Goal: Information Seeking & Learning: Learn about a topic

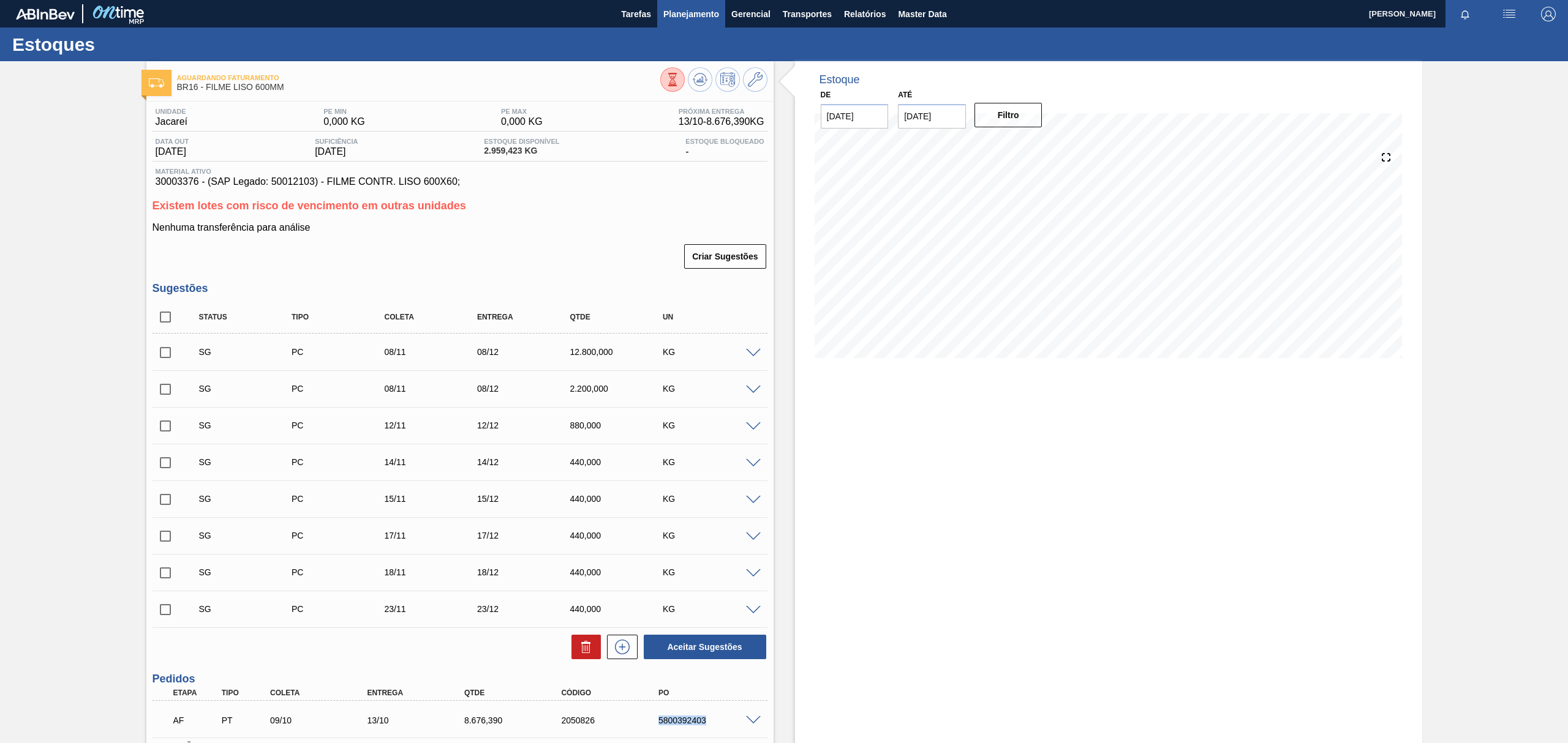
click at [684, 17] on span "Planejamento" at bounding box center [691, 14] width 56 height 15
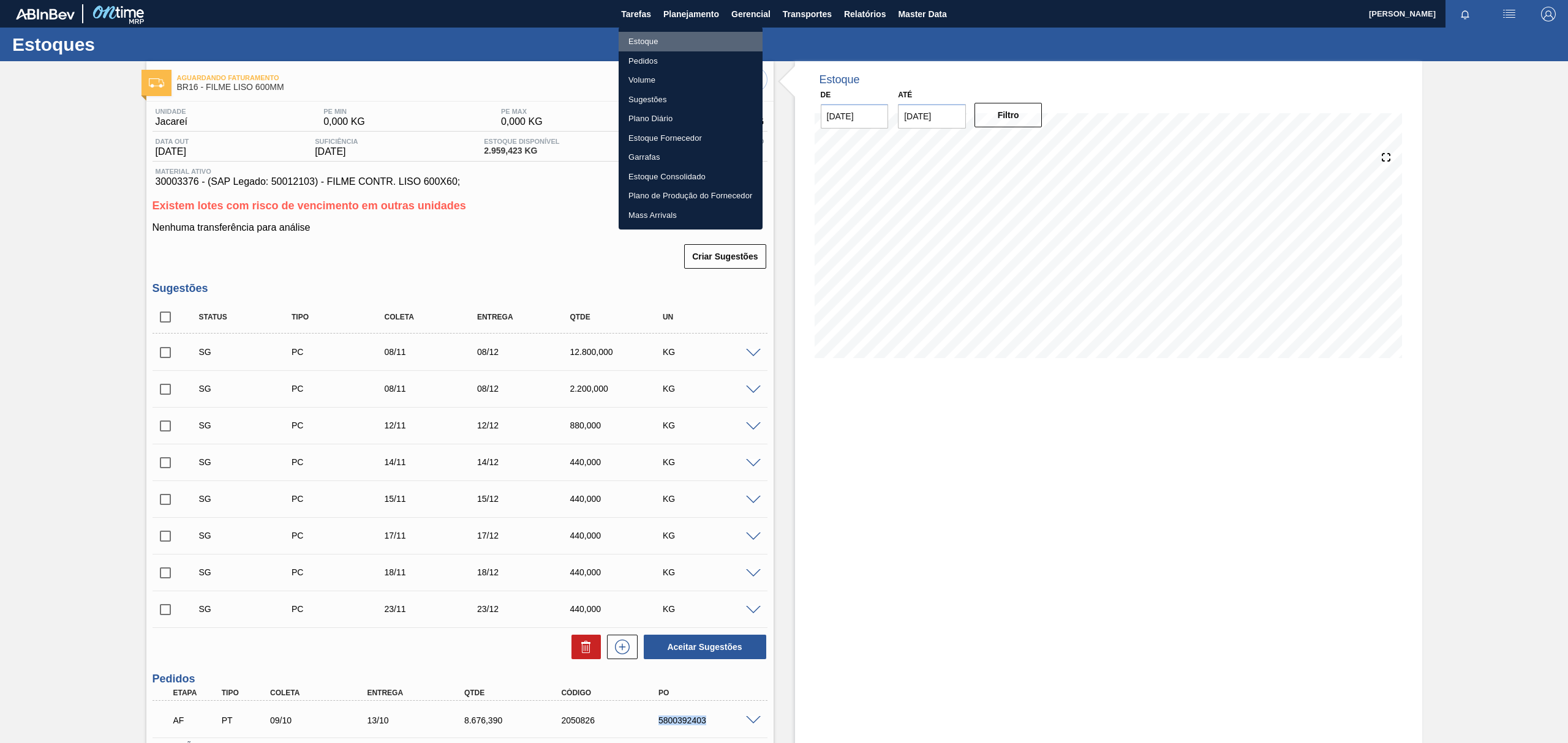
click at [672, 45] on li "Estoque" at bounding box center [690, 41] width 144 height 19
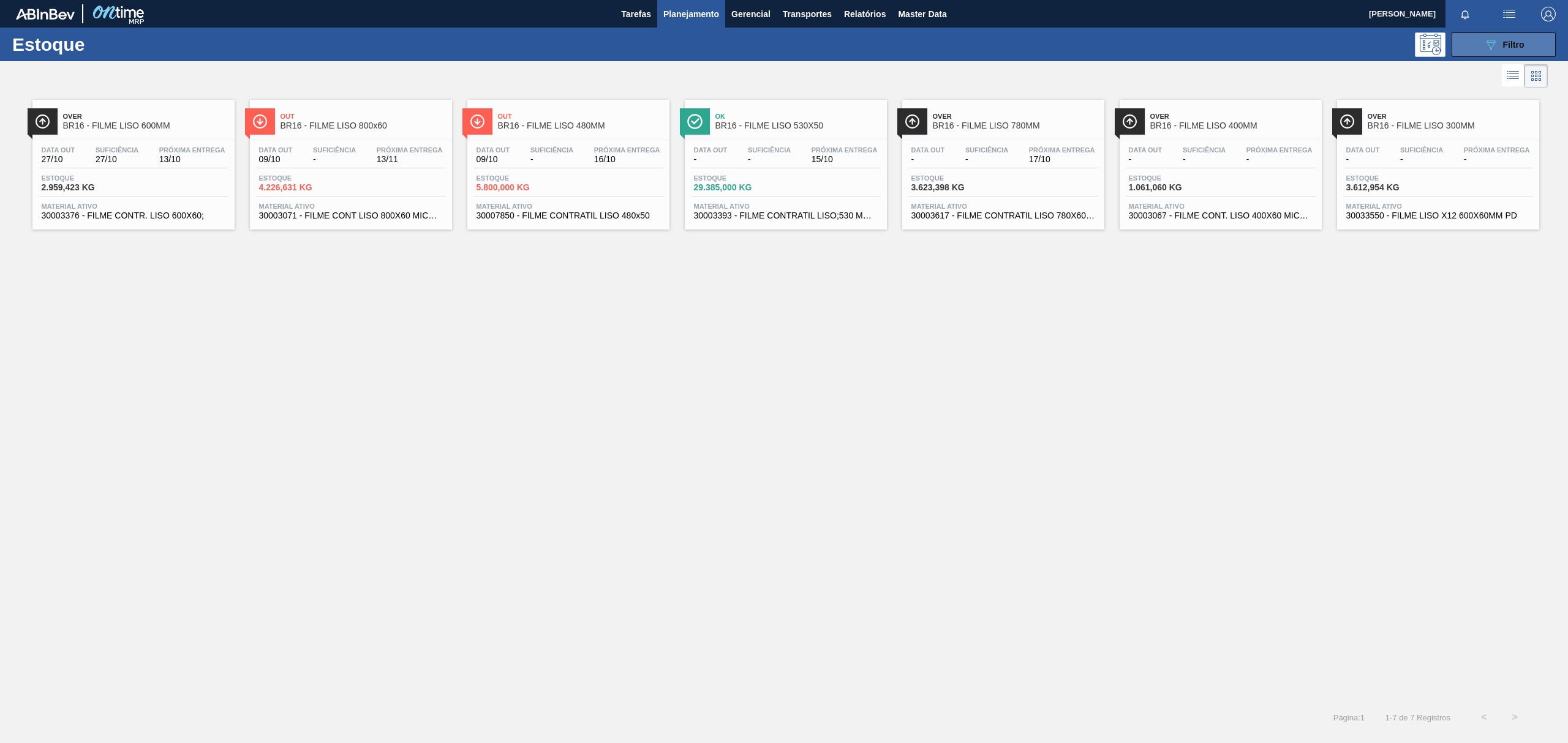
click at [1490, 35] on button "089F7B8B-B2A5-4AFE-B5C0-19BA573D28AC Filtro" at bounding box center [1503, 45] width 104 height 25
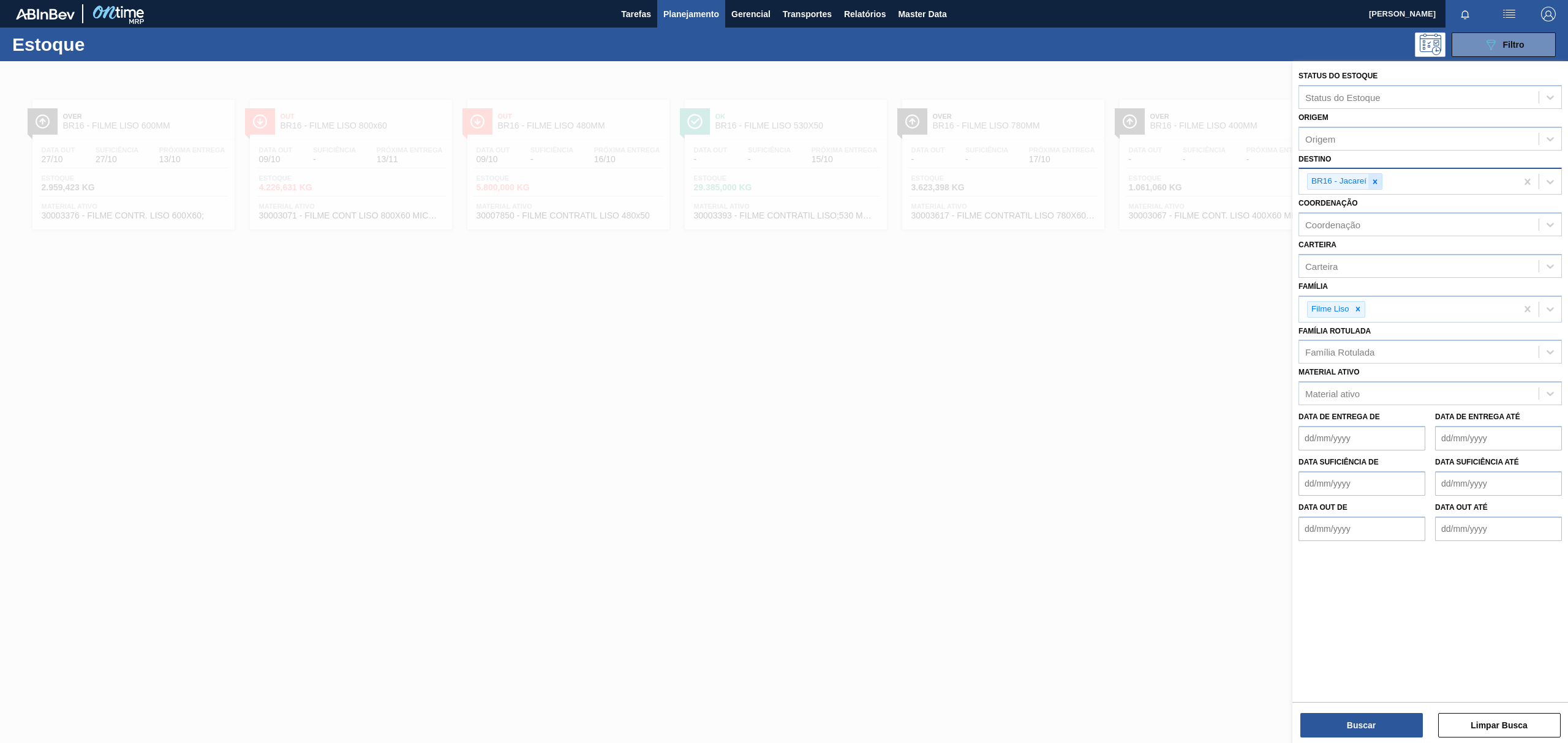
click at [1376, 177] on icon at bounding box center [1374, 181] width 9 height 9
click at [1392, 184] on div "Destino" at bounding box center [1418, 180] width 239 height 18
type input "BR20"
click at [1331, 723] on button "Buscar" at bounding box center [1361, 725] width 122 height 25
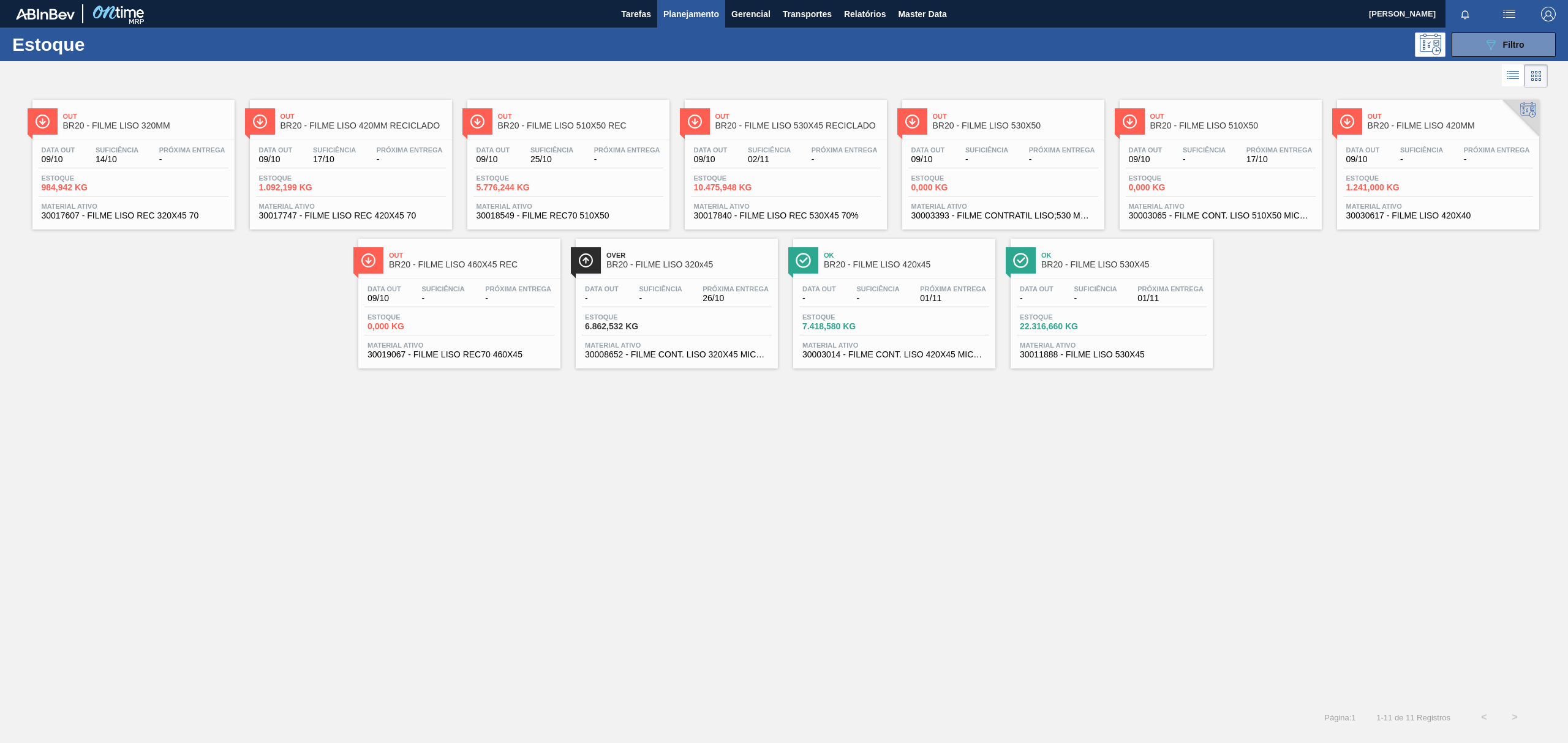
click at [119, 134] on div "Out BR20 - FILME LISO 320MM" at bounding box center [146, 121] width 166 height 27
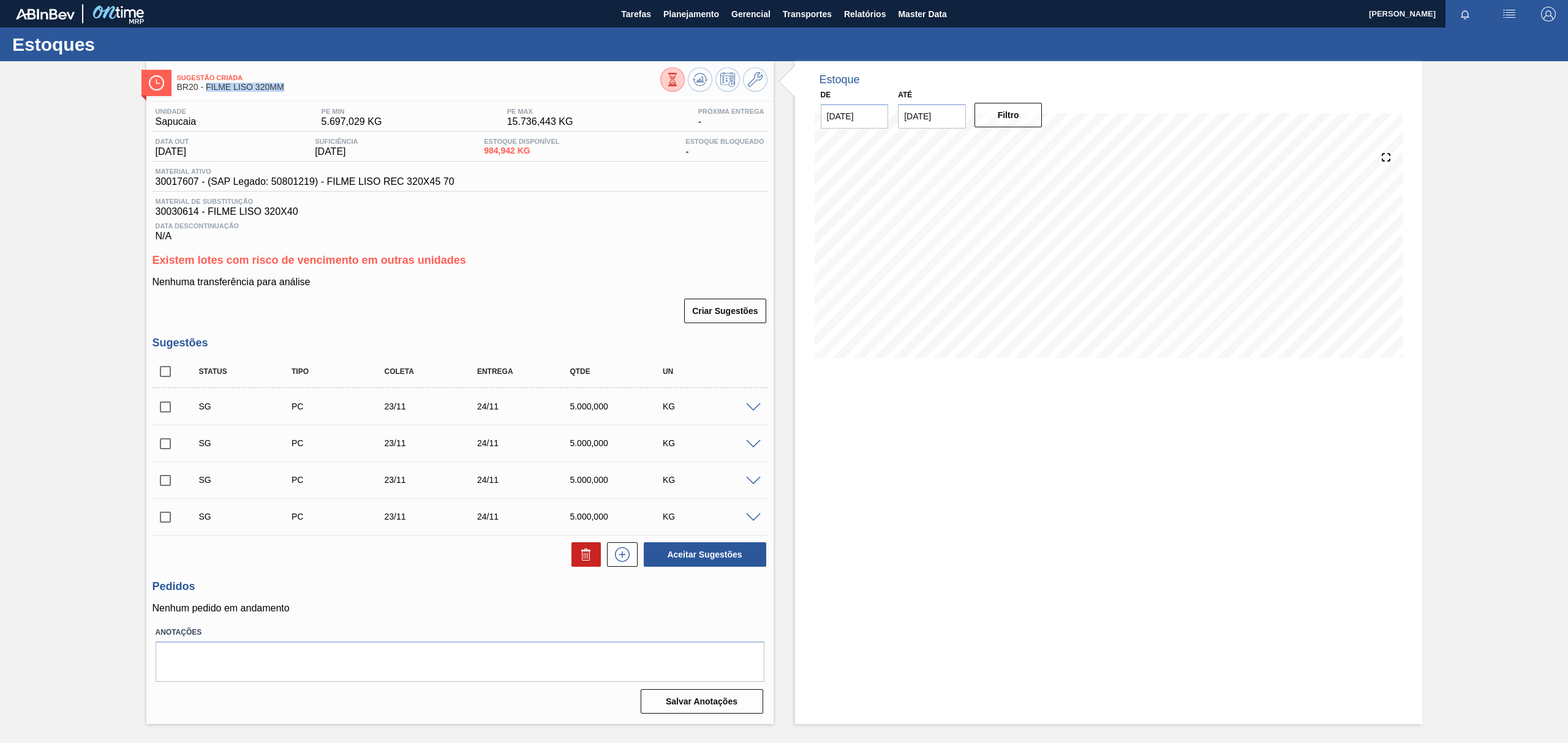
drag, startPoint x: 288, startPoint y: 87, endPoint x: 206, endPoint y: 91, distance: 82.1
click at [206, 91] on span "BR20 - FILME LISO 320MM" at bounding box center [418, 87] width 483 height 9
copy span "FILME LISO 320MM"
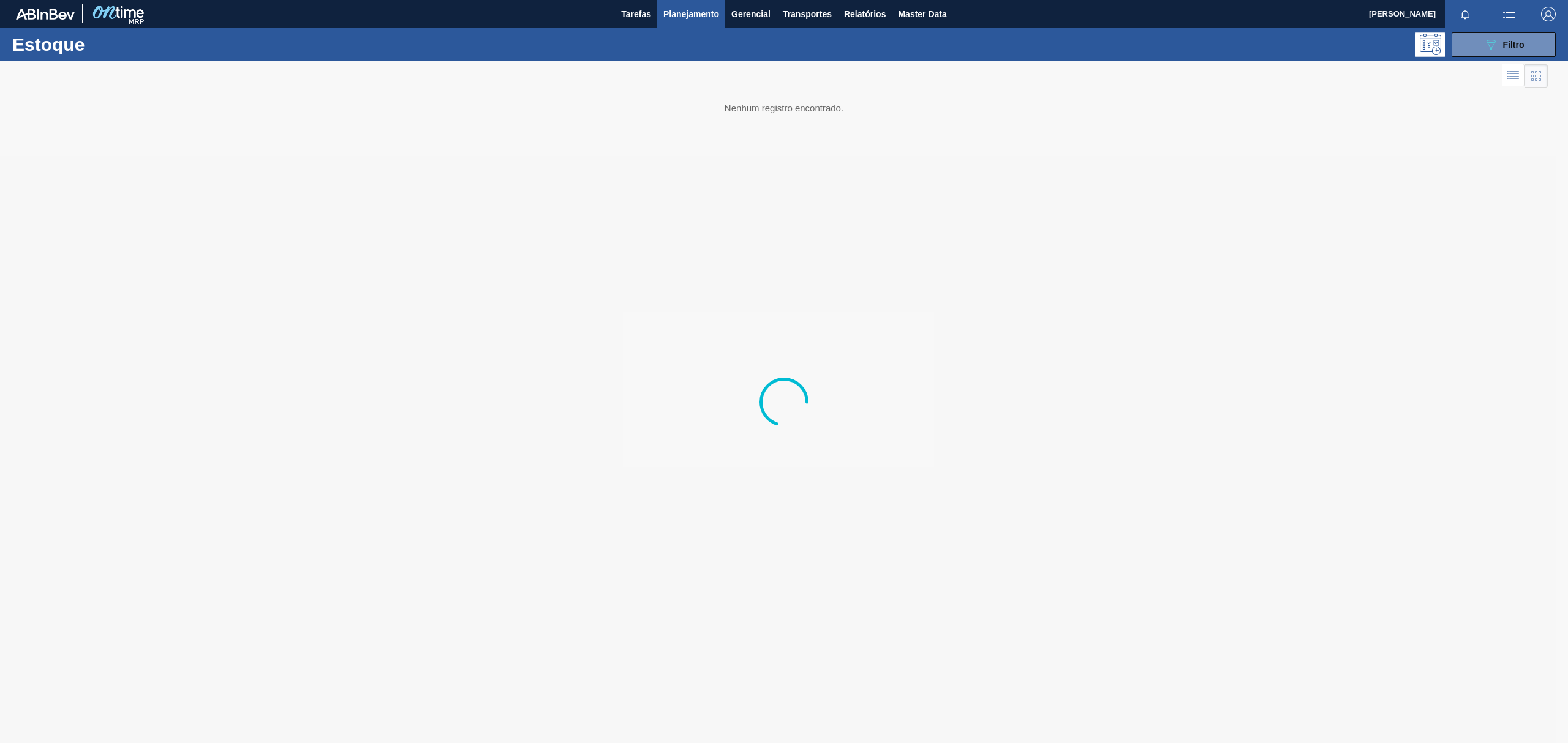
click at [186, 199] on div at bounding box center [784, 402] width 1568 height 682
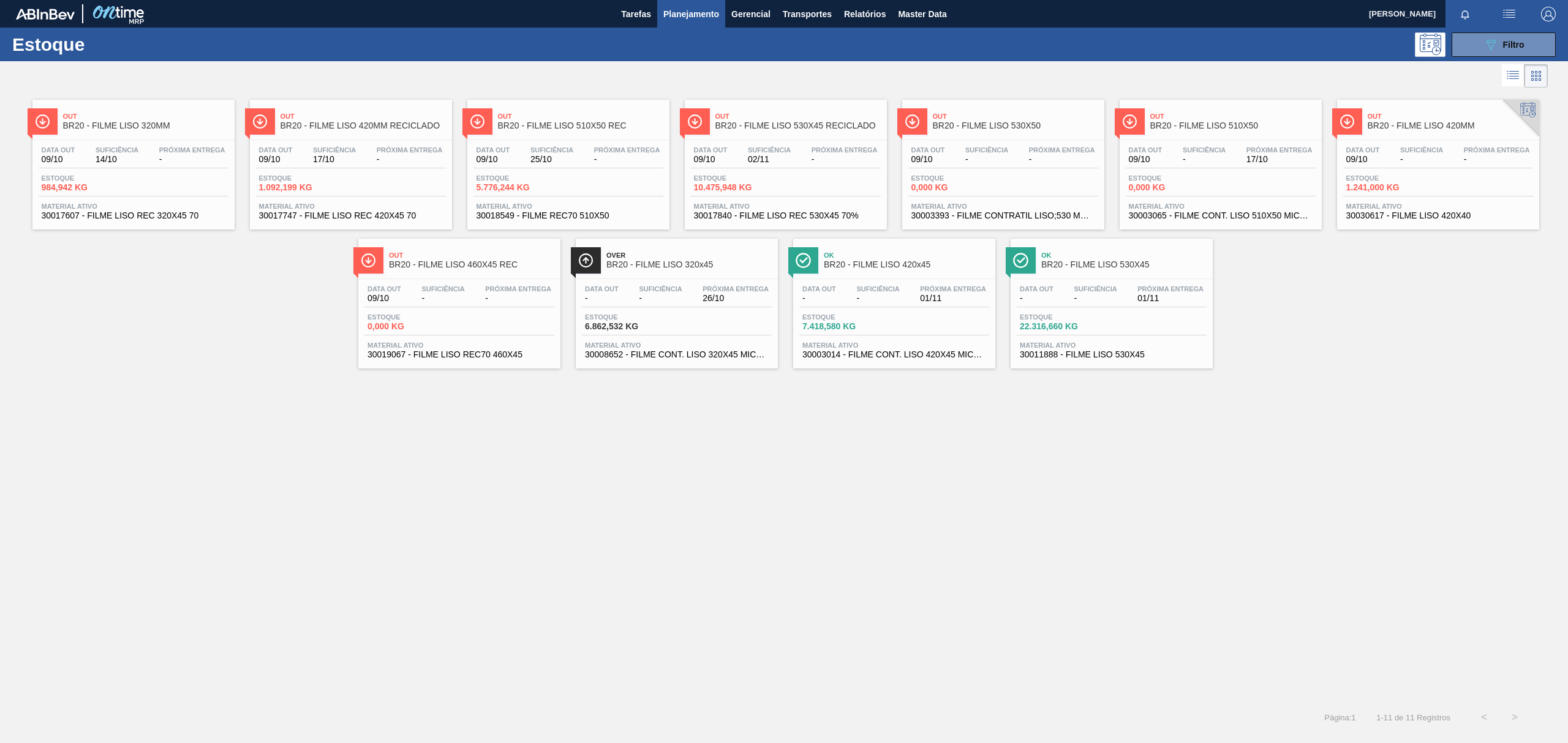
click at [711, 265] on span "BR20 - FILME LISO 320x45" at bounding box center [689, 265] width 166 height 9
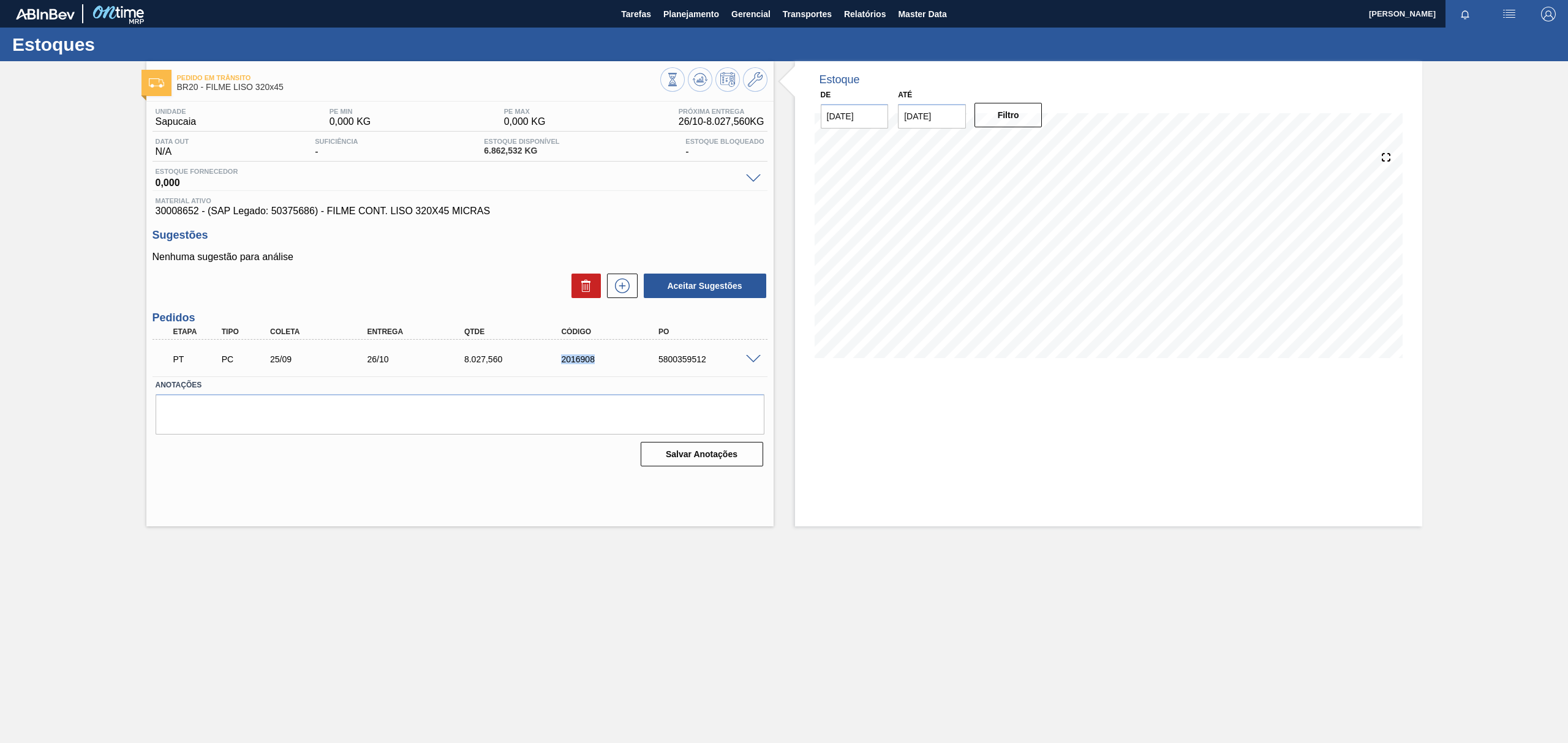
drag, startPoint x: 529, startPoint y: 346, endPoint x: 612, endPoint y: 361, distance: 84.3
click at [612, 361] on div "PT PC 25/09 26/10 8.027,560 2016908 5800359512" at bounding box center [457, 358] width 583 height 25
click at [523, 377] on label "Anotações" at bounding box center [459, 385] width 608 height 18
drag, startPoint x: 297, startPoint y: 91, endPoint x: 257, endPoint y: 89, distance: 40.0
click at [257, 89] on div "Pedido em Trânsito BR20 - FILME LISO 320x45" at bounding box center [418, 82] width 483 height 27
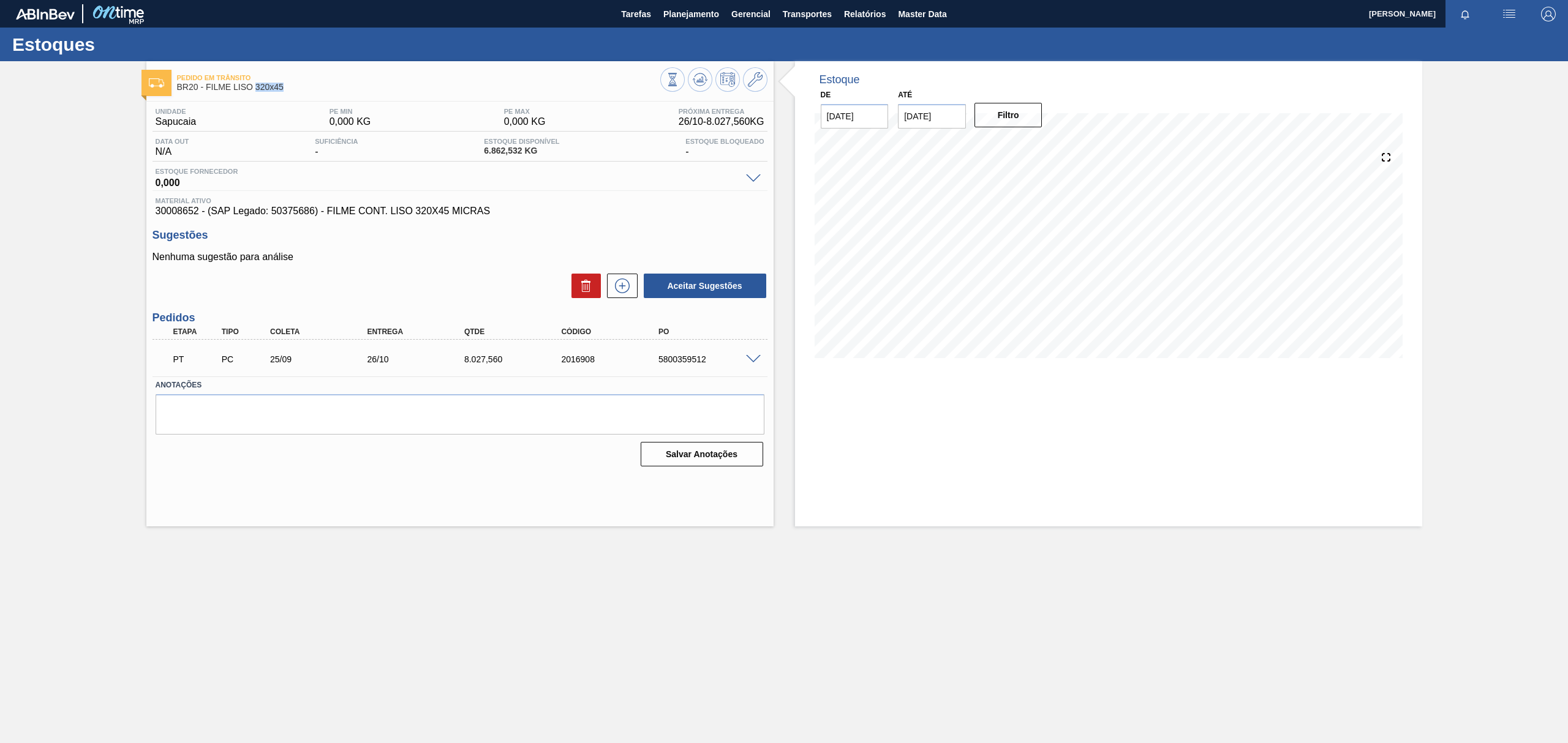
copy span "320x45"
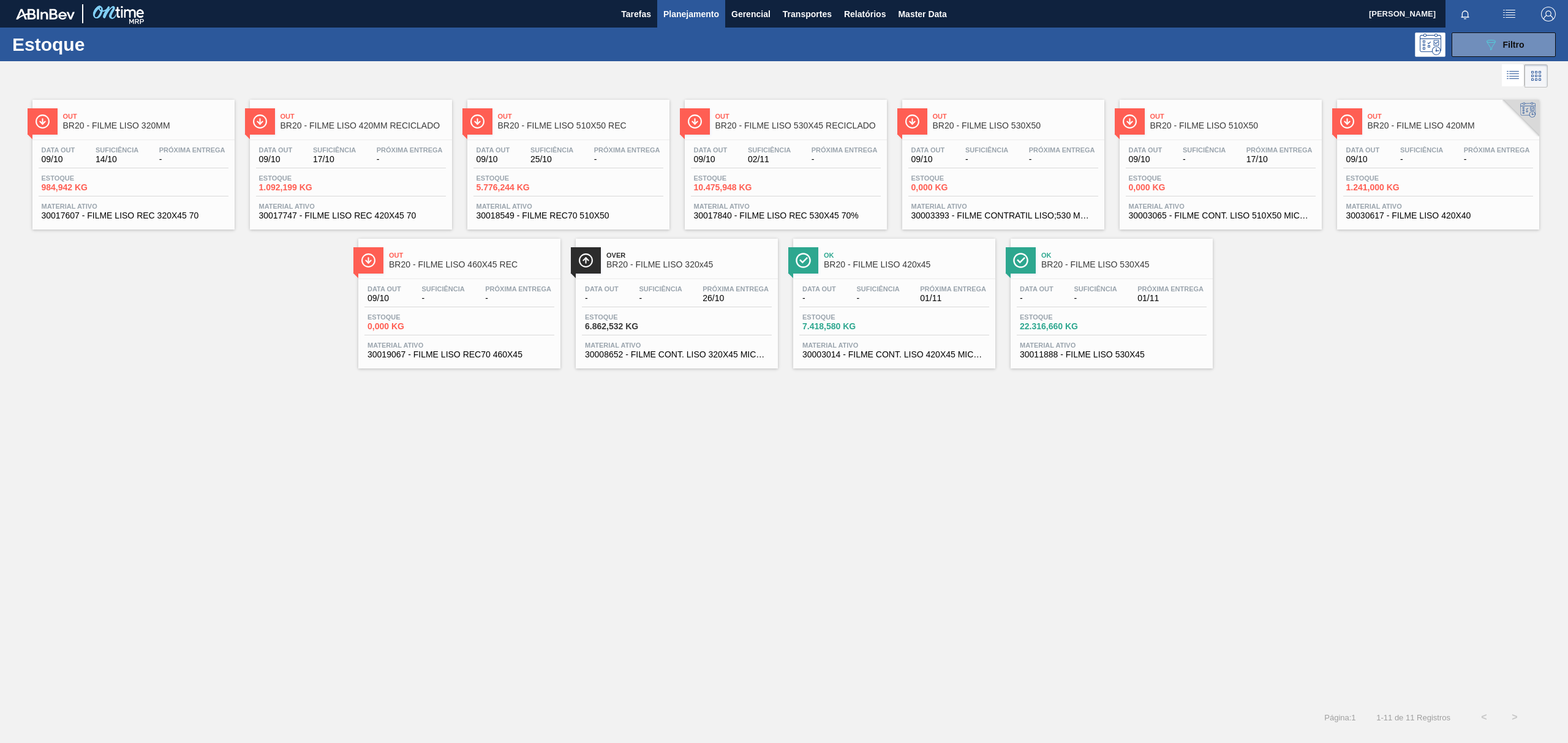
click at [399, 152] on span "Próxima Entrega" at bounding box center [409, 150] width 66 height 7
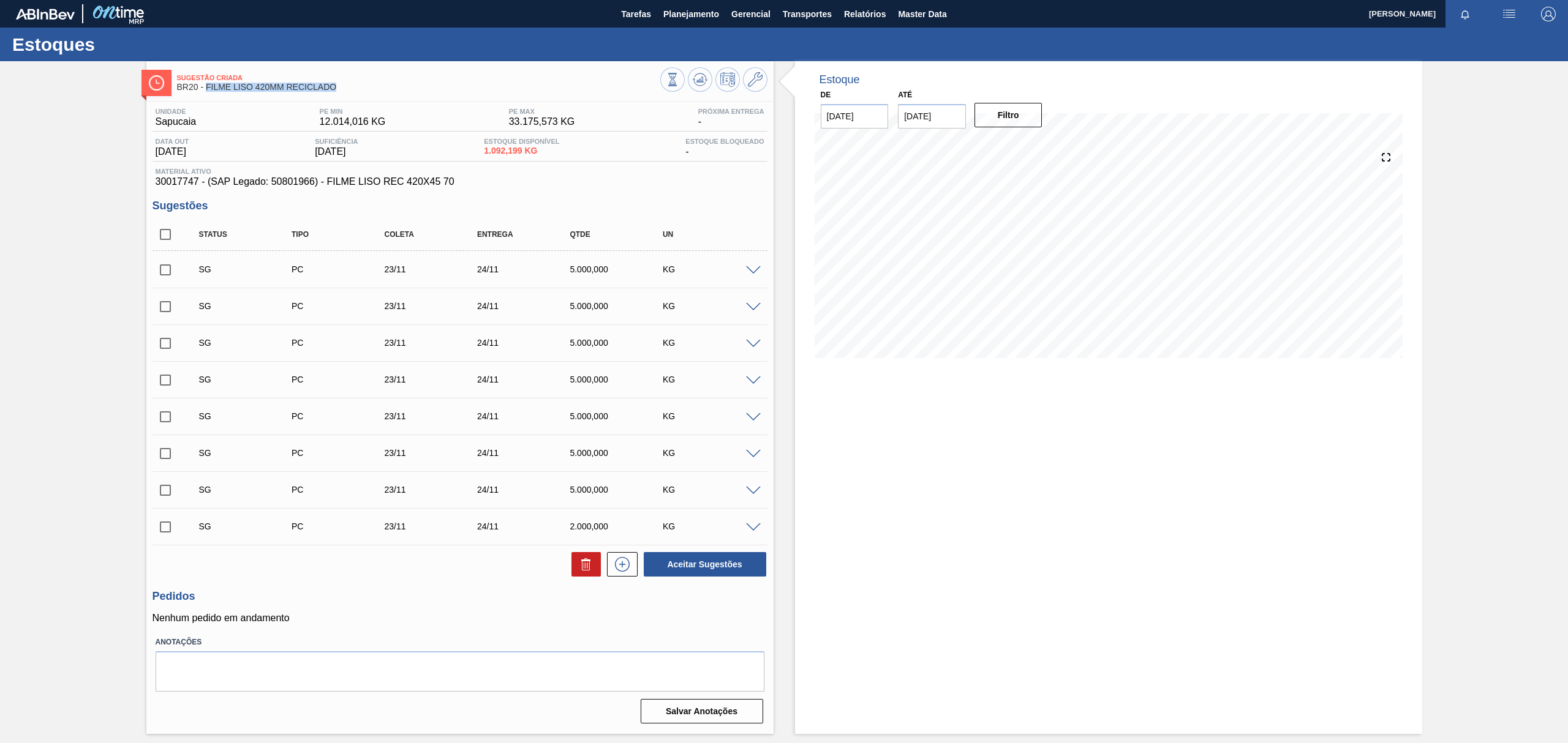
drag, startPoint x: 313, startPoint y: 92, endPoint x: 206, endPoint y: 93, distance: 107.0
click at [206, 93] on div "Sugestão Criada BR20 - FILME LISO 420MM RECICLADO" at bounding box center [418, 82] width 483 height 27
copy span "FILME LISO 420MM RECICLADO"
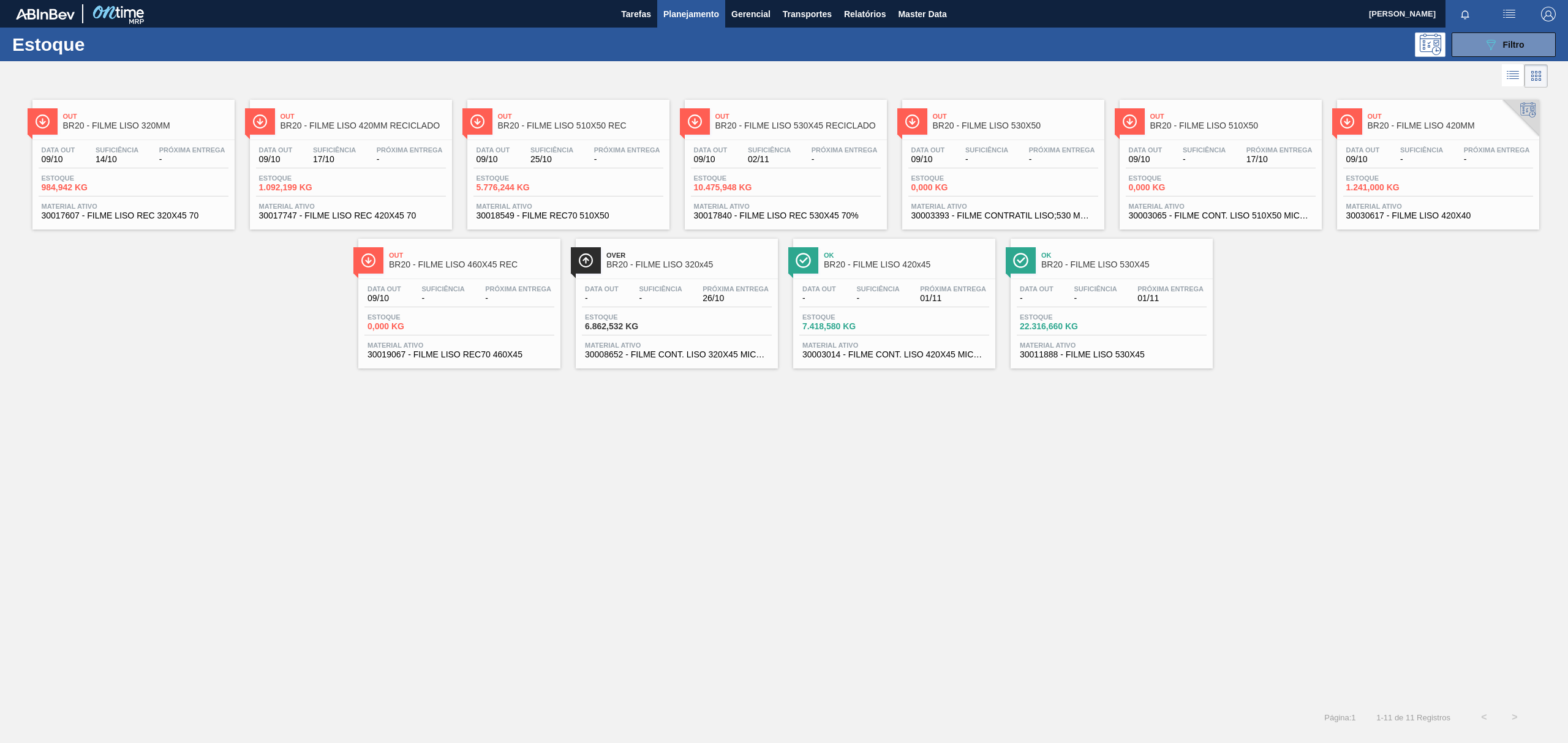
click at [911, 263] on span "BR20 - FILME LISO 420x45" at bounding box center [906, 265] width 166 height 9
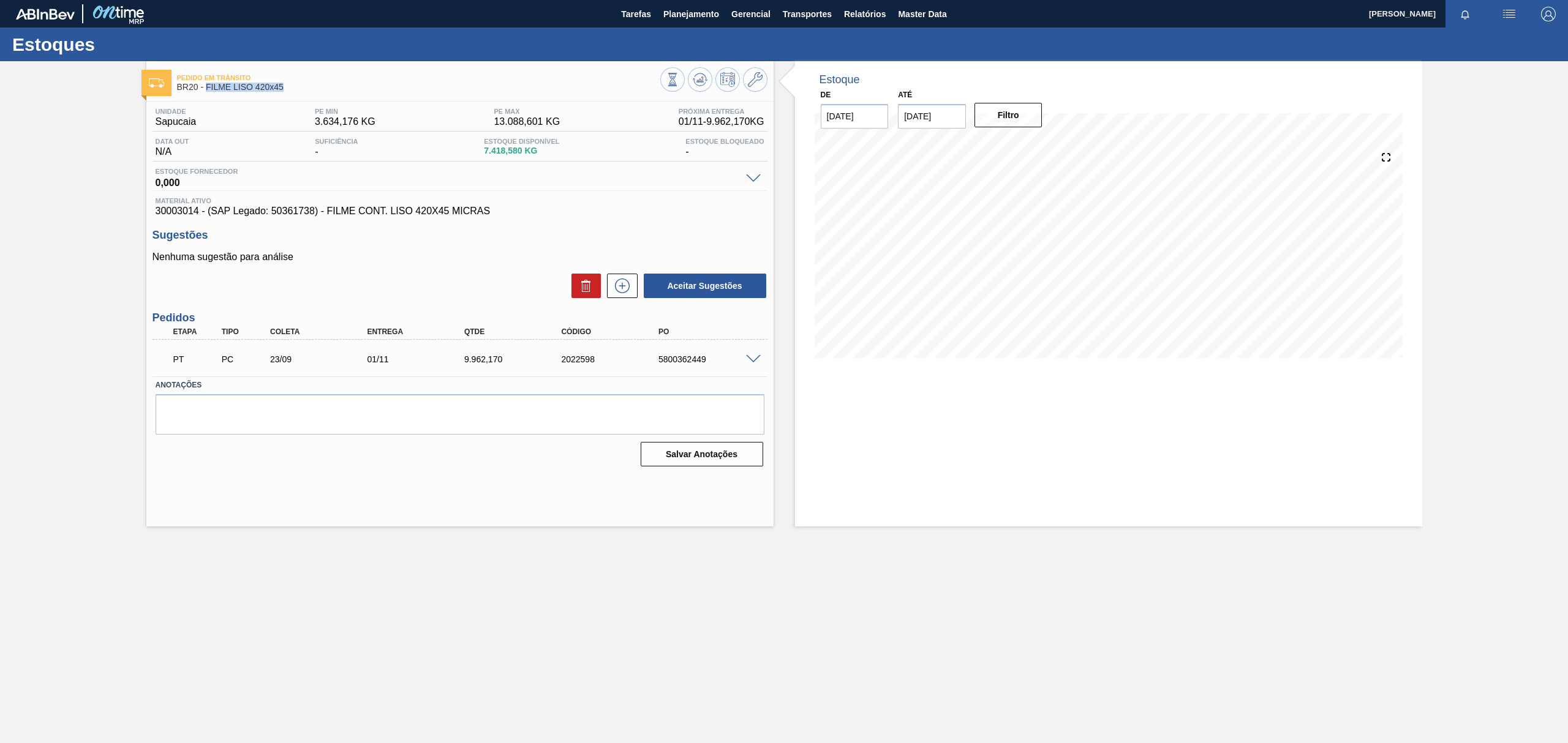
drag, startPoint x: 295, startPoint y: 86, endPoint x: 205, endPoint y: 91, distance: 90.1
click at [205, 91] on span "BR20 - FILME LISO 420x45" at bounding box center [418, 87] width 483 height 9
copy span "FILME LISO 420x45"
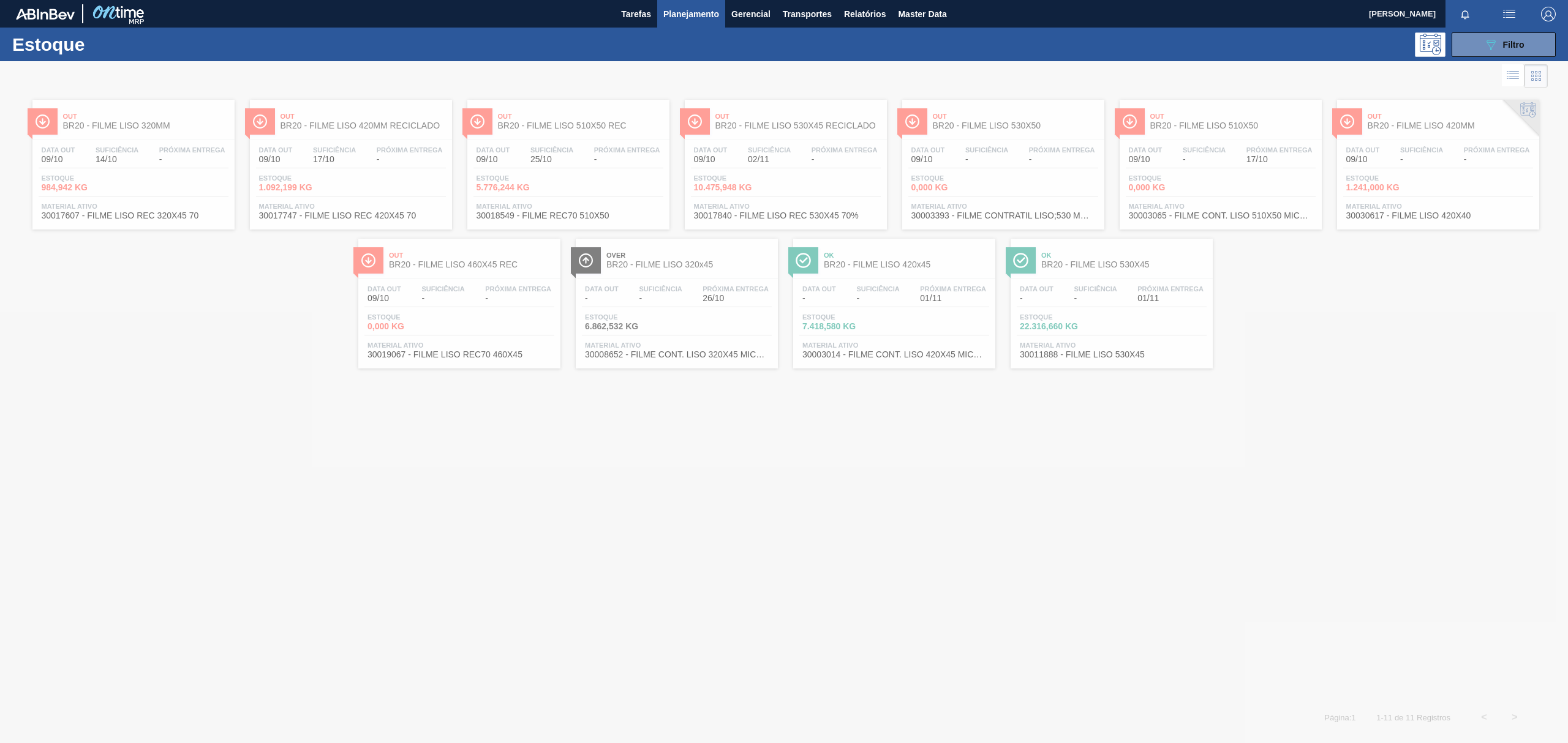
click at [1454, 121] on div at bounding box center [784, 402] width 1568 height 682
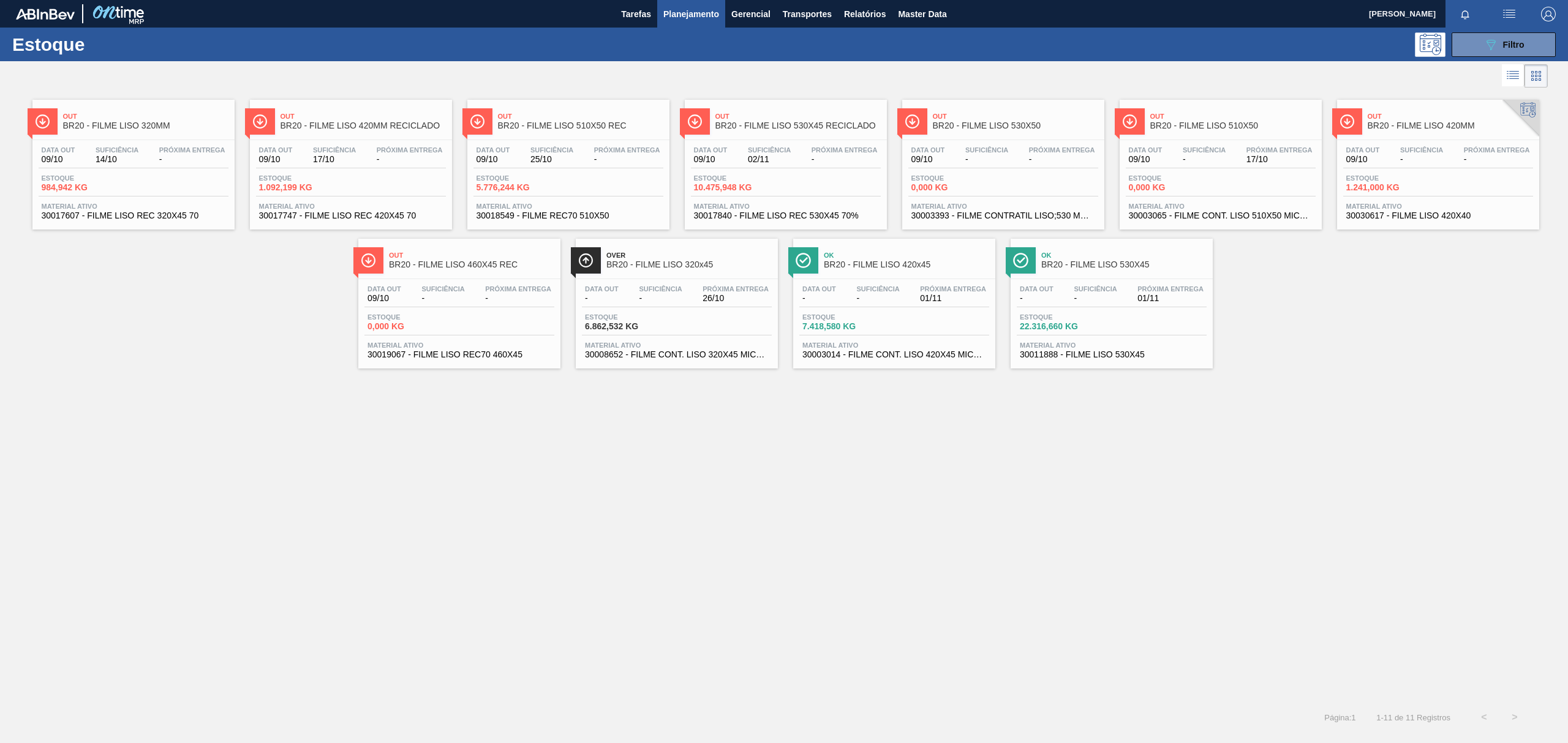
click at [1464, 126] on span "BR20 - FILME LISO 420MM" at bounding box center [1450, 126] width 166 height 9
drag, startPoint x: 735, startPoint y: 409, endPoint x: 438, endPoint y: 469, distance: 303.0
click at [438, 469] on div "Out BR20 - FILME LISO 320MM Data out 09/10 Suficiência 14/10 Próxima Entrega - …" at bounding box center [784, 396] width 1568 height 611
click at [622, 135] on div "Out BR20 - FILME LISO 510X50 REC" at bounding box center [581, 121] width 166 height 27
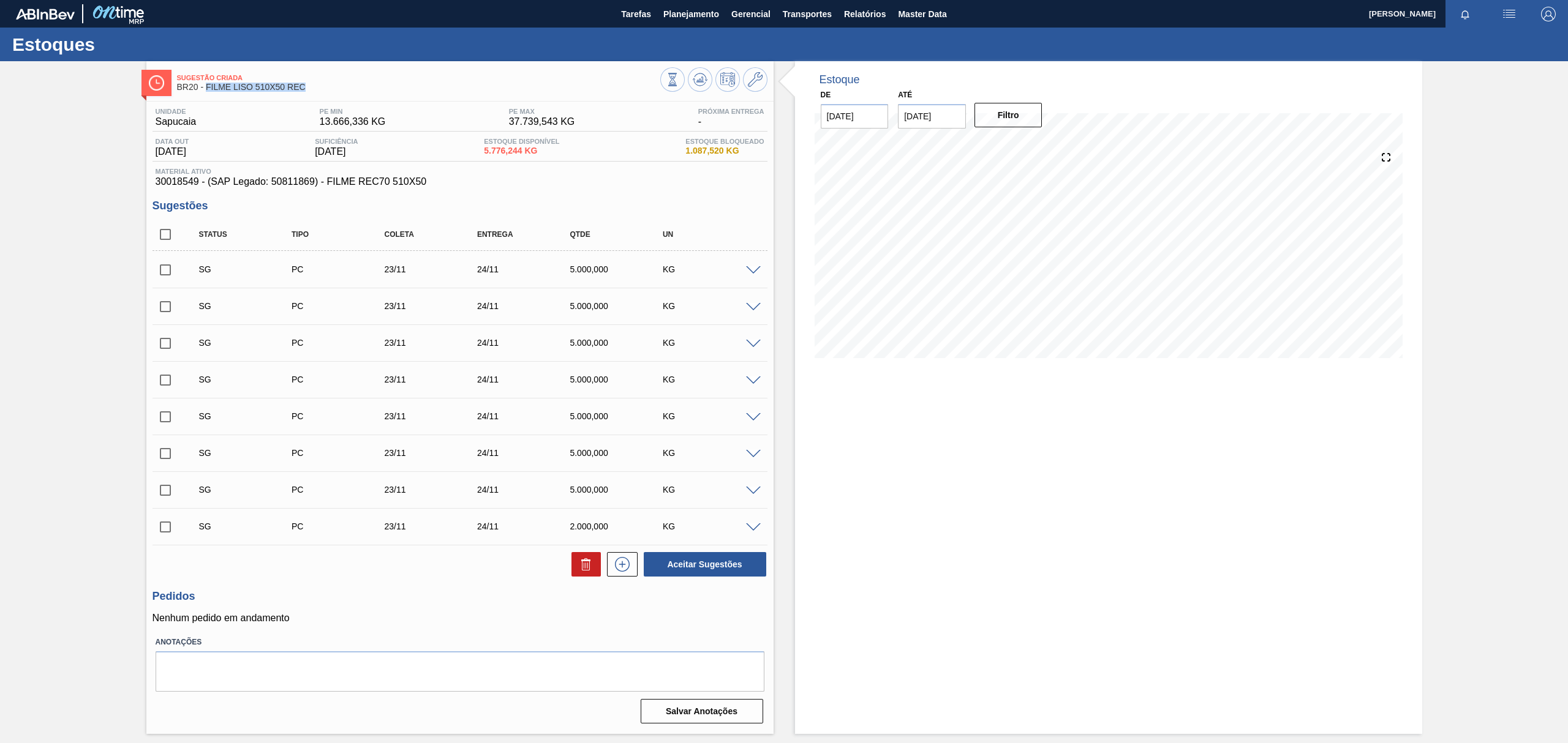
drag, startPoint x: 321, startPoint y: 86, endPoint x: 206, endPoint y: 96, distance: 115.4
click at [206, 96] on div "Sugestão Criada BR20 - FILME LISO 510X50 REC" at bounding box center [418, 82] width 483 height 27
copy span "FILME LISO 510X50 REC"
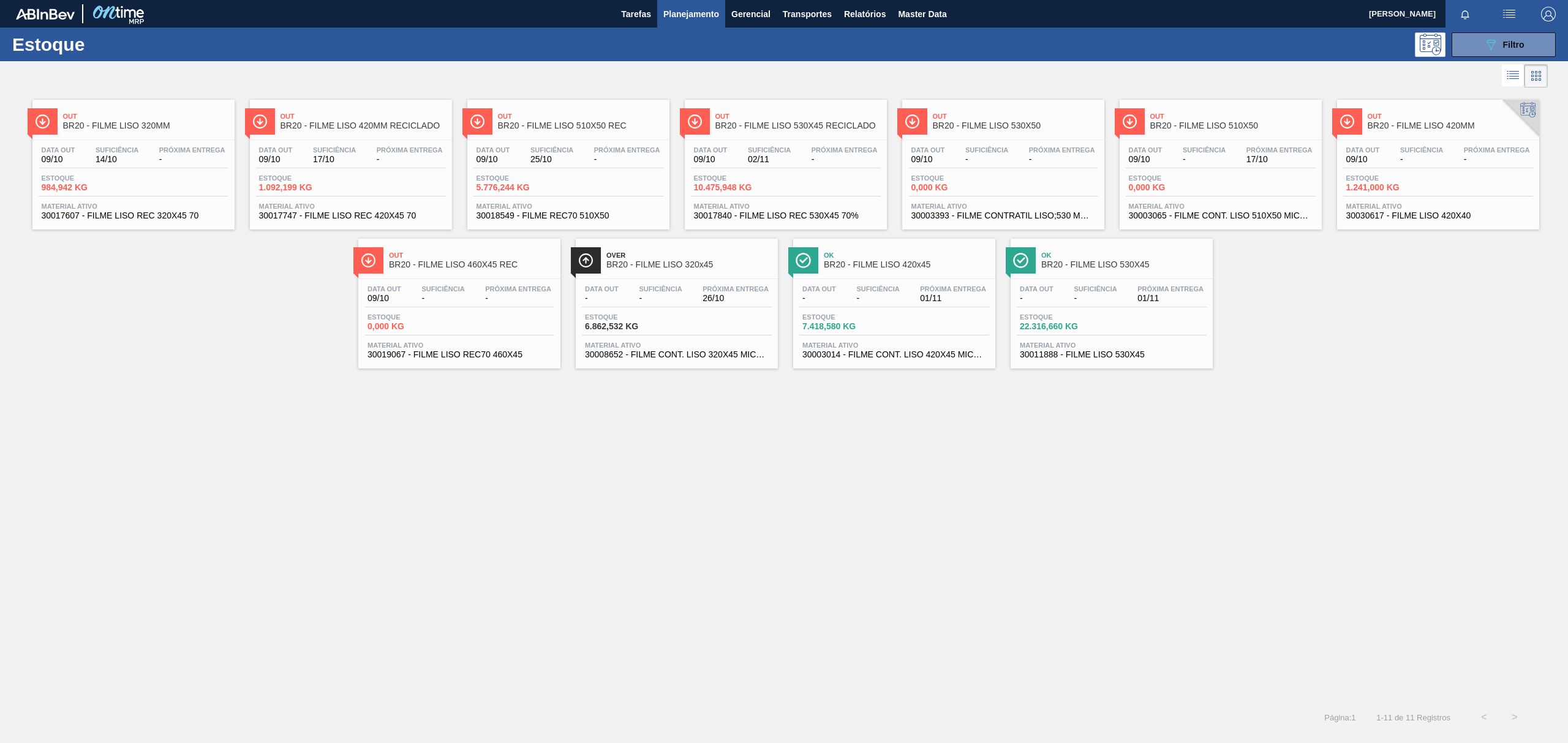
click at [943, 423] on div "Out BR20 - FILME LISO 320MM Data out 09/10 Suficiência 14/10 Próxima Entrega - …" at bounding box center [784, 396] width 1568 height 611
click at [1267, 123] on span "BR20 - FILME LISO 510X50" at bounding box center [1233, 126] width 166 height 9
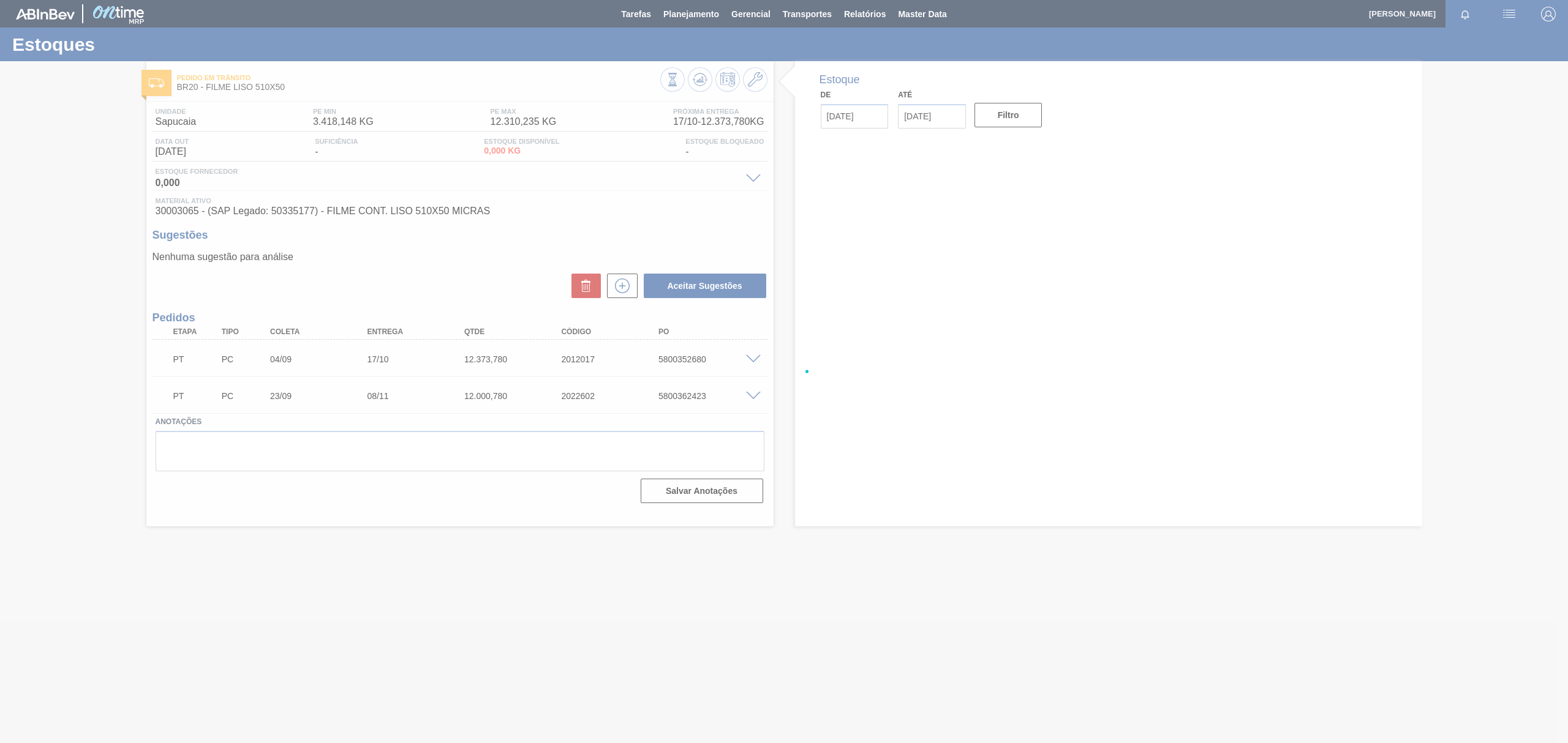
drag, startPoint x: 290, startPoint y: 89, endPoint x: 224, endPoint y: 88, distance: 66.0
click at [228, 88] on div at bounding box center [784, 372] width 1568 height 743
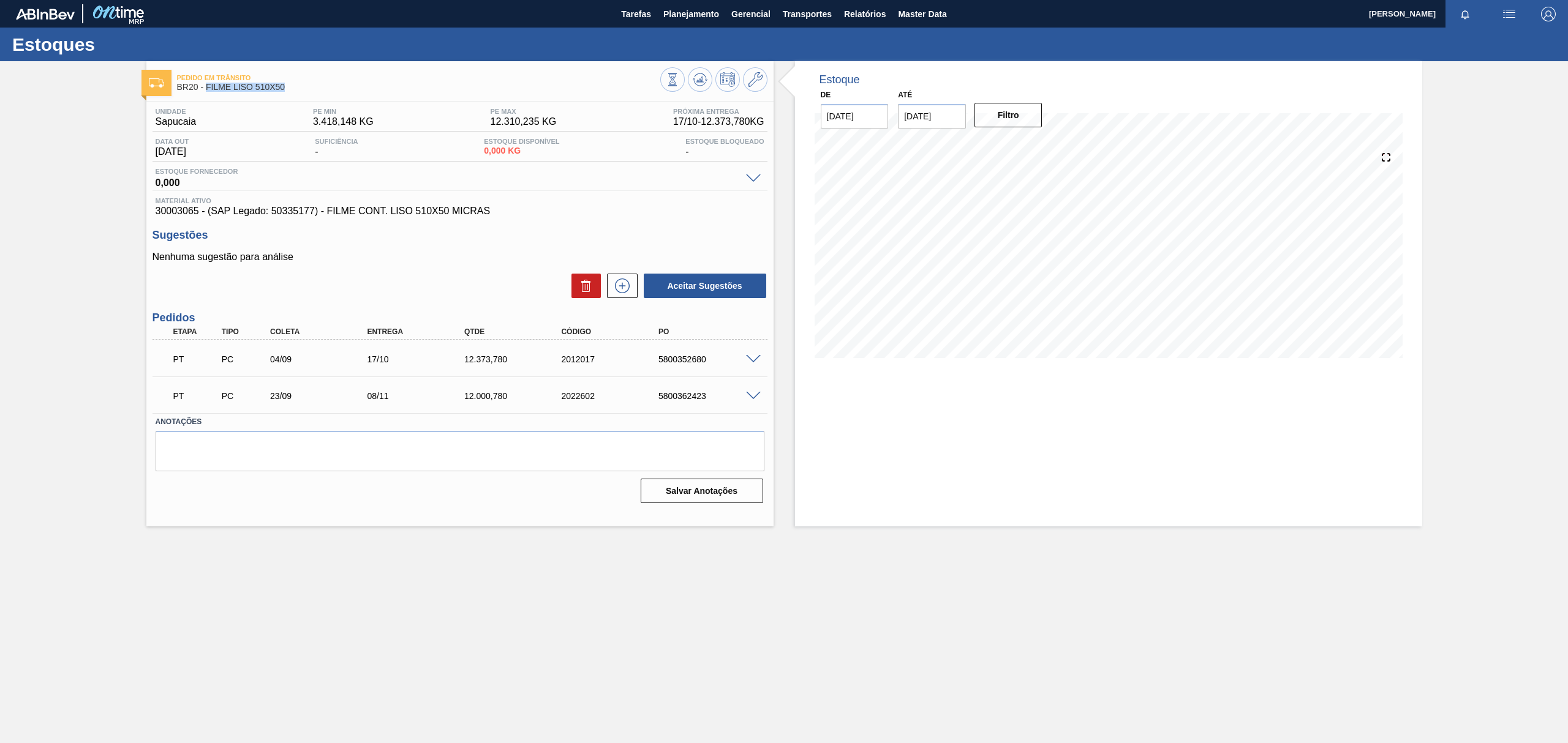
drag, startPoint x: 293, startPoint y: 86, endPoint x: 206, endPoint y: 93, distance: 87.3
click at [206, 93] on div "Pedido em Trânsito BR20 - FILME LISO 510X50" at bounding box center [418, 82] width 483 height 27
copy span "FILME LISO 510X50"
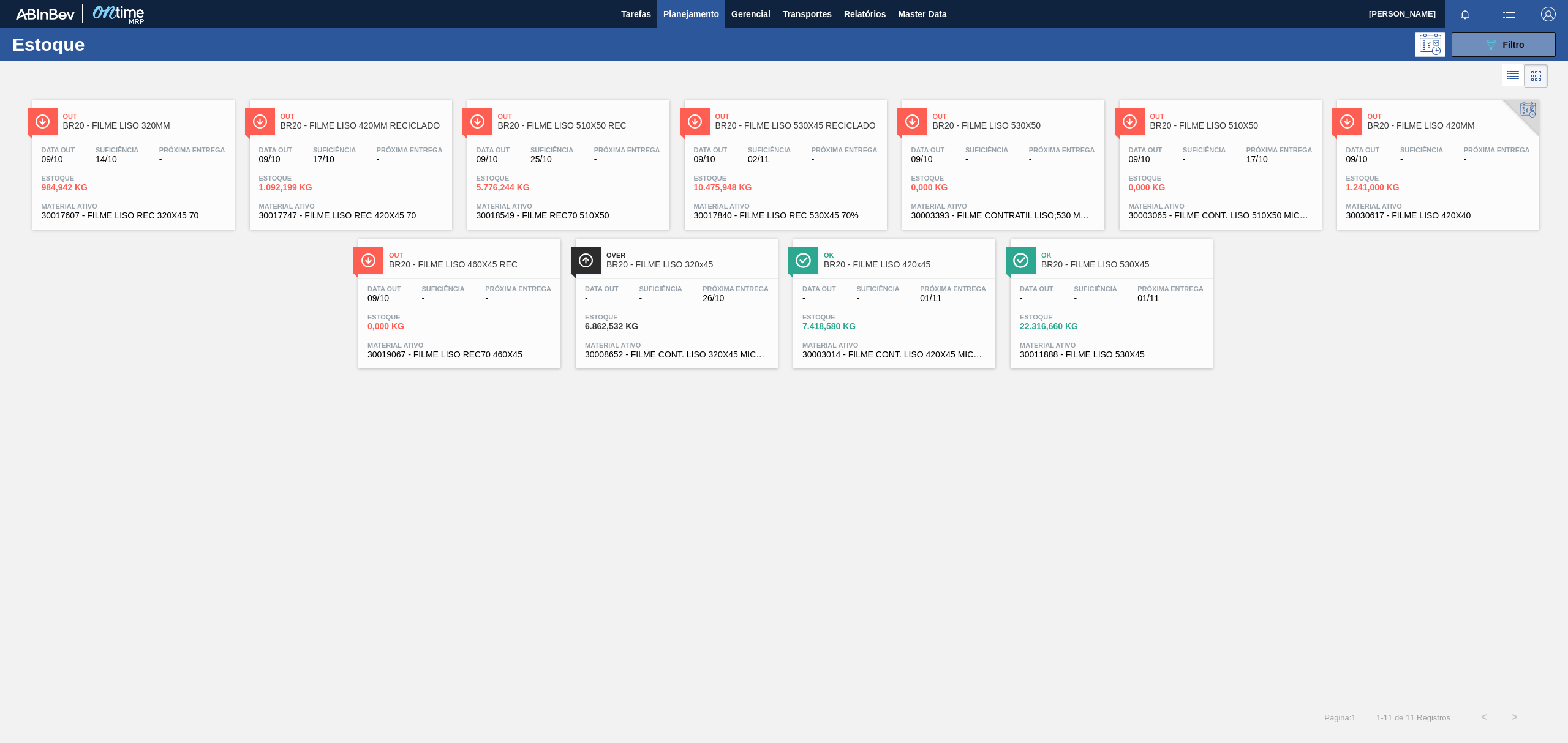
click at [763, 128] on span "BR20 - FILME LISO 530X45 RECICLADO" at bounding box center [798, 126] width 166 height 9
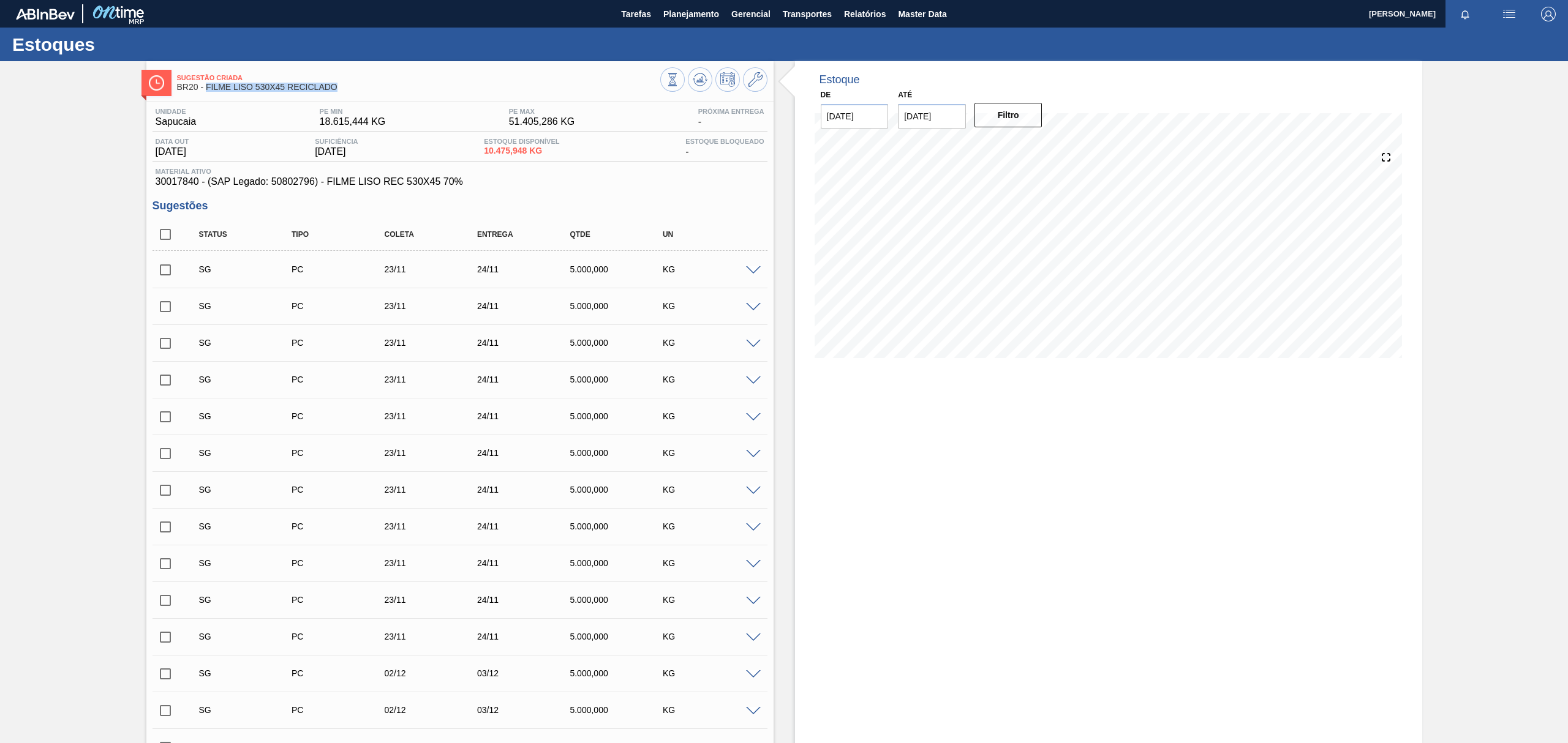
drag, startPoint x: 342, startPoint y: 86, endPoint x: 205, endPoint y: 92, distance: 137.1
click at [205, 92] on div "Sugestão Criada BR20 - FILME LISO 530X45 RECICLADO" at bounding box center [418, 82] width 483 height 27
copy span "FILME LISO 530X45 RECICLADO"
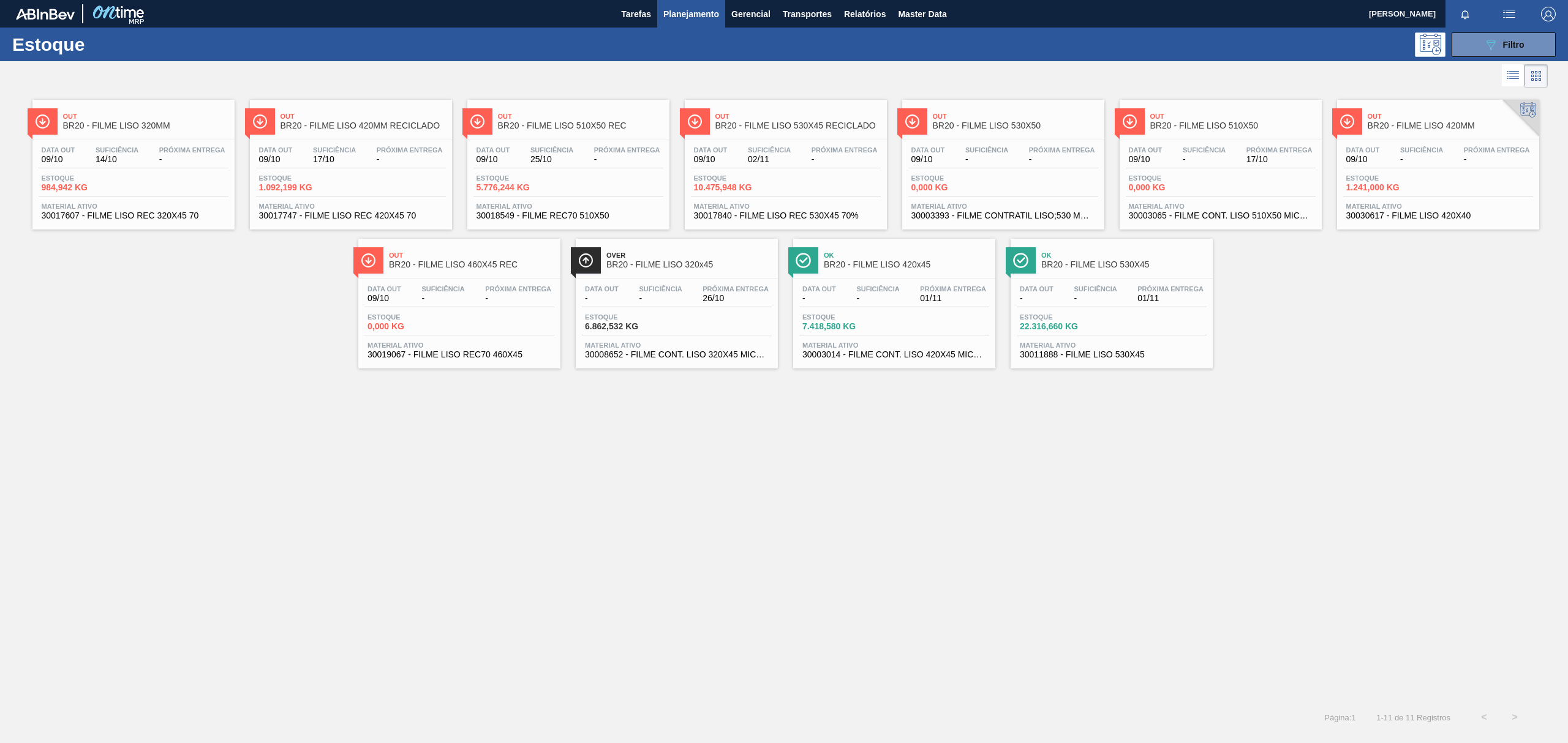
click at [988, 128] on span "BR20 - FILME LISO 530X50" at bounding box center [1015, 126] width 166 height 9
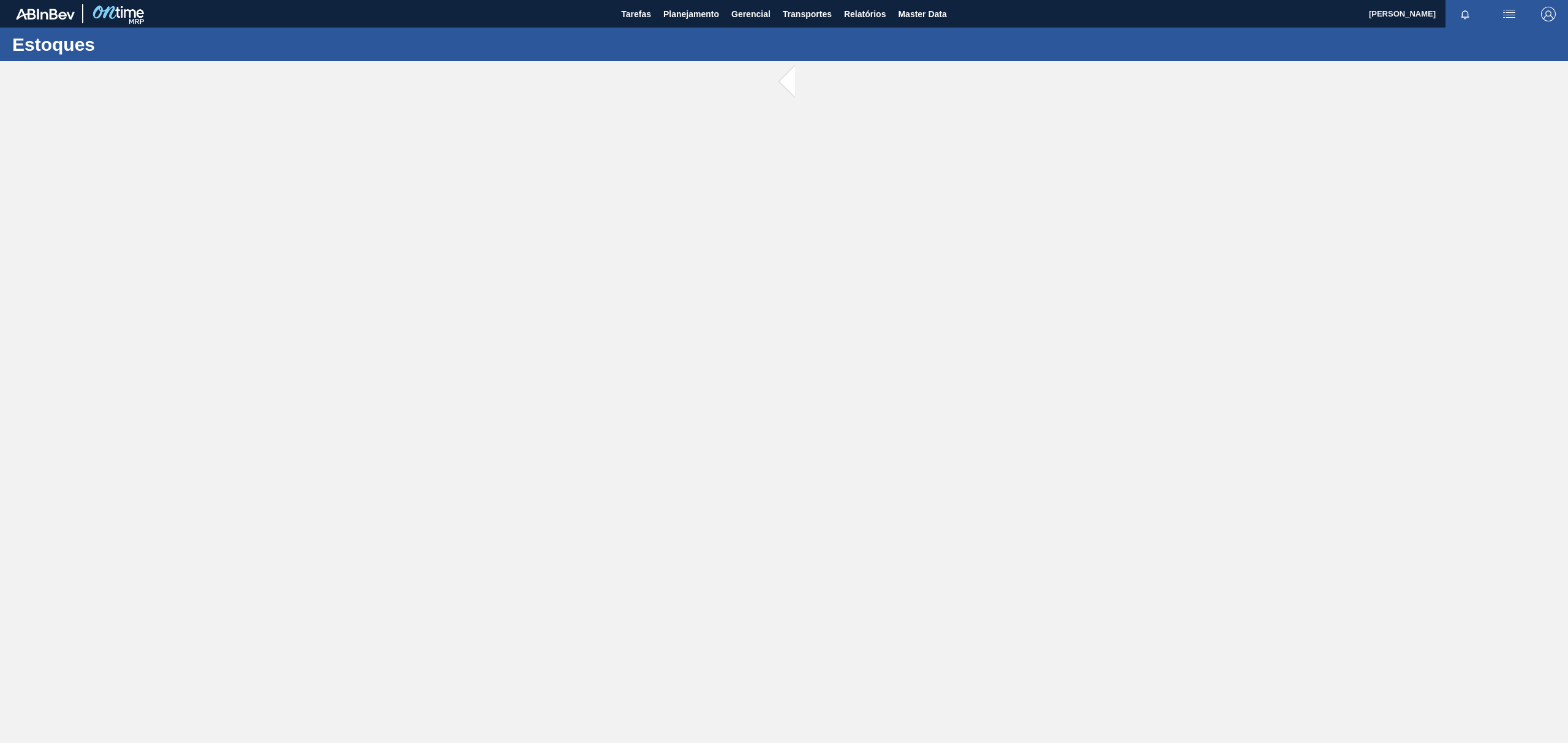
click at [731, 184] on main "Tarefas Planejamento Gerencial Transportes Relatórios Master Data TOMAS SIMOES …" at bounding box center [784, 372] width 1568 height 743
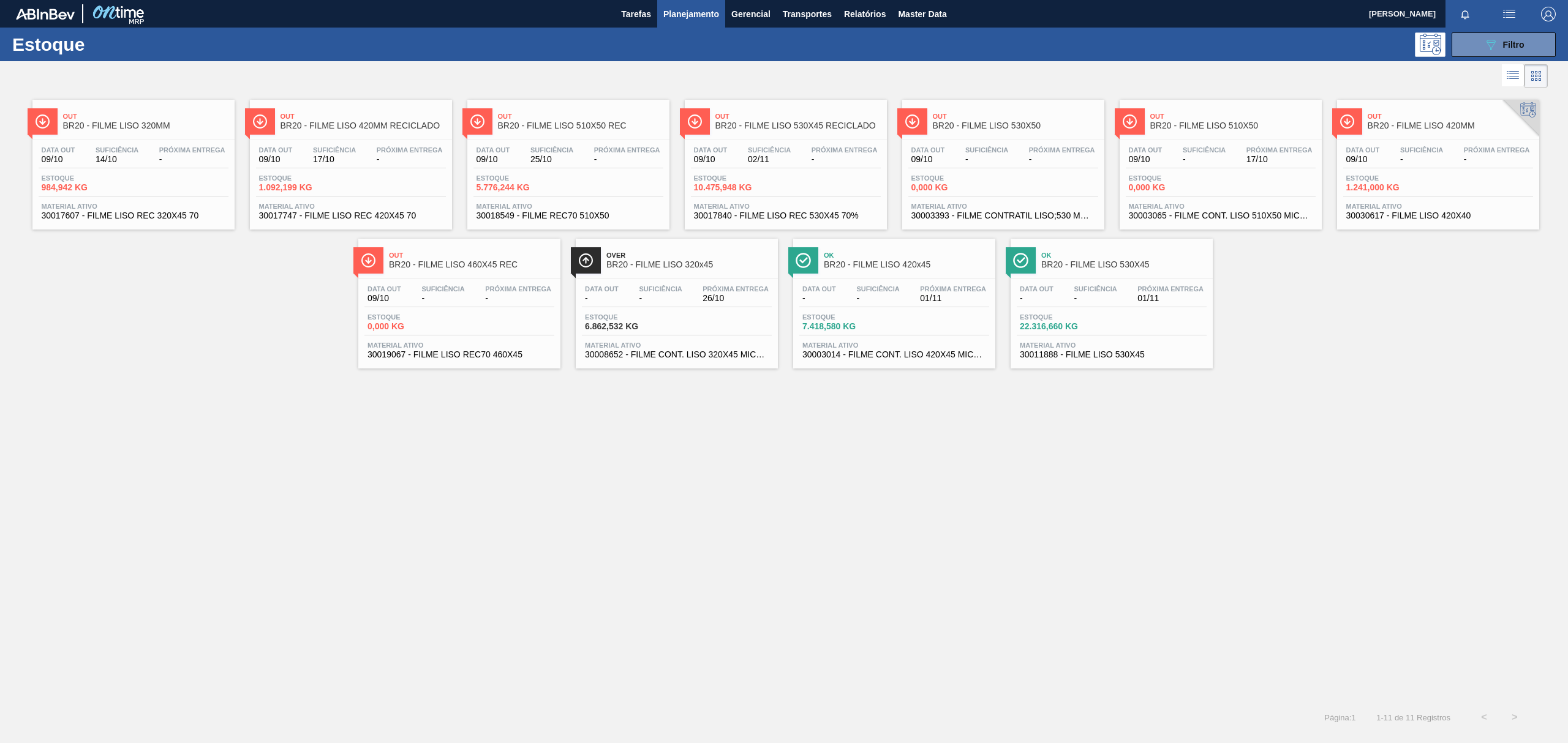
click at [1002, 136] on div "Out BR20 - FILME LISO 530X50" at bounding box center [1015, 121] width 166 height 27
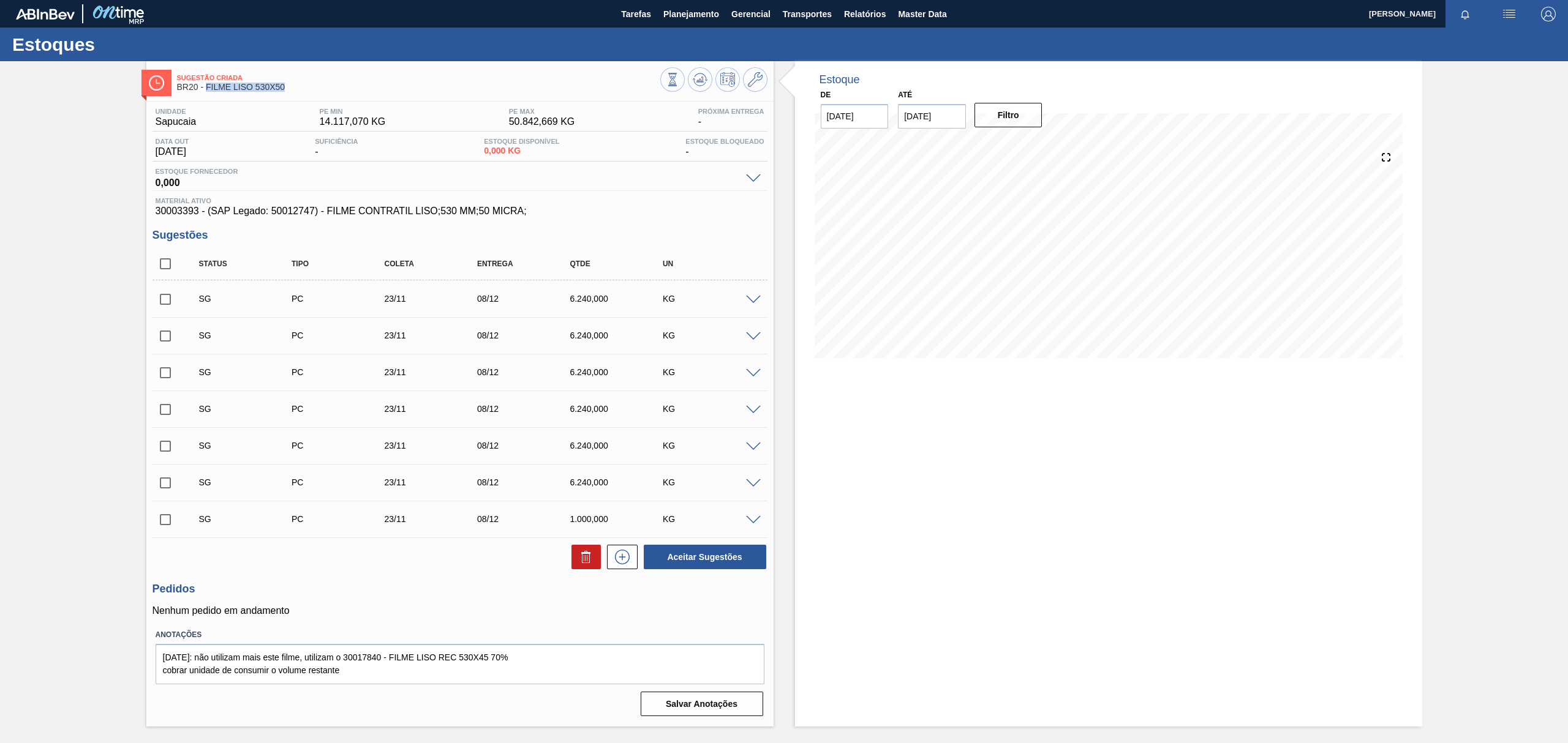
drag, startPoint x: 288, startPoint y: 87, endPoint x: 207, endPoint y: 87, distance: 81.0
click at [207, 87] on span "BR20 - FILME LISO 530X50" at bounding box center [418, 87] width 483 height 9
copy span "FILME LISO 530X50"
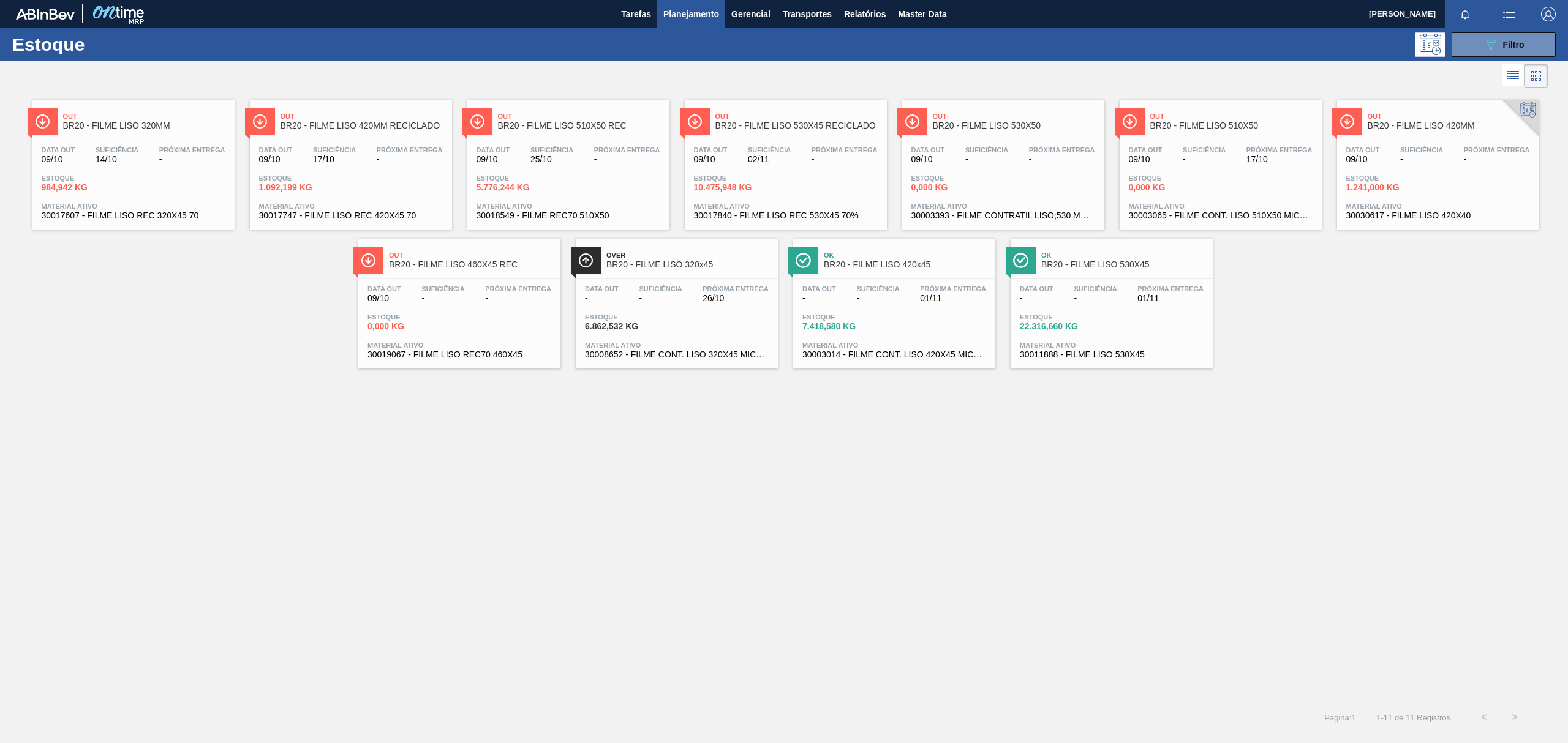
click at [1089, 277] on div "Ok BR20 - FILME LISO 530X45 Data out - Suficiência - Próxima Entrega 01/11 Esto…" at bounding box center [1112, 303] width 202 height 130
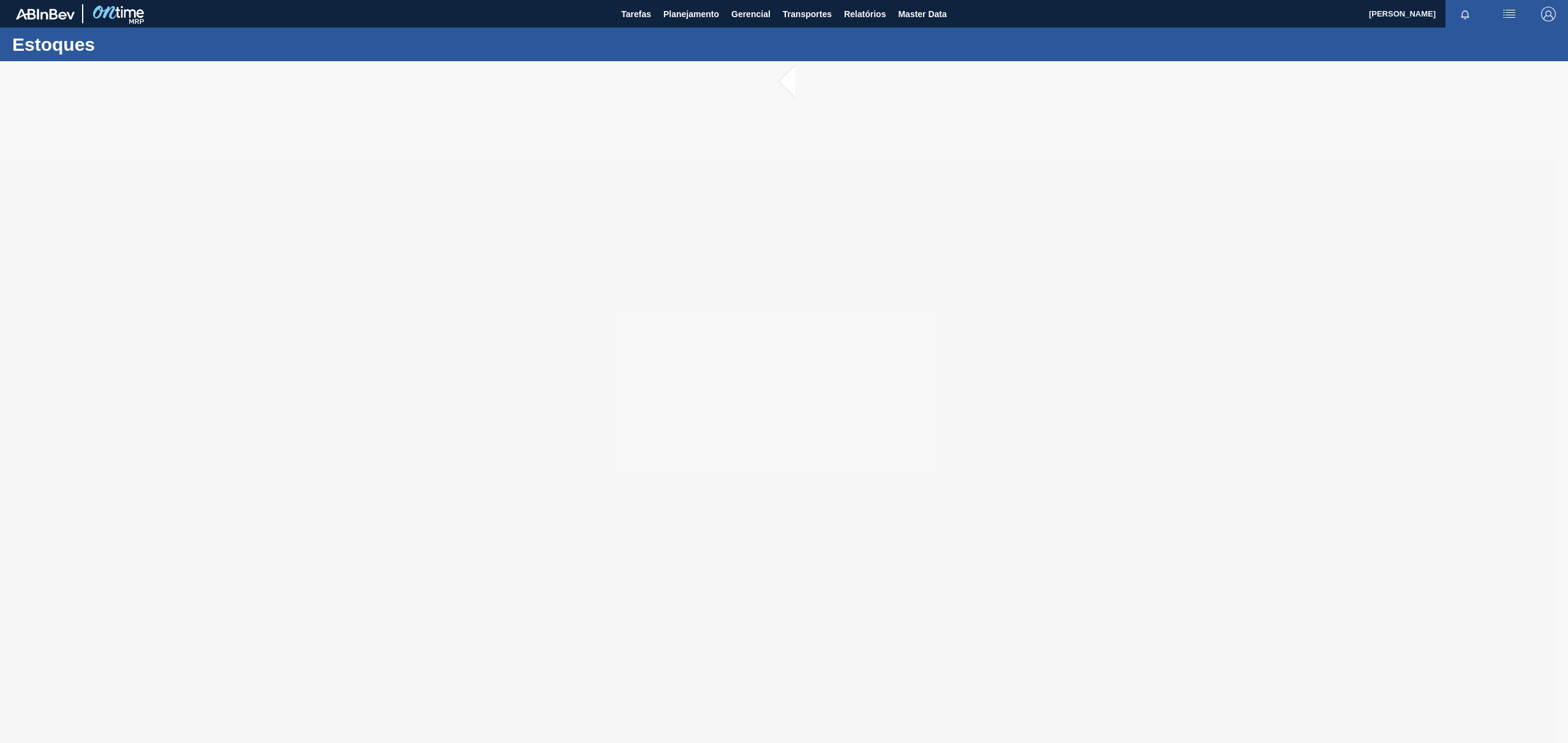
click at [1333, 57] on div "Estoques" at bounding box center [784, 44] width 1568 height 34
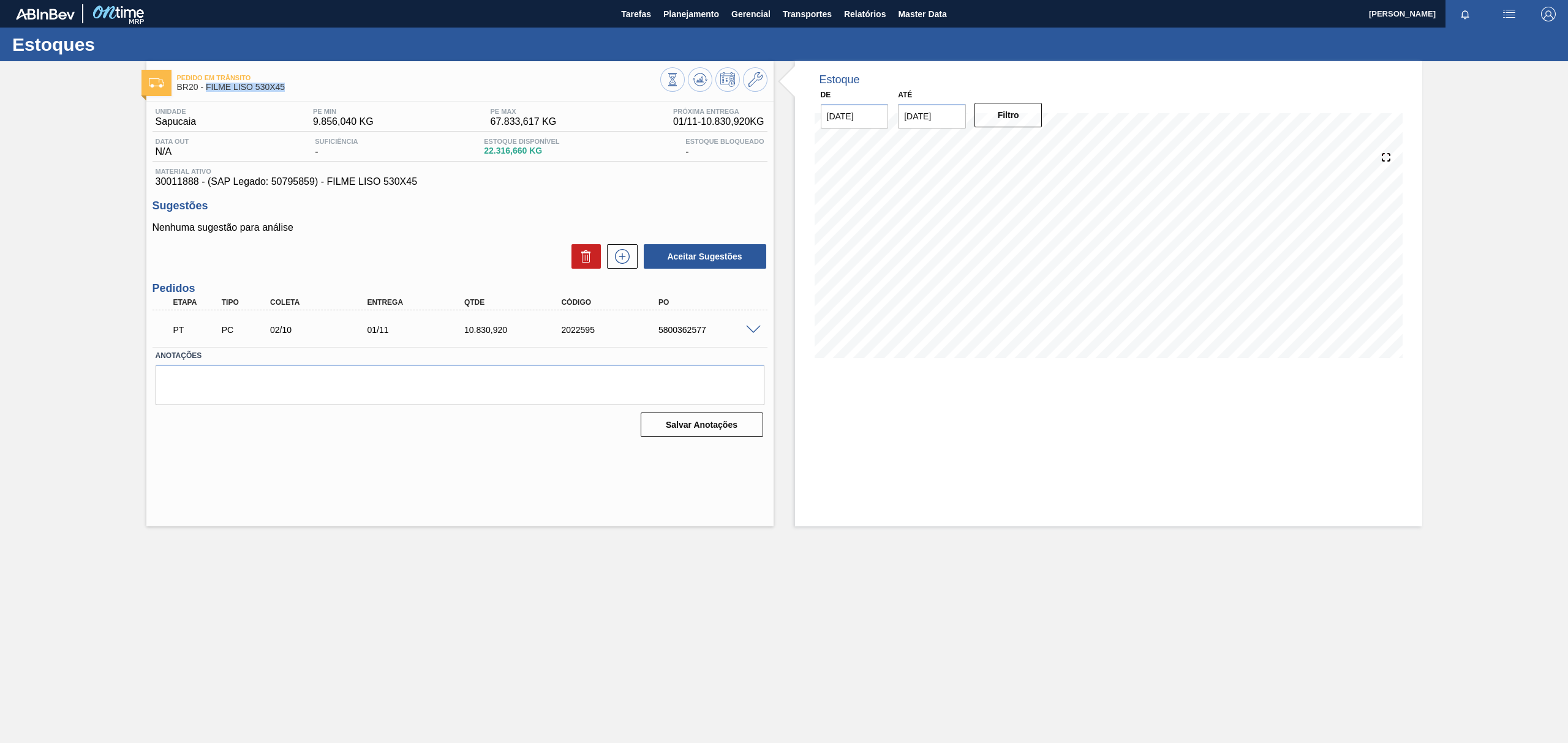
drag, startPoint x: 312, startPoint y: 92, endPoint x: 206, endPoint y: 94, distance: 106.0
click at [206, 94] on div "Pedido em Trânsito BR20 - FILME LISO 530X45" at bounding box center [418, 82] width 483 height 27
copy span "FILME LISO 530X45"
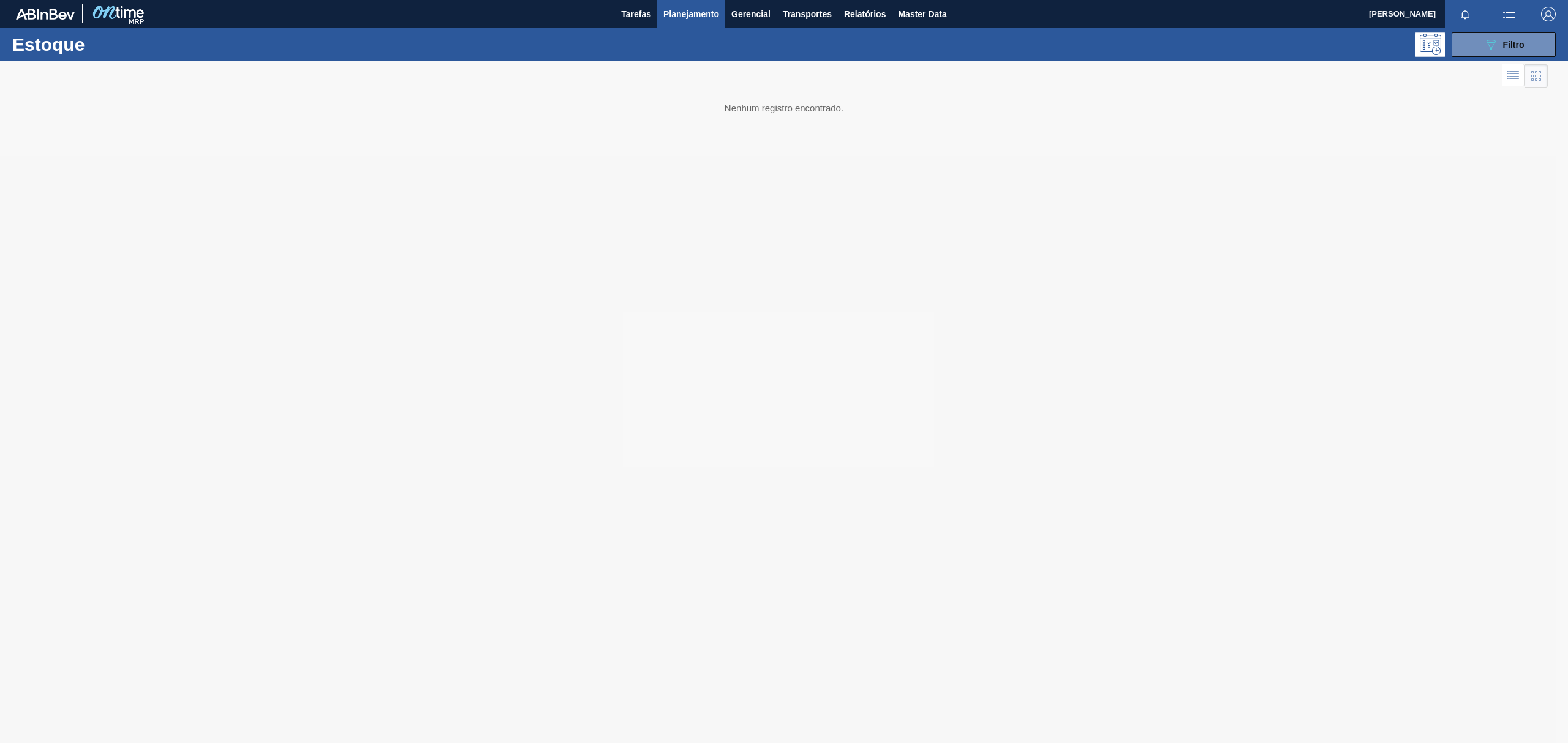
click at [709, 349] on div at bounding box center [784, 402] width 1568 height 682
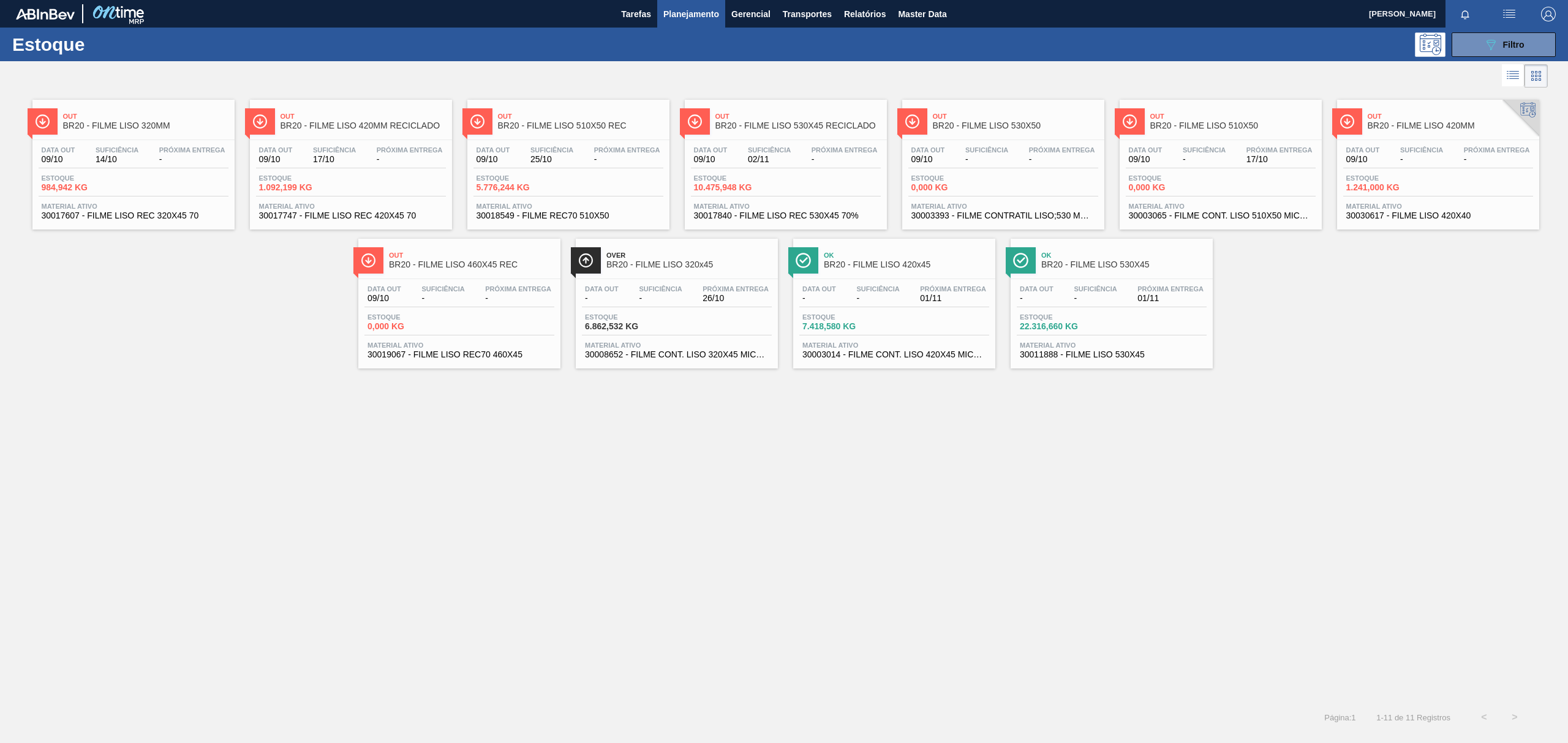
click at [852, 125] on span "BR20 - FILME LISO 530X45 RECICLADO" at bounding box center [798, 126] width 166 height 9
click at [515, 272] on div "Out BR20 - FILME LISO 460X45 REC" at bounding box center [471, 260] width 166 height 27
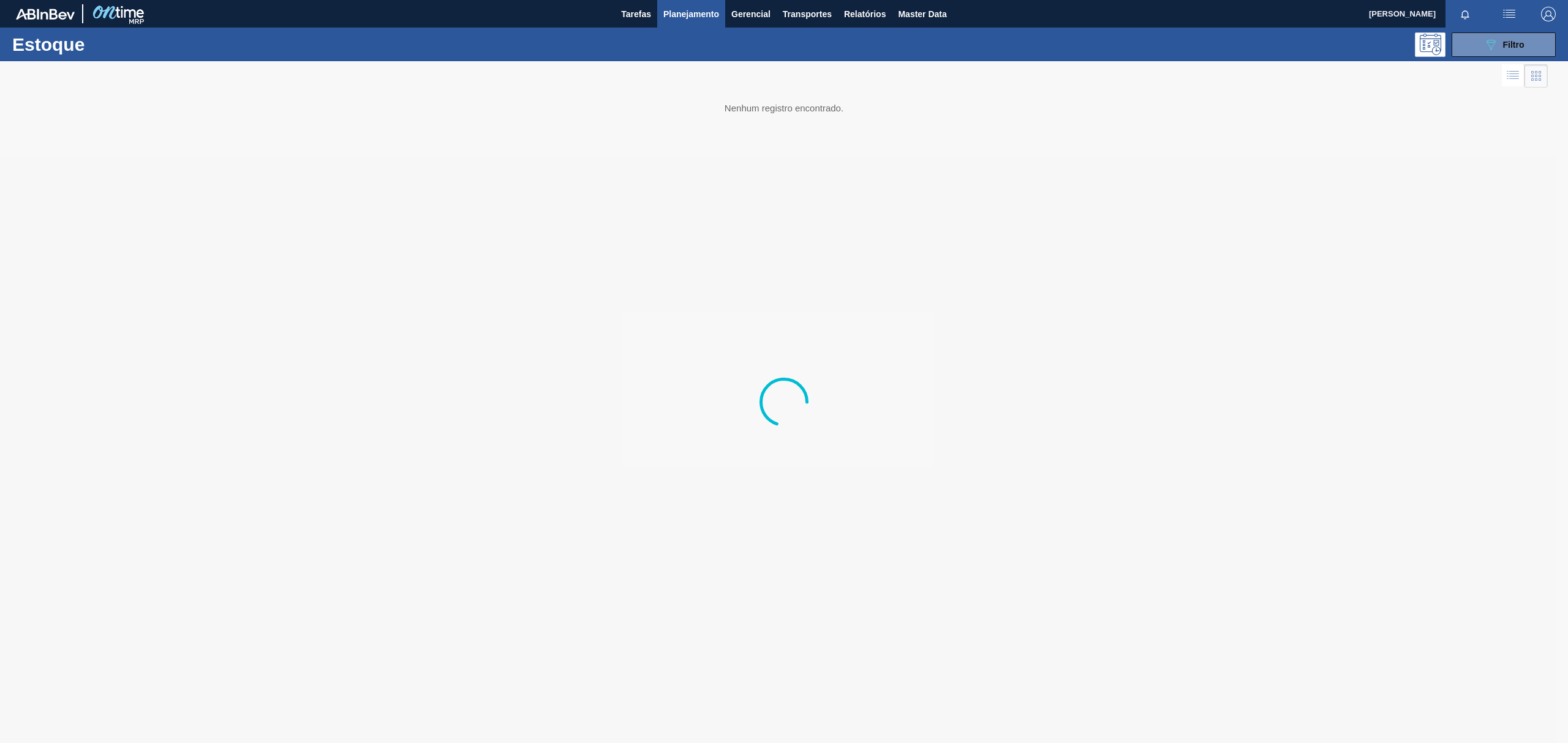
click at [167, 135] on div at bounding box center [784, 402] width 1568 height 682
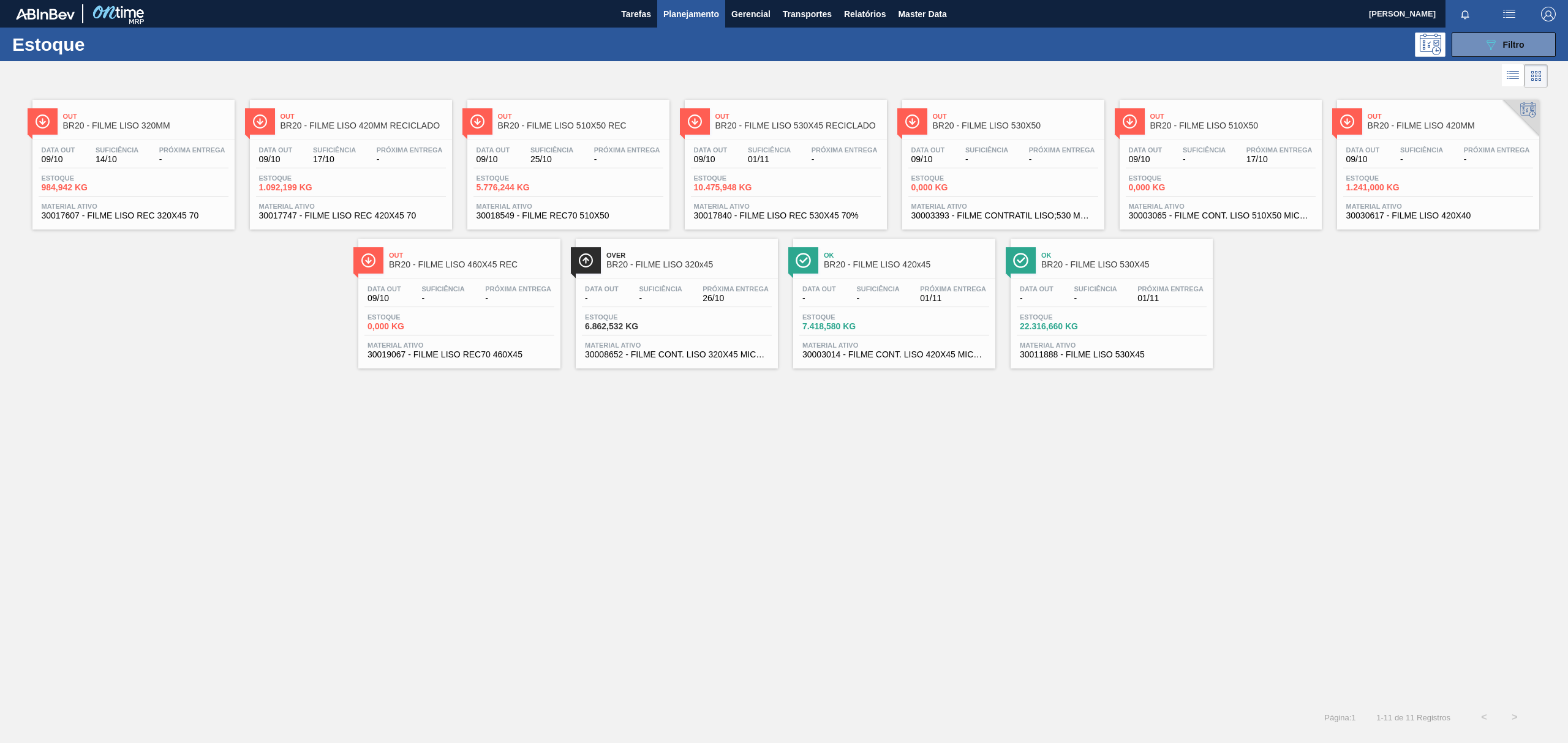
click at [484, 257] on span "Out" at bounding box center [471, 255] width 166 height 7
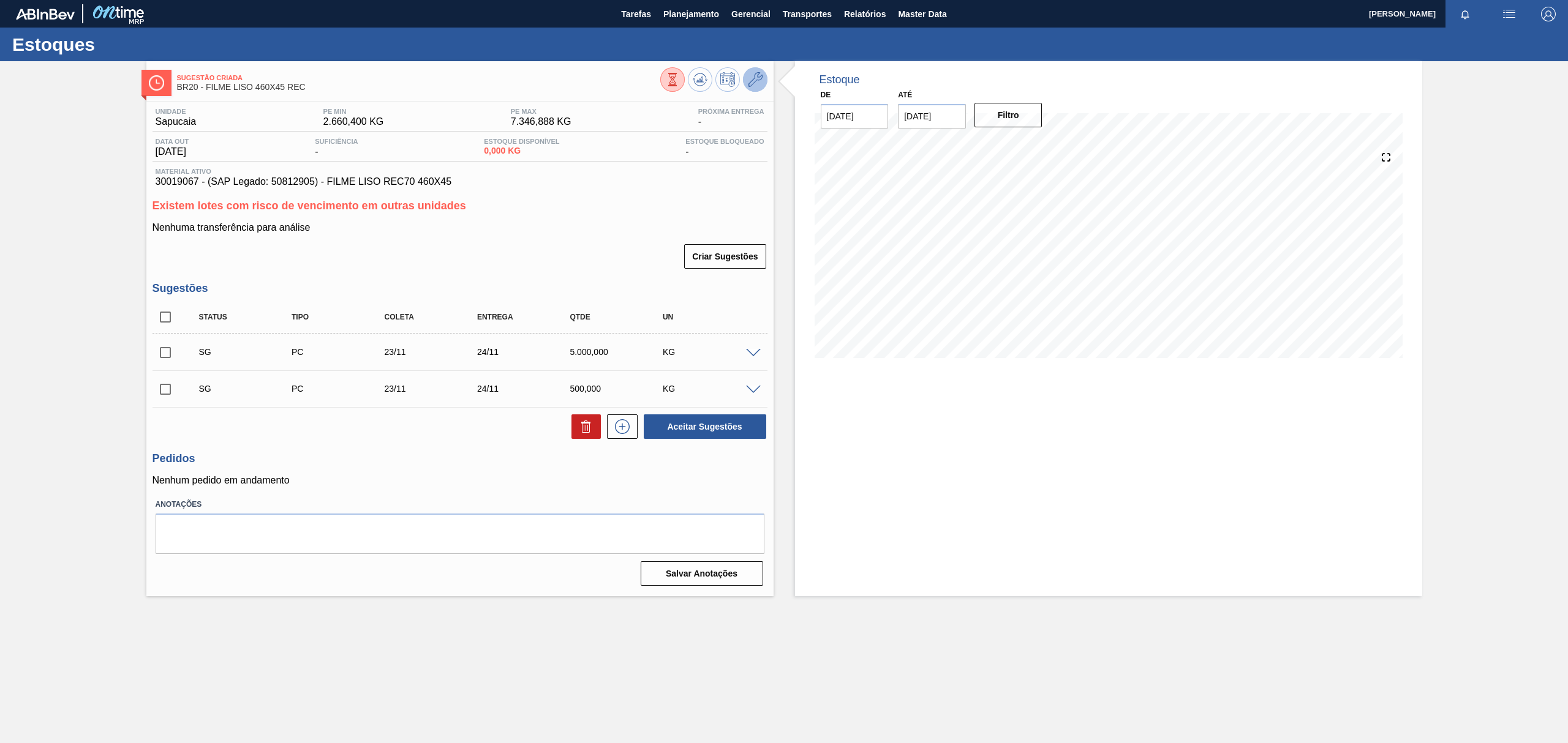
click at [764, 84] on button at bounding box center [755, 79] width 25 height 25
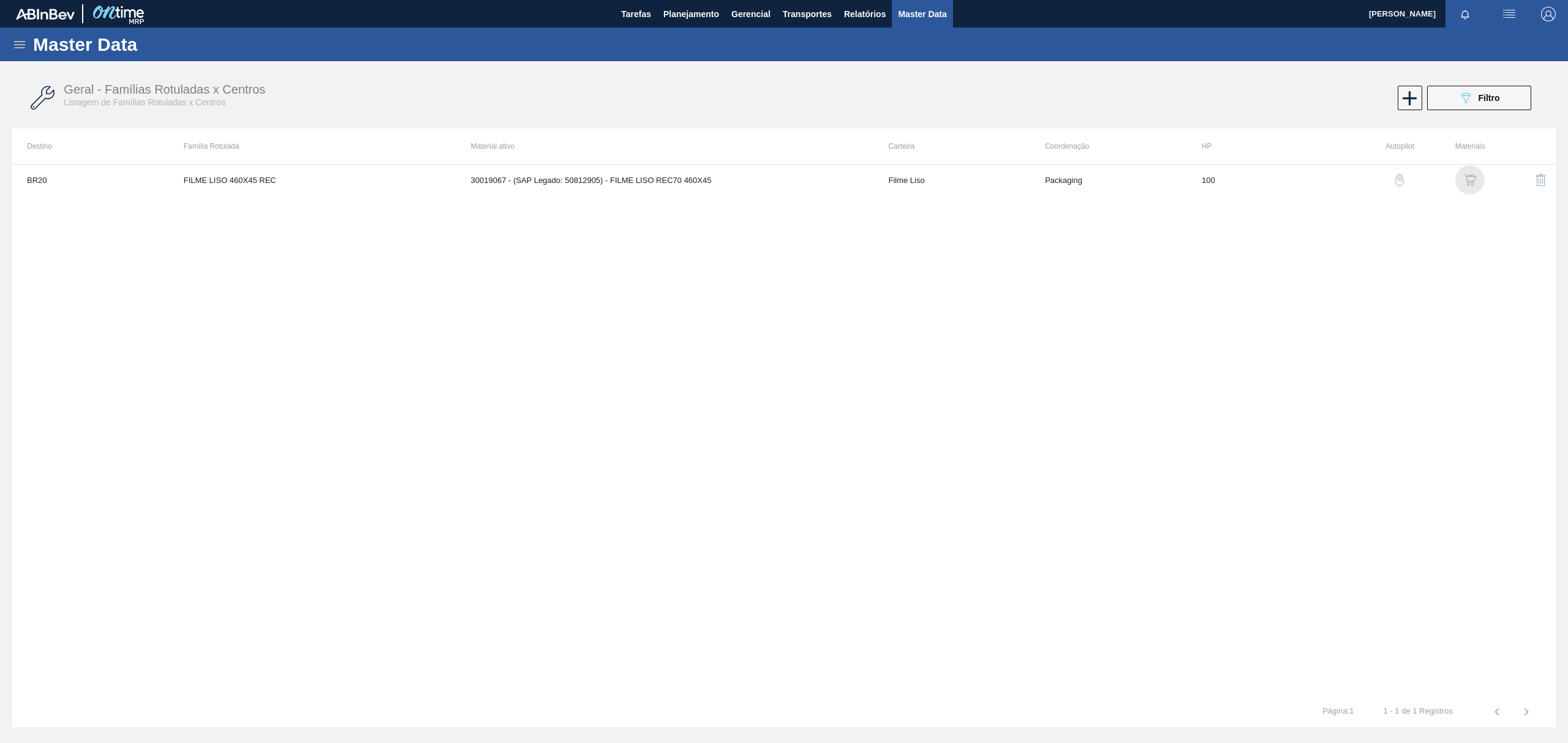
click at [1466, 182] on img "button" at bounding box center [1470, 180] width 12 height 12
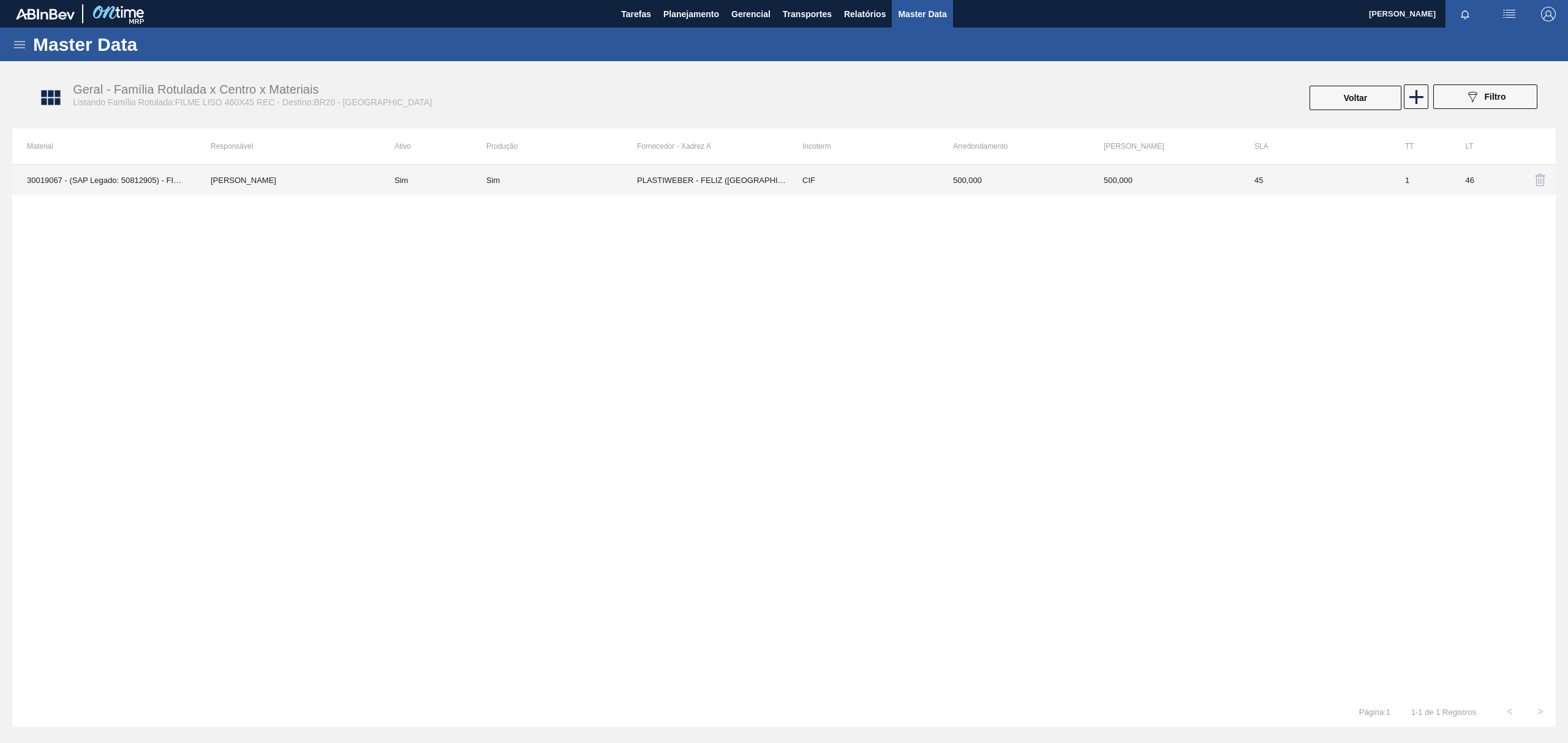
click at [647, 182] on td "PLASTIWEBER - FELIZ (RS)" at bounding box center [712, 180] width 151 height 31
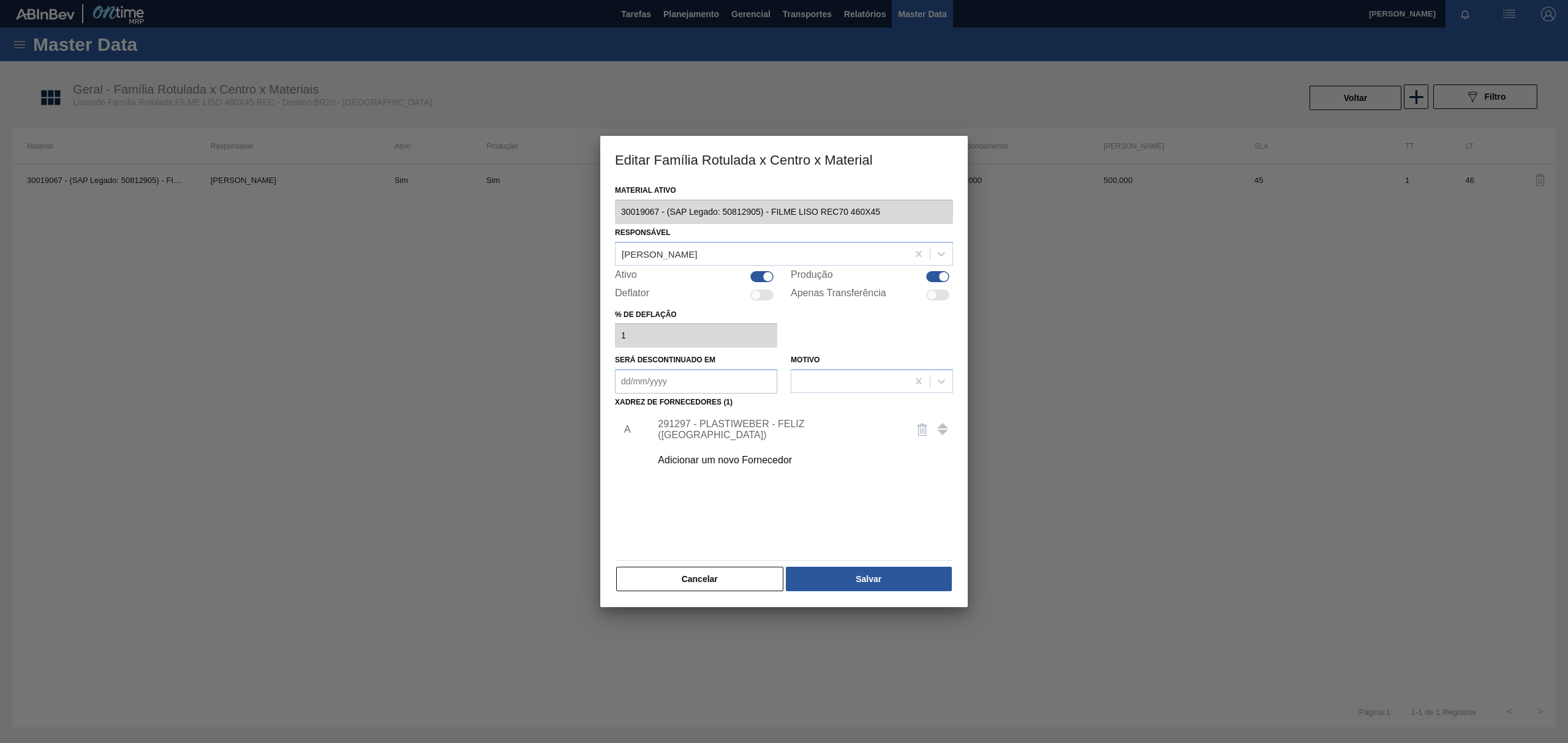
click at [771, 276] on div at bounding box center [768, 276] width 11 height 11
checkbox input "false"
click at [939, 274] on div at bounding box center [944, 276] width 11 height 11
checkbox input "false"
click at [877, 570] on button "Salvar" at bounding box center [869, 579] width 166 height 25
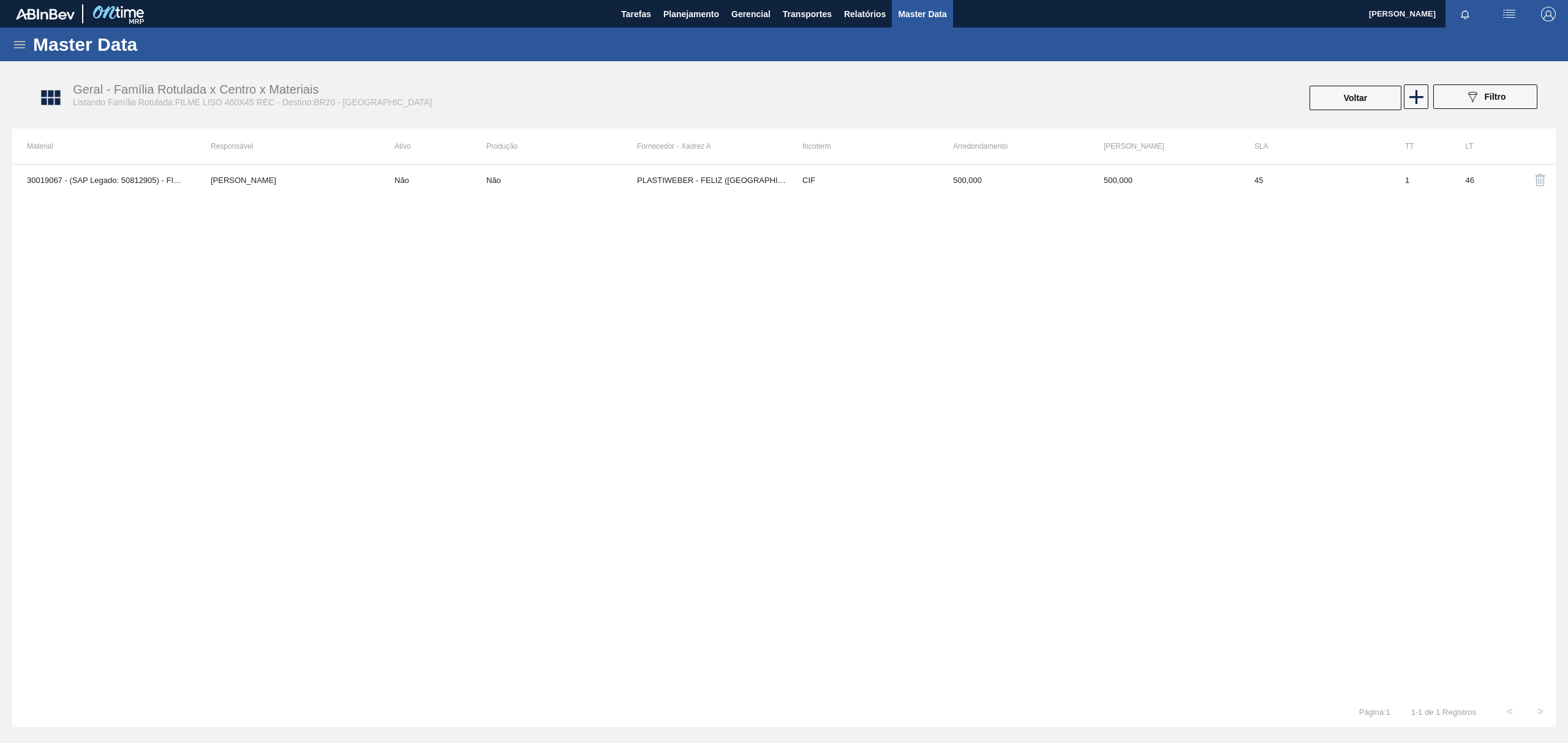
click at [1359, 164] on div "30019067 - (SAP Legado: 50812905) - FILME LISO REC70 460X45 TOMAS SIMOES SILVA …" at bounding box center [783, 430] width 1543 height 532
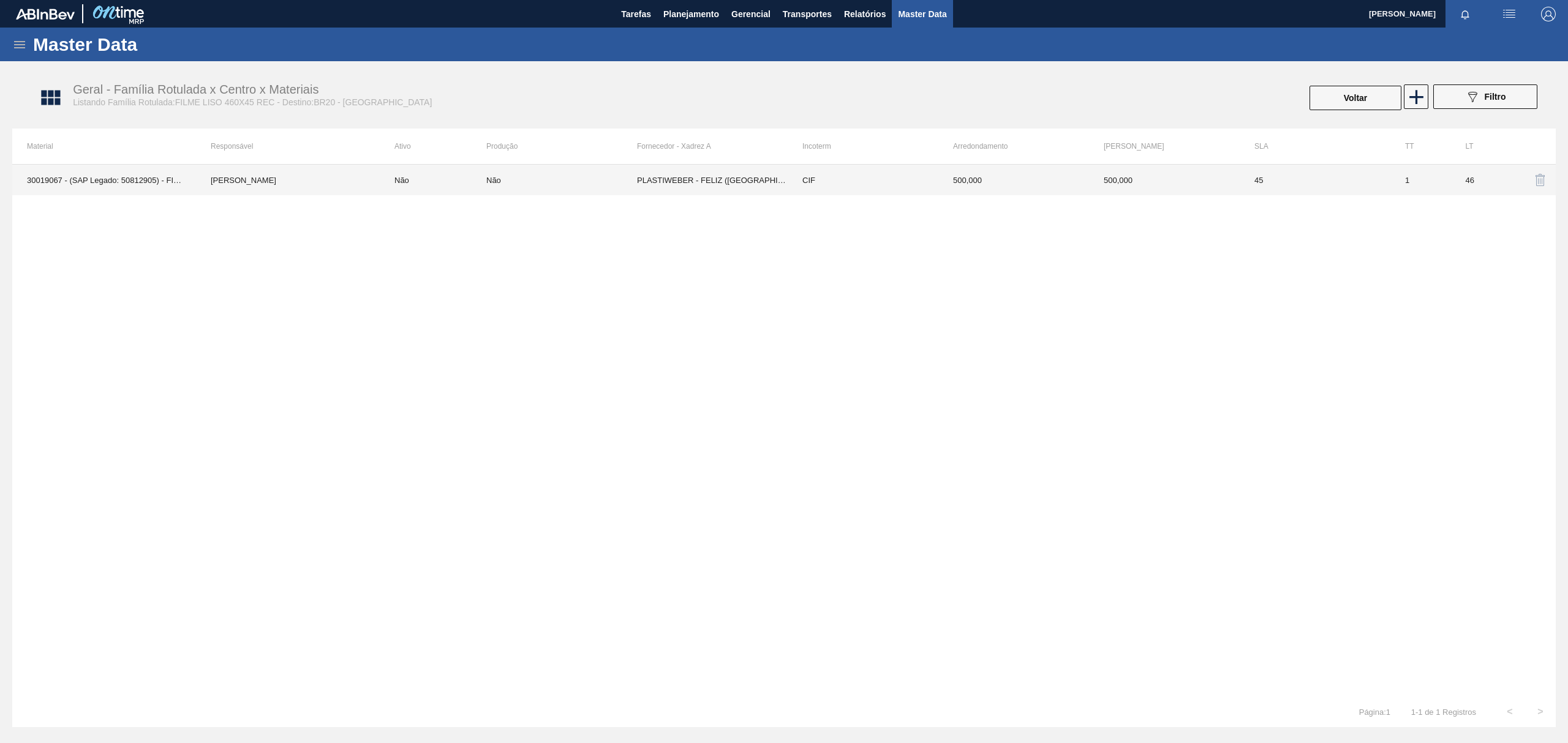
click at [1358, 173] on td "45" at bounding box center [1315, 180] width 151 height 31
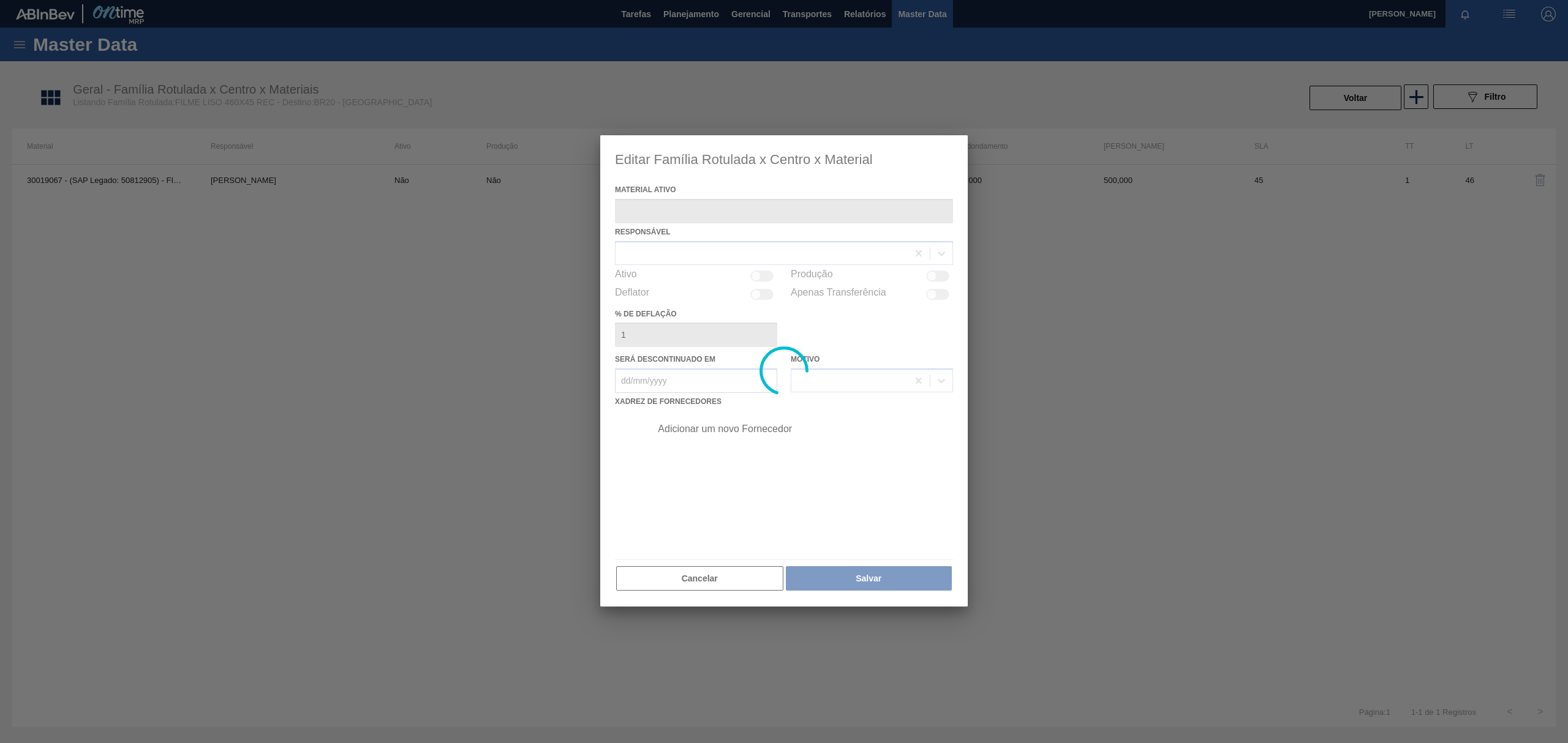
type ativo "30019067 - (SAP Legado: 50812905) - FILME LISO REC70 460X45"
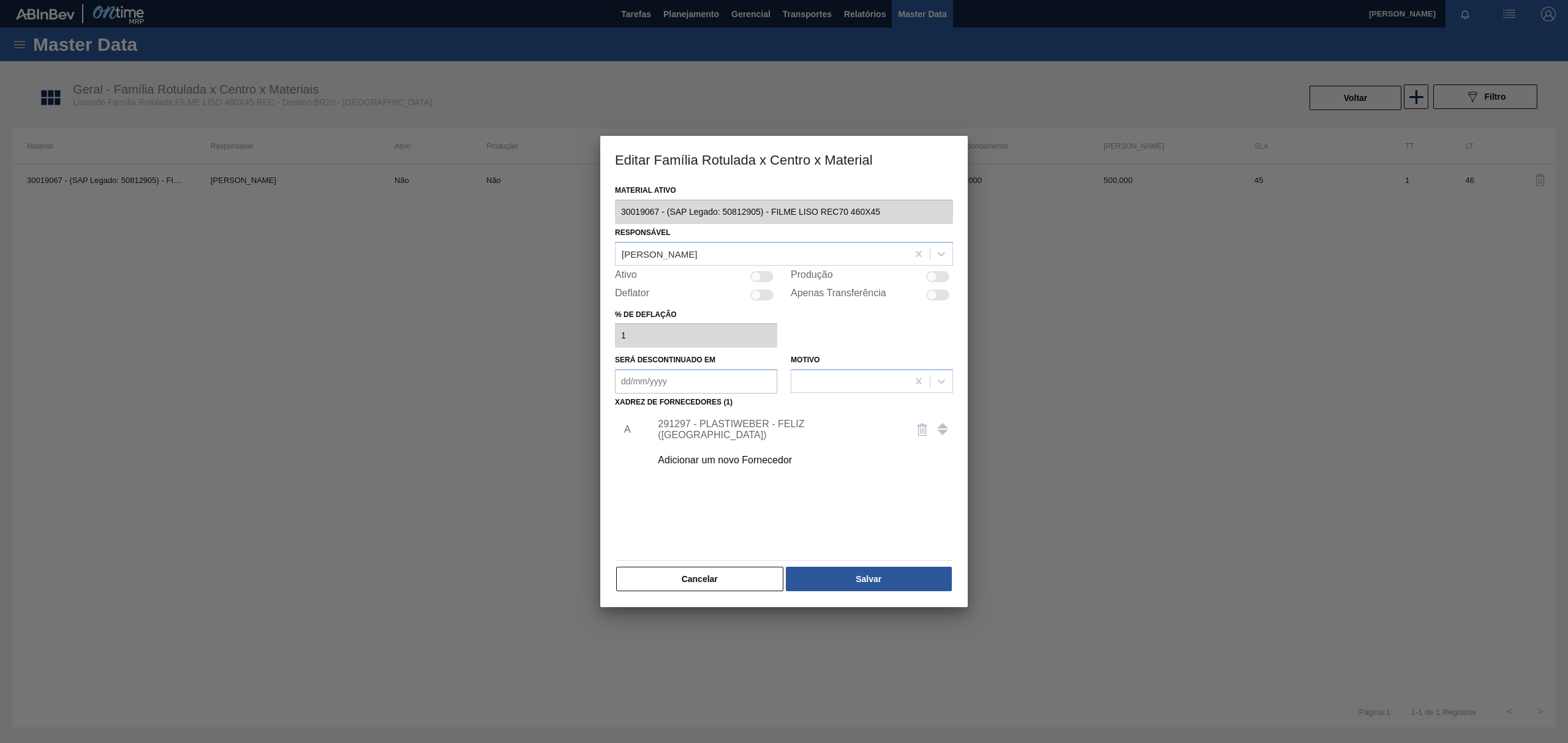
click at [768, 276] on div at bounding box center [761, 276] width 23 height 11
checkbox input "true"
click at [886, 576] on button "Salvar" at bounding box center [869, 579] width 166 height 25
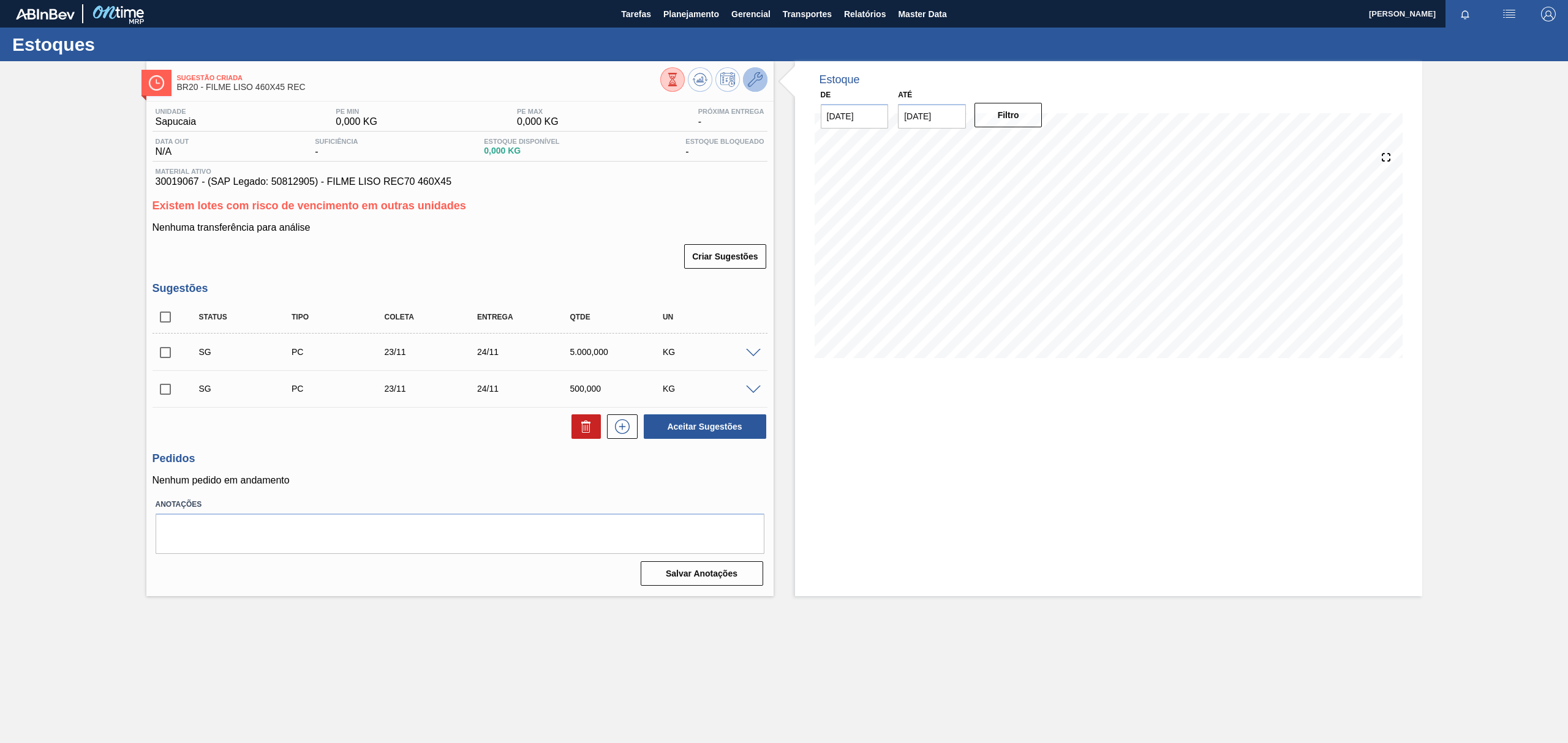
click at [751, 84] on icon at bounding box center [755, 80] width 15 height 15
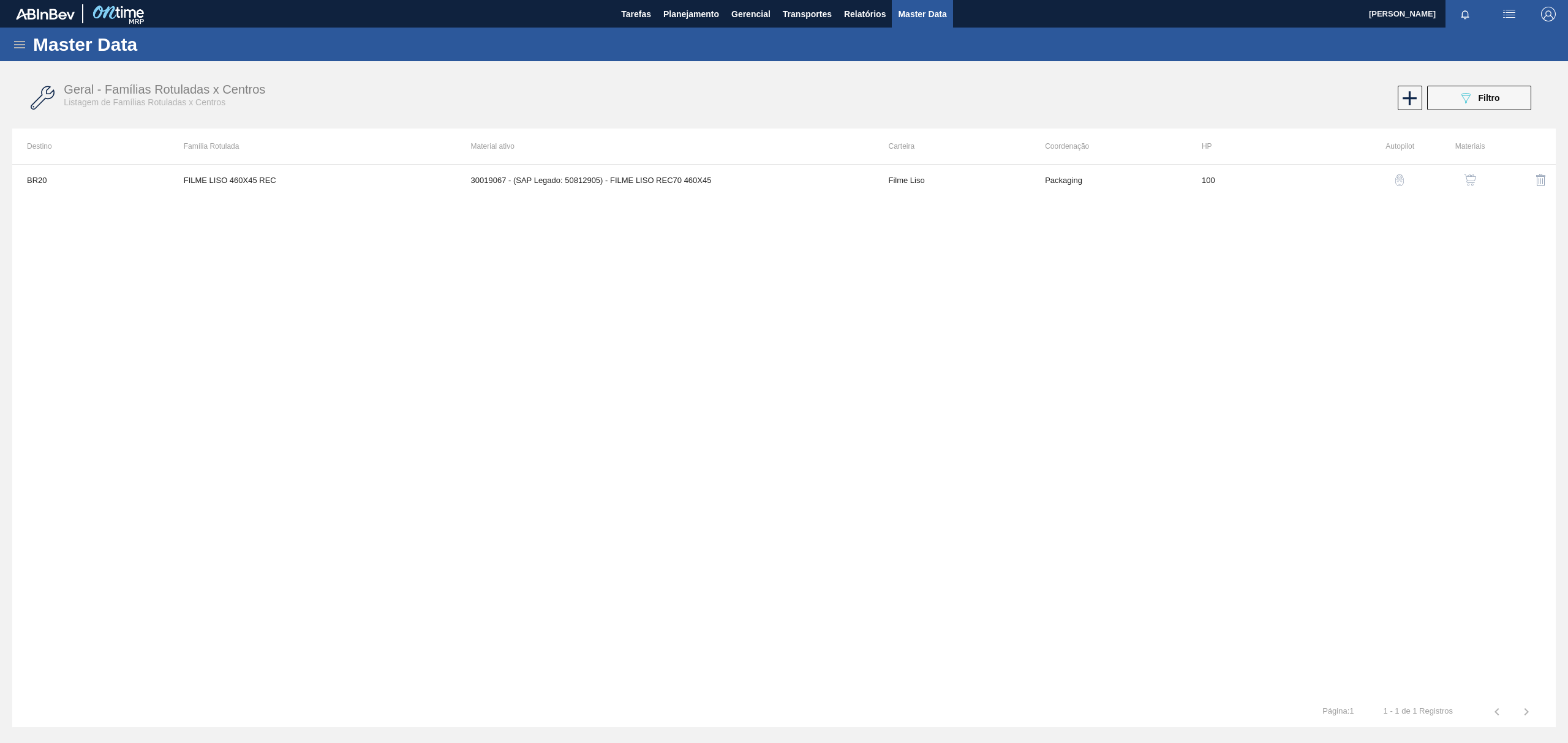
click at [1462, 173] on button "button" at bounding box center [1470, 180] width 29 height 29
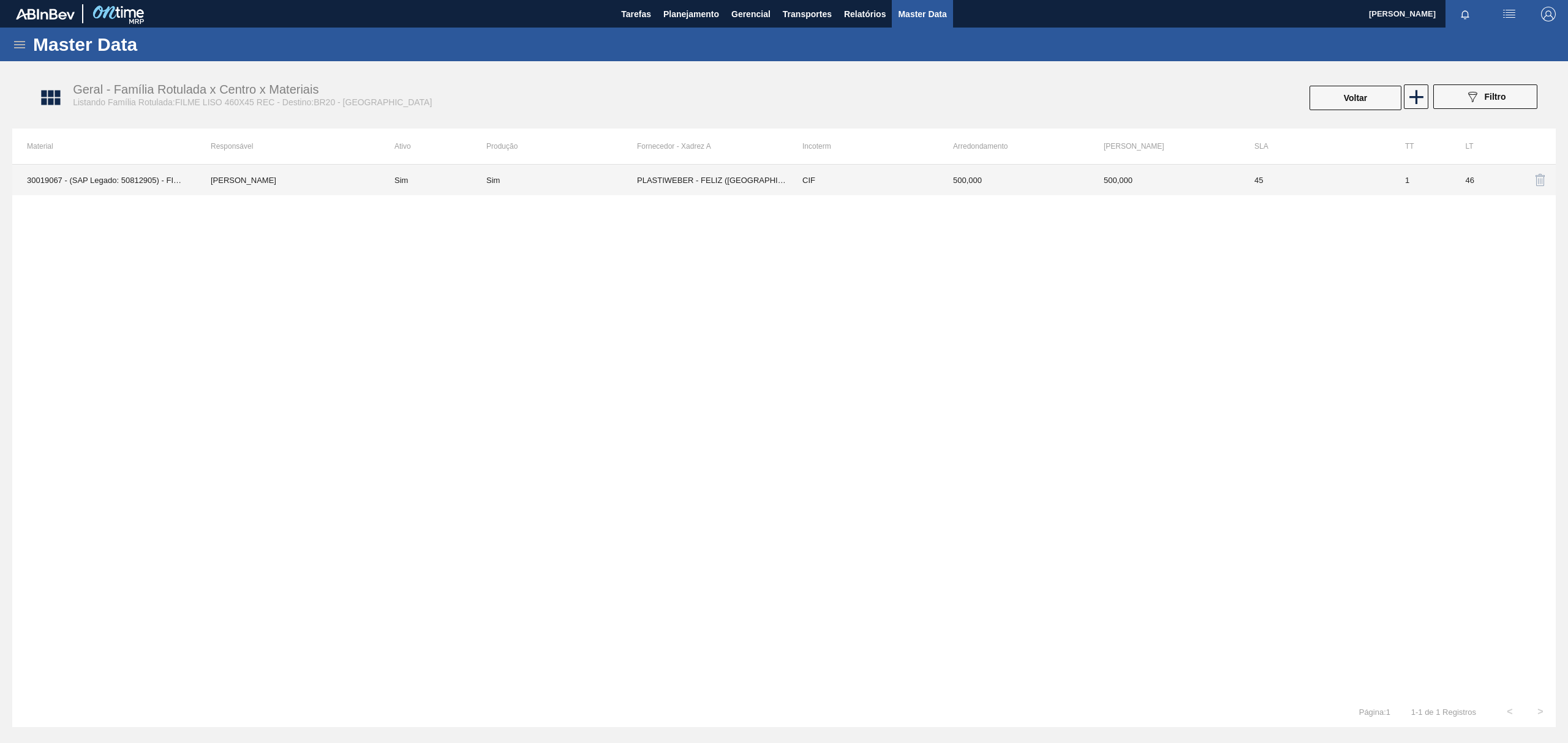
click at [775, 172] on td "PLASTIWEBER - FELIZ (RS)" at bounding box center [712, 180] width 151 height 31
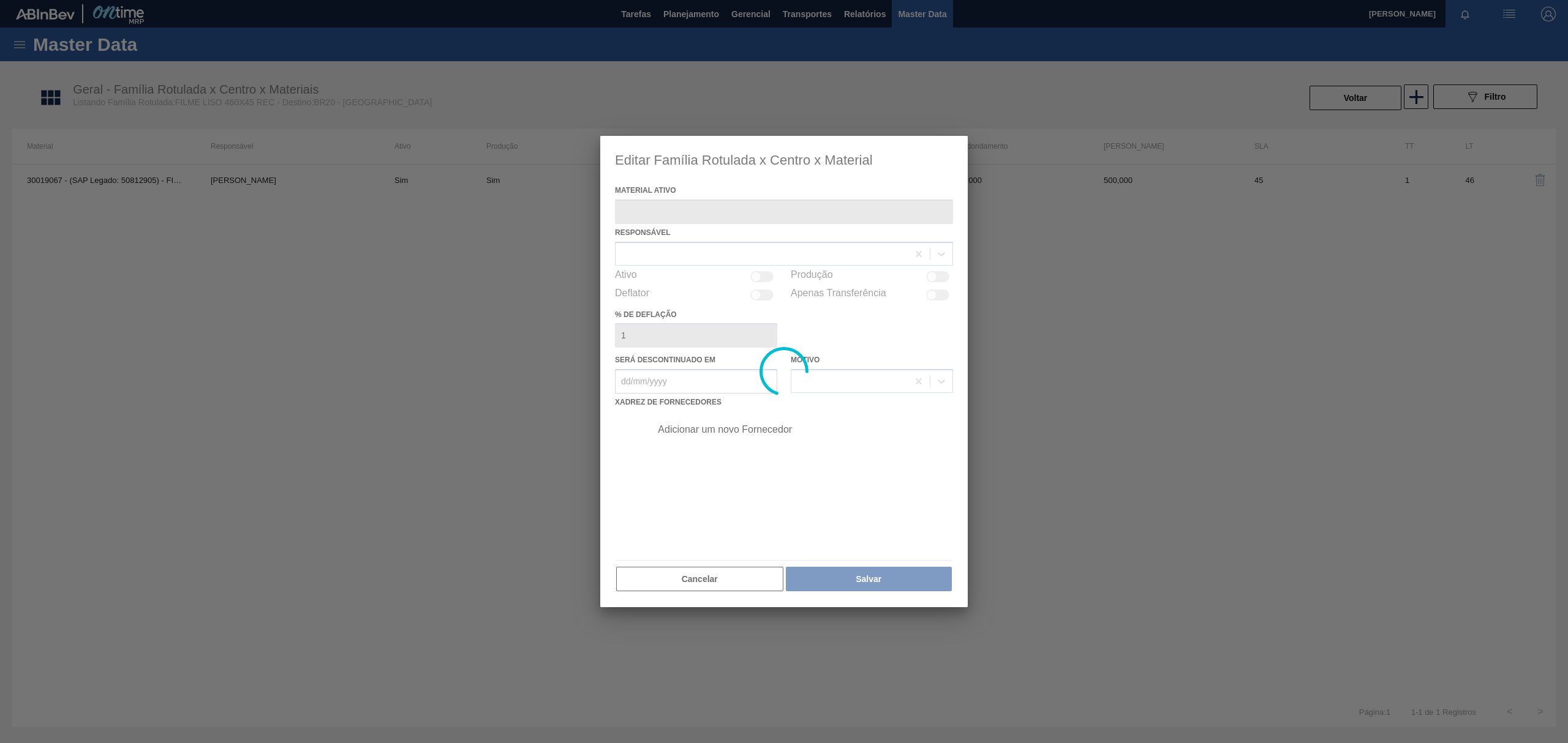
type ativo "30019067 - (SAP Legado: 50812905) - FILME LISO REC70 460X45"
checkbox input "true"
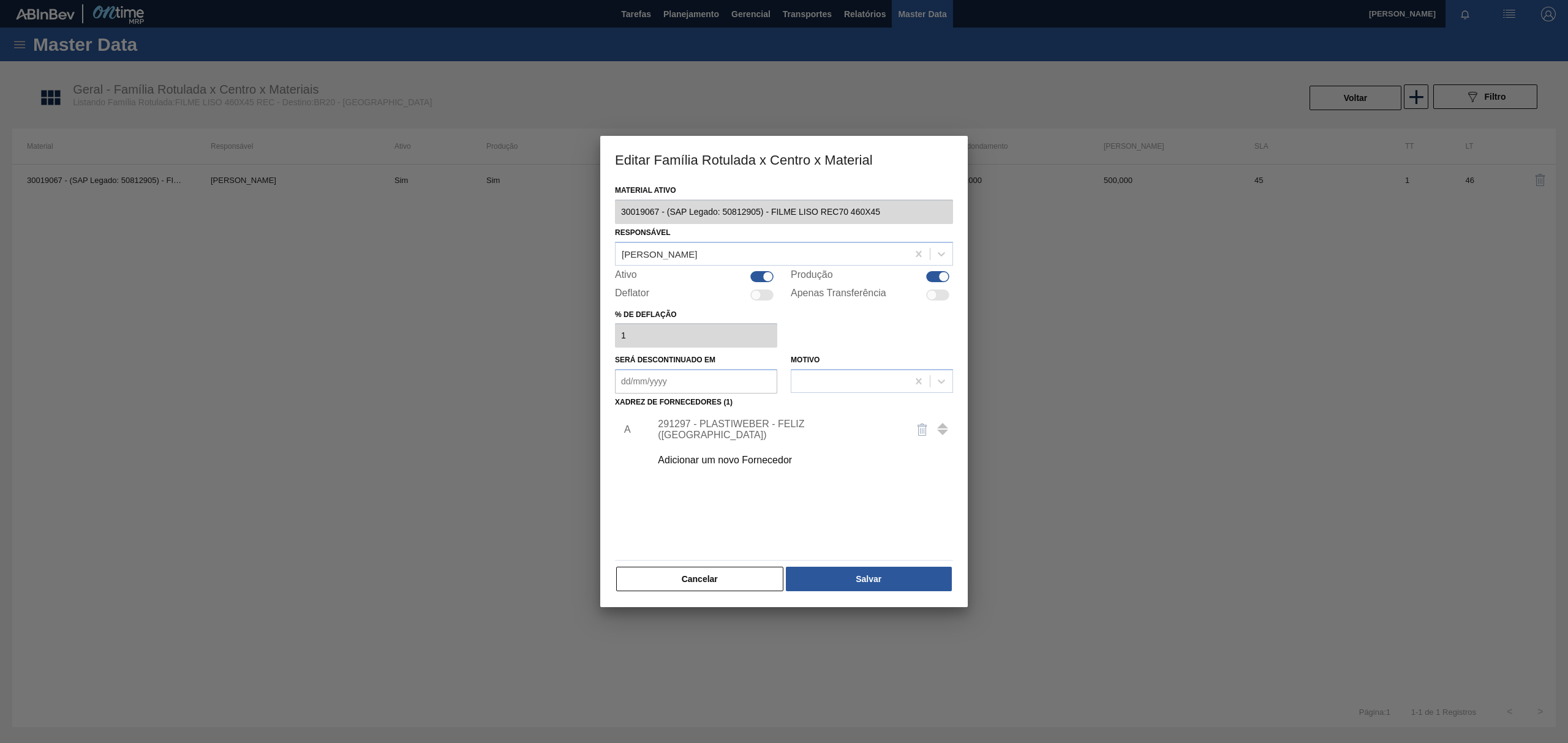
drag, startPoint x: 753, startPoint y: 274, endPoint x: 763, endPoint y: 275, distance: 10.0
click at [753, 274] on div at bounding box center [761, 276] width 23 height 11
checkbox input "false"
drag, startPoint x: 944, startPoint y: 275, endPoint x: 943, endPoint y: 292, distance: 17.0
click at [943, 275] on div at bounding box center [944, 276] width 11 height 11
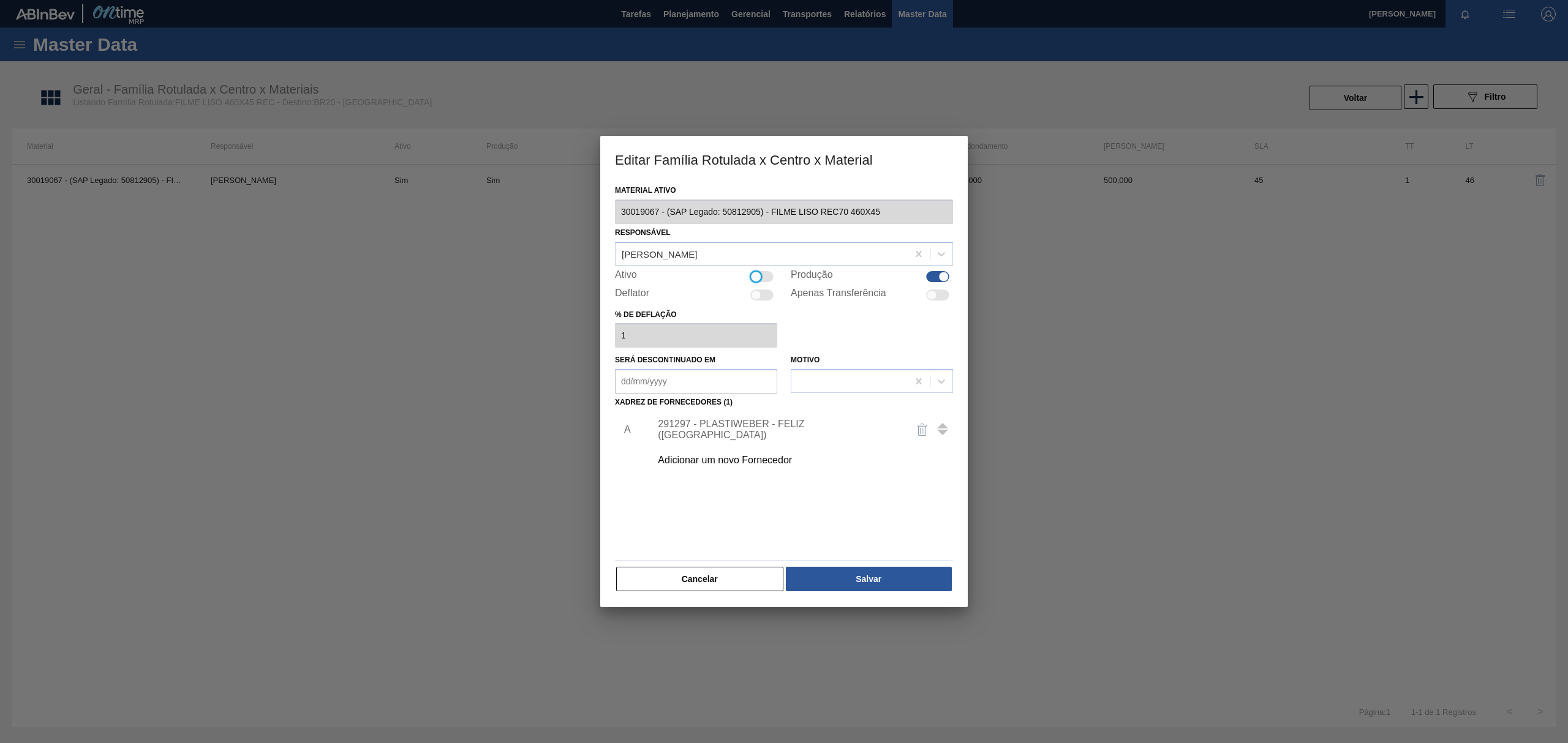
checkbox input "false"
click at [886, 570] on button "Salvar" at bounding box center [869, 579] width 166 height 25
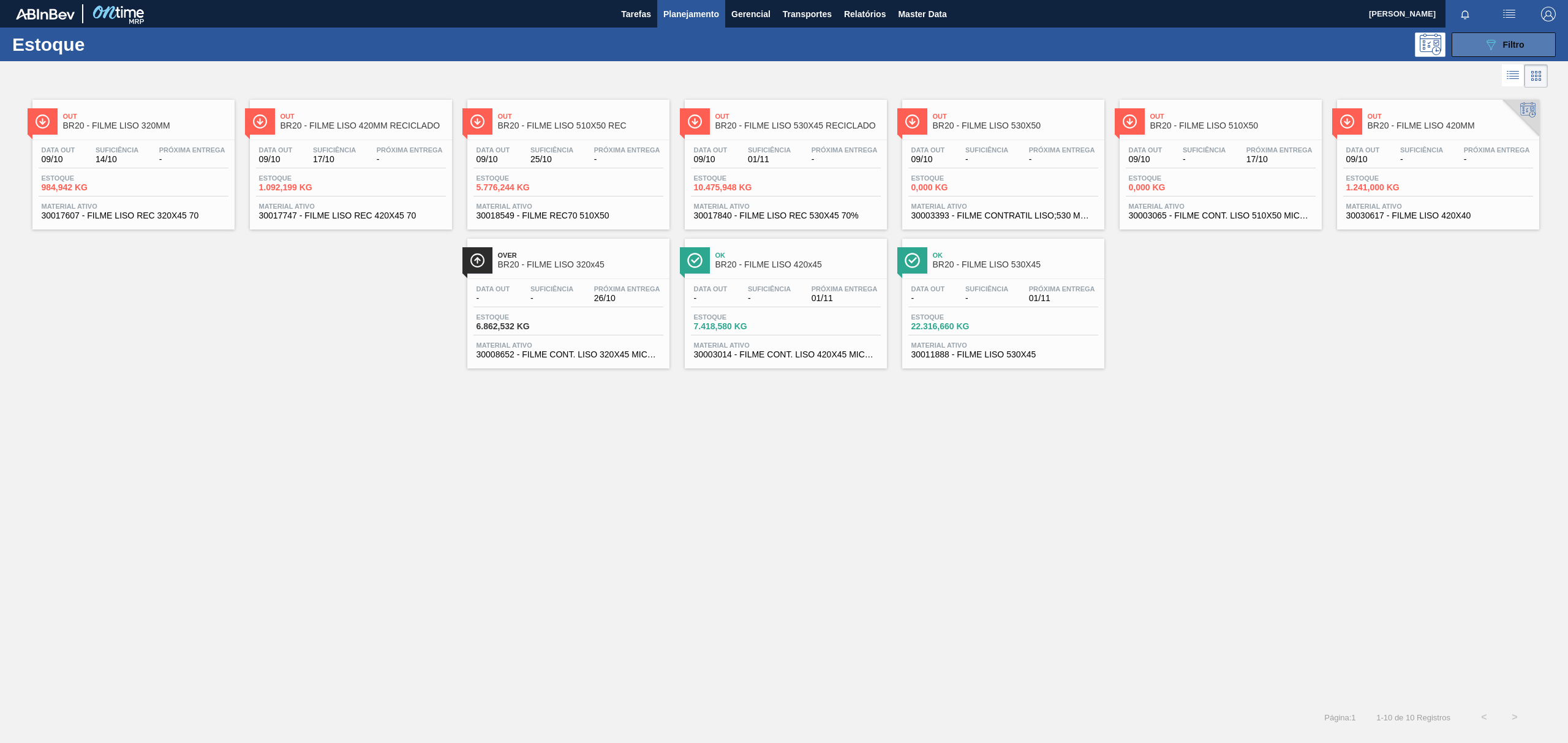
click at [1543, 50] on button "089F7B8B-B2A5-4AFE-B5C0-19BA573D28AC Filtro" at bounding box center [1503, 45] width 104 height 25
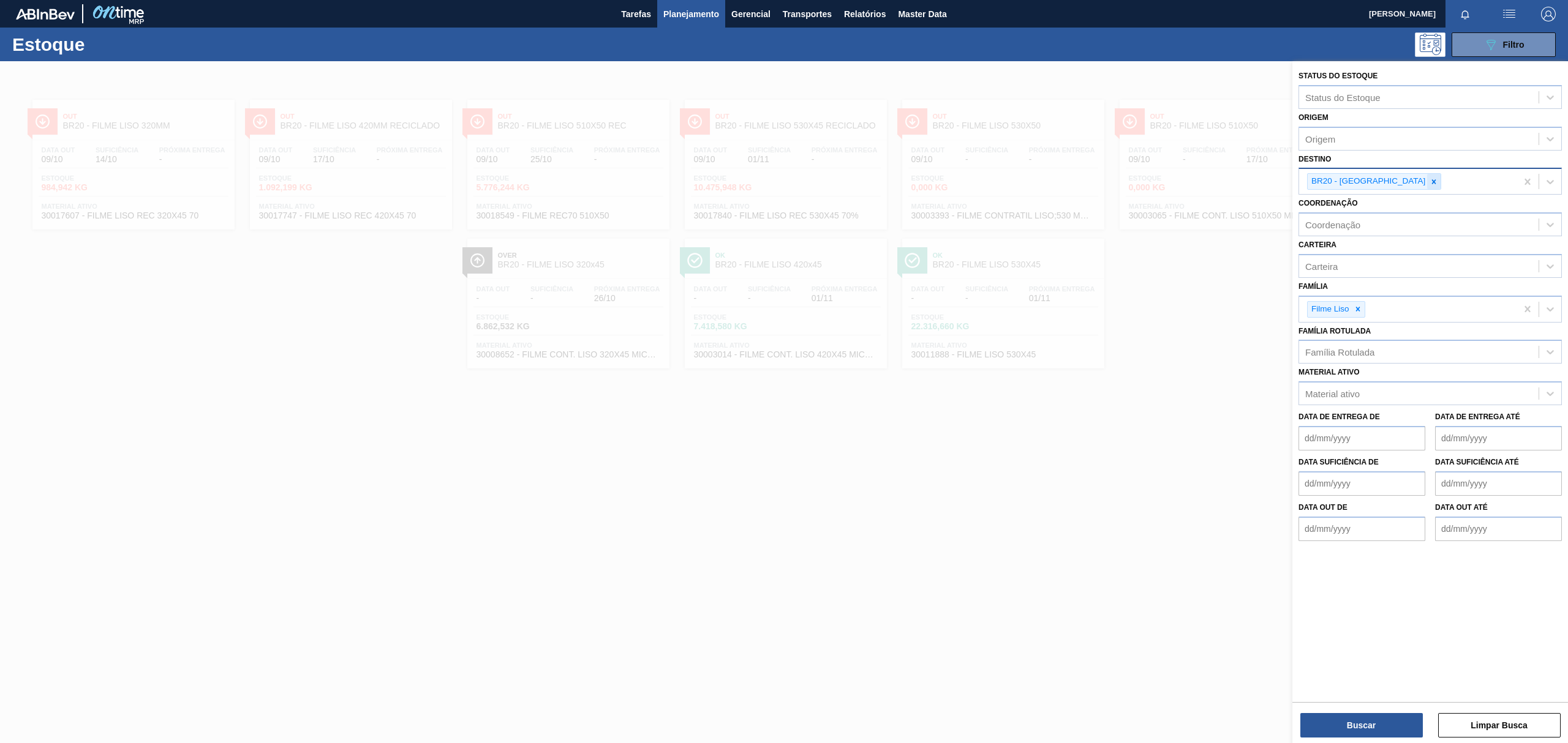
click at [1432, 182] on icon at bounding box center [1434, 181] width 4 height 4
type input "BR21"
click at [1376, 204] on div "BR21 - Lages" at bounding box center [1430, 210] width 263 height 23
click at [1367, 717] on button "Buscar" at bounding box center [1361, 725] width 122 height 25
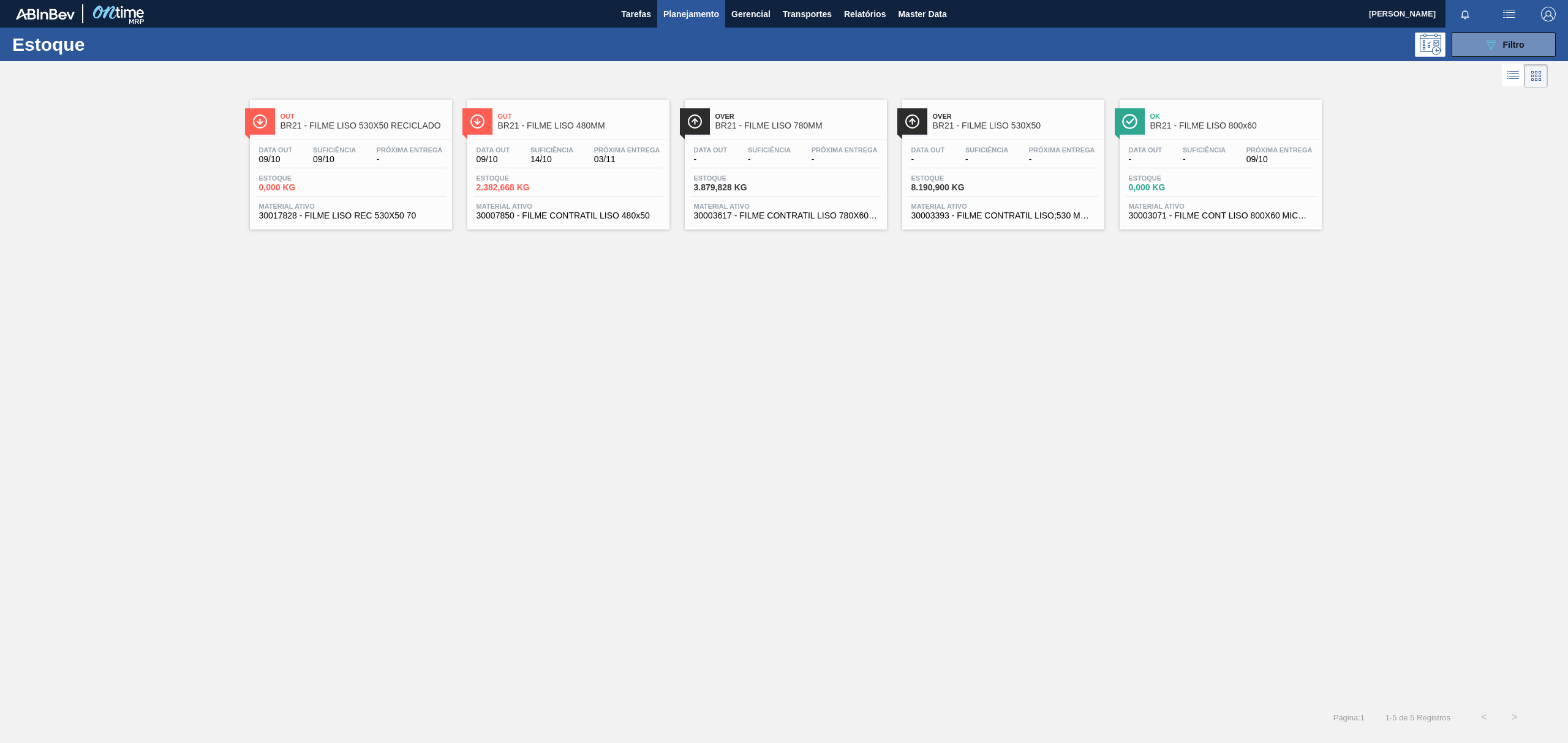
click at [779, 161] on span "-" at bounding box center [769, 159] width 43 height 9
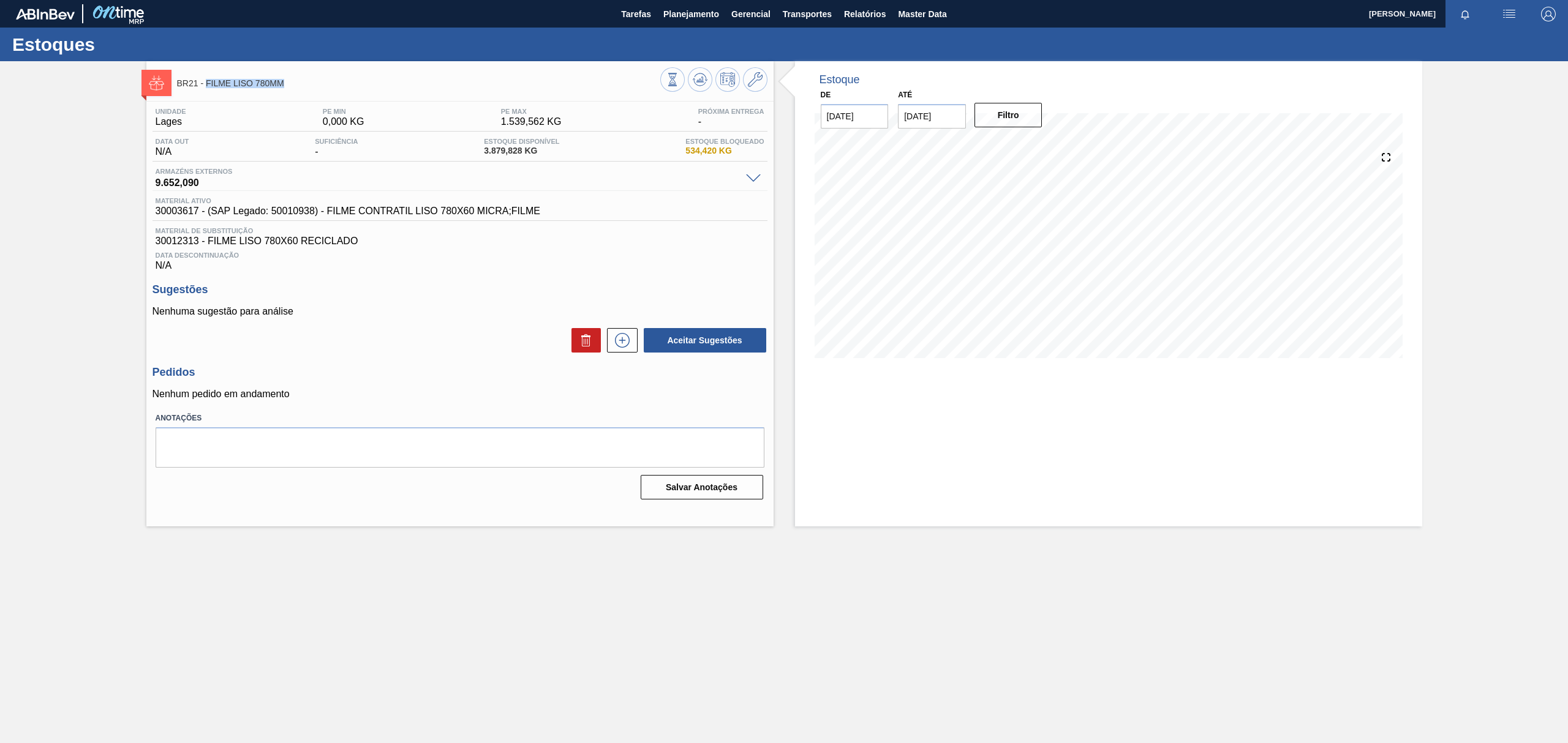
drag, startPoint x: 294, startPoint y: 89, endPoint x: 207, endPoint y: 87, distance: 87.0
click at [207, 87] on div "BR21 - FILME LISO 780MM" at bounding box center [418, 82] width 483 height 27
copy span "FILME LISO 780MM"
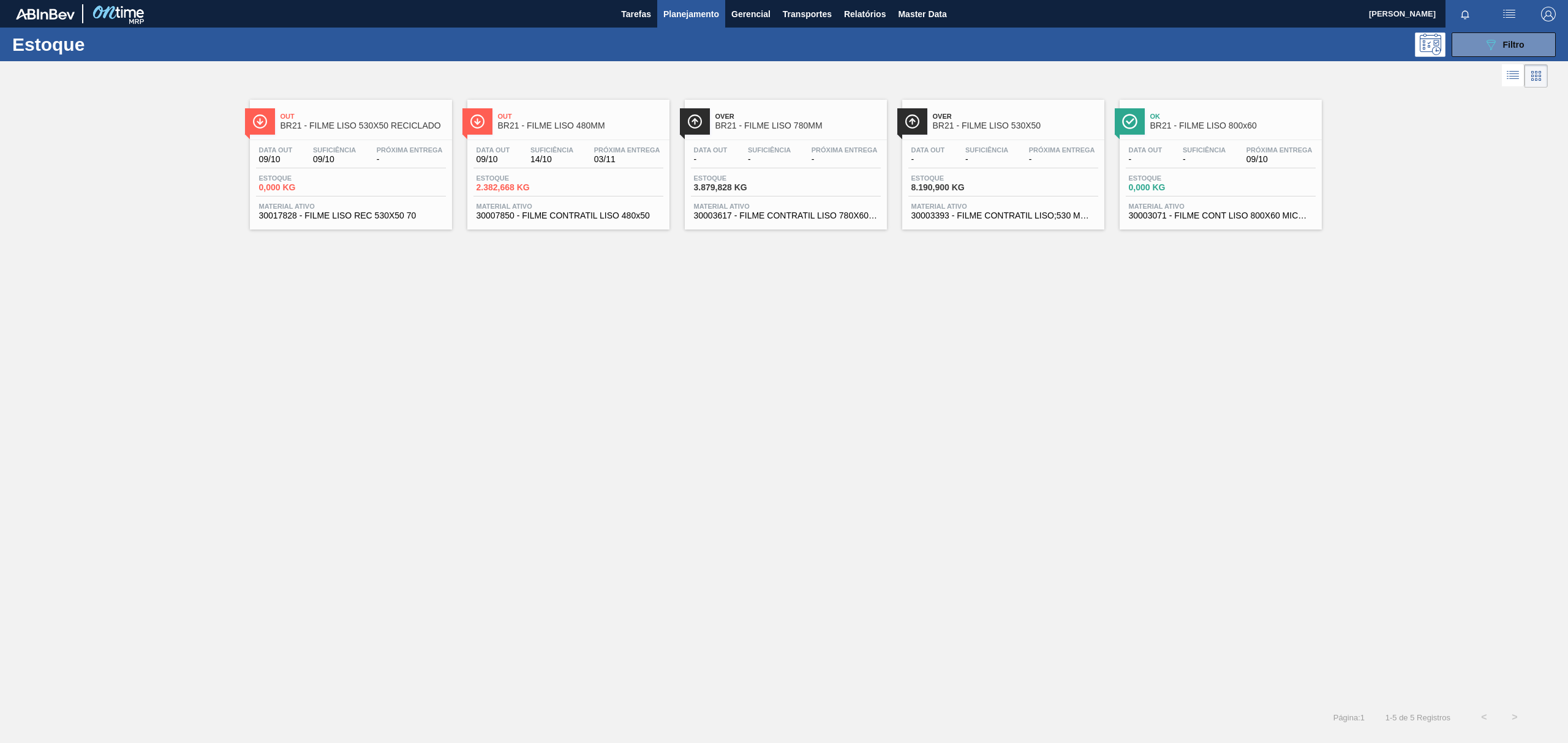
click at [1247, 138] on div "Ok BR21 - FILME LISO 800x60 Data out - Suficiência - Próxima Entrega 09/10 Esto…" at bounding box center [1221, 164] width 202 height 130
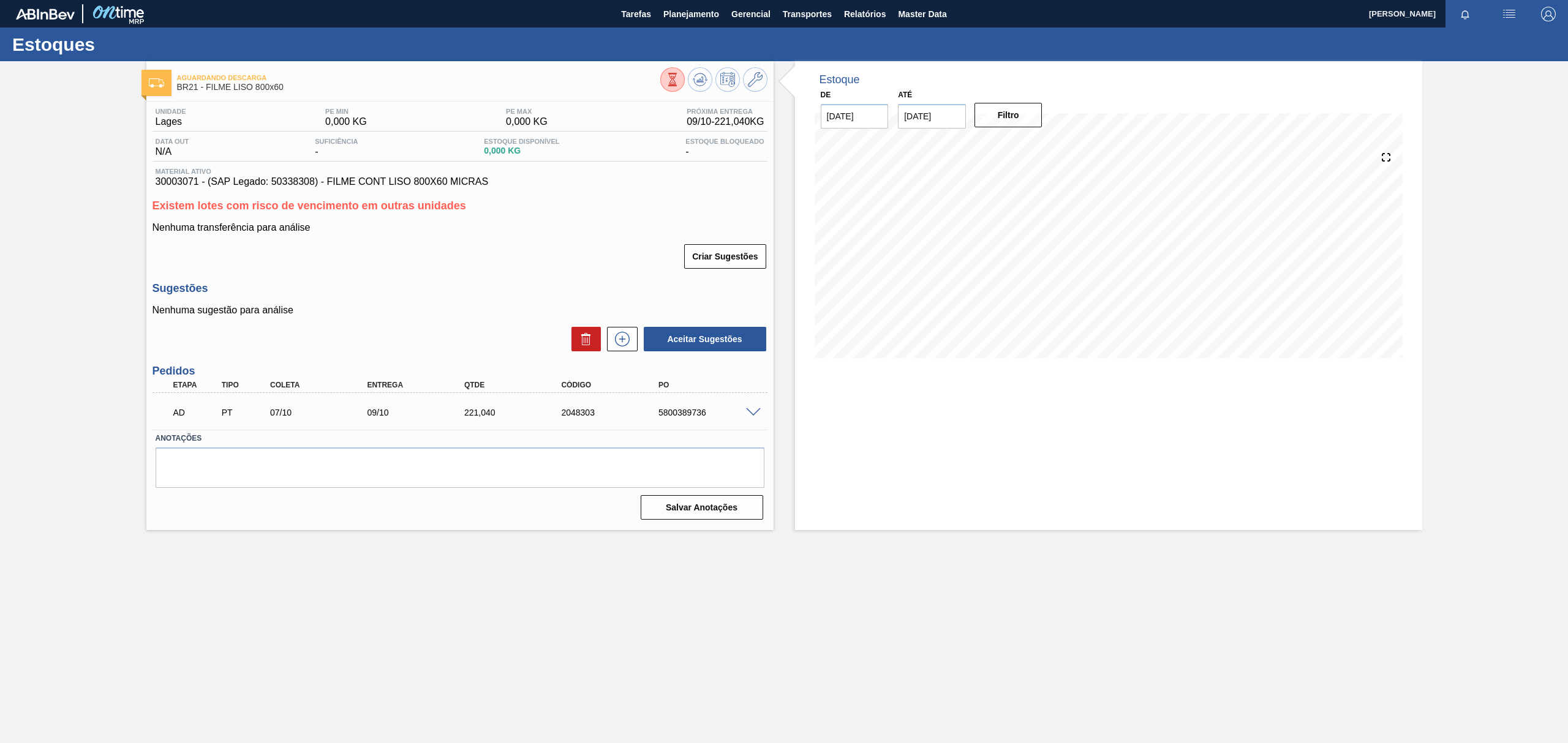
click at [740, 426] on div "AD PT 07/10 09/10 221,040 2048303 5800389736" at bounding box center [459, 411] width 615 height 31
click at [740, 430] on label "Anotações" at bounding box center [459, 439] width 608 height 18
click at [748, 422] on div "AD PT 07/10 09/10 221,040 2048303 5800389736" at bounding box center [459, 411] width 615 height 31
click at [747, 417] on div "AD PT 07/10 09/10 221,040 2048303 5800389736" at bounding box center [457, 411] width 583 height 25
click at [750, 412] on span at bounding box center [753, 413] width 15 height 9
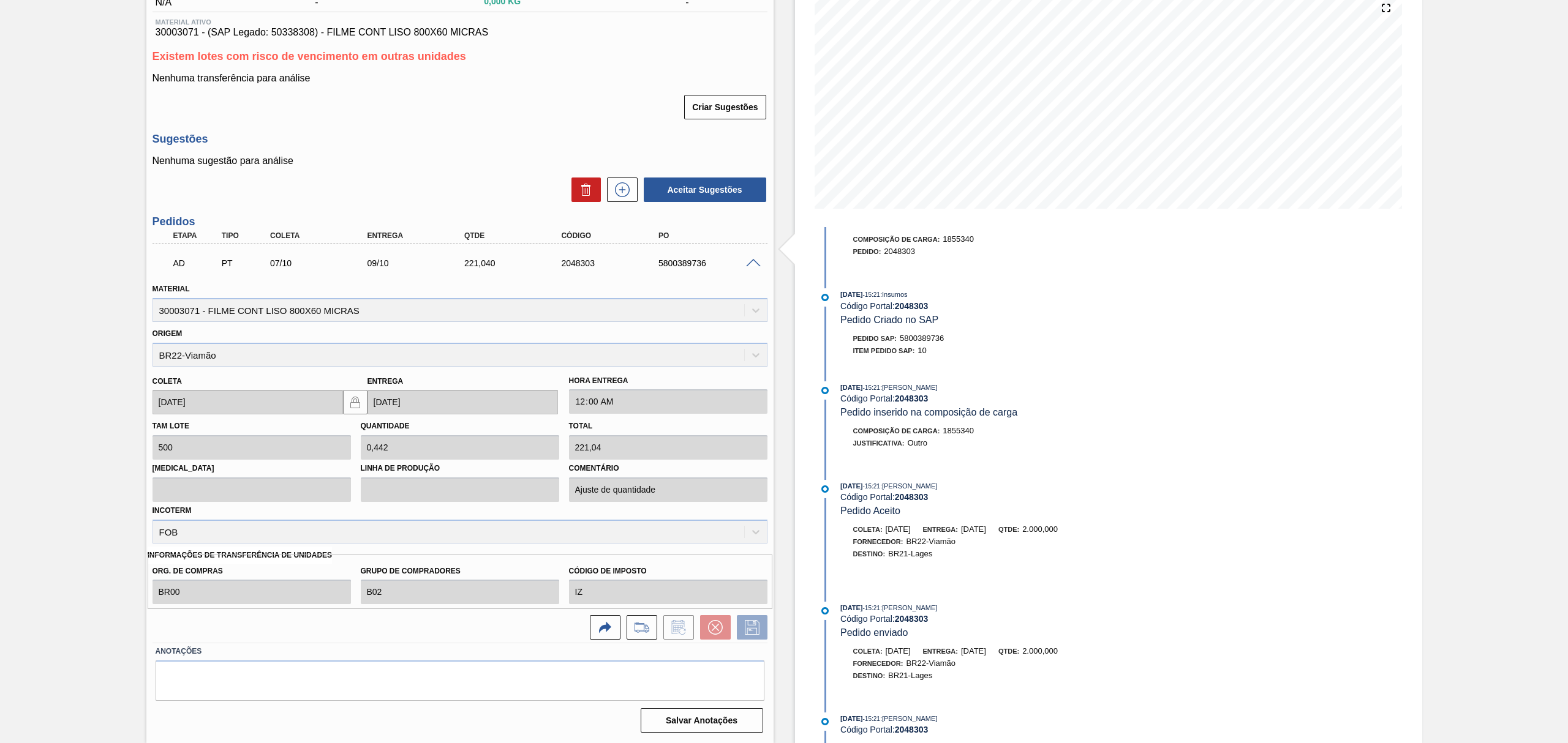
scroll to position [1224, 0]
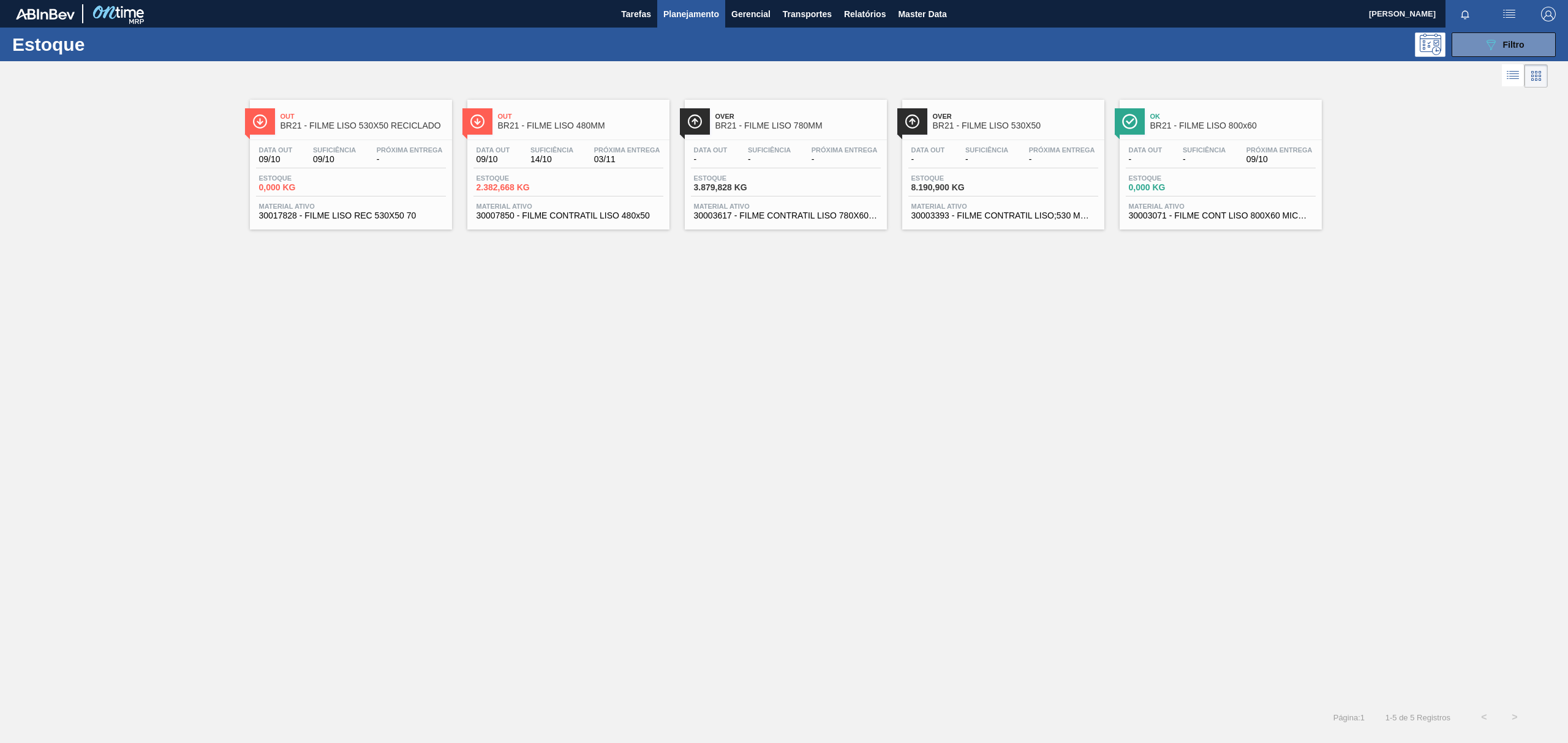
click at [366, 106] on div "Out BR21 - FILME LISO 530X50 RECICLADO" at bounding box center [351, 119] width 202 height 27
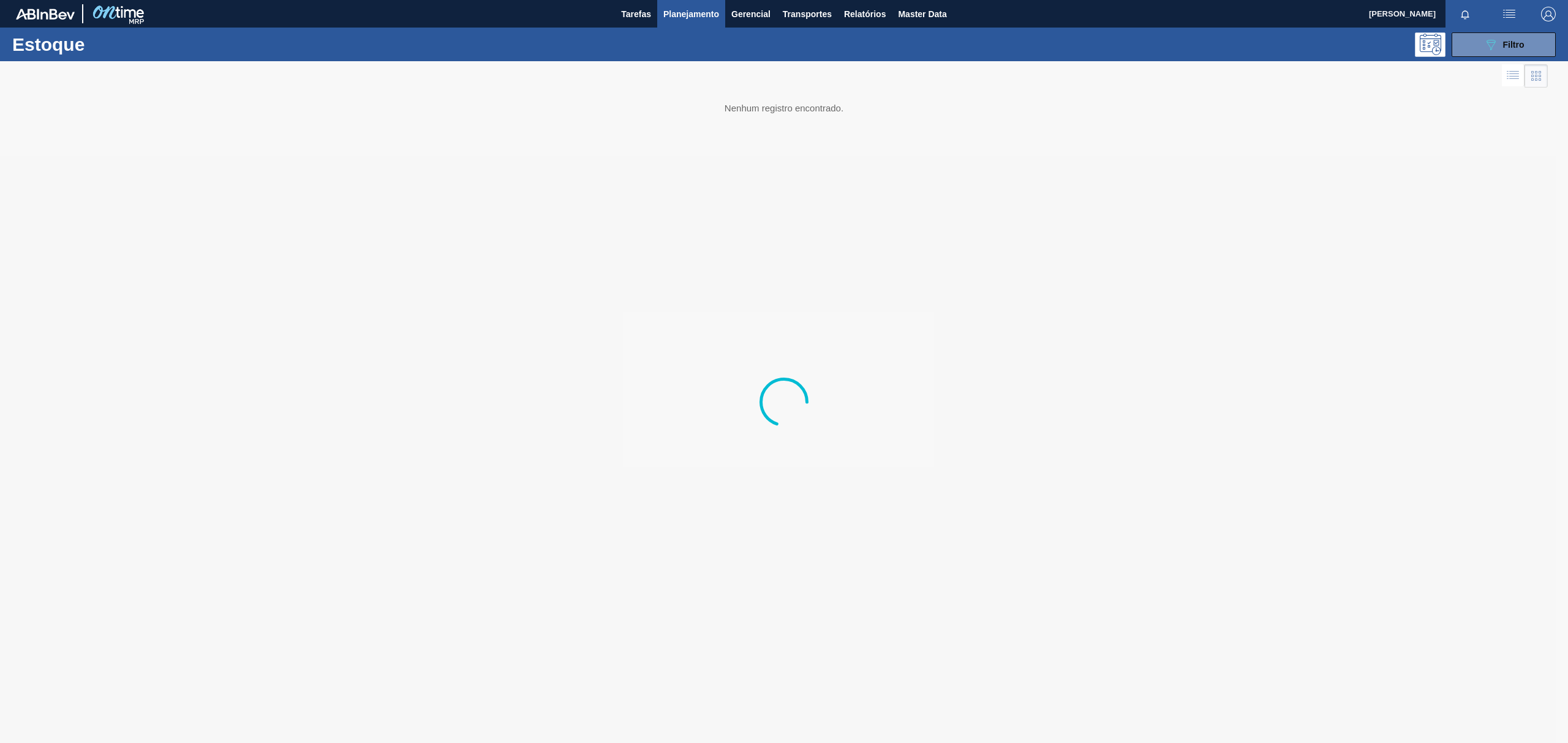
click at [218, 187] on div at bounding box center [784, 402] width 1568 height 682
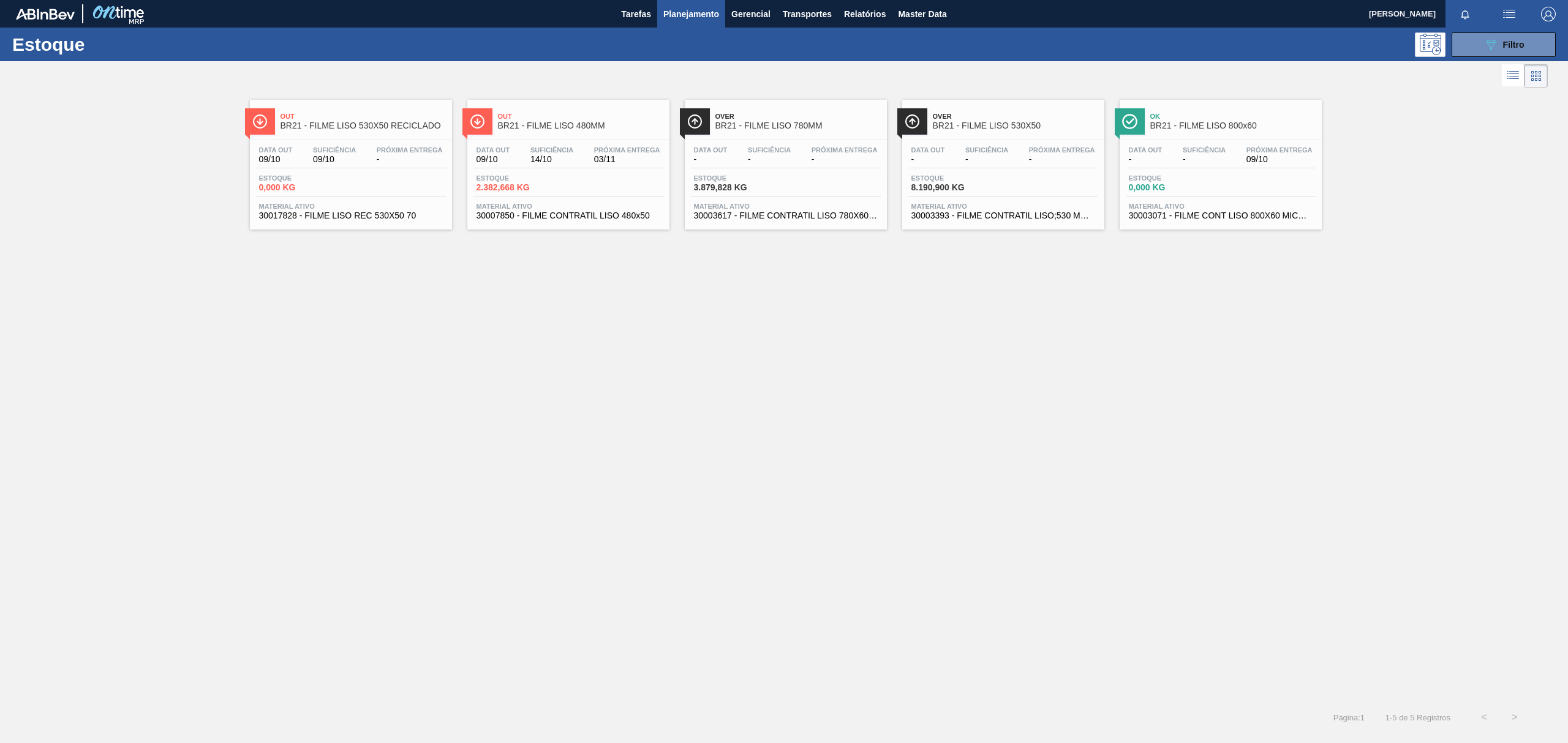
click at [1051, 140] on div at bounding box center [1003, 140] width 182 height 1
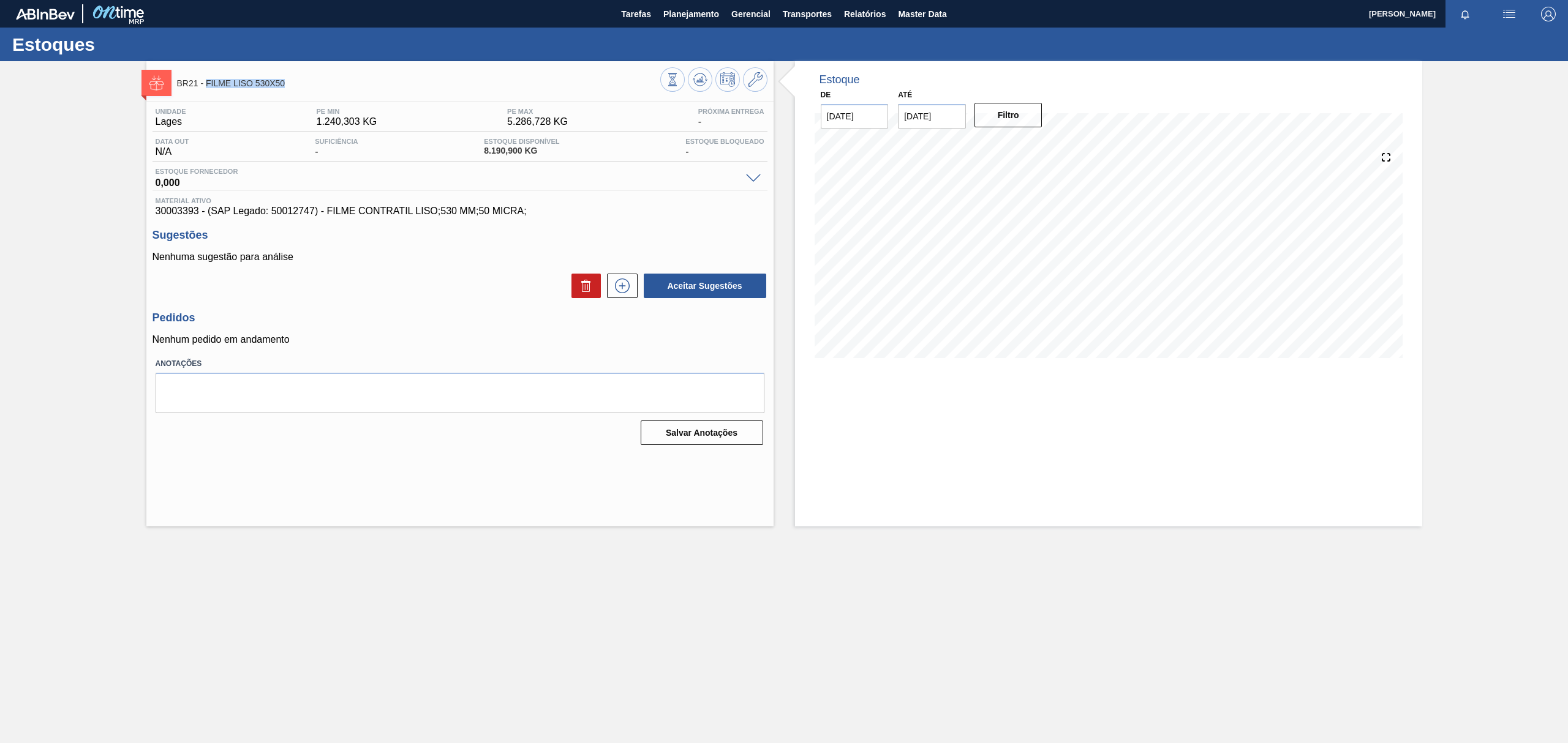
drag, startPoint x: 297, startPoint y: 76, endPoint x: 206, endPoint y: 81, distance: 91.1
click at [206, 81] on div "BR21 - FILME LISO 530X50" at bounding box center [418, 82] width 483 height 27
copy span "FILME LISO 530X50"
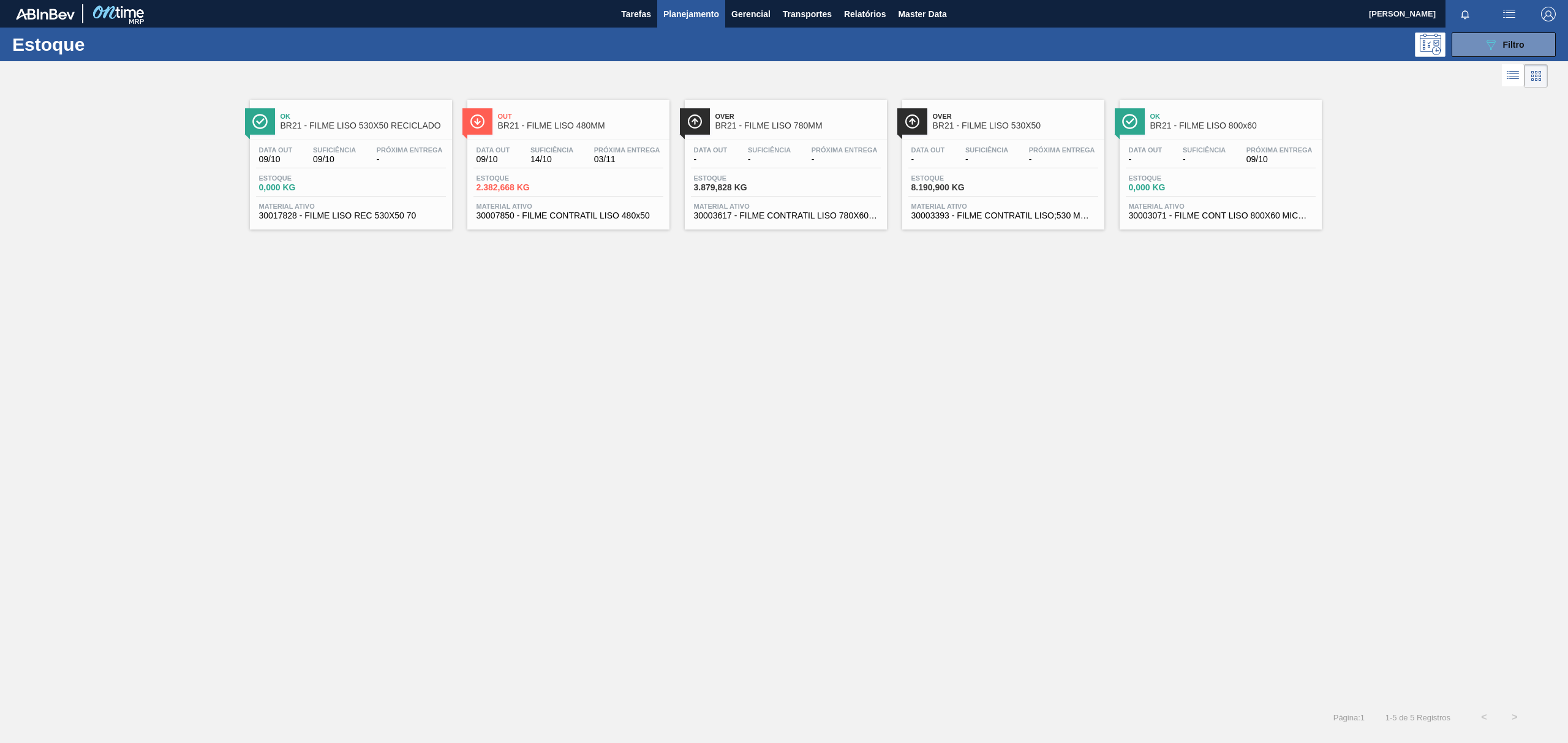
click at [430, 126] on span "BR21 - FILME LISO 530X50 RECICLADO" at bounding box center [363, 126] width 166 height 9
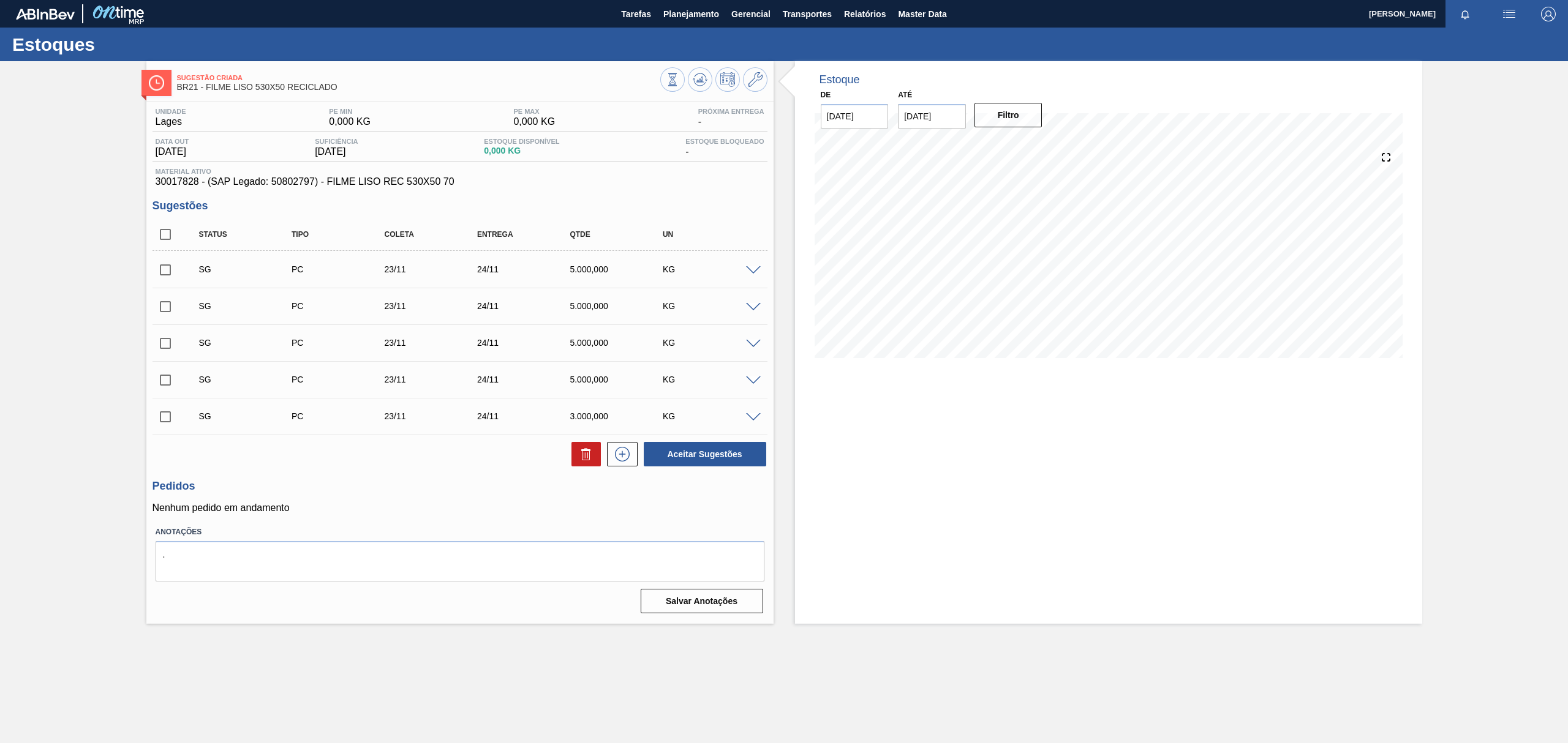
click at [759, 81] on icon at bounding box center [755, 80] width 15 height 15
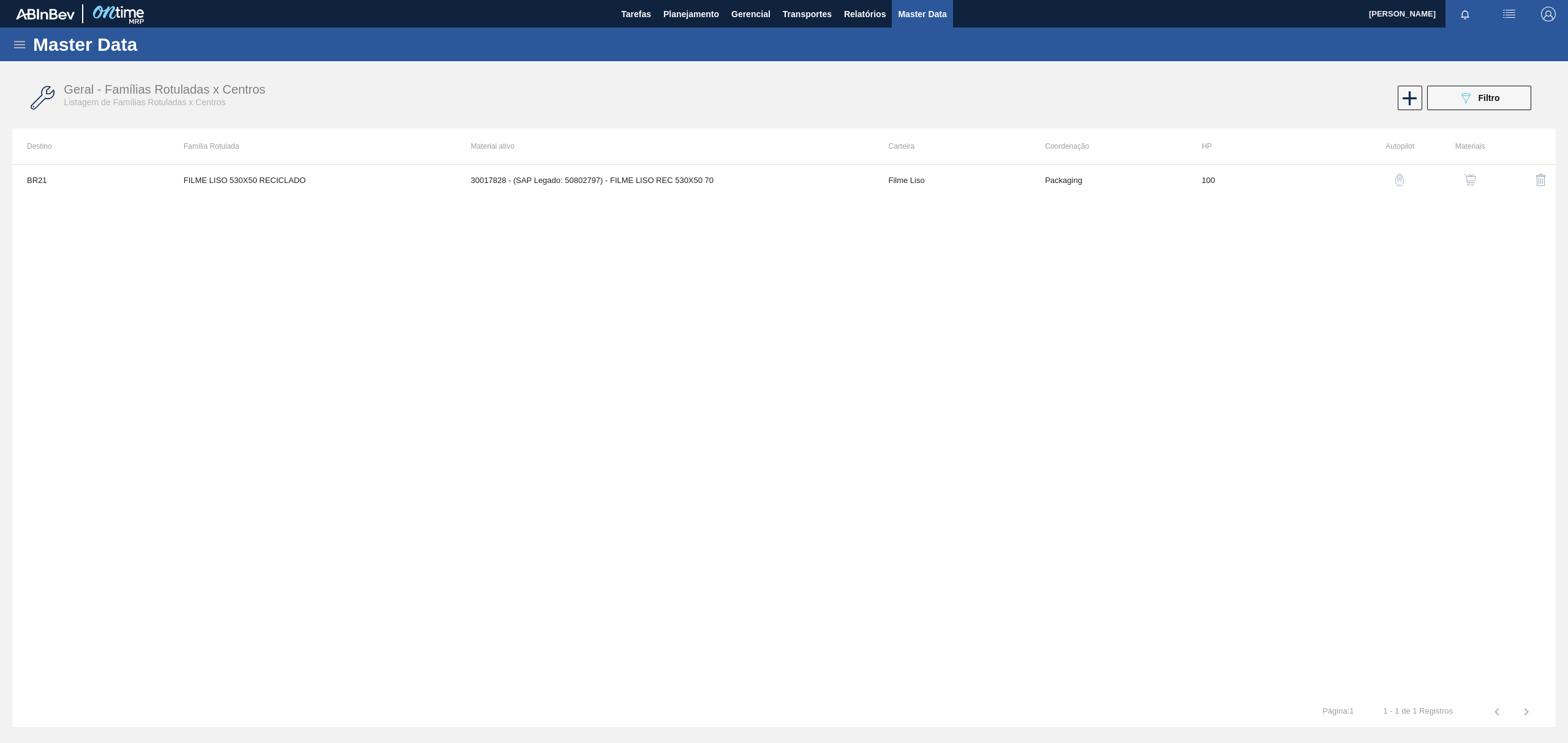
click at [1468, 179] on img "button" at bounding box center [1470, 180] width 12 height 12
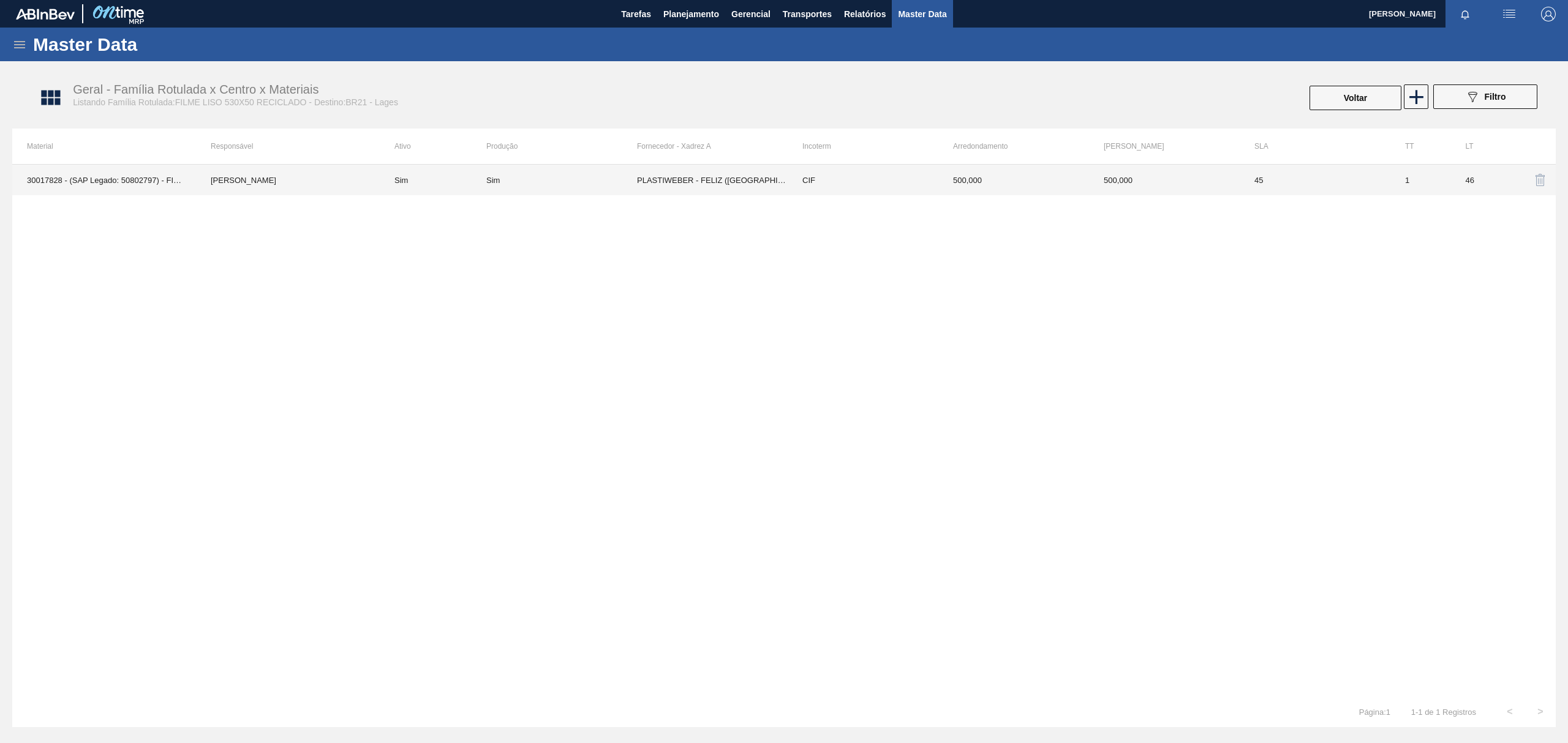
click at [596, 172] on td "Sim" at bounding box center [561, 180] width 151 height 31
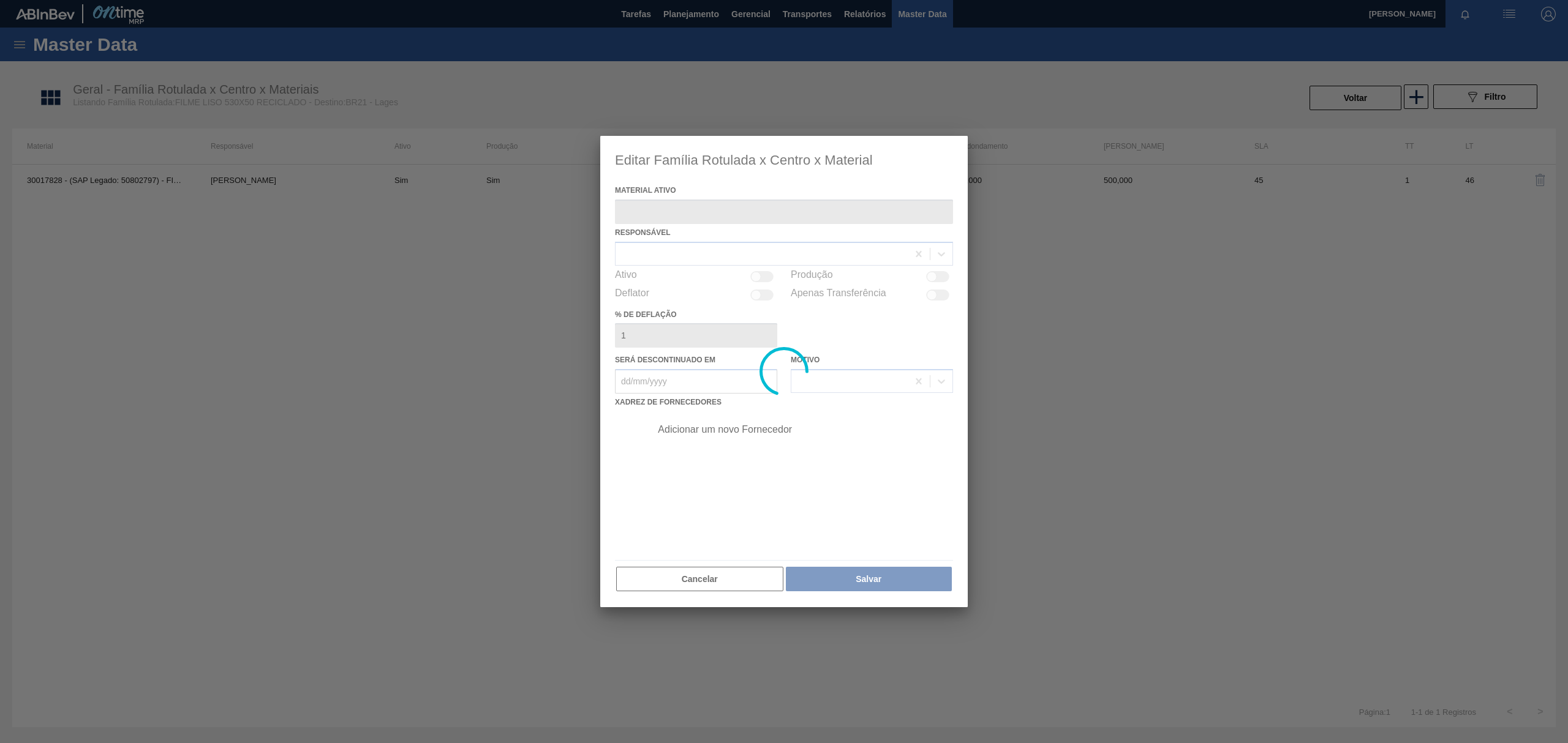
type ativo "30017828 - (SAP Legado: 50802797) - FILME LISO REC 530X50 70"
checkbox input "true"
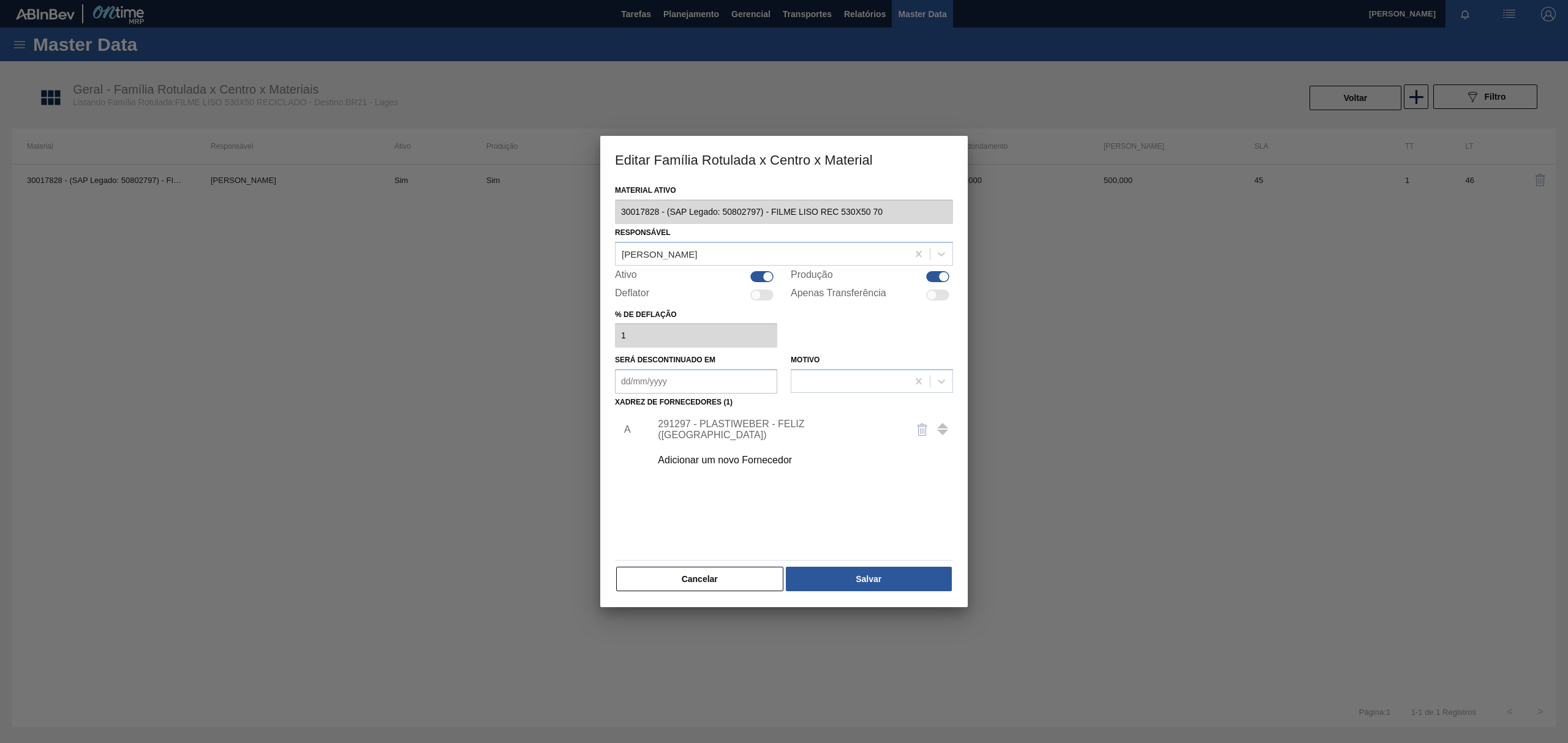
click at [942, 280] on div at bounding box center [944, 276] width 11 height 11
checkbox input "false"
click at [888, 585] on button "Salvar" at bounding box center [869, 579] width 166 height 25
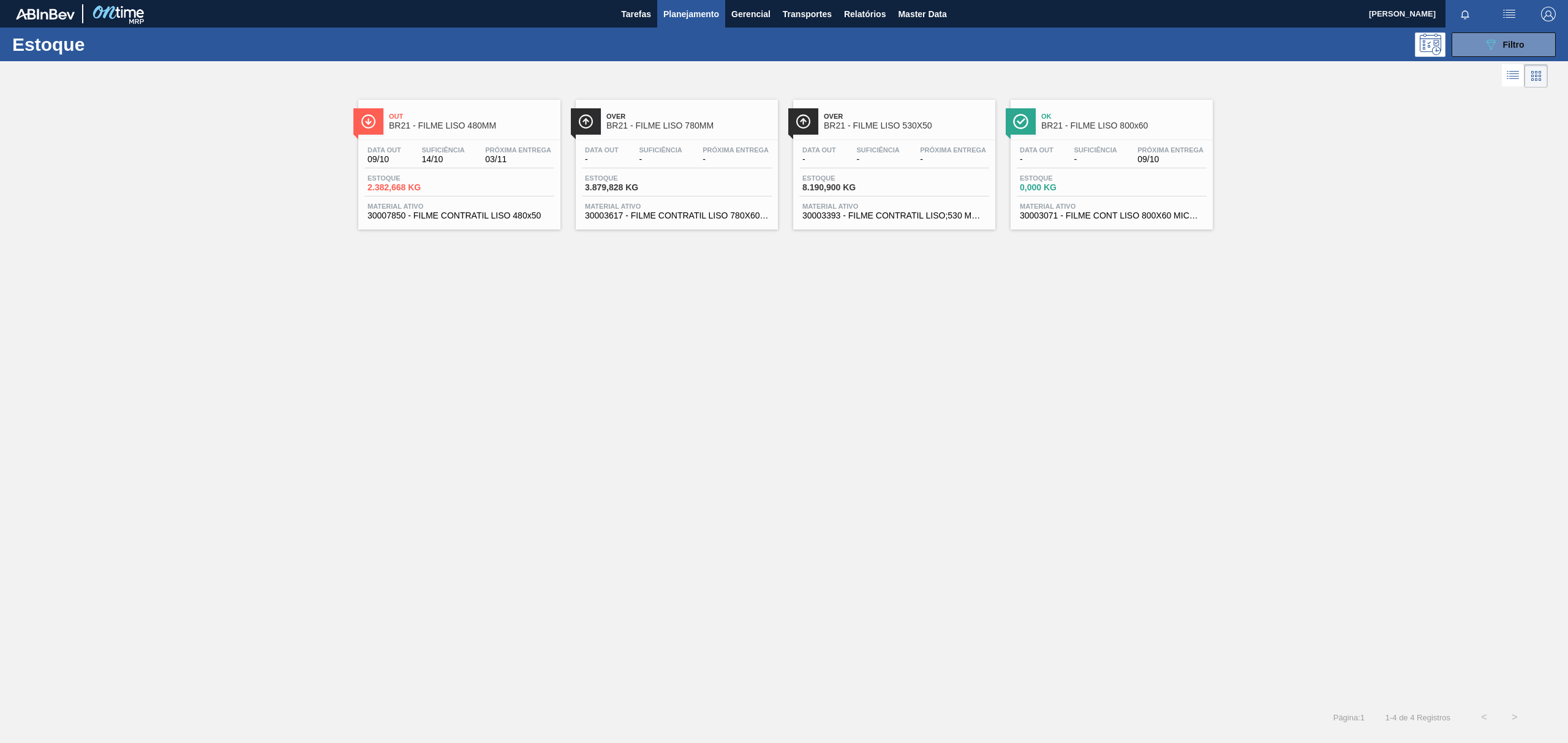
click at [432, 147] on span "Suficiência" at bounding box center [443, 150] width 43 height 7
click at [1510, 51] on div "089F7B8B-B2A5-4AFE-B5C0-19BA573D28AC Filtro" at bounding box center [1504, 45] width 41 height 15
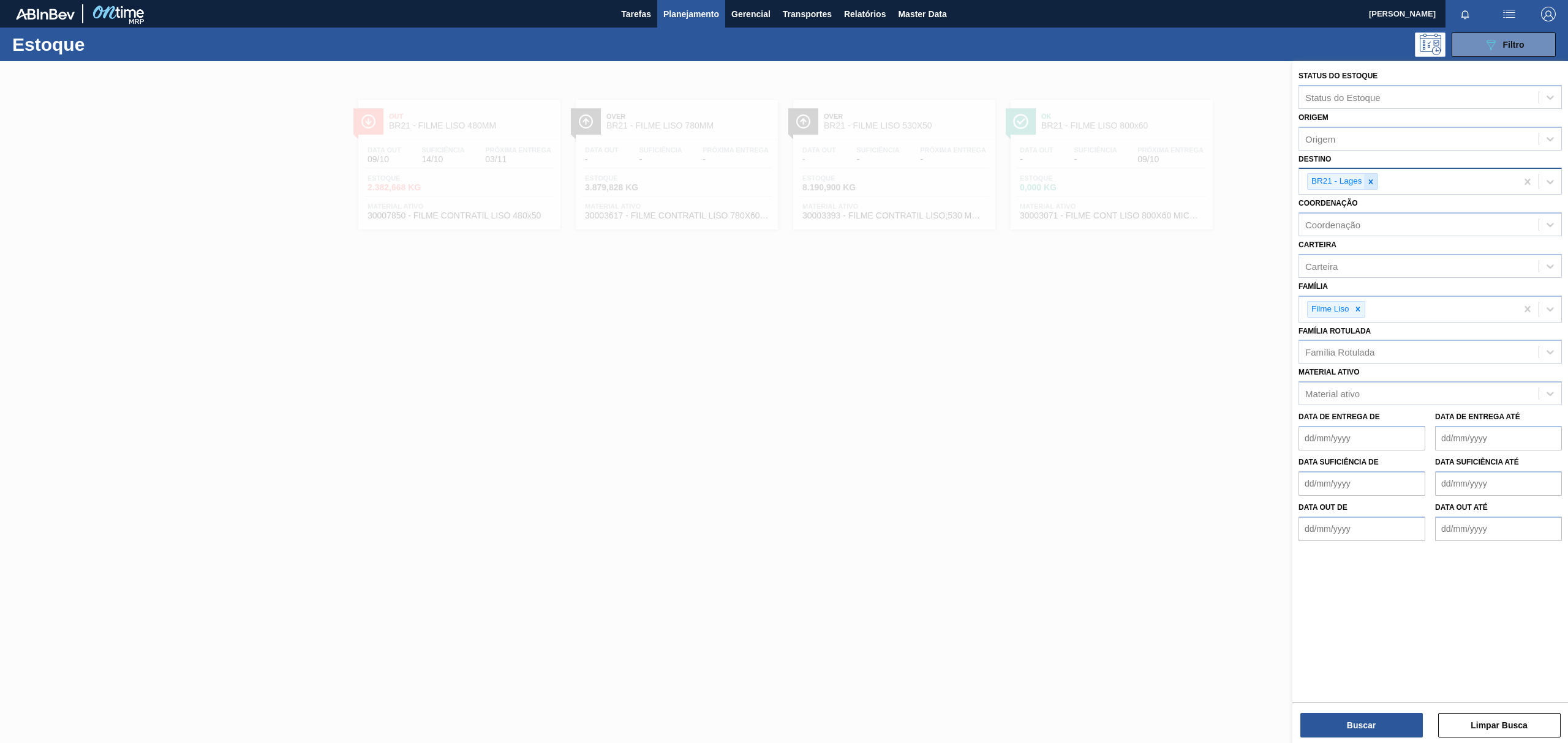
click at [1375, 179] on div at bounding box center [1371, 181] width 13 height 15
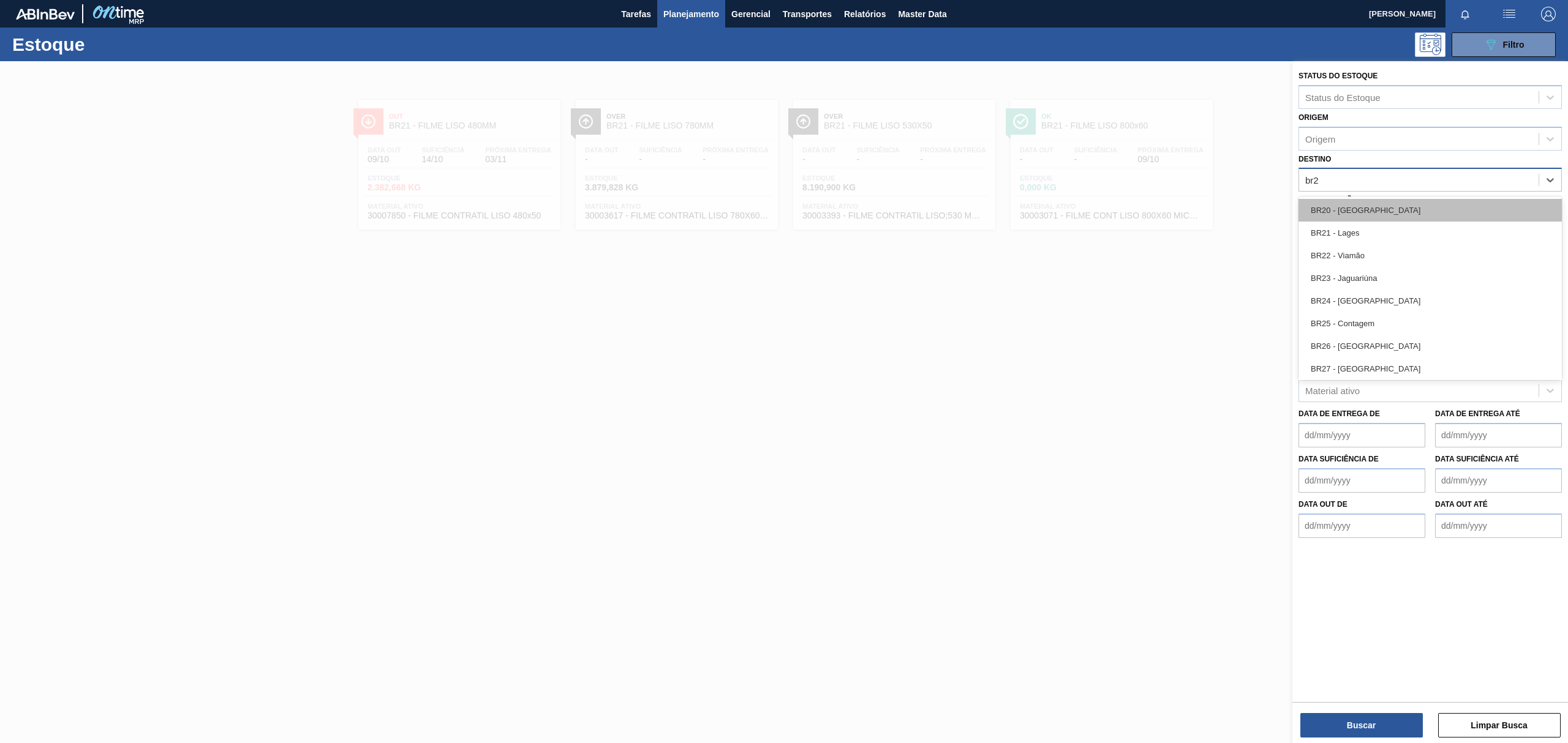
type input "br22"
click at [1371, 218] on div "BR22 - Viamão" at bounding box center [1430, 210] width 263 height 23
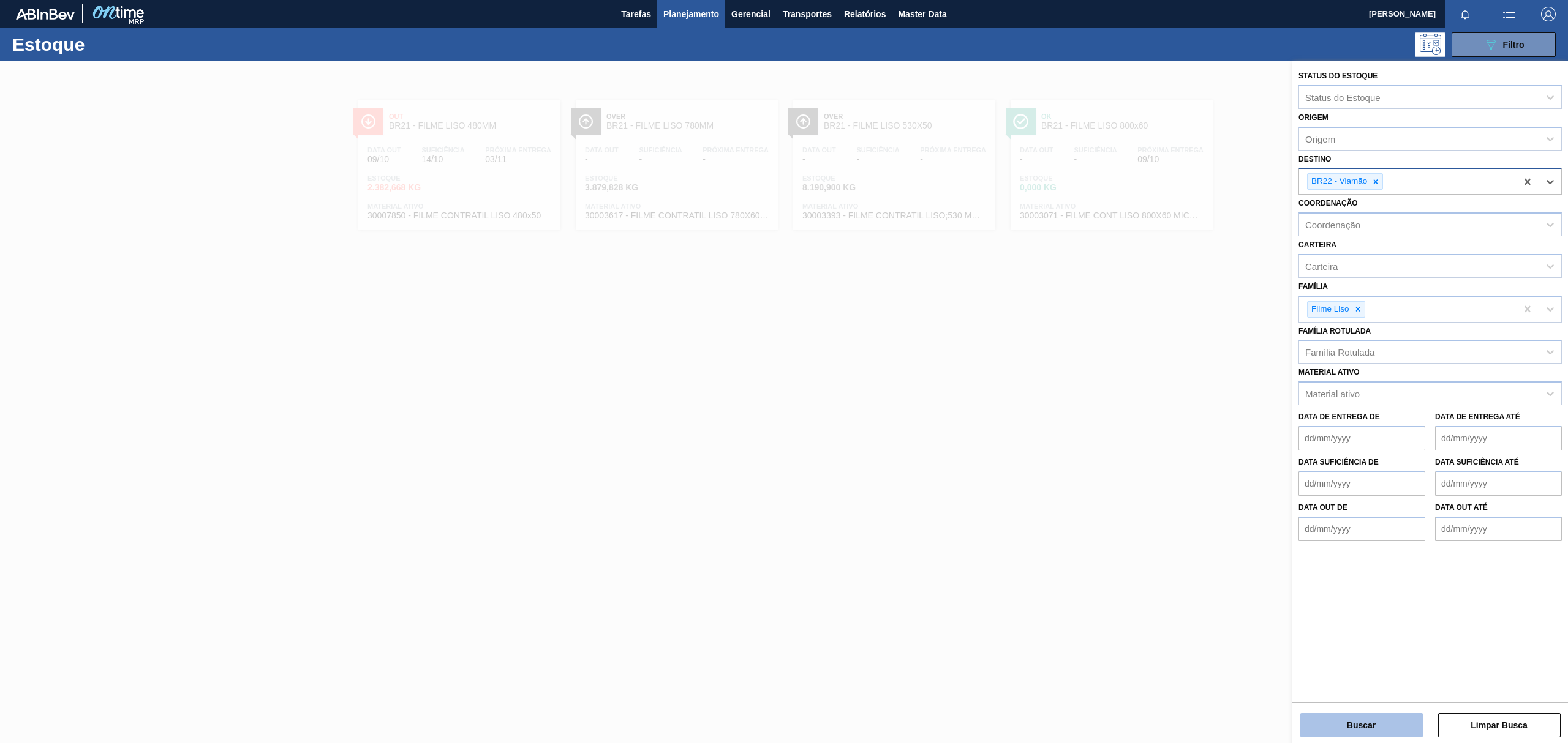
click at [1335, 726] on button "Buscar" at bounding box center [1361, 725] width 122 height 25
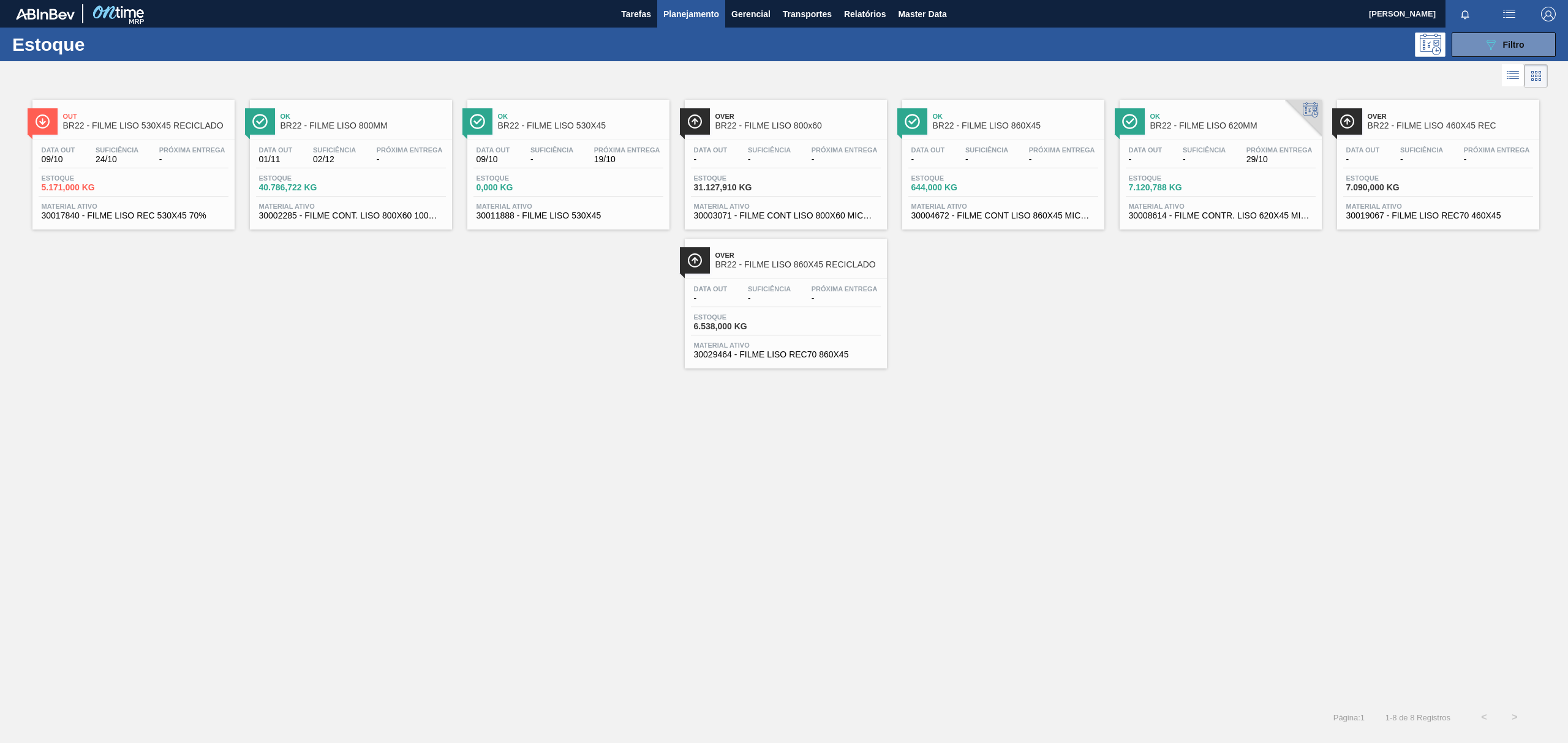
click at [391, 128] on span "BR22 - FILME LISO 800MM" at bounding box center [363, 126] width 166 height 9
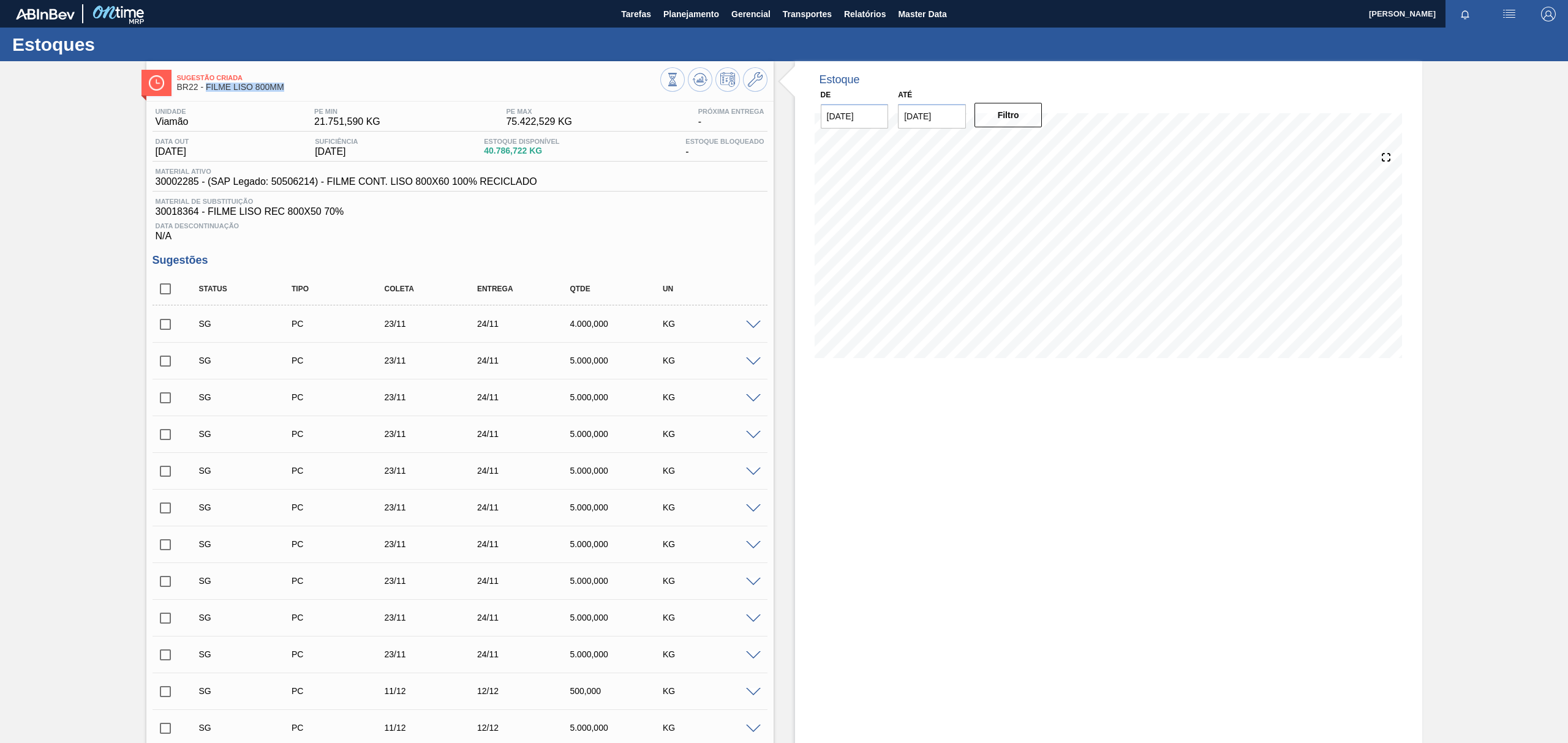
drag, startPoint x: 291, startPoint y: 87, endPoint x: 207, endPoint y: 90, distance: 84.1
click at [207, 90] on span "BR22 - FILME LISO 800MM" at bounding box center [418, 87] width 483 height 9
copy span "FILME LISO 800MM"
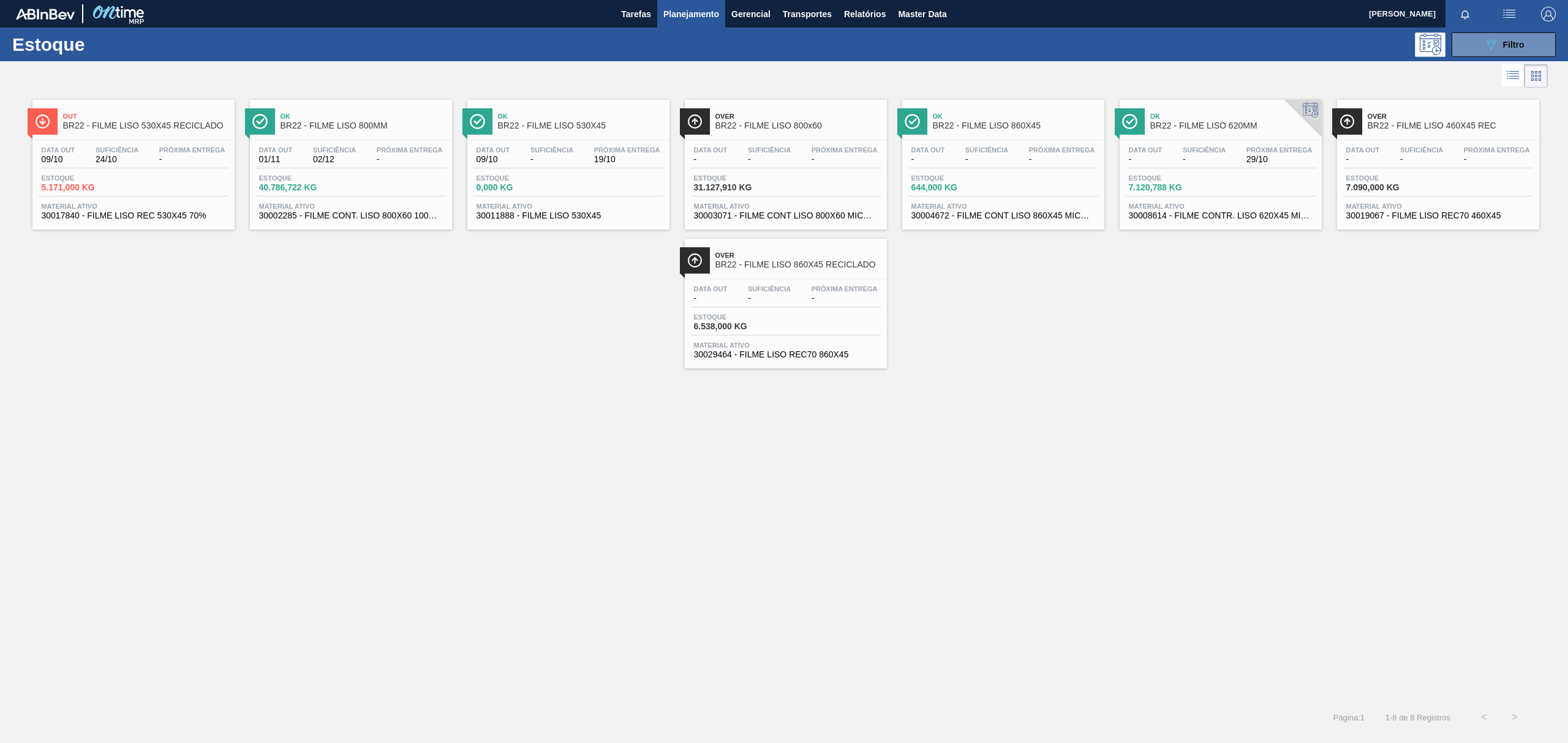
click at [831, 115] on span "Over" at bounding box center [798, 116] width 166 height 7
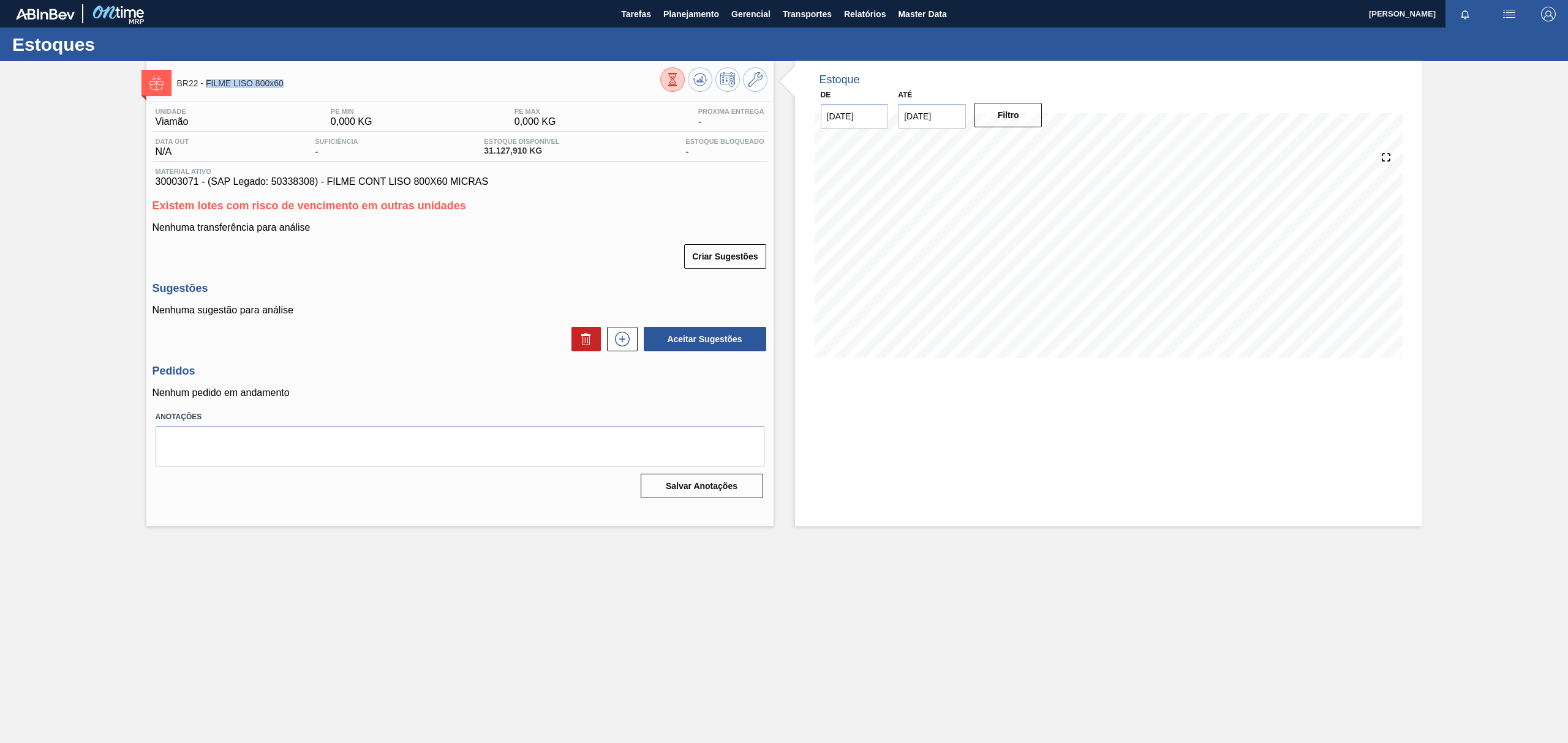
drag, startPoint x: 291, startPoint y: 83, endPoint x: 206, endPoint y: 91, distance: 85.4
click at [206, 91] on div "BR22 - FILME LISO 800x60" at bounding box center [418, 82] width 483 height 27
copy span "FILME LISO 800x60"
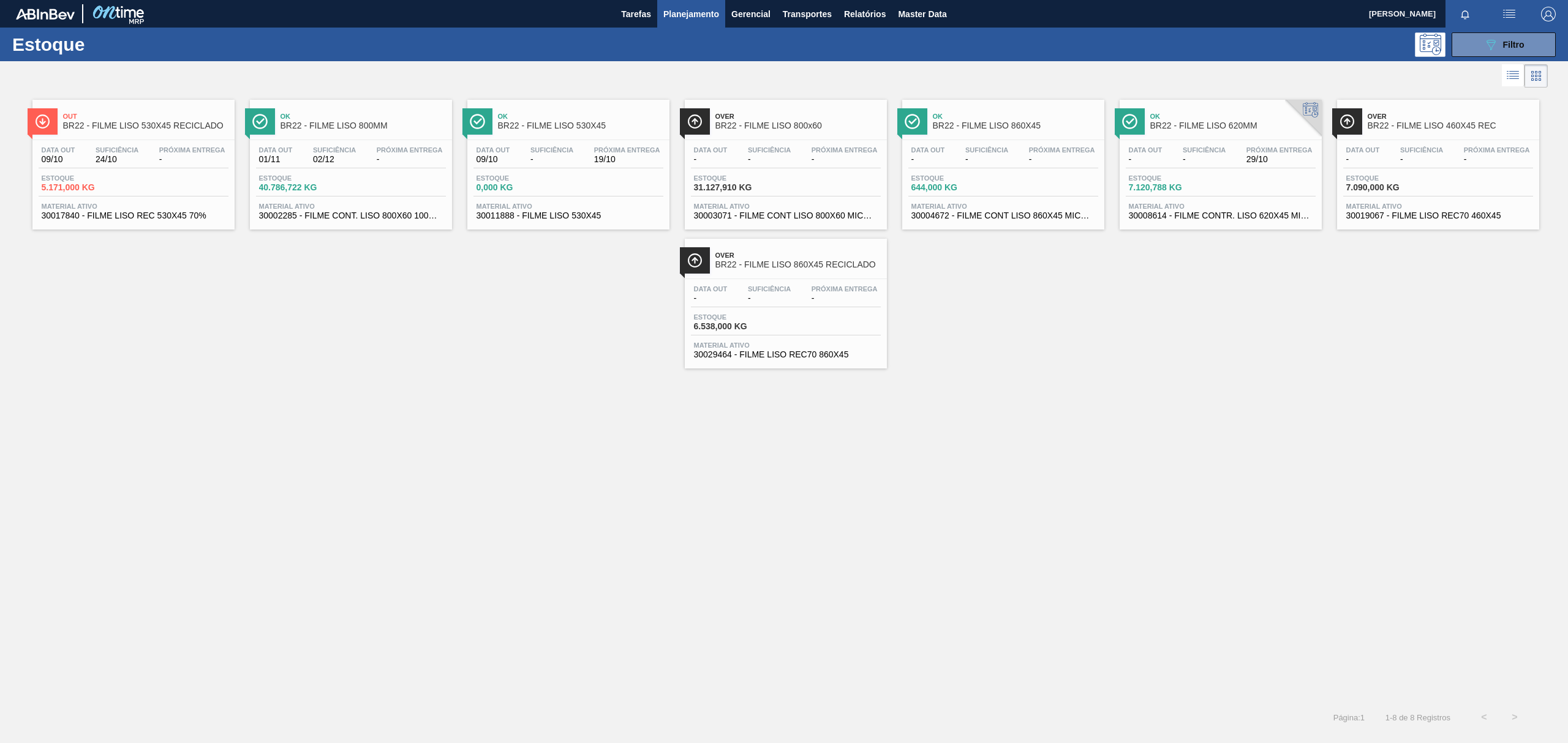
click at [564, 140] on div at bounding box center [568, 140] width 182 height 1
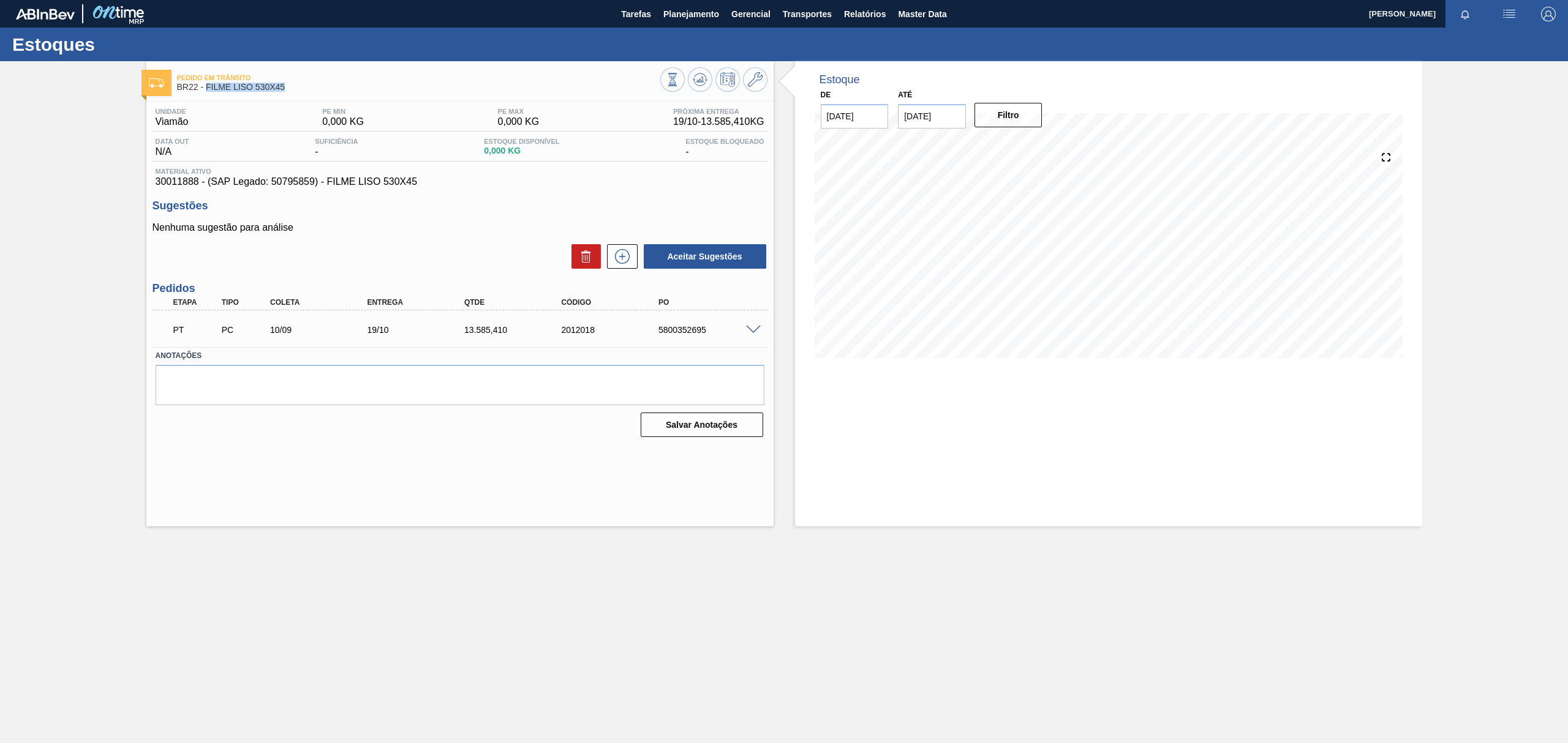
drag, startPoint x: 287, startPoint y: 87, endPoint x: 207, endPoint y: 86, distance: 80.0
click at [207, 86] on span "BR22 - FILME LISO 530X45" at bounding box center [418, 87] width 483 height 9
copy span "FILME LISO 530X45"
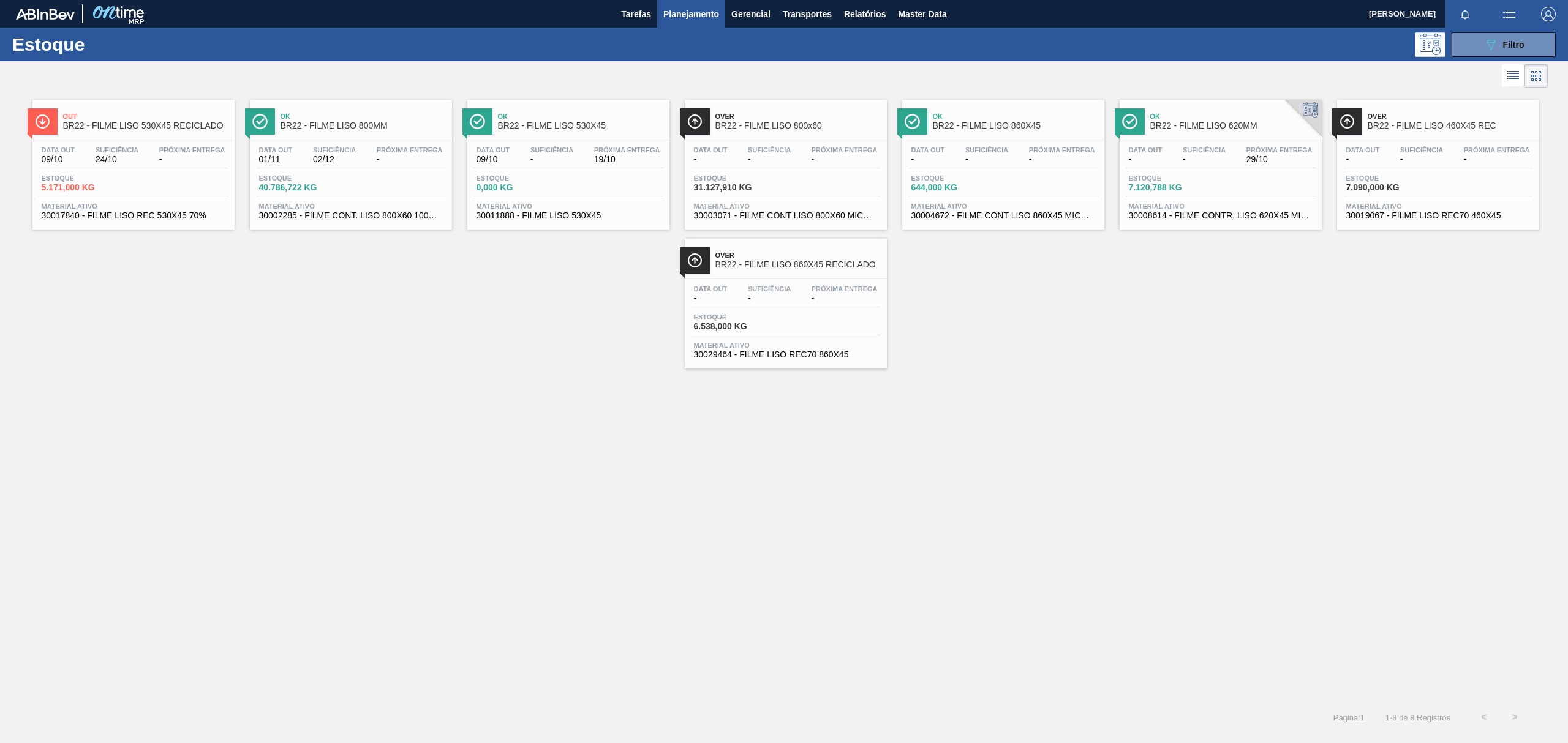
click at [170, 136] on div "Out BR22 - FILME LISO 530X45 RECICLADO" at bounding box center [146, 121] width 166 height 27
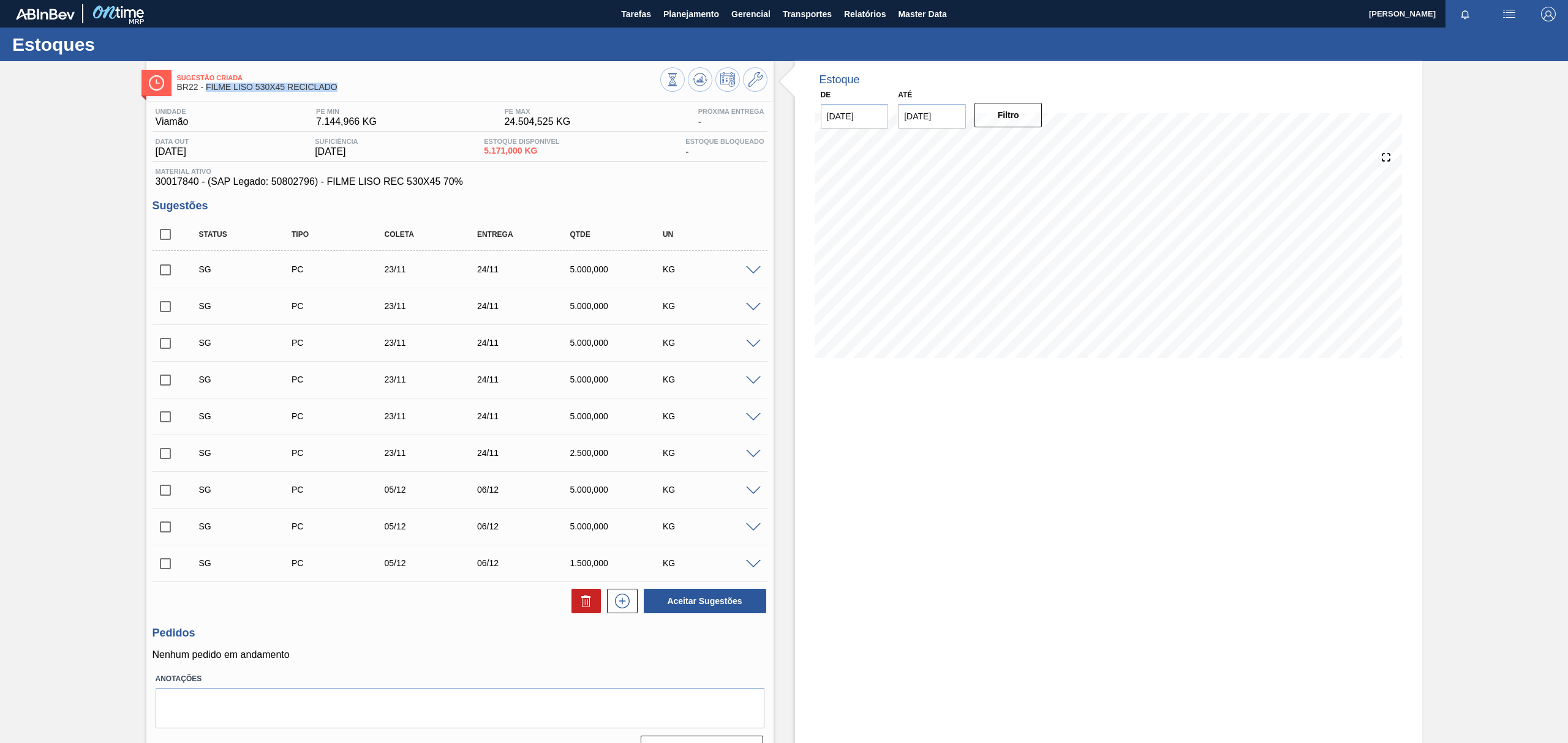
drag, startPoint x: 345, startPoint y: 86, endPoint x: 207, endPoint y: 90, distance: 138.1
click at [207, 90] on span "BR22 - FILME LISO 530X45 RECICLADO" at bounding box center [418, 87] width 483 height 9
copy span "FILME LISO 530X45 RECICLADO"
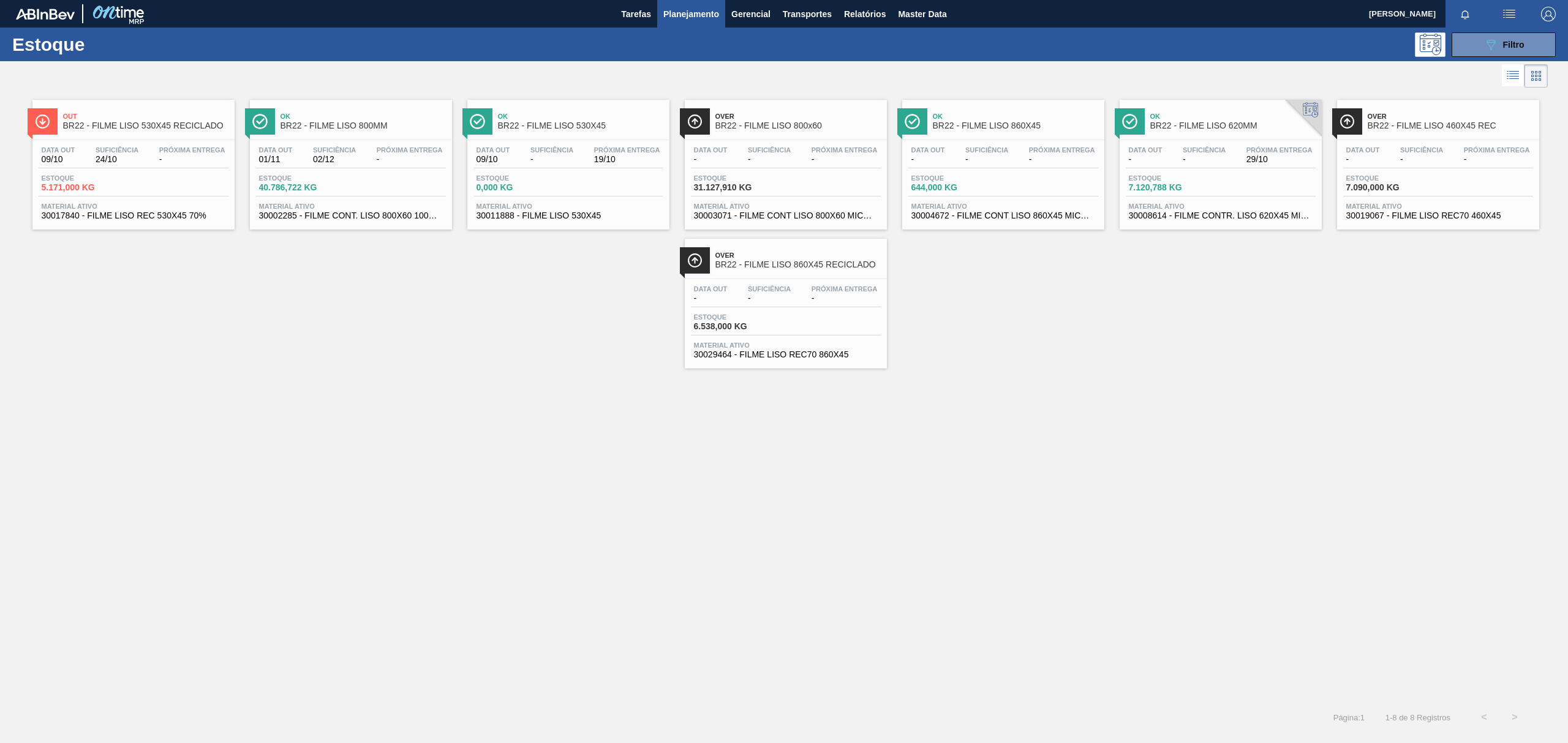
click at [432, 419] on div "Out BR22 - FILME LISO 530X45 RECICLADO Data out 09/10 Suficiência 24/10 Próxima…" at bounding box center [784, 396] width 1568 height 611
click at [990, 108] on div "Ok BR22 - FILME LISO 860X45" at bounding box center [1015, 121] width 166 height 27
click at [864, 272] on div "Over BR22 - FILME LISO 860X45 RECICLADO" at bounding box center [798, 260] width 166 height 27
click at [1216, 146] on span "Suficiência" at bounding box center [1204, 150] width 43 height 7
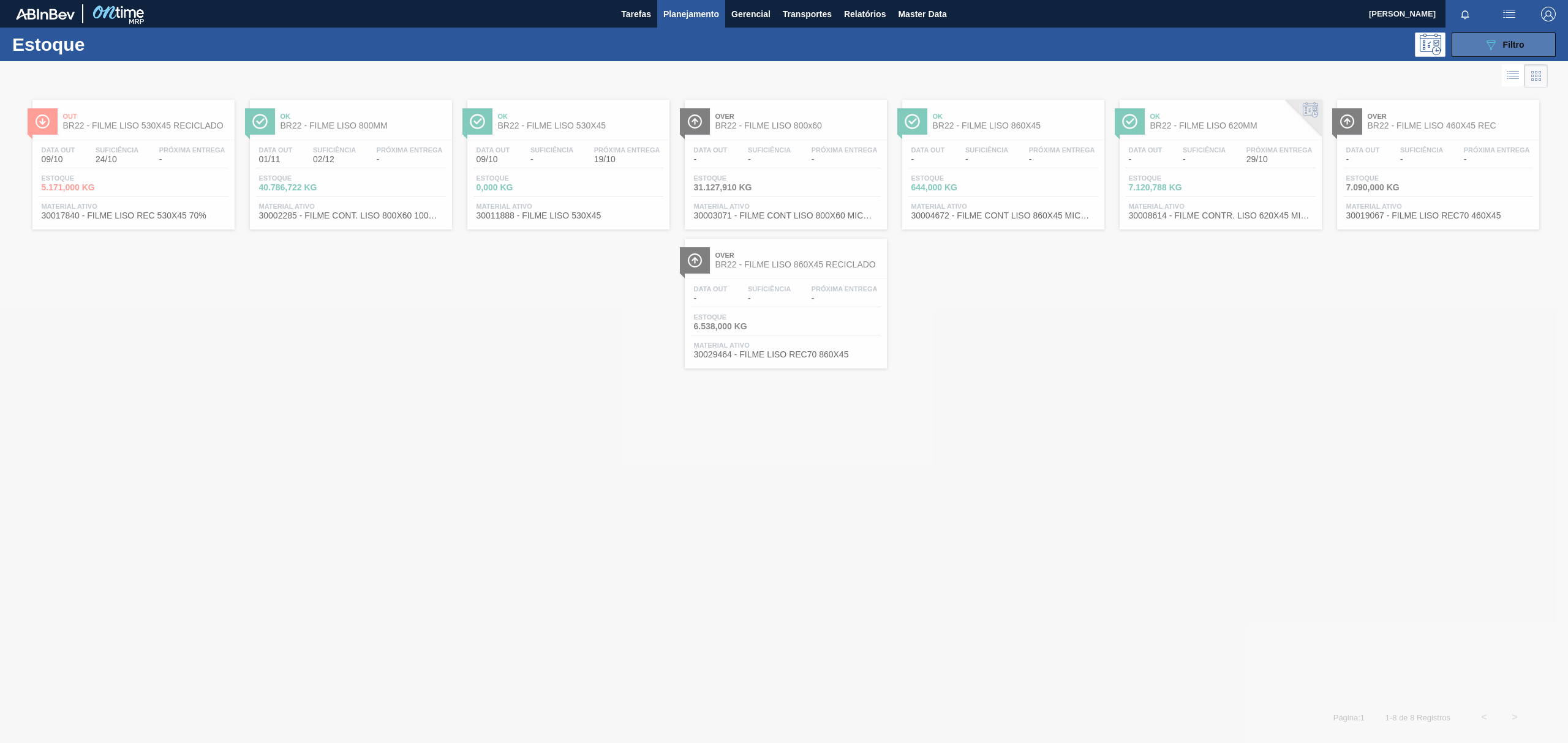
click at [1490, 45] on icon "089F7B8B-B2A5-4AFE-B5C0-19BA573D28AC" at bounding box center [1491, 45] width 15 height 15
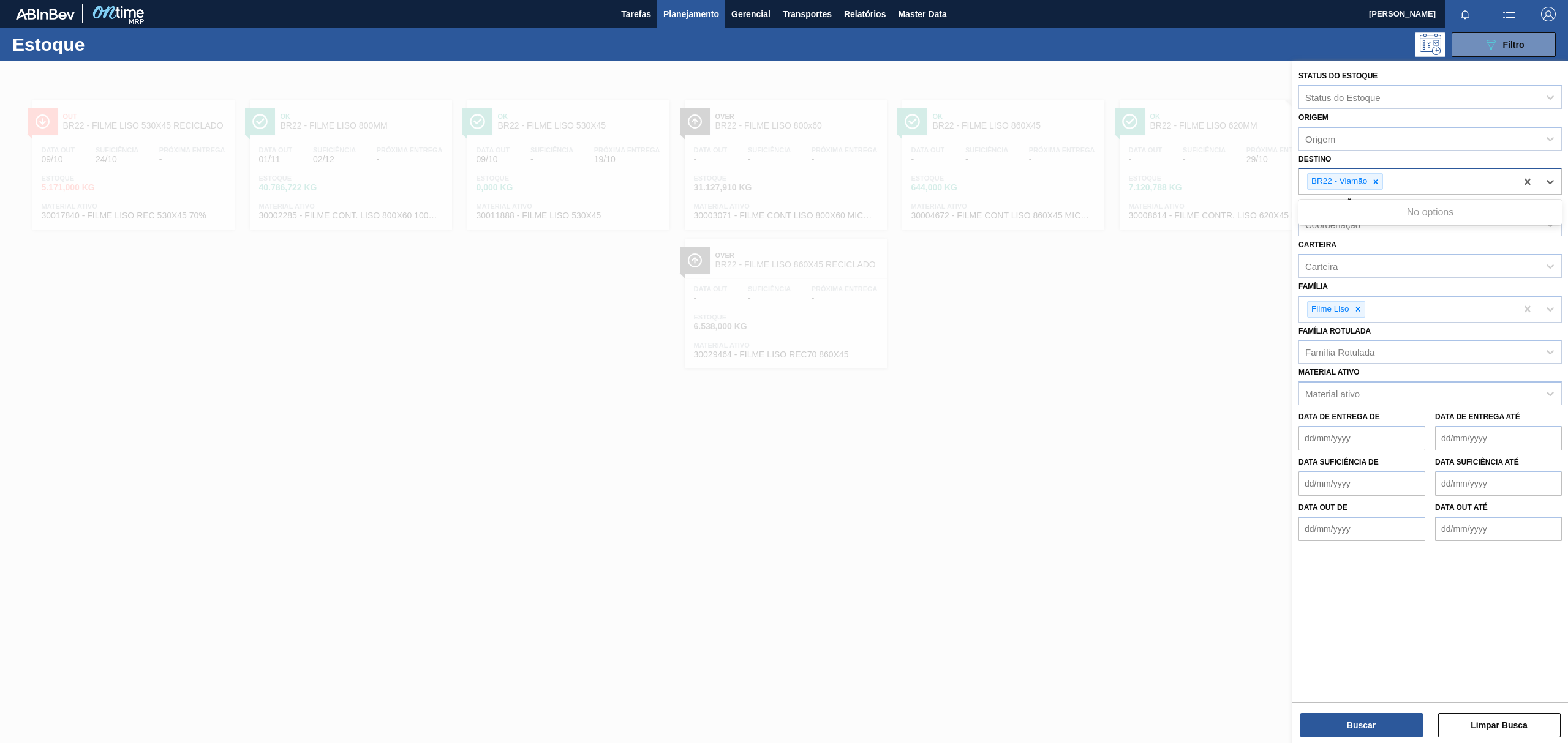
click at [1383, 180] on div "BR22 - Viamão" at bounding box center [1345, 181] width 76 height 17
click at [1380, 179] on div at bounding box center [1375, 181] width 13 height 15
type input "br23"
click at [1377, 201] on div "BR23 - Jaguariúna" at bounding box center [1430, 210] width 263 height 23
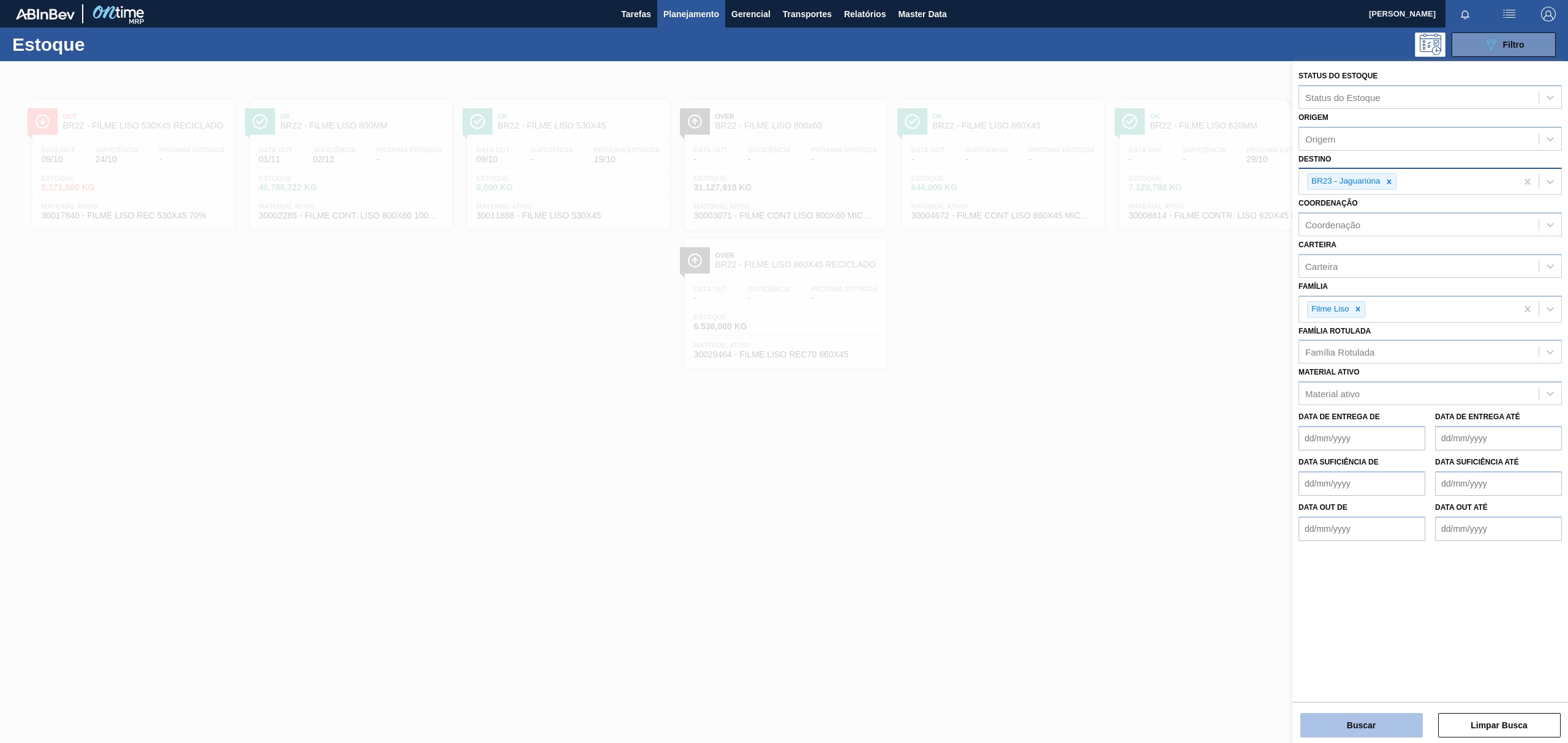
drag, startPoint x: 1321, startPoint y: 708, endPoint x: 1325, endPoint y: 716, distance: 8.9
click at [1325, 716] on div "Buscar Limpar Busca" at bounding box center [1430, 719] width 275 height 35
click at [1327, 716] on button "Buscar" at bounding box center [1361, 725] width 122 height 25
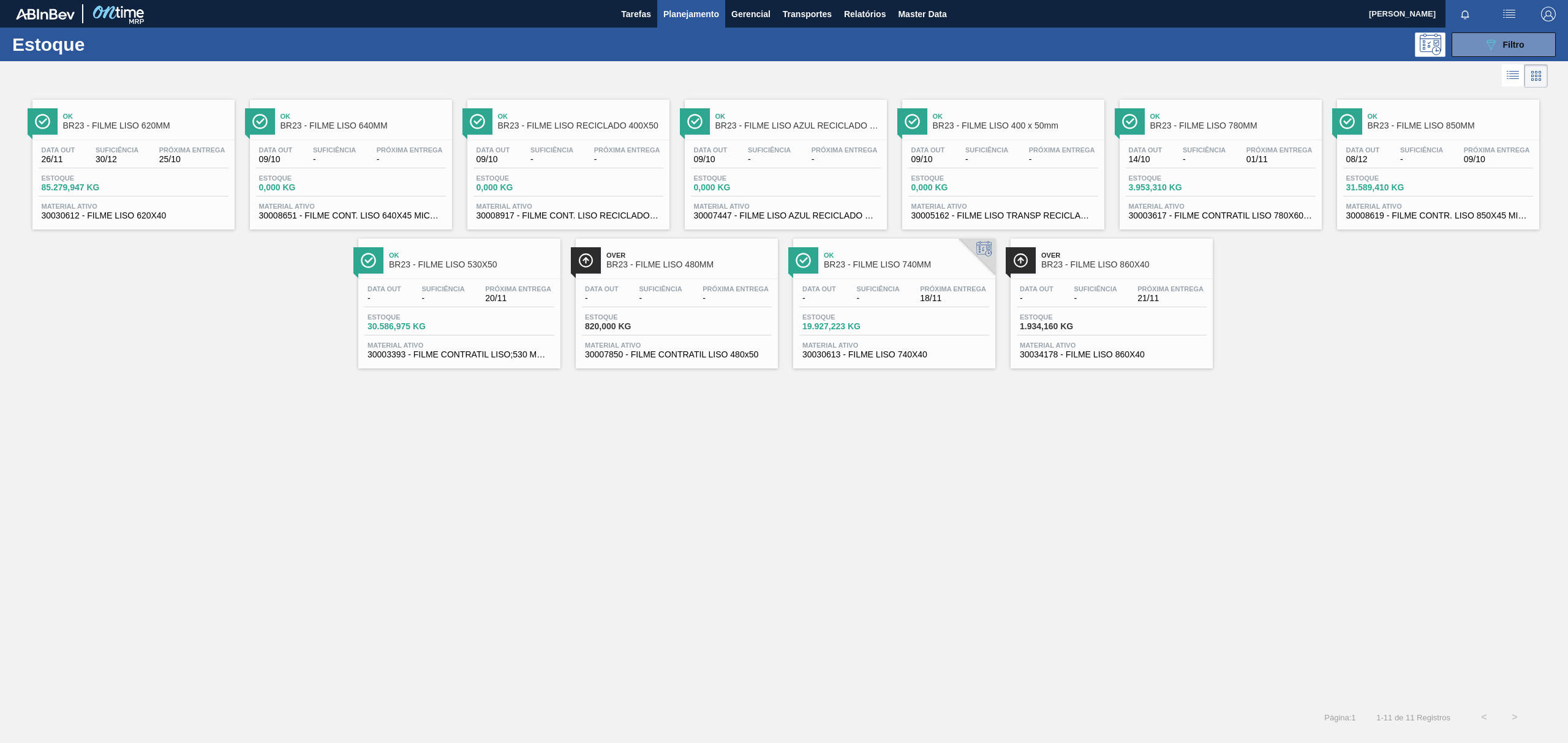
click at [120, 124] on span "BR23 - FILME LISO 620MM" at bounding box center [146, 126] width 166 height 9
click at [409, 138] on div "Ok BR23 - FILME LISO 640MM Data out 09/10 Suficiência - Próxima Entrega - Estoq…" at bounding box center [351, 164] width 202 height 130
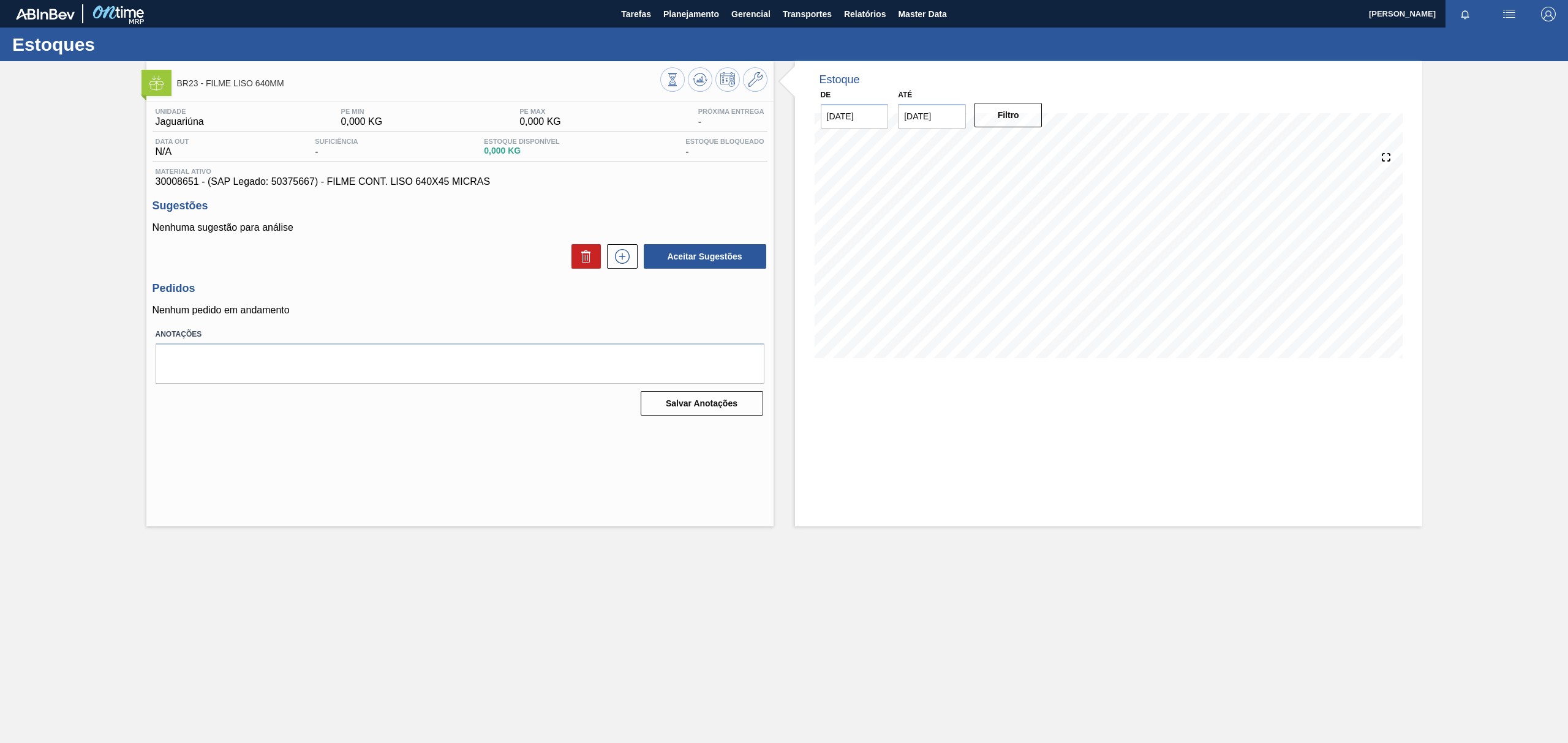
click at [755, 67] on div at bounding box center [714, 80] width 107 height 27
click at [755, 69] on button at bounding box center [755, 79] width 25 height 25
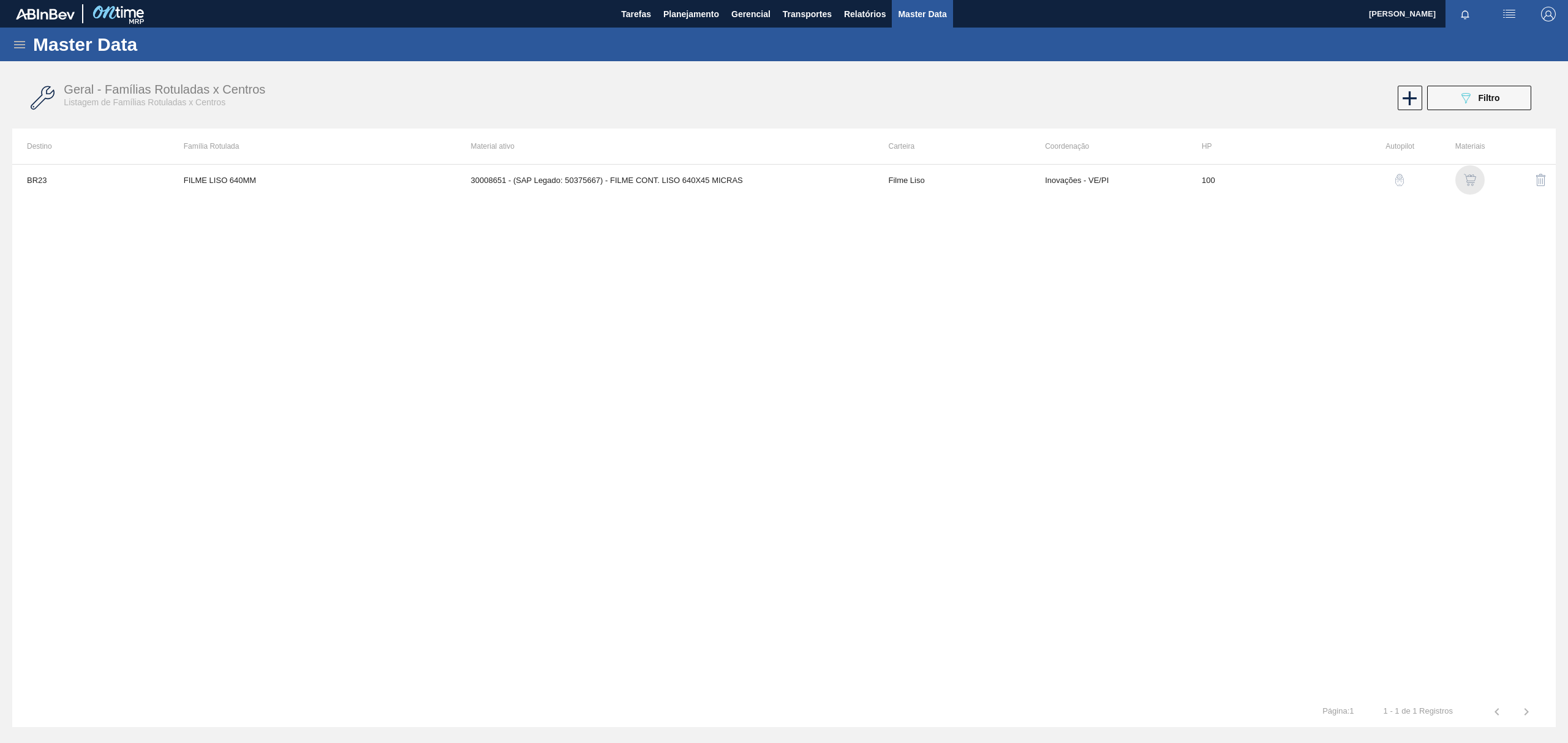
click at [1462, 184] on div "button" at bounding box center [1470, 180] width 15 height 12
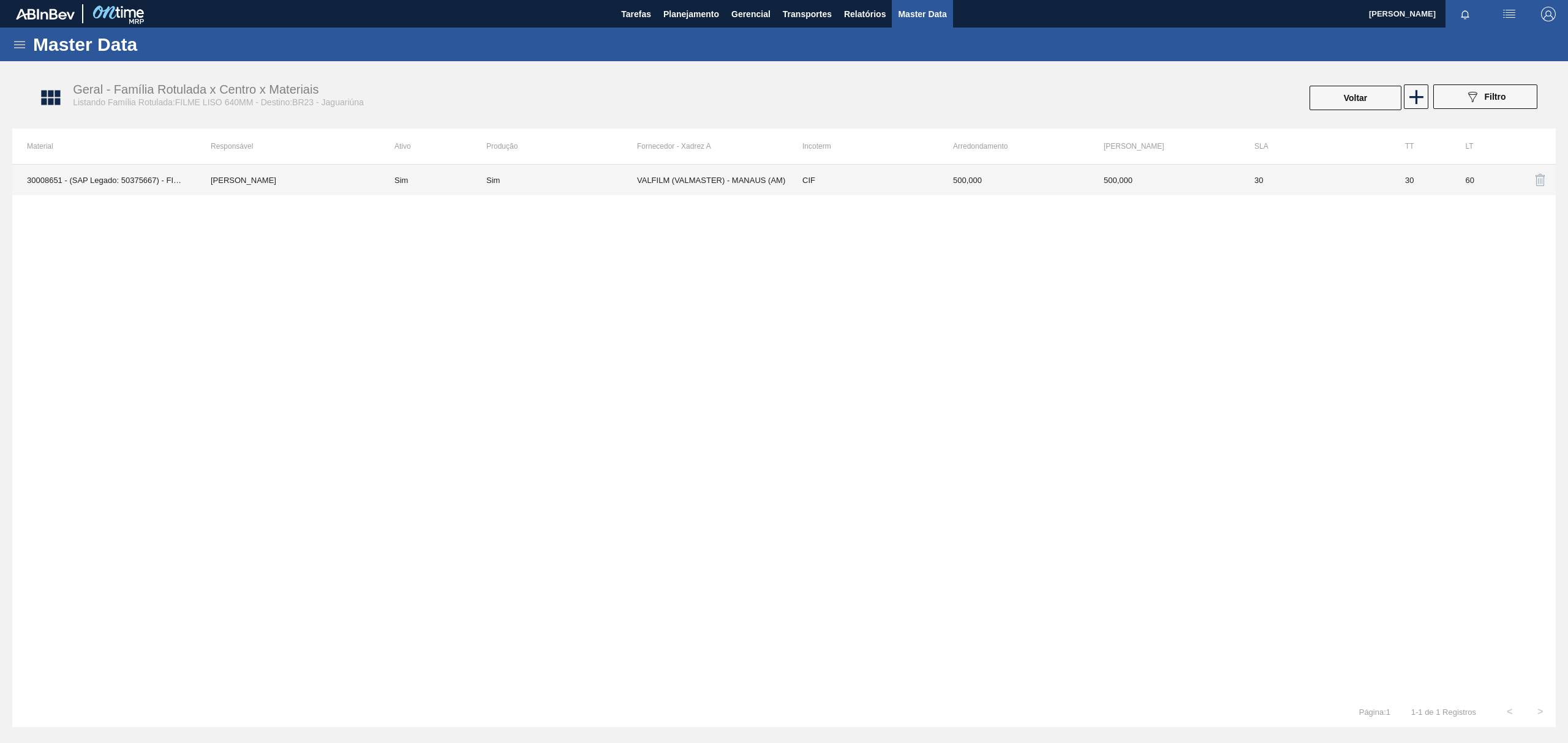
click at [929, 182] on td "CIF" at bounding box center [862, 180] width 151 height 31
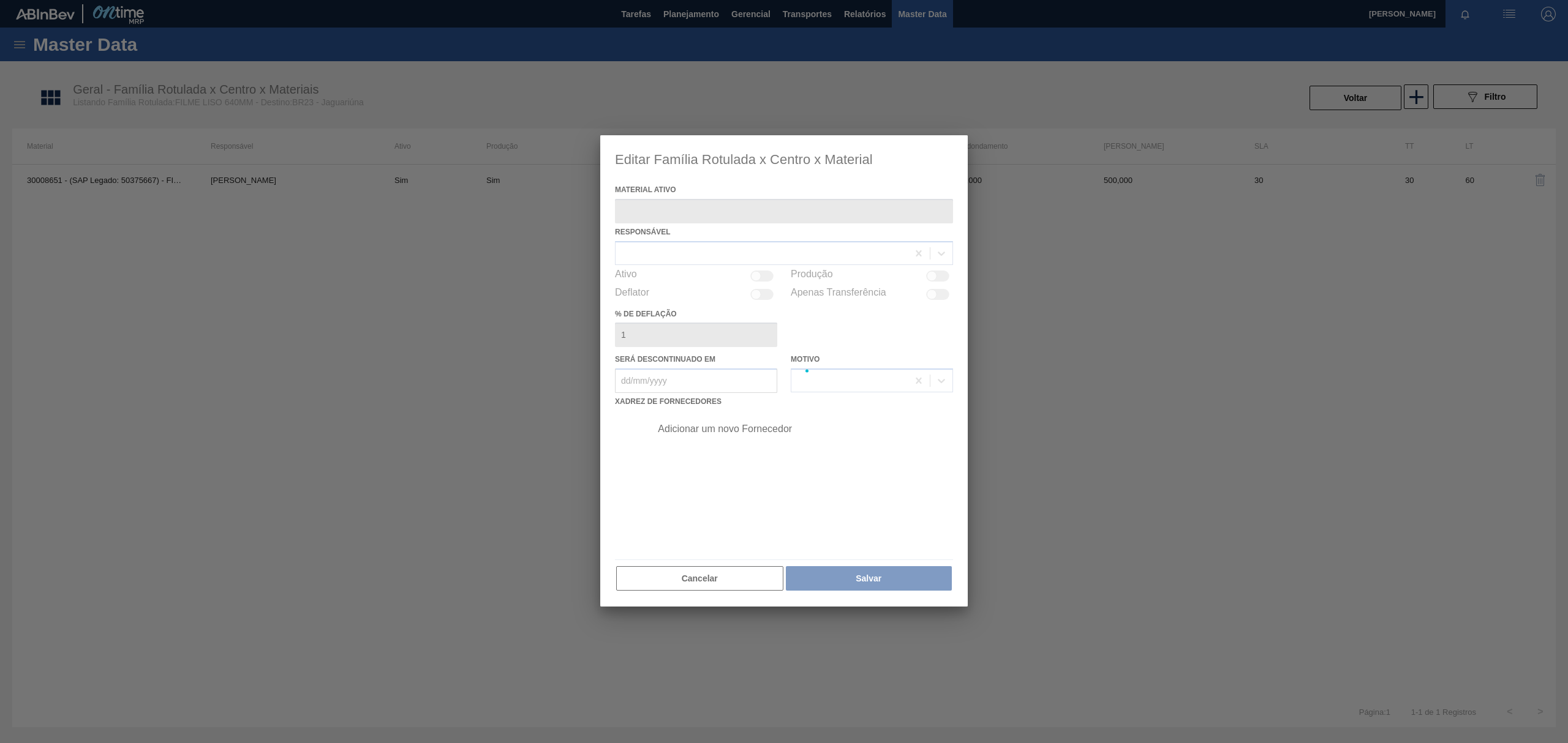
type ativo "30008651 - (SAP Legado: 50375667) - FILME CONT. LISO 640X45 MICRAS"
checkbox input "true"
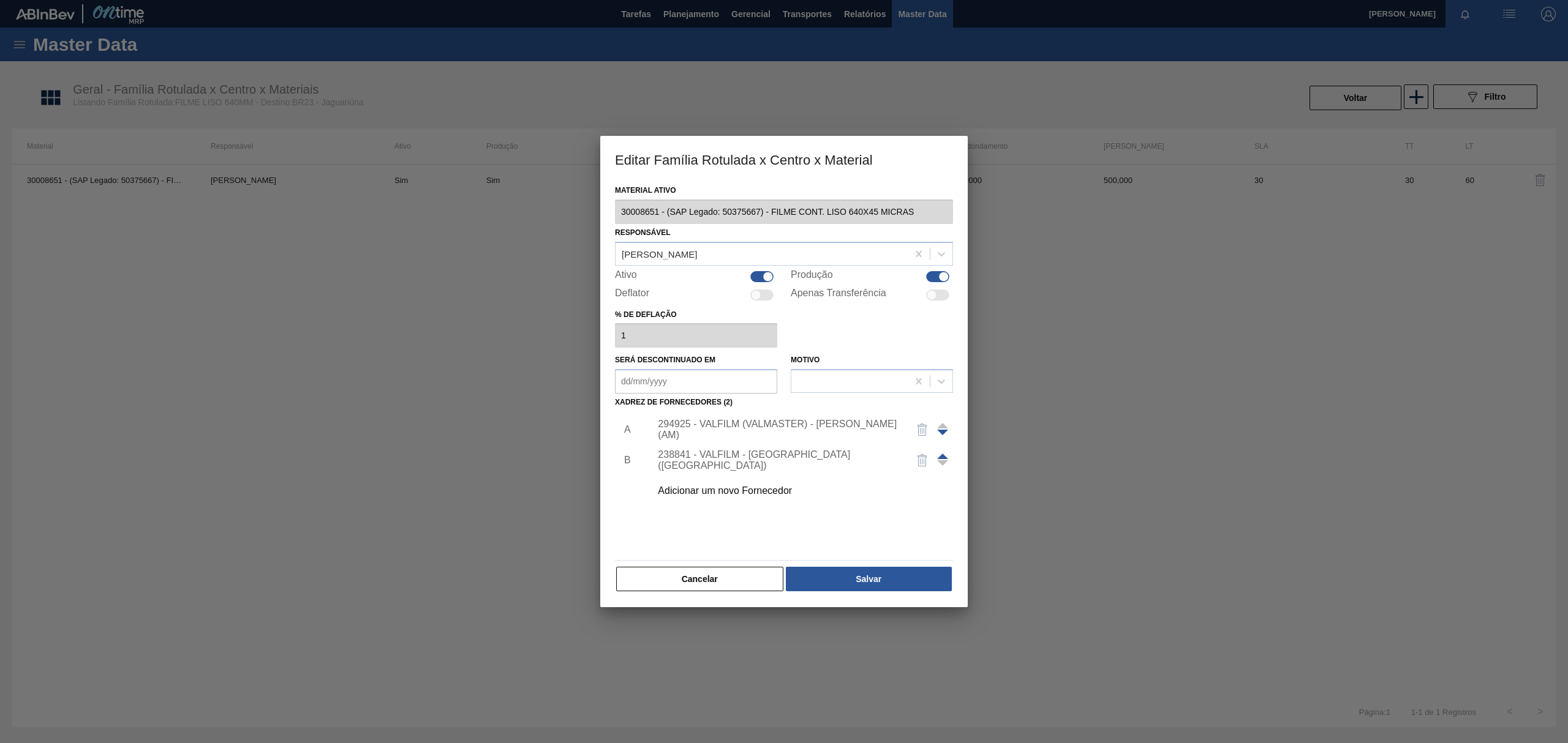
click at [942, 272] on div at bounding box center [944, 276] width 11 height 11
checkbox input "false"
click at [903, 569] on div "Material ativo 30008651 - (SAP Legado: 50375667) - FILME CONT. LISO 640X45 MICR…" at bounding box center [784, 387] width 338 height 411
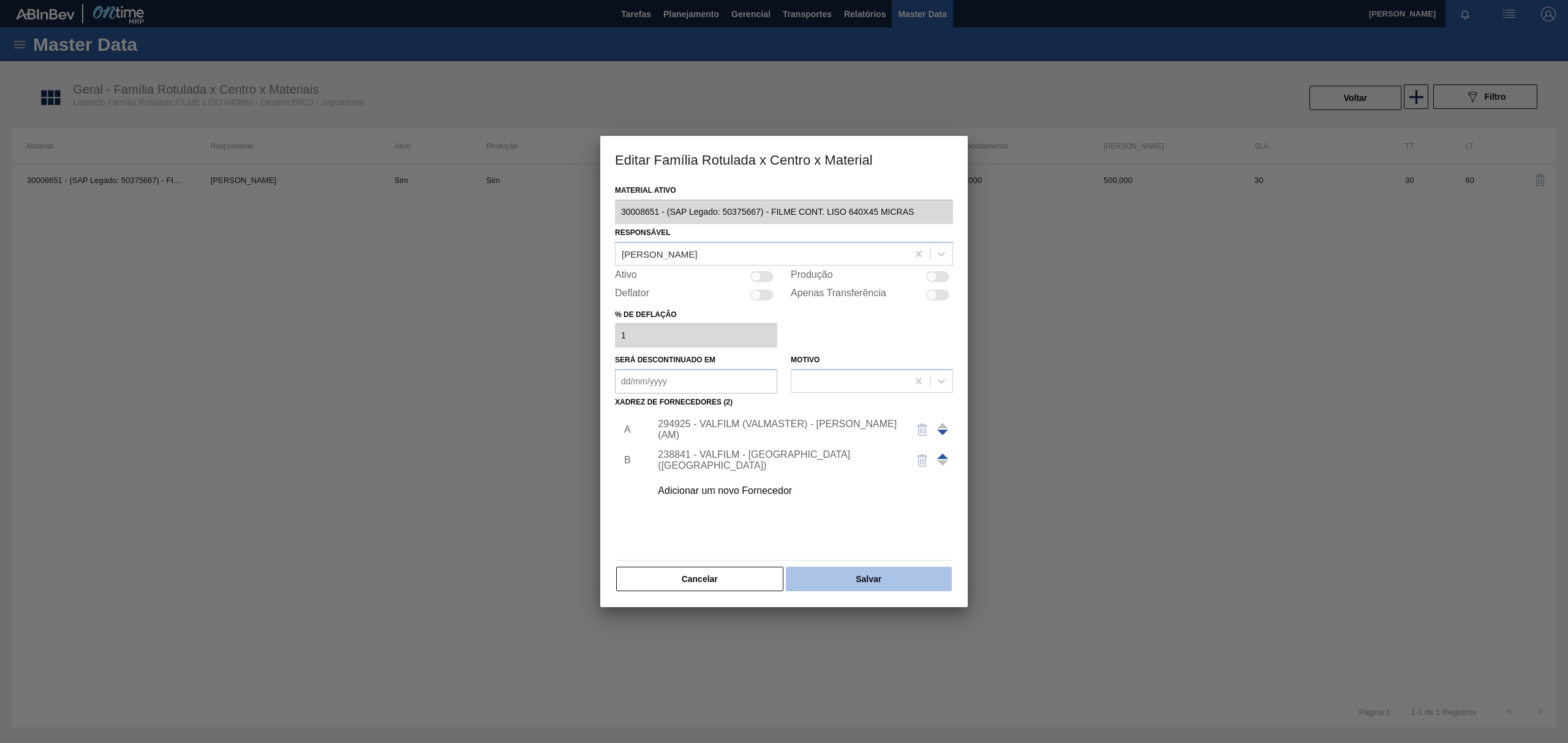
click at [904, 571] on button "Salvar" at bounding box center [869, 579] width 166 height 25
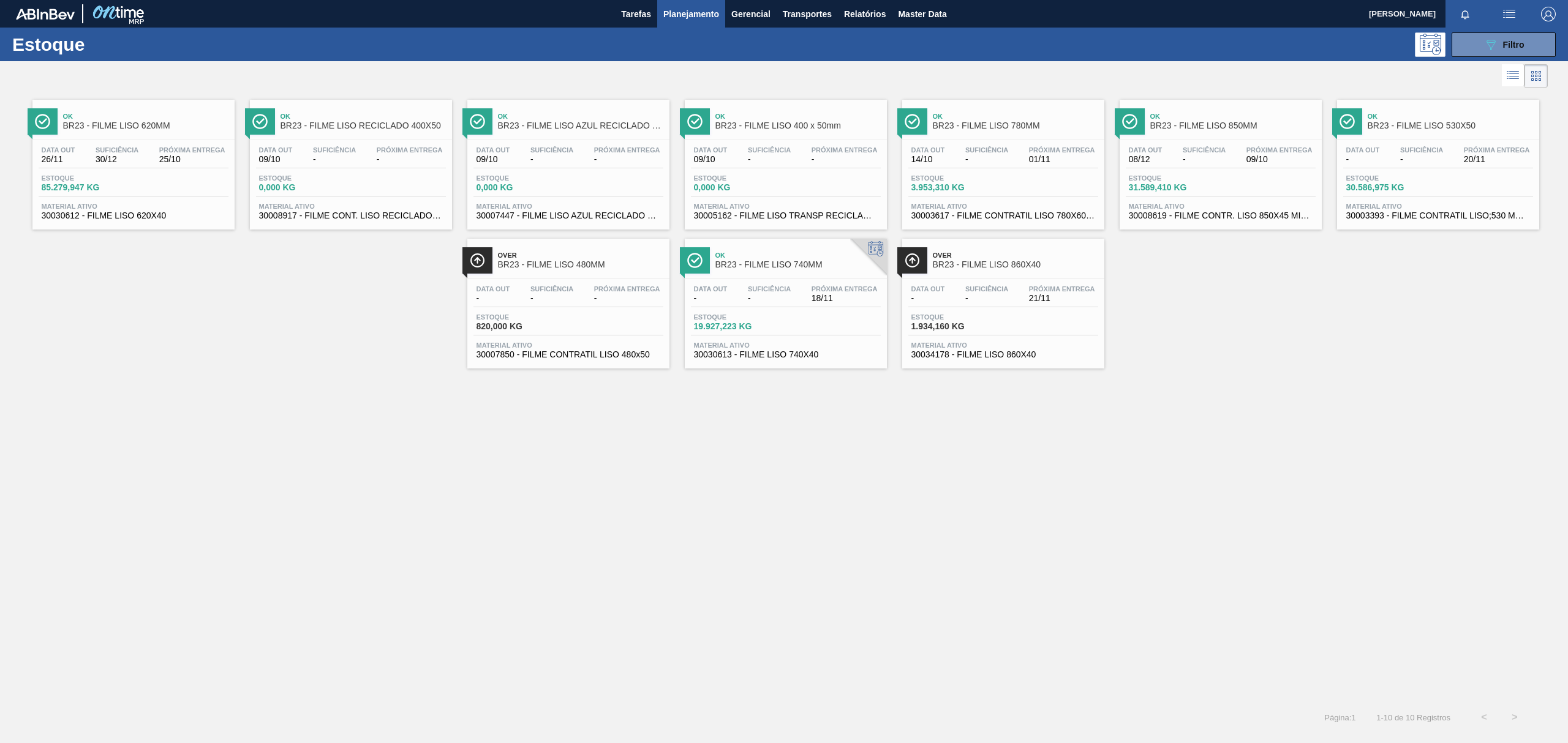
click at [408, 132] on div "Ok BR23 - FILME LISO RECICLADO 400X50" at bounding box center [363, 121] width 166 height 27
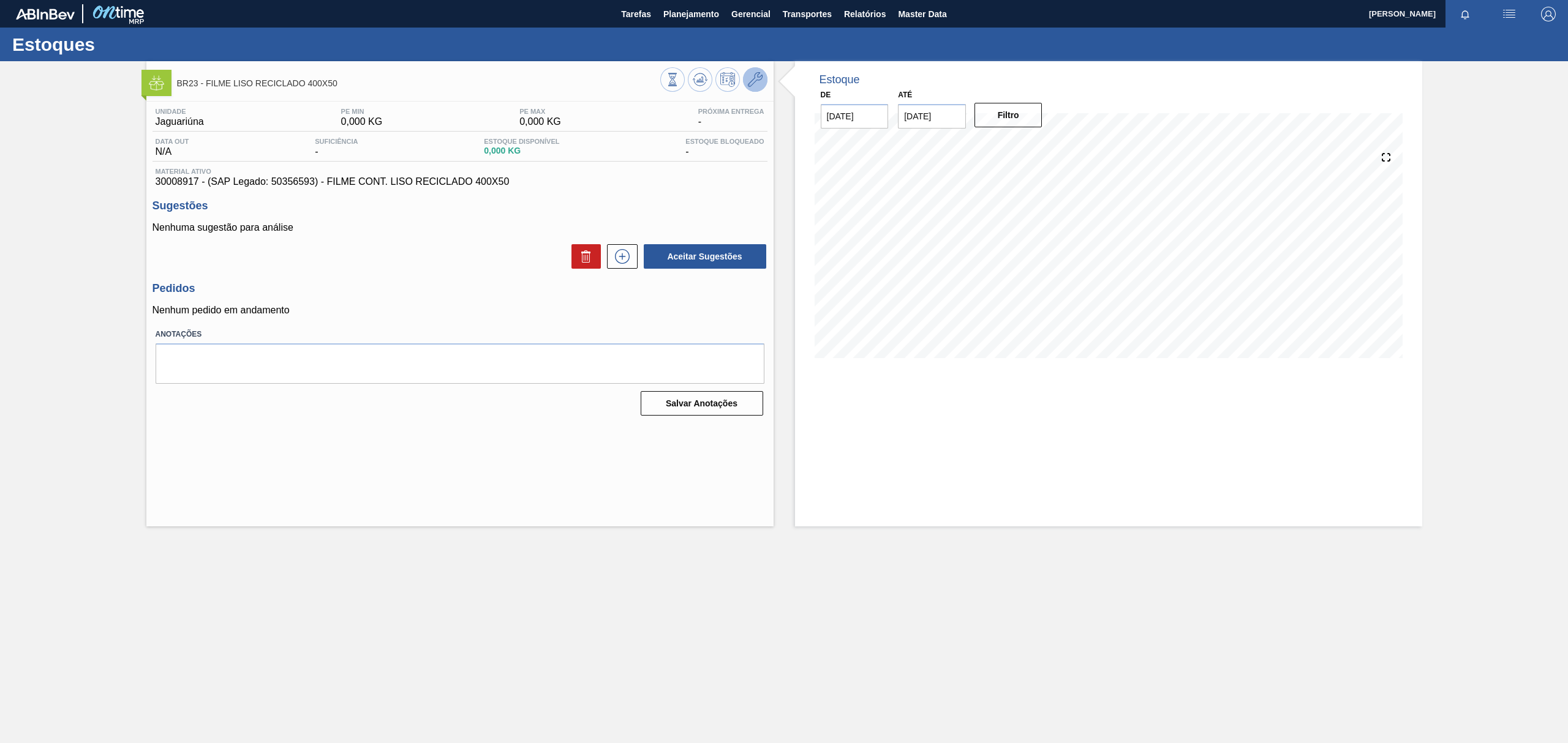
click at [755, 88] on button at bounding box center [755, 79] width 25 height 25
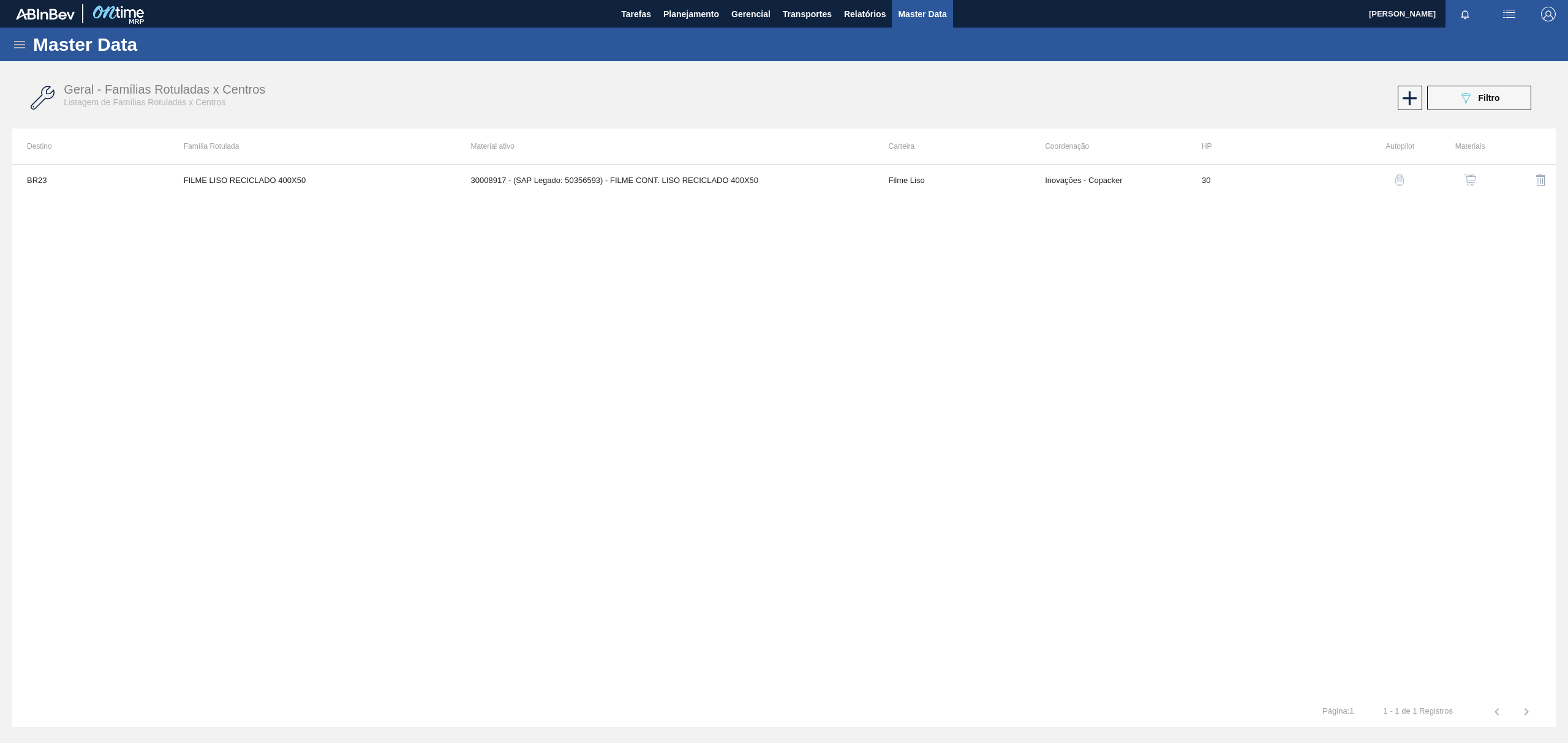
click at [1475, 176] on img "button" at bounding box center [1470, 180] width 12 height 12
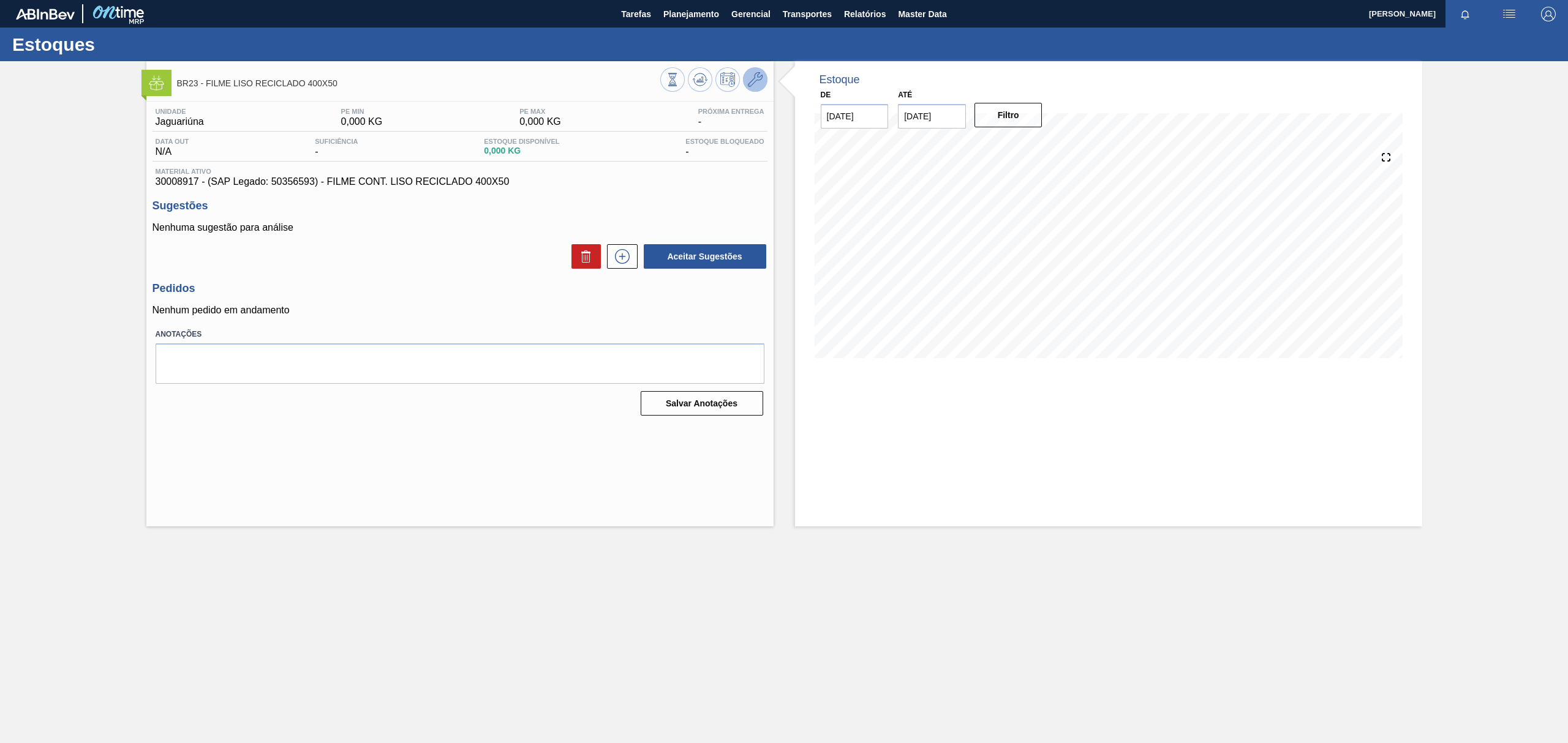
click at [763, 76] on button at bounding box center [755, 79] width 25 height 25
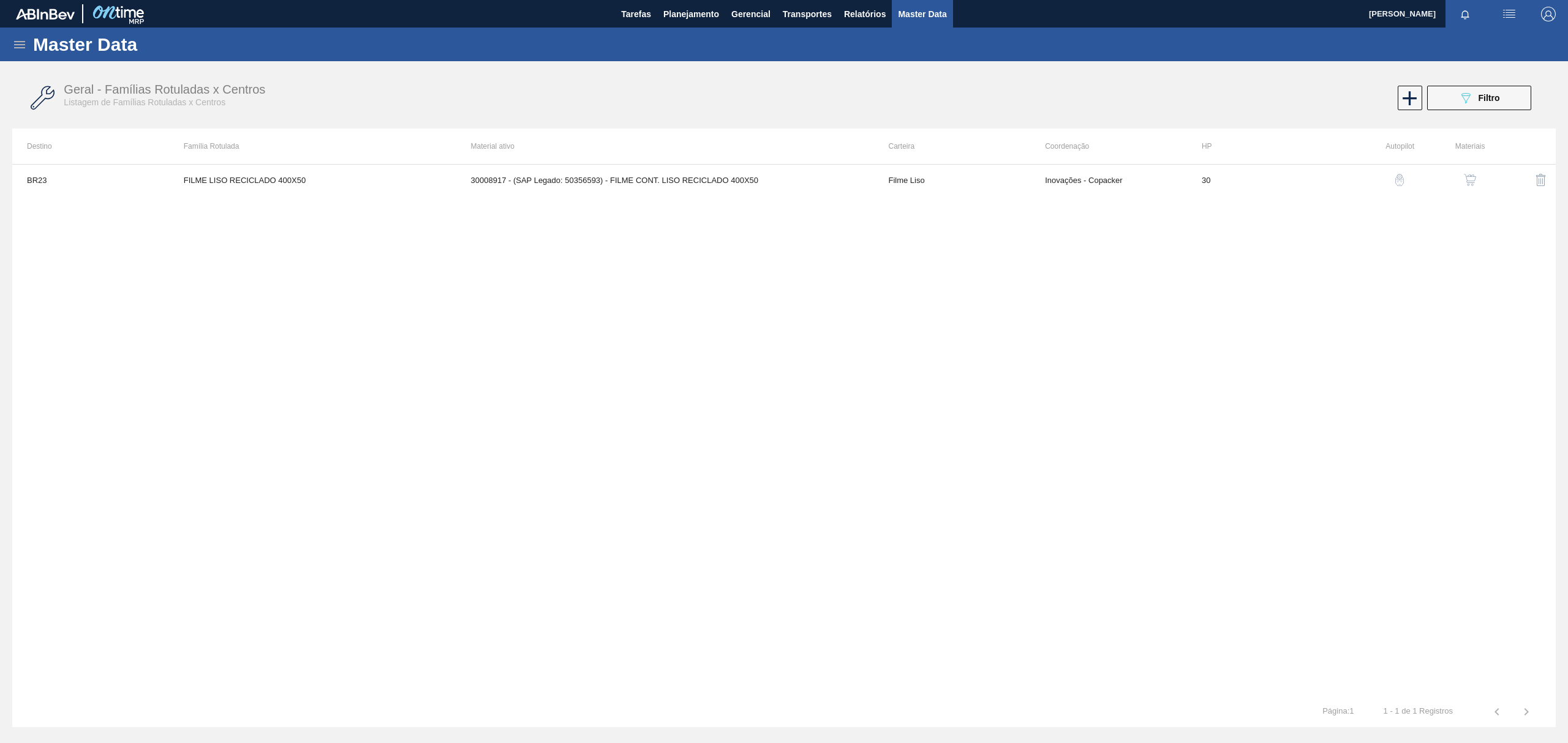
click at [1473, 189] on button "button" at bounding box center [1470, 180] width 29 height 29
click at [1002, 183] on td "500,000" at bounding box center [1013, 180] width 151 height 31
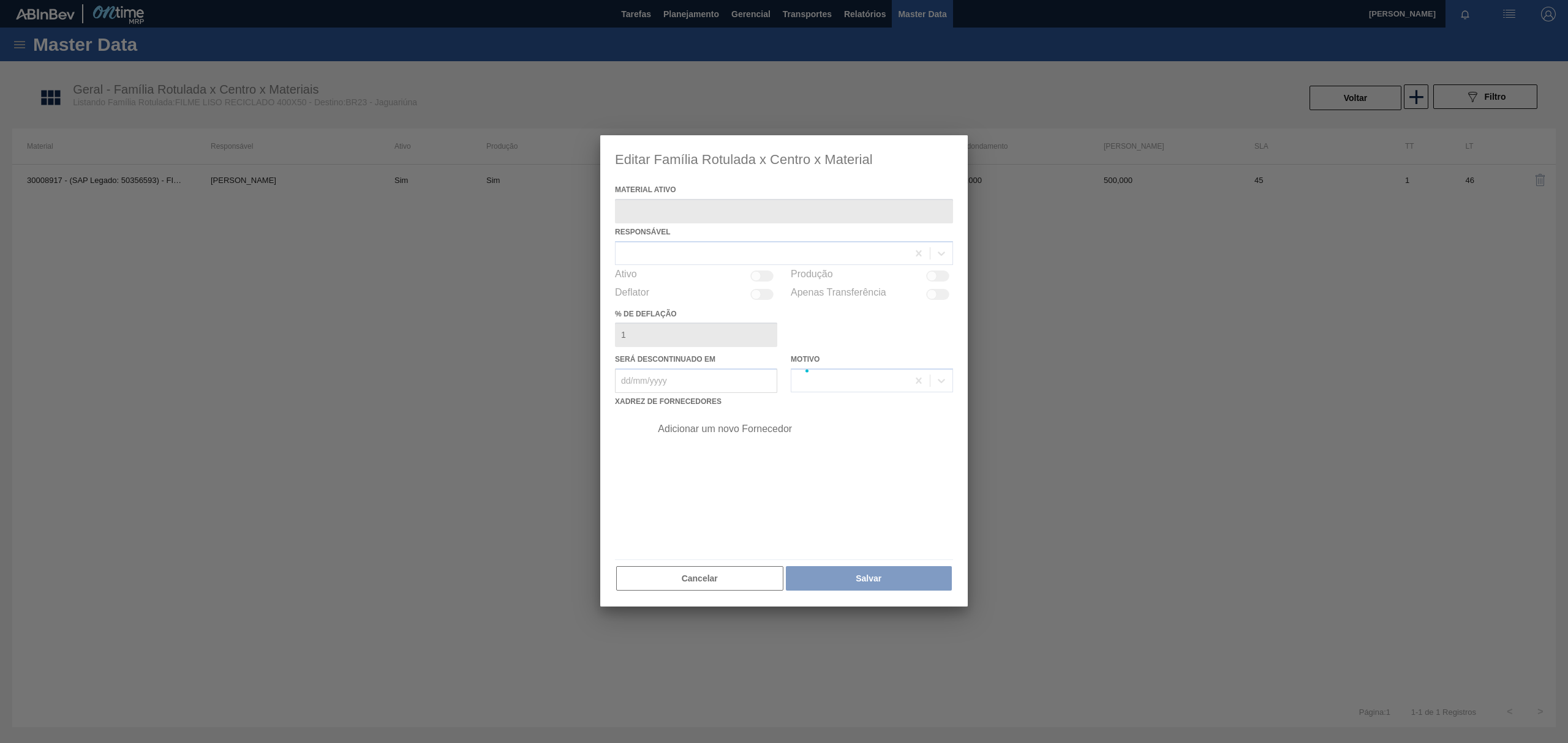
type ativo "30008917 - (SAP Legado: 50356593) - FILME CONT. LISO RECICLADO 400X50"
checkbox input "true"
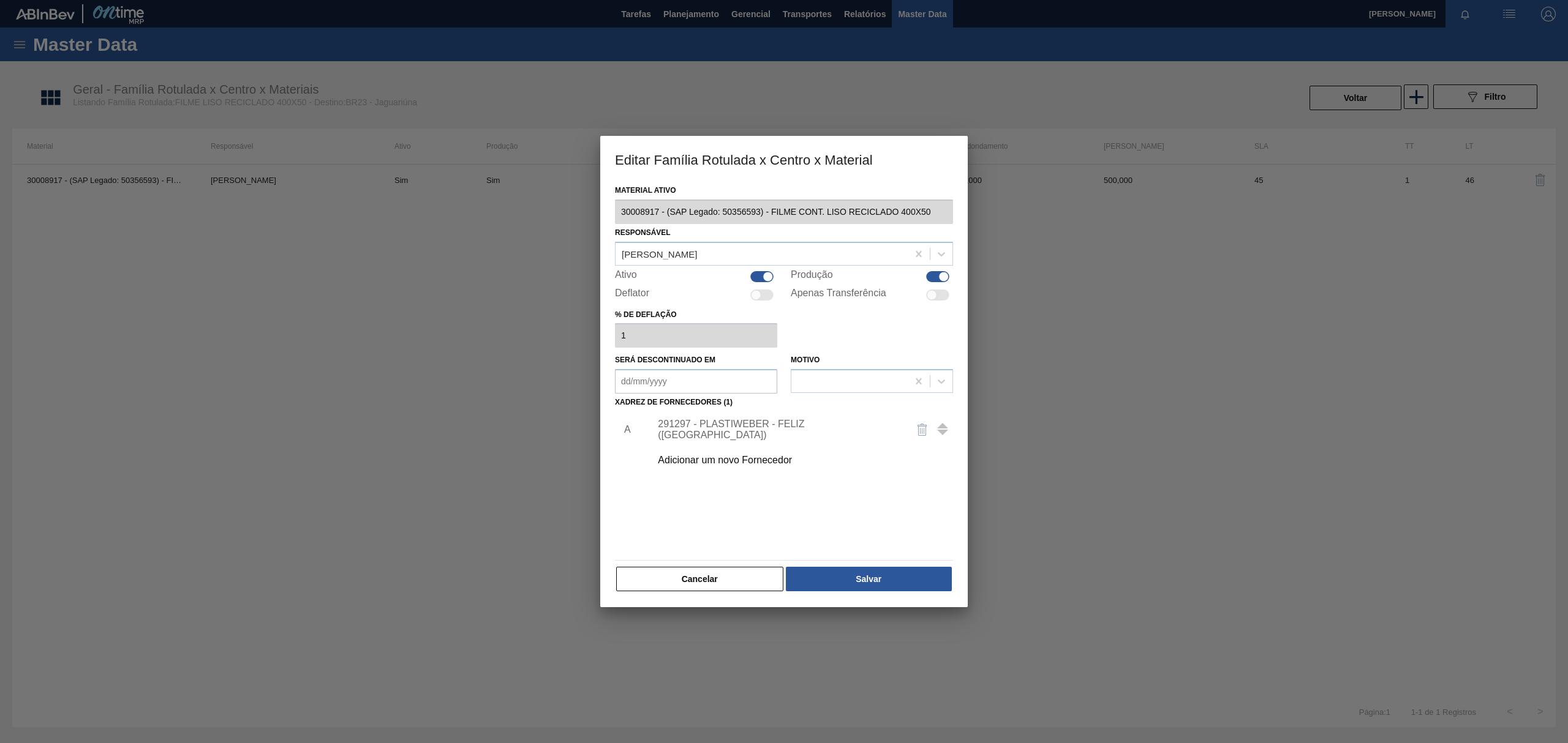
click at [937, 283] on div "Produção" at bounding box center [872, 276] width 162 height 15
click at [934, 279] on div at bounding box center [938, 276] width 23 height 11
checkbox input "false"
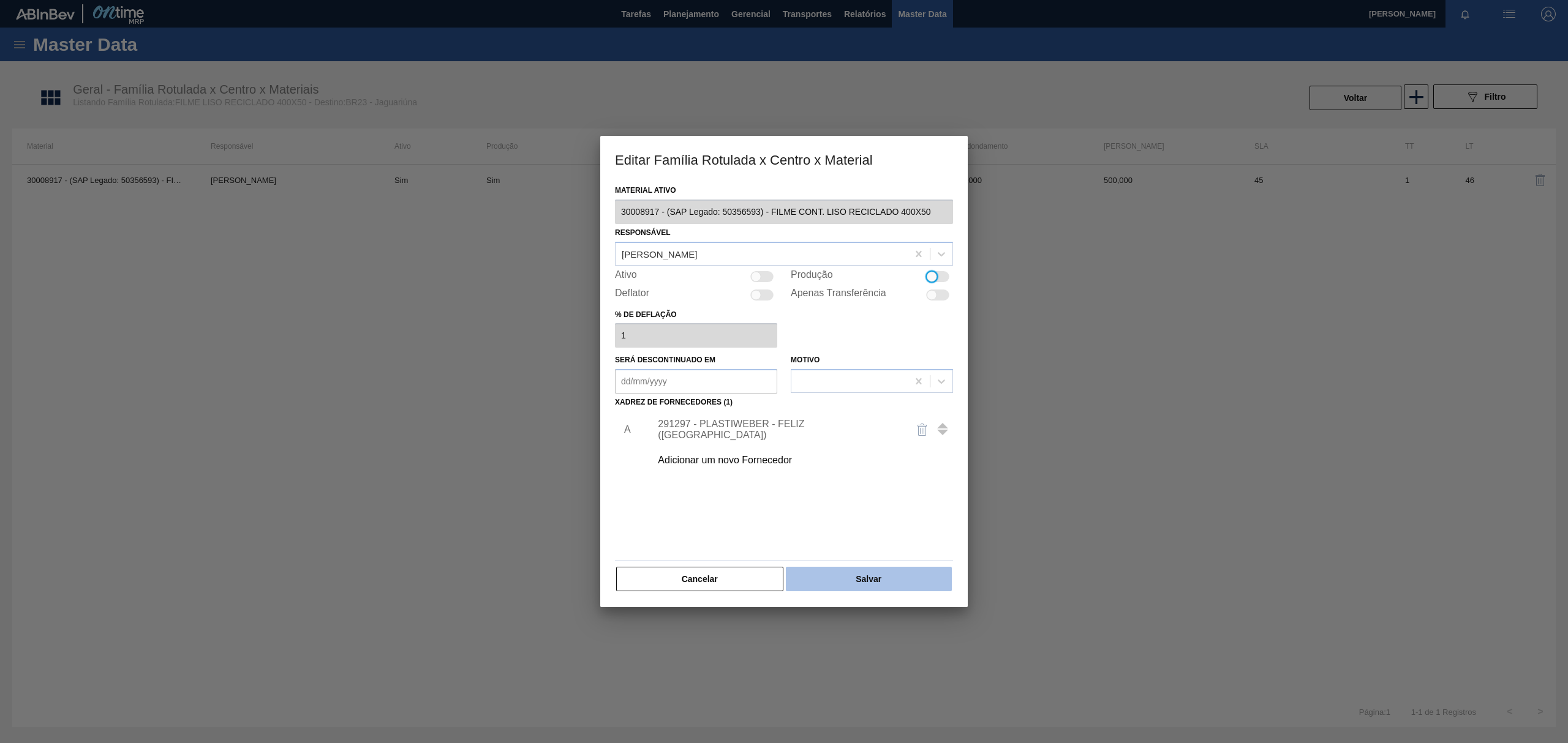
click at [850, 582] on button "Salvar" at bounding box center [869, 579] width 166 height 25
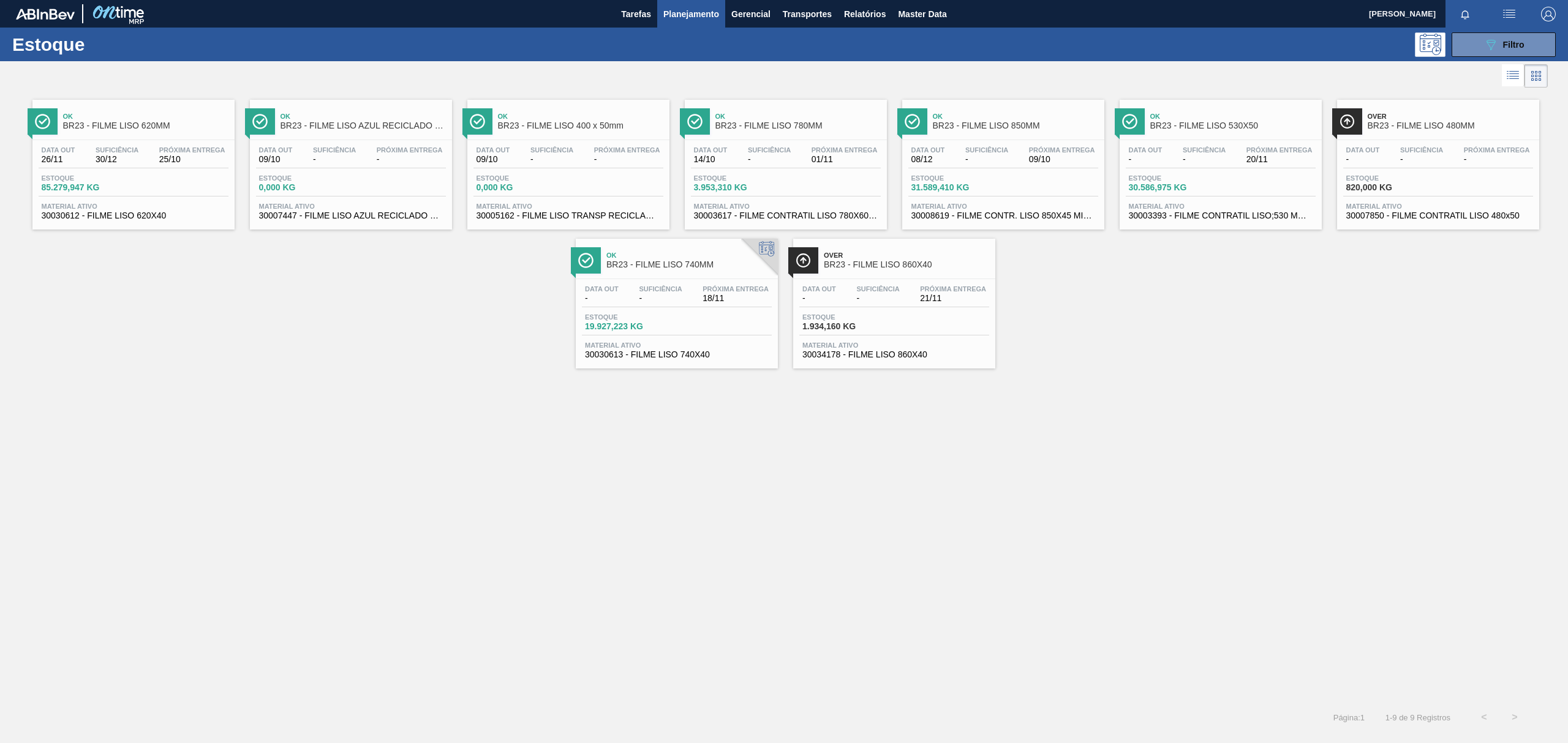
click at [383, 145] on div "Data out 09/10 Suficiência - Próxima Entrega - Estoque 0,000 KG Material ativo …" at bounding box center [351, 181] width 202 height 83
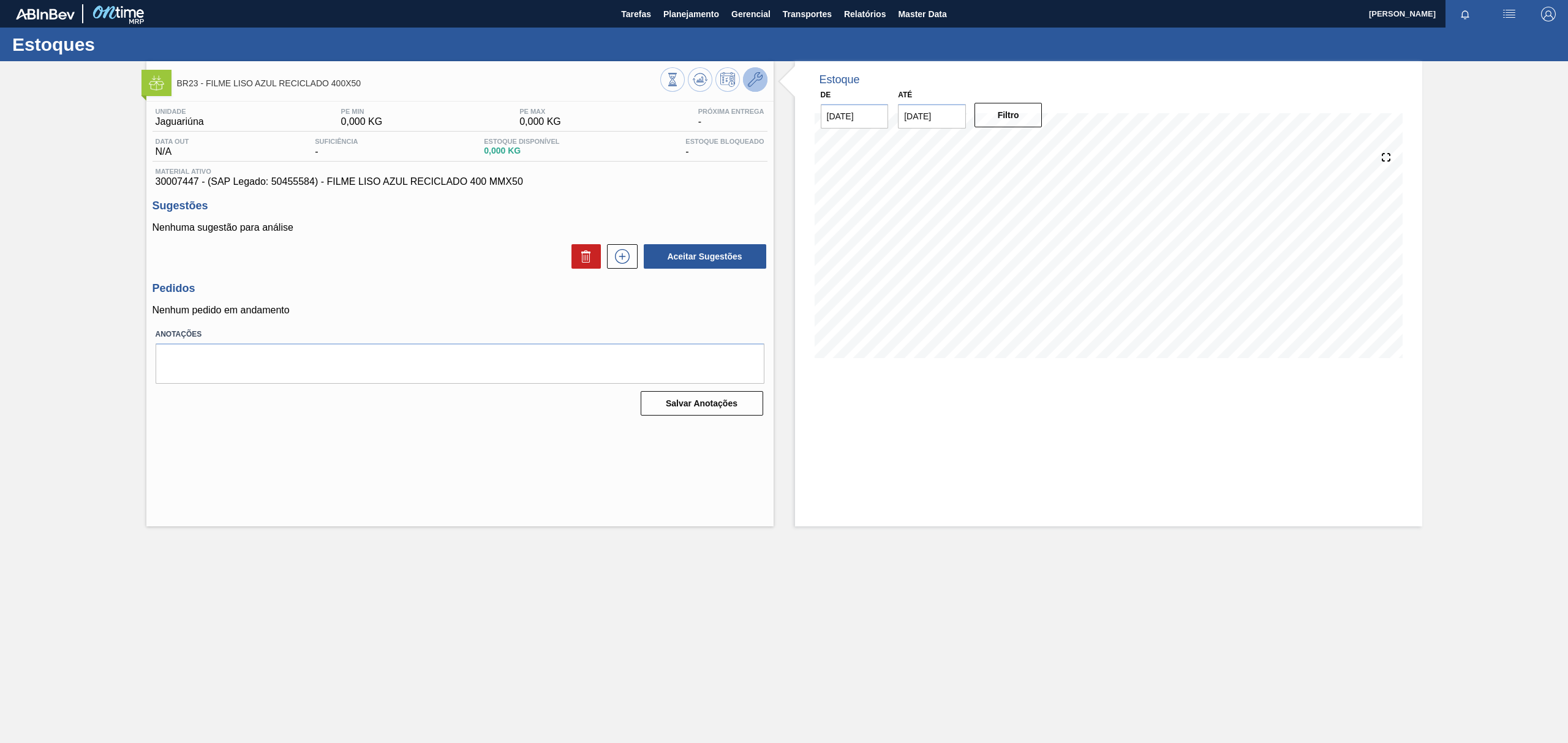
click at [761, 77] on icon at bounding box center [755, 80] width 15 height 15
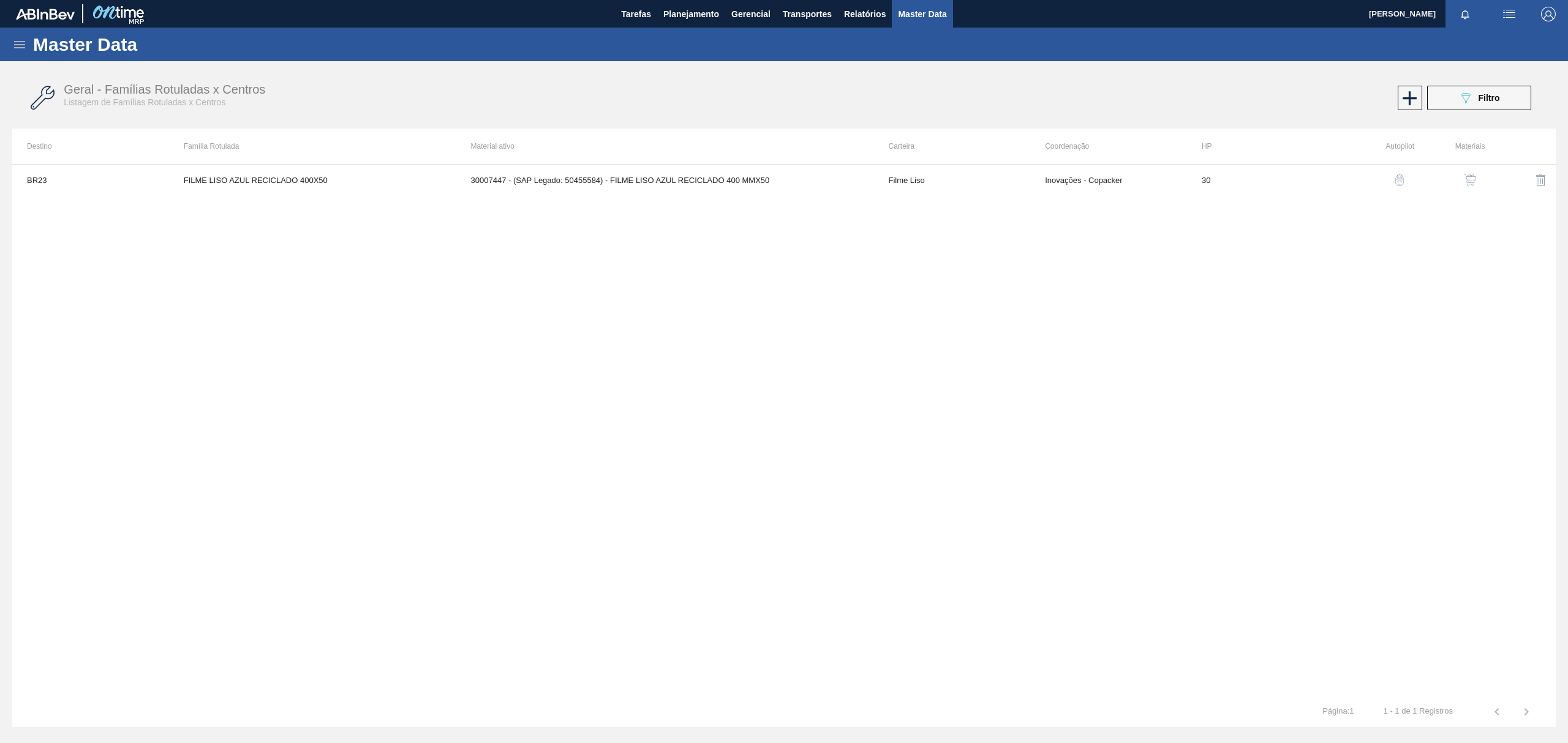
click at [1469, 167] on button "button" at bounding box center [1470, 180] width 29 height 29
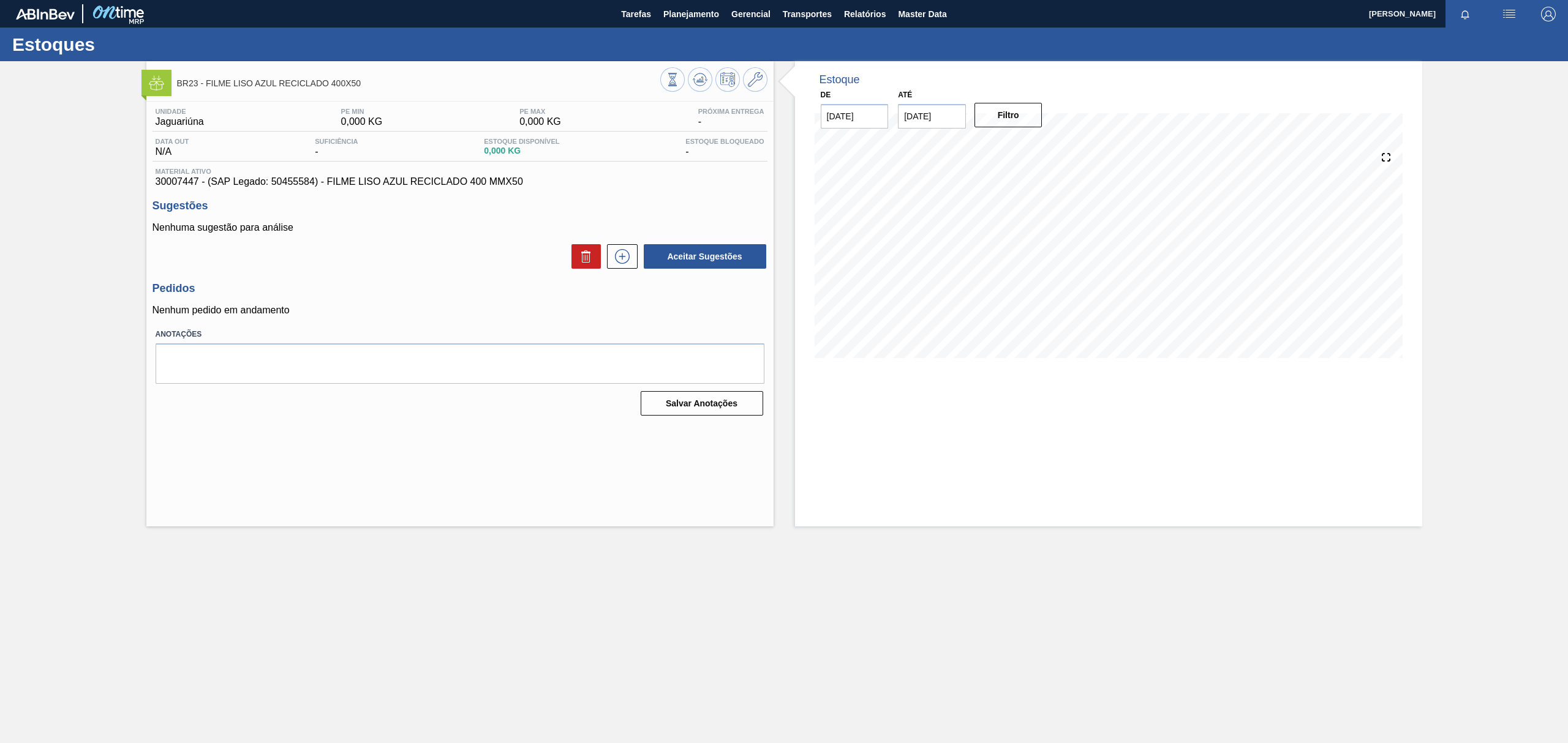
click at [158, 477] on div "BR23 - FILME LISO AZUL RECICLADO 400X50 Unidade Jaguariúna PE MIN 0,000 KG PE M…" at bounding box center [459, 294] width 627 height 465
click at [89, 176] on div "BR23 - FILME LISO AZUL RECICLADO 400X50 Unidade Jaguariúna PE MIN 0,000 KG PE M…" at bounding box center [784, 294] width 1568 height 465
click at [760, 72] on icon at bounding box center [755, 80] width 15 height 15
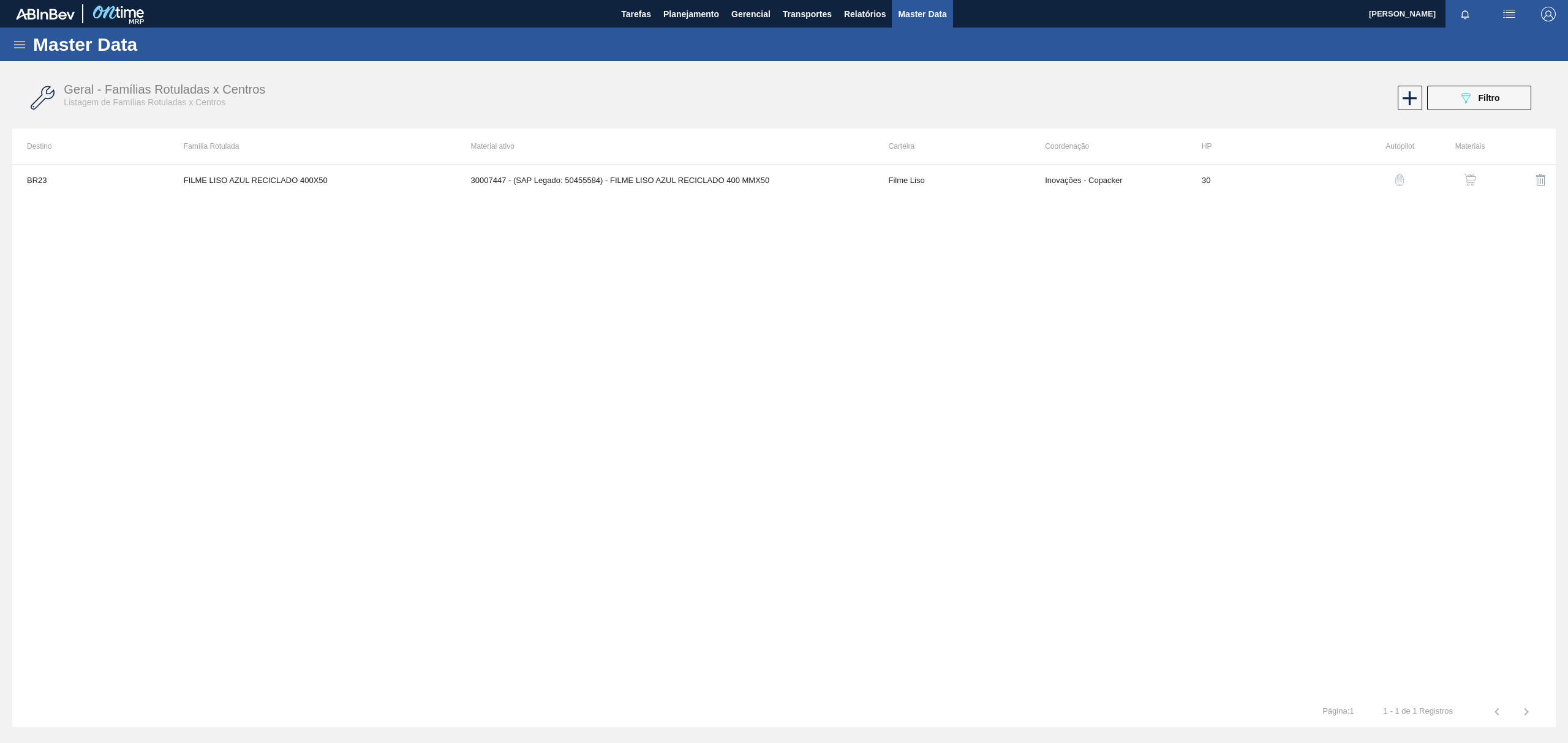
click at [1475, 190] on button "button" at bounding box center [1470, 180] width 29 height 29
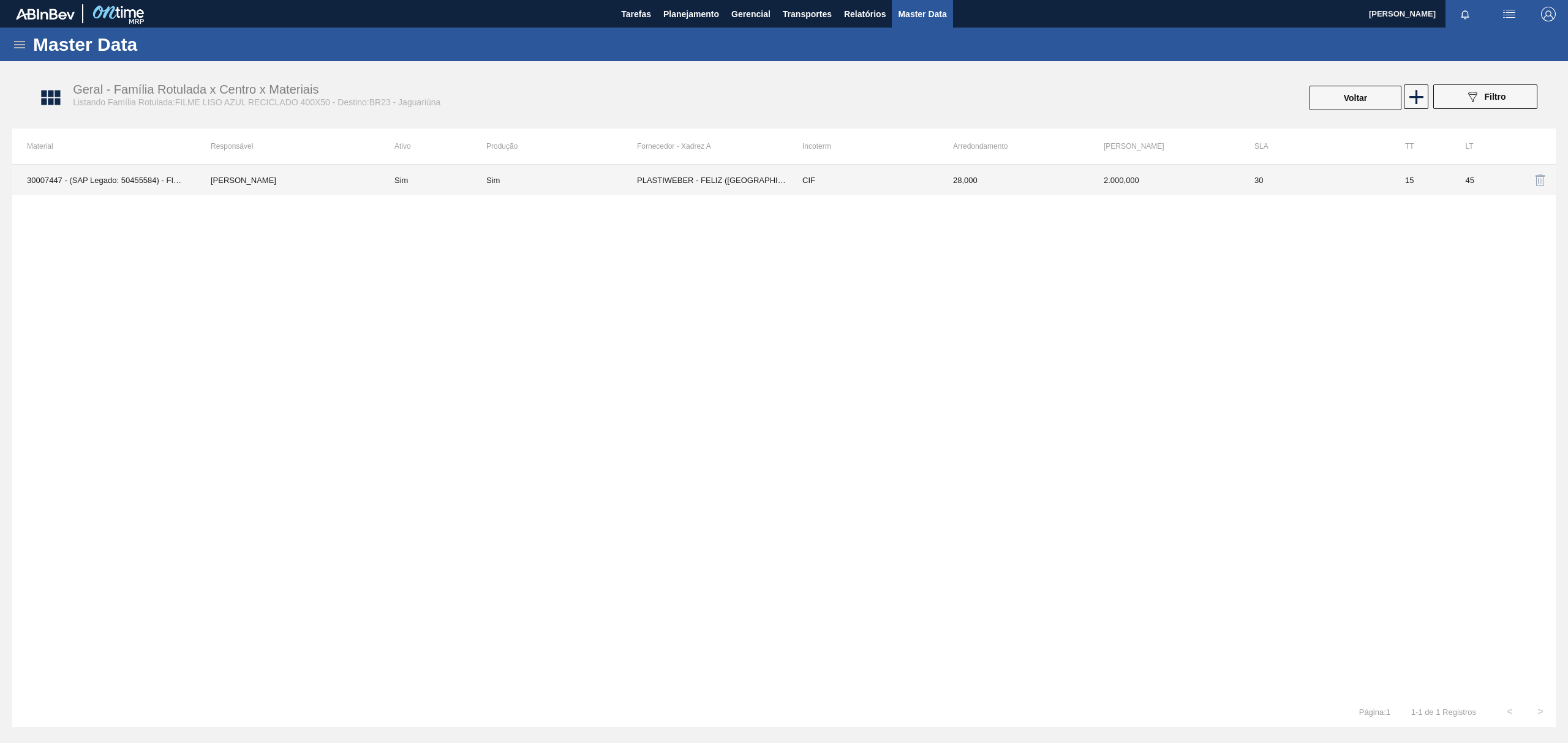
click at [620, 167] on td "Sim" at bounding box center [561, 180] width 151 height 31
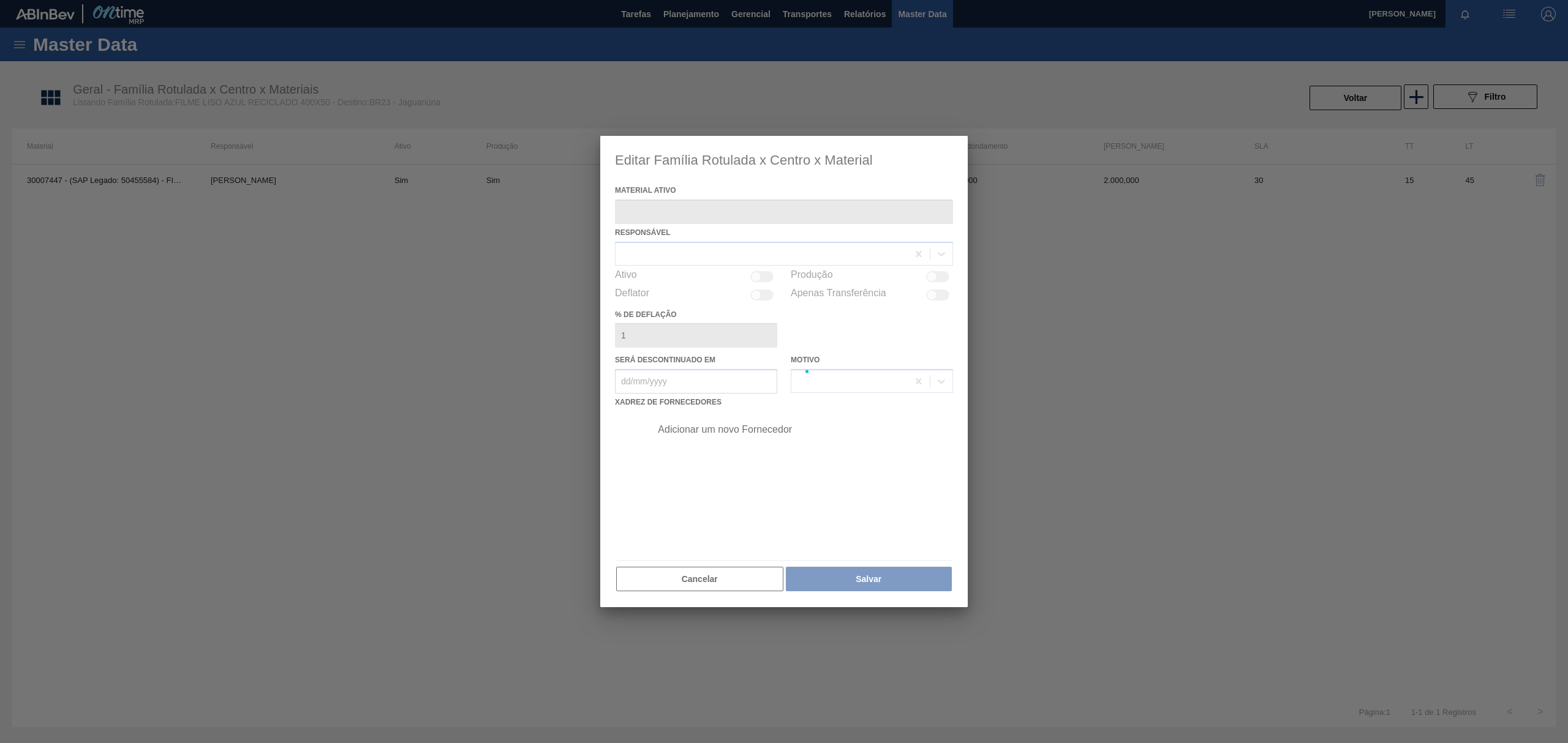
type ativo "30007447 - (SAP Legado: 50455584) - FILME LISO AZUL RECICLADO 400 MMX50"
checkbox input "true"
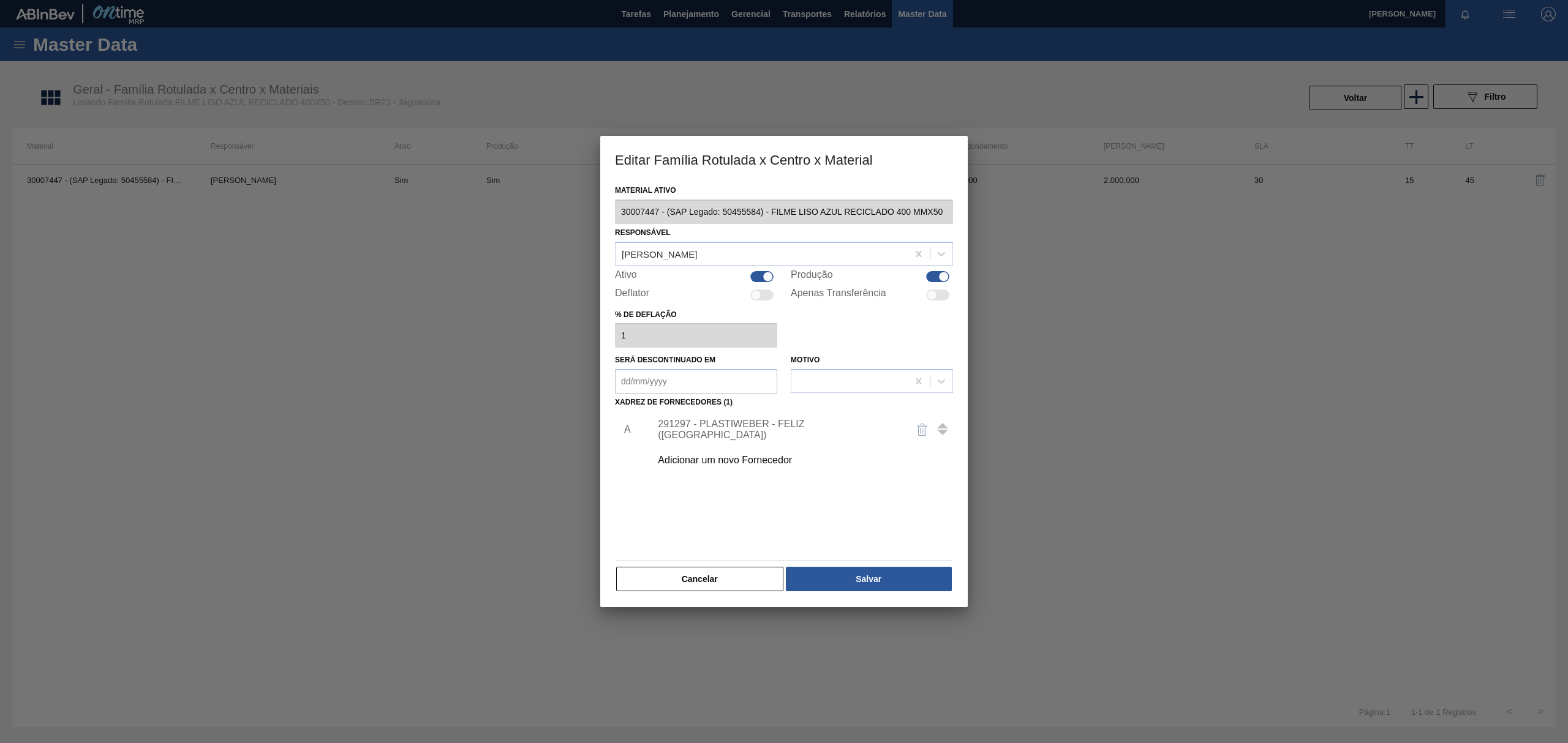
click at [939, 273] on div at bounding box center [944, 276] width 11 height 11
checkbox input "false"
click at [888, 582] on button "Salvar" at bounding box center [869, 579] width 166 height 25
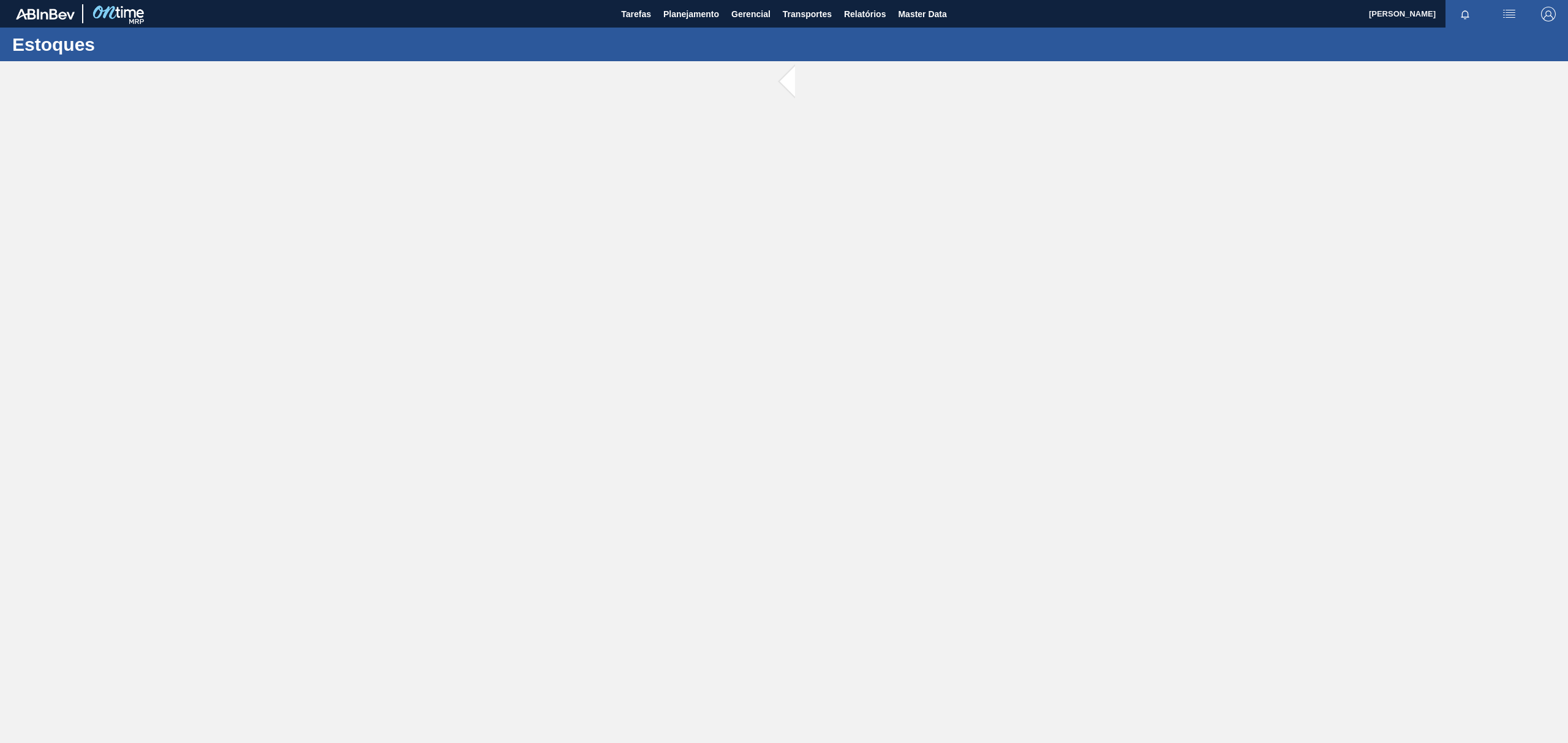
click at [618, 241] on main "Tarefas Planejamento Gerencial Transportes Relatórios Master Data TOMAS SIMOES …" at bounding box center [784, 372] width 1568 height 743
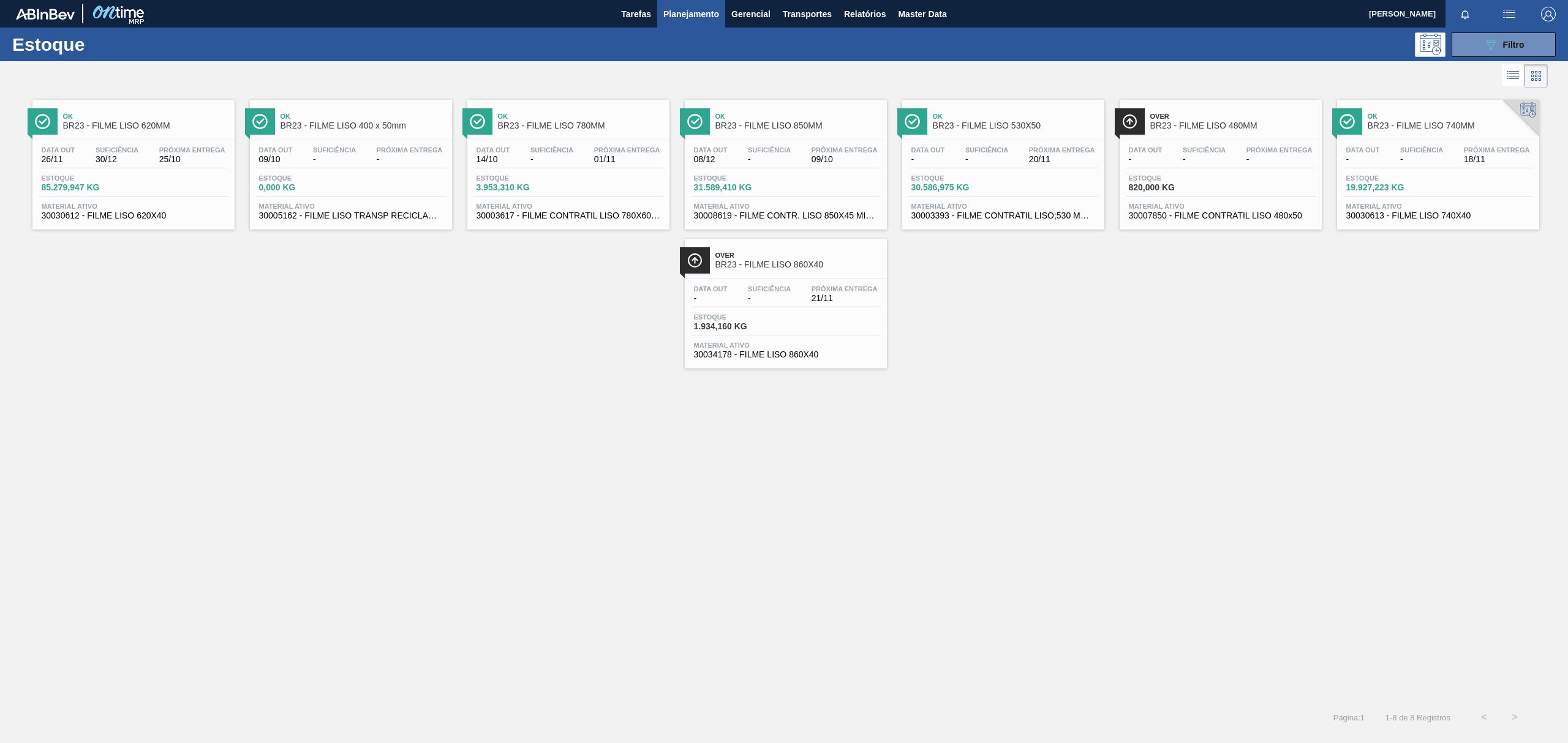
click at [380, 128] on span "BR23 - FILME LISO 400 x 50mm" at bounding box center [363, 126] width 166 height 9
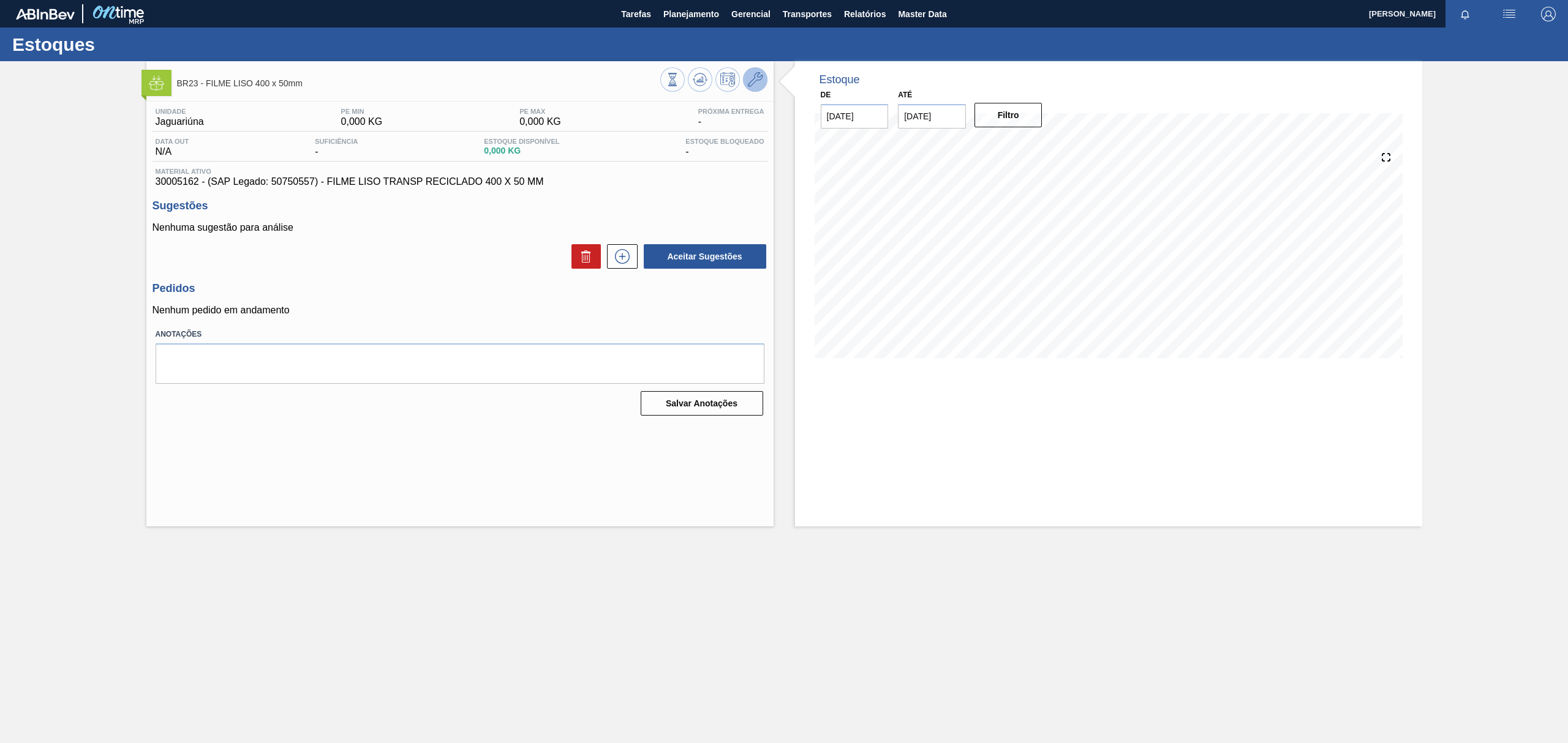
click at [758, 78] on icon at bounding box center [755, 80] width 15 height 15
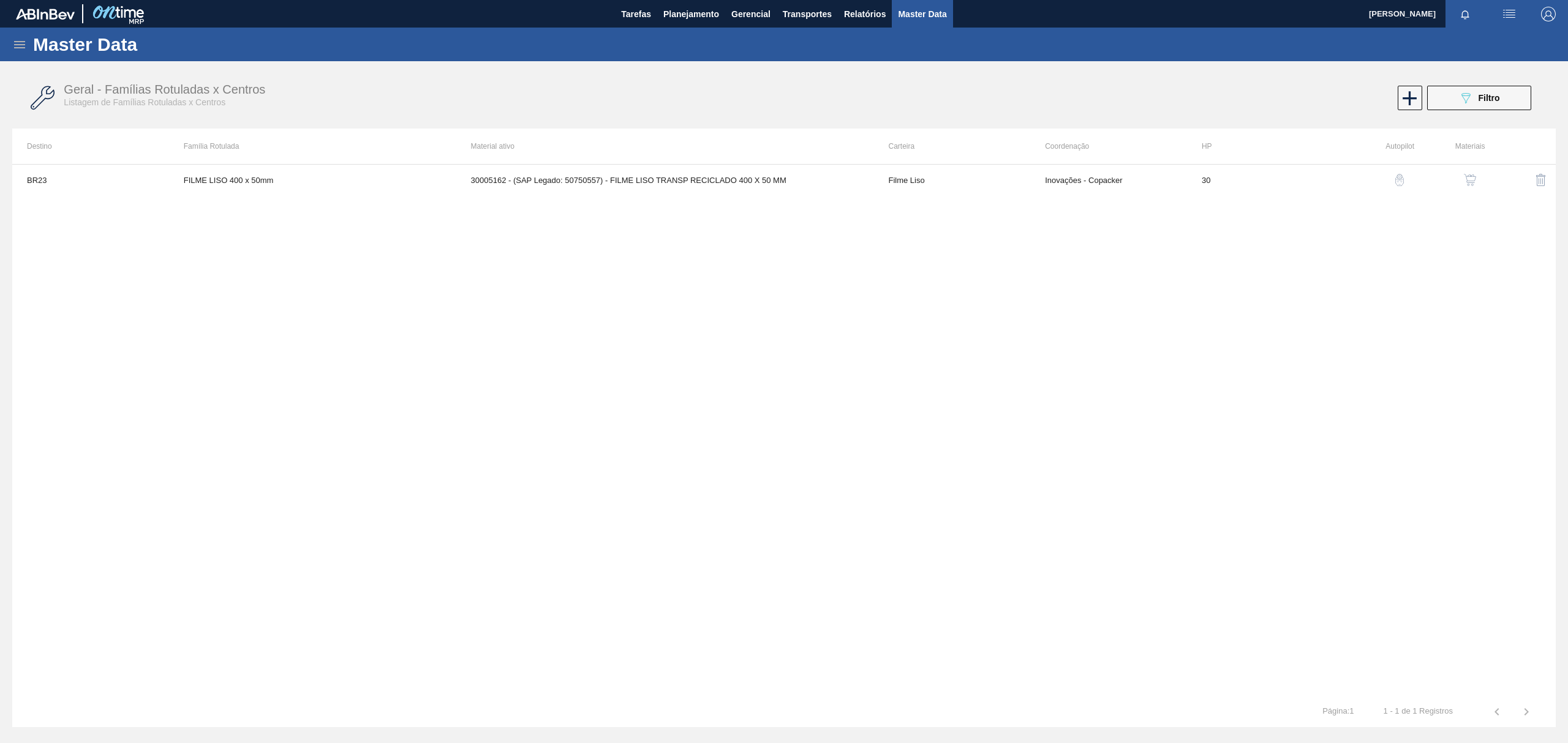
click at [1461, 176] on button "button" at bounding box center [1470, 180] width 29 height 29
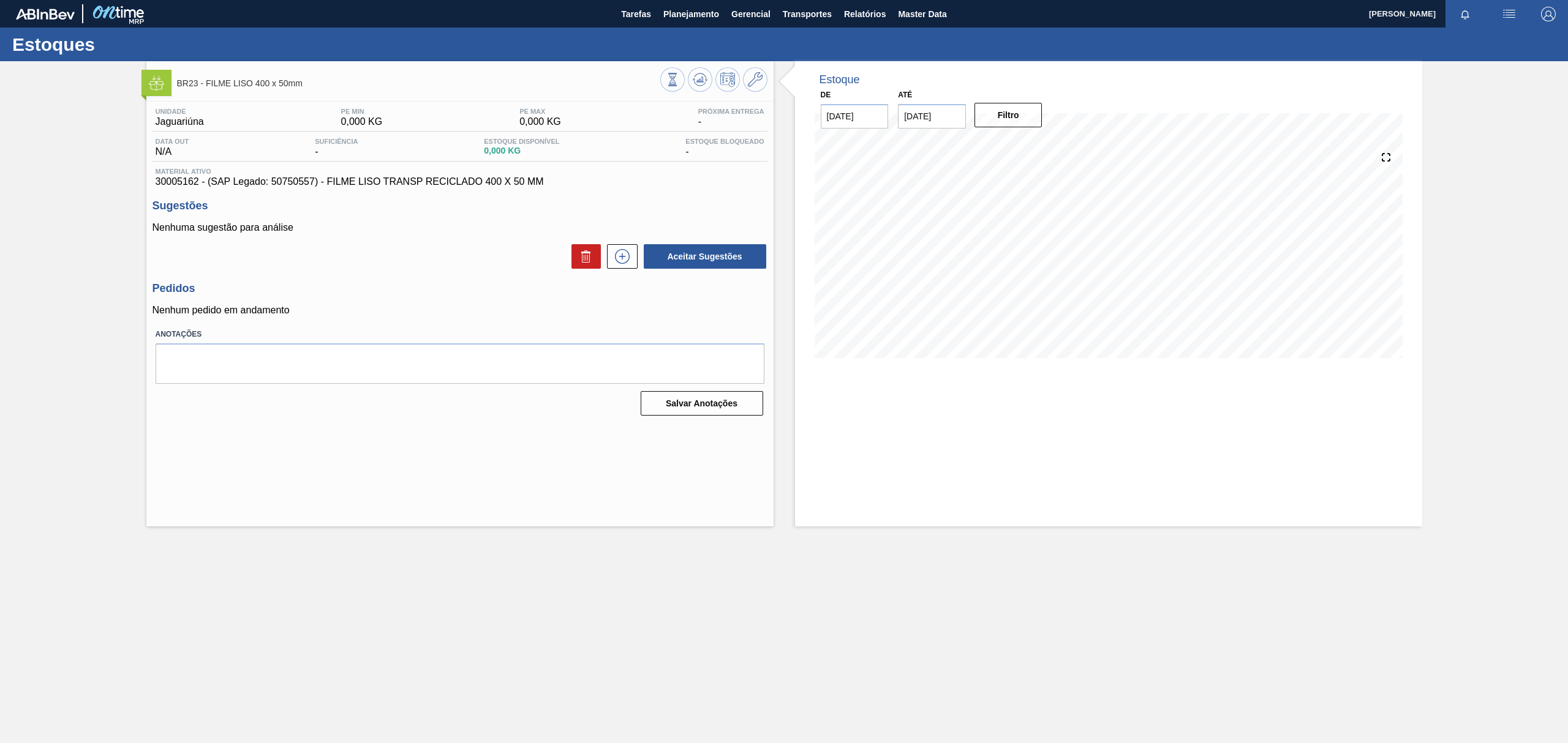
click at [61, 174] on div "BR23 - FILME LISO 400 x 50mm Unidade Jaguariúna PE MIN 0,000 KG PE MAX 0,000 KG…" at bounding box center [784, 294] width 1568 height 465
click at [745, 82] on button at bounding box center [755, 79] width 25 height 25
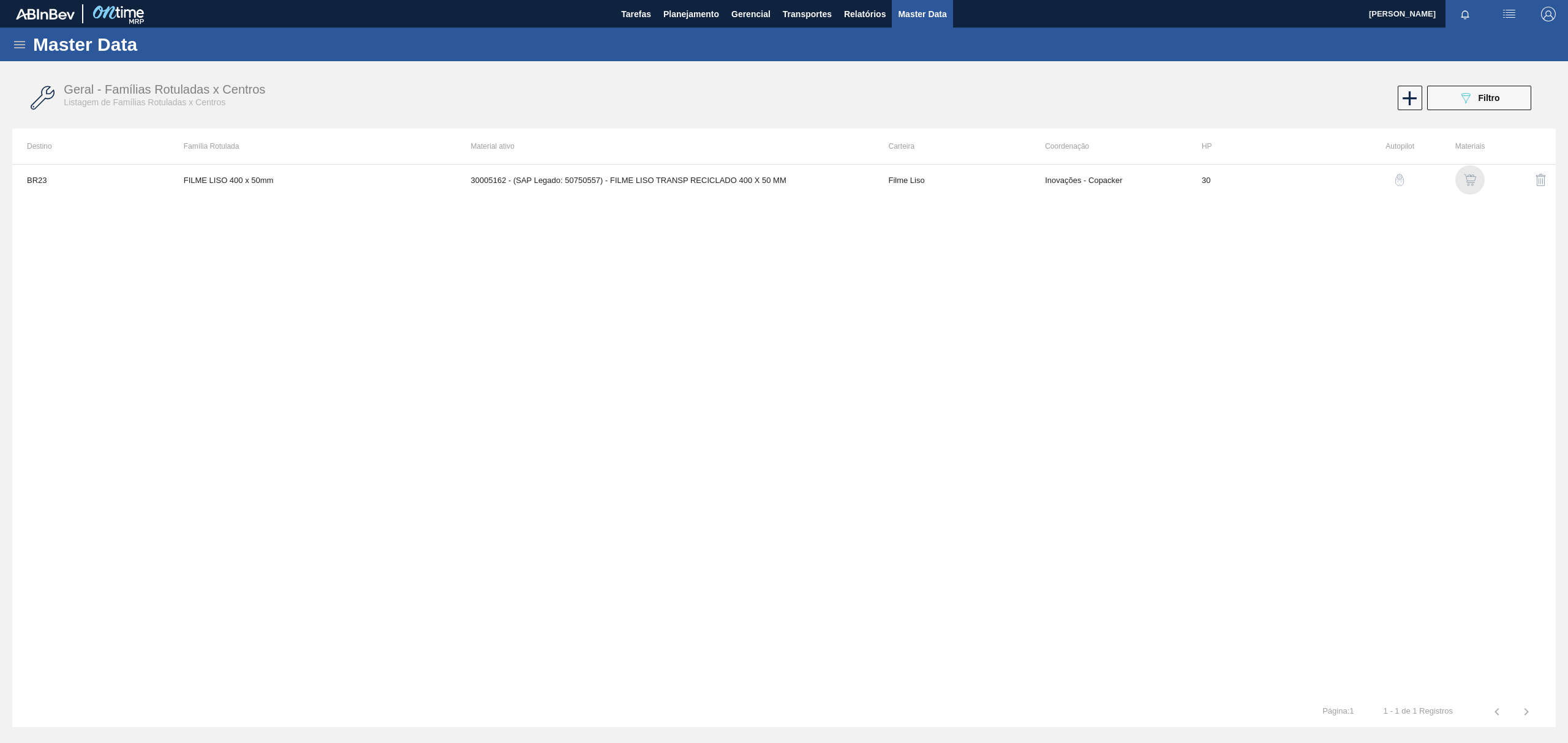
click at [1476, 179] on div "button" at bounding box center [1470, 180] width 15 height 12
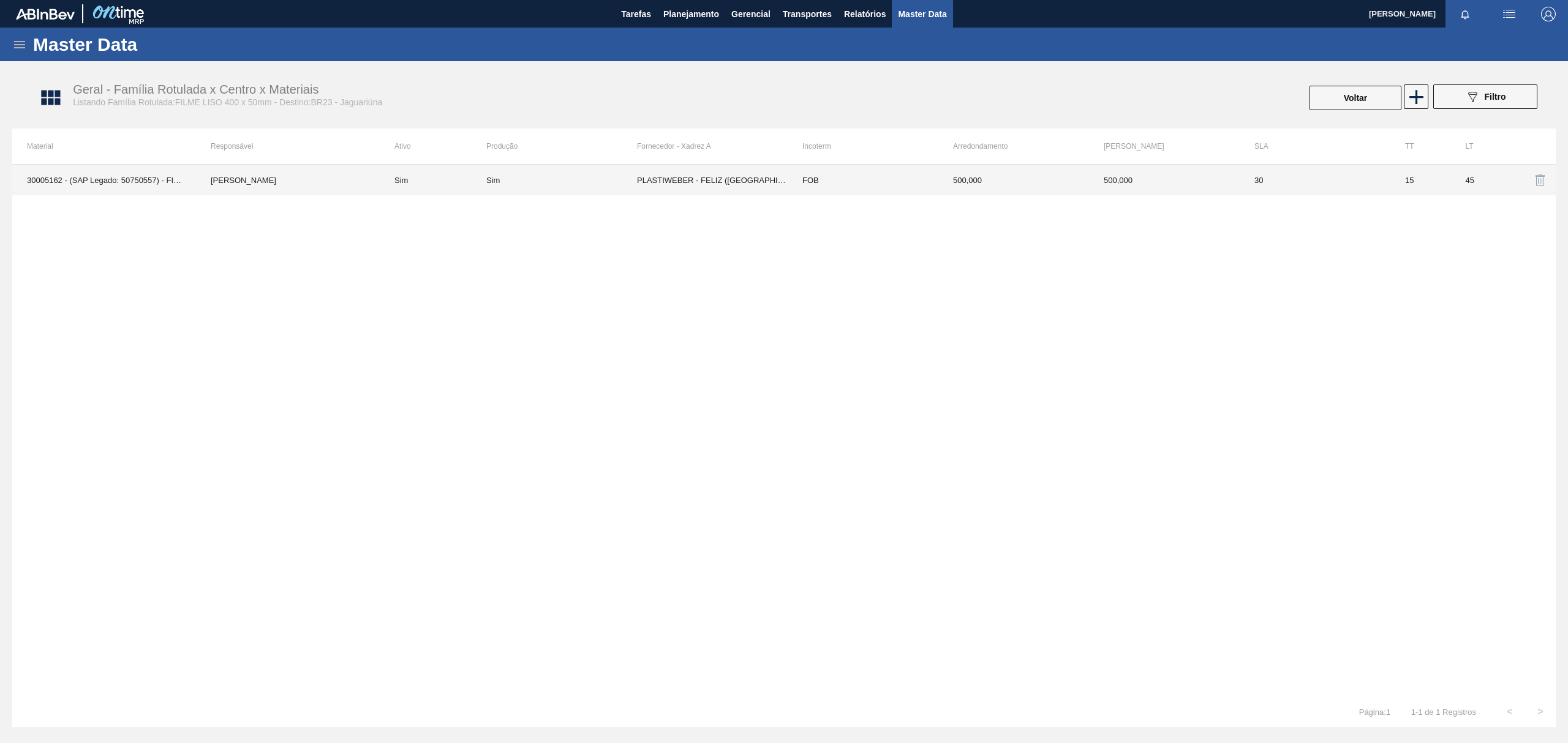
click at [655, 183] on td "PLASTIWEBER - FELIZ (RS)" at bounding box center [712, 180] width 151 height 31
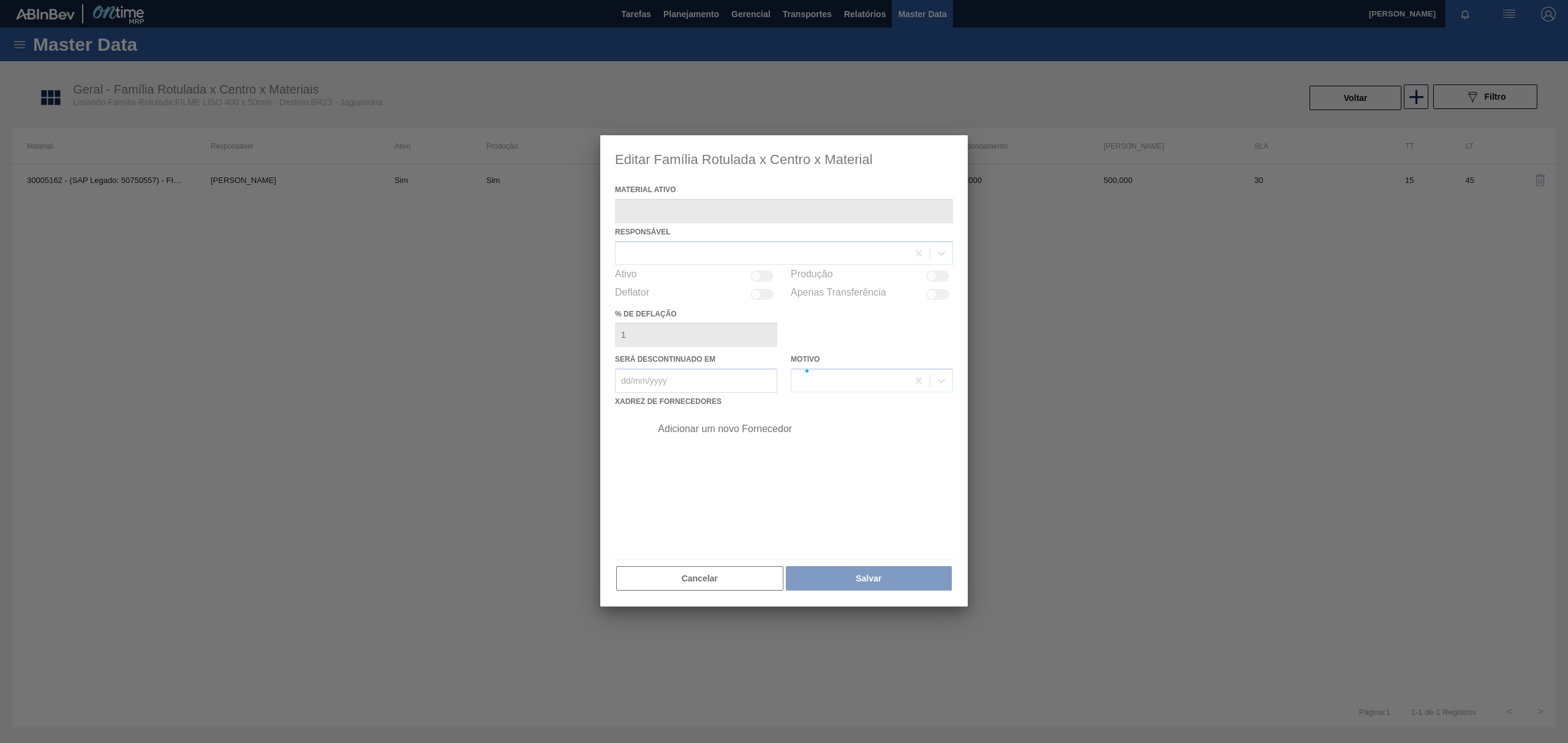
type ativo "30005162 - (SAP Legado: 50750557) - FILME LISO TRANSP RECICLADO 400 X 50 MM"
checkbox input "true"
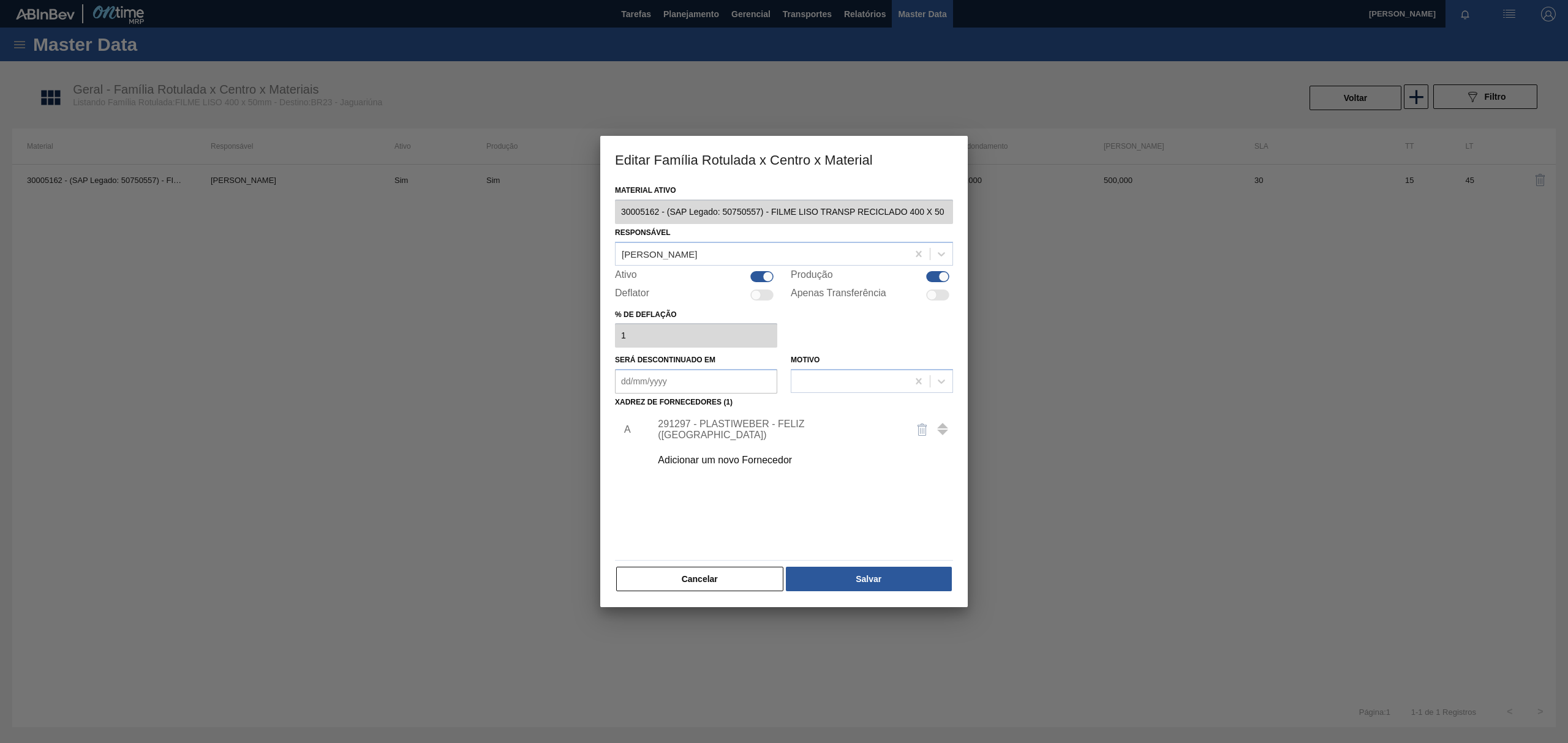
click at [936, 279] on div at bounding box center [938, 276] width 23 height 11
checkbox input "false"
click at [931, 578] on button "Salvar" at bounding box center [869, 579] width 166 height 25
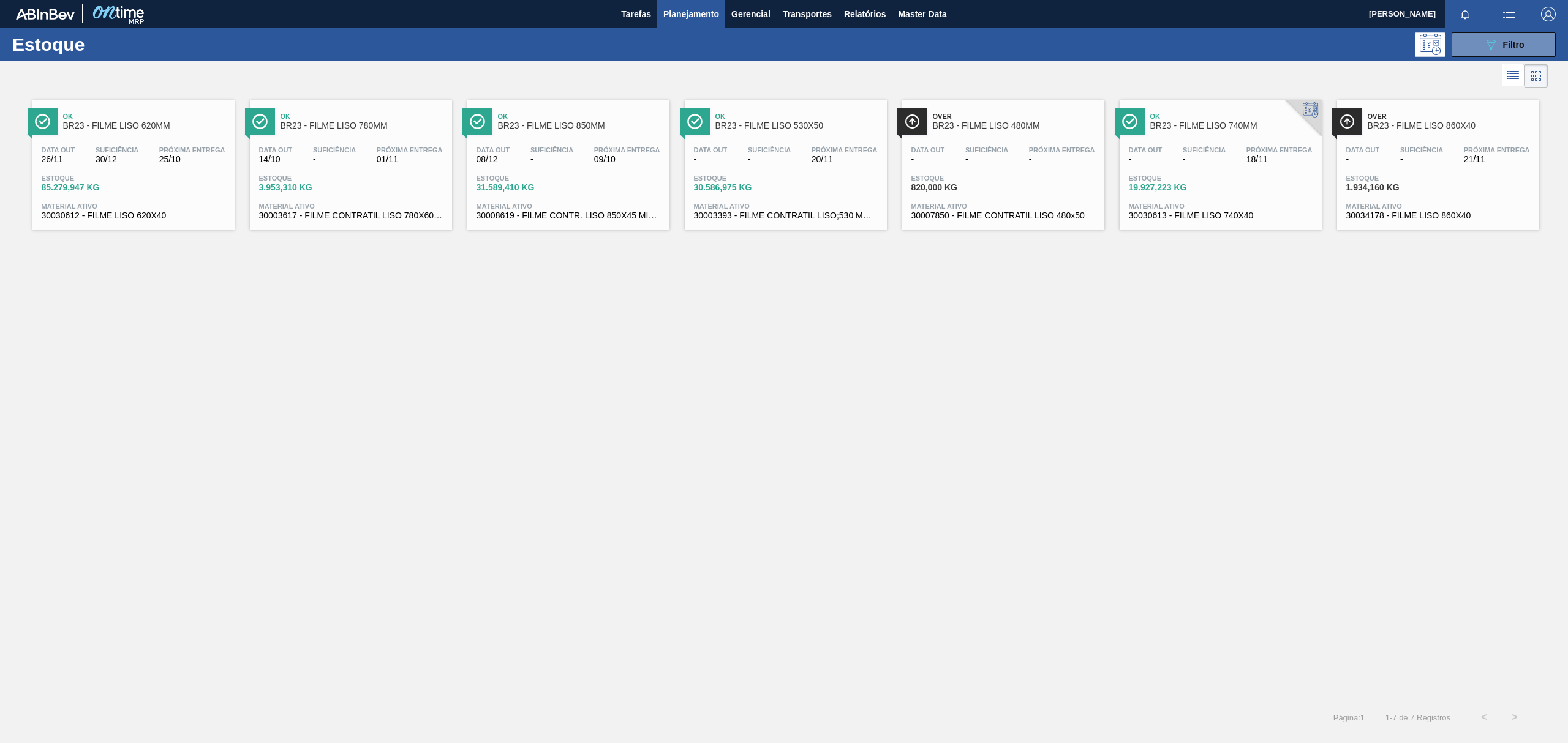
click at [405, 144] on div "Data out 14/10 Suficiência - Próxima Entrega 01/11 Estoque 3.953,310 KG Materia…" at bounding box center [351, 181] width 202 height 83
click at [589, 119] on span "Ok" at bounding box center [581, 116] width 166 height 7
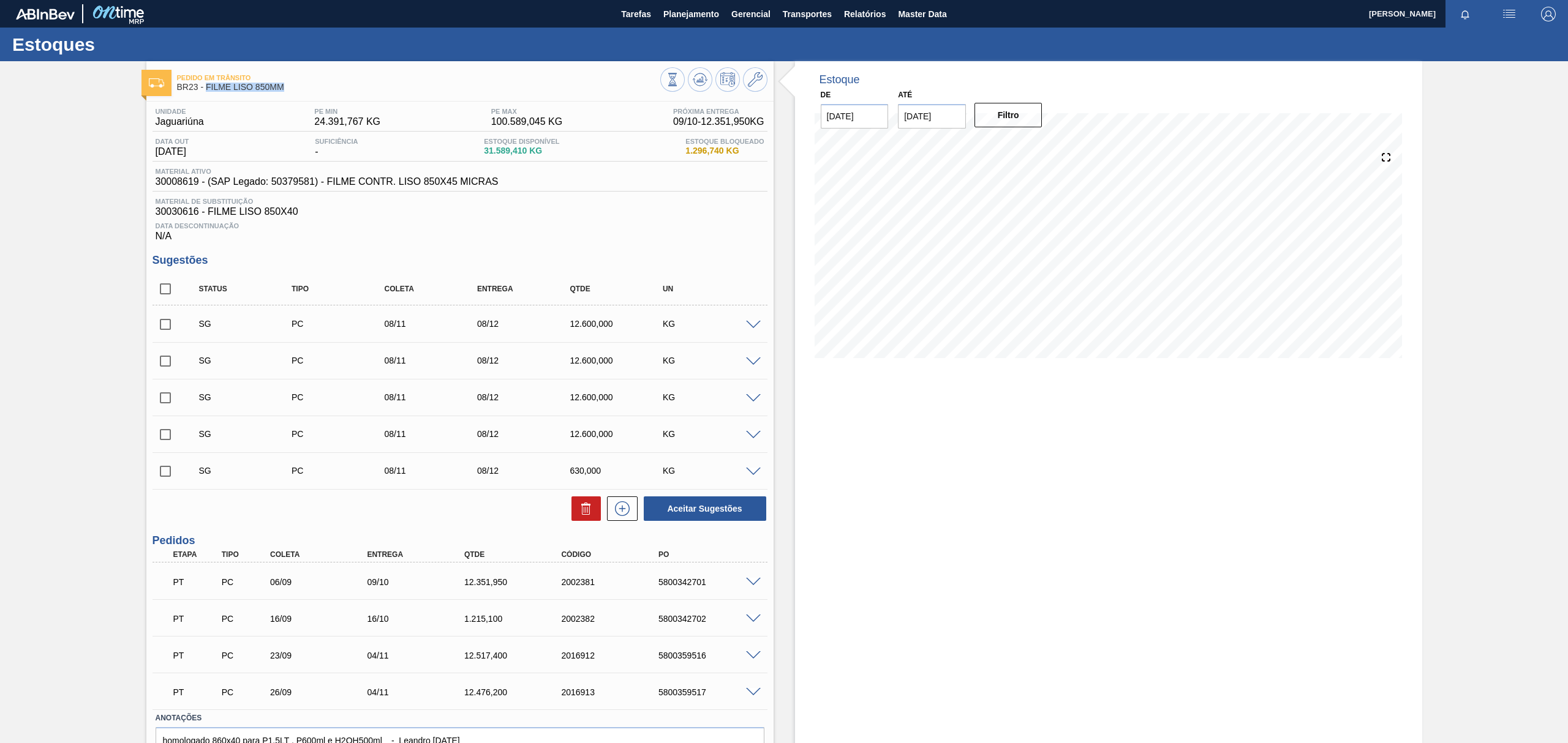
drag, startPoint x: 291, startPoint y: 90, endPoint x: 206, endPoint y: 84, distance: 85.2
click at [206, 84] on span "BR23 - FILME LISO 850MM" at bounding box center [418, 87] width 483 height 9
copy span "FILME LISO 850MM"
click at [66, 169] on div "Pedido em Trânsito BR23 - FILME LISO 850MM Unidade Jaguariúna PE MIN 24.391,767…" at bounding box center [784, 435] width 1568 height 748
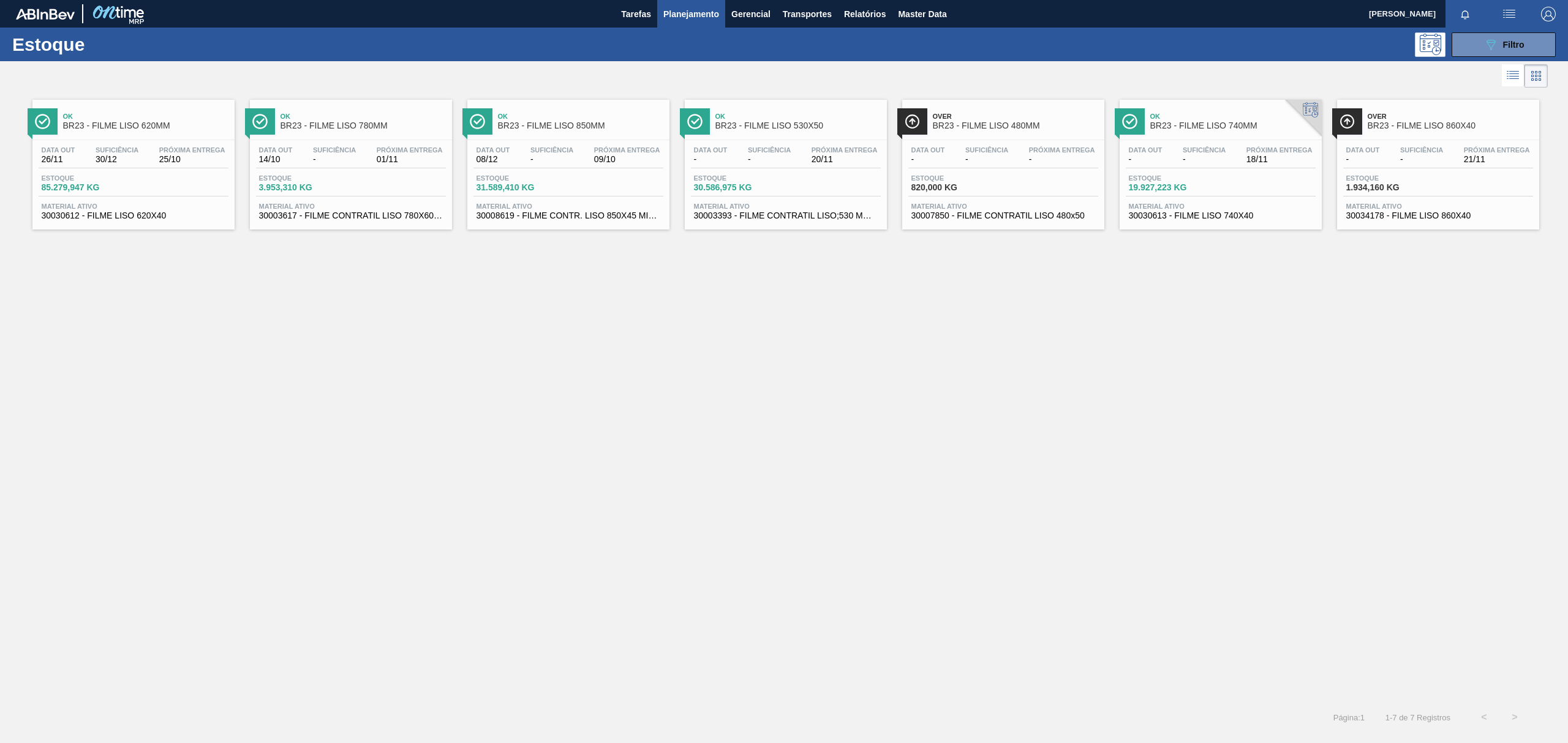
click at [833, 128] on span "BR23 - FILME LISO 530X50" at bounding box center [798, 126] width 166 height 9
click at [966, 119] on span "Over" at bounding box center [1015, 116] width 166 height 7
drag, startPoint x: 807, startPoint y: 108, endPoint x: 618, endPoint y: 326, distance: 288.5
click at [618, 326] on div "Ok BR23 - FILME LISO 620MM Data out 26/11 Suficiência 30/12 Próxima Entrega 25/…" at bounding box center [784, 396] width 1568 height 611
click at [806, 152] on div "Data out - Suficiência - Próxima Entrega 20/11" at bounding box center [786, 157] width 190 height 22
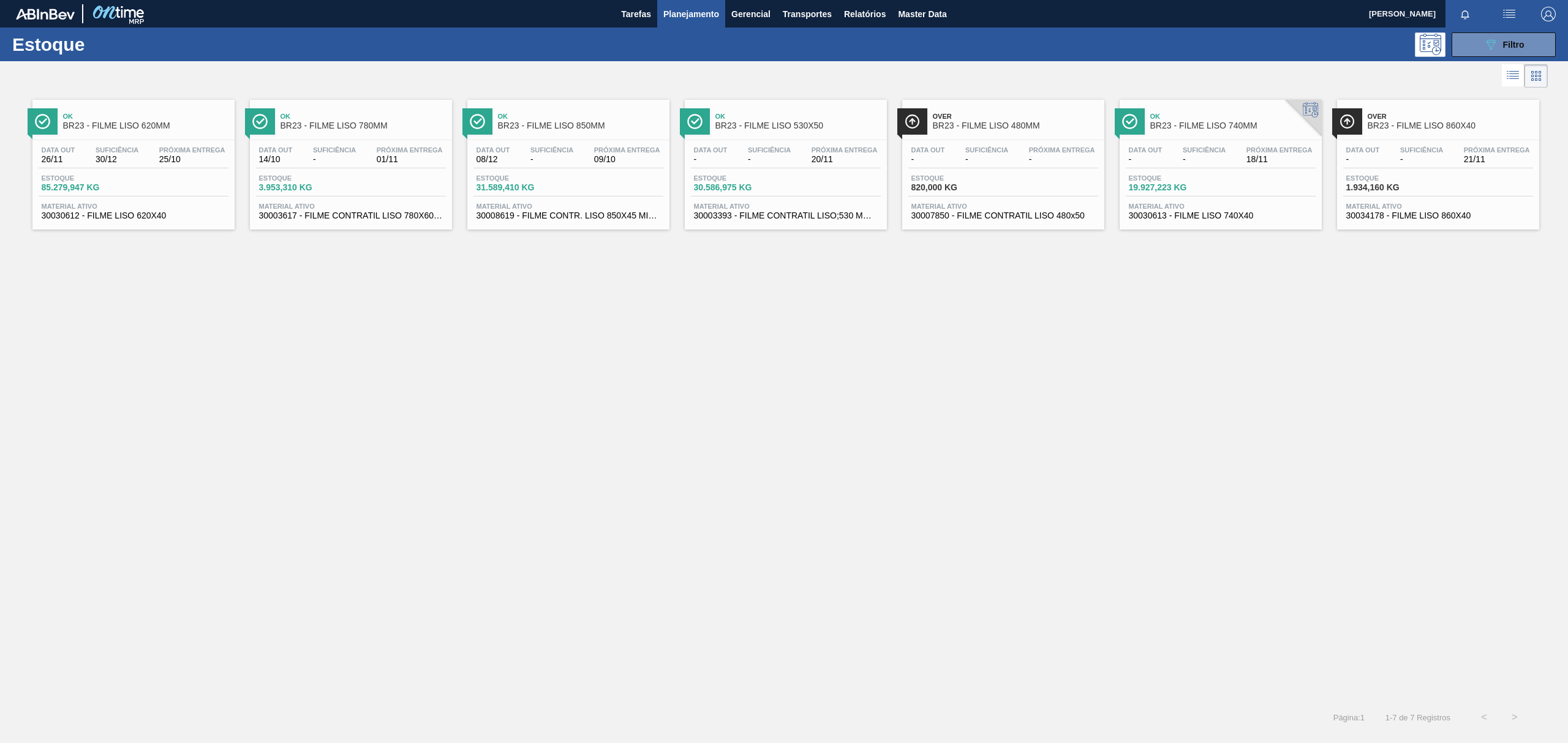
click at [364, 122] on span "BR23 - FILME LISO 780MM" at bounding box center [363, 126] width 166 height 9
click at [1490, 51] on icon "089F7B8B-B2A5-4AFE-B5C0-19BA573D28AC" at bounding box center [1491, 45] width 15 height 15
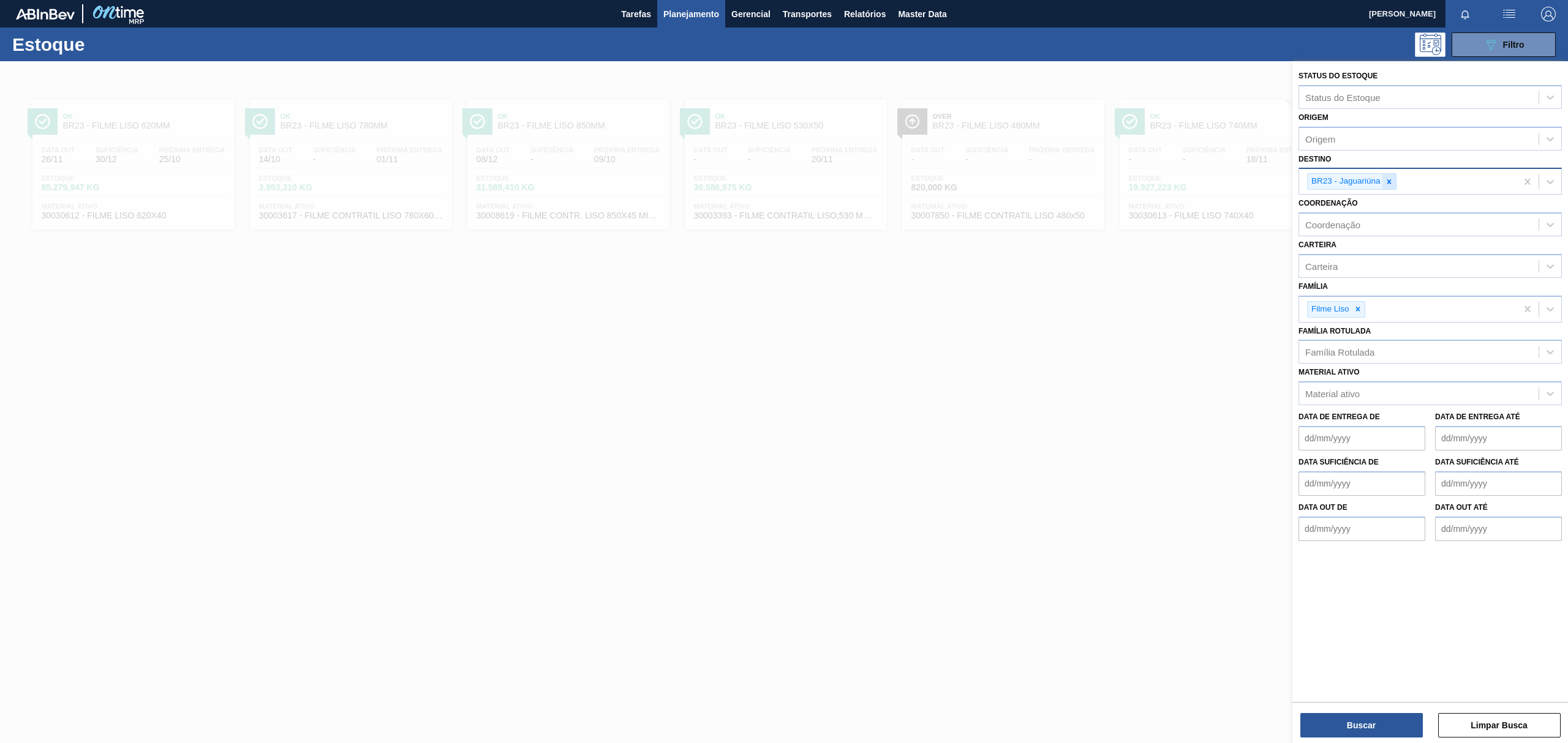
click at [1392, 187] on div at bounding box center [1389, 181] width 13 height 15
type input "V"
type input "BR24"
drag, startPoint x: 1426, startPoint y: 209, endPoint x: 1397, endPoint y: 177, distance: 43.2
click at [1424, 208] on div "BR24 - [GEOGRAPHIC_DATA]" at bounding box center [1430, 213] width 263 height 23
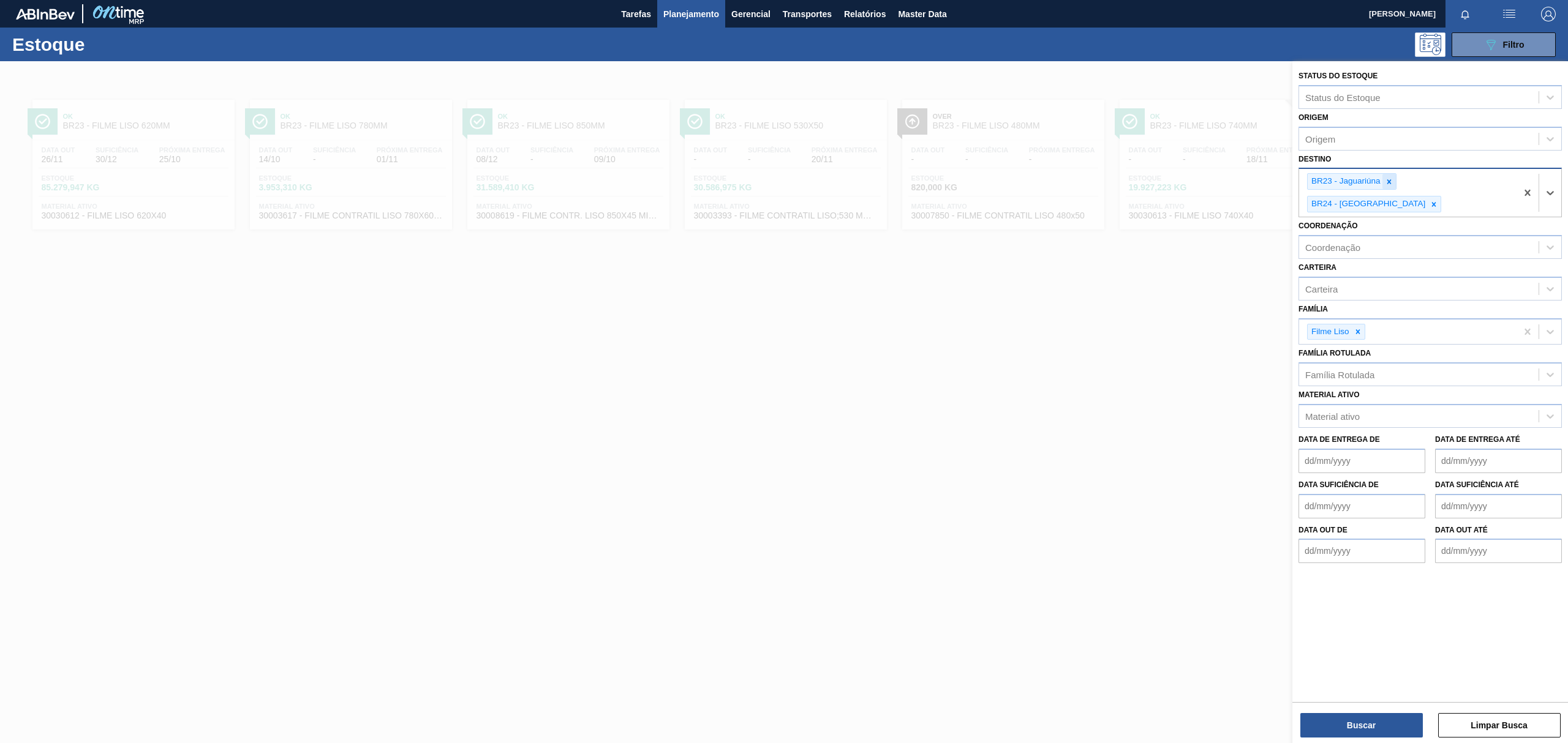
click at [1390, 175] on div at bounding box center [1389, 181] width 13 height 15
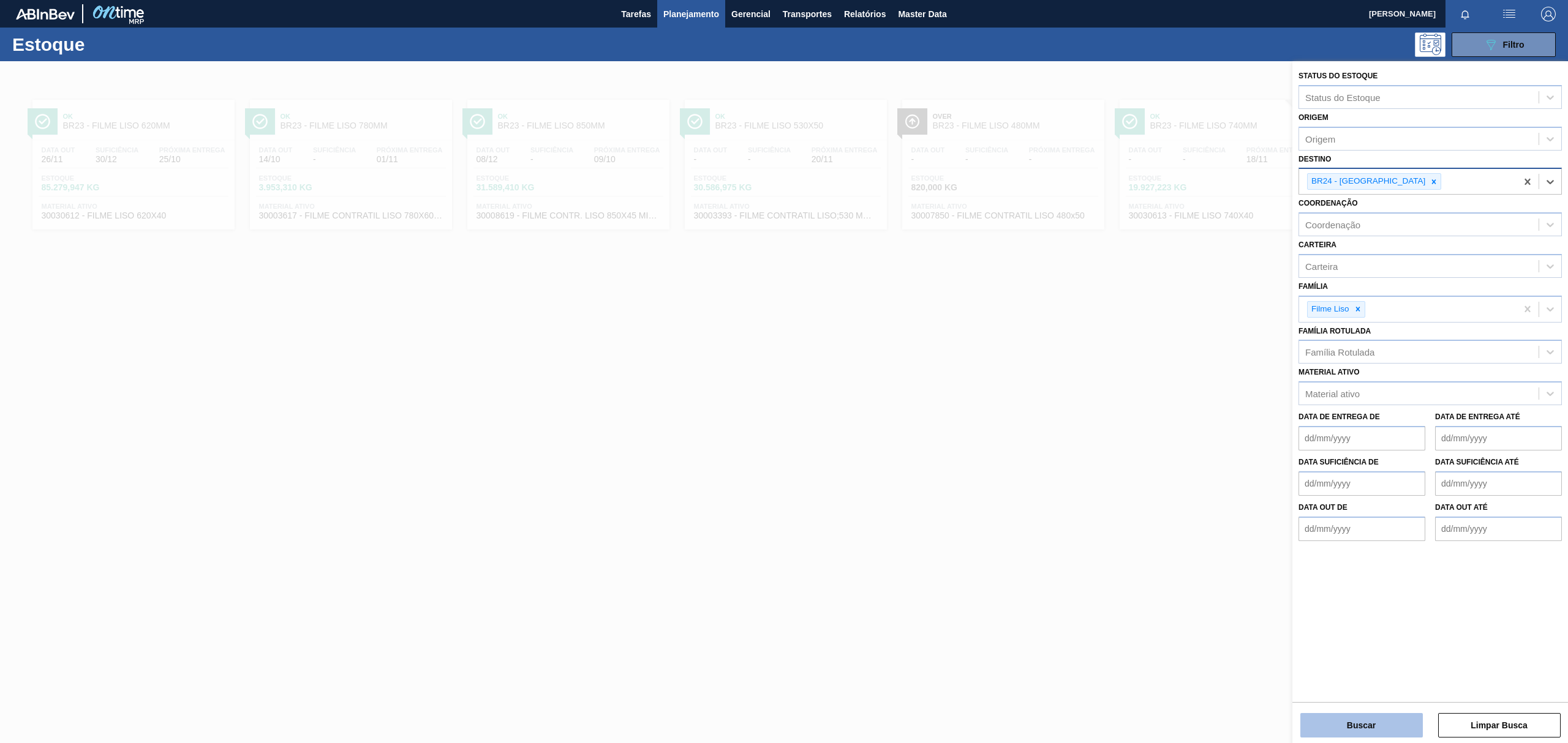
click at [1380, 716] on button "Buscar" at bounding box center [1361, 725] width 122 height 25
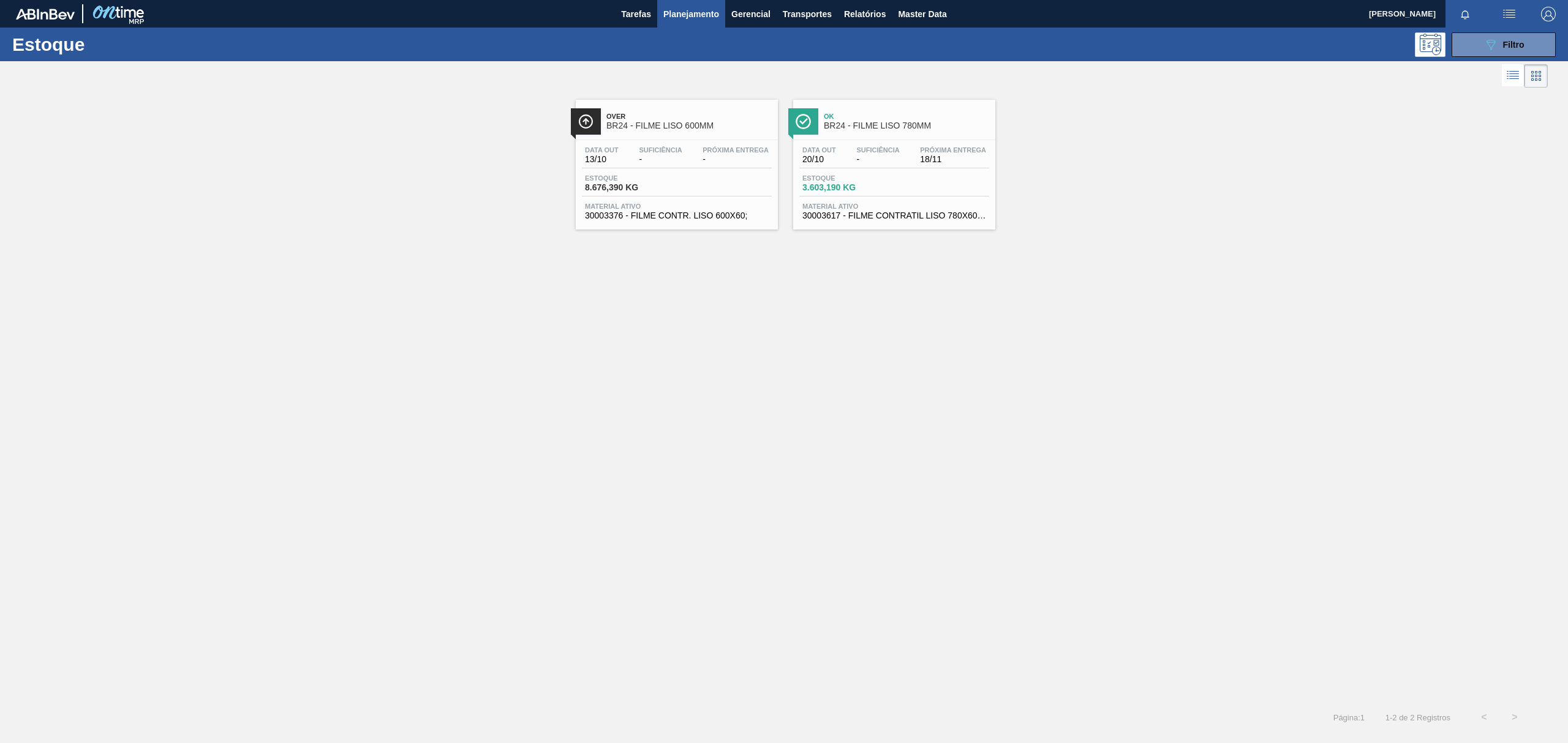
click at [848, 153] on div "Data out 20/10 Suficiência - Próxima Entrega 18/11" at bounding box center [894, 157] width 190 height 22
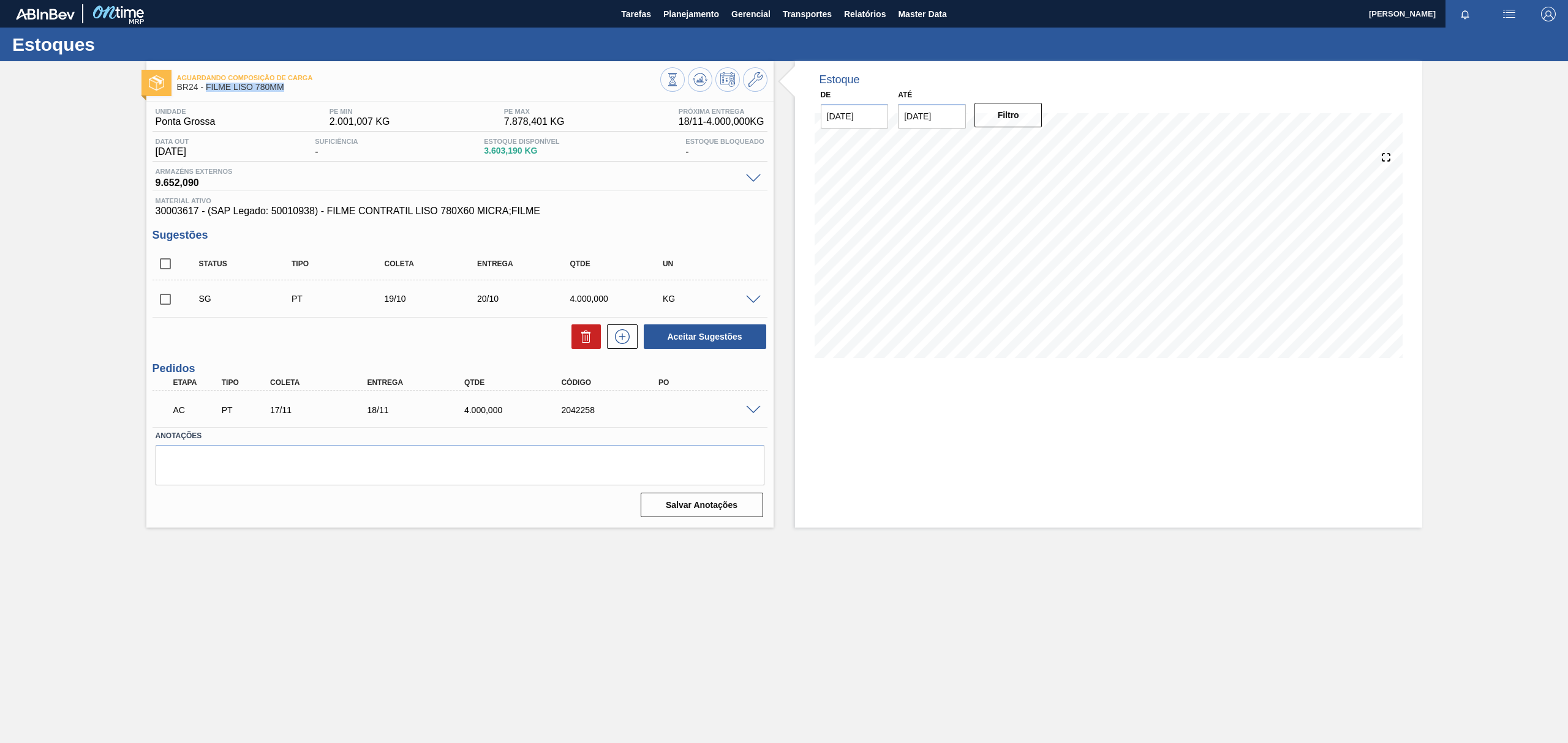
drag, startPoint x: 292, startPoint y: 96, endPoint x: 205, endPoint y: 91, distance: 87.1
click at [205, 91] on div "Aguardando Composição de Carga BR24 - FILME LISO 780MM" at bounding box center [418, 82] width 483 height 27
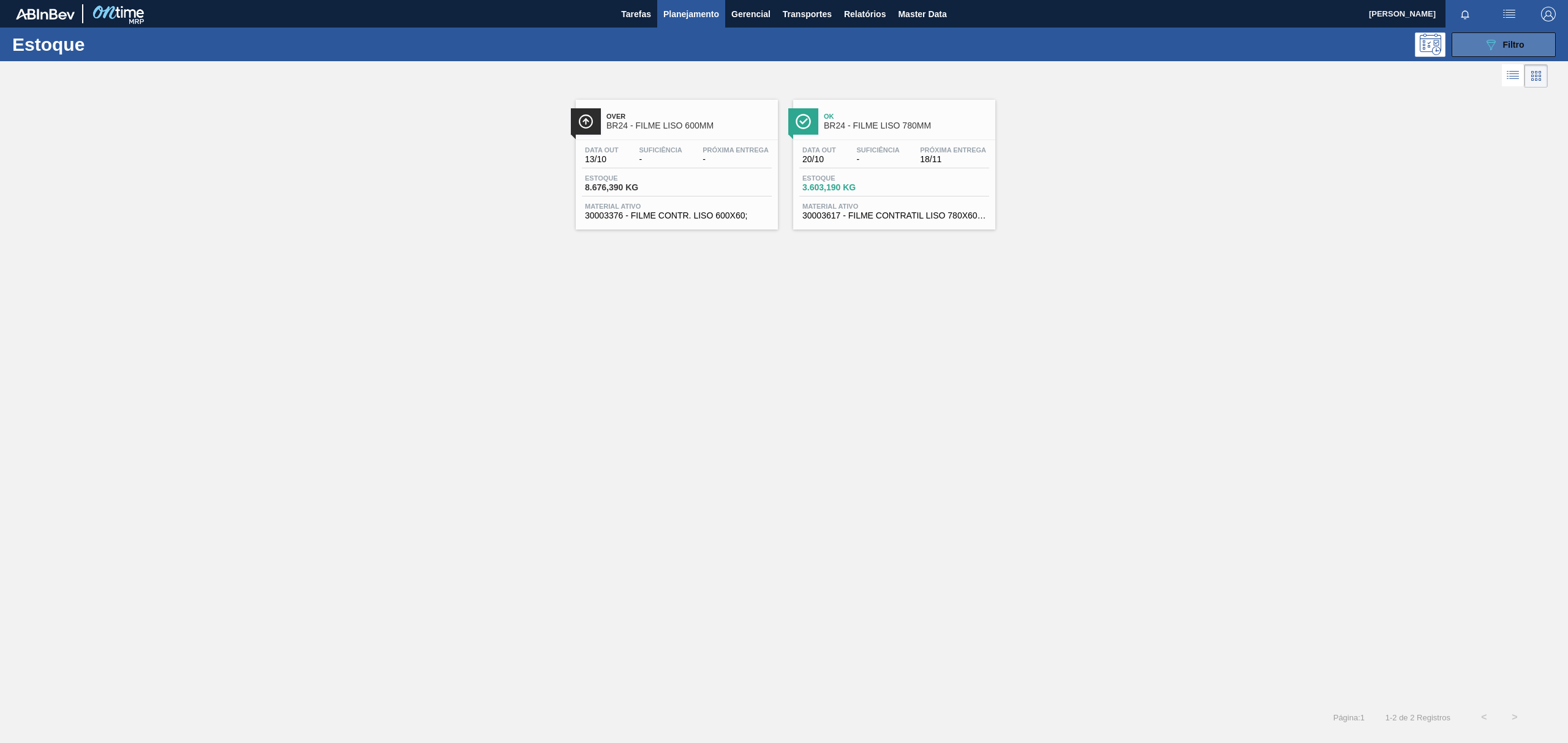
click at [1488, 53] on button "089F7B8B-B2A5-4AFE-B5C0-19BA573D28AC Filtro" at bounding box center [1503, 45] width 104 height 25
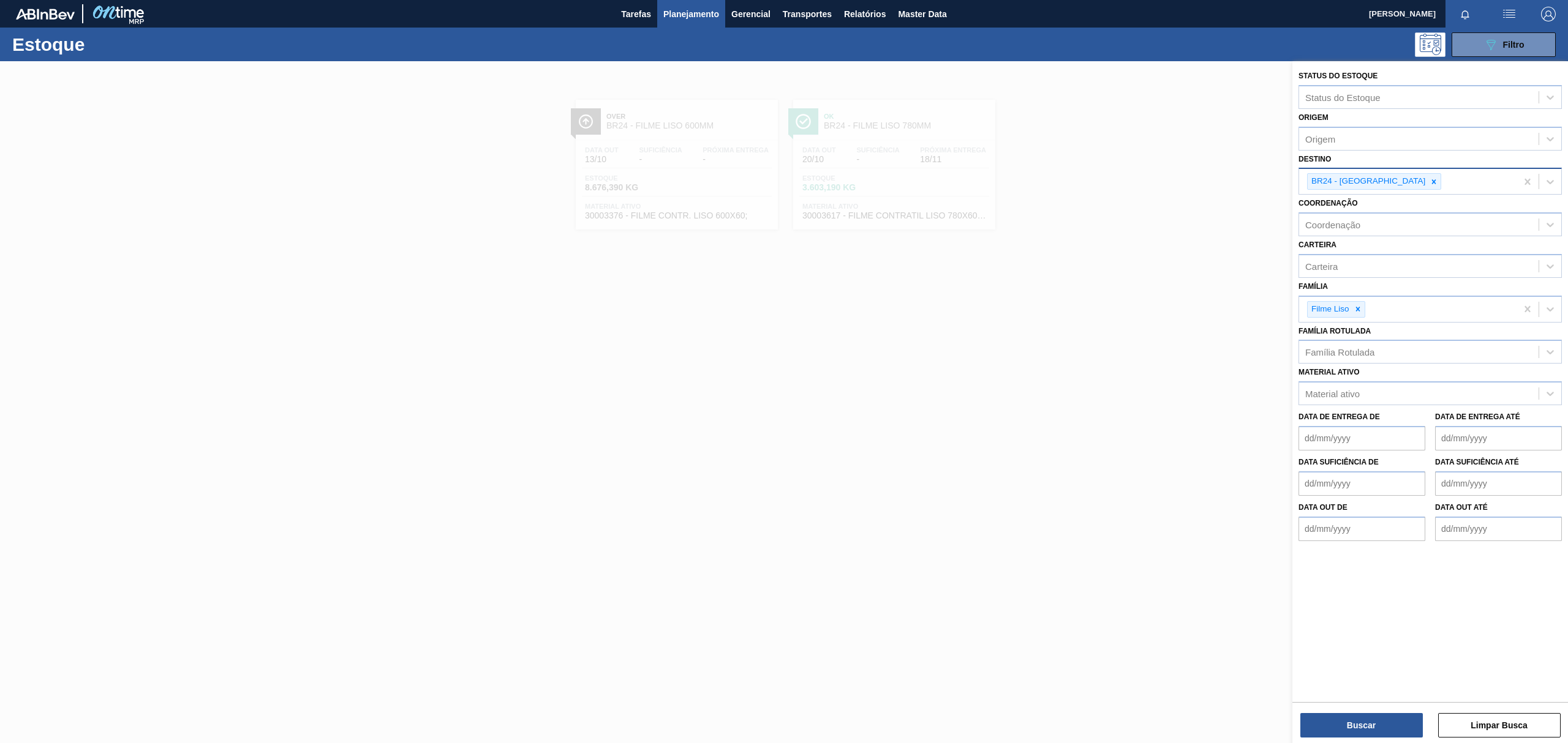
click at [1430, 177] on icon at bounding box center [1434, 181] width 9 height 9
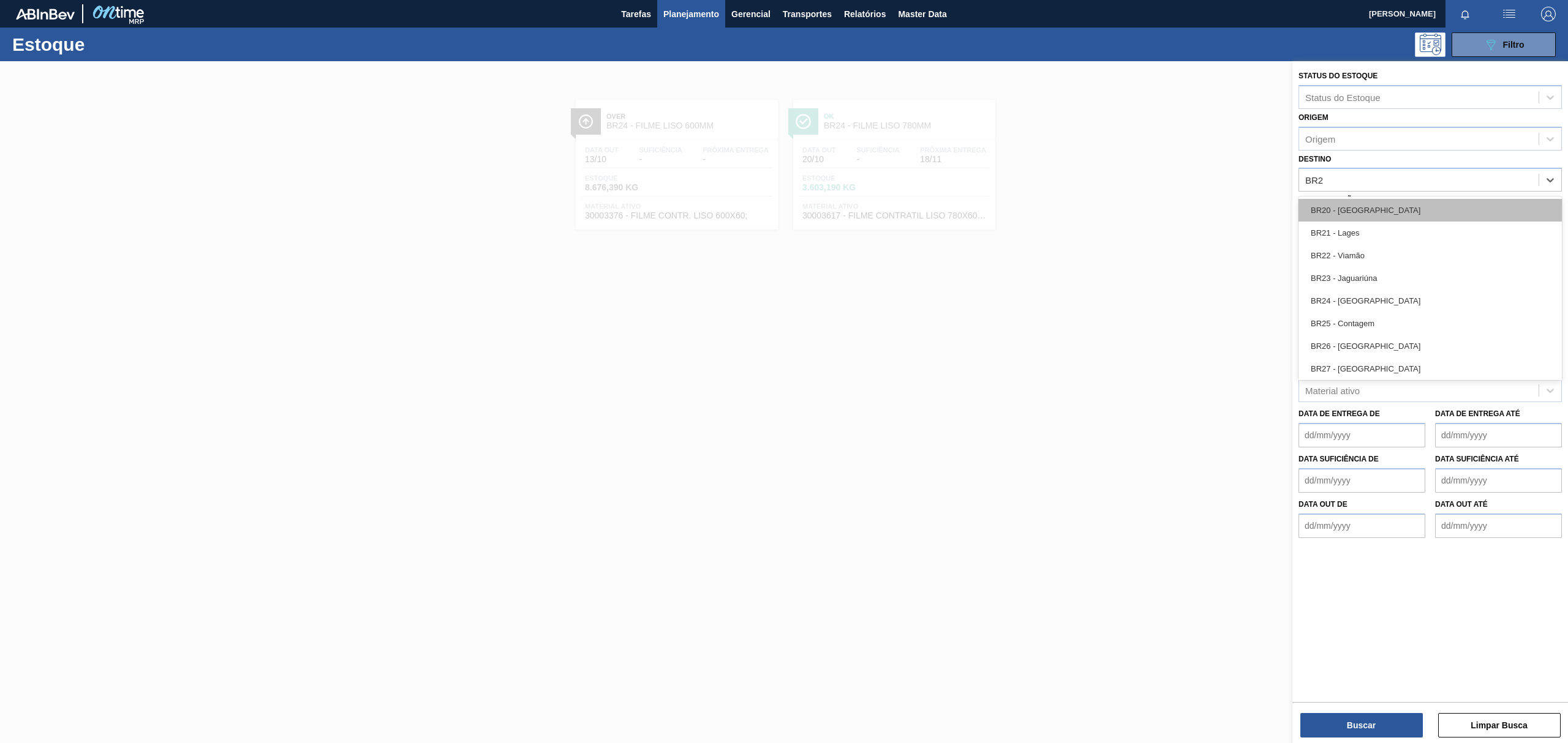
type input "BR26"
click at [1406, 201] on div "BR26 - [GEOGRAPHIC_DATA]" at bounding box center [1430, 210] width 263 height 23
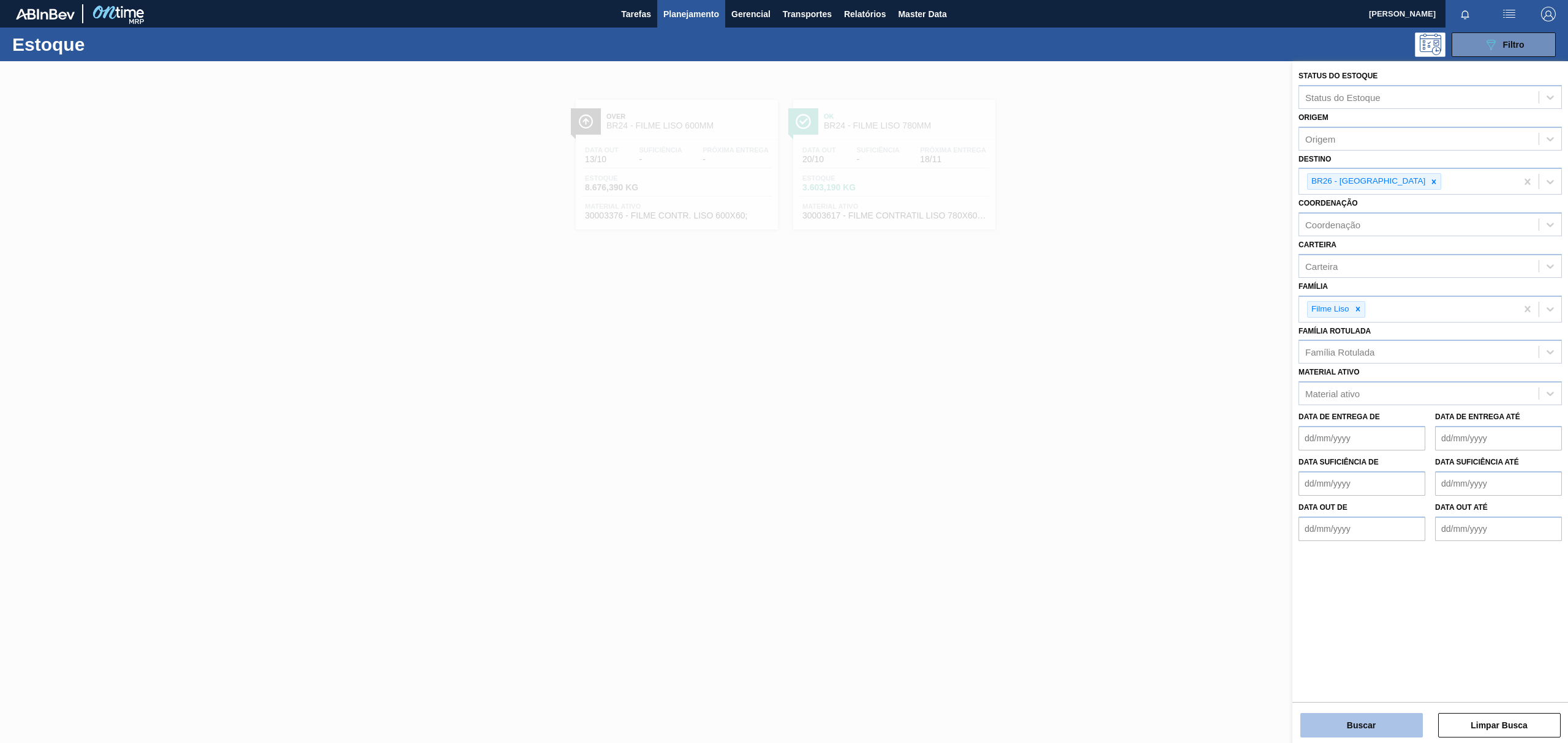
click at [1369, 726] on button "Buscar" at bounding box center [1361, 725] width 122 height 25
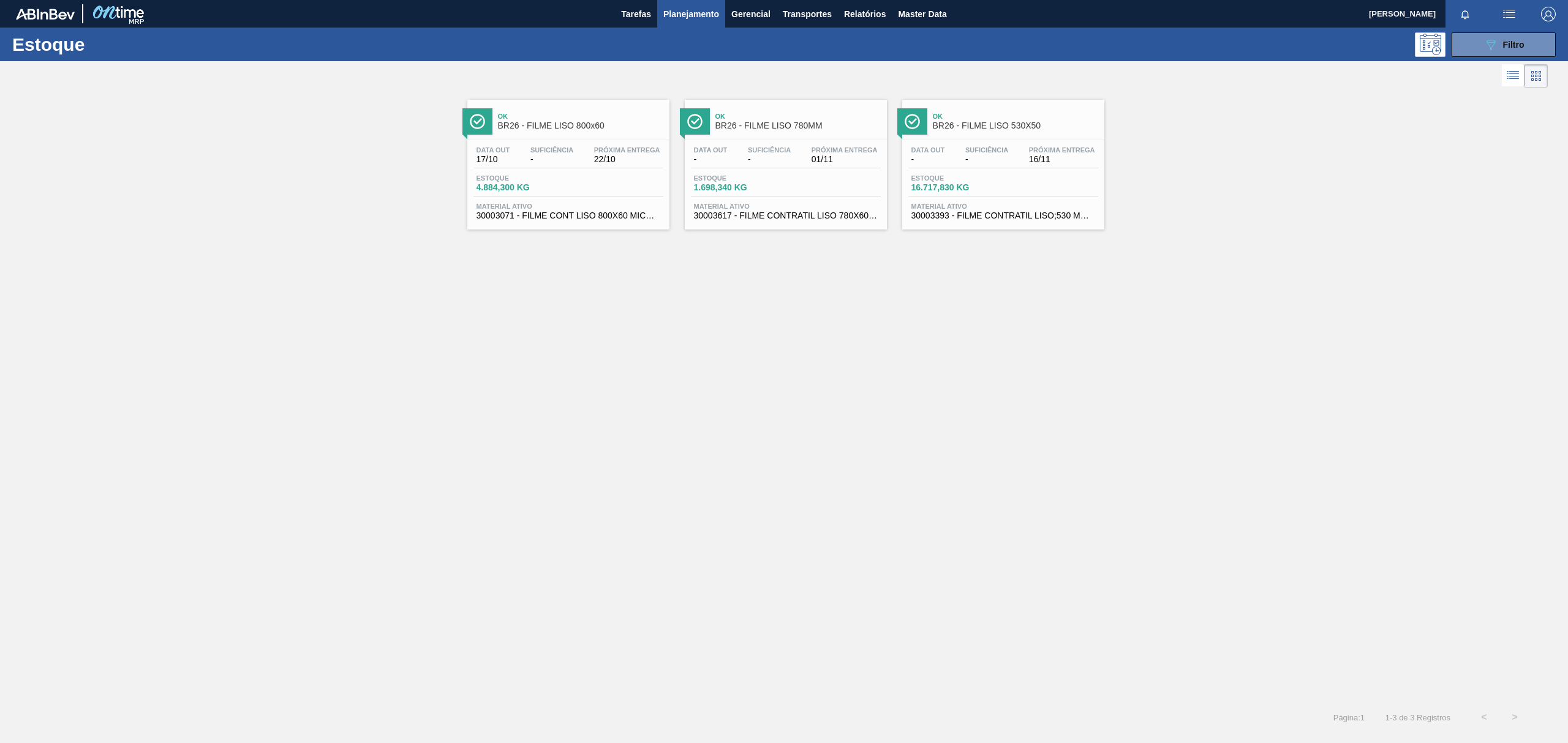
drag, startPoint x: 606, startPoint y: 128, endPoint x: 579, endPoint y: 148, distance: 33.6
click at [606, 128] on span "BR26 - FILME LISO 800x60" at bounding box center [581, 126] width 166 height 9
drag, startPoint x: 1019, startPoint y: 135, endPoint x: 739, endPoint y: 280, distance: 315.3
click at [1019, 135] on div "Ok BR26 - FILME LISO 530X50" at bounding box center [1015, 121] width 166 height 27
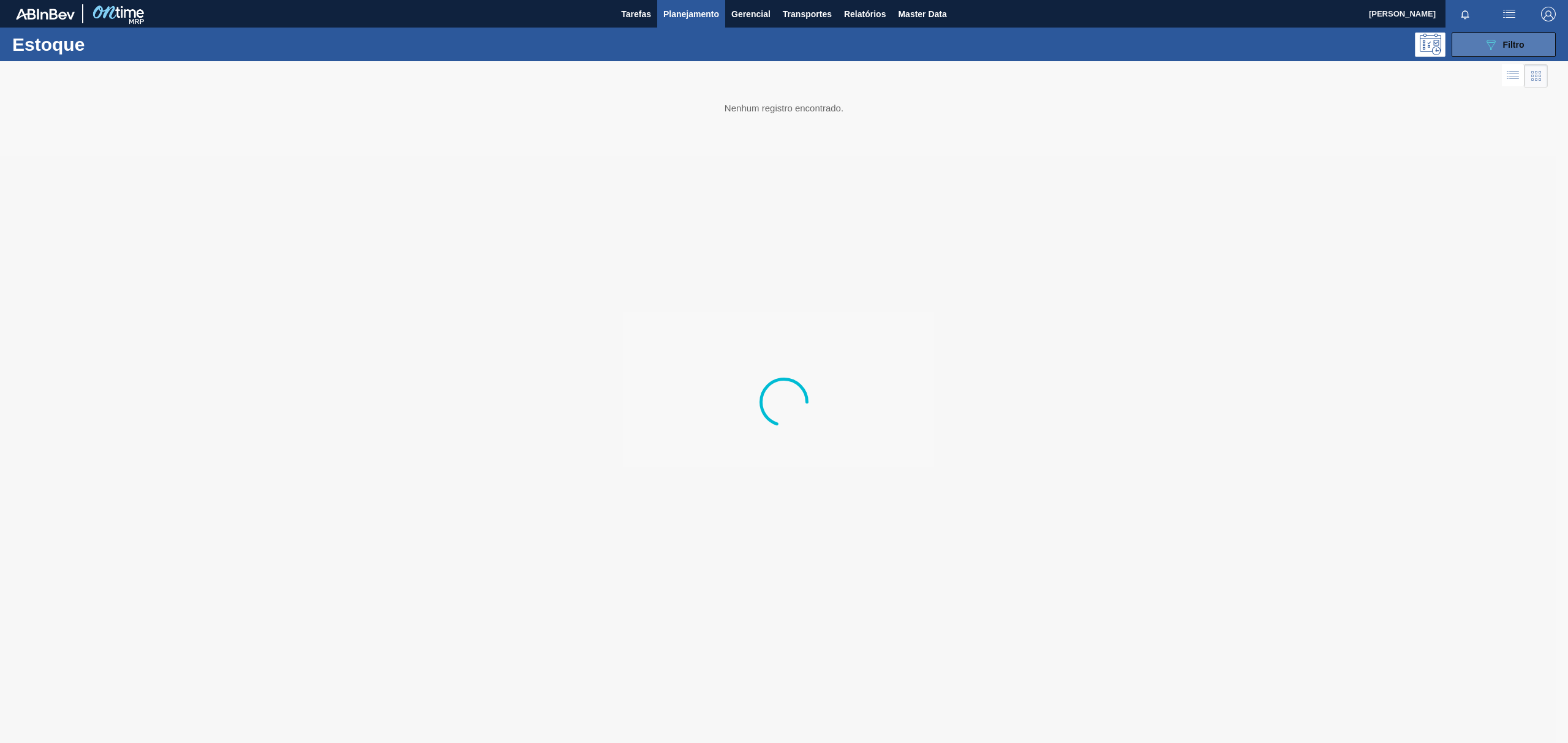
click at [1496, 35] on button "089F7B8B-B2A5-4AFE-B5C0-19BA573D28AC Filtro" at bounding box center [1503, 45] width 104 height 25
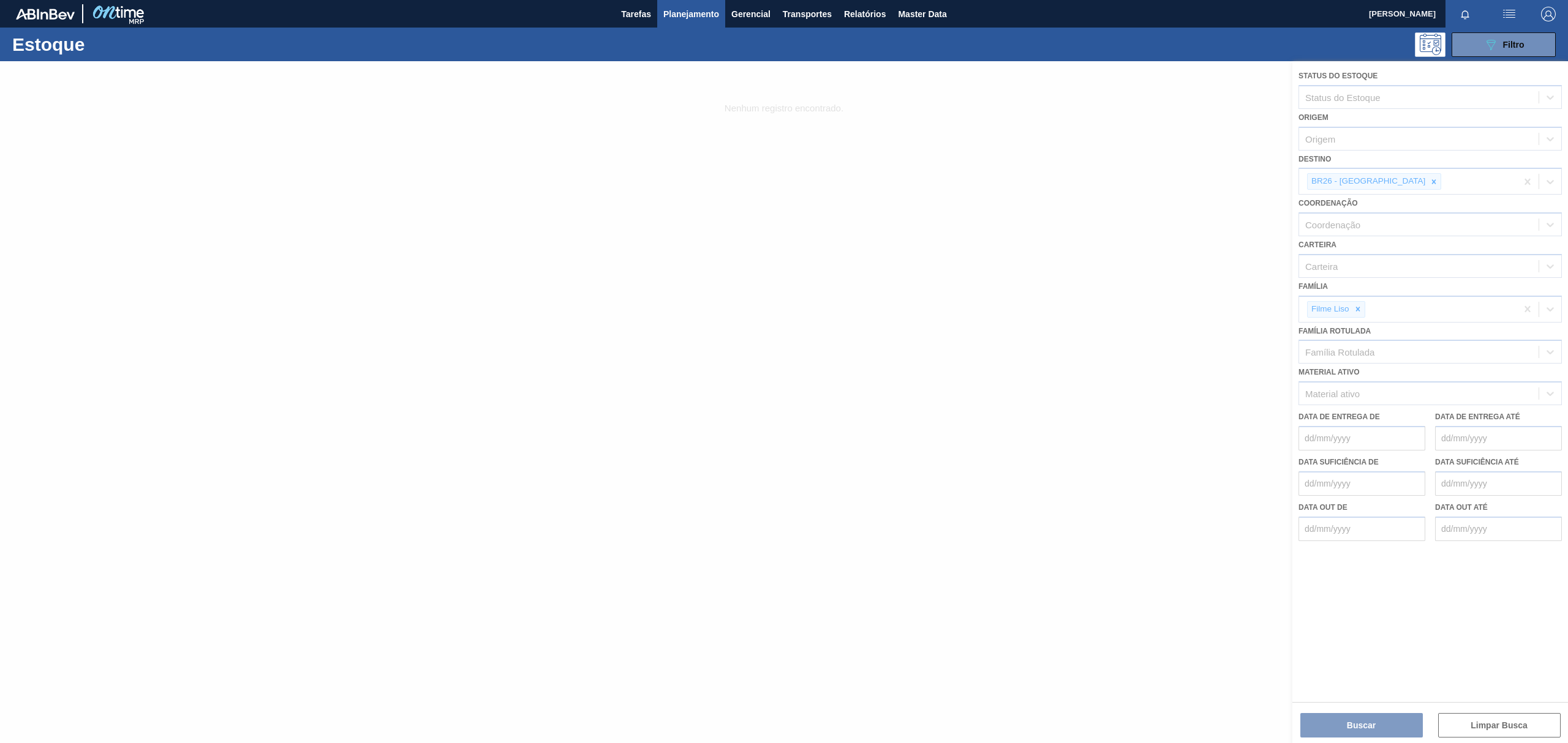
click at [1385, 177] on div at bounding box center [784, 402] width 1568 height 682
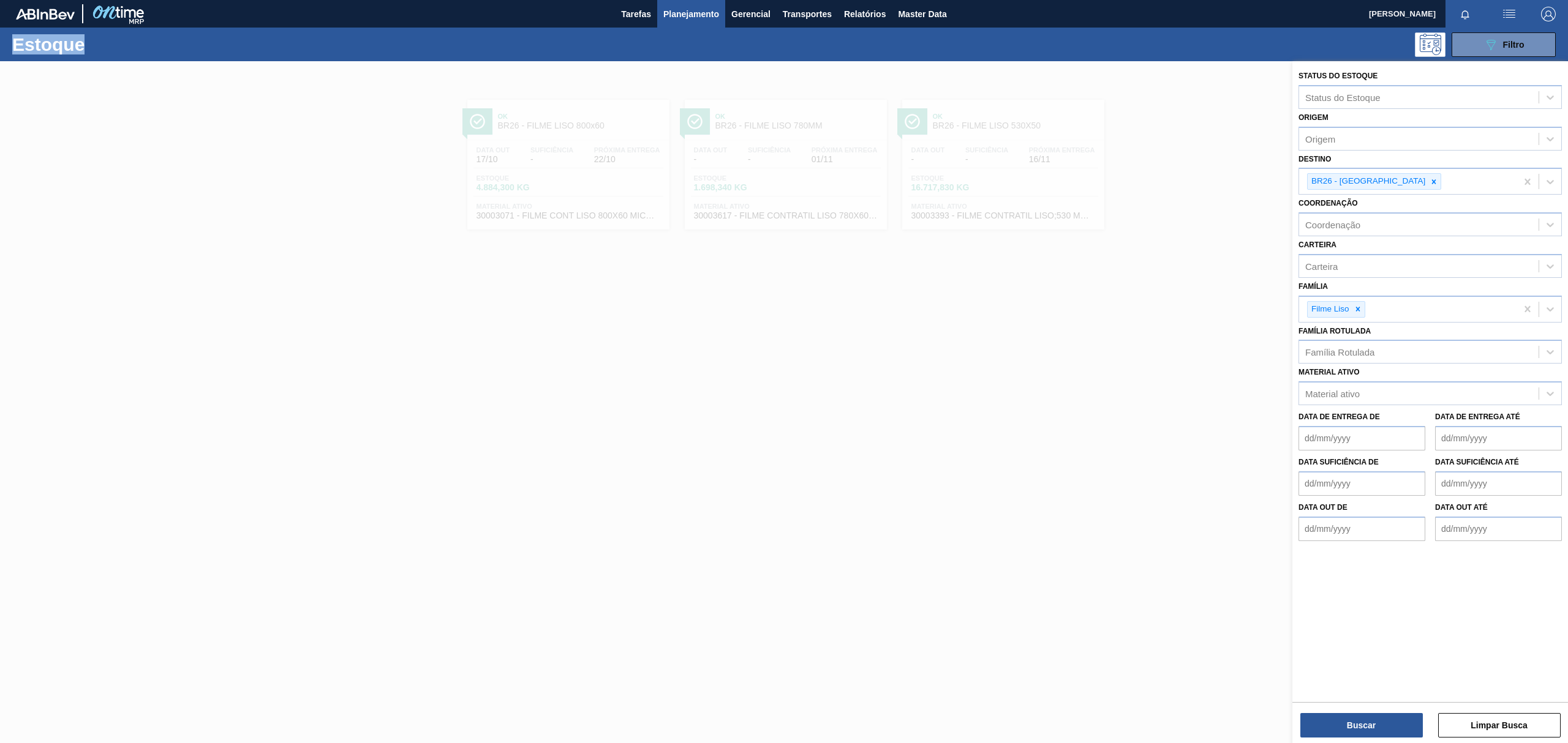
click at [1430, 179] on icon at bounding box center [1434, 181] width 9 height 9
type input "BR27"
click at [1388, 199] on div "BR27 - [GEOGRAPHIC_DATA]" at bounding box center [1430, 213] width 263 height 27
drag, startPoint x: 1392, startPoint y: 205, endPoint x: 1387, endPoint y: 194, distance: 12.1
click at [1392, 204] on div "BR27 - [GEOGRAPHIC_DATA]" at bounding box center [1430, 213] width 263 height 23
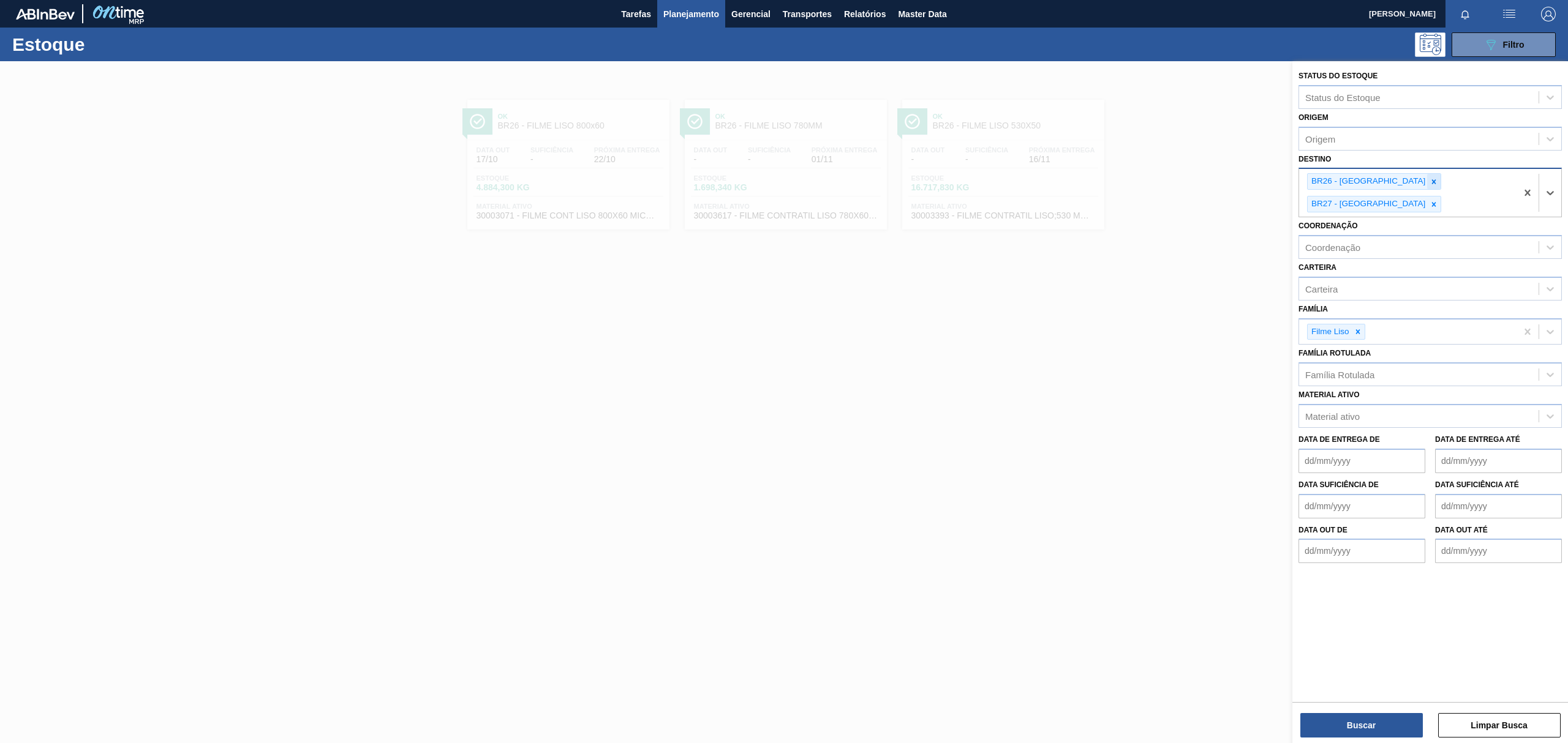
click at [1427, 186] on div at bounding box center [1434, 181] width 13 height 15
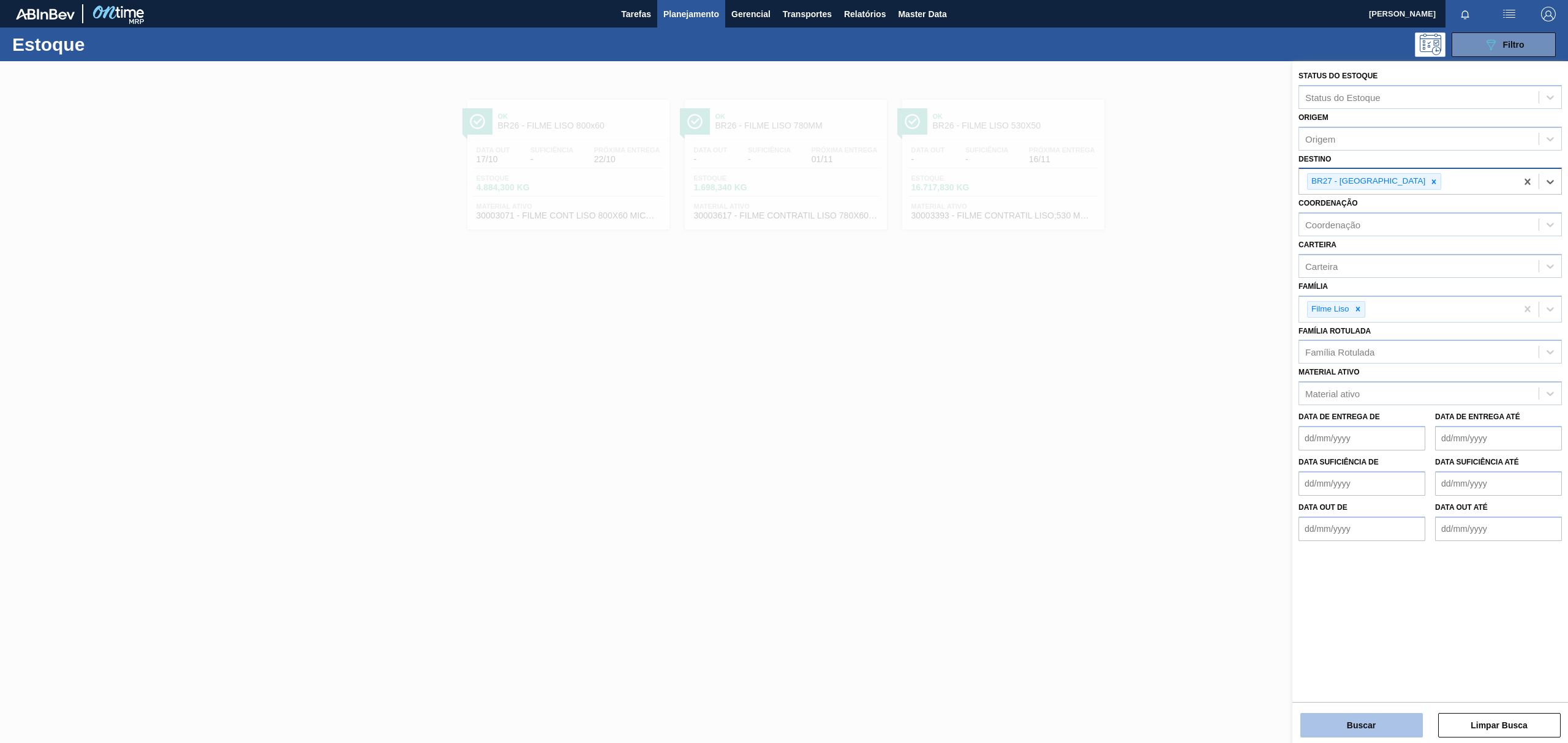
click at [1345, 716] on button "Buscar" at bounding box center [1361, 725] width 122 height 25
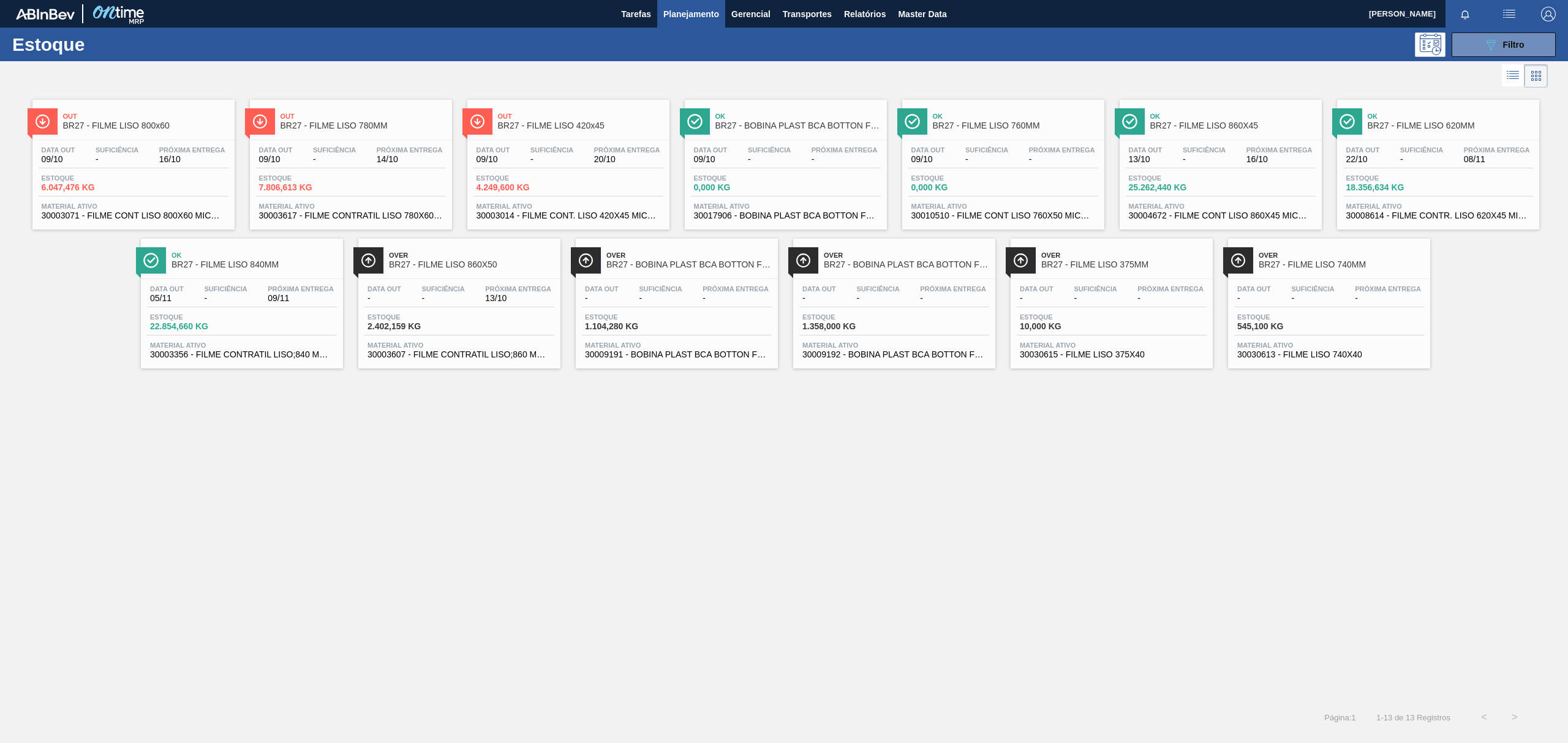
click at [1160, 279] on div "Data out - Suficiência - Próxima Entrega - Estoque 10,000 KG Material ativo 300…" at bounding box center [1112, 320] width 202 height 83
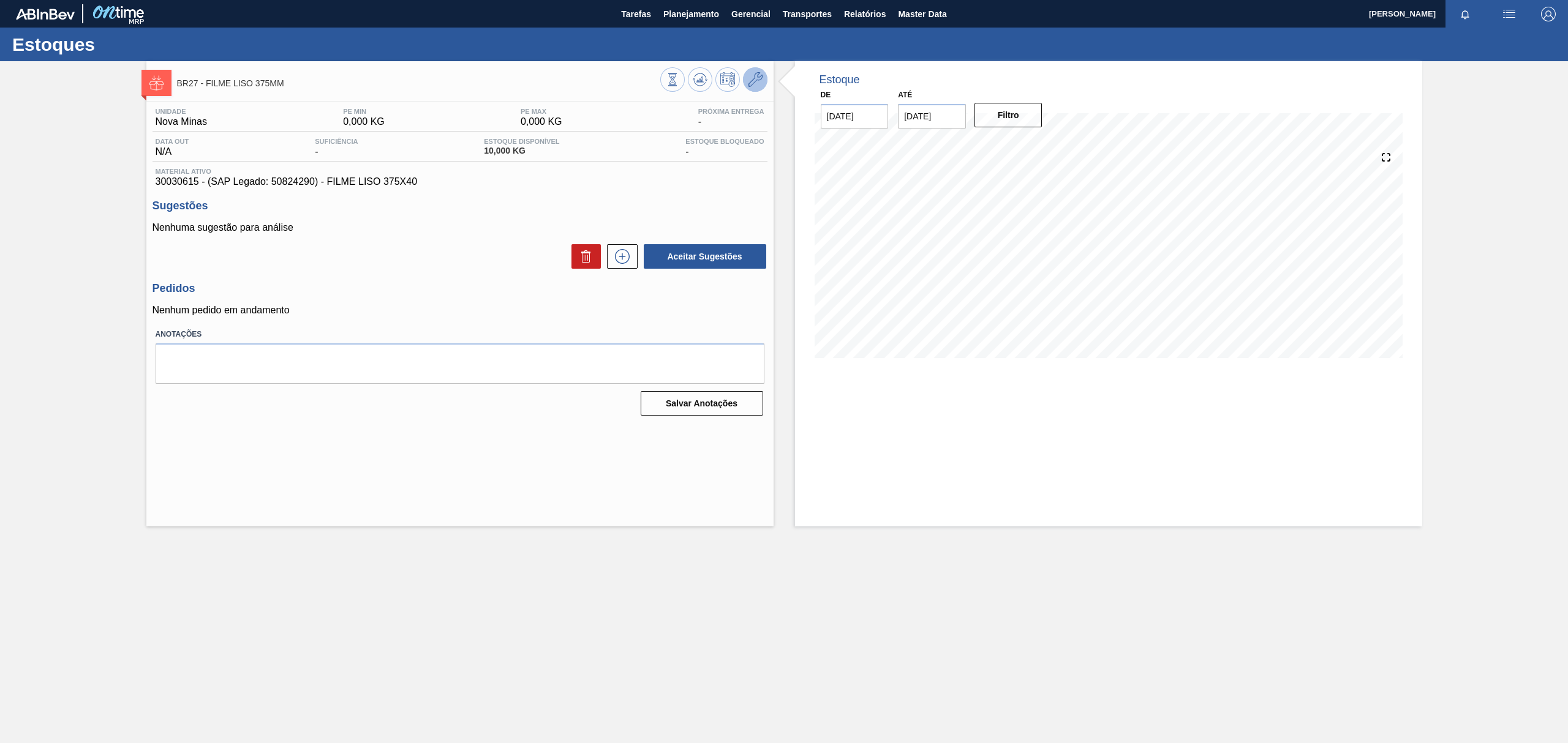
click at [748, 86] on icon at bounding box center [755, 80] width 15 height 15
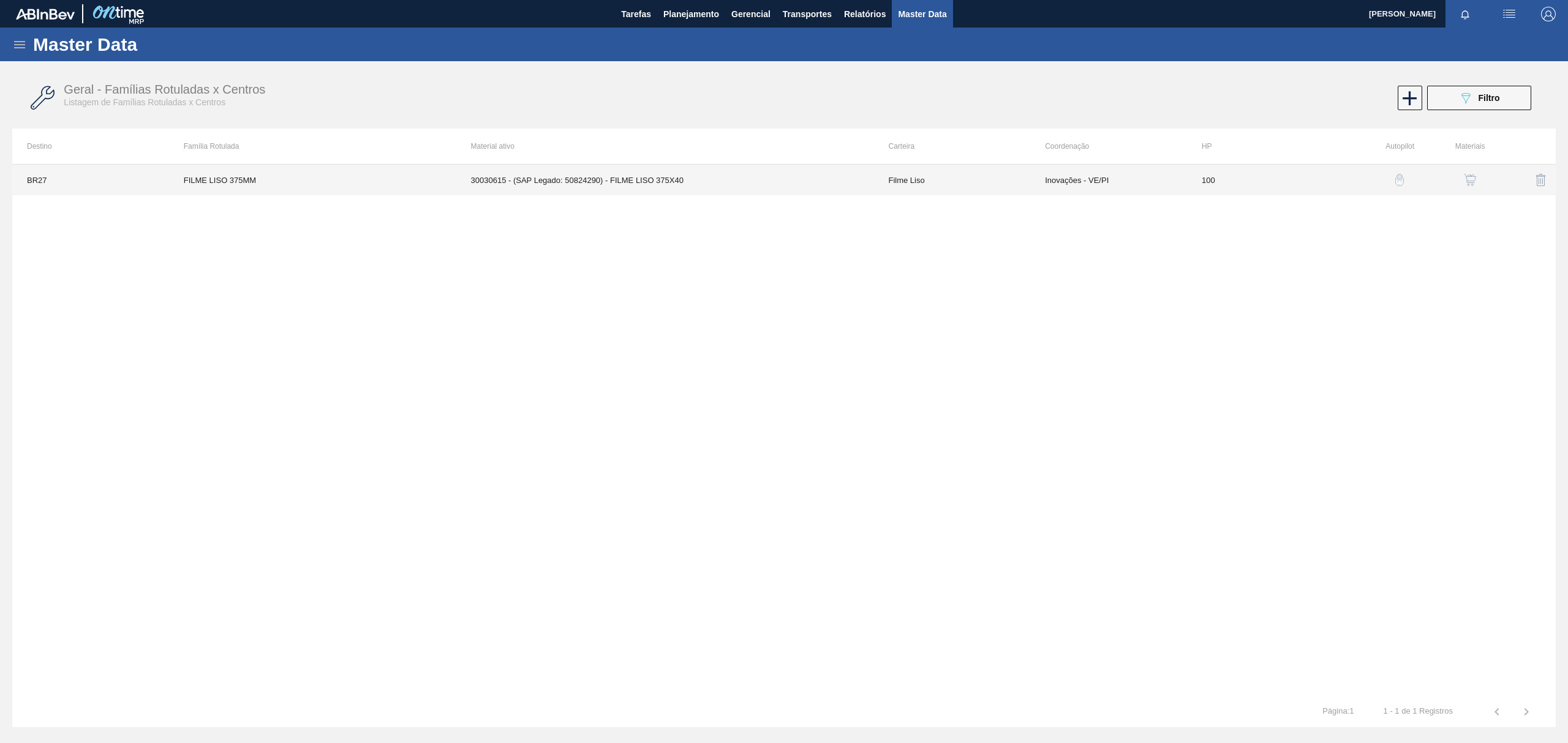
click at [1213, 189] on td "100" at bounding box center [1265, 180] width 157 height 31
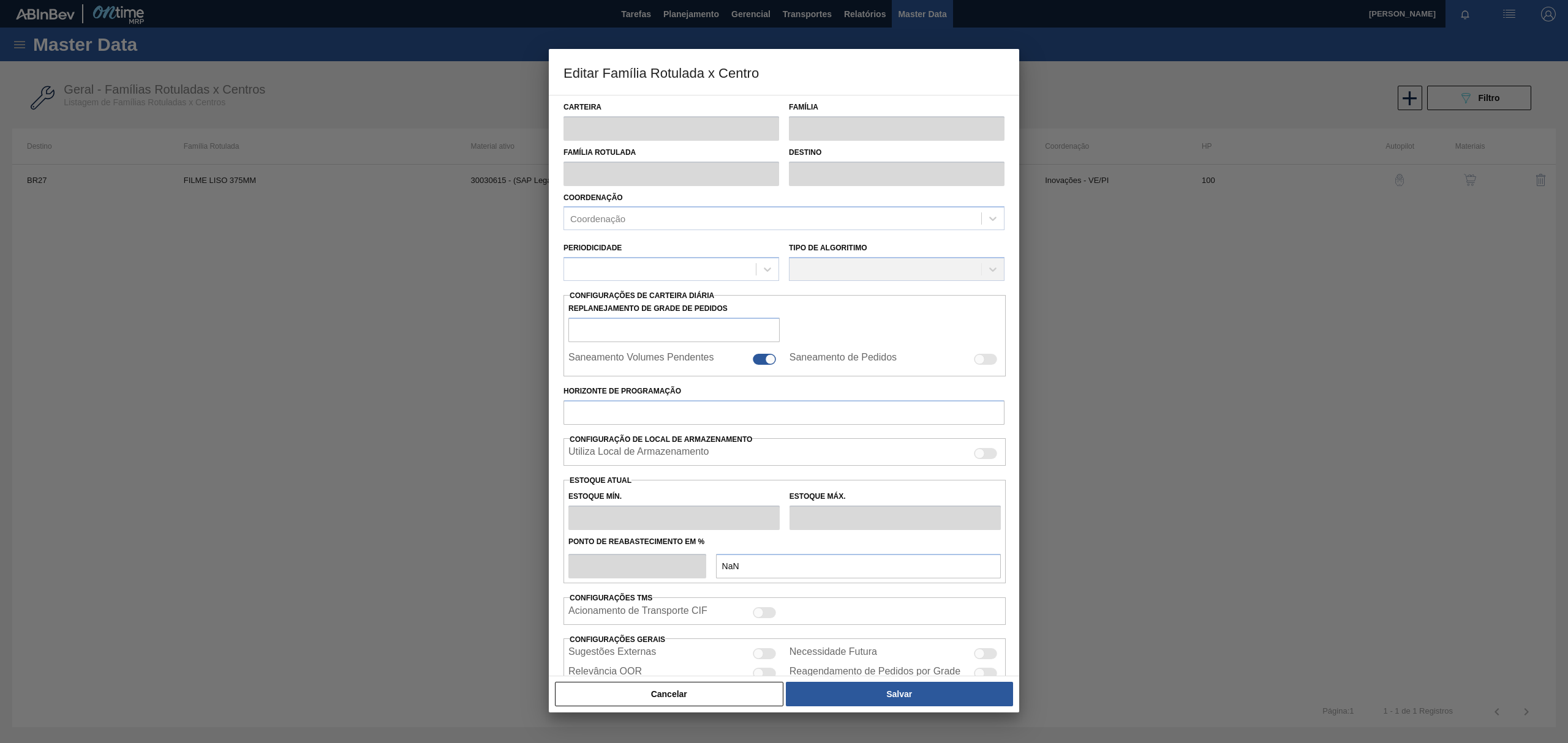
type input "Filme Liso"
type input "FILME LISO 375MM"
type input "BR27 - [GEOGRAPHIC_DATA]"
type input "100"
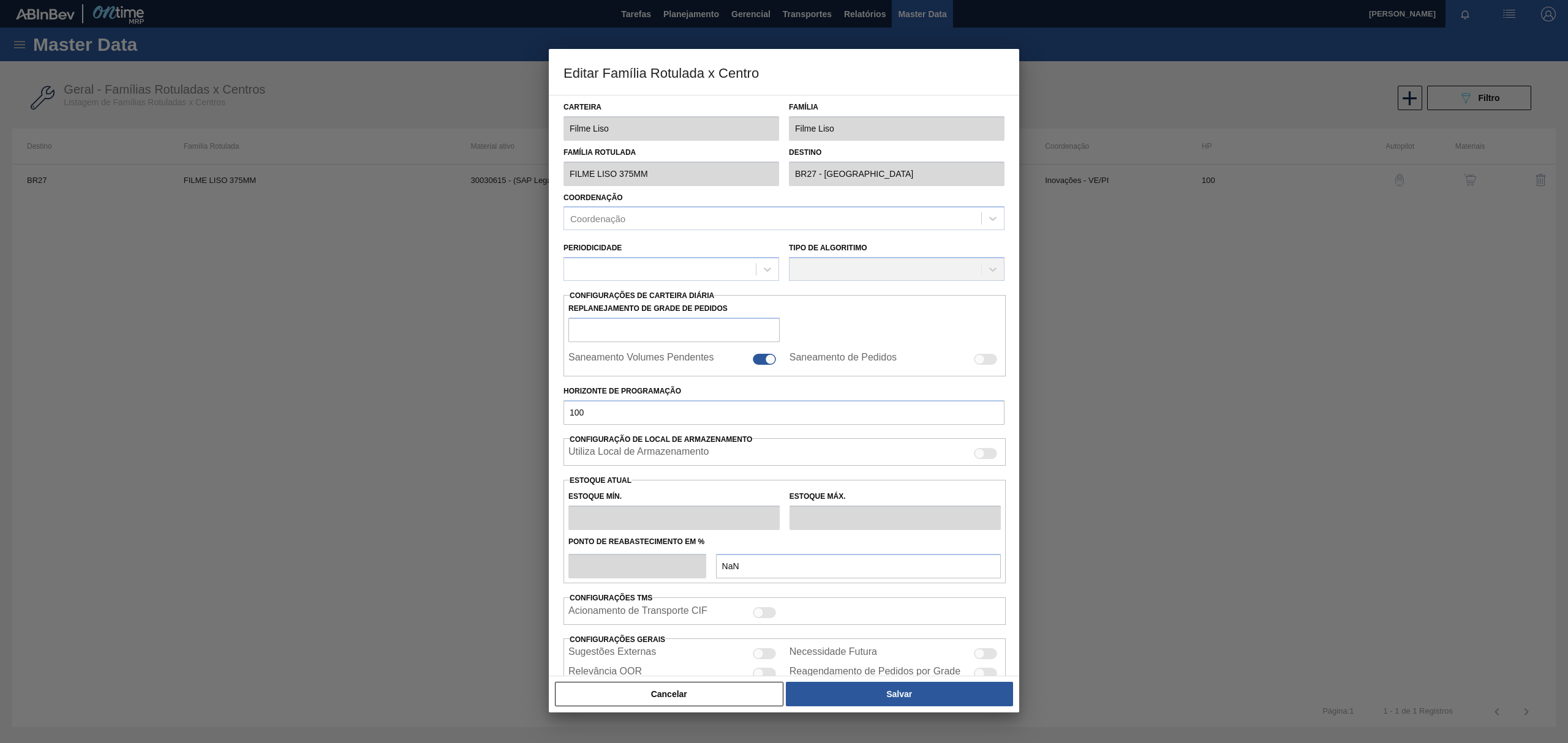
type input "0"
type input "100"
type input "0,000"
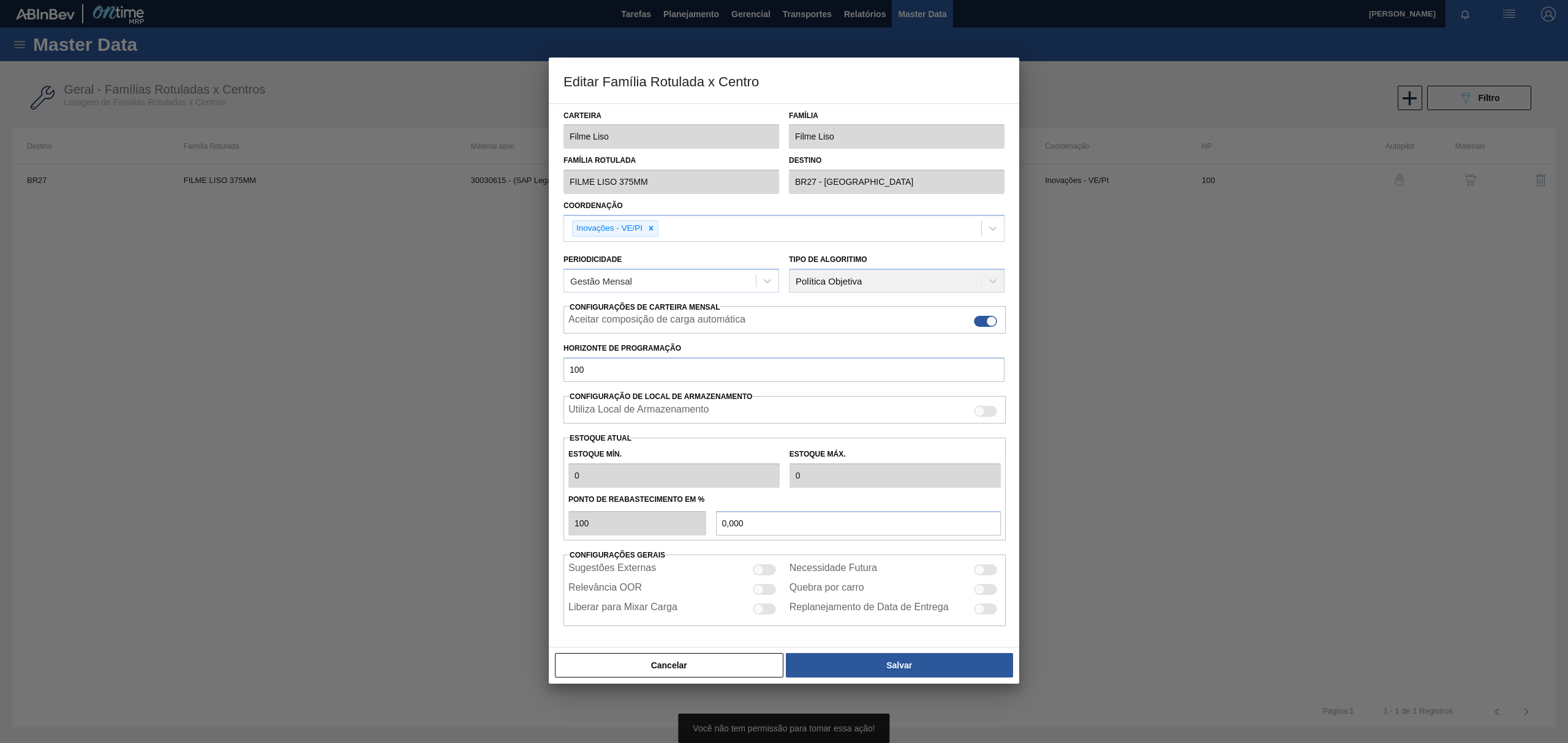
drag, startPoint x: 728, startPoint y: 663, endPoint x: 737, endPoint y: 661, distance: 9.2
click at [729, 663] on button "Cancelar" at bounding box center [669, 665] width 229 height 25
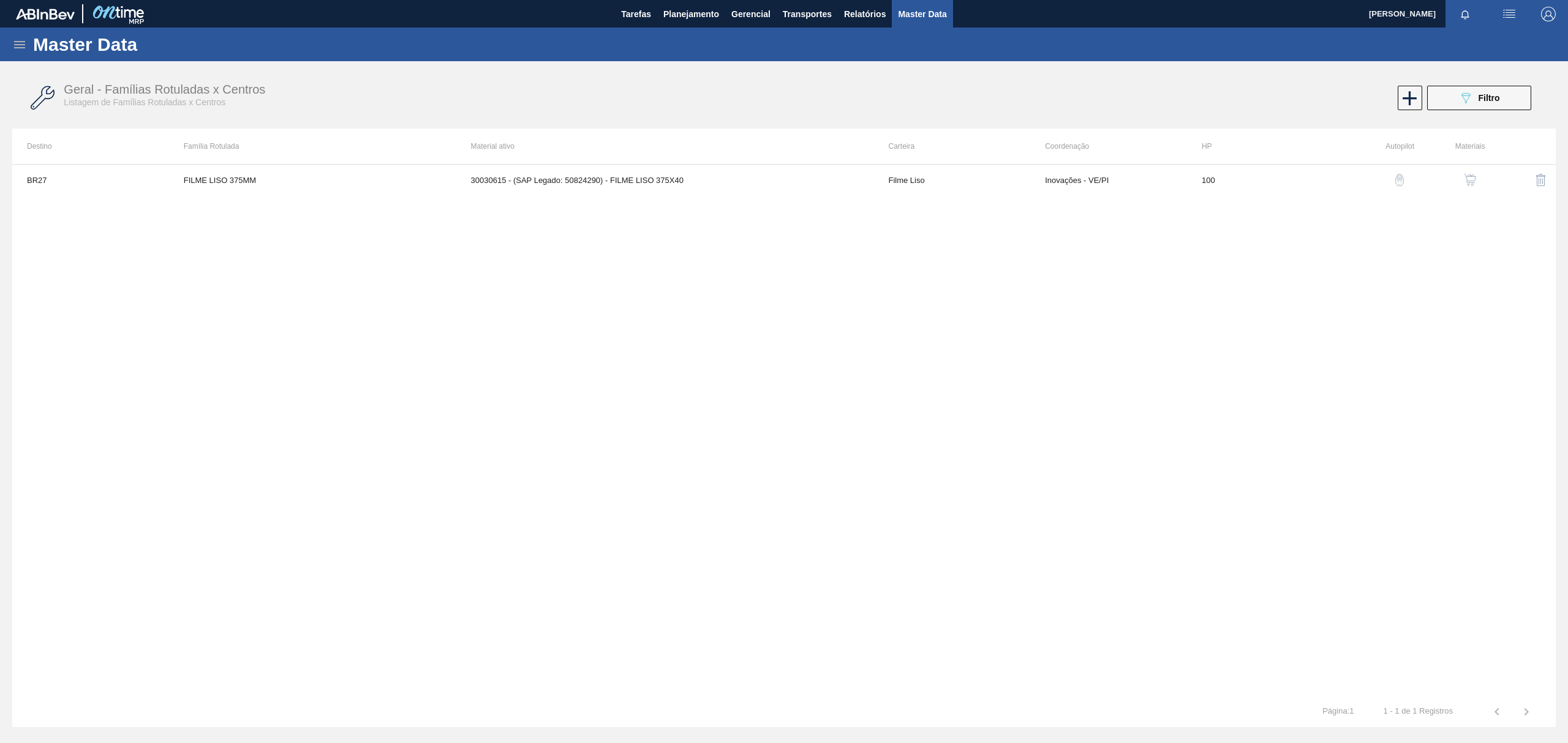
click at [1472, 179] on img "button" at bounding box center [1470, 180] width 12 height 12
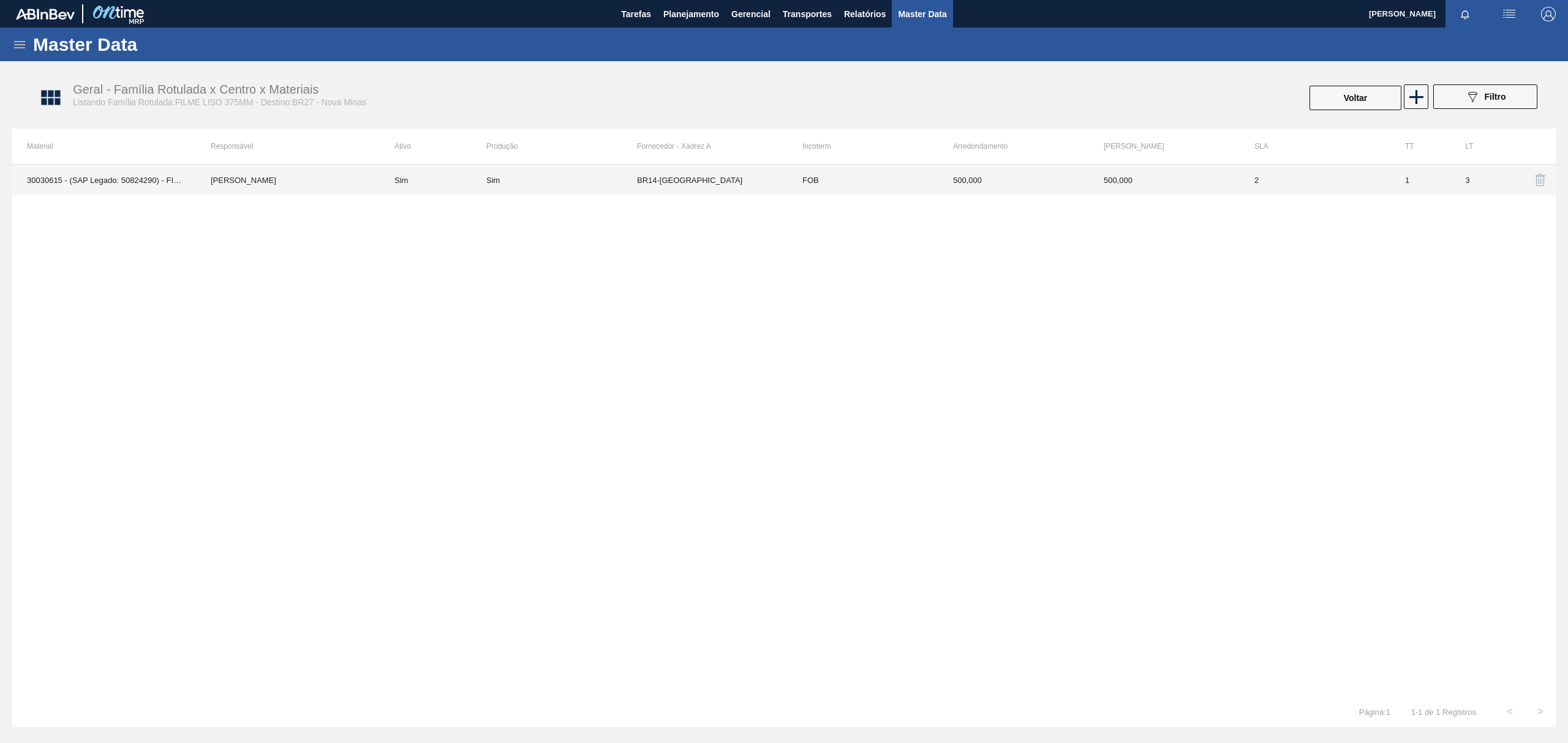
click at [834, 184] on td "FOB" at bounding box center [862, 180] width 151 height 31
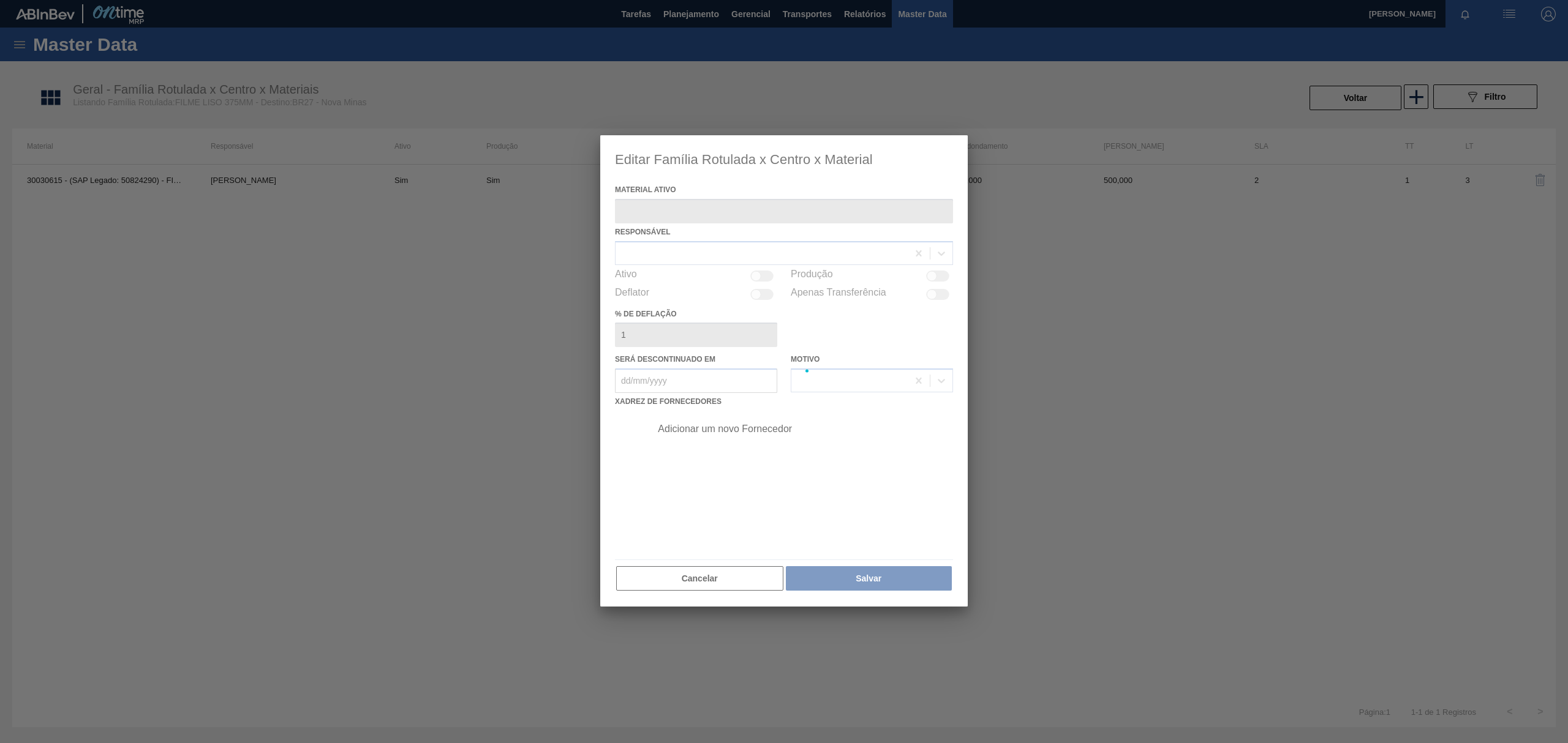
type ativo "30030615 - (SAP Legado: 50824290) - FILME LISO 375X40"
checkbox input "true"
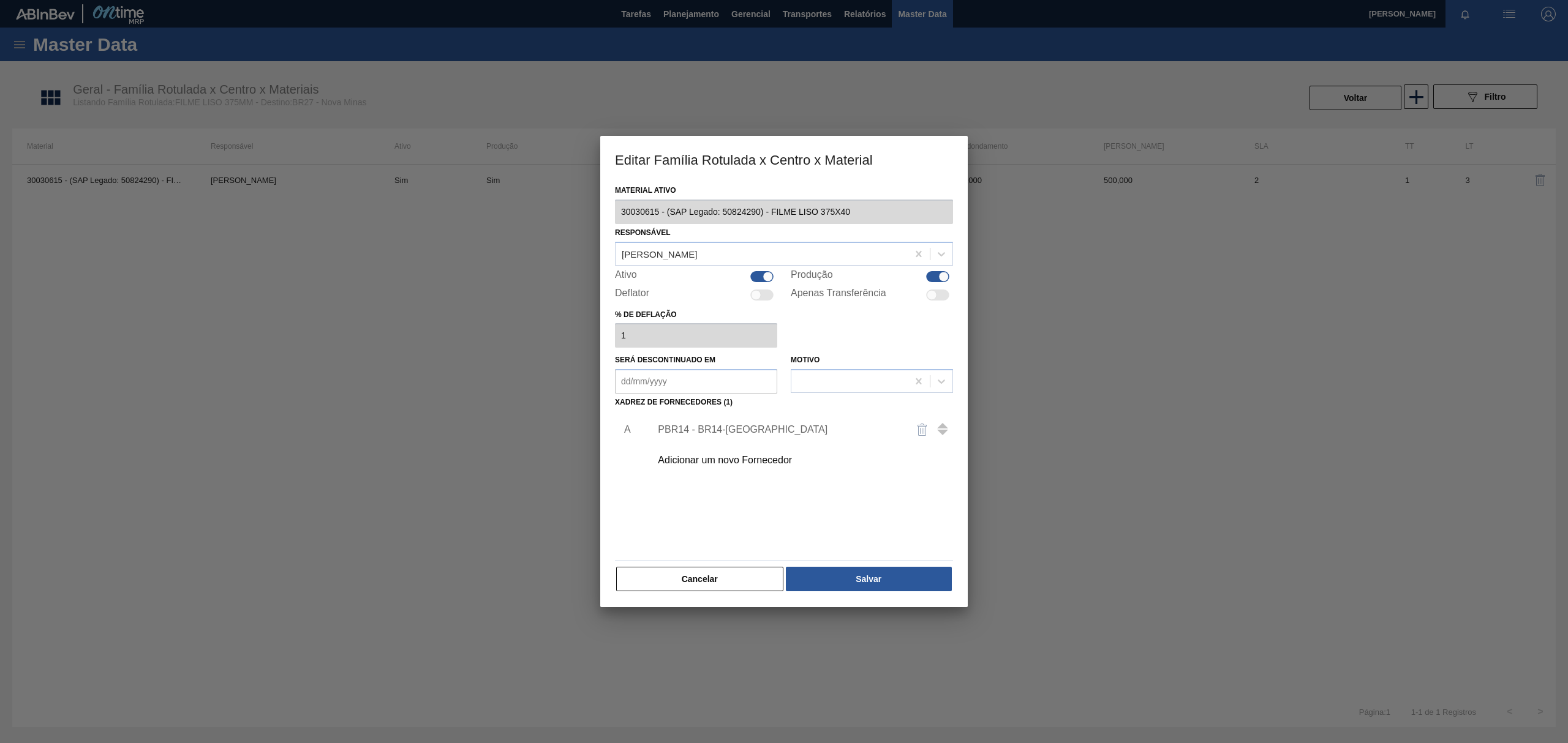
click at [932, 280] on div at bounding box center [938, 276] width 23 height 11
checkbox input "false"
click at [892, 579] on button "Salvar" at bounding box center [869, 579] width 166 height 25
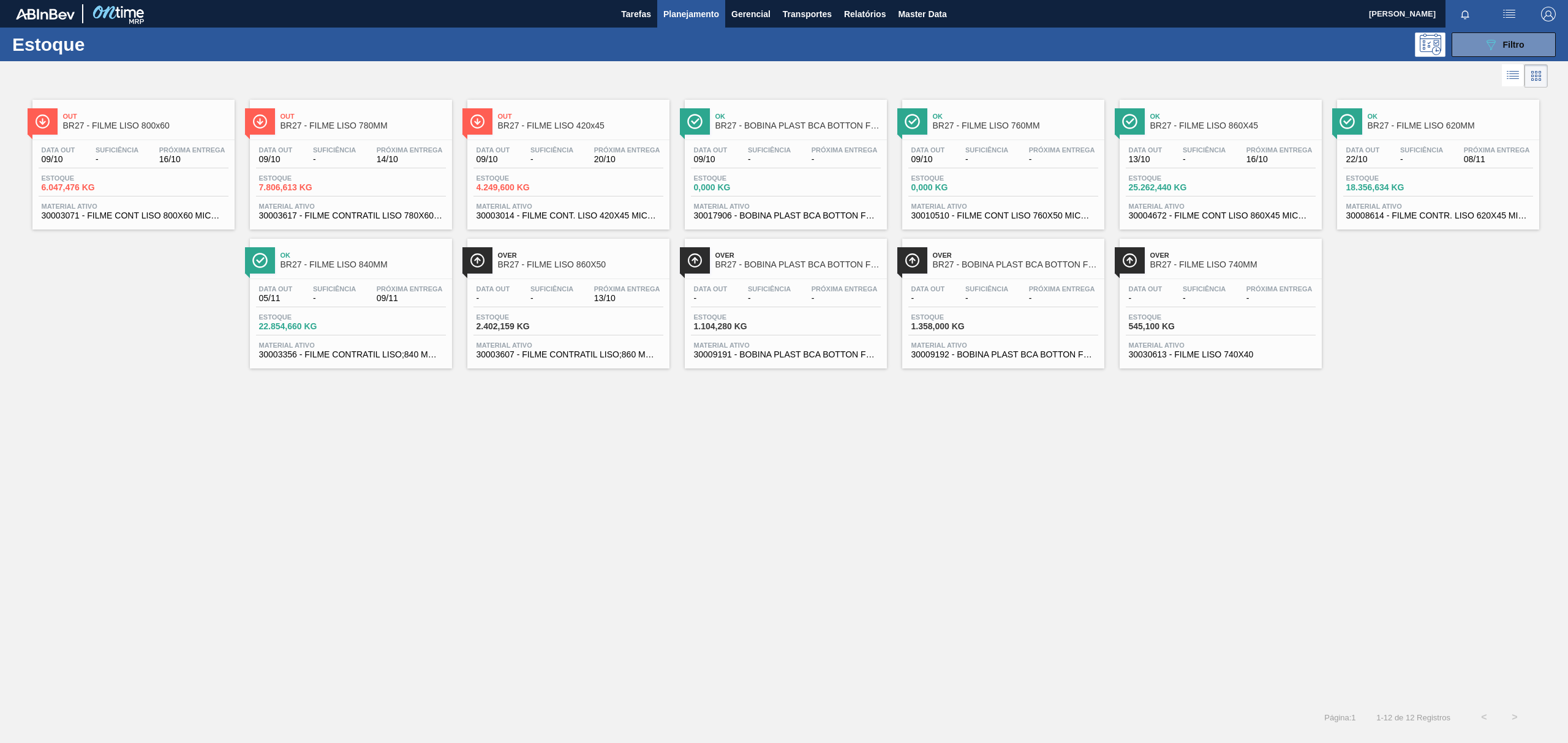
click at [803, 136] on div "Ok BR27 - BOBINA PLAST BCA BOTTON FOIL 0,8MM Data out 09/10 Suficiência - Próxi…" at bounding box center [786, 164] width 202 height 130
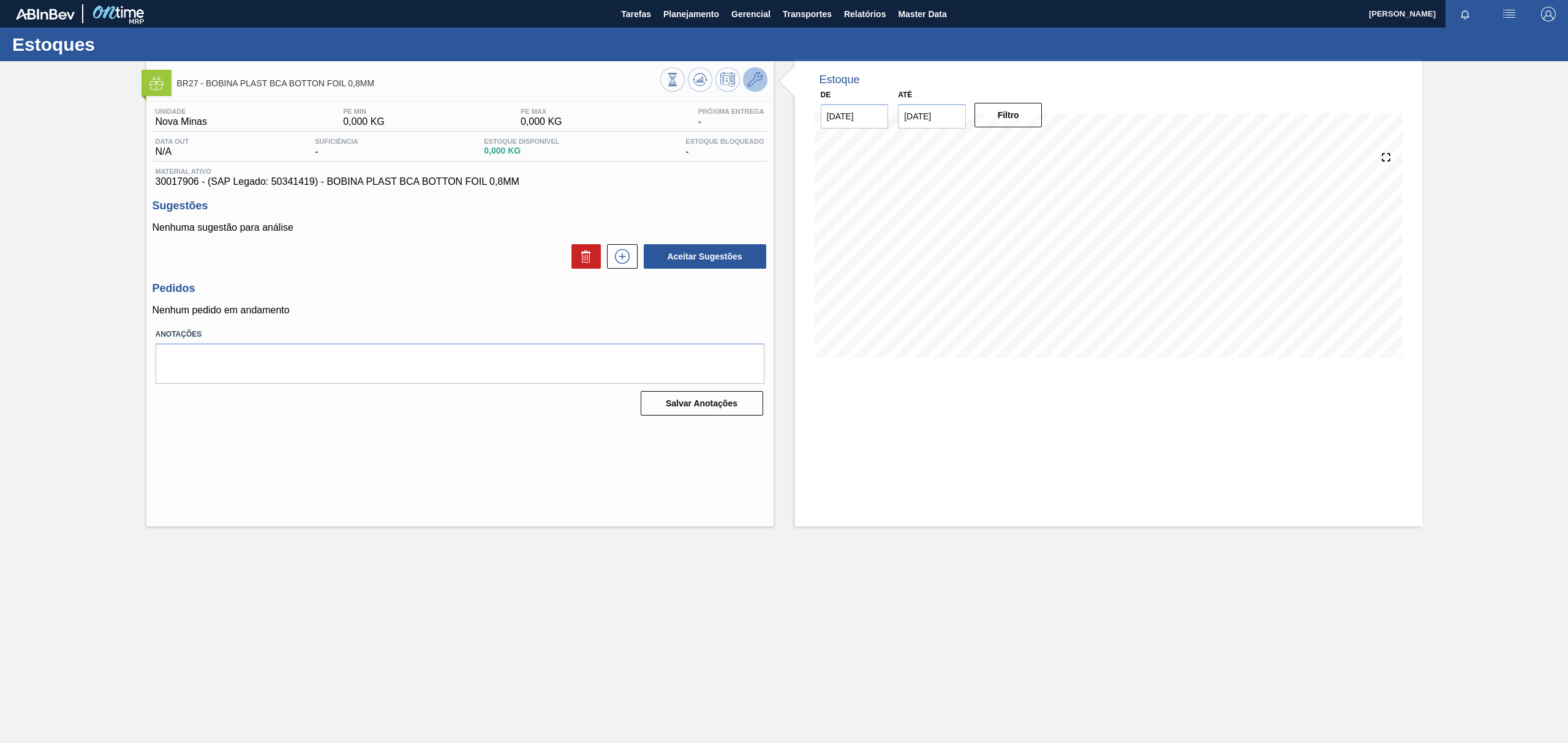
click at [746, 74] on button at bounding box center [755, 79] width 25 height 25
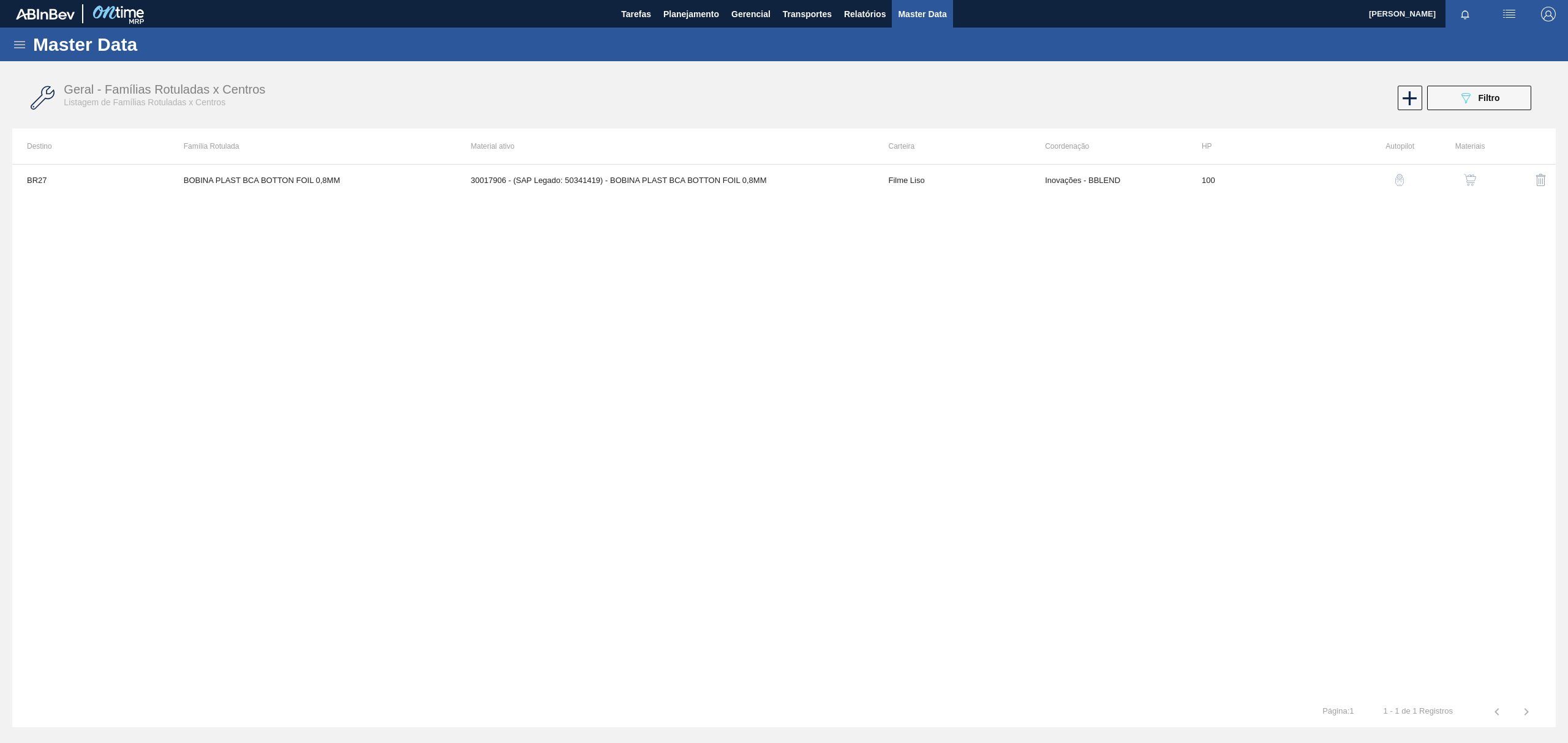
click at [1459, 177] on button "button" at bounding box center [1470, 180] width 29 height 29
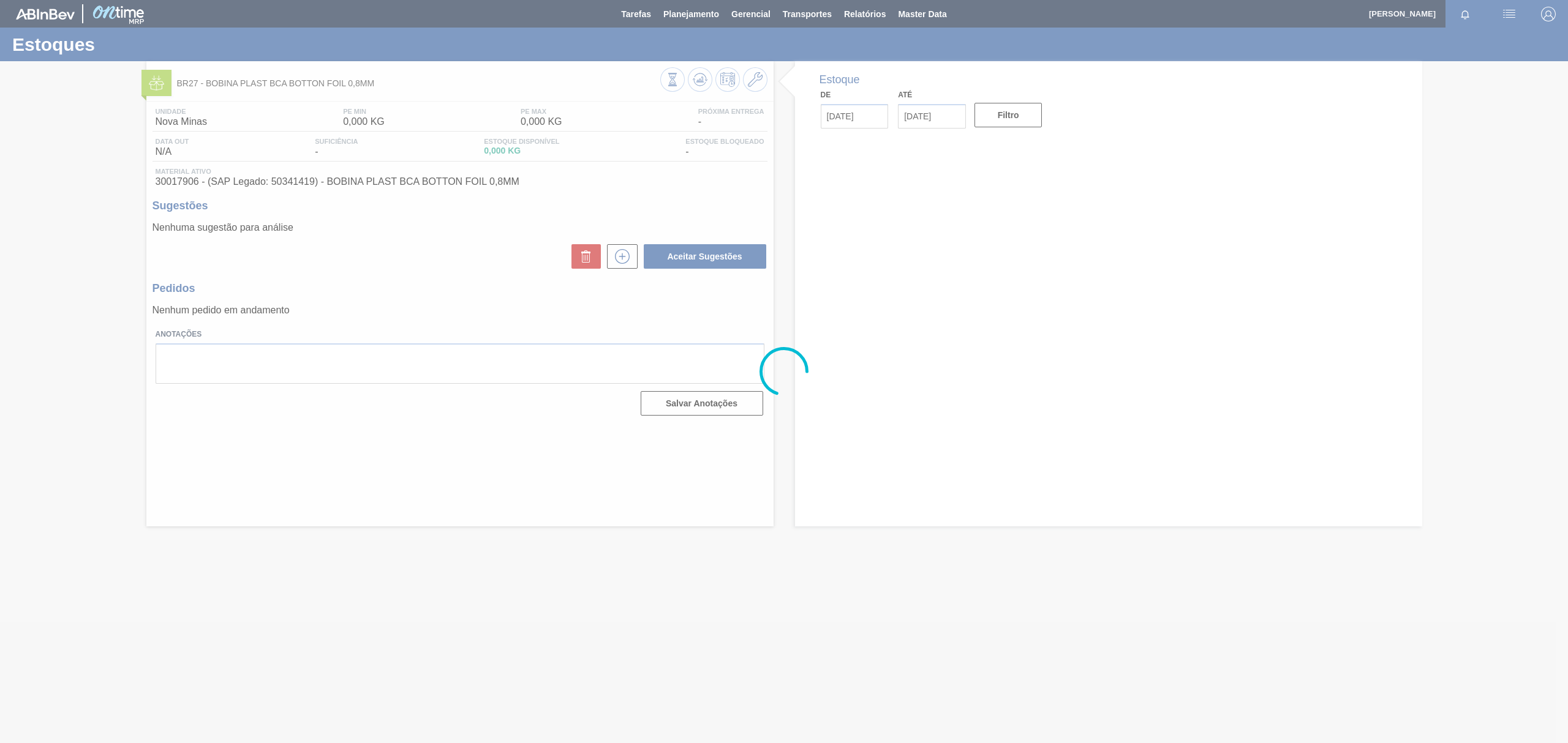
click at [182, 147] on div at bounding box center [784, 372] width 1568 height 743
click at [123, 84] on div at bounding box center [784, 372] width 1568 height 743
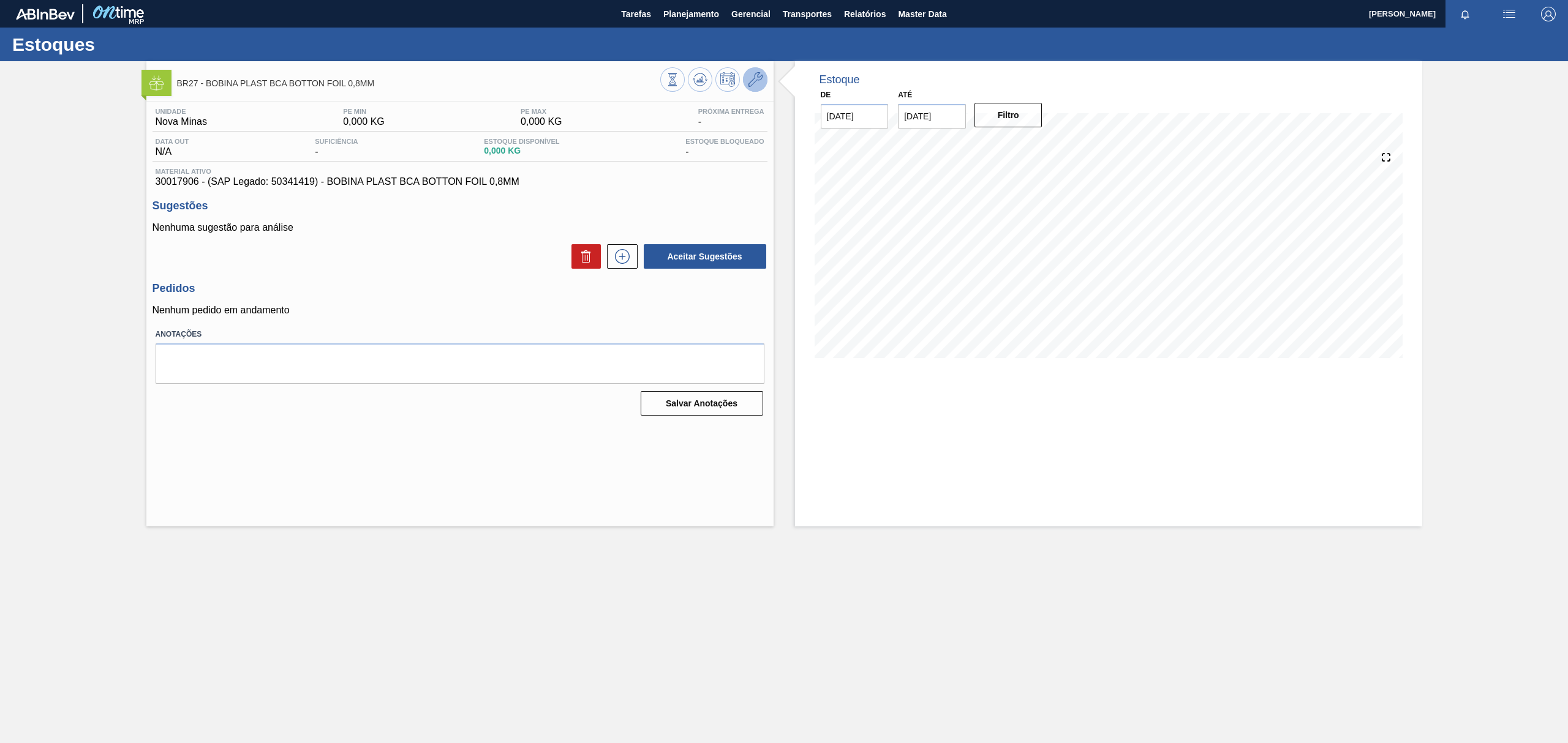
click at [759, 76] on icon at bounding box center [755, 80] width 15 height 15
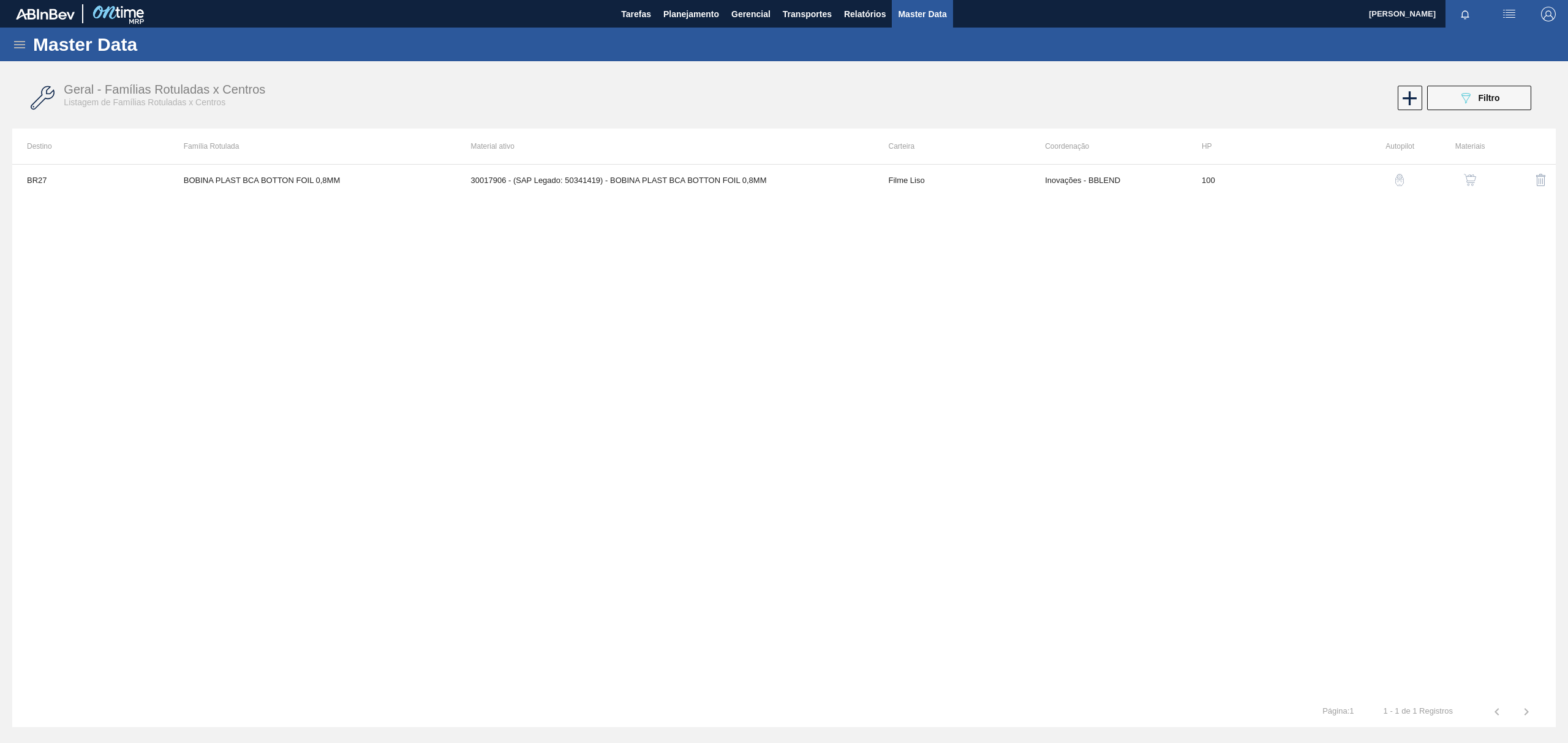
click at [1465, 175] on img "button" at bounding box center [1470, 180] width 12 height 12
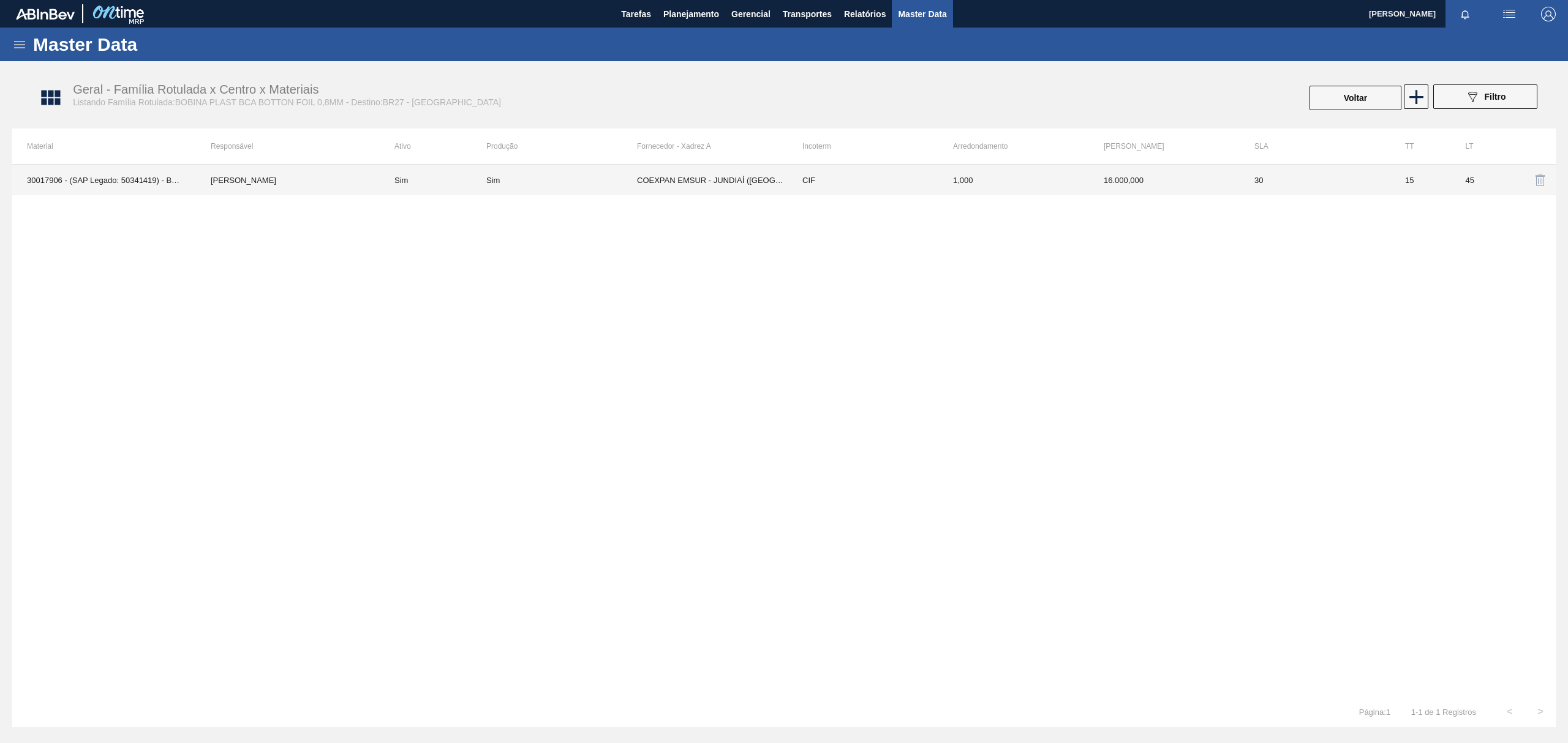
click at [1334, 179] on td "30" at bounding box center [1315, 180] width 151 height 31
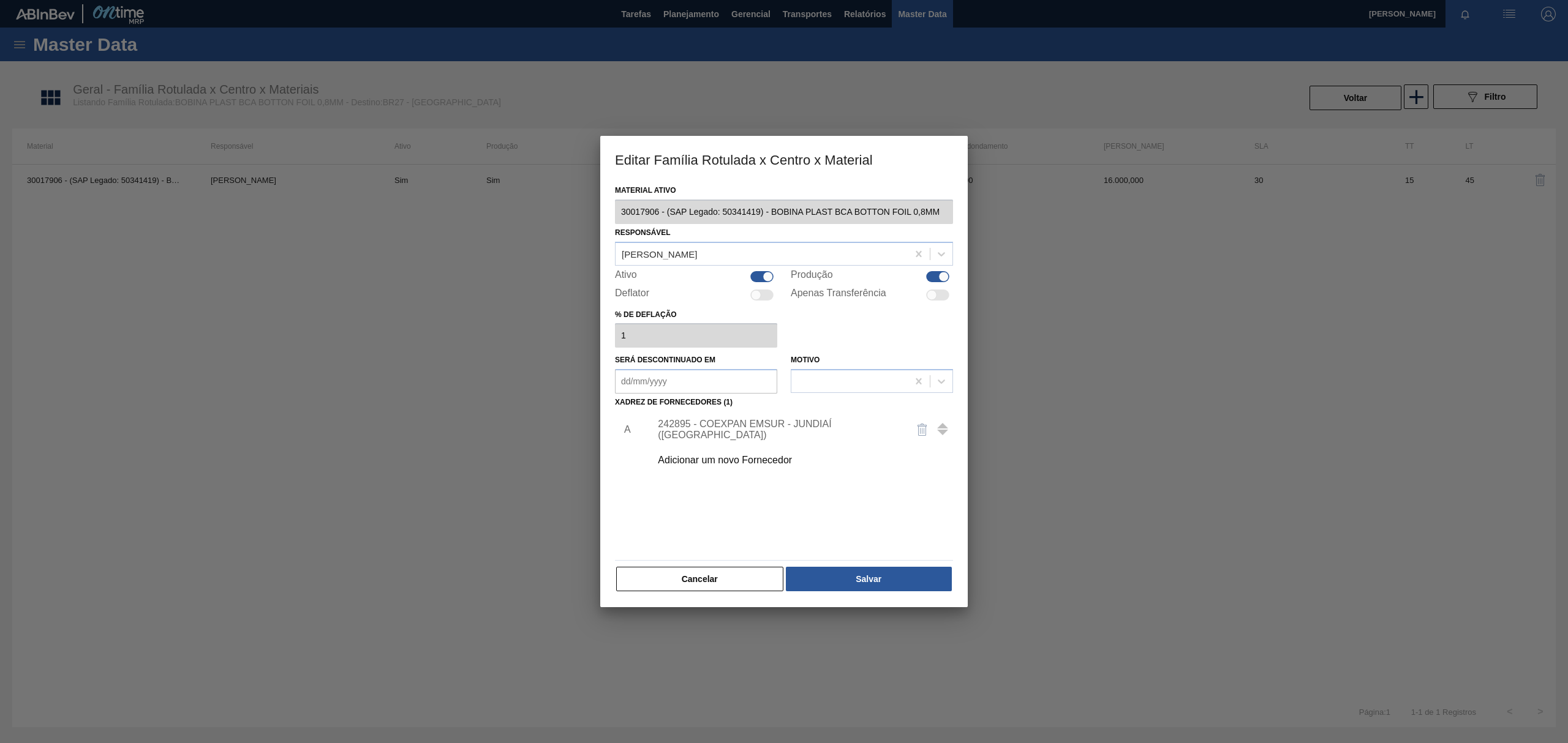
click at [949, 271] on div at bounding box center [938, 276] width 23 height 11
checkbox input "false"
click at [874, 582] on button "Salvar" at bounding box center [869, 579] width 166 height 25
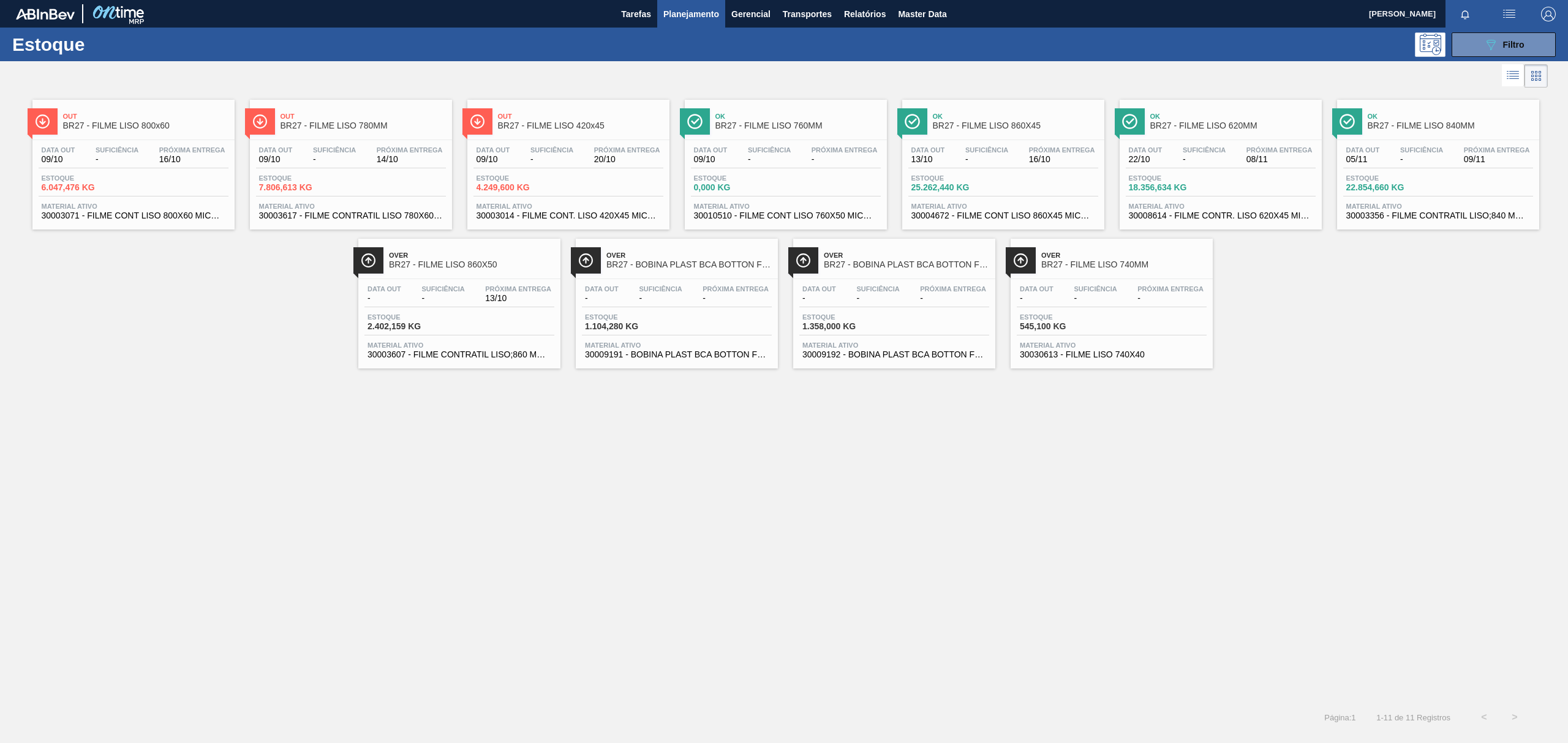
click at [791, 138] on div "Ok BR27 - FILME LISO 760MM Data out 09/10 Suficiência - Próxima Entrega - Estoq…" at bounding box center [786, 164] width 202 height 130
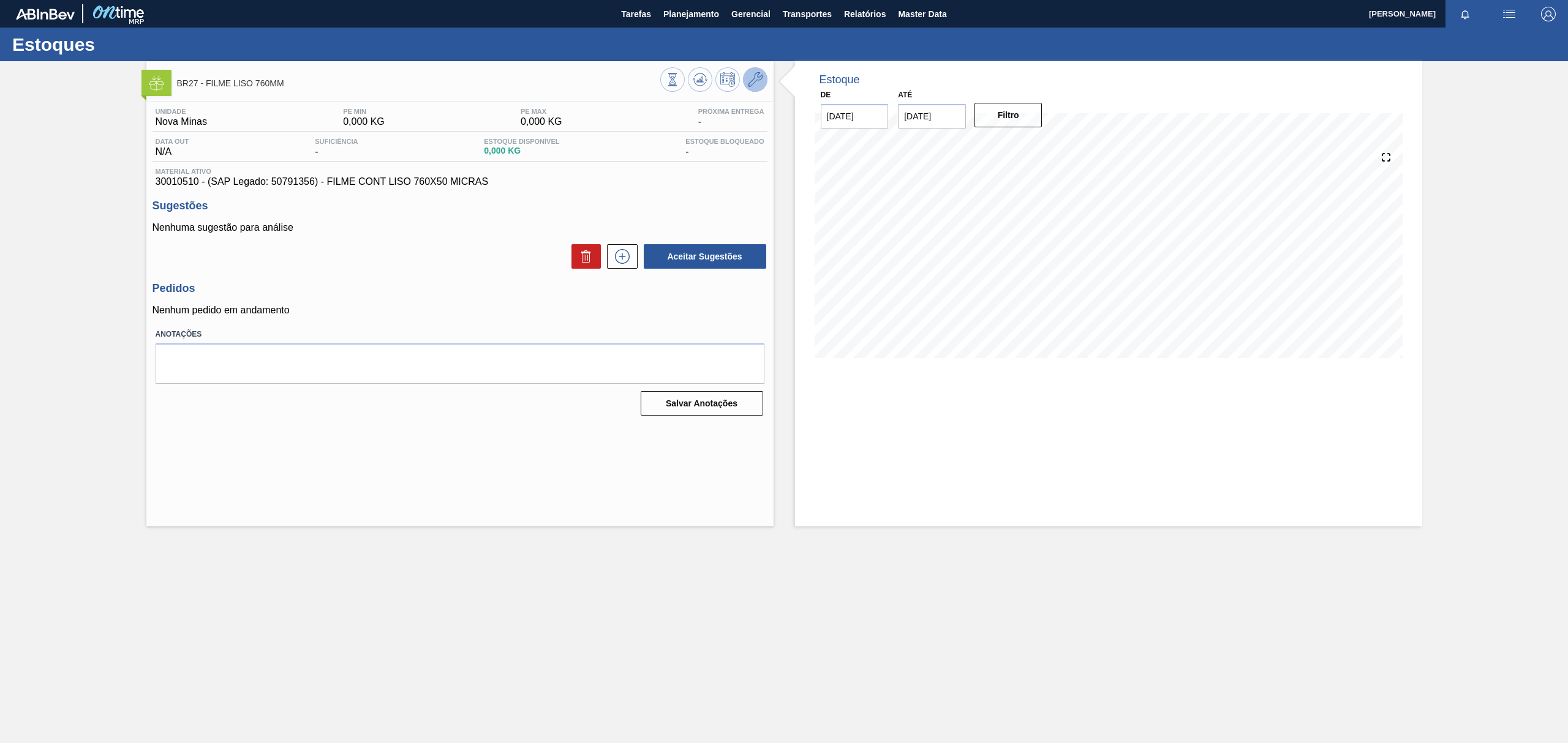
click at [756, 74] on icon at bounding box center [755, 80] width 15 height 15
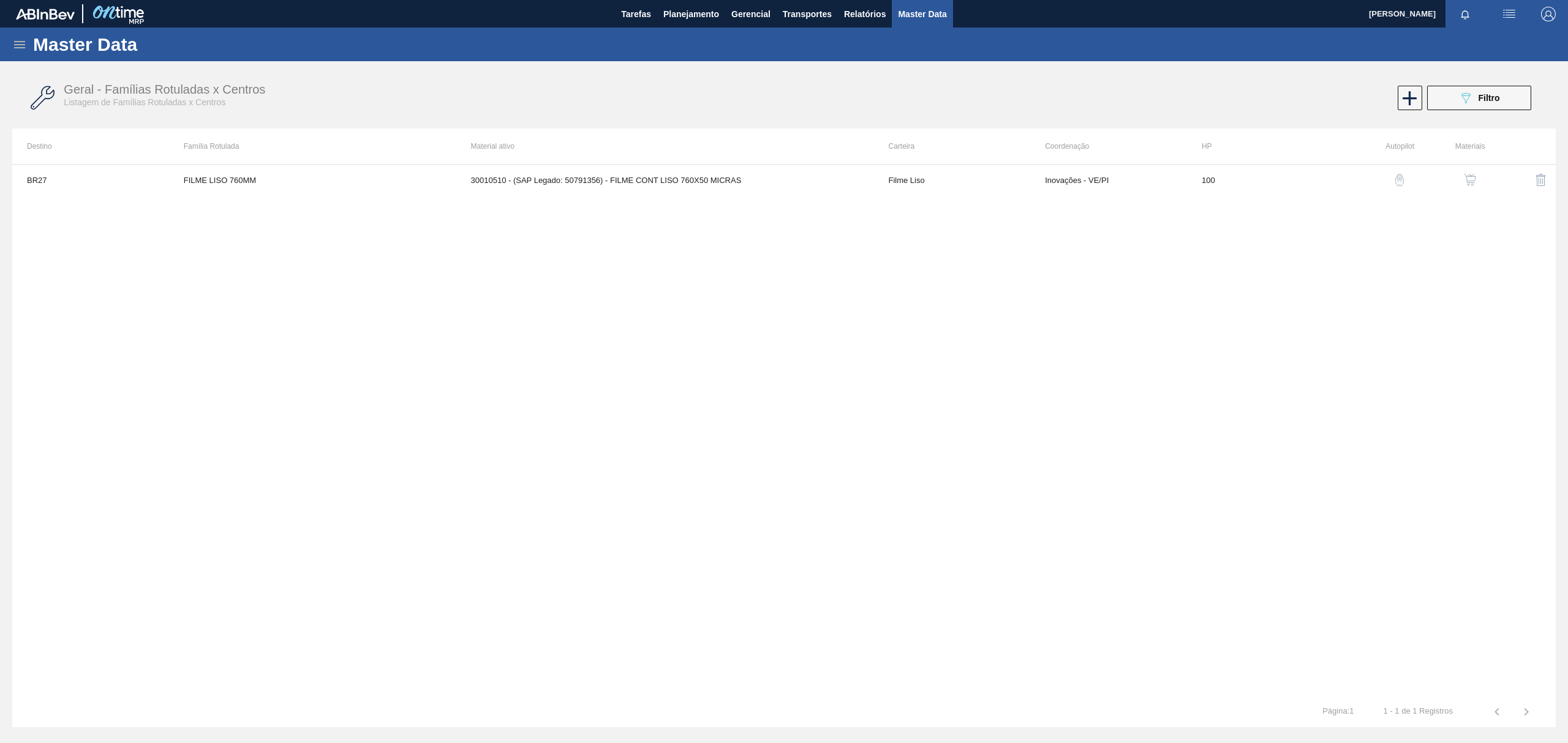
click at [1466, 174] on img "button" at bounding box center [1470, 180] width 12 height 12
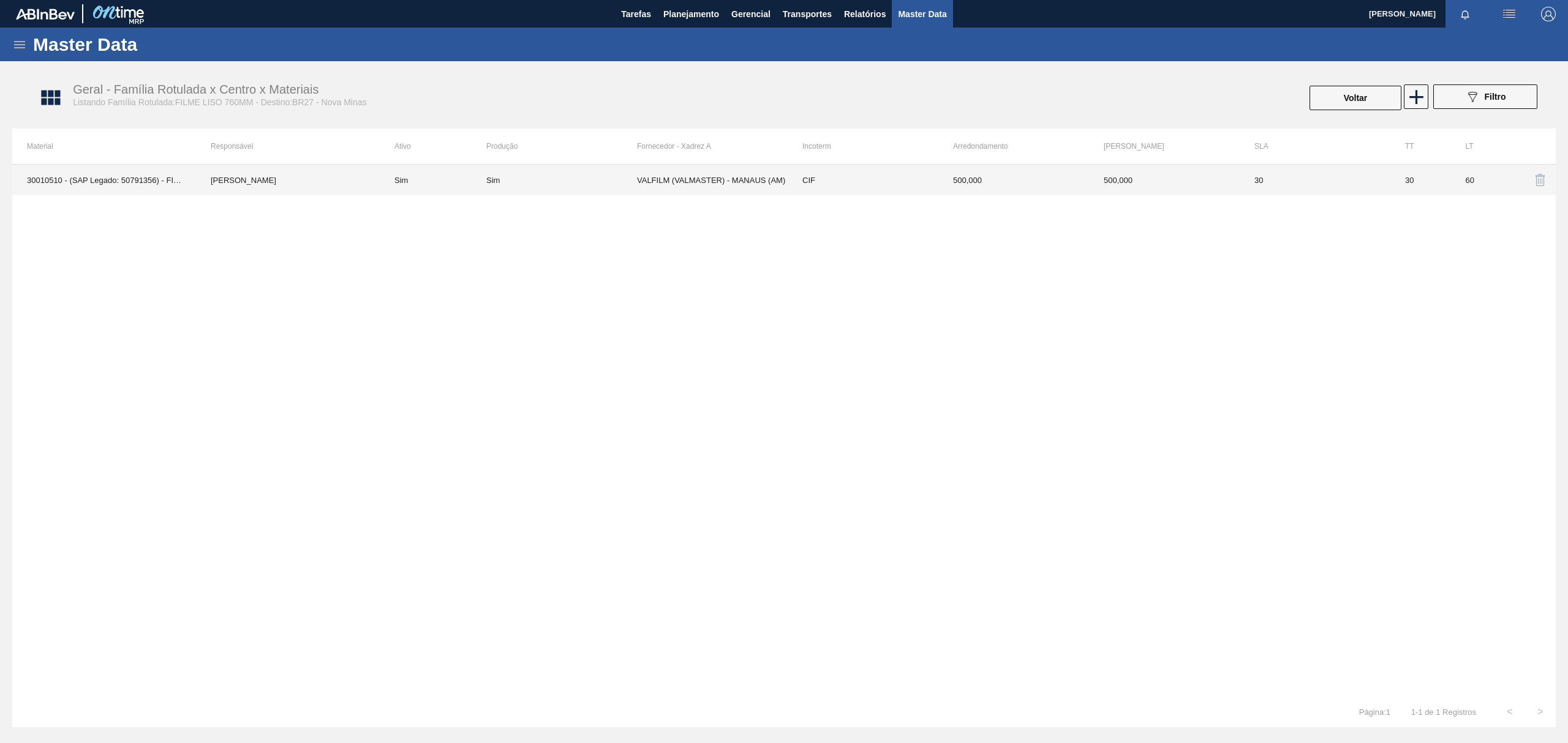
click at [757, 187] on td "VALFILM (VALMASTER) - MANAUS (AM)" at bounding box center [712, 180] width 151 height 31
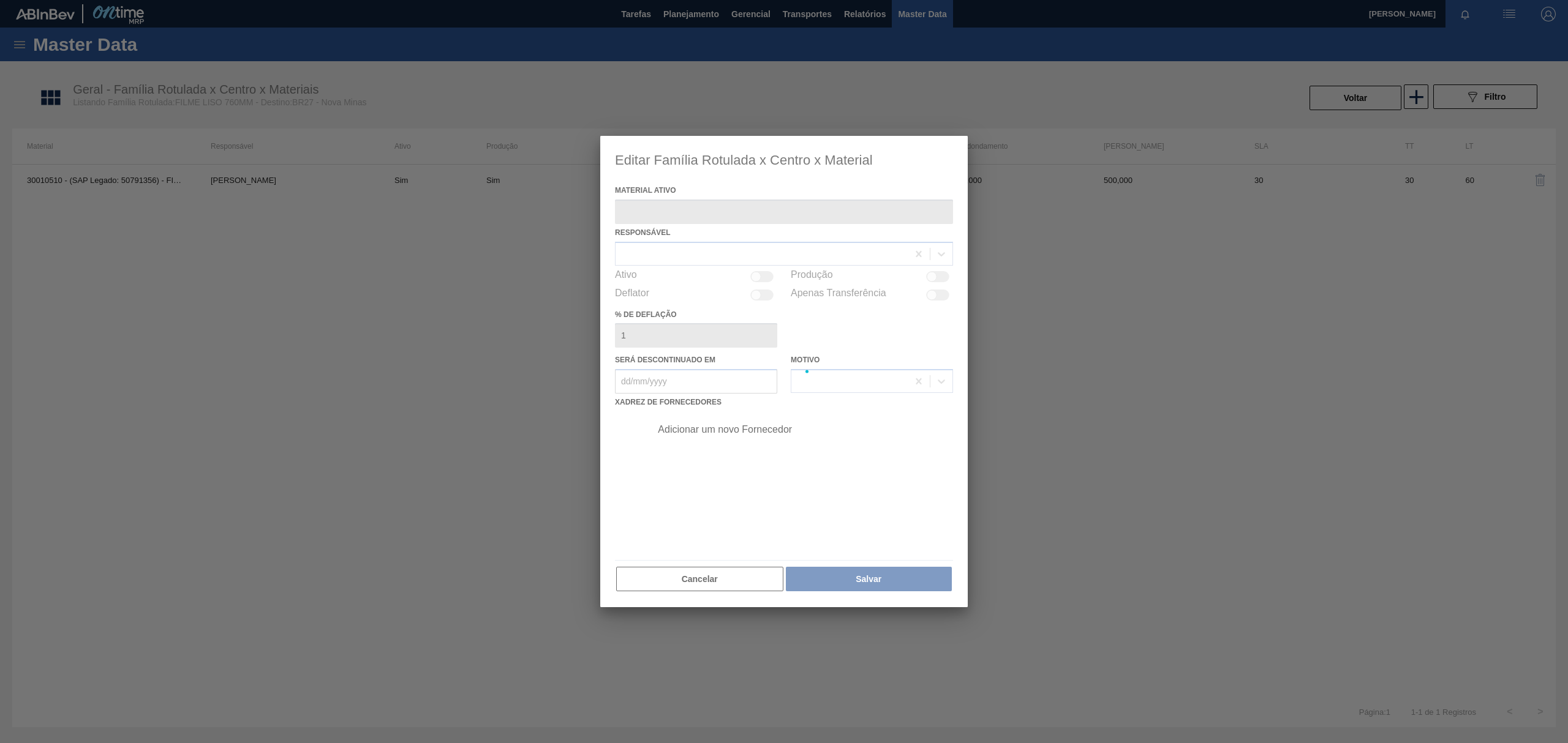
type ativo "30010510 - (SAP Legado: 50791356) - FILME CONT LISO 760X50 MICRAS"
checkbox input "true"
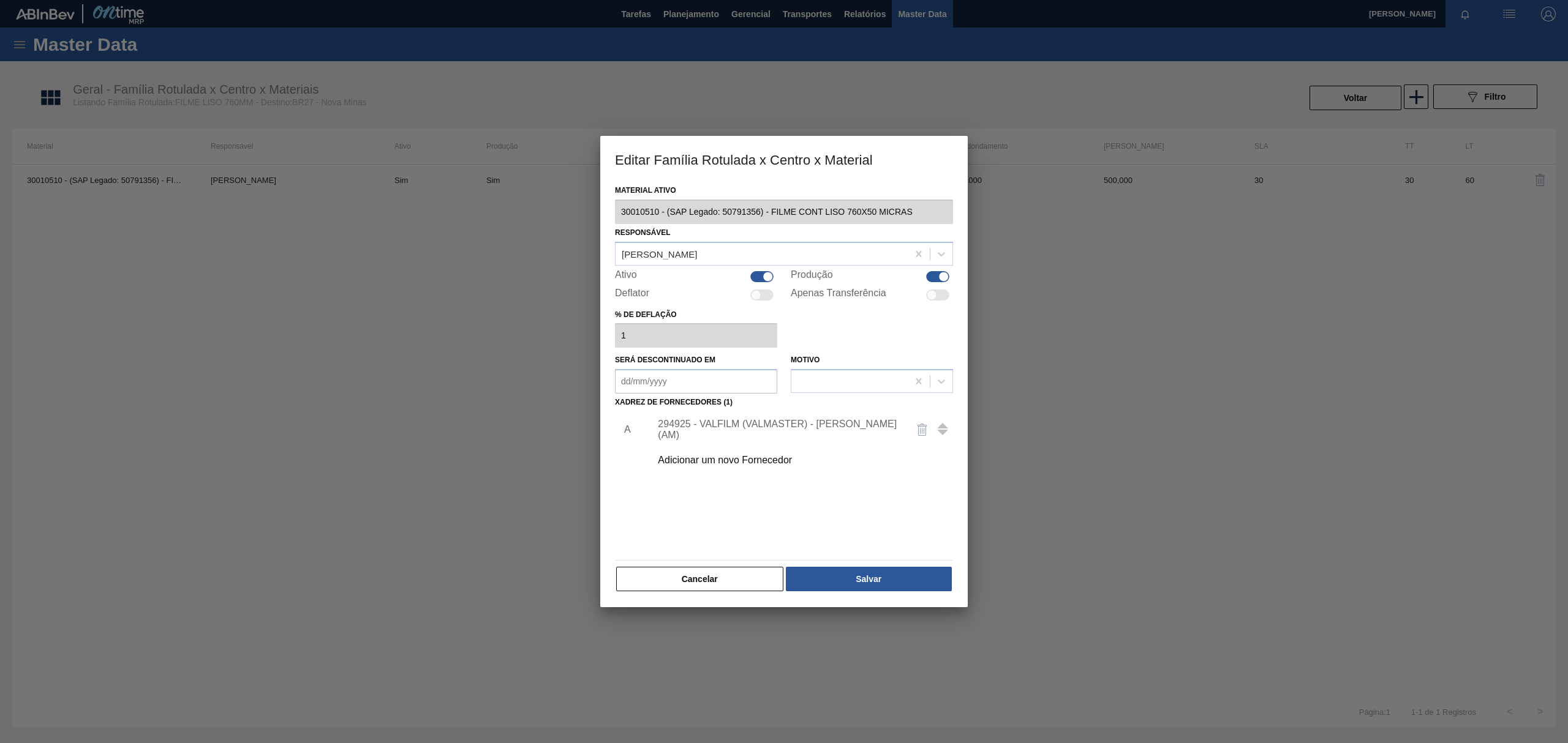
click at [924, 278] on div "Produção" at bounding box center [872, 276] width 162 height 15
click at [932, 278] on div at bounding box center [938, 276] width 23 height 11
checkbox input "false"
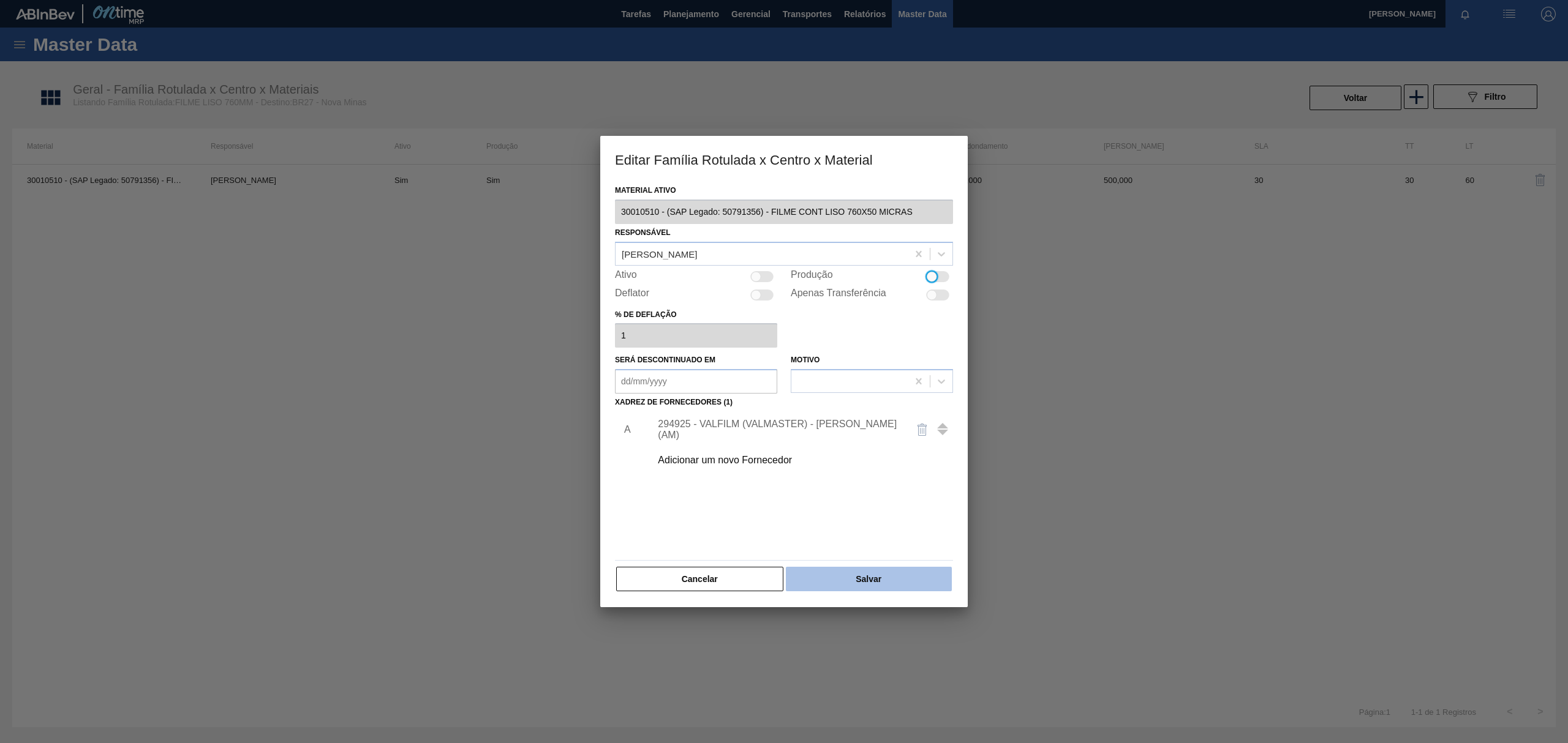
click at [909, 570] on button "Salvar" at bounding box center [869, 579] width 166 height 25
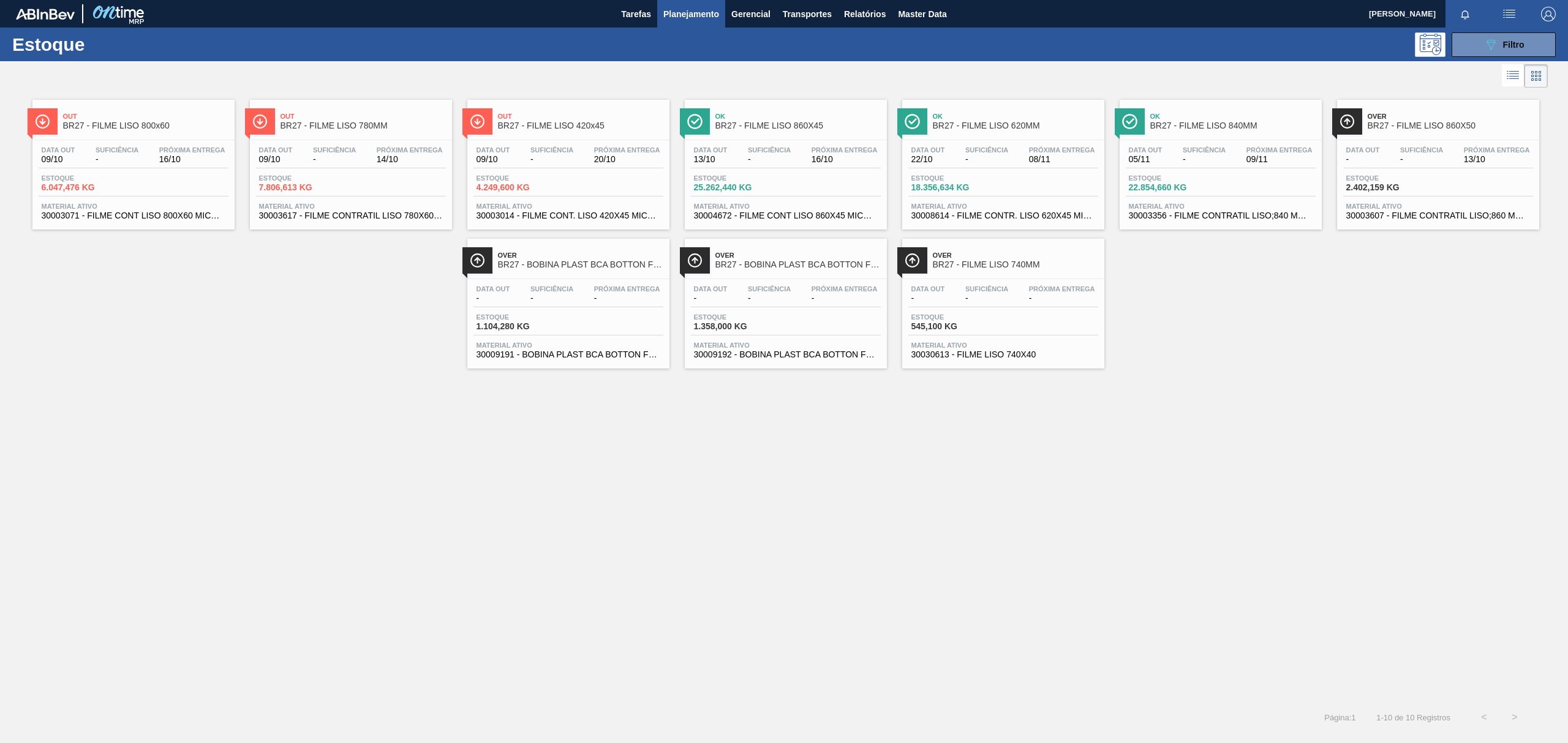
click at [1473, 124] on span "BR27 - FILME LISO 860X50" at bounding box center [1450, 126] width 166 height 9
click at [787, 135] on div "Ok BR27 - FILME LISO 860X45" at bounding box center [798, 121] width 166 height 27
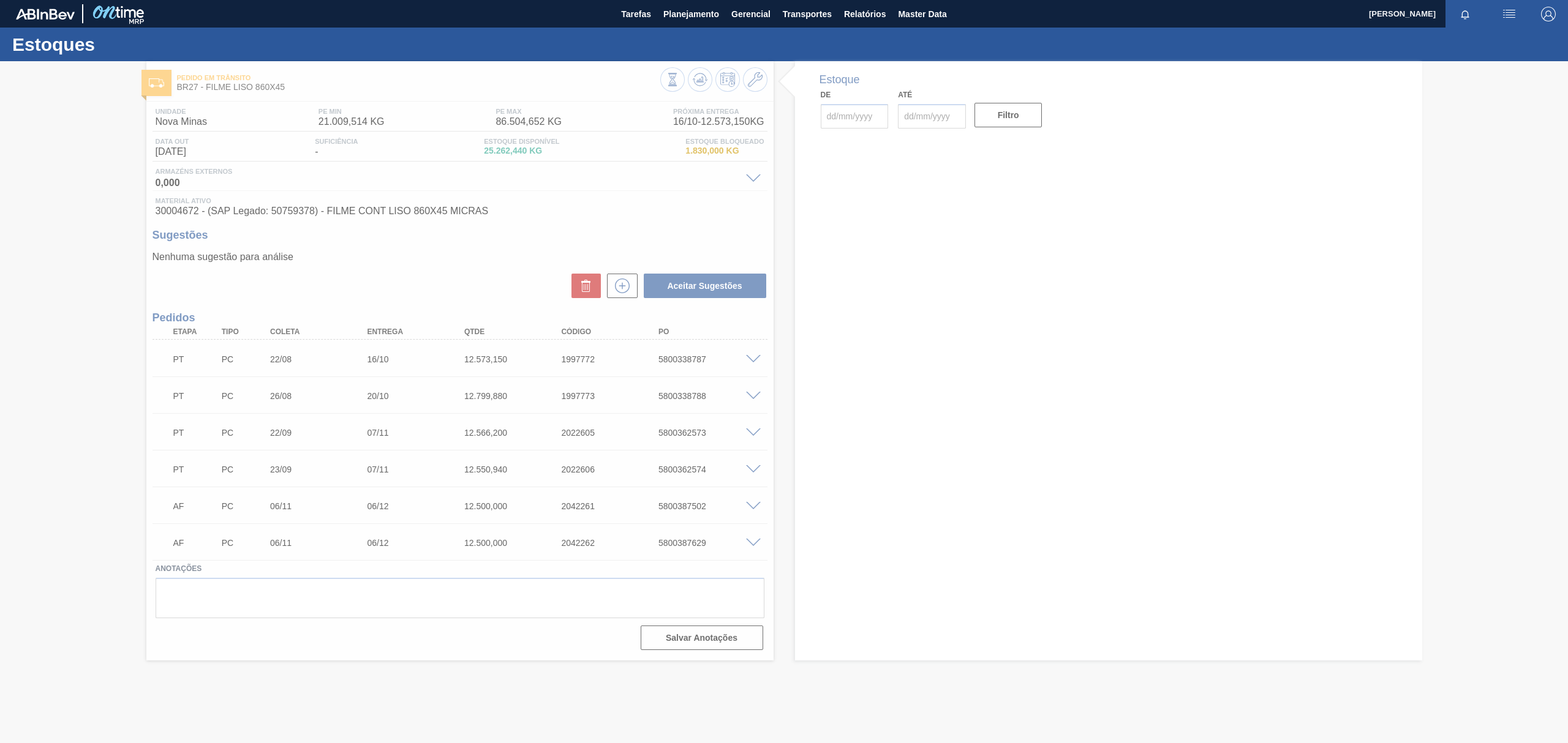
type input "[DATE]"
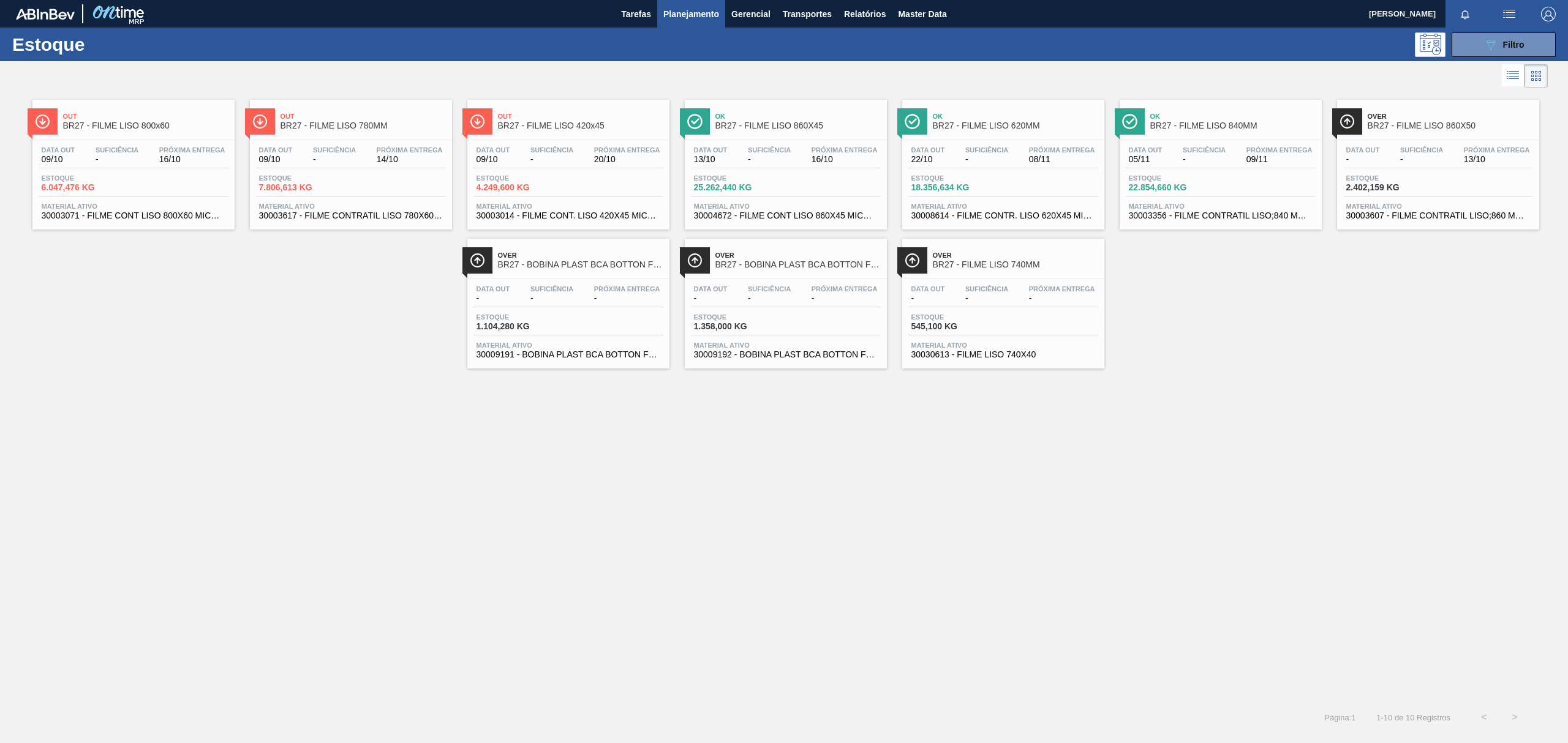
click at [566, 267] on span "BR27 - BOBINA PLAST BCA BOTTON FOIL 1,2MM" at bounding box center [581, 265] width 166 height 9
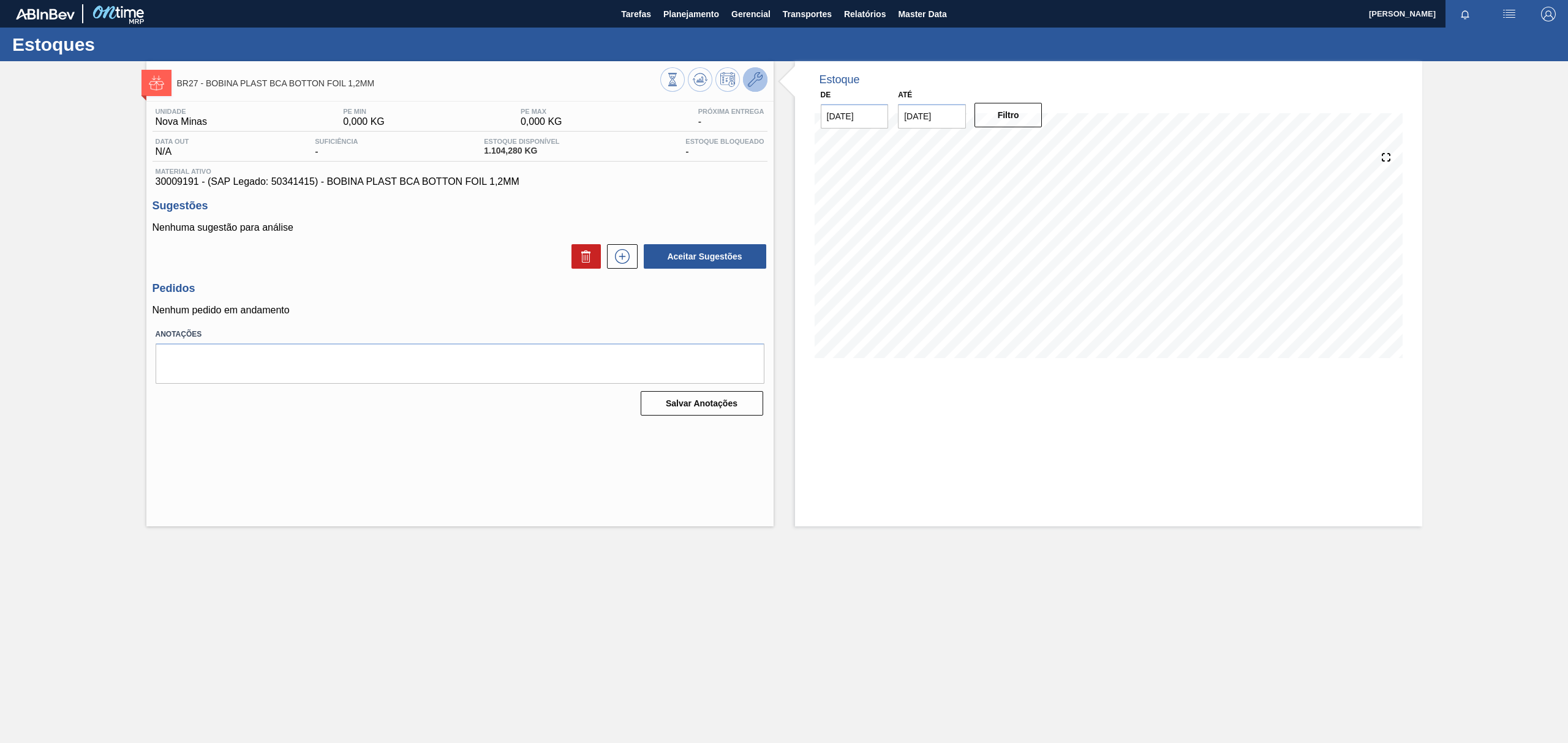
click at [765, 82] on button at bounding box center [755, 79] width 25 height 25
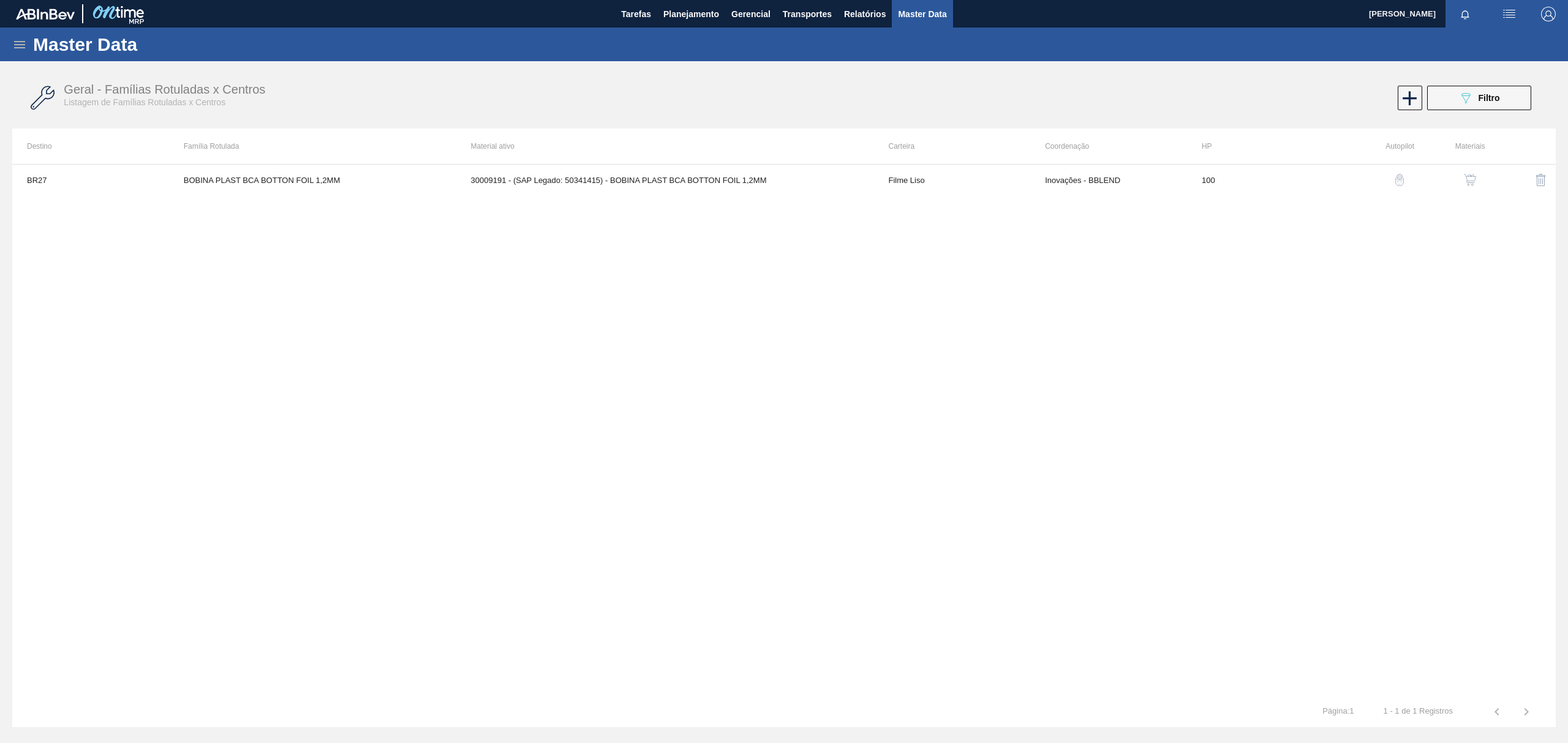
click at [1473, 177] on img "button" at bounding box center [1470, 180] width 12 height 12
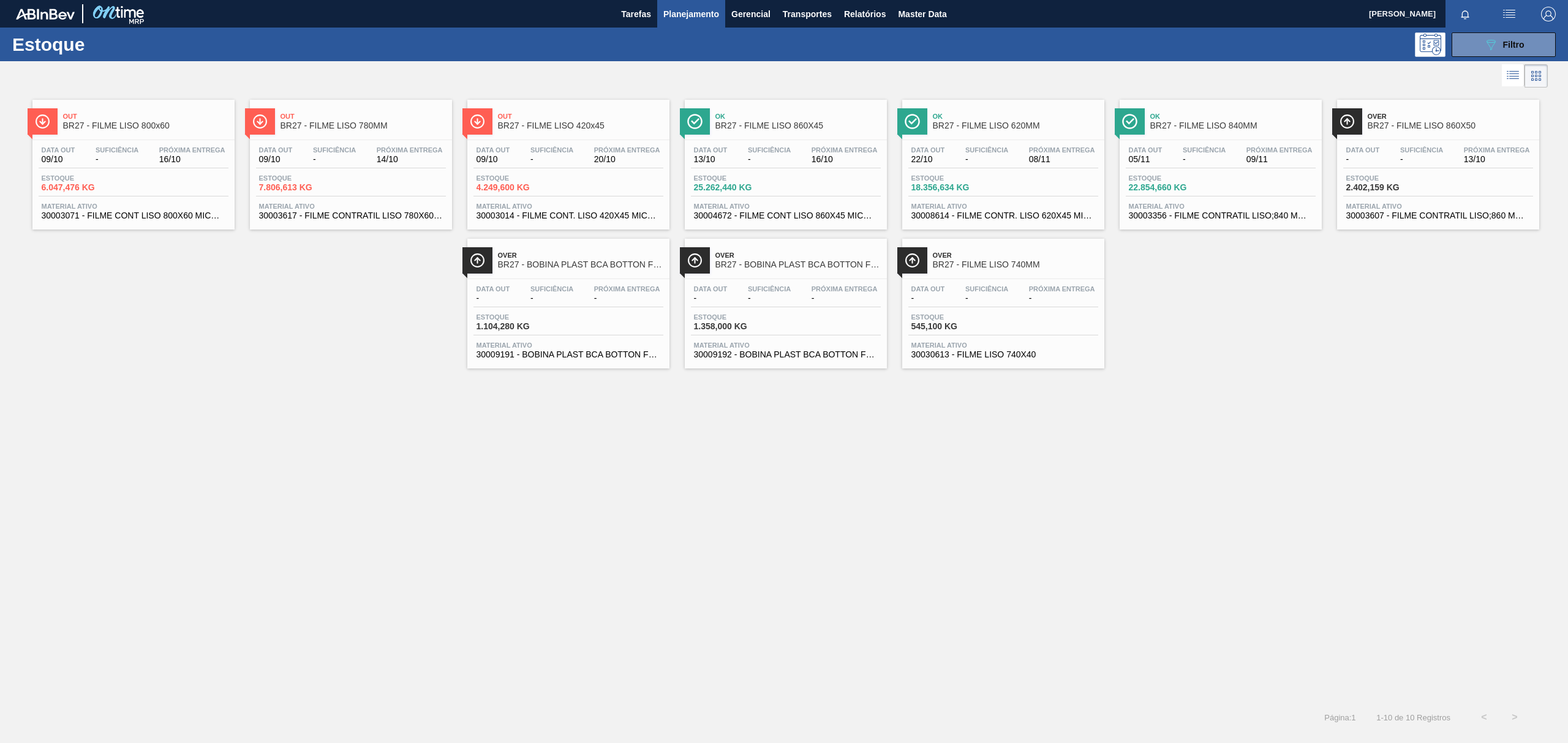
click at [1019, 261] on span "BR27 - FILME LISO 740MM" at bounding box center [1015, 265] width 166 height 9
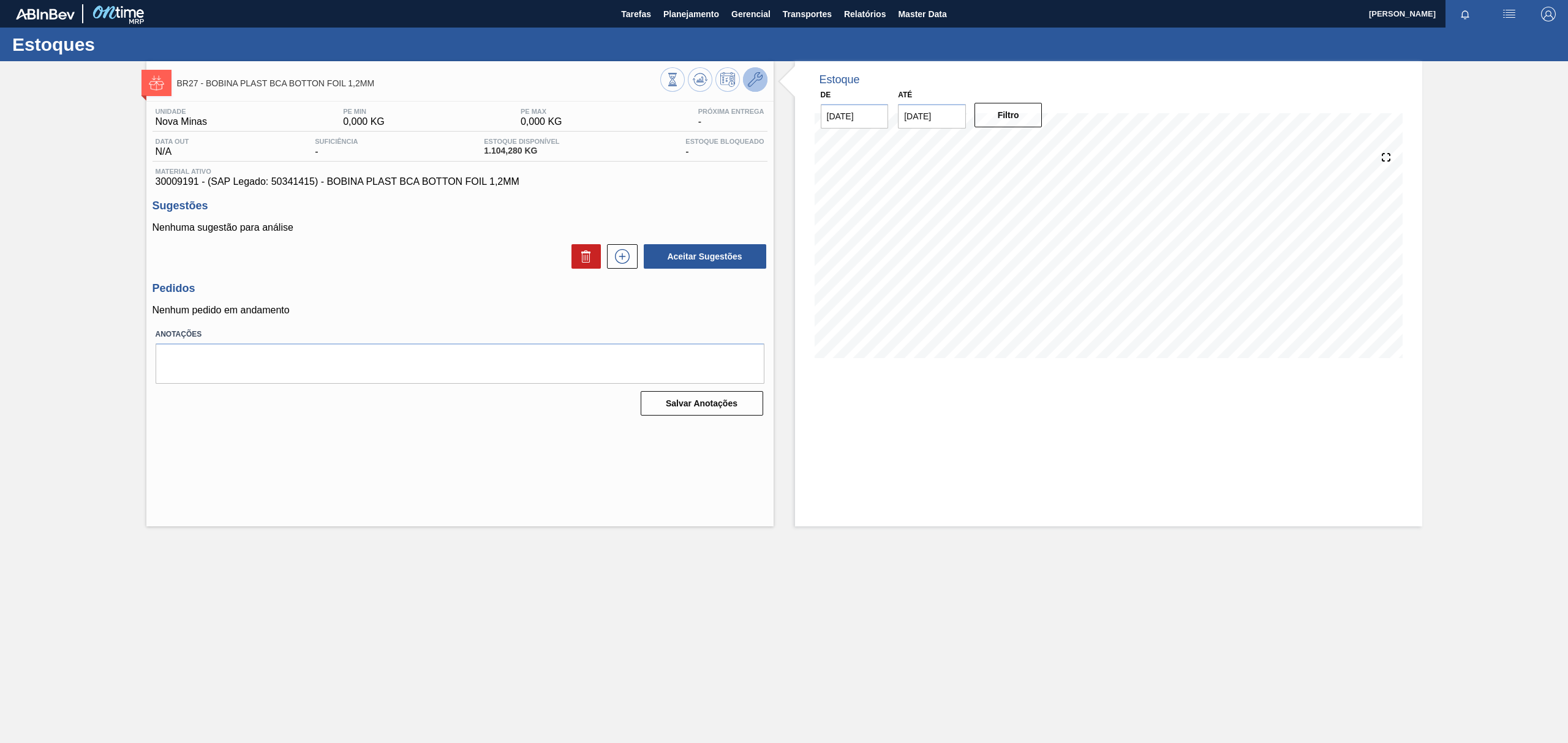
click at [763, 83] on button at bounding box center [755, 79] width 25 height 25
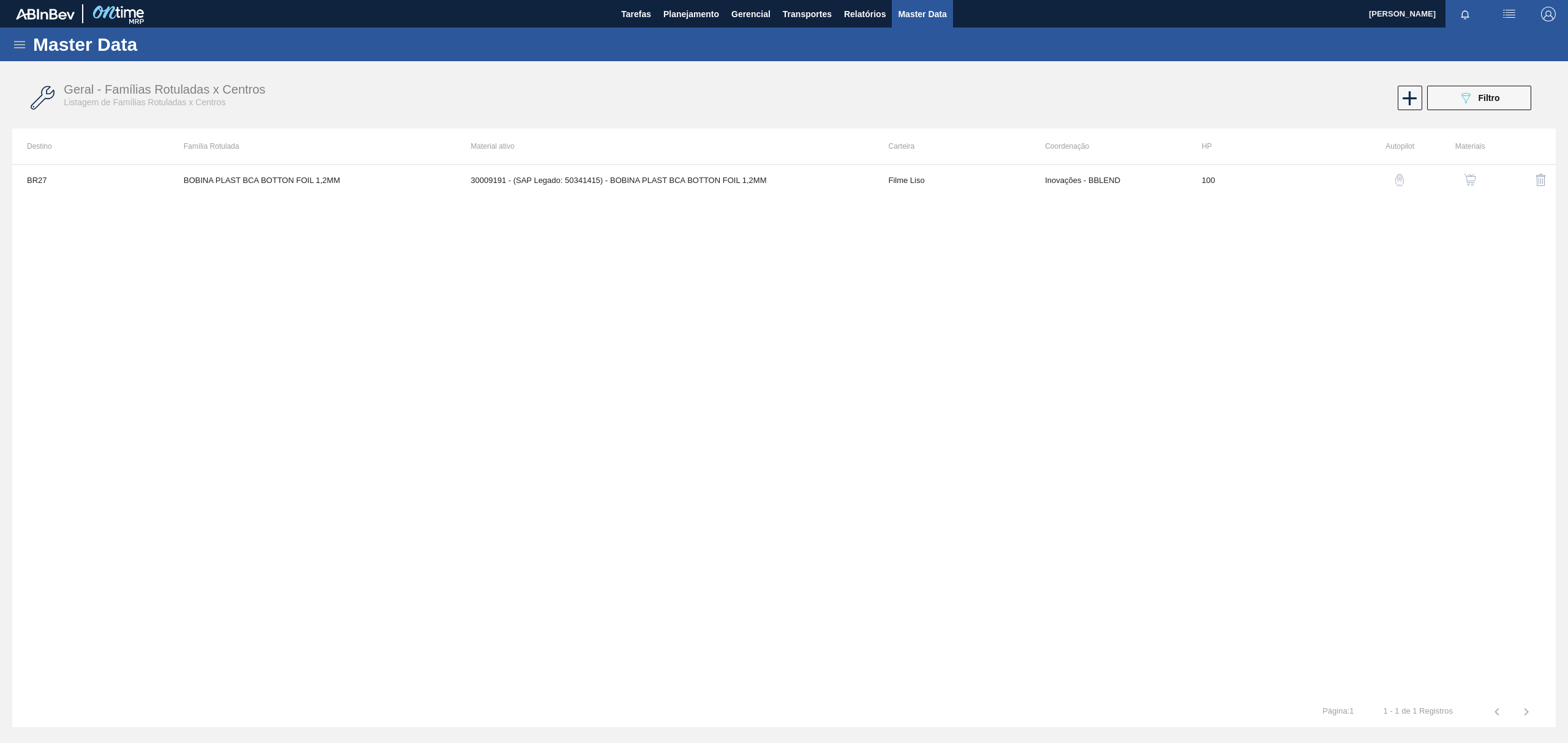
click at [1466, 177] on img "button" at bounding box center [1470, 180] width 12 height 12
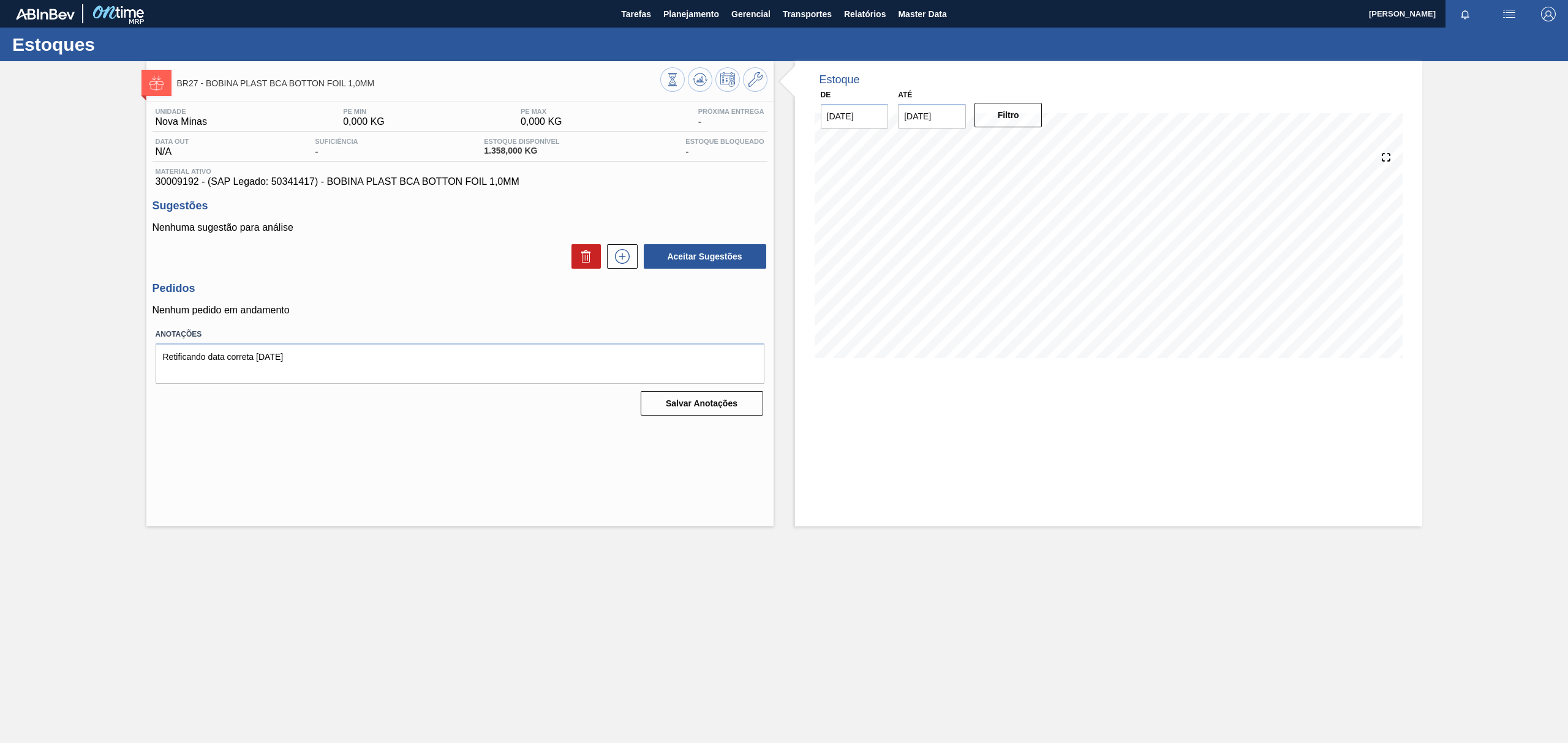
click at [700, 28] on div "Estoques" at bounding box center [784, 44] width 1568 height 34
click at [684, 16] on span "Planejamento" at bounding box center [691, 14] width 56 height 15
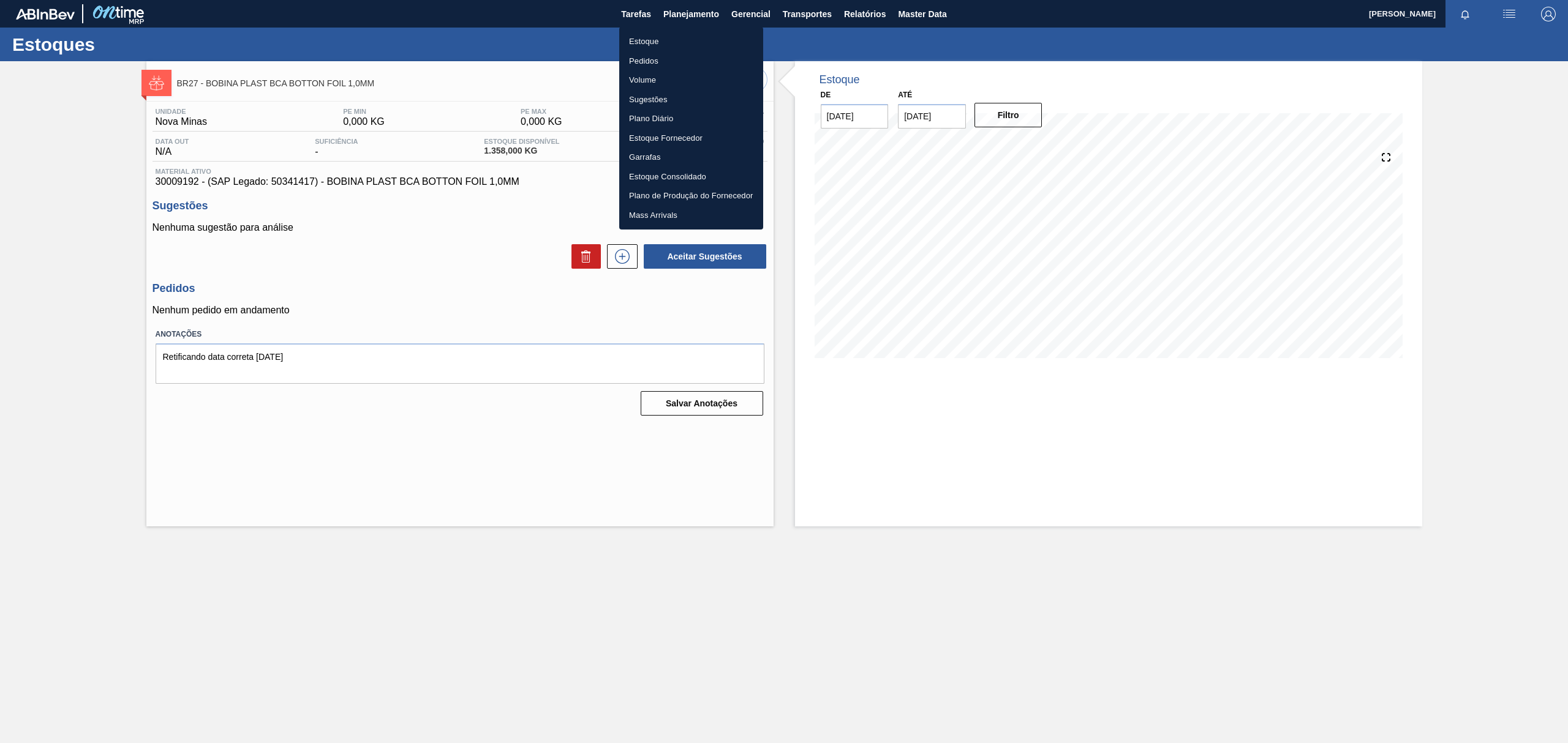
click at [684, 33] on li "Estoque" at bounding box center [691, 41] width 144 height 19
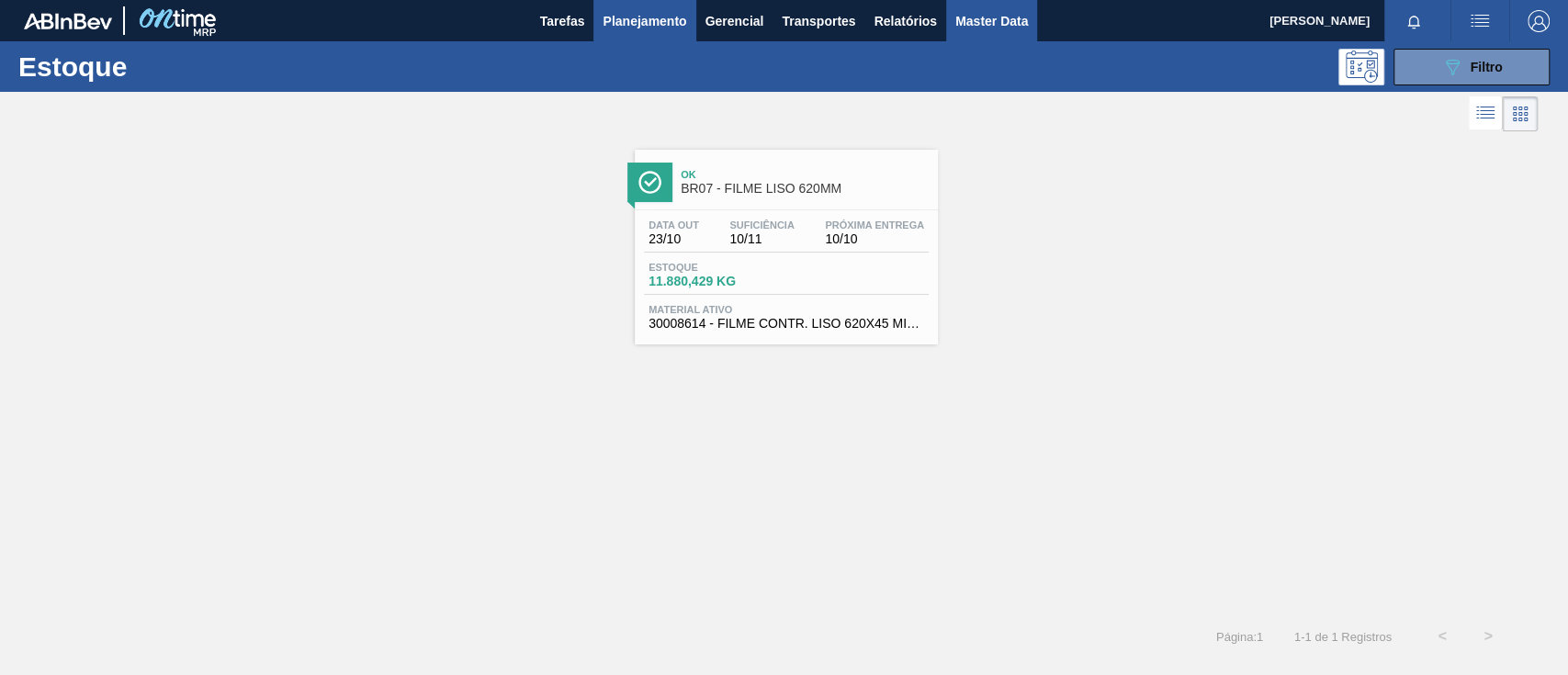
click at [990, 25] on span "Master Data" at bounding box center [991, 21] width 73 height 22
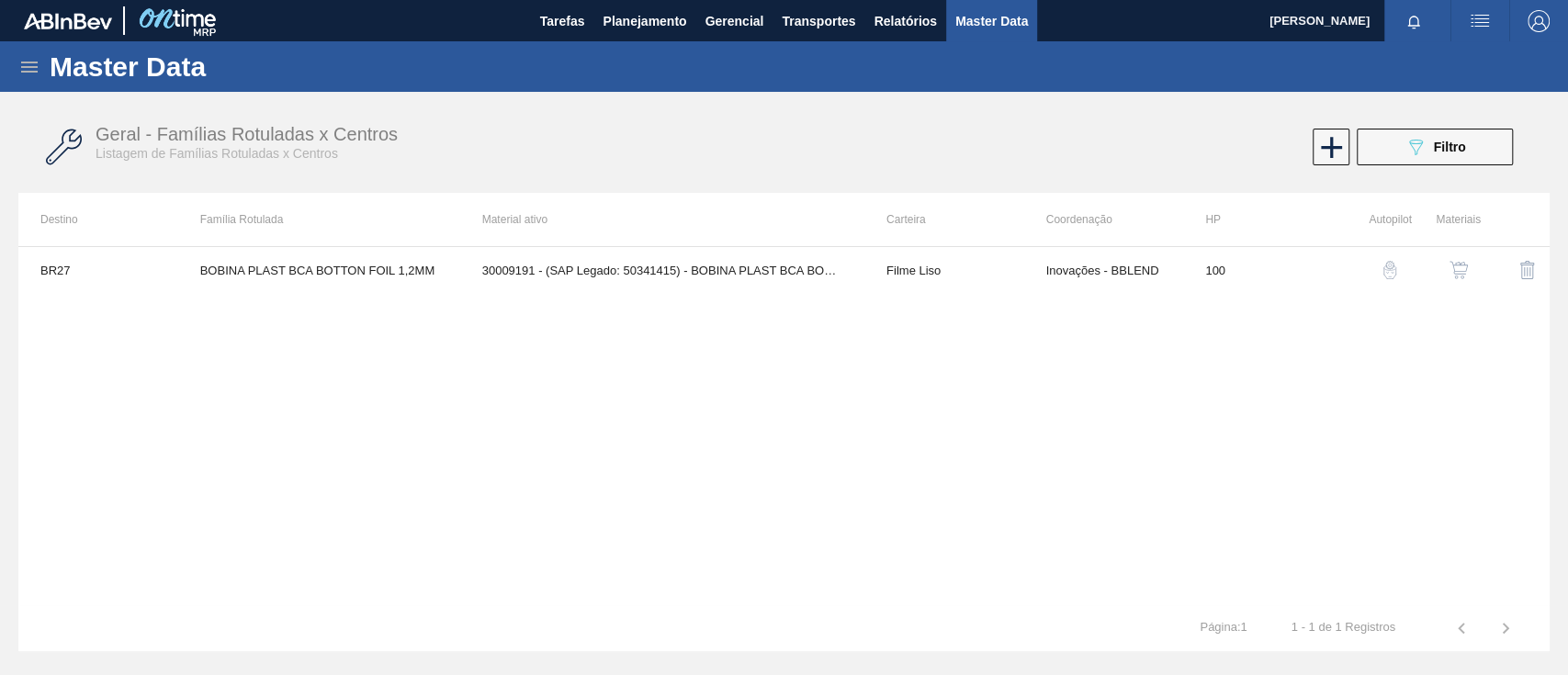
click at [24, 70] on icon at bounding box center [29, 67] width 22 height 22
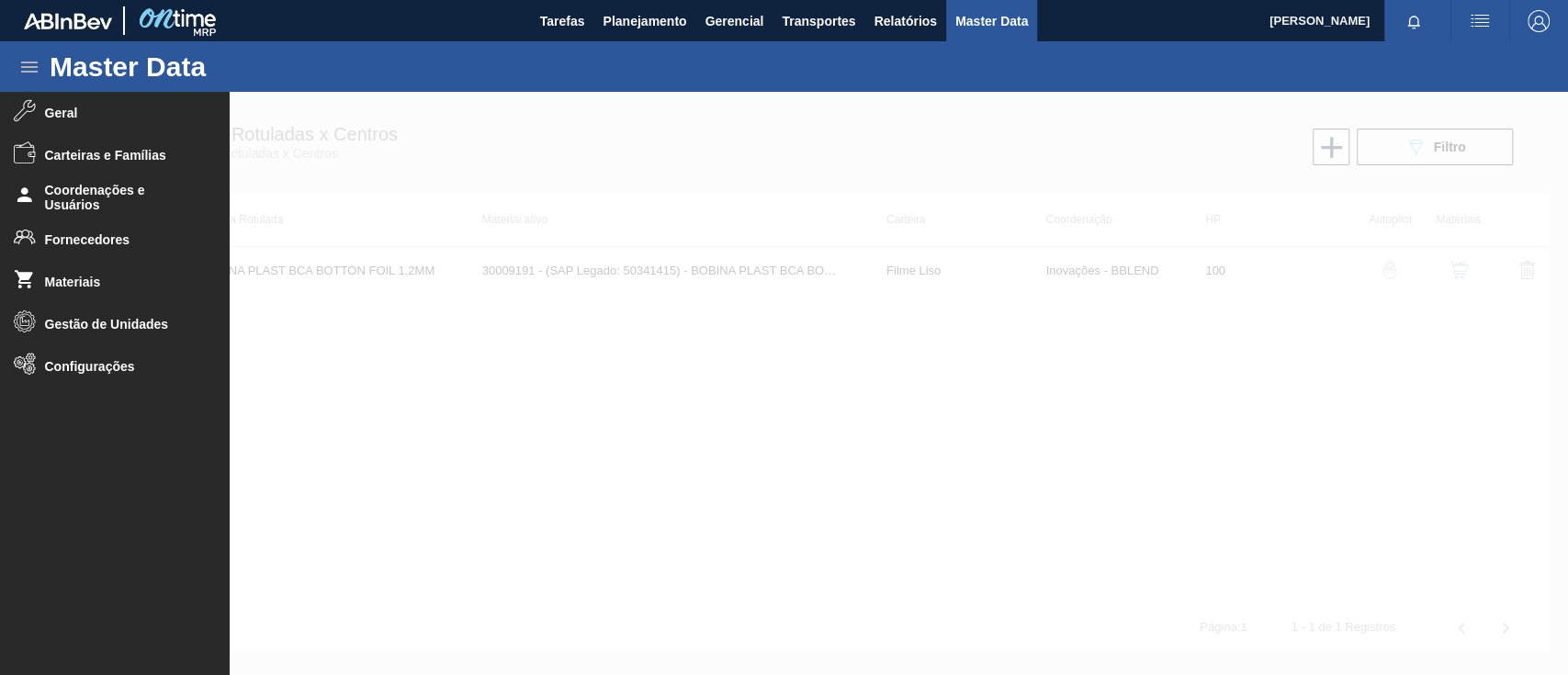
drag, startPoint x: 1040, startPoint y: 216, endPoint x: 1387, endPoint y: 189, distance: 348.0
click at [1064, 211] on div at bounding box center [784, 383] width 1568 height 583
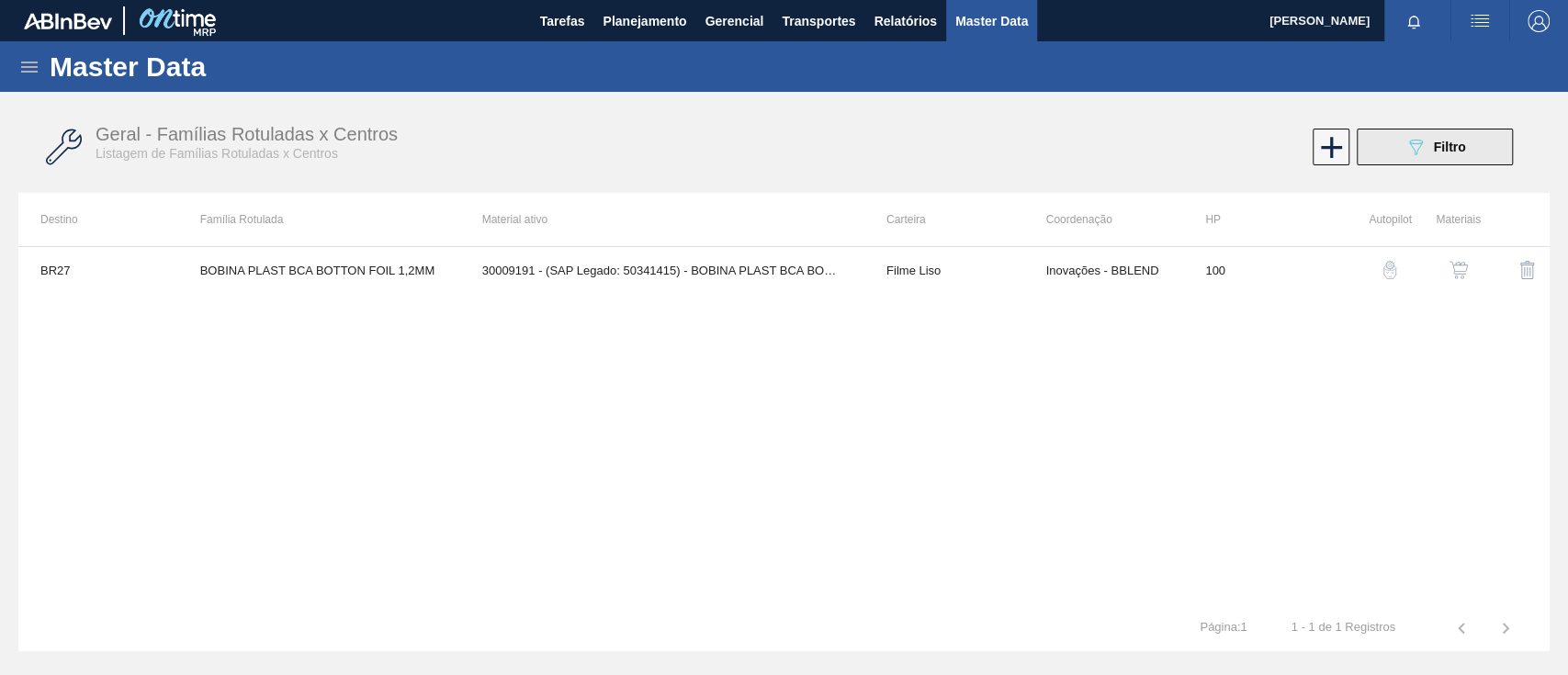
click at [1469, 158] on button "089F7B8B-B2A5-4AFE-B5C0-19BA573D28AC Filtro" at bounding box center [1434, 147] width 157 height 37
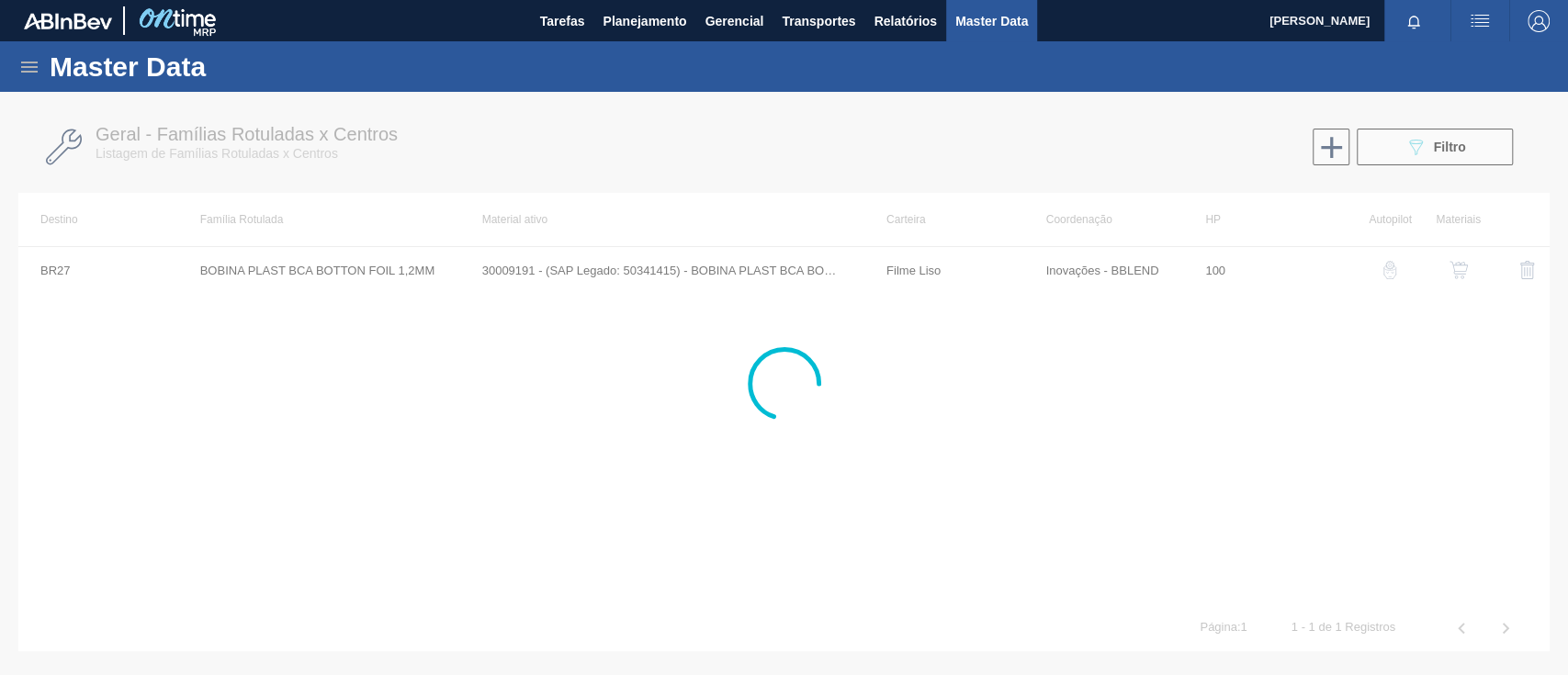
click at [1450, 159] on div at bounding box center [784, 383] width 1568 height 583
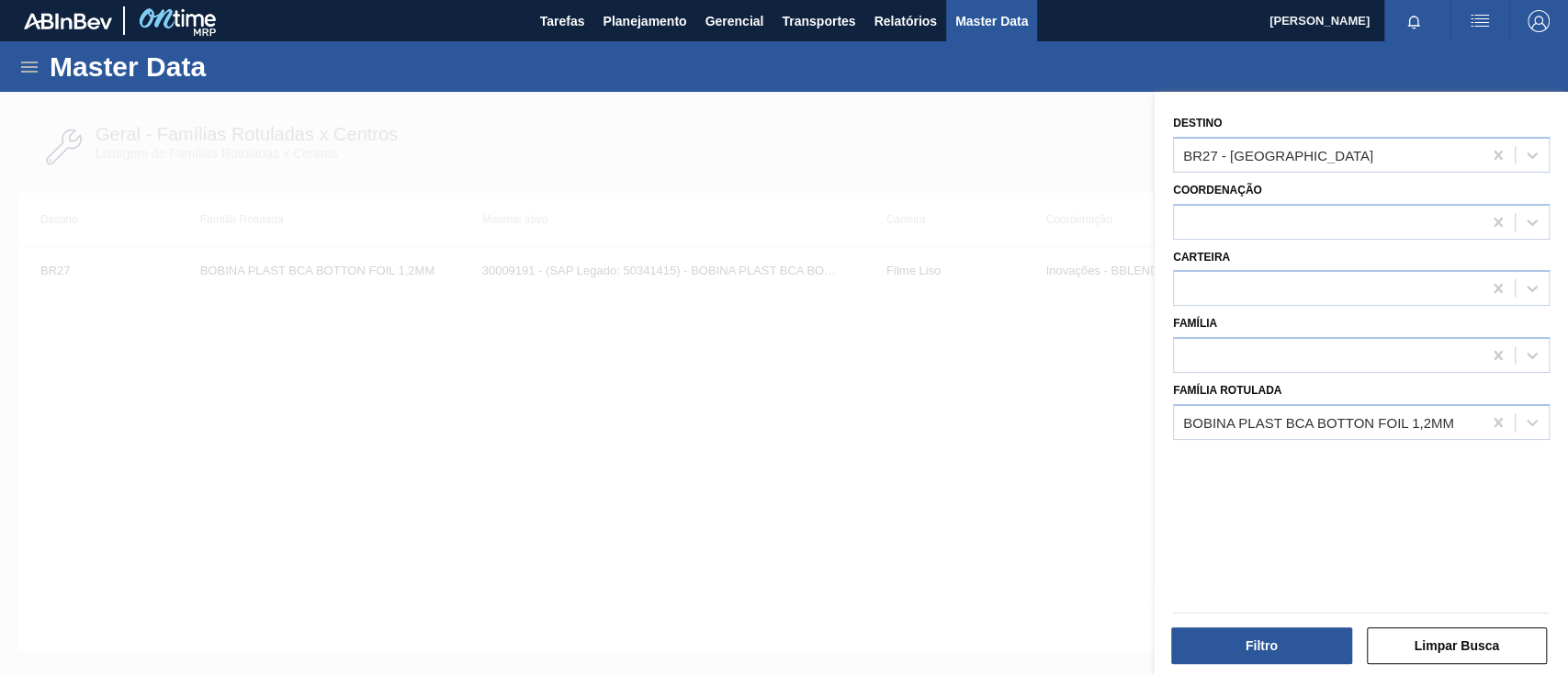
click at [1426, 149] on div "BR27 - [GEOGRAPHIC_DATA]" at bounding box center [1328, 155] width 308 height 27
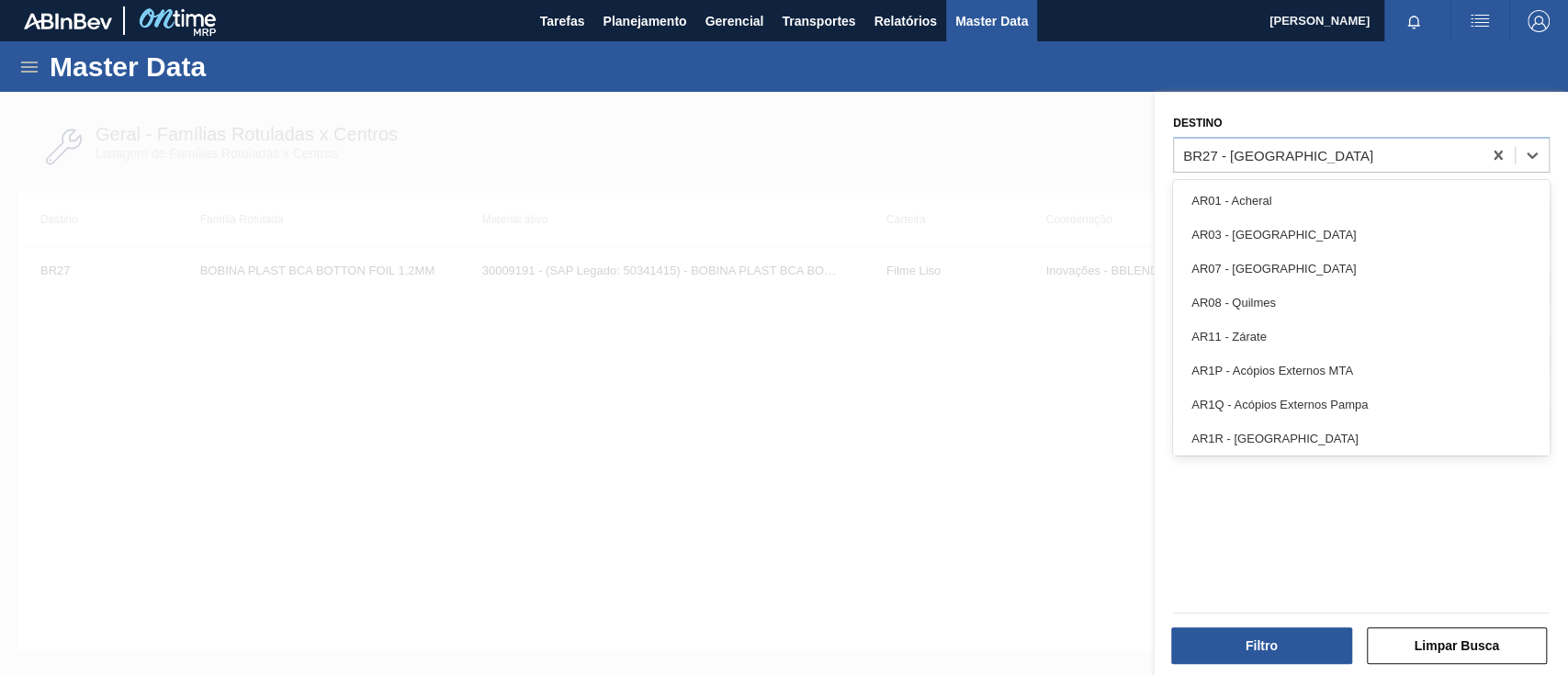
drag, startPoint x: 1425, startPoint y: 122, endPoint x: 1448, endPoint y: 134, distance: 25.9
click at [1425, 122] on div "Destino option AR01 - Acheral focused, 1 of 85. 85 results available. Use Up an…" at bounding box center [1362, 142] width 377 height 63
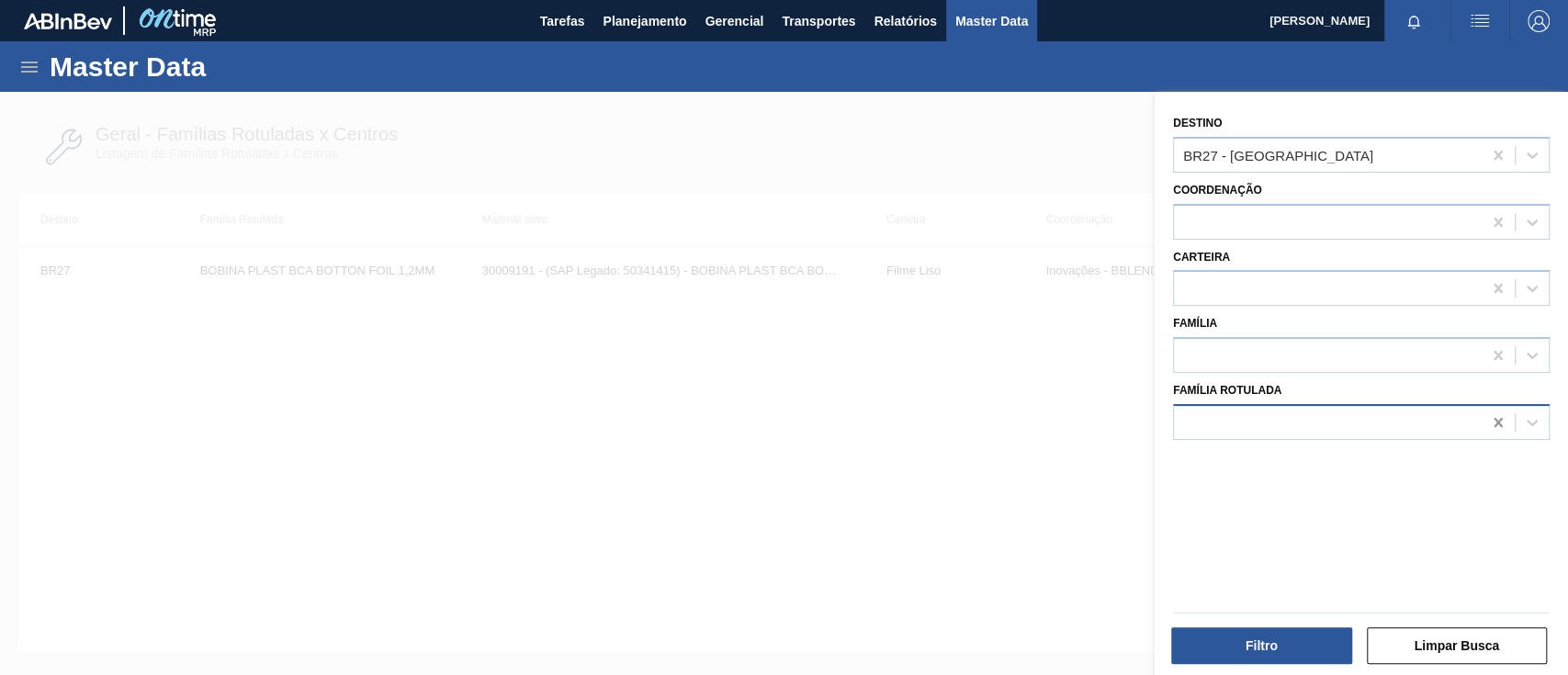
click at [1494, 425] on icon at bounding box center [1498, 422] width 18 height 18
click at [1493, 155] on icon at bounding box center [1498, 155] width 18 height 18
click at [1297, 423] on div at bounding box center [1328, 422] width 308 height 27
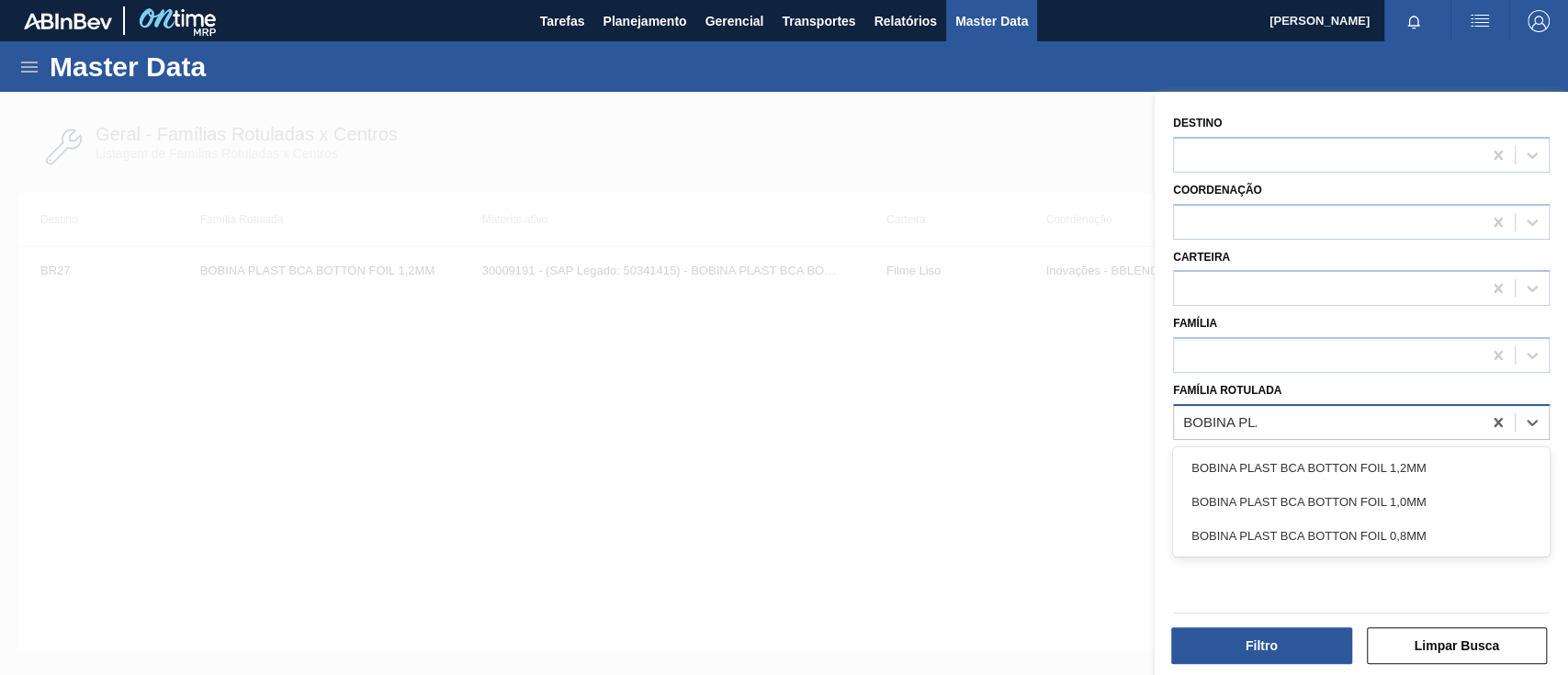
type Rotulada "BOBINA PLAS"
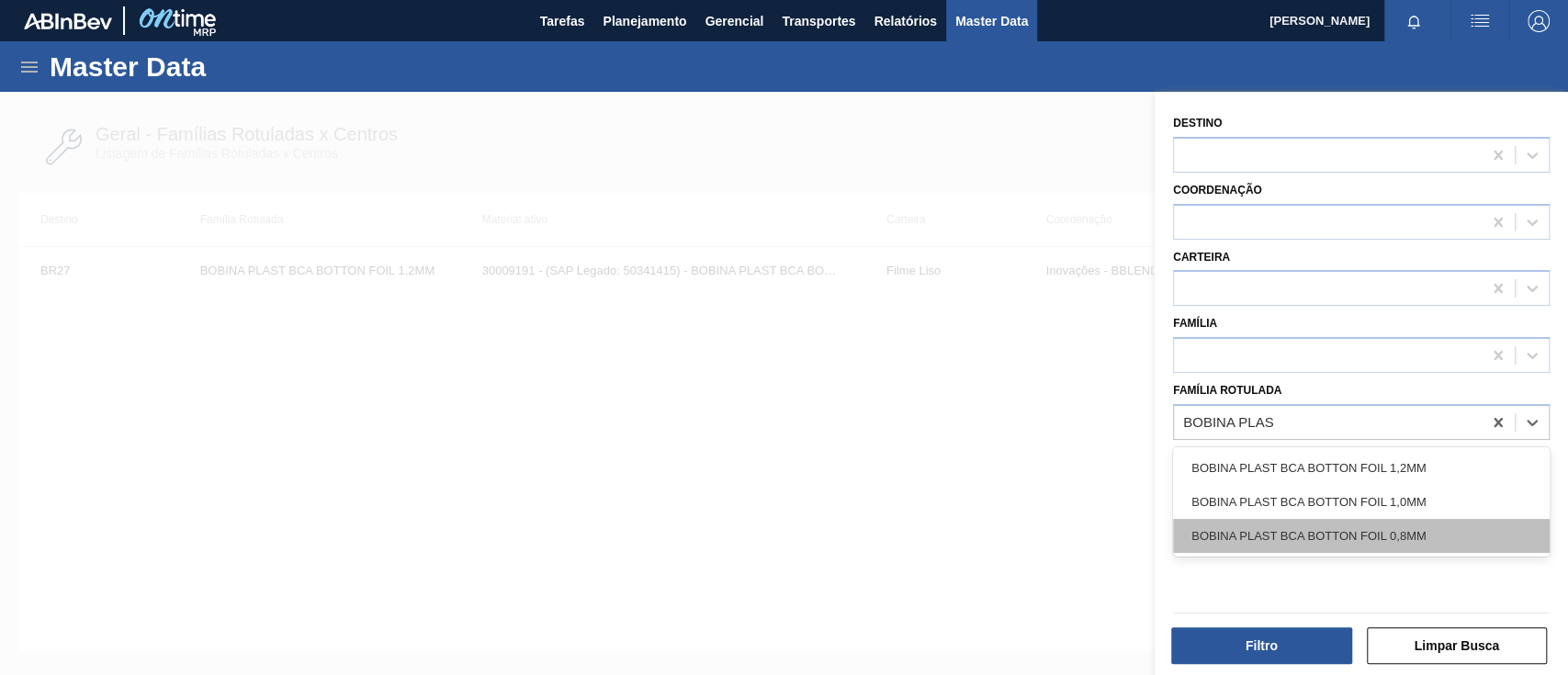
click at [1332, 523] on div "BOBINA PLAST BCA BOTTON FOIL 0,8MM" at bounding box center [1362, 535] width 377 height 34
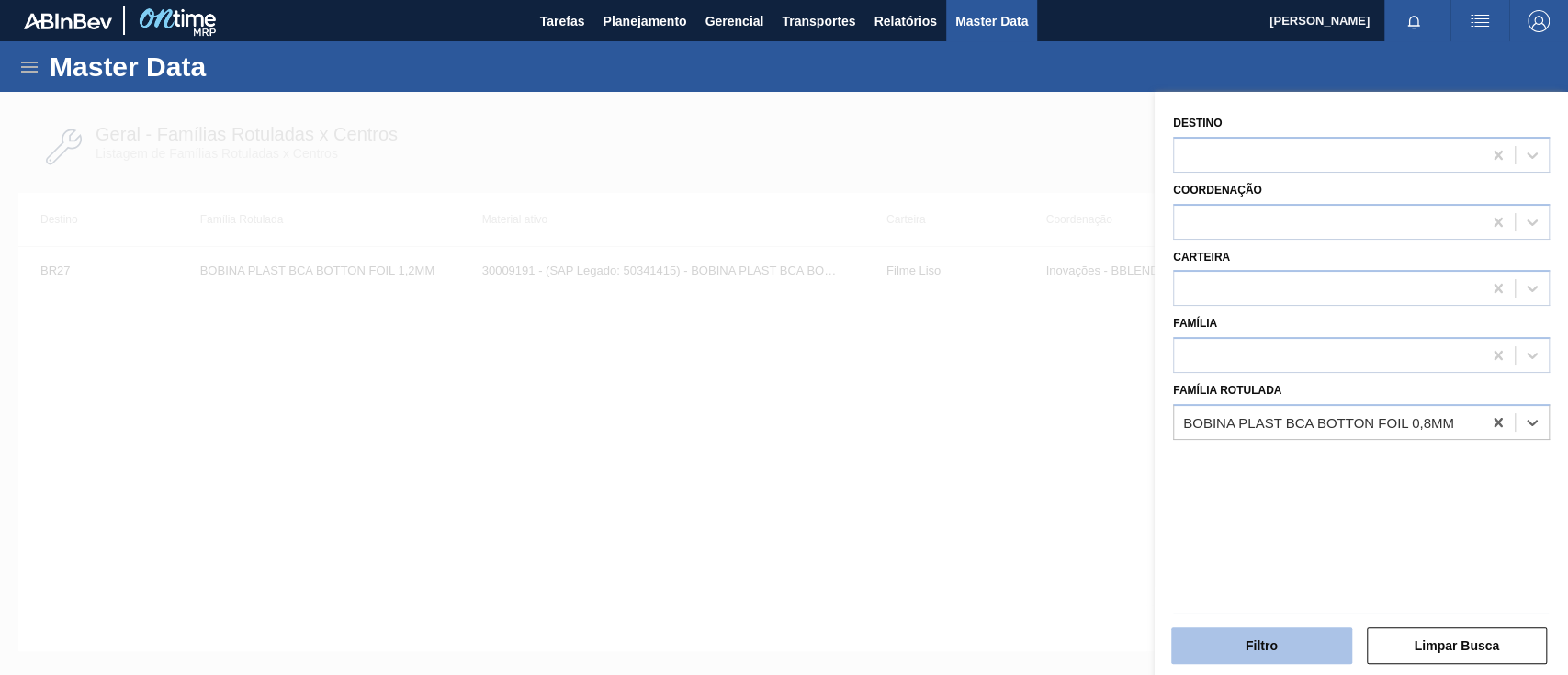
click at [1286, 643] on button "Filtro" at bounding box center [1261, 645] width 181 height 37
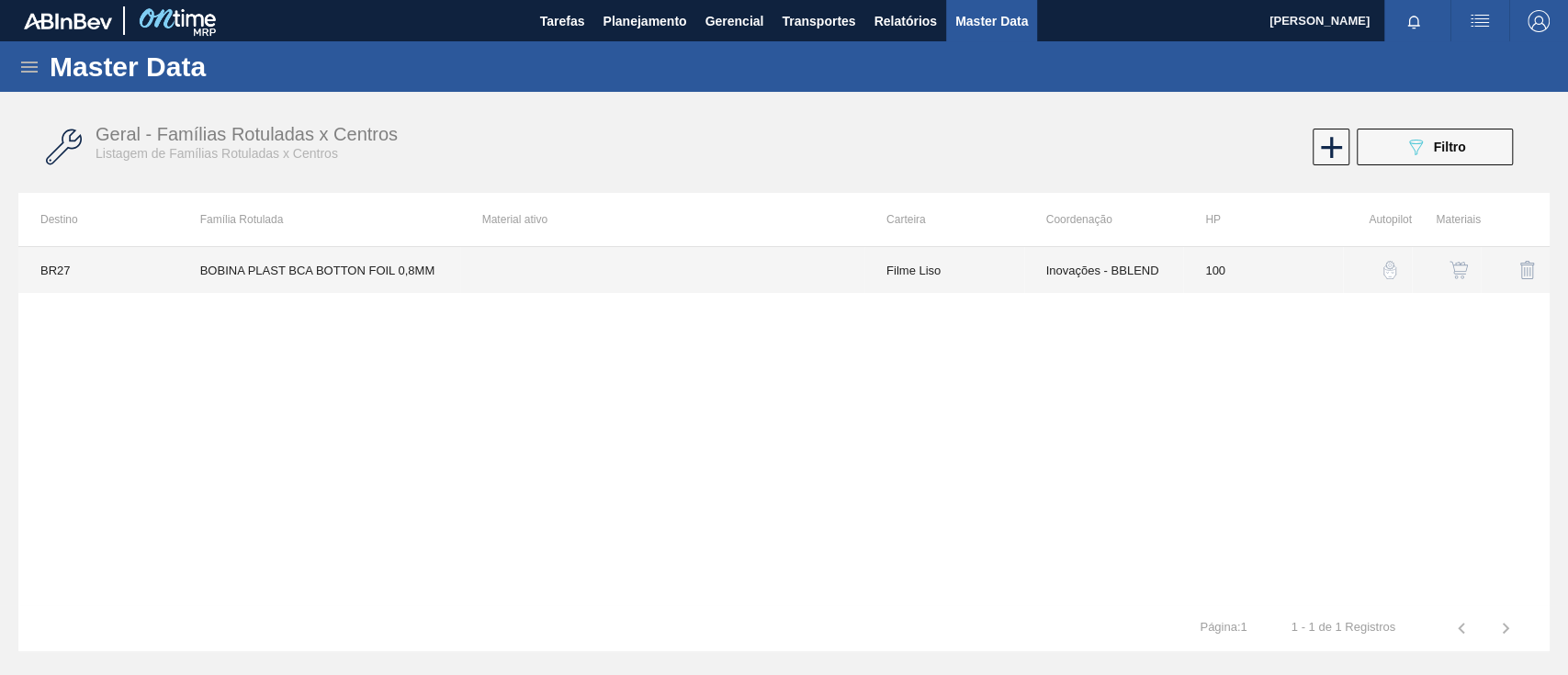
click at [632, 261] on td at bounding box center [661, 270] width 404 height 46
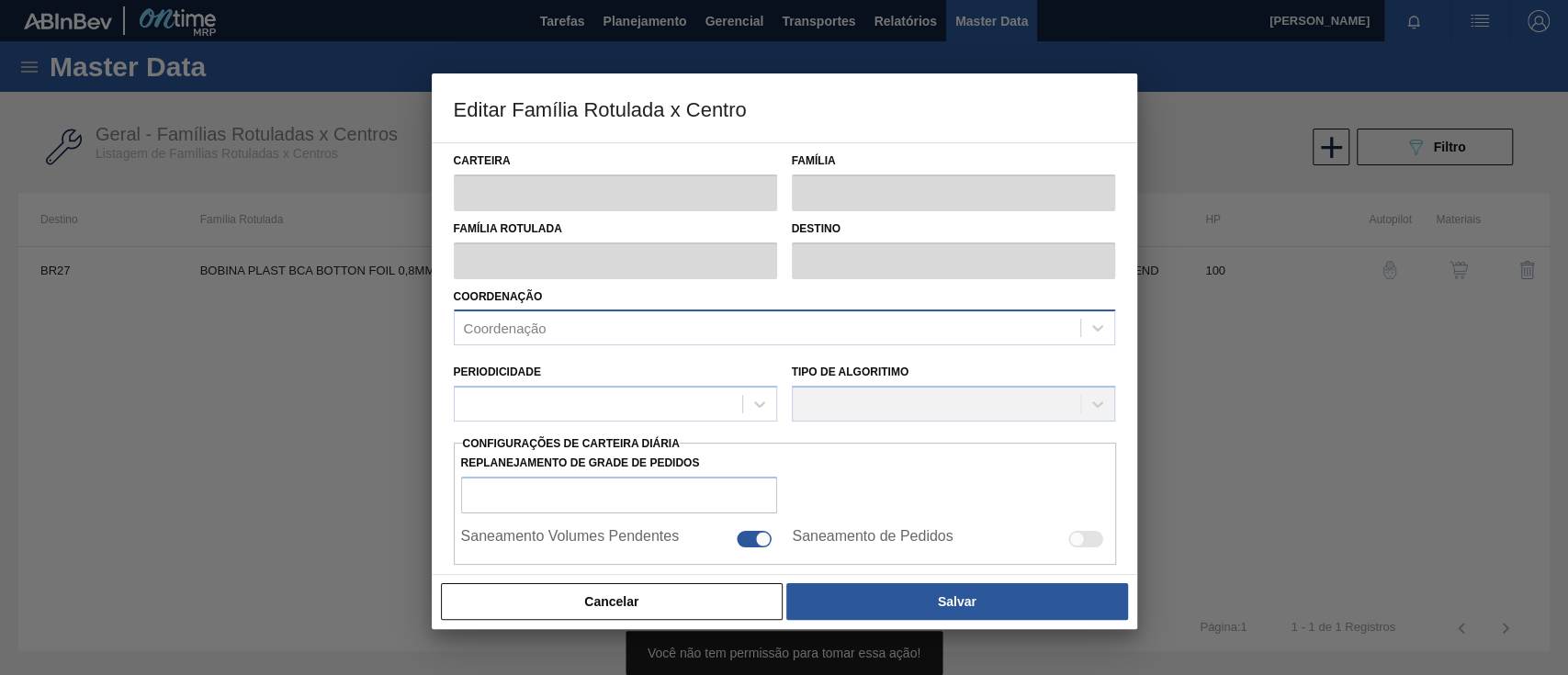
type input "Filme Liso"
type input "BOBINA PLAST BCA BOTTON FOIL 0,8MM"
type input "BR27 - [GEOGRAPHIC_DATA]"
type input "100"
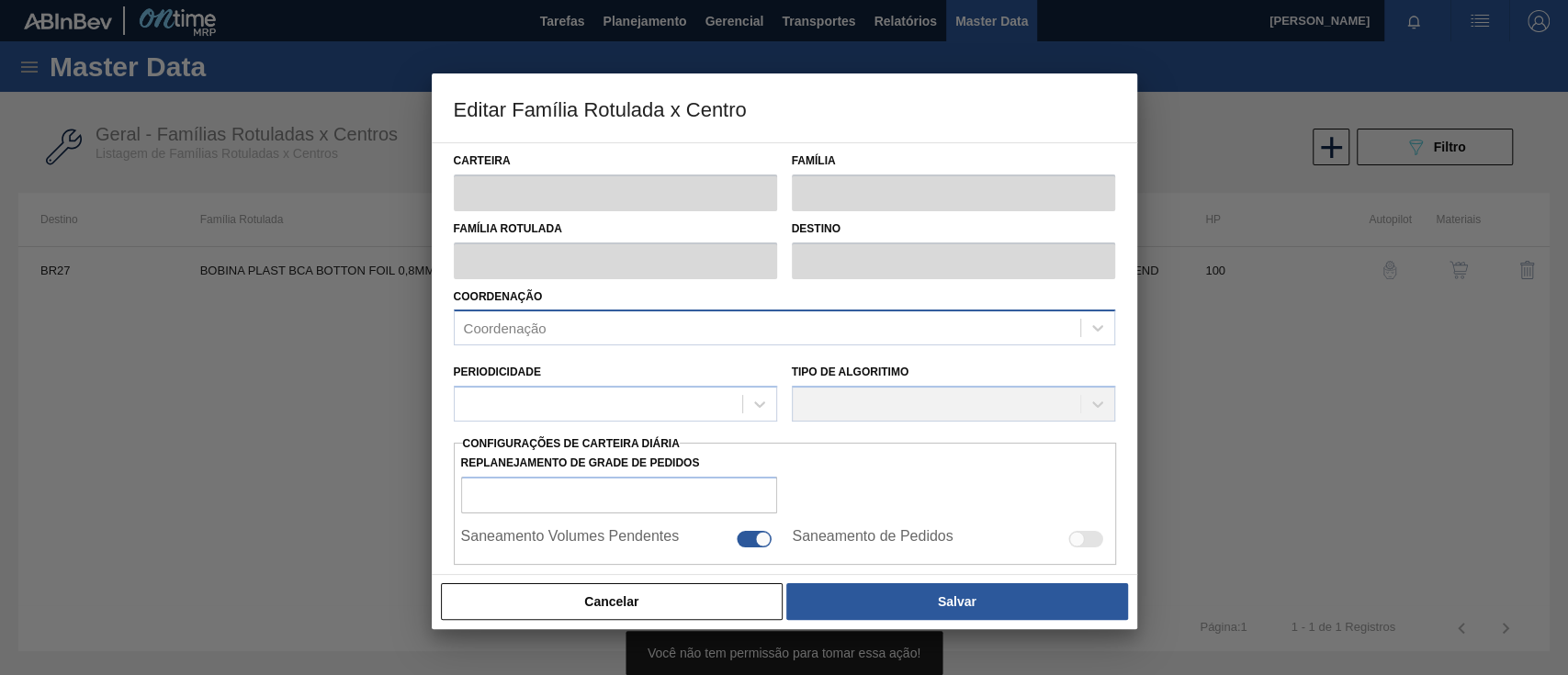
type input "0"
type input "100"
type input "0,000"
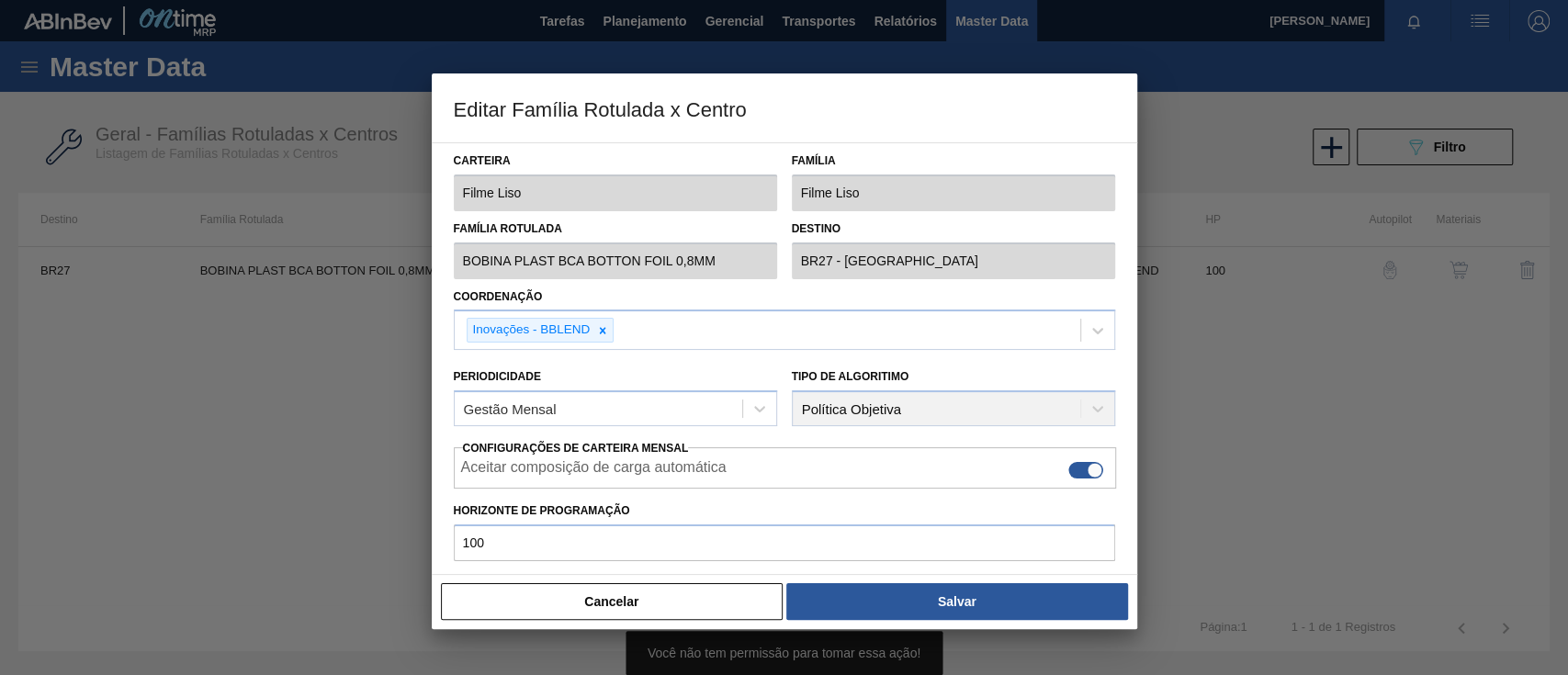
drag, startPoint x: 656, startPoint y: 600, endPoint x: 1469, endPoint y: 392, distance: 839.2
click at [656, 599] on button "Cancelar" at bounding box center [612, 601] width 343 height 37
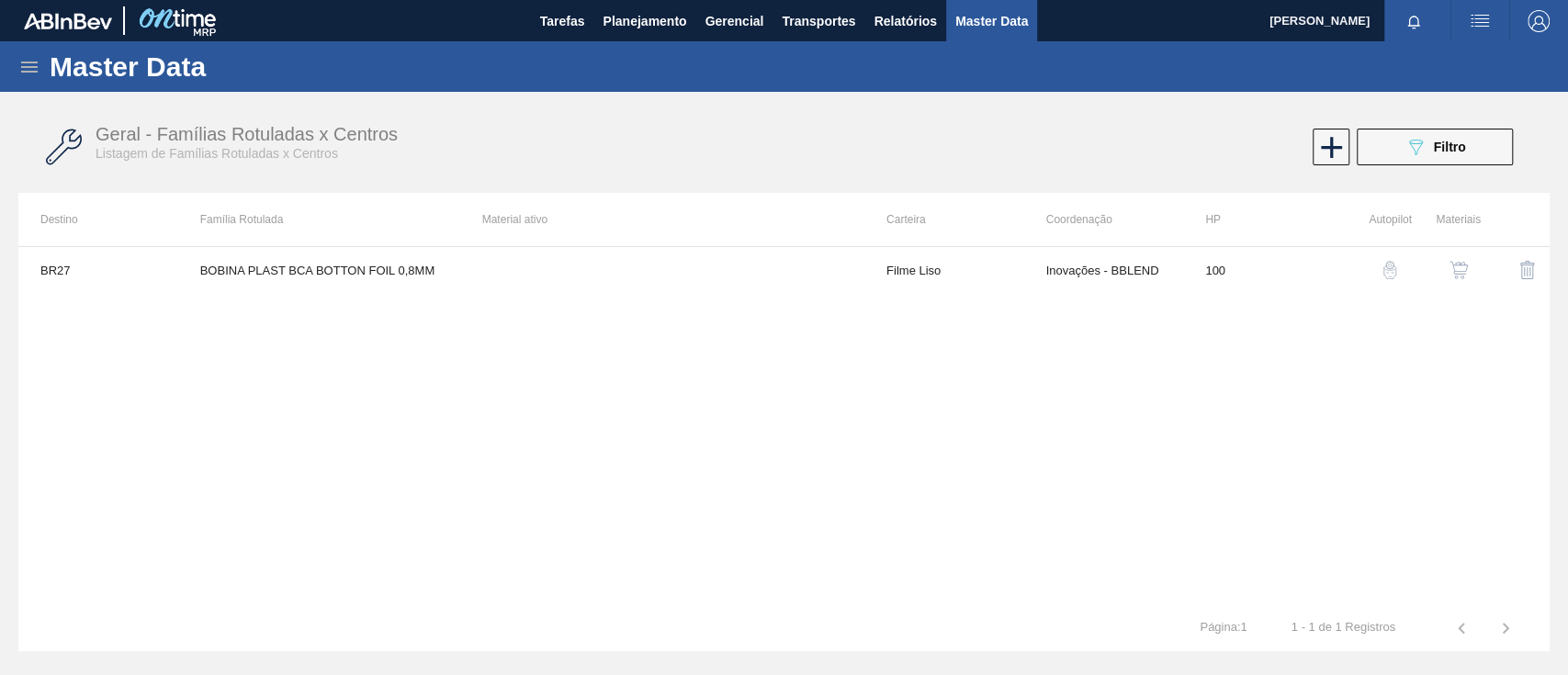
click at [1453, 276] on img "button" at bounding box center [1458, 270] width 18 height 18
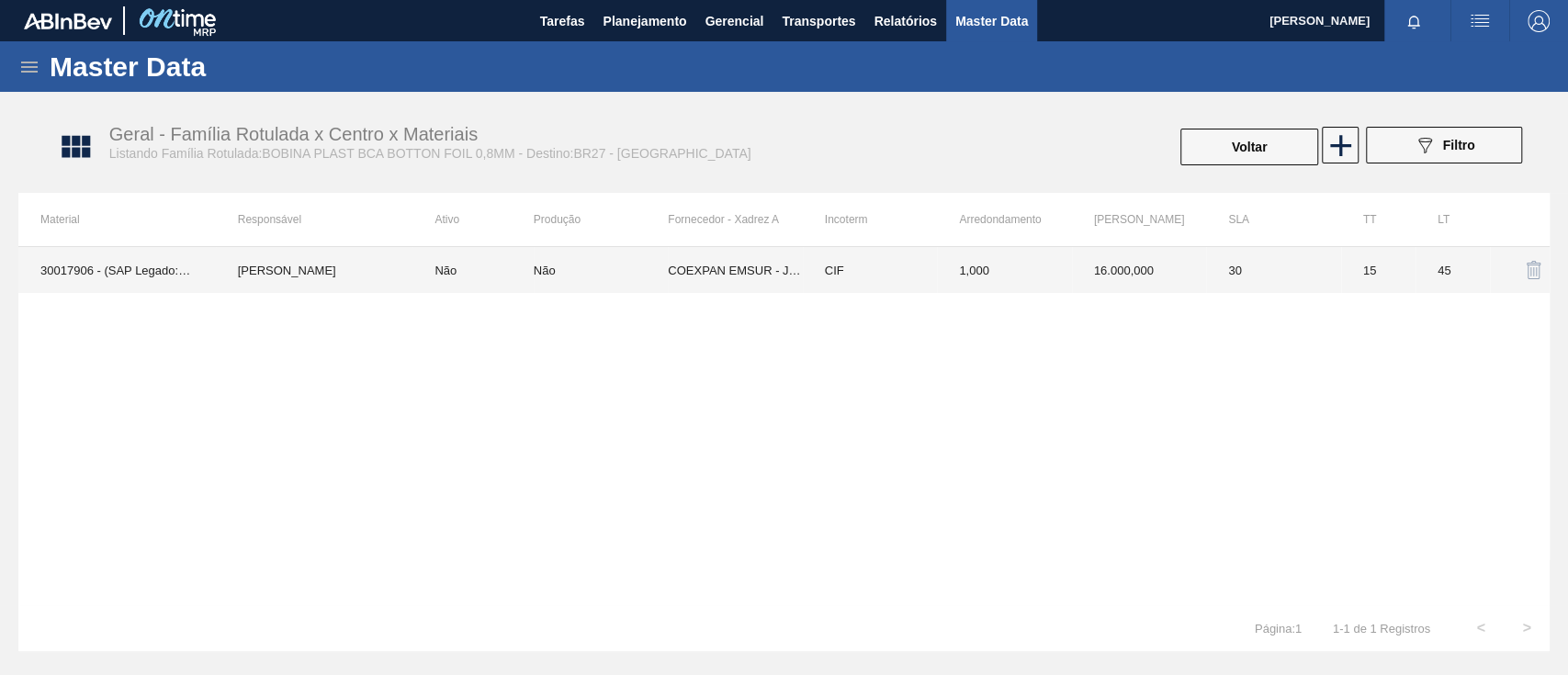
click at [275, 269] on td "Rafael Shimabukuro" at bounding box center [314, 270] width 197 height 46
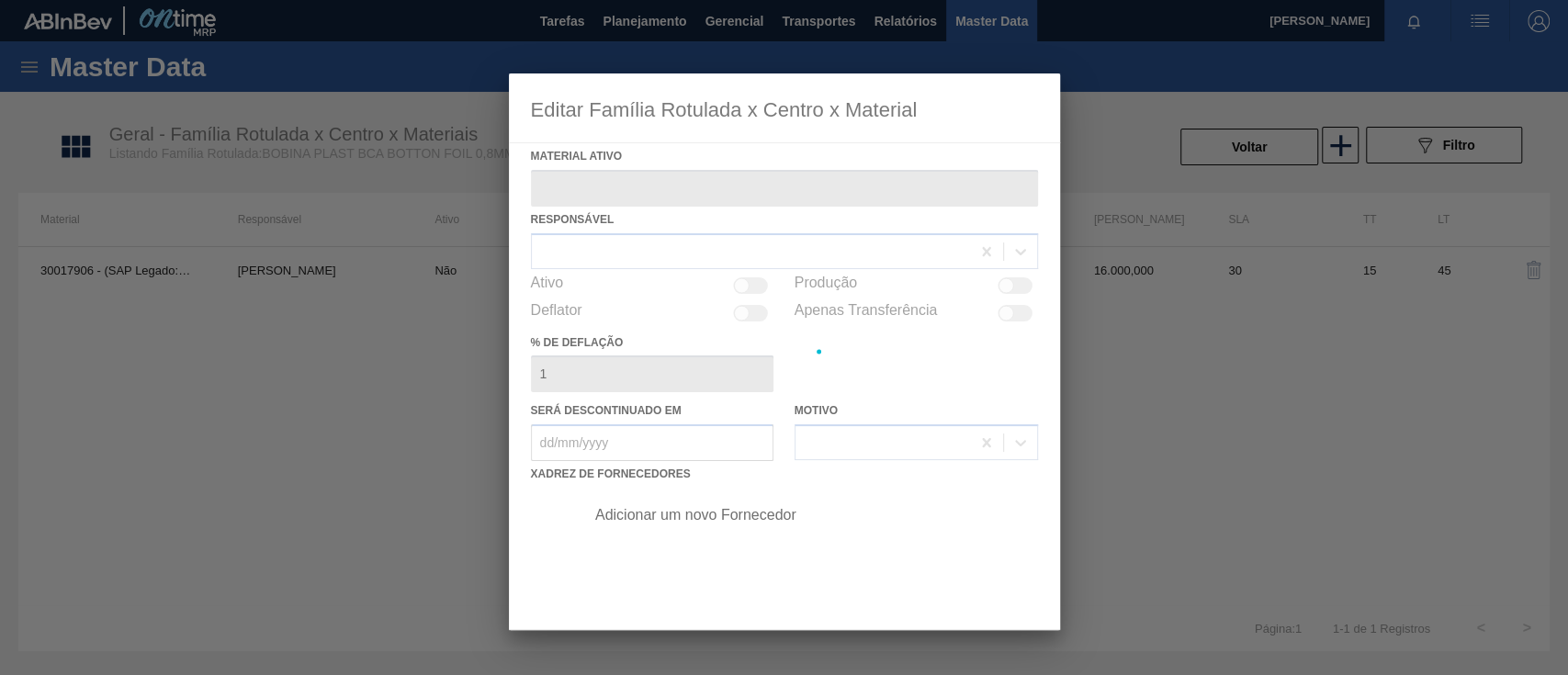
type ativo "30017906 - (SAP Legado: 50341419) - BOBINA PLAST BCA BOTTON FOIL 0,8MM"
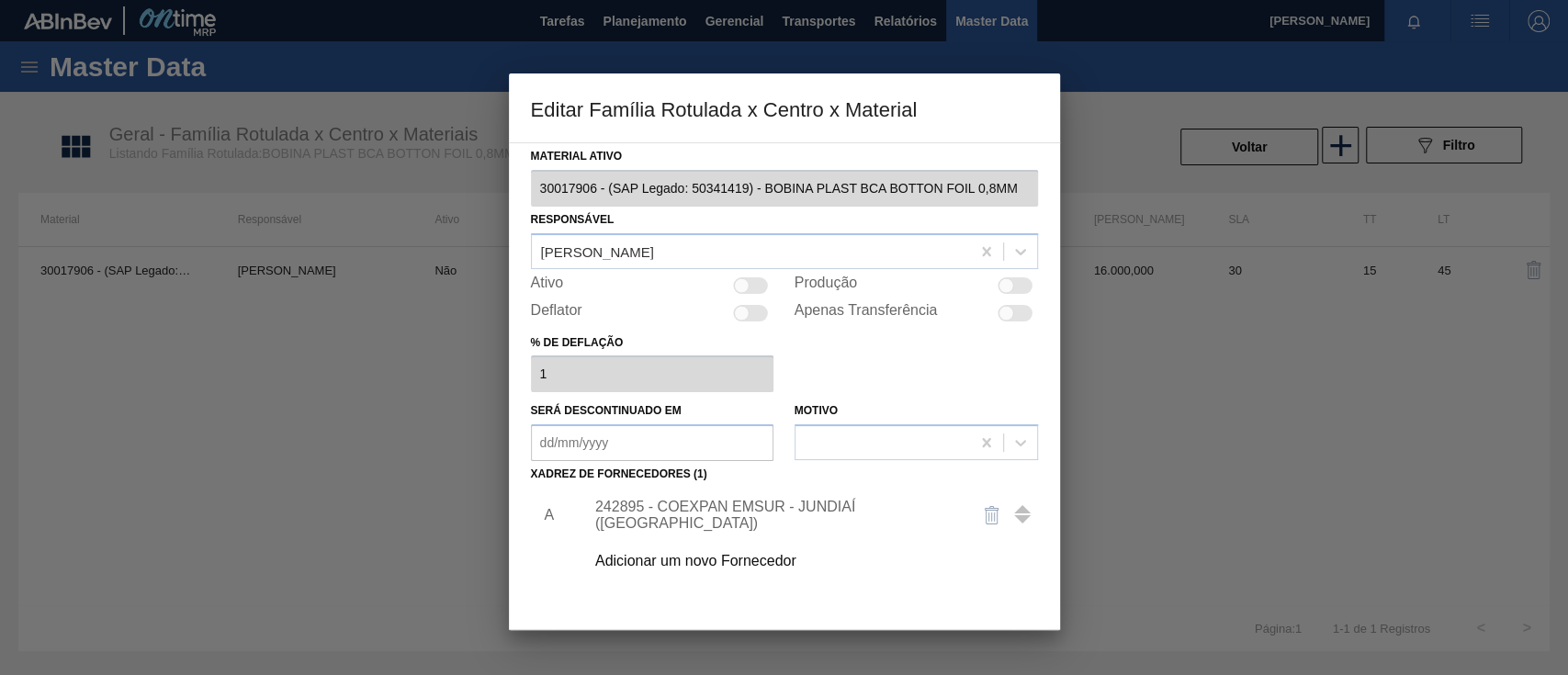
click at [999, 285] on div at bounding box center [1006, 285] width 16 height 16
checkbox input "true"
click at [750, 282] on div at bounding box center [751, 285] width 35 height 17
checkbox input "true"
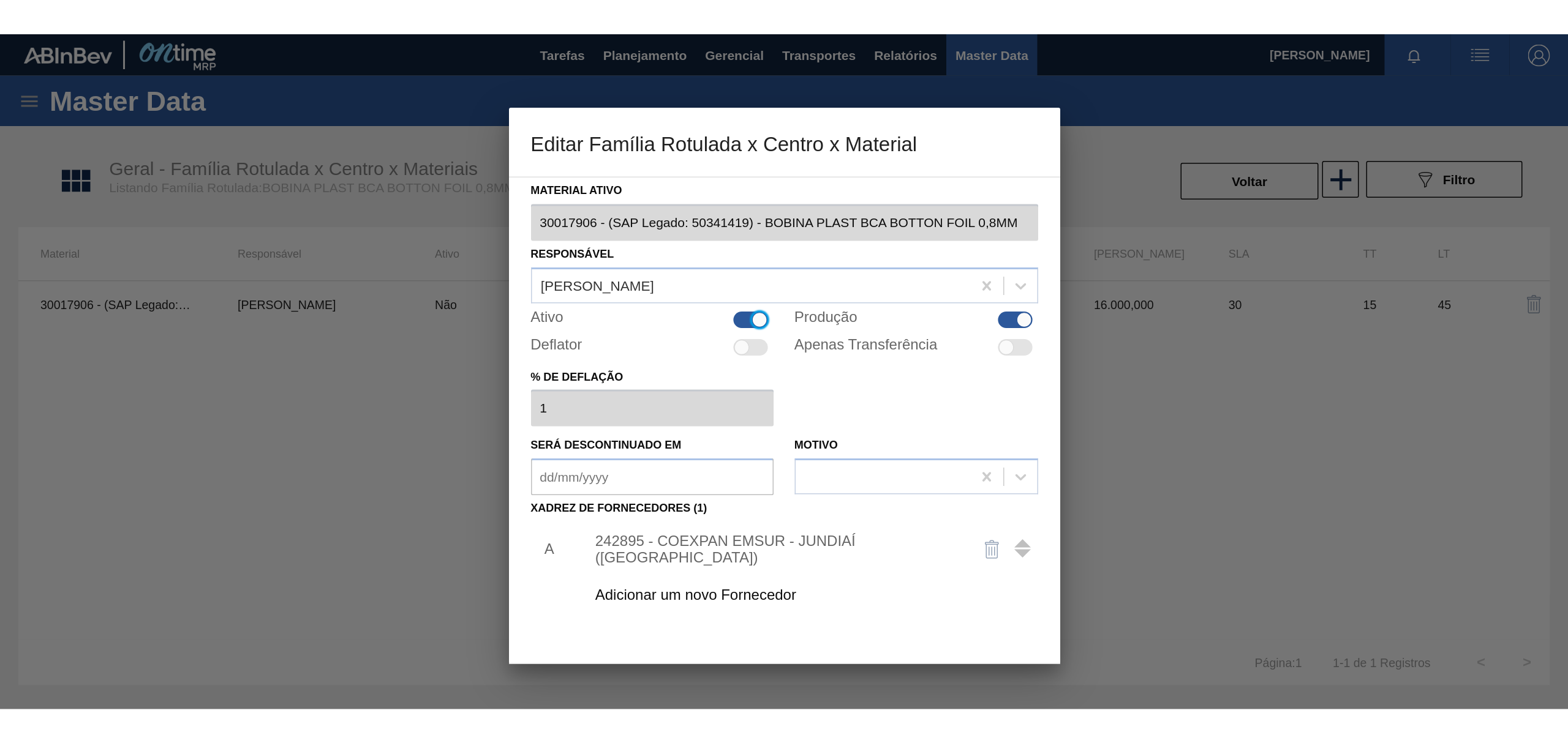
scroll to position [101, 0]
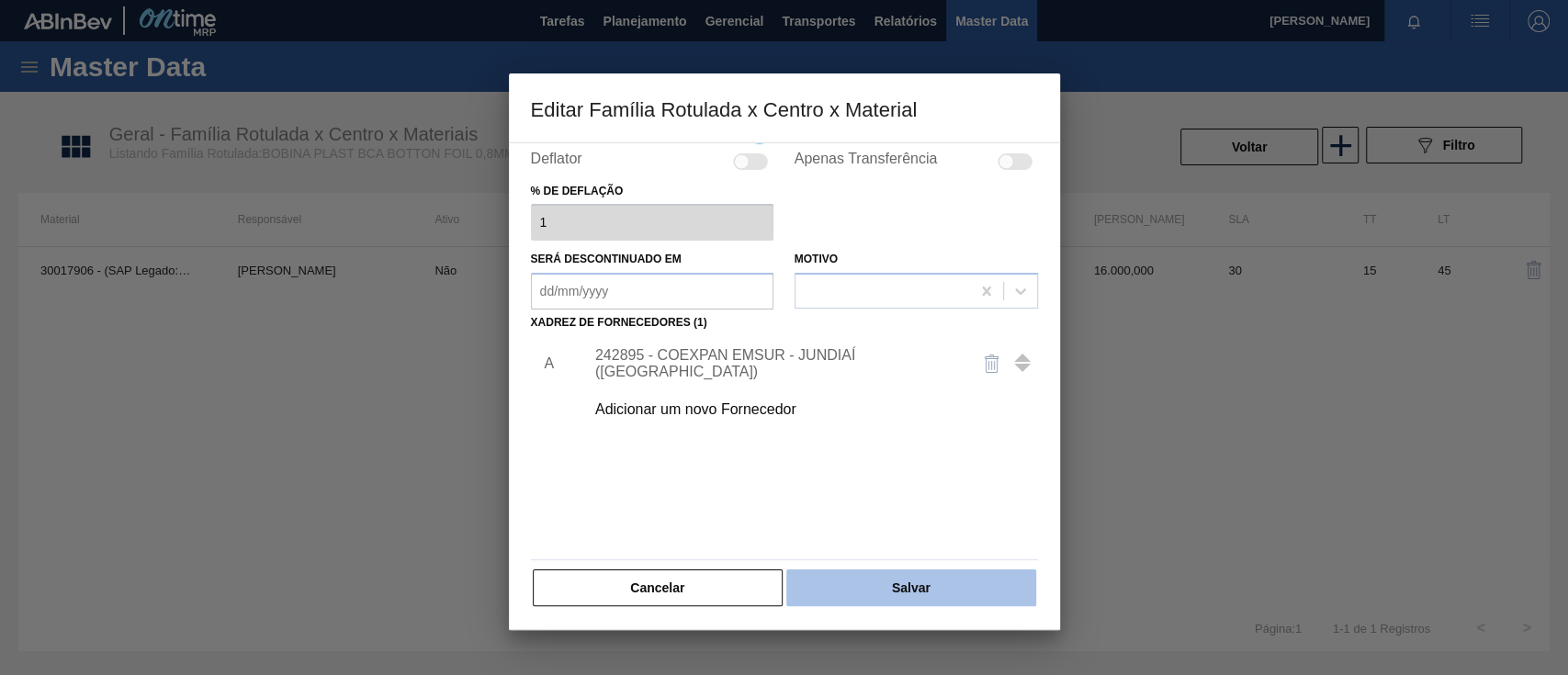
click at [978, 579] on button "Salvar" at bounding box center [911, 587] width 249 height 37
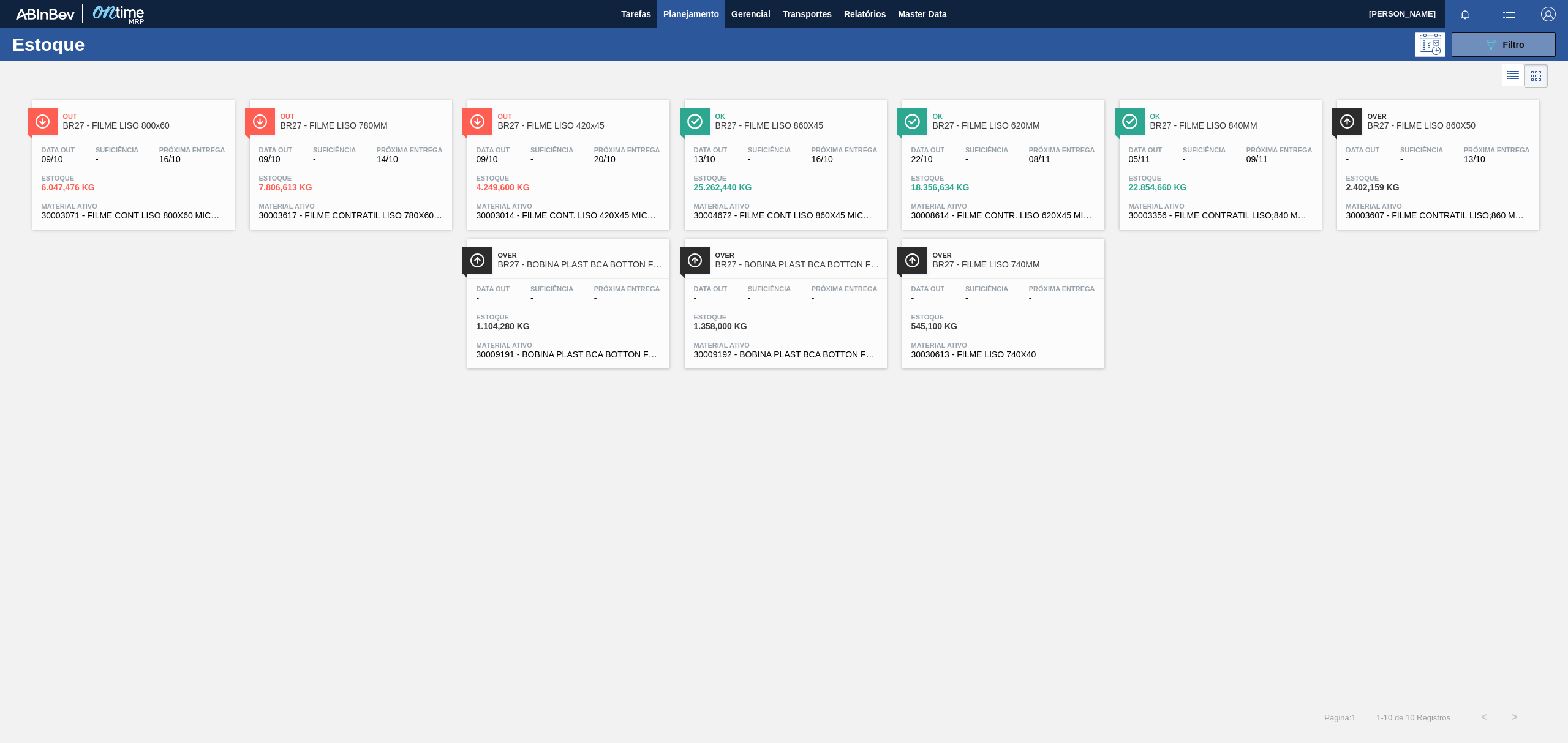
click at [545, 266] on span "BR27 - BOBINA PLAST BCA BOTTON FOIL 1,2MM" at bounding box center [581, 265] width 166 height 9
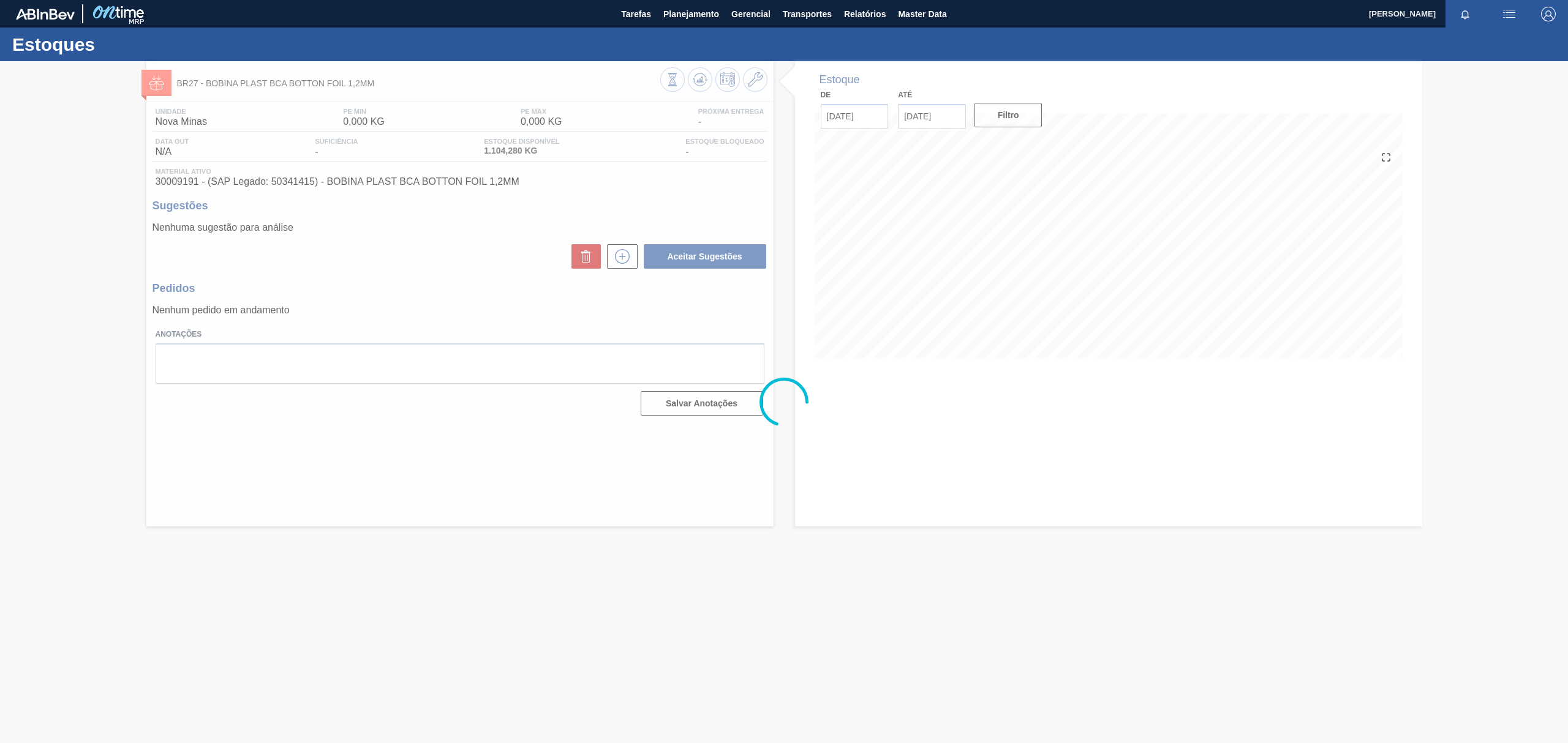
click at [752, 91] on div at bounding box center [784, 402] width 1568 height 682
click at [757, 84] on div at bounding box center [784, 402] width 1568 height 682
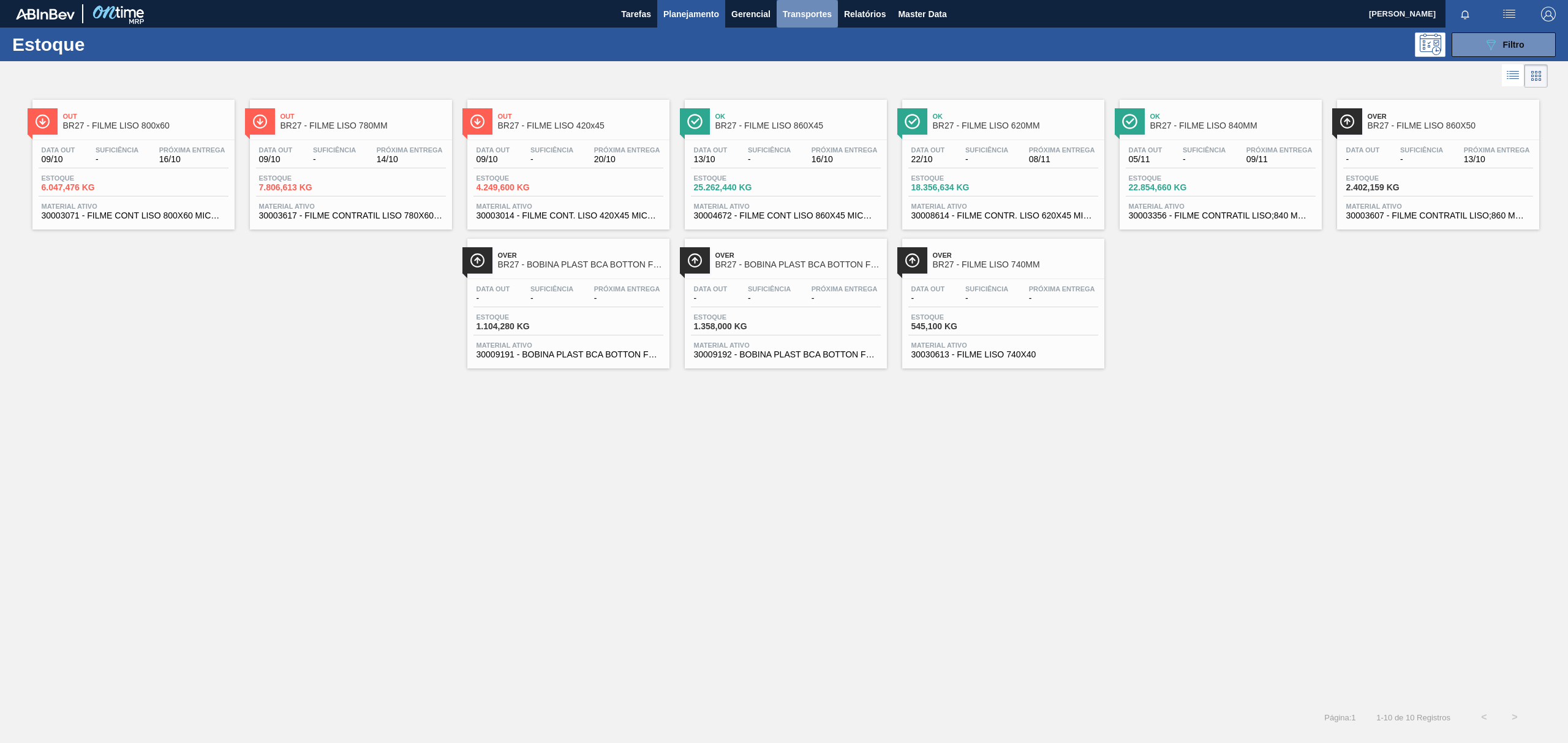
click at [814, 15] on span "Transportes" at bounding box center [807, 14] width 49 height 15
click at [757, 19] on div at bounding box center [784, 372] width 1568 height 743
click at [755, 0] on body "Tarefas Planejamento Gerencial Transportes Relatórios Master Data TOMAS SIMOES …" at bounding box center [784, 0] width 1568 height 0
click at [743, 9] on span "Gerencial" at bounding box center [751, 14] width 39 height 15
click at [745, 57] on li "Itens Críticos" at bounding box center [751, 60] width 89 height 19
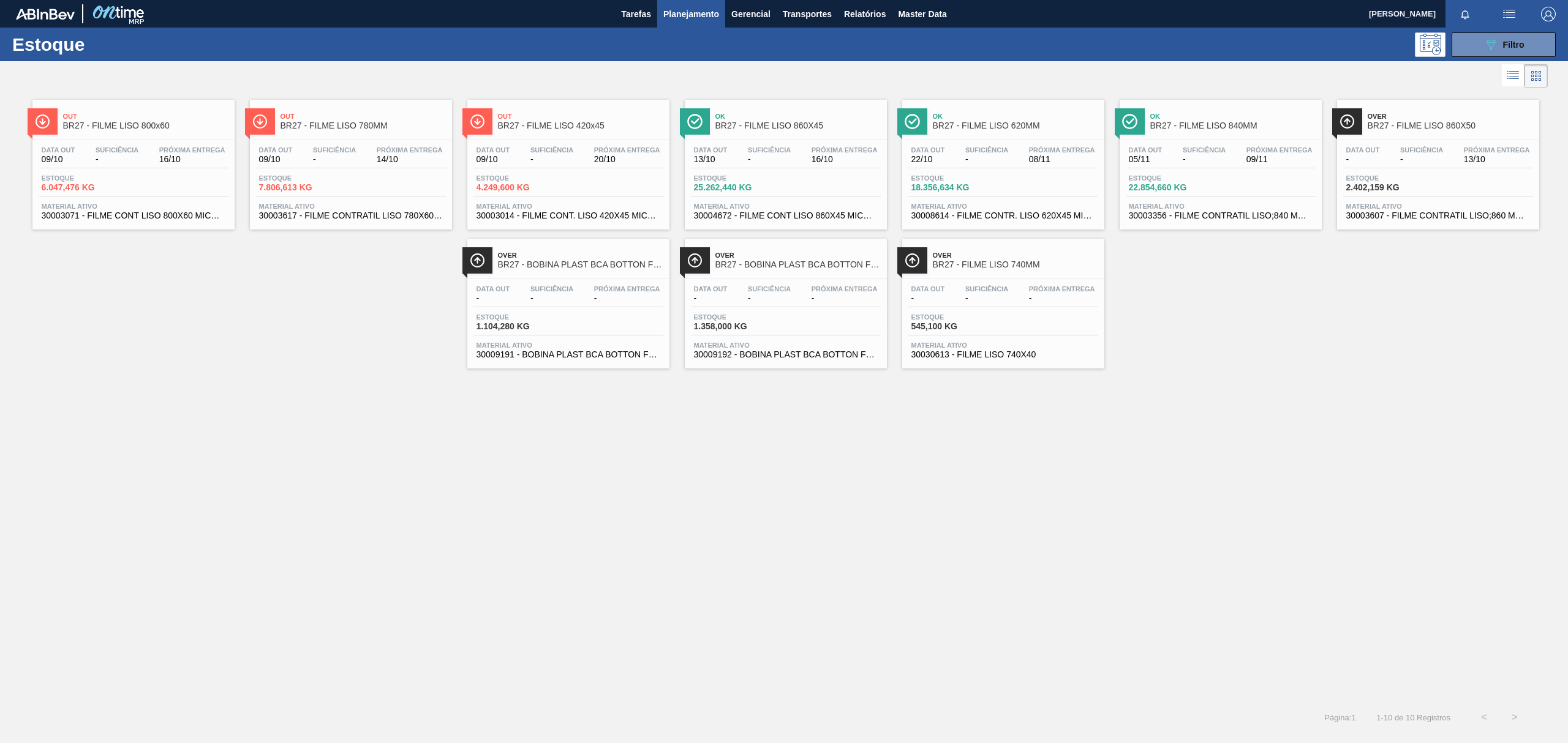
drag, startPoint x: 351, startPoint y: 3, endPoint x: 412, endPoint y: 286, distance: 289.5
click at [234, 324] on div "Out BR27 - FILME LISO 800x60 Data out 09/10 Suficiência - Próxima Entrega 16/10…" at bounding box center [784, 229] width 1568 height 278
click at [694, 17] on span "Planejamento" at bounding box center [691, 14] width 56 height 15
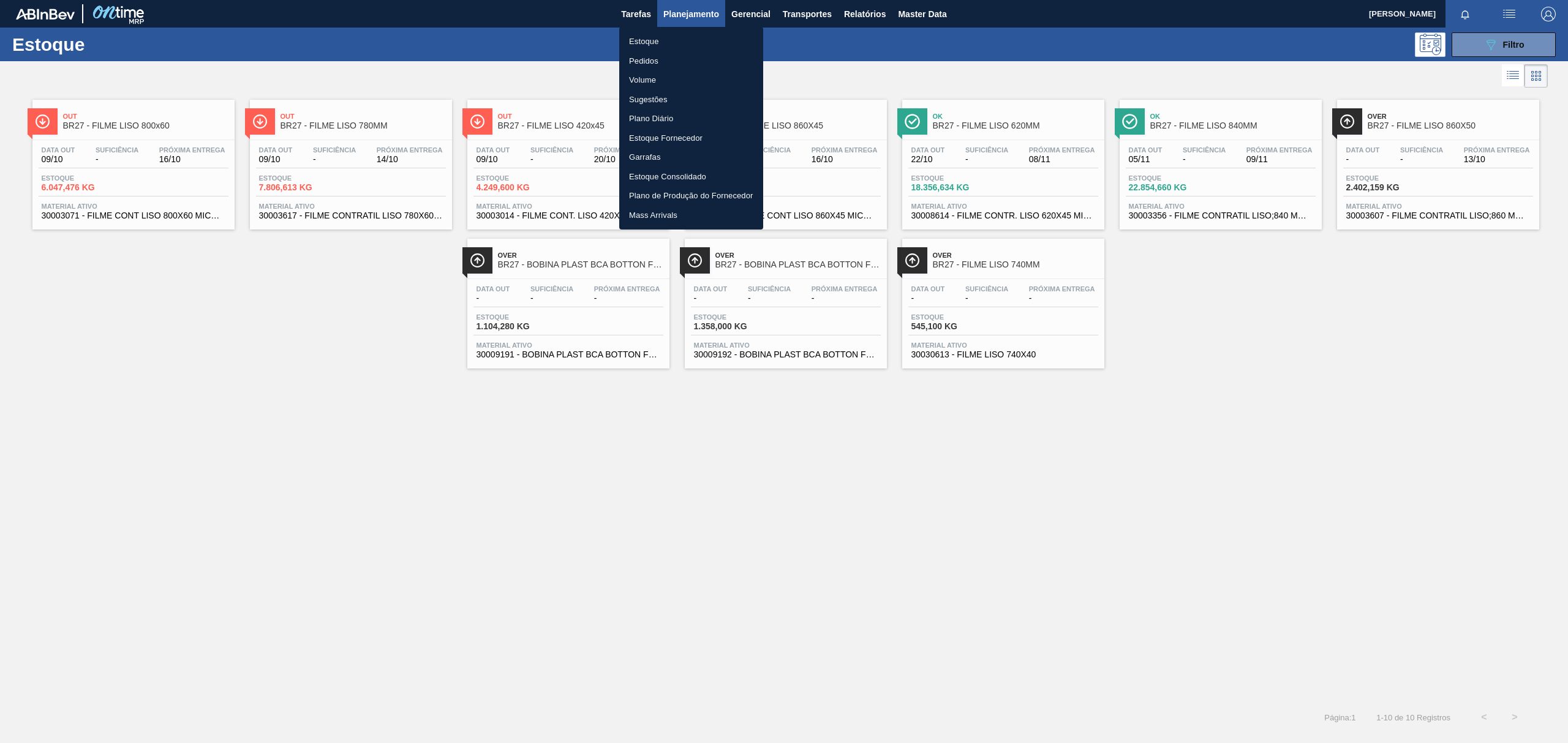
click at [680, 57] on li "Pedidos" at bounding box center [691, 60] width 144 height 19
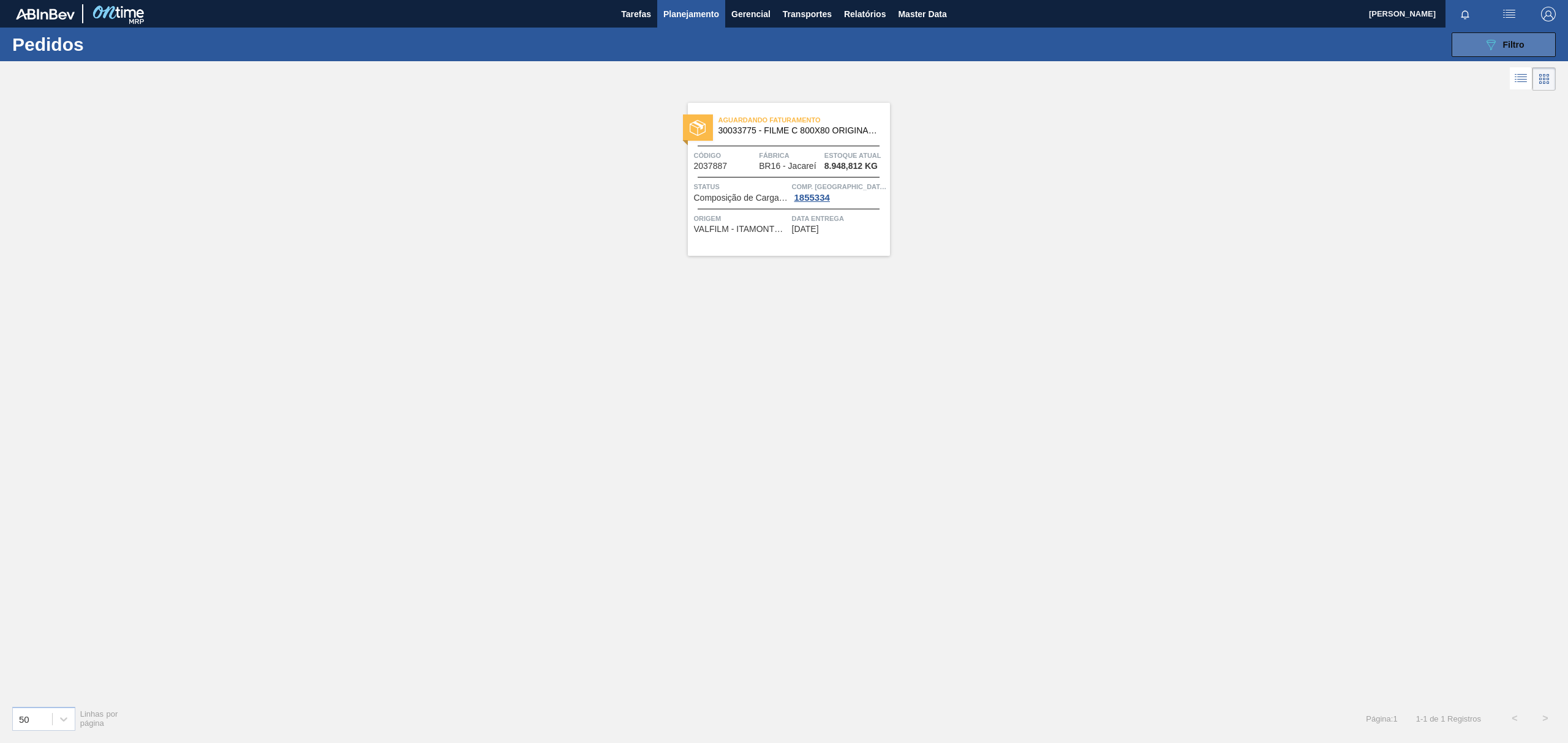
click at [1503, 49] on span "Filtro" at bounding box center [1513, 45] width 21 height 10
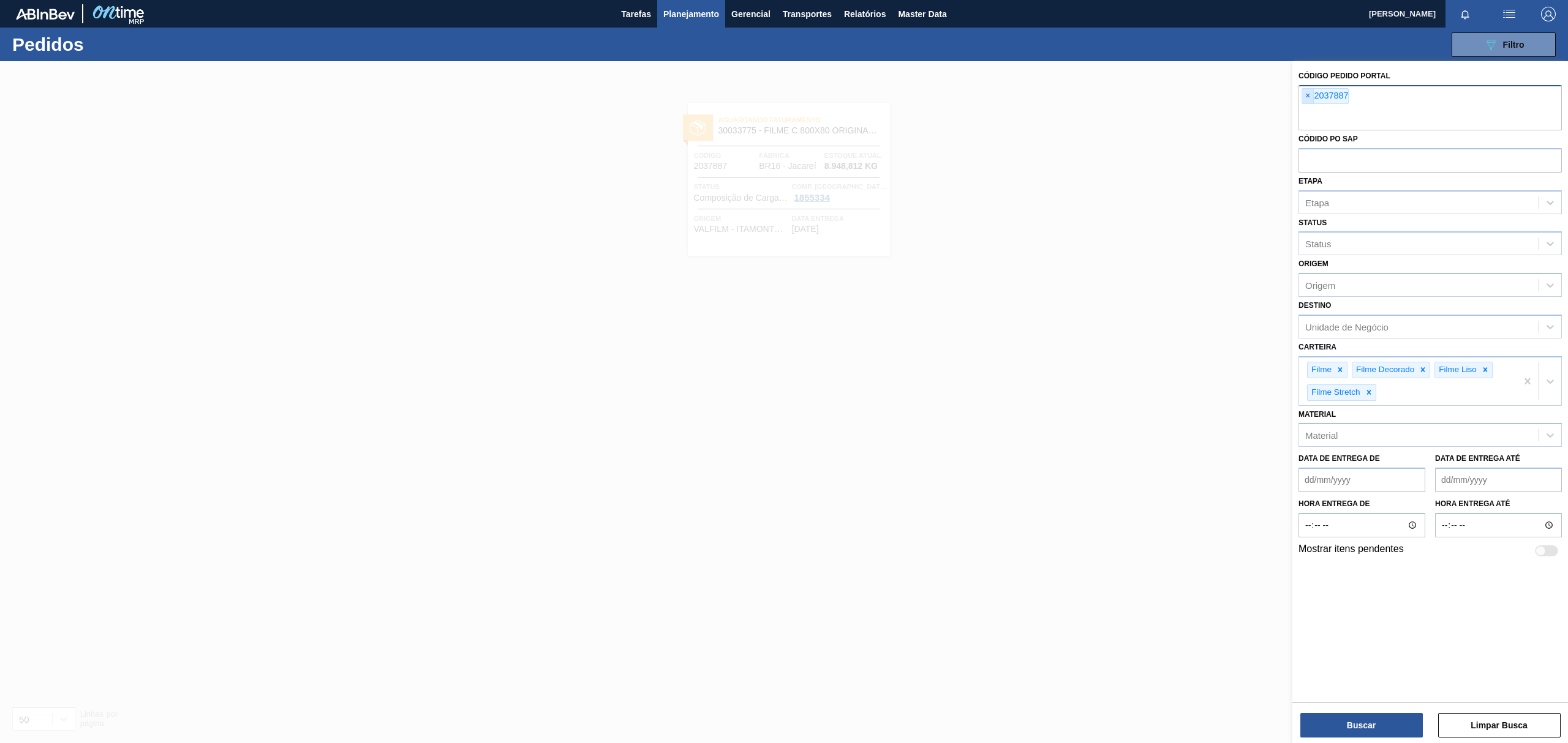
click at [1308, 94] on span "×" at bounding box center [1307, 96] width 11 height 15
paste input "text"
click at [1337, 717] on button "Buscar" at bounding box center [1361, 725] width 122 height 25
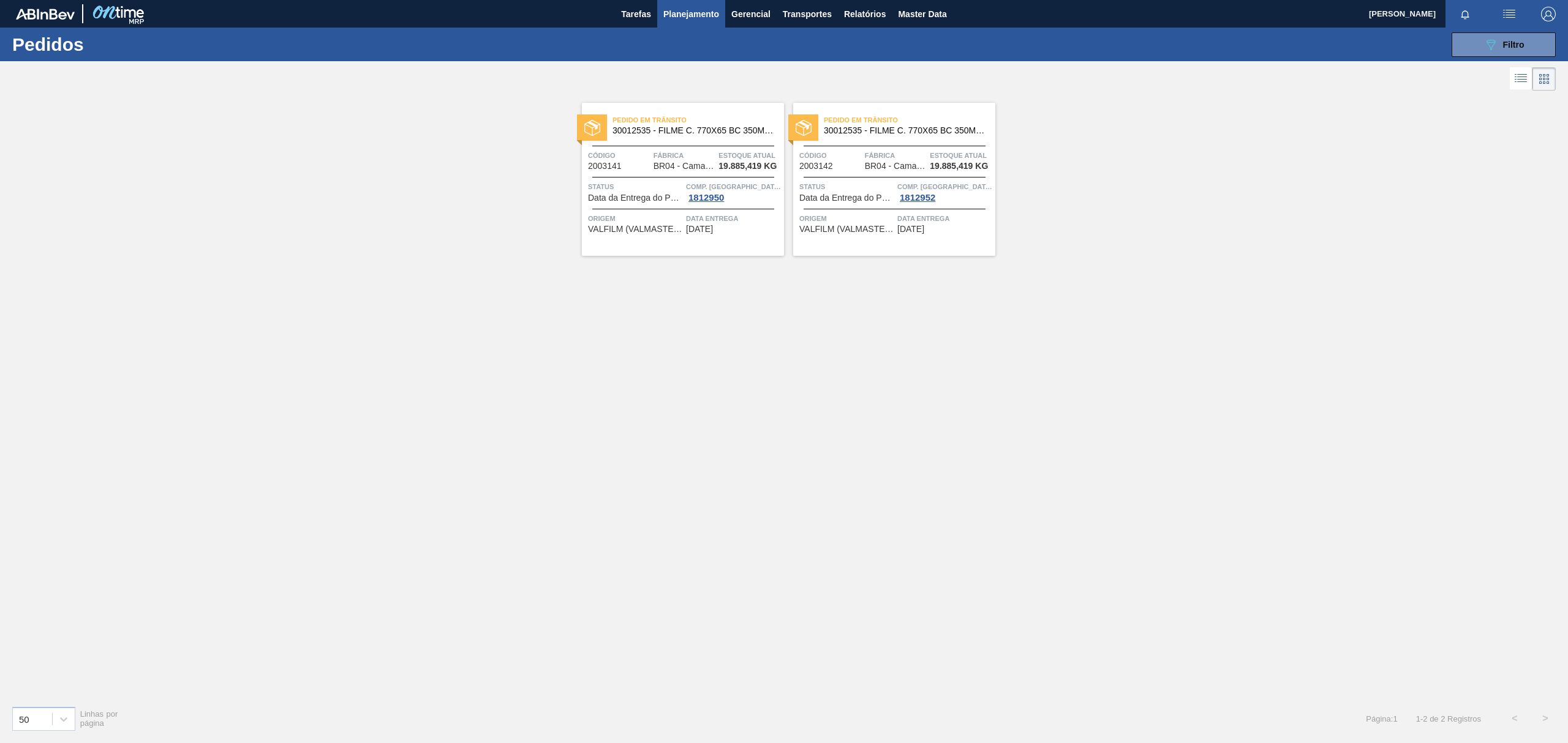
click at [890, 136] on div "Pedido [PERSON_NAME] 30012535 - FILME C. 770X65 BC 350ML C12 429" at bounding box center [894, 126] width 202 height 27
click at [681, 23] on button "Planejamento" at bounding box center [691, 13] width 68 height 27
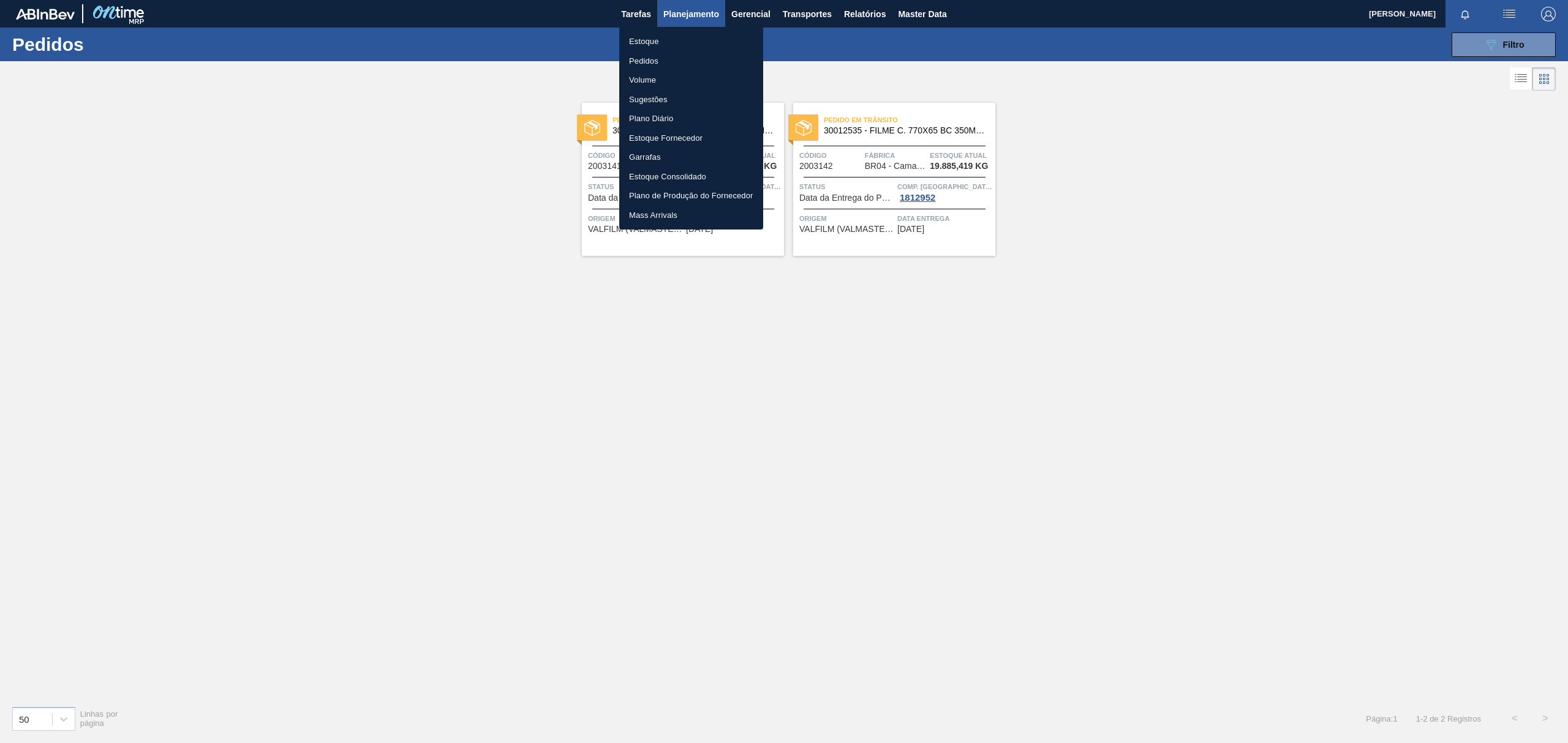
click at [682, 38] on li "Estoque" at bounding box center [691, 41] width 144 height 19
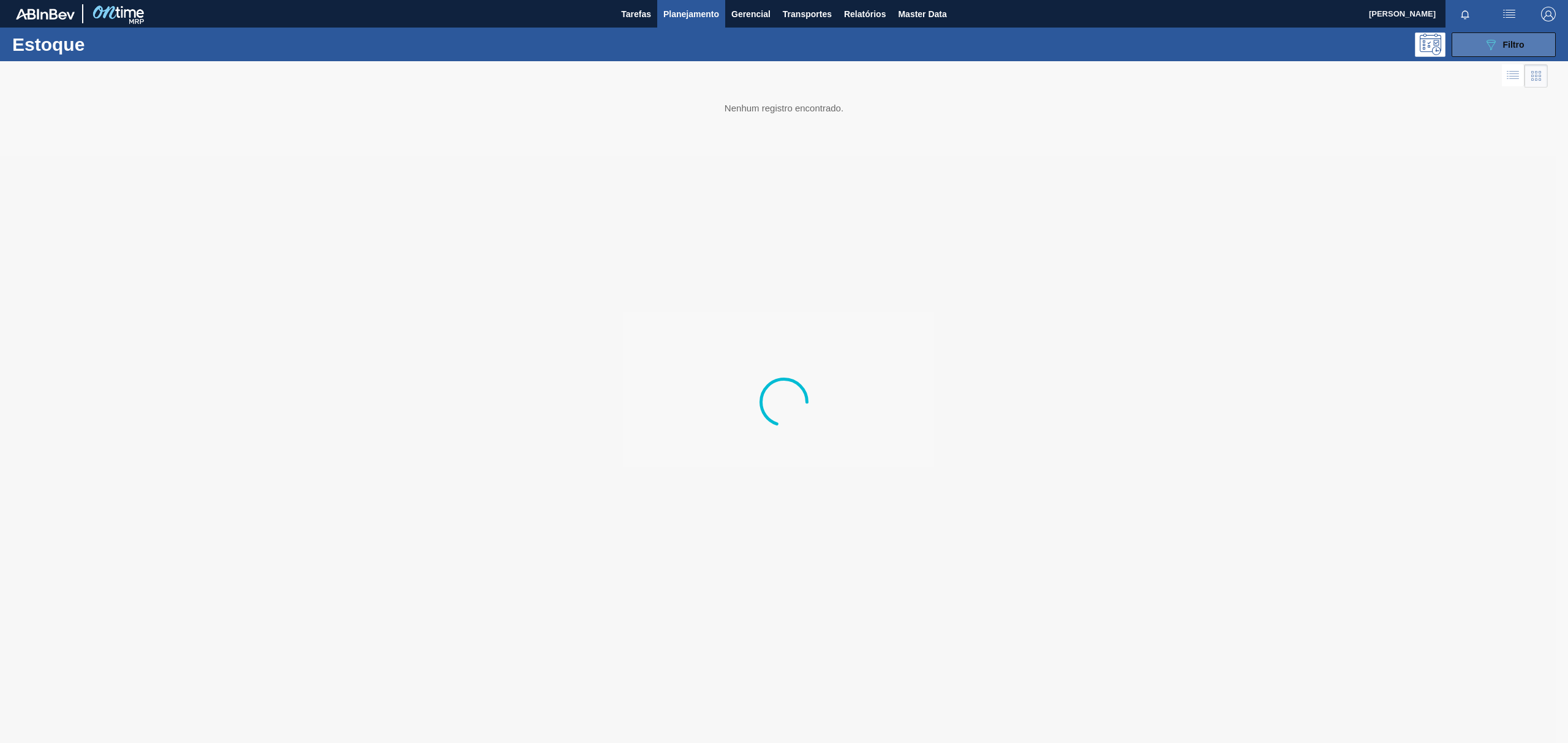
click at [1496, 52] on button "089F7B8B-B2A5-4AFE-B5C0-19BA573D28AC Filtro" at bounding box center [1503, 45] width 104 height 25
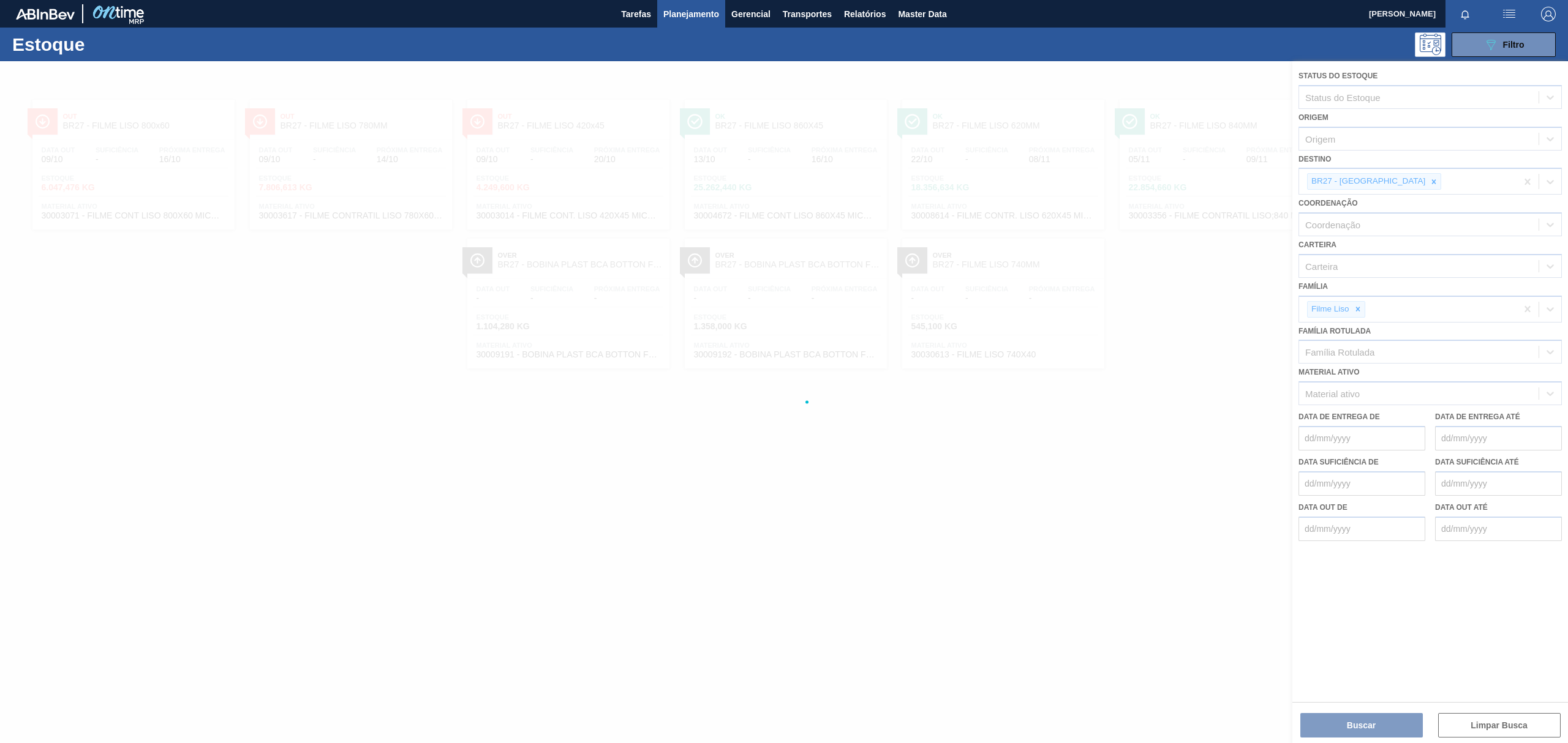
click at [1182, 90] on div at bounding box center [784, 433] width 1568 height 743
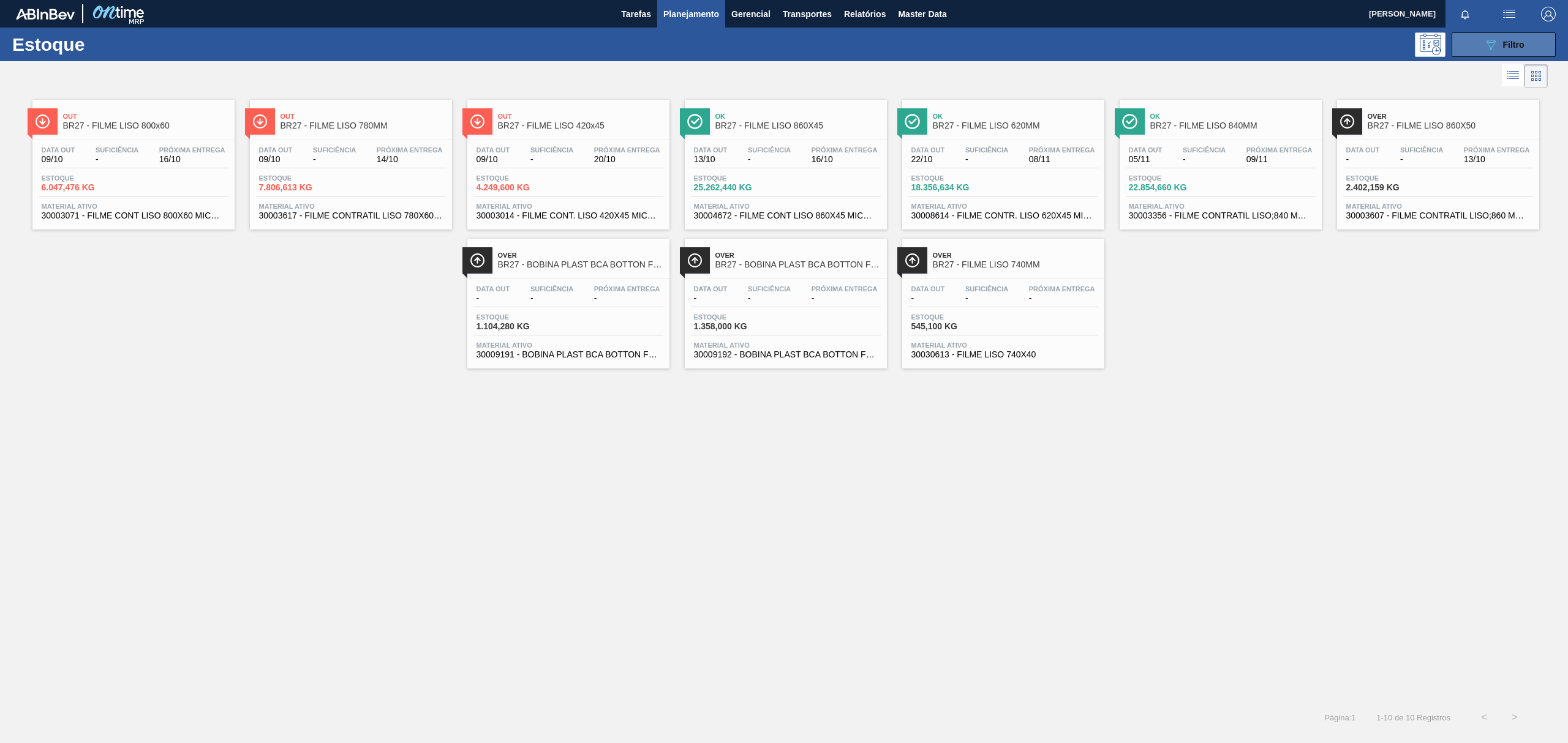
click at [1466, 35] on button "089F7B8B-B2A5-4AFE-B5C0-19BA573D28AC Filtro" at bounding box center [1503, 45] width 104 height 25
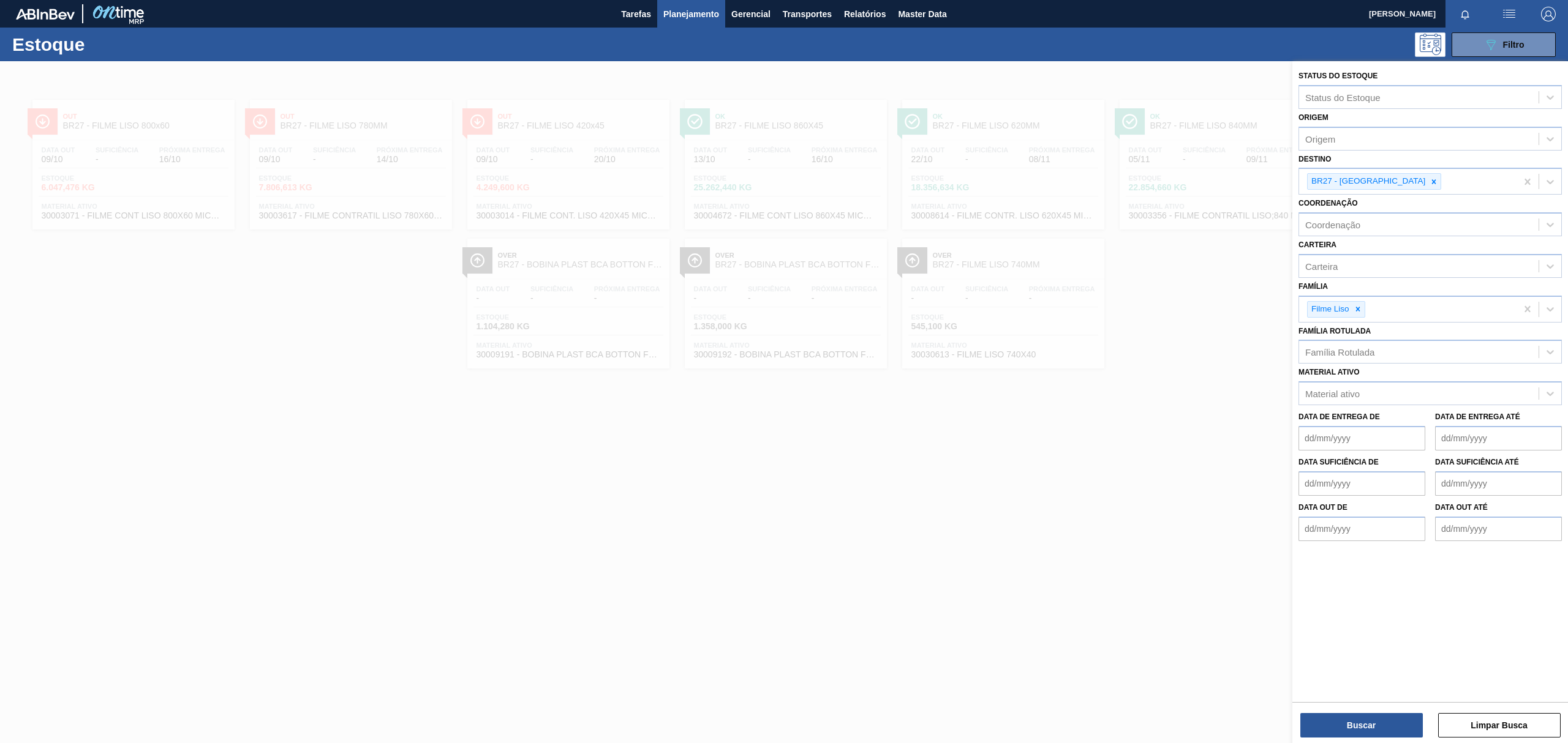
click at [491, 307] on div at bounding box center [784, 433] width 1568 height 743
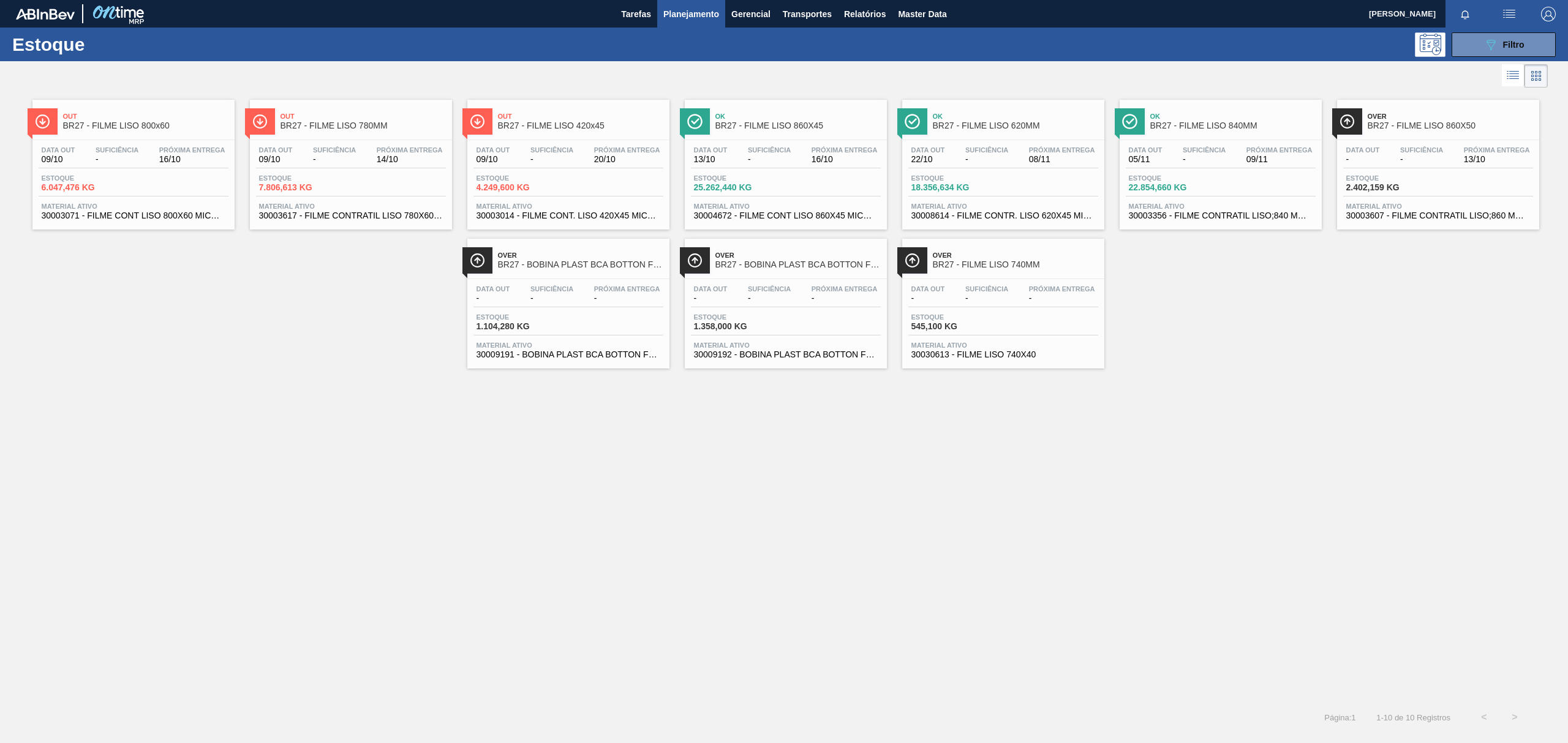
click at [1262, 115] on span "Ok" at bounding box center [1233, 116] width 166 height 7
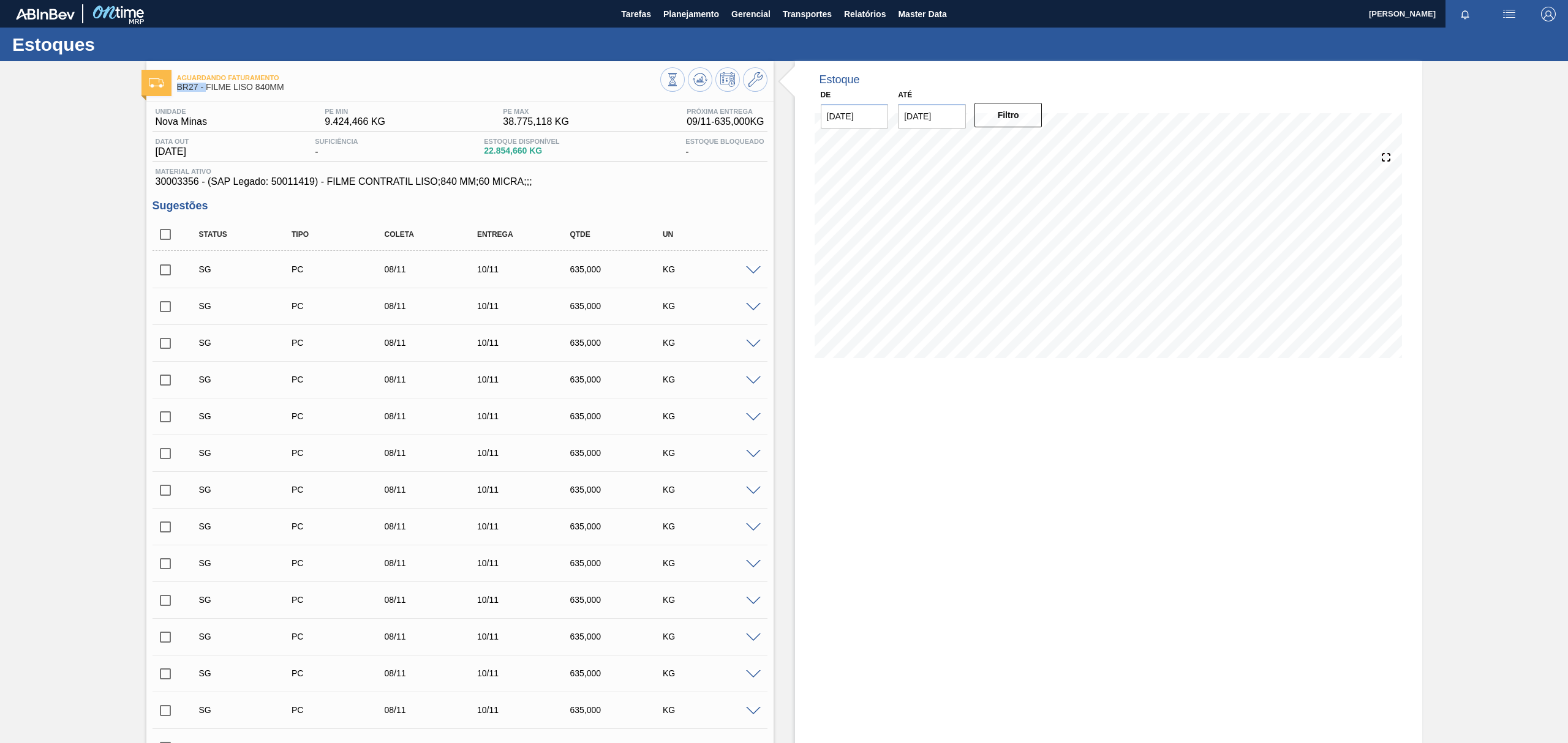
drag, startPoint x: 285, startPoint y: 79, endPoint x: 207, endPoint y: 91, distance: 78.9
click at [207, 91] on div "Aguardando Faturamento BR27 - FILME LISO 840MM" at bounding box center [418, 82] width 483 height 27
click at [207, 91] on span "BR27 - FILME LISO 840MM" at bounding box center [418, 87] width 483 height 9
drag, startPoint x: 291, startPoint y: 91, endPoint x: 206, endPoint y: 88, distance: 85.1
click at [206, 88] on span "BR27 - FILME LISO 840MM" at bounding box center [418, 87] width 483 height 9
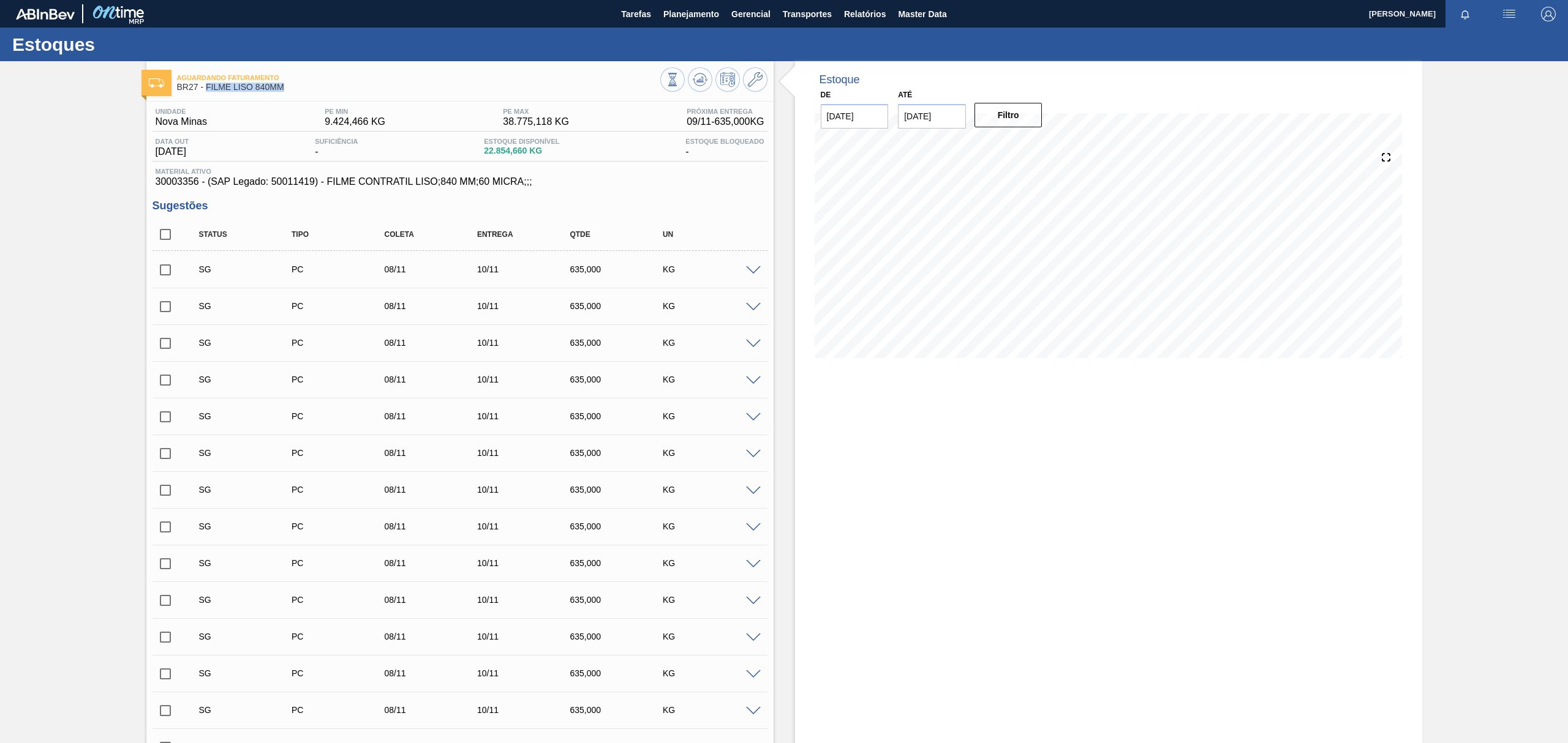
copy span "FILME LISO 840MM"
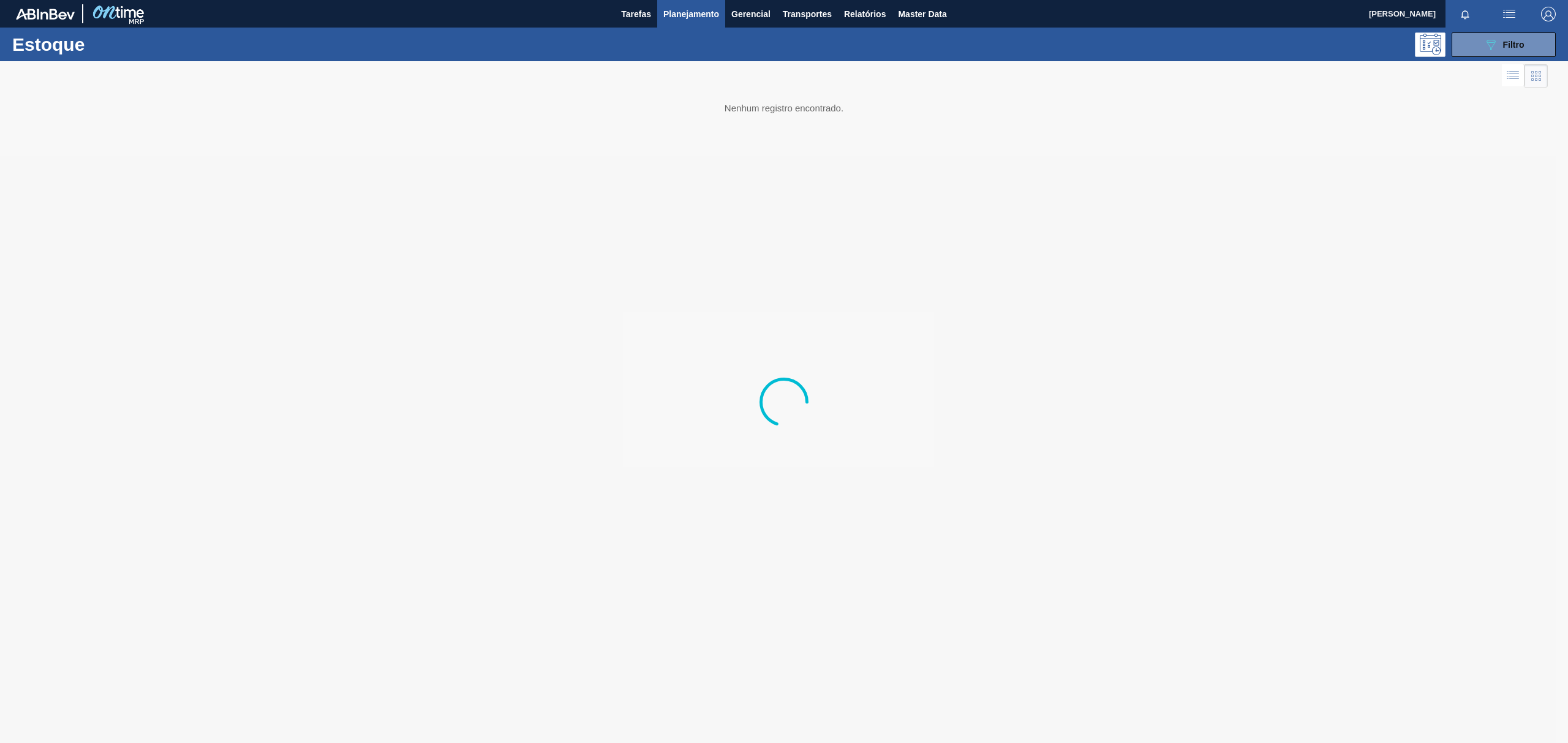
click at [82, 218] on div at bounding box center [784, 402] width 1568 height 682
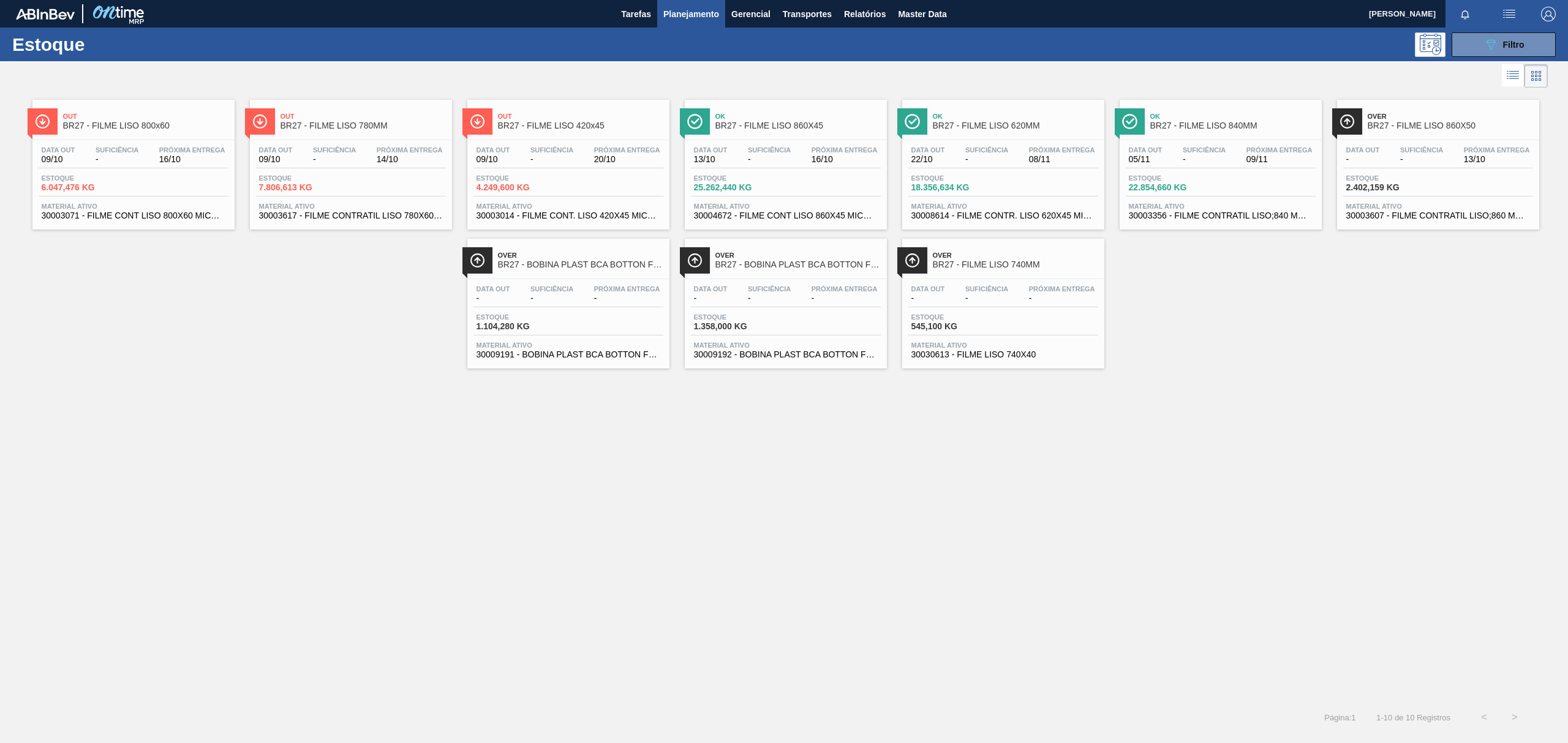
drag, startPoint x: 487, startPoint y: 454, endPoint x: 454, endPoint y: 466, distance: 35.1
click at [487, 455] on div "Out BR27 - FILME LISO 800x60 Data out 09/10 Suficiência - Próxima Entrega 16/10…" at bounding box center [784, 396] width 1568 height 611
click at [649, 267] on span "BR27 - BOBINA PLAST BCA BOTTON FOIL 1,2MM" at bounding box center [581, 265] width 166 height 9
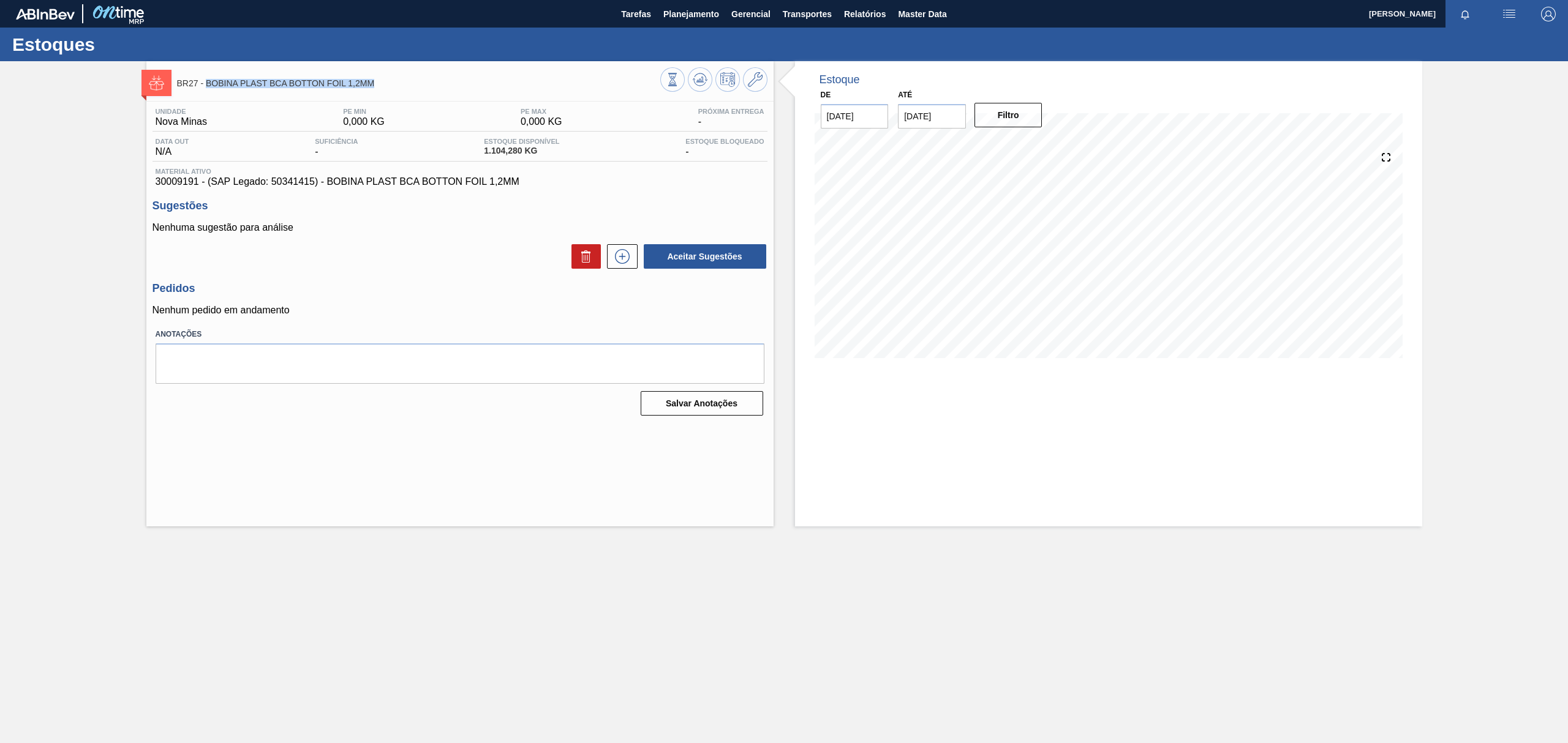
drag, startPoint x: 376, startPoint y: 86, endPoint x: 205, endPoint y: 92, distance: 171.1
click at [205, 92] on div "BR27 - BOBINA PLAST BCA BOTTON FOIL 1,2MM" at bounding box center [418, 82] width 483 height 27
copy span "BOBINA PLAST BCA BOTTON FOIL 1,2MM"
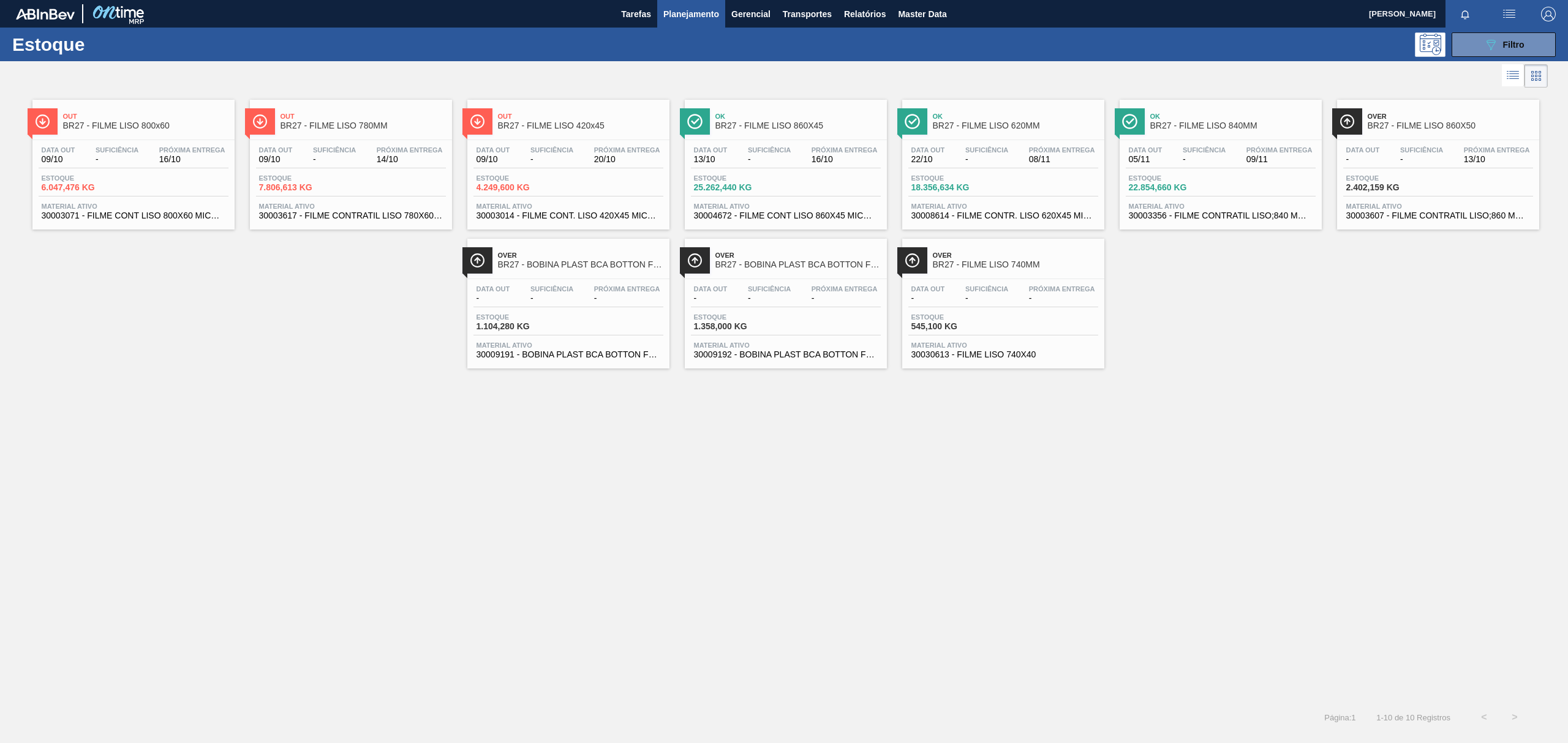
click at [775, 261] on span "BR27 - BOBINA PLAST BCA BOTTON FOIL 1,0MM" at bounding box center [798, 265] width 166 height 9
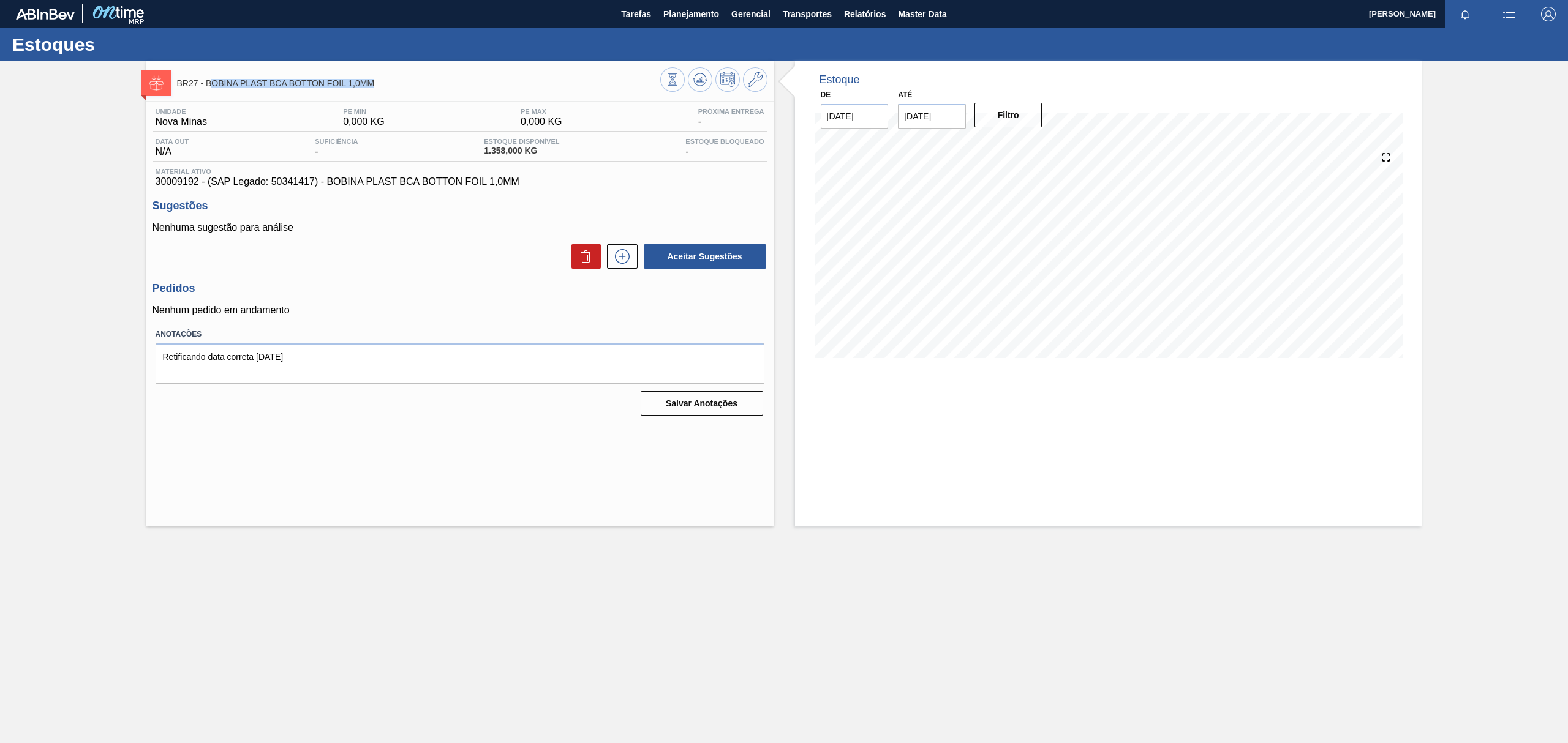
drag, startPoint x: 386, startPoint y: 82, endPoint x: 209, endPoint y: 90, distance: 177.2
click at [209, 90] on div "BR27 - BOBINA PLAST BCA BOTTON FOIL 1,0MM" at bounding box center [418, 82] width 483 height 27
click at [209, 92] on div "BR27 - BOBINA PLAST BCA BOTTON FOIL 1,0MM" at bounding box center [418, 82] width 483 height 27
click at [207, 89] on div "BR27 - BOBINA PLAST BCA BOTTON FOIL 1,0MM" at bounding box center [418, 82] width 483 height 27
click at [354, 80] on span "BR27 - BOBINA PLAST BCA BOTTON FOIL 1,0MM" at bounding box center [418, 84] width 483 height 9
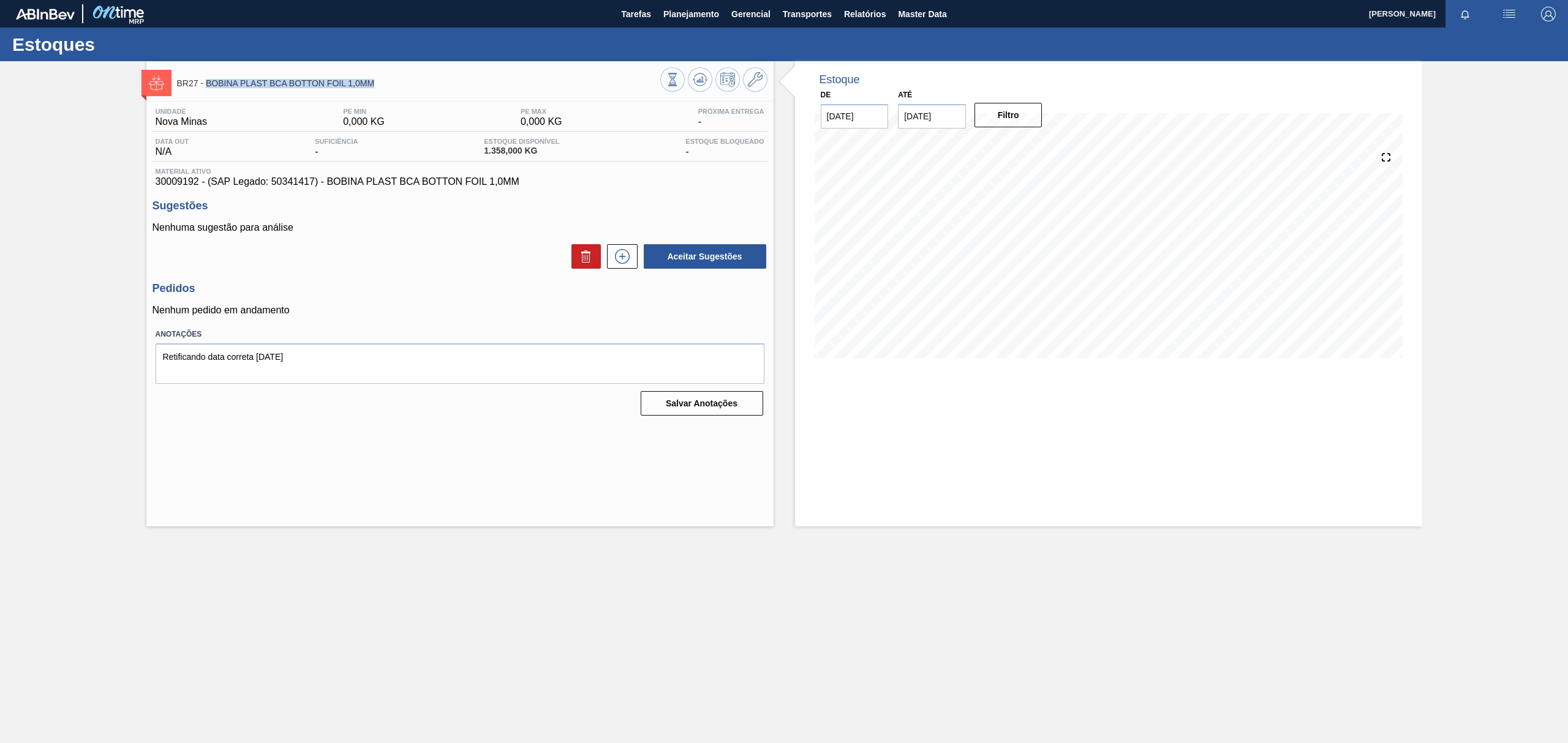
drag, startPoint x: 380, startPoint y: 78, endPoint x: 208, endPoint y: 87, distance: 172.2
click at [208, 87] on span "BR27 - BOBINA PLAST BCA BOTTON FOIL 1,0MM" at bounding box center [418, 84] width 483 height 9
copy span "BOBINA PLAST BCA BOTTON FOIL 1,0MM"
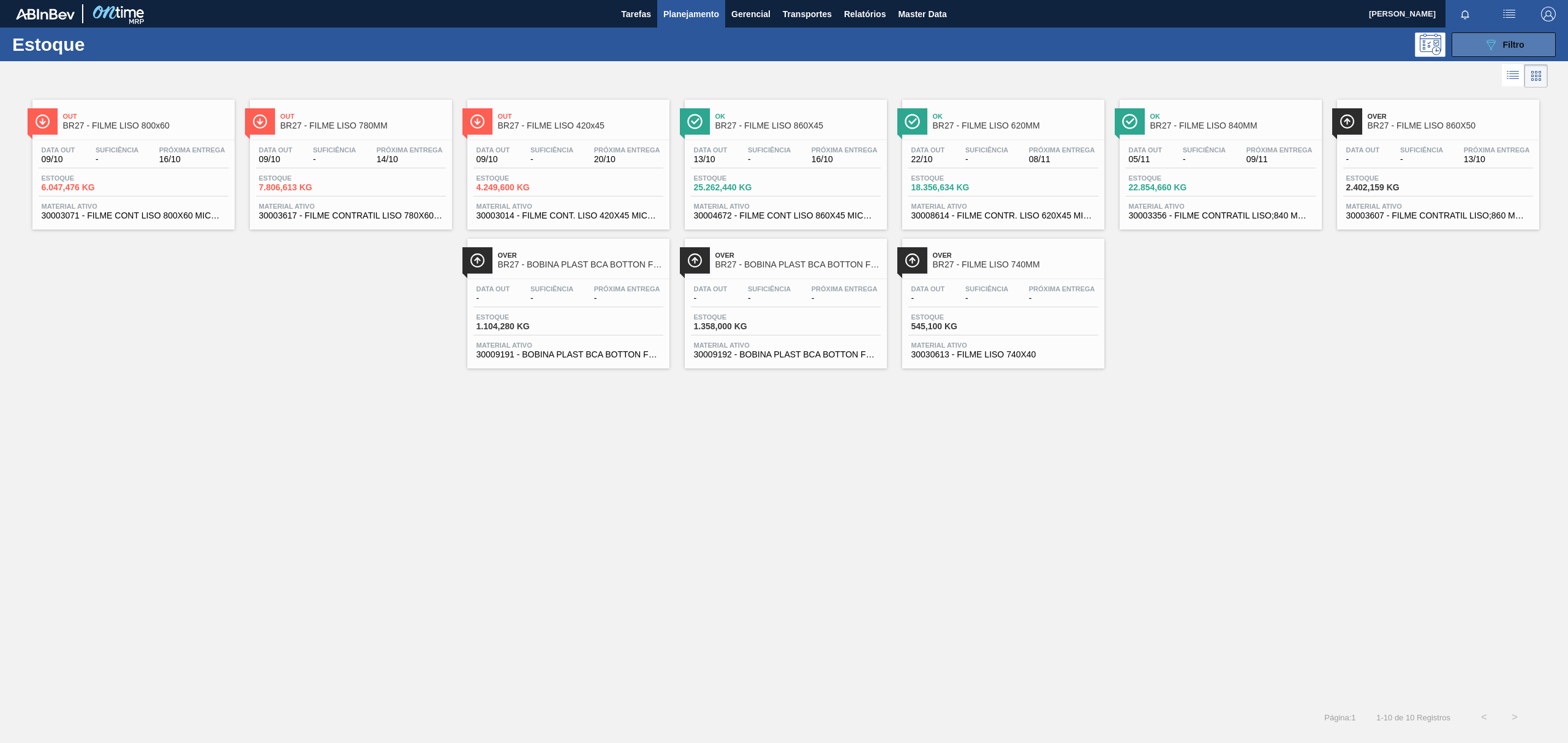
click at [1492, 53] on button "089F7B8B-B2A5-4AFE-B5C0-19BA573D28AC Filtro" at bounding box center [1503, 45] width 104 height 25
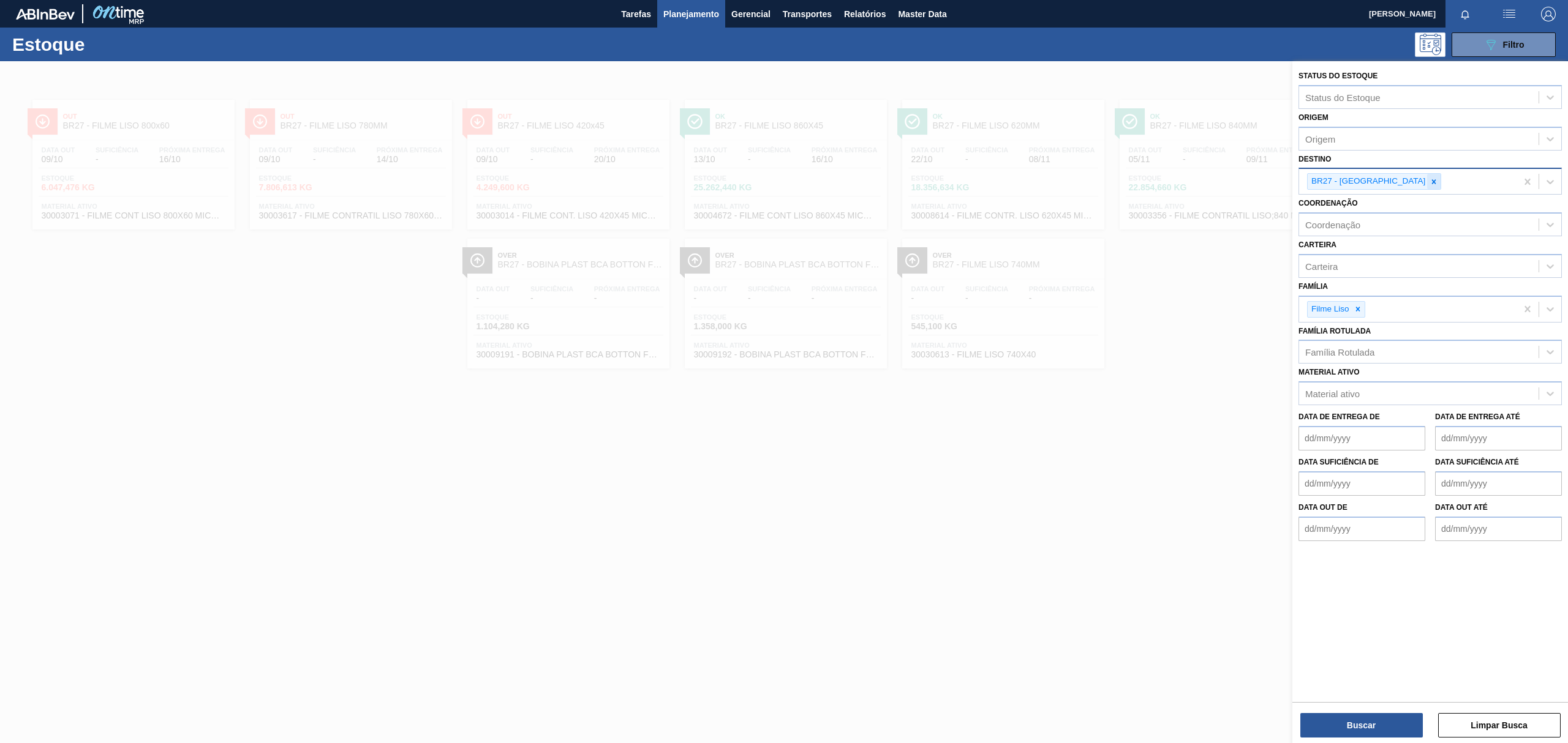
click at [1430, 182] on icon at bounding box center [1434, 181] width 9 height 9
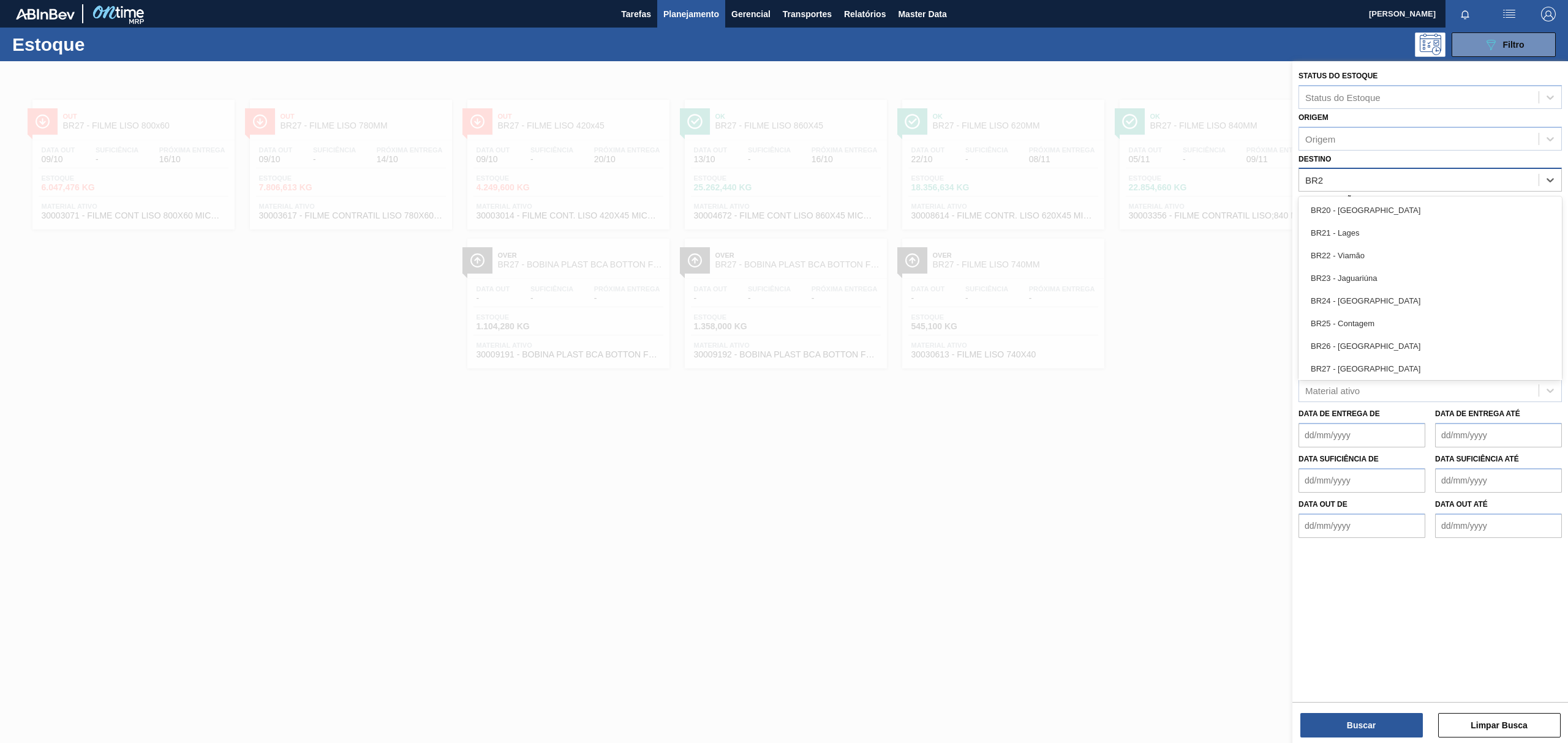
type input "BR28"
click at [1394, 211] on div "BR28 - Manaus" at bounding box center [1430, 210] width 263 height 23
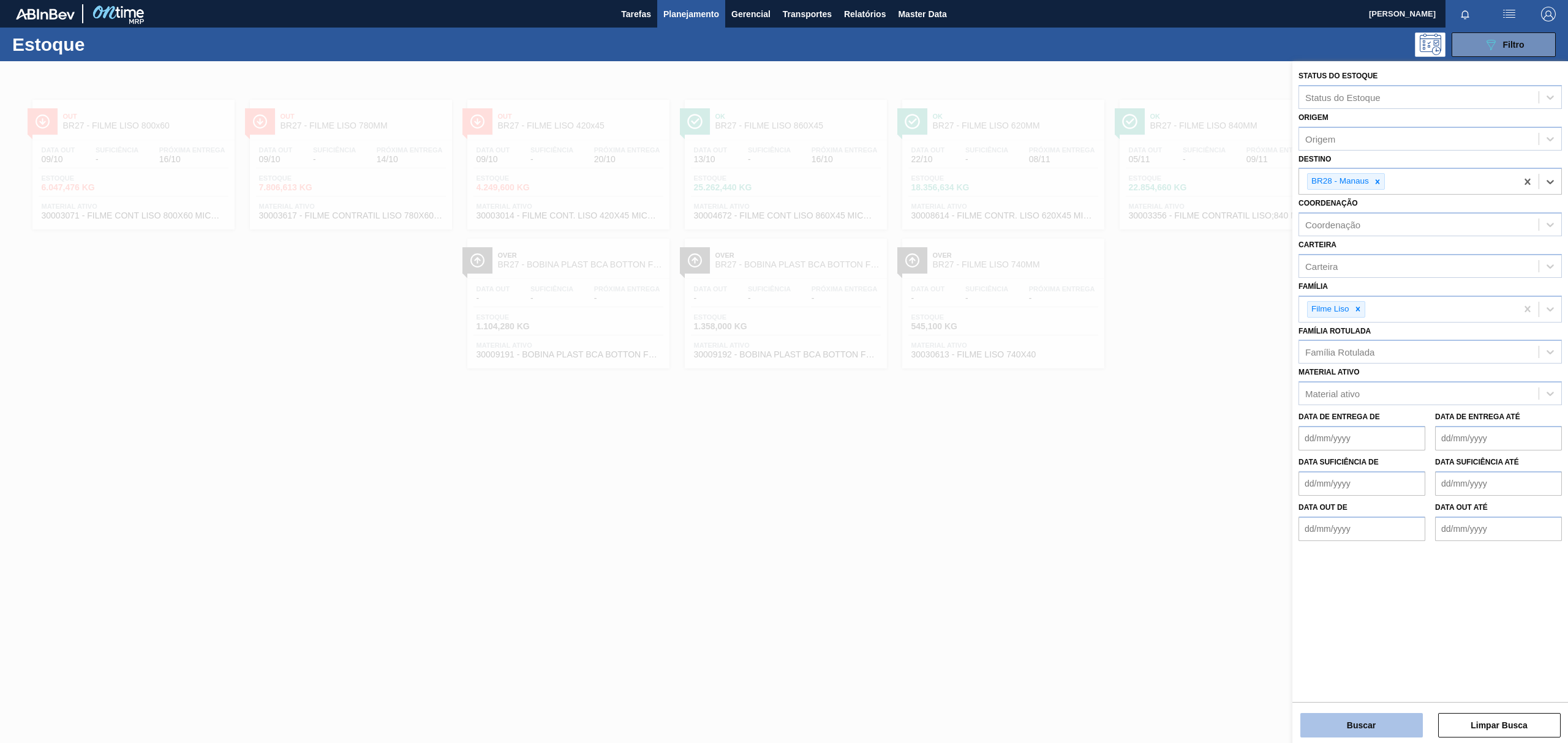
click at [1345, 716] on button "Buscar" at bounding box center [1361, 725] width 122 height 25
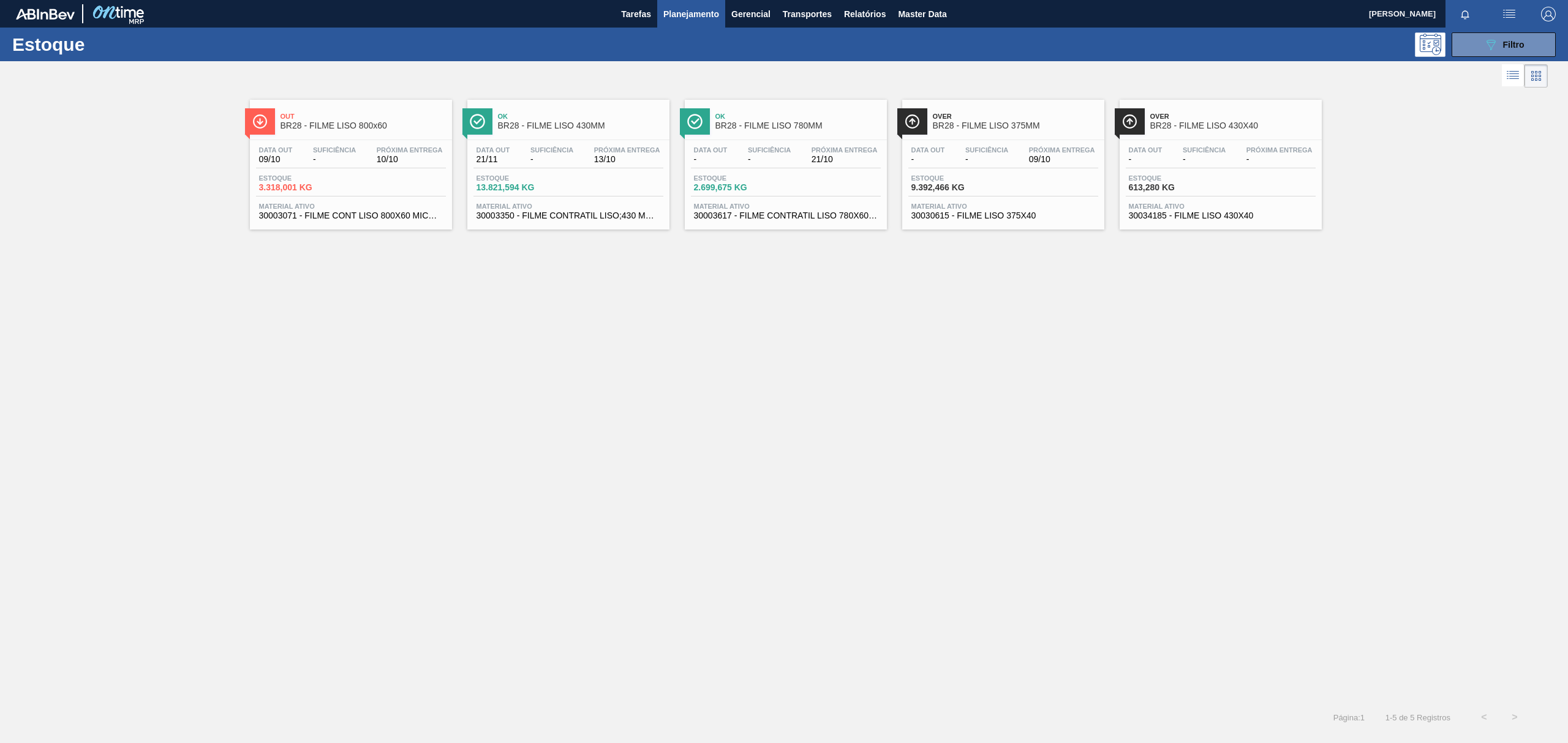
click at [562, 130] on span "BR28 - FILME LISO 430MM" at bounding box center [581, 126] width 166 height 9
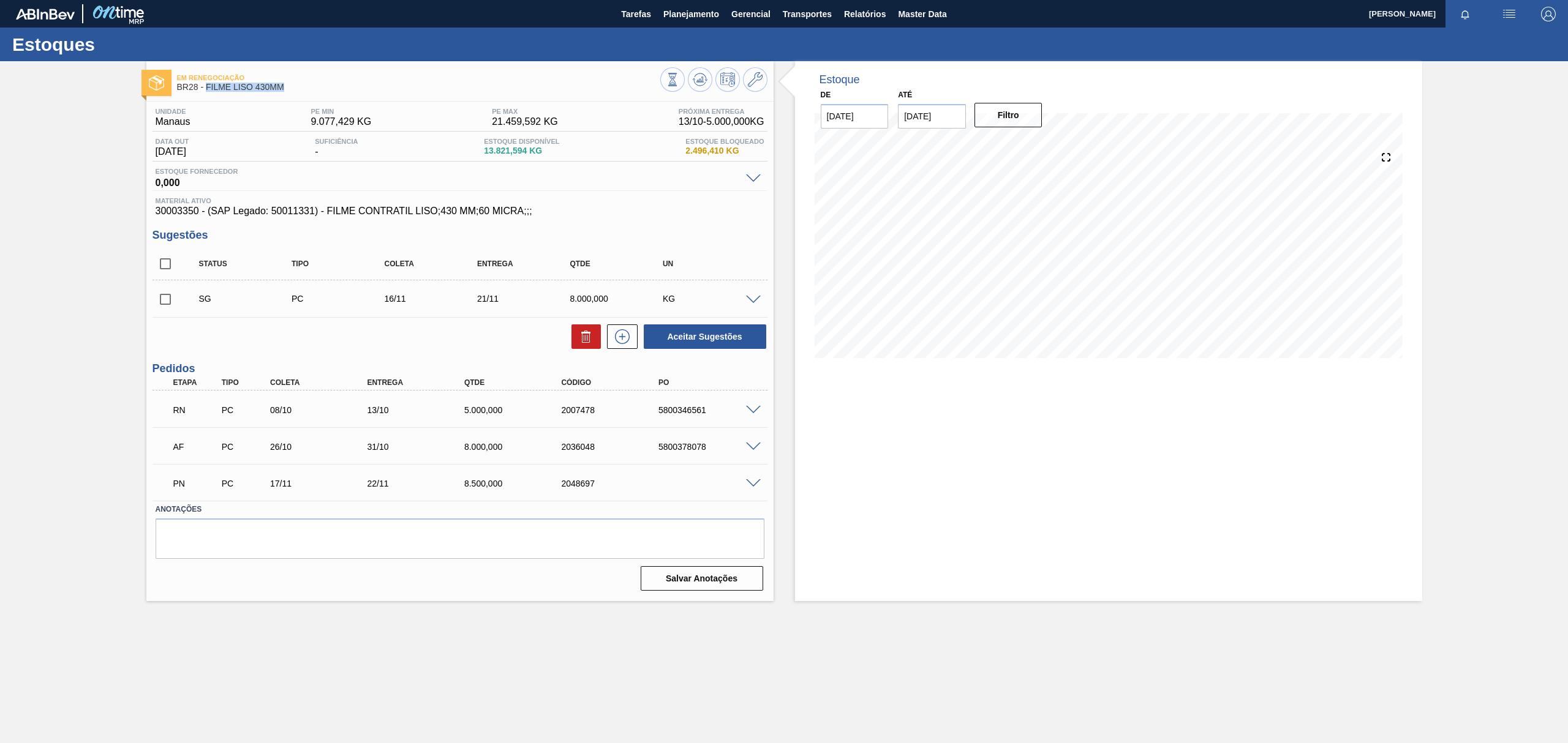
drag, startPoint x: 301, startPoint y: 91, endPoint x: 206, endPoint y: 88, distance: 95.0
click at [206, 88] on span "BR28 - FILME LISO 430MM" at bounding box center [418, 87] width 483 height 9
copy span "FILME LISO 430MM"
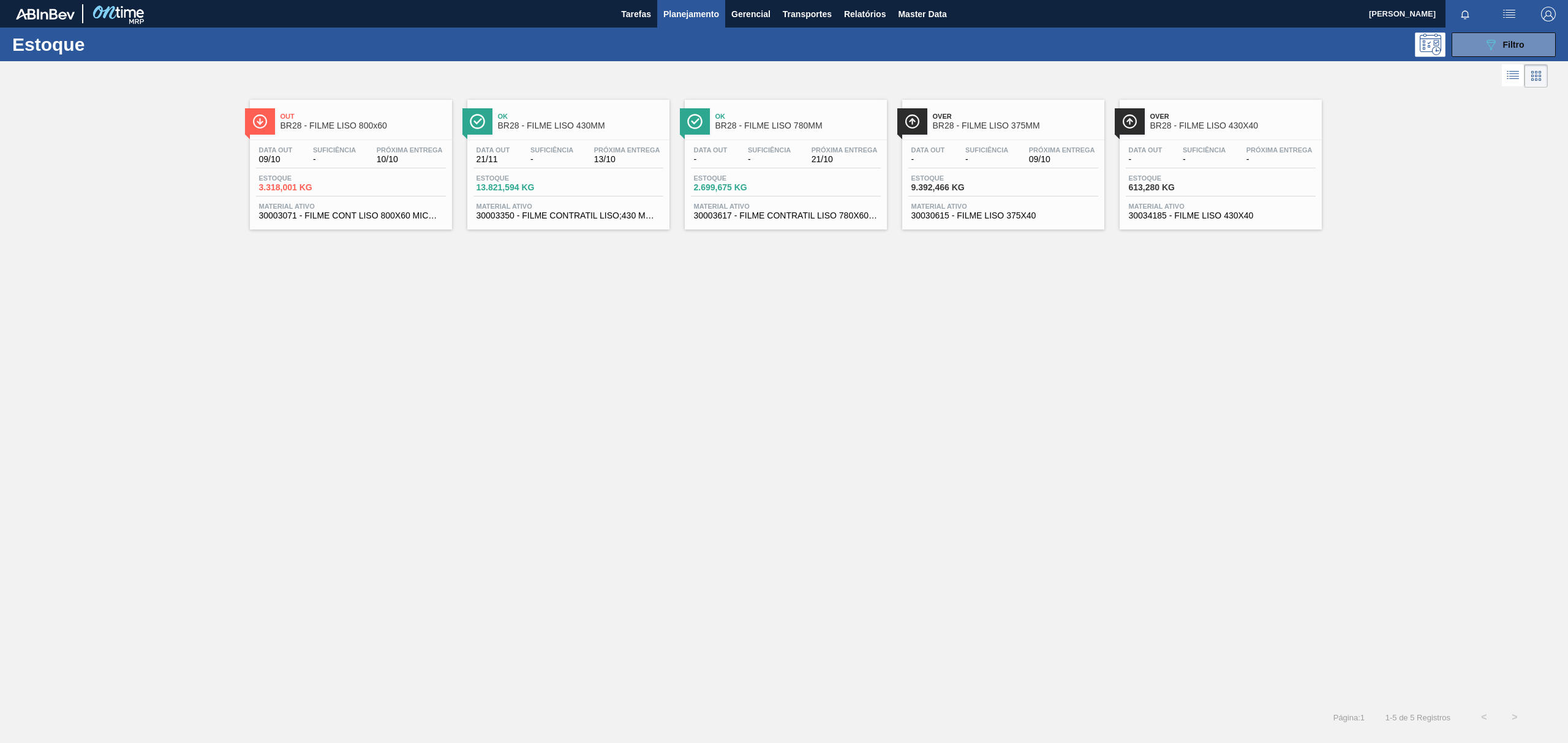
click at [796, 151] on div "Data out - Suficiência - Próxima Entrega 21/10" at bounding box center [786, 157] width 190 height 22
click at [993, 130] on span "BR28 - FILME LISO 375MM" at bounding box center [1015, 126] width 166 height 9
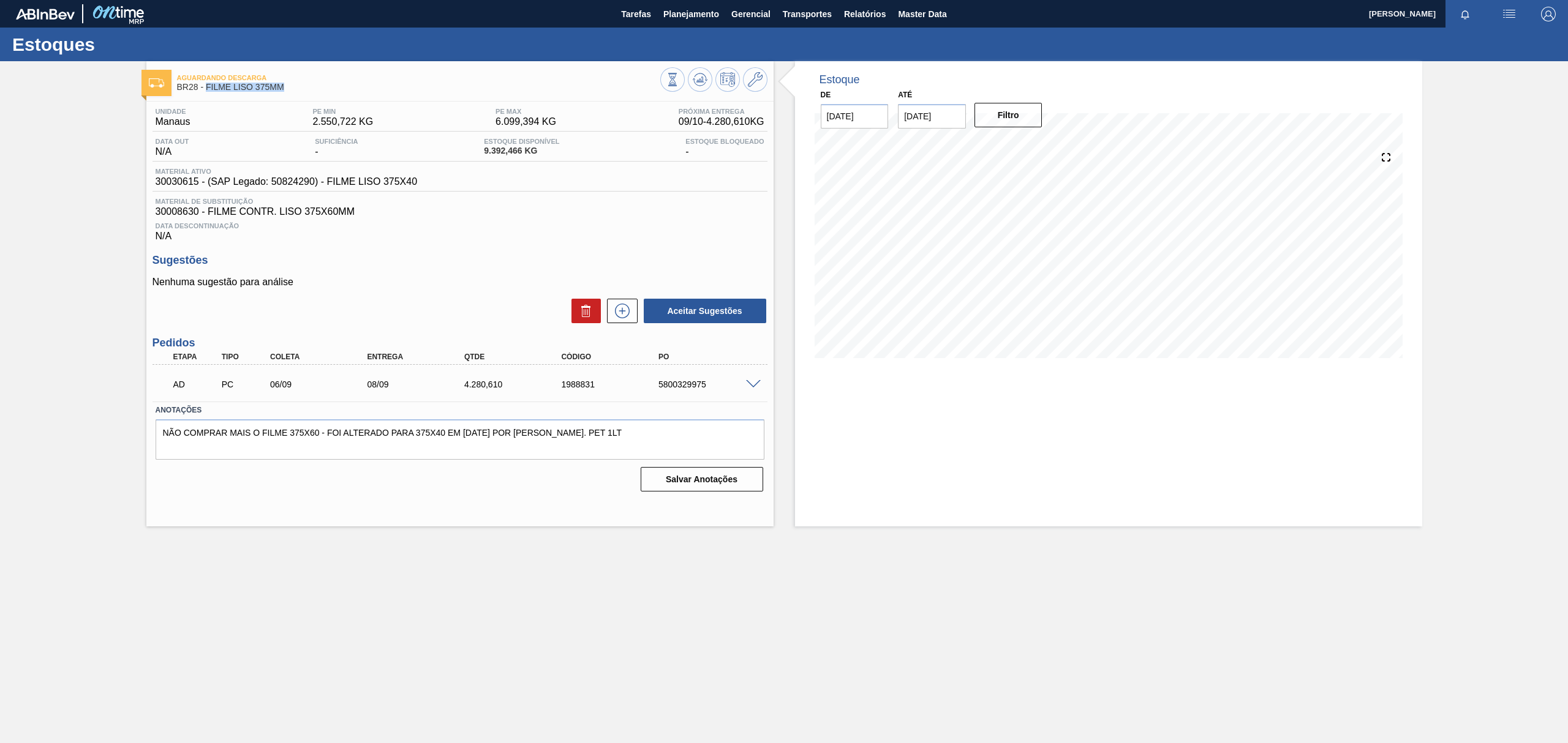
drag, startPoint x: 283, startPoint y: 86, endPoint x: 207, endPoint y: 88, distance: 76.0
click at [207, 88] on span "BR28 - FILME LISO 375MM" at bounding box center [418, 87] width 483 height 9
copy span "FILME LISO 375MM"
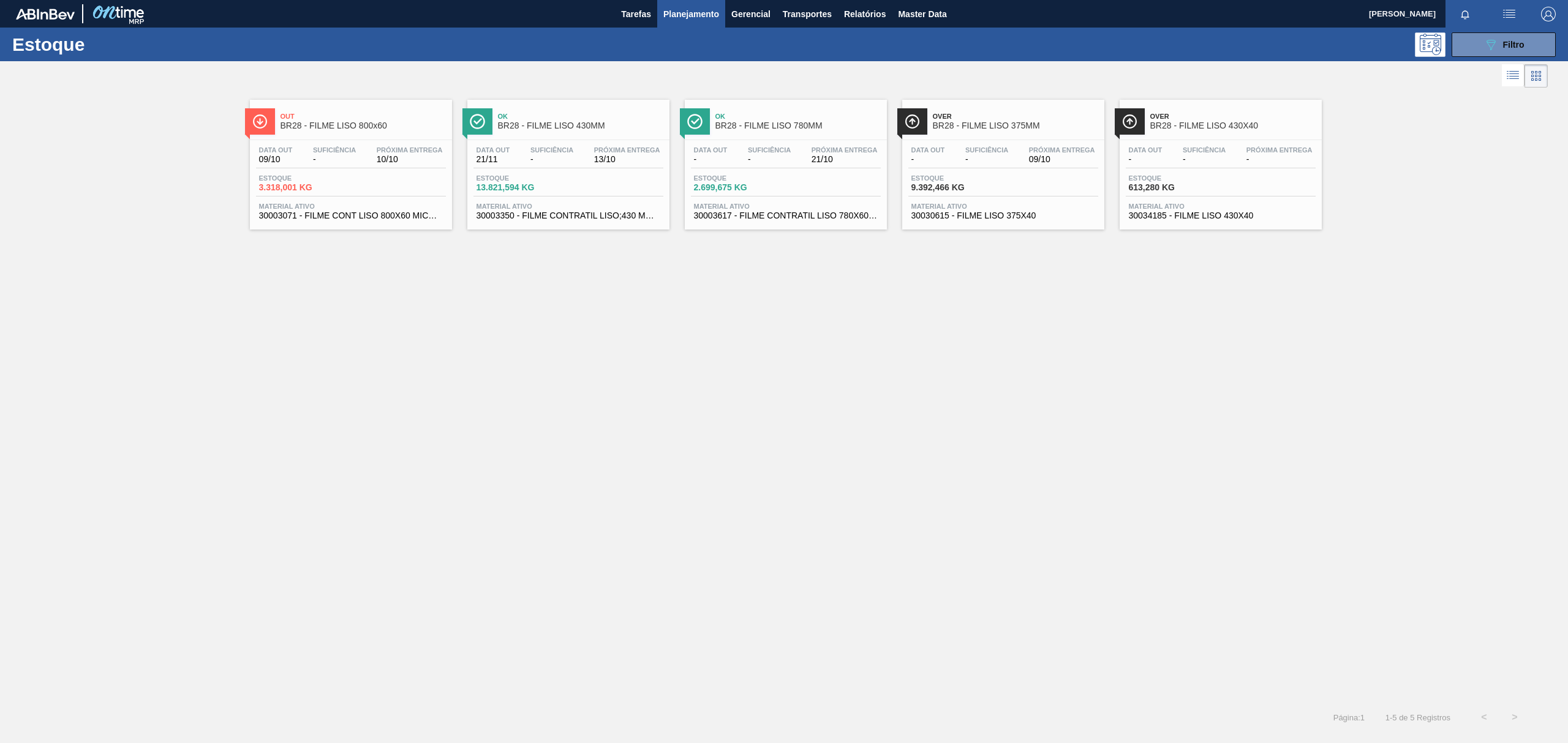
click at [1213, 133] on div "Over BR28 - FILME LISO 430X40" at bounding box center [1233, 121] width 166 height 27
click at [1462, 54] on button "089F7B8B-B2A5-4AFE-B5C0-19BA573D28AC Filtro" at bounding box center [1503, 45] width 104 height 25
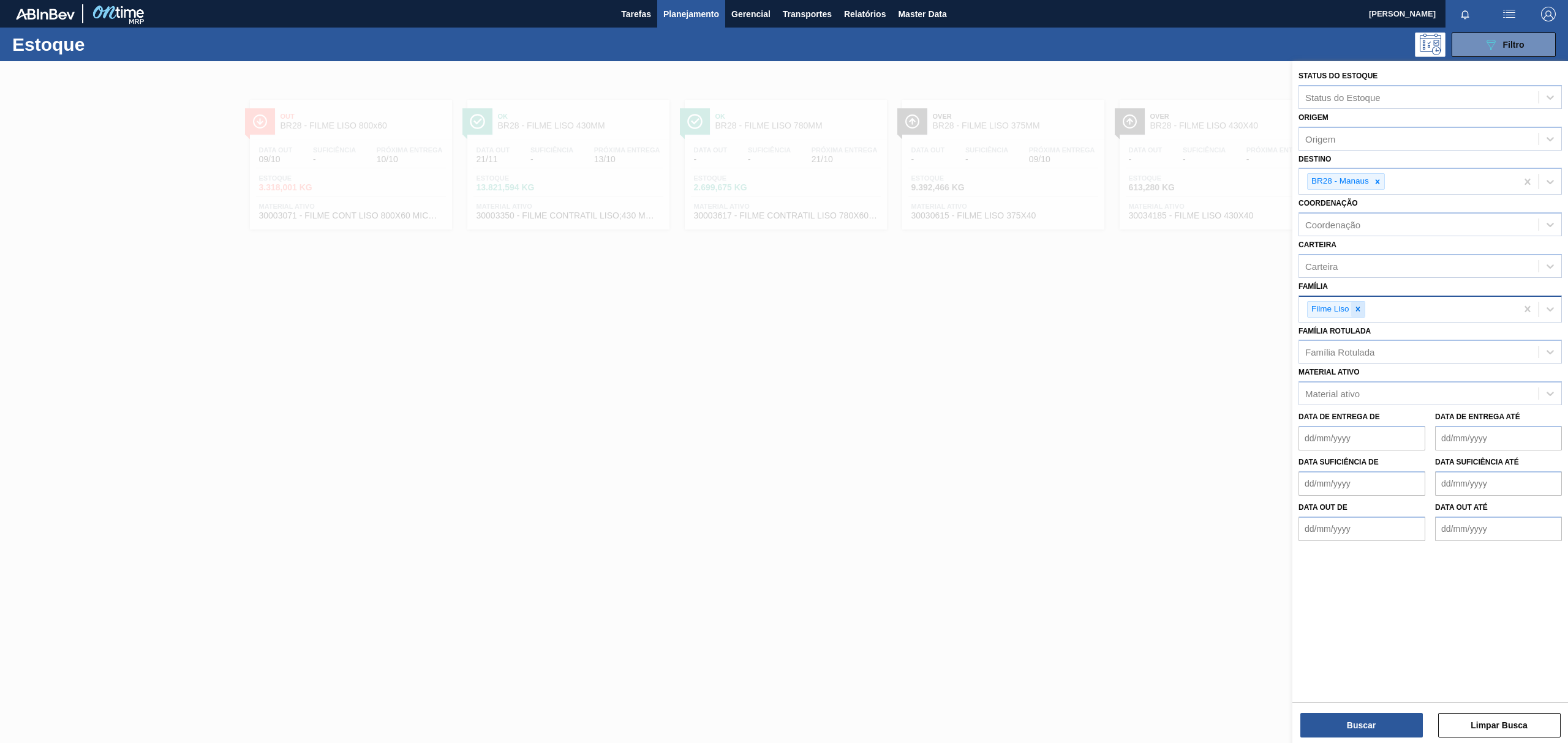
click at [1360, 314] on div at bounding box center [1358, 309] width 13 height 15
click at [1365, 351] on div "Família Rotulada" at bounding box center [1340, 350] width 69 height 11
type Rotulada "620MM"
click at [1372, 368] on div "FILME LISO 620MM" at bounding box center [1430, 379] width 263 height 23
click at [1376, 187] on div at bounding box center [1377, 181] width 13 height 15
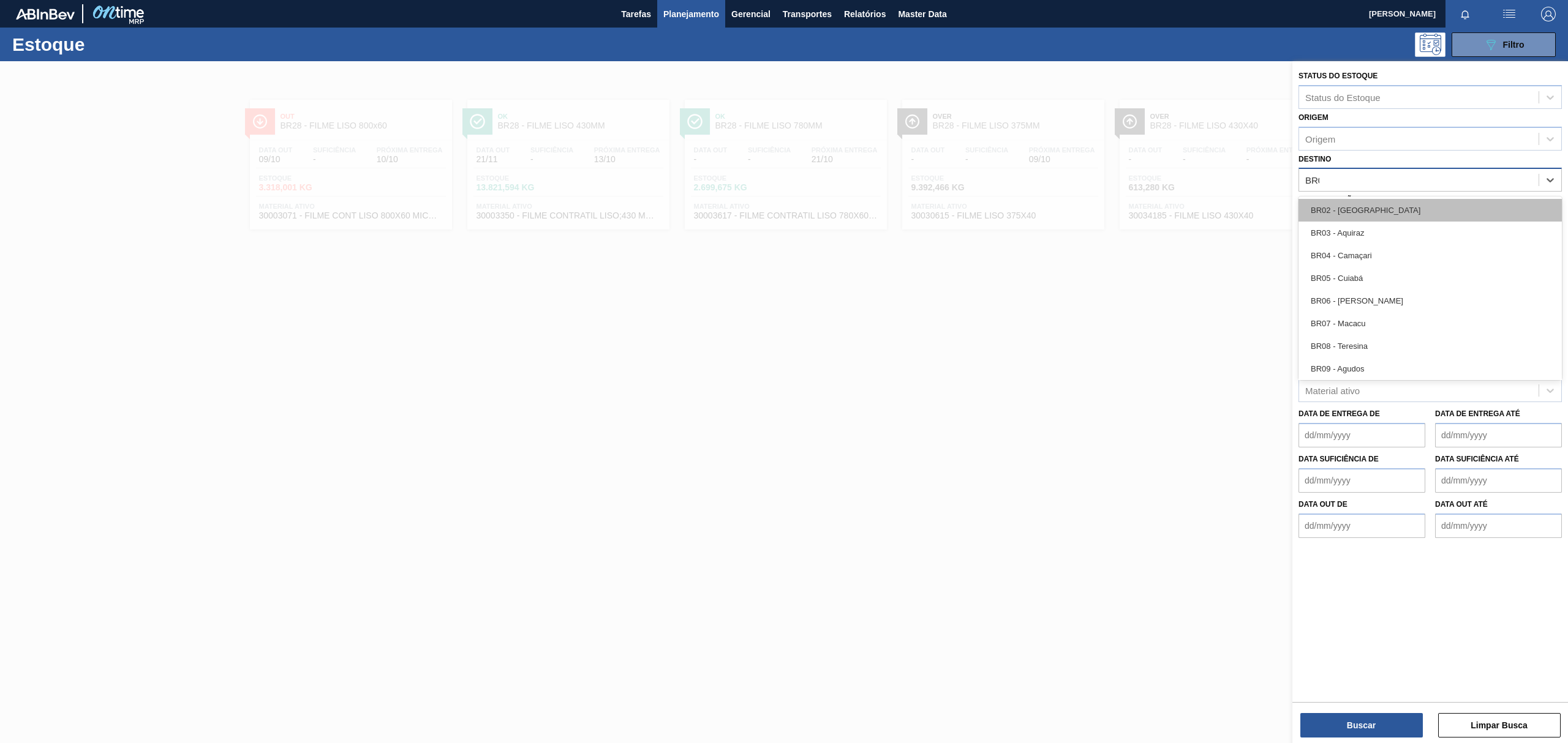
type input "BR07"
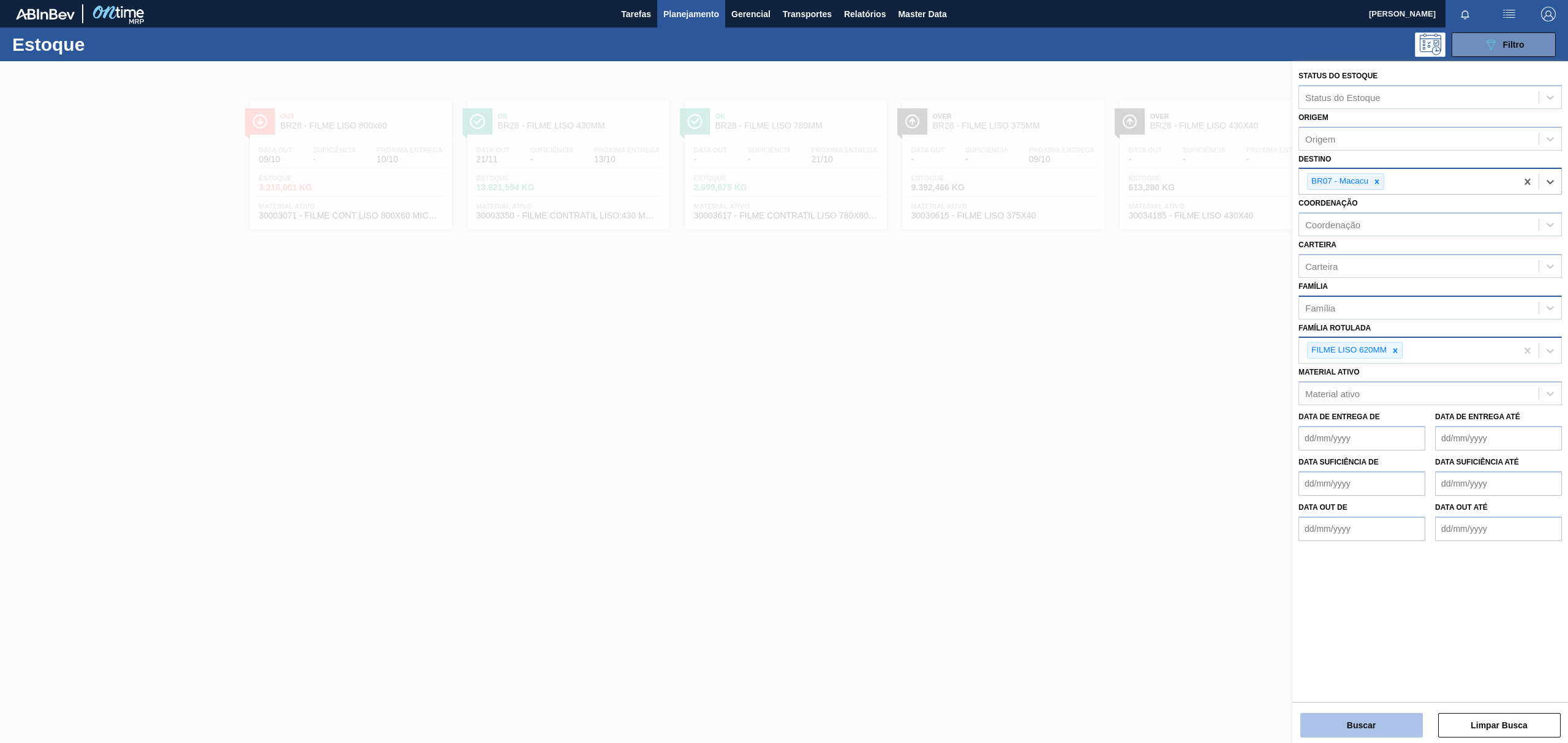
click at [1324, 716] on button "Buscar" at bounding box center [1361, 725] width 122 height 25
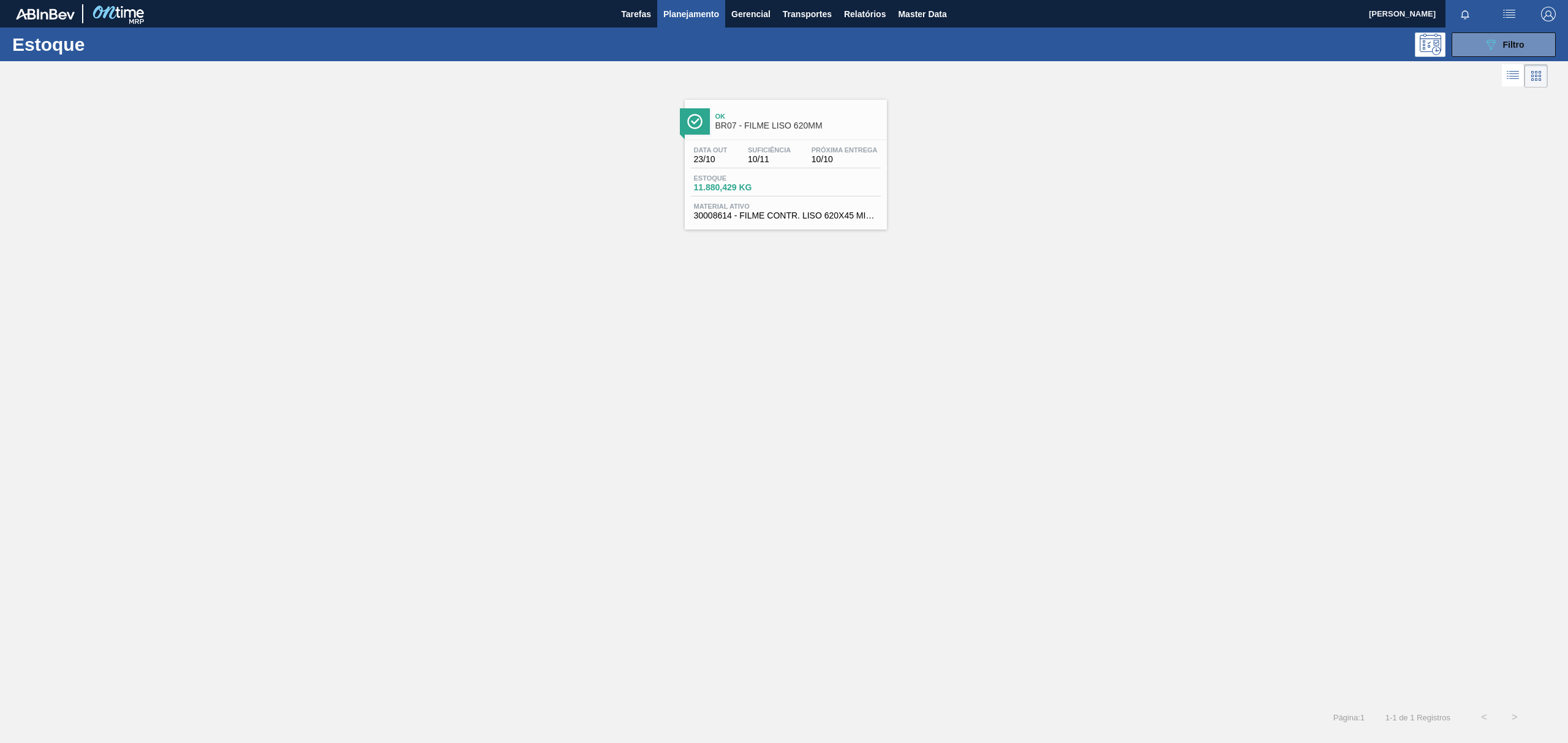
click at [719, 111] on div "Ok BR07 - FILME LISO 620MM" at bounding box center [798, 121] width 166 height 27
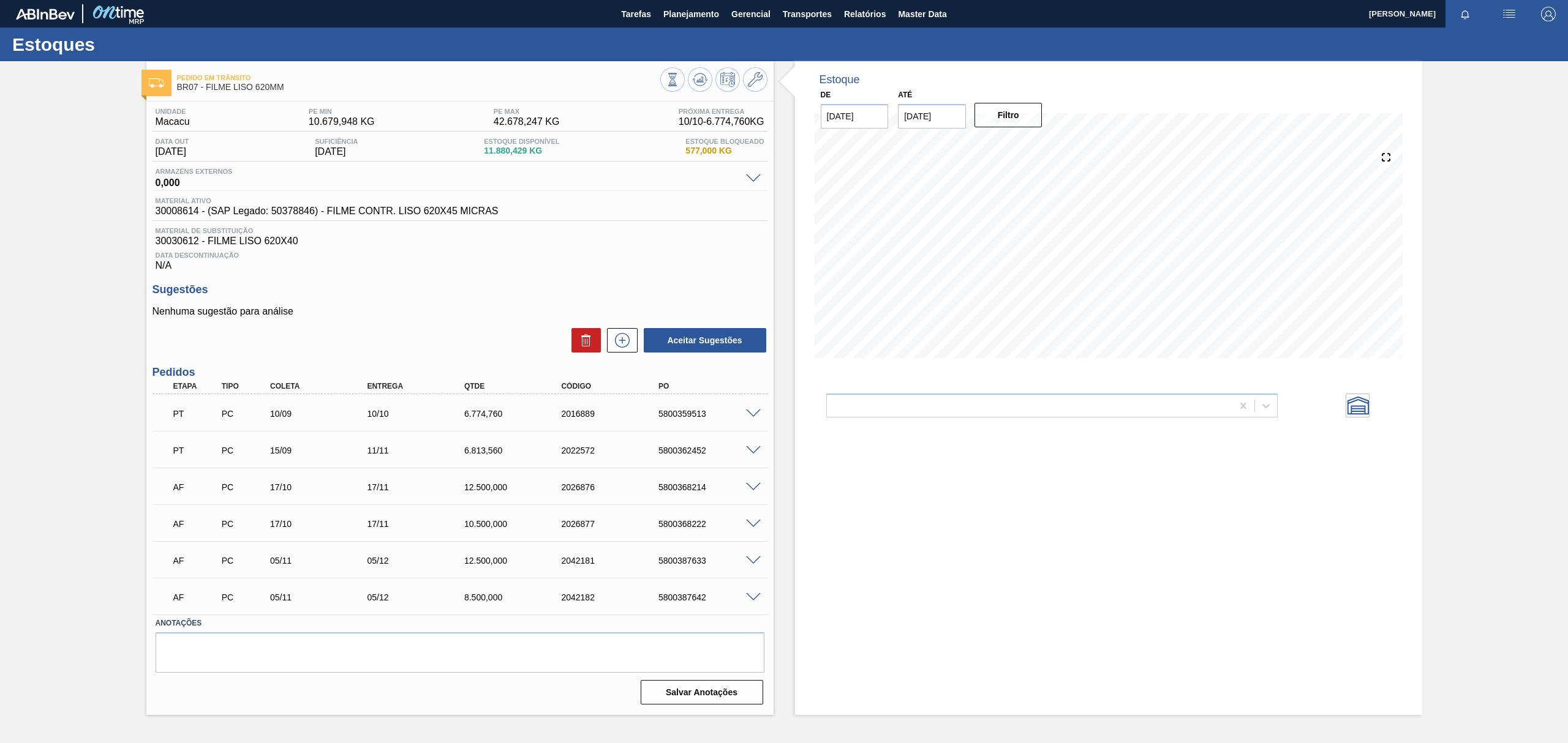
click at [750, 417] on span at bounding box center [753, 414] width 15 height 9
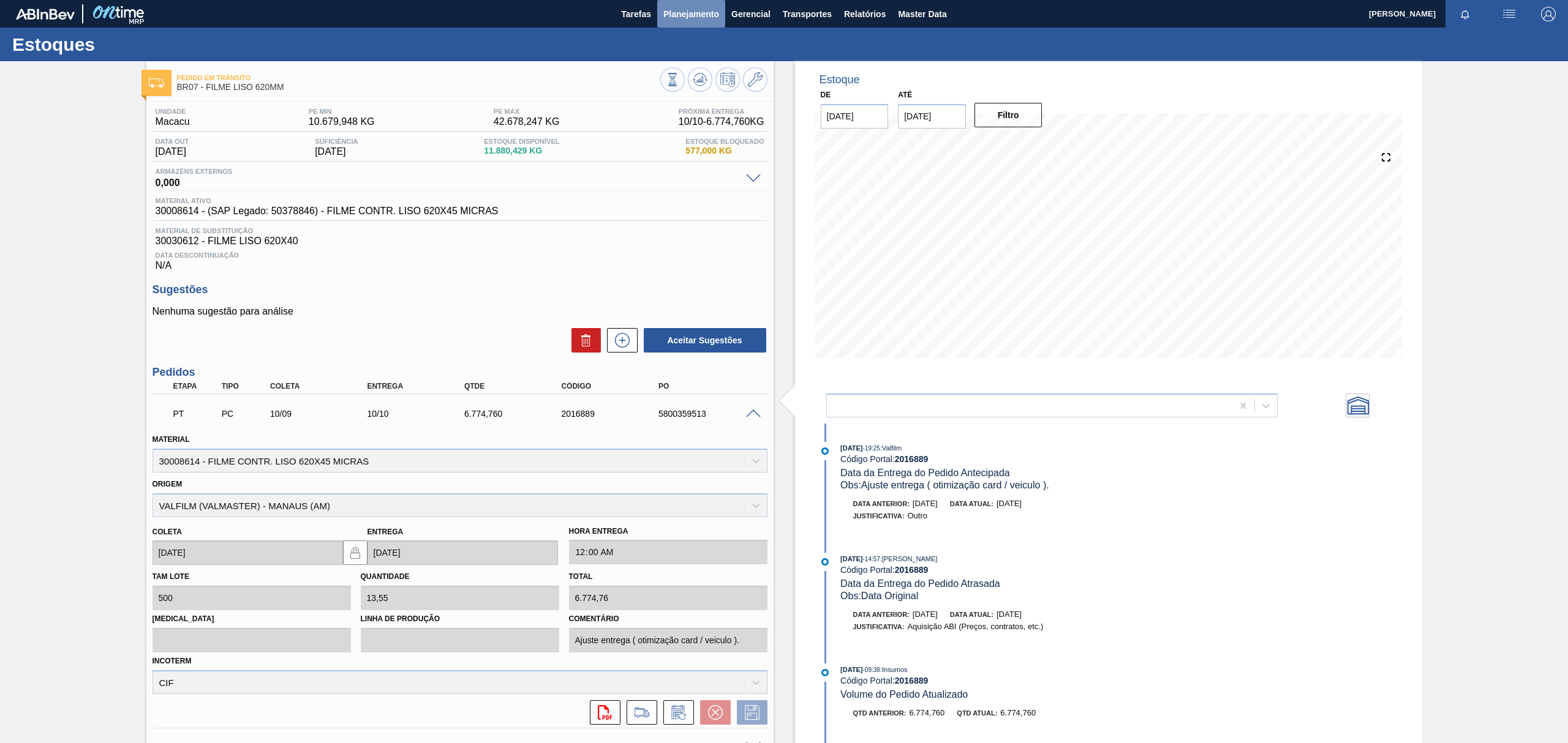
click at [664, 23] on button "Planejamento" at bounding box center [691, 13] width 68 height 27
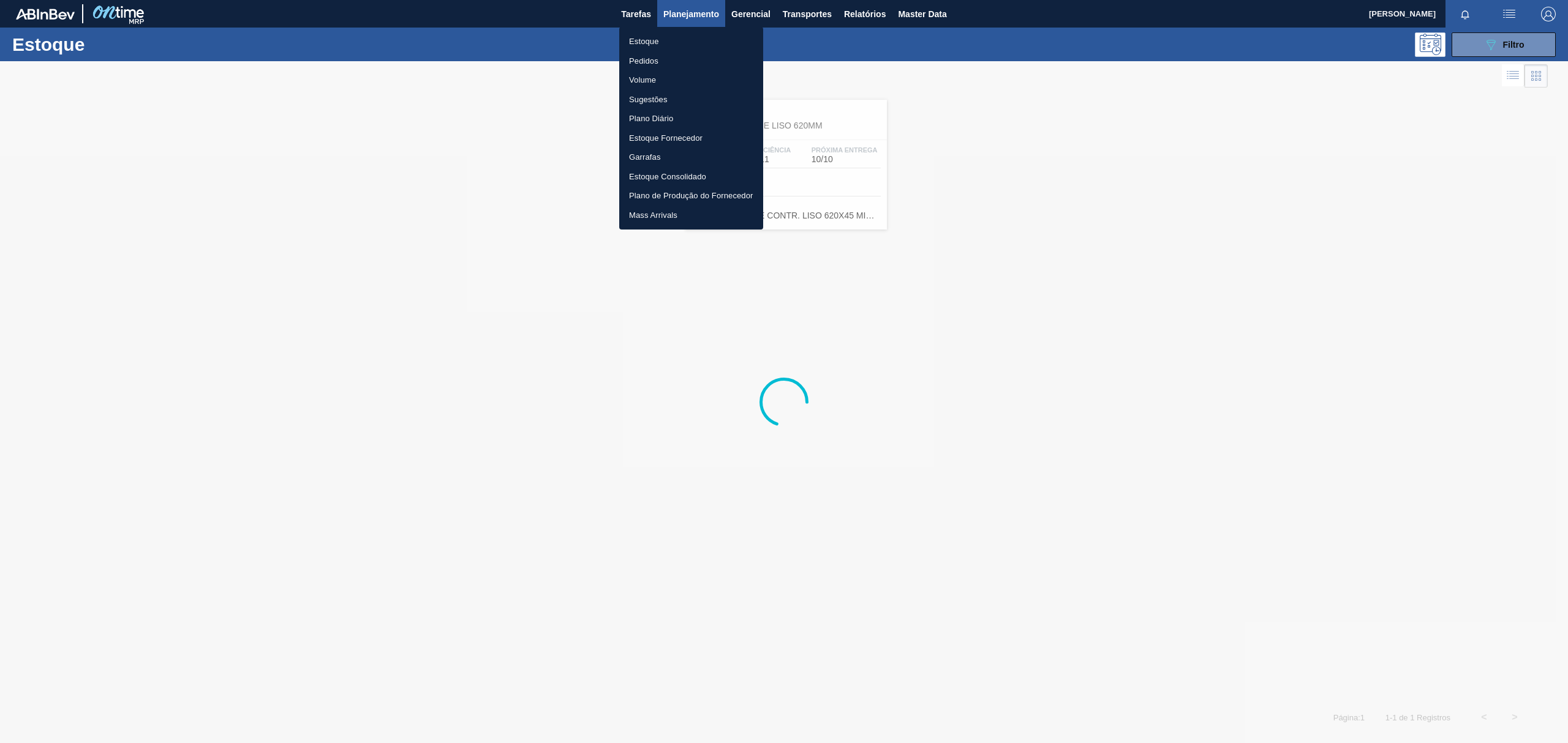
drag, startPoint x: 338, startPoint y: 189, endPoint x: 89, endPoint y: 302, distance: 273.4
click at [334, 193] on div at bounding box center [784, 372] width 1568 height 743
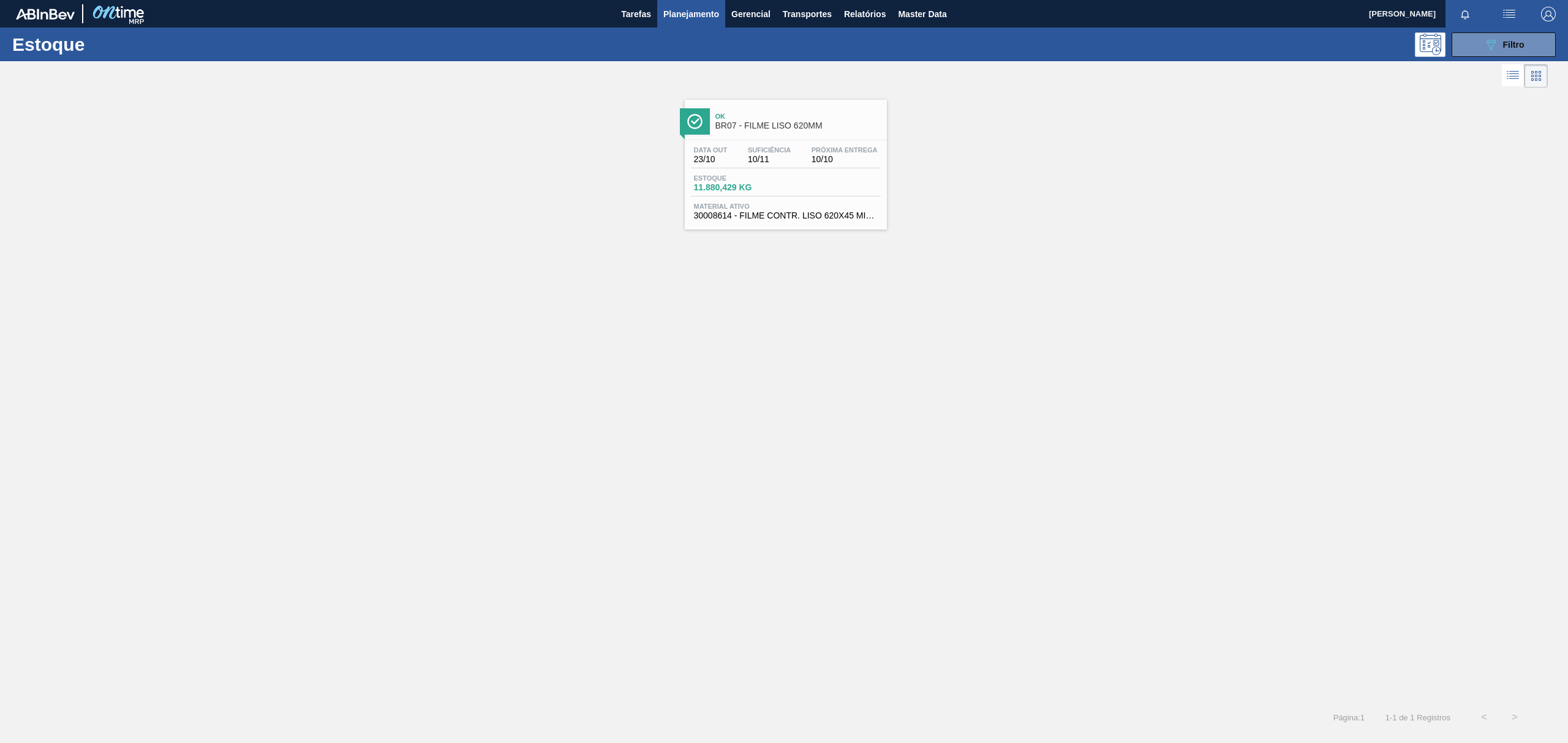
click at [679, 12] on span "Planejamento" at bounding box center [691, 14] width 56 height 15
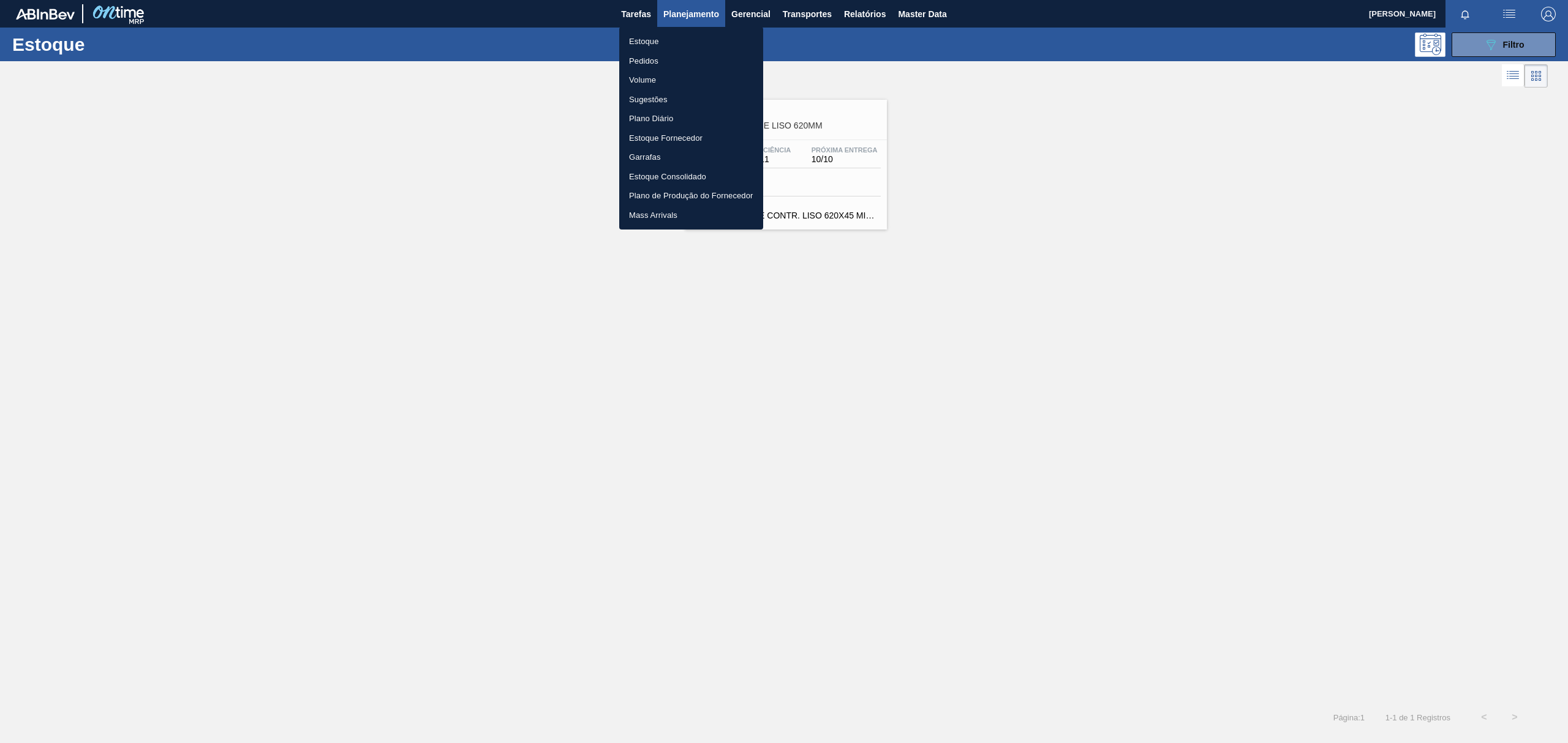
click at [685, 53] on li "Pedidos" at bounding box center [691, 60] width 144 height 19
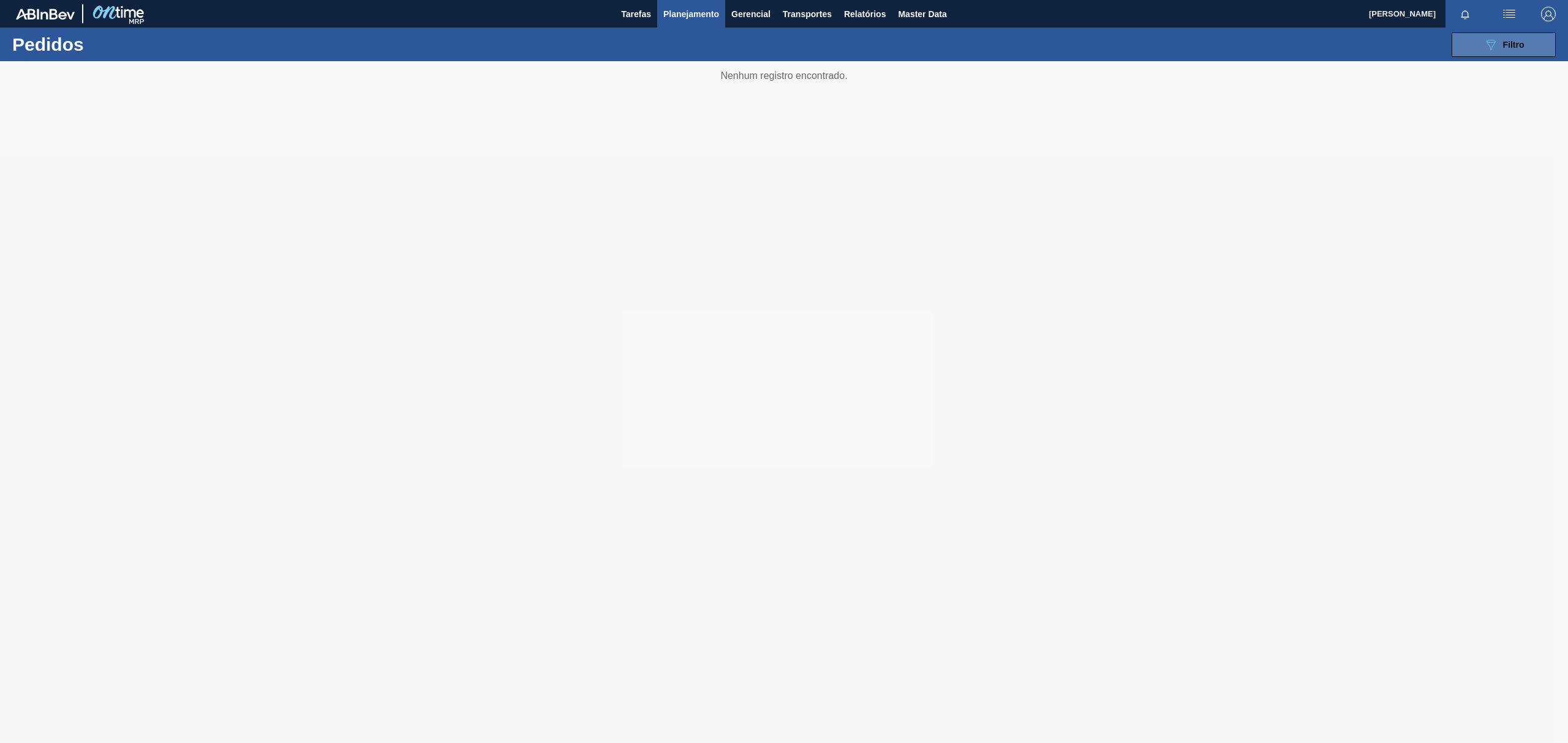
click at [1503, 43] on span "Filtro" at bounding box center [1513, 45] width 21 height 10
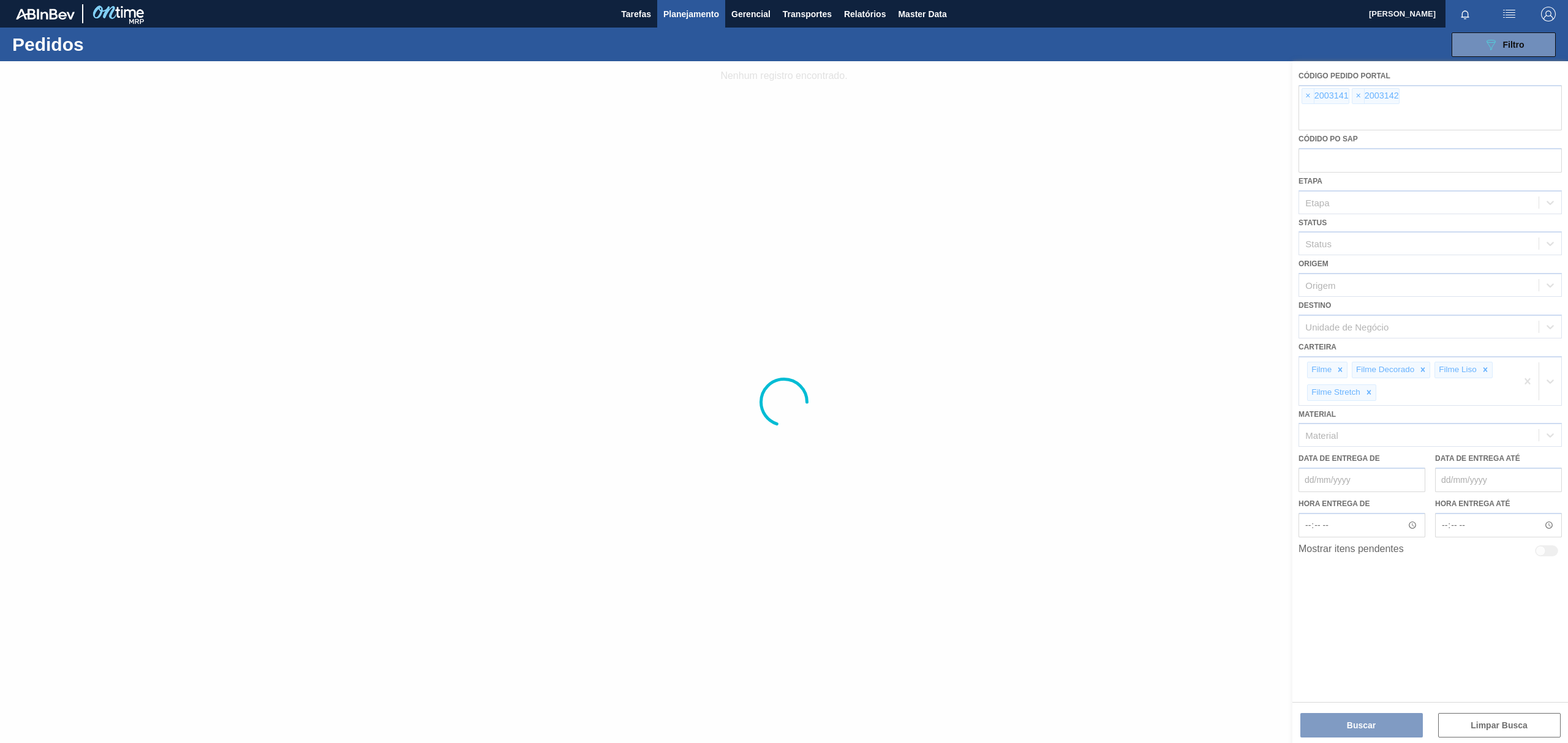
drag, startPoint x: 1196, startPoint y: 164, endPoint x: 823, endPoint y: 105, distance: 377.6
click at [1120, 159] on div at bounding box center [784, 402] width 1568 height 682
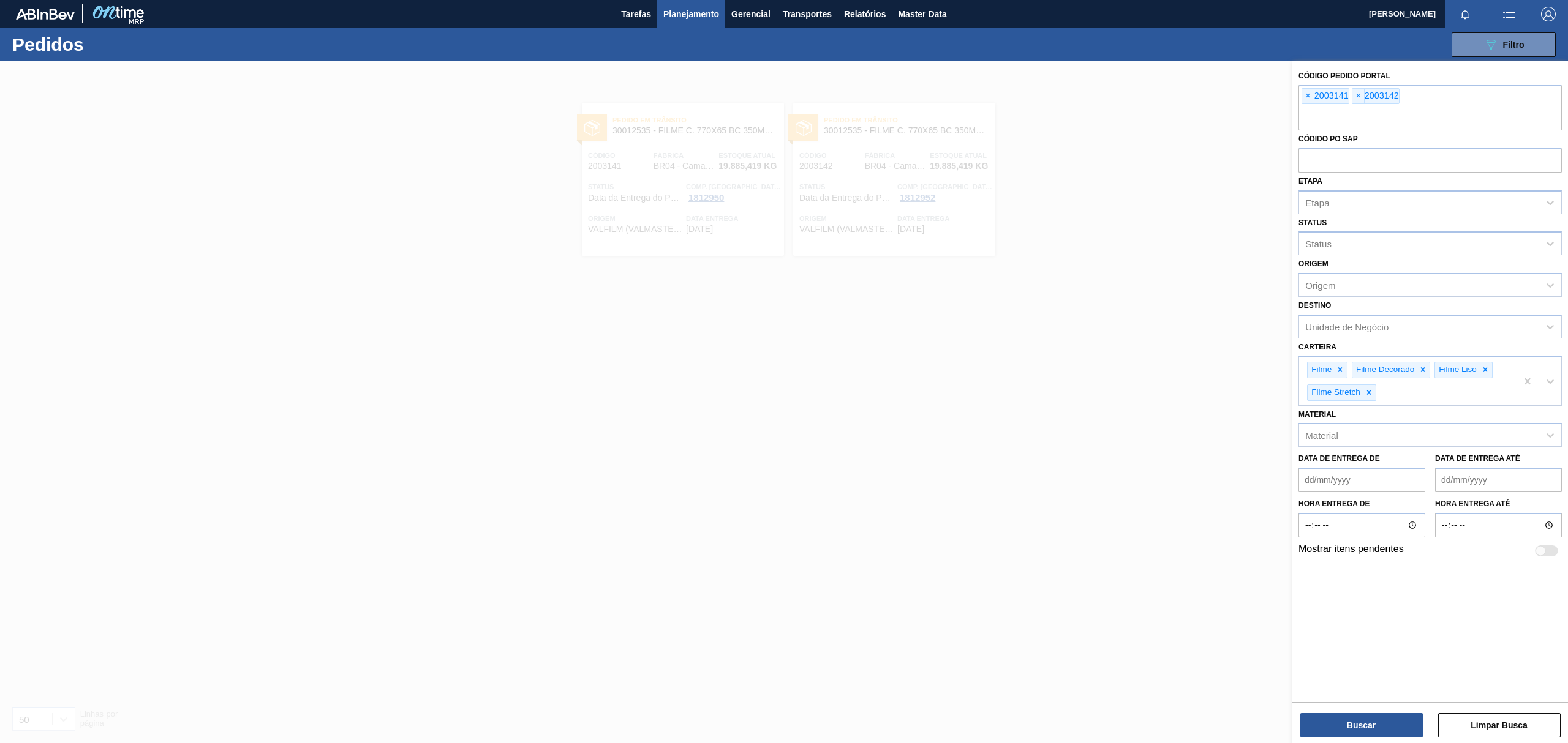
click at [667, 11] on span "Planejamento" at bounding box center [691, 14] width 56 height 15
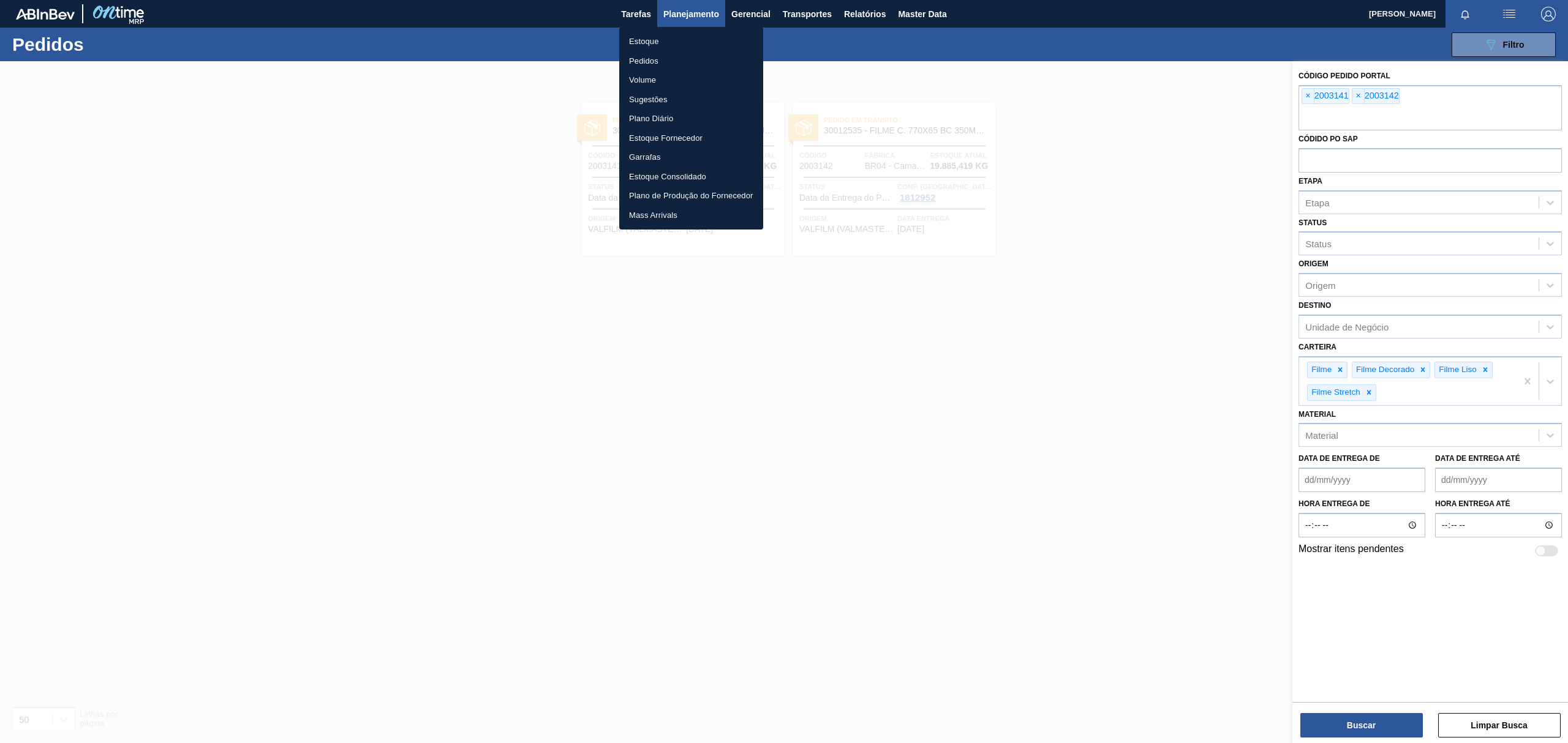
click at [679, 40] on li "Estoque" at bounding box center [691, 41] width 144 height 19
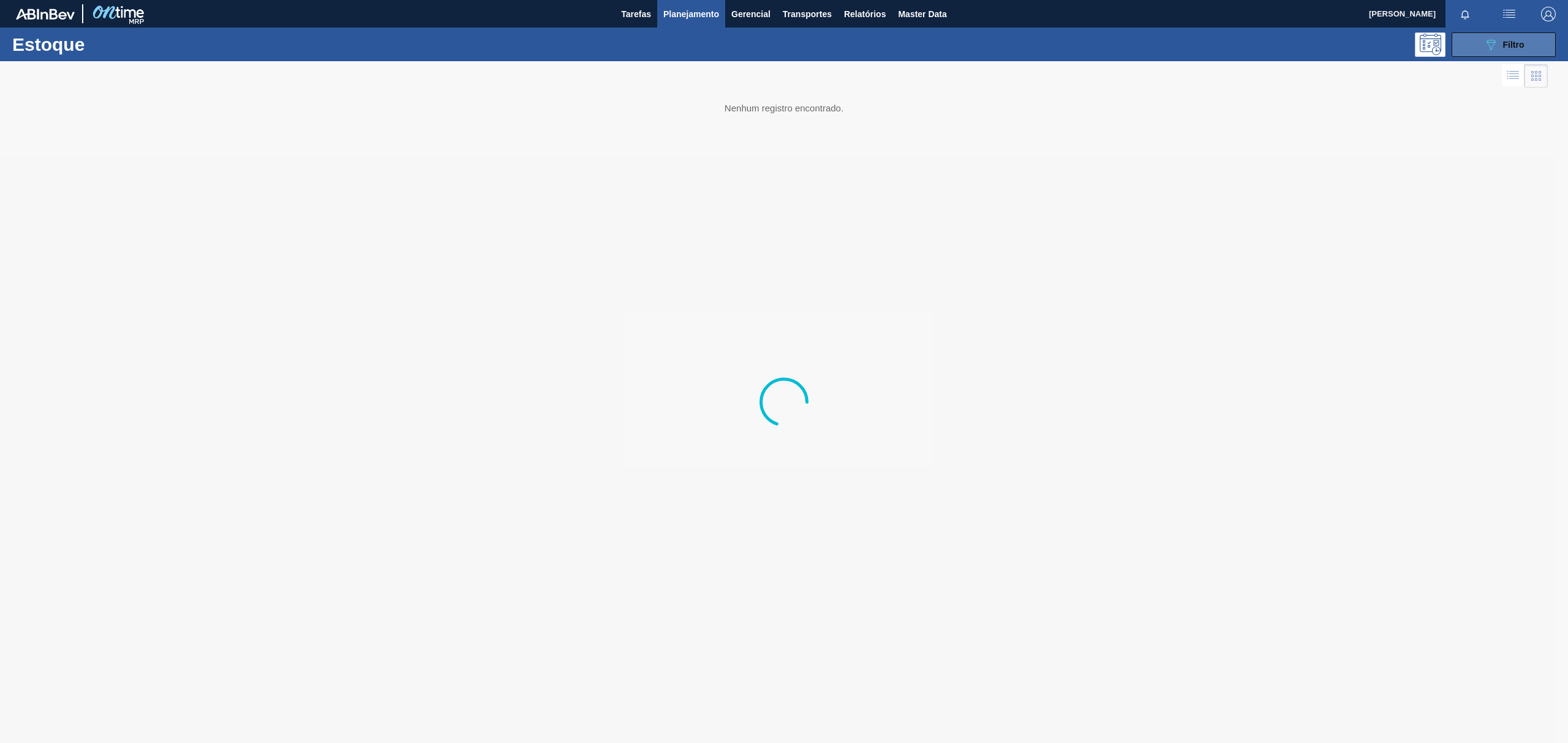
click at [1498, 45] on div "089F7B8B-B2A5-4AFE-B5C0-19BA573D28AC Filtro" at bounding box center [1504, 45] width 41 height 15
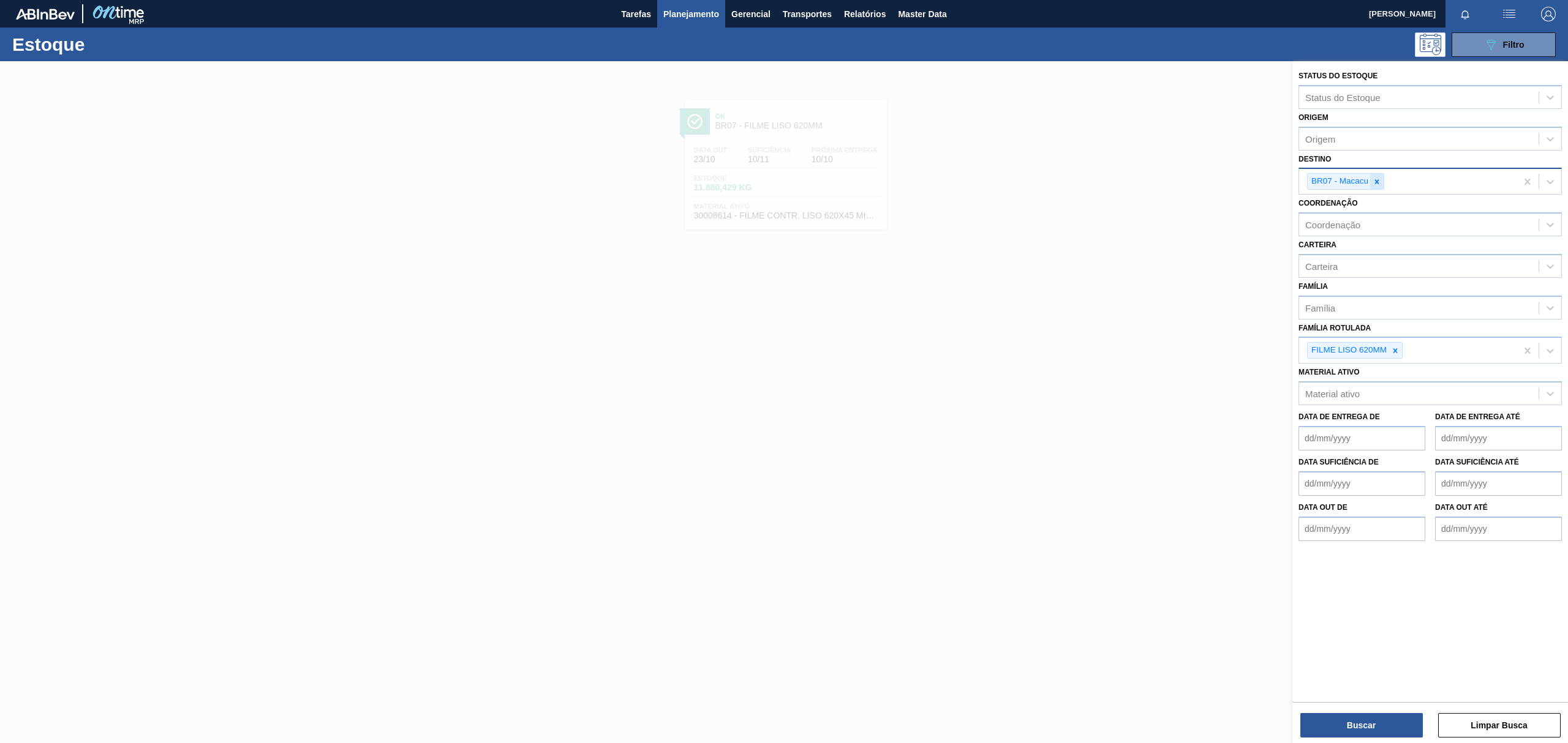
click at [1380, 181] on icon at bounding box center [1376, 181] width 9 height 9
type input "BR"
click at [1379, 183] on div "Destino" at bounding box center [1418, 180] width 239 height 18
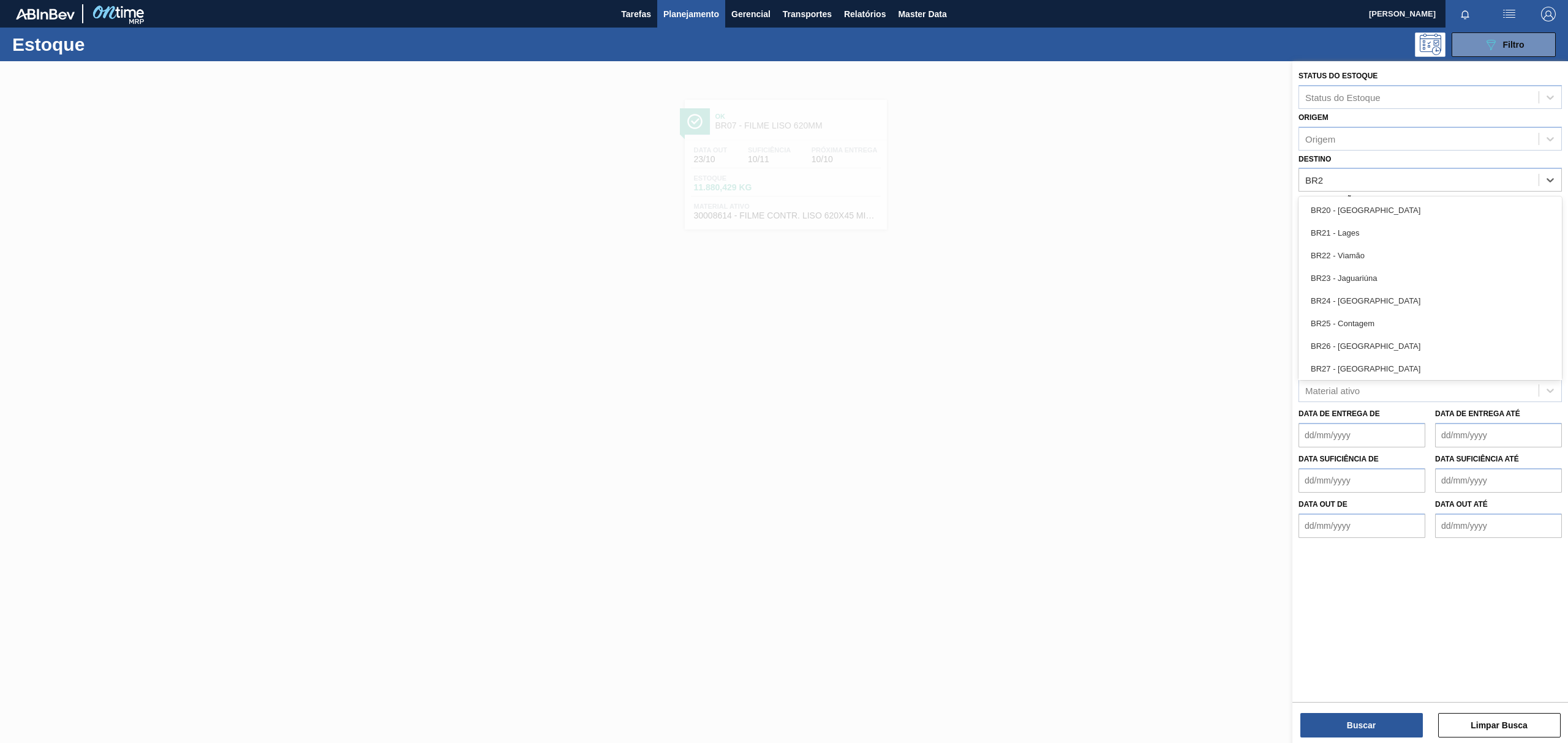
type input "BR27"
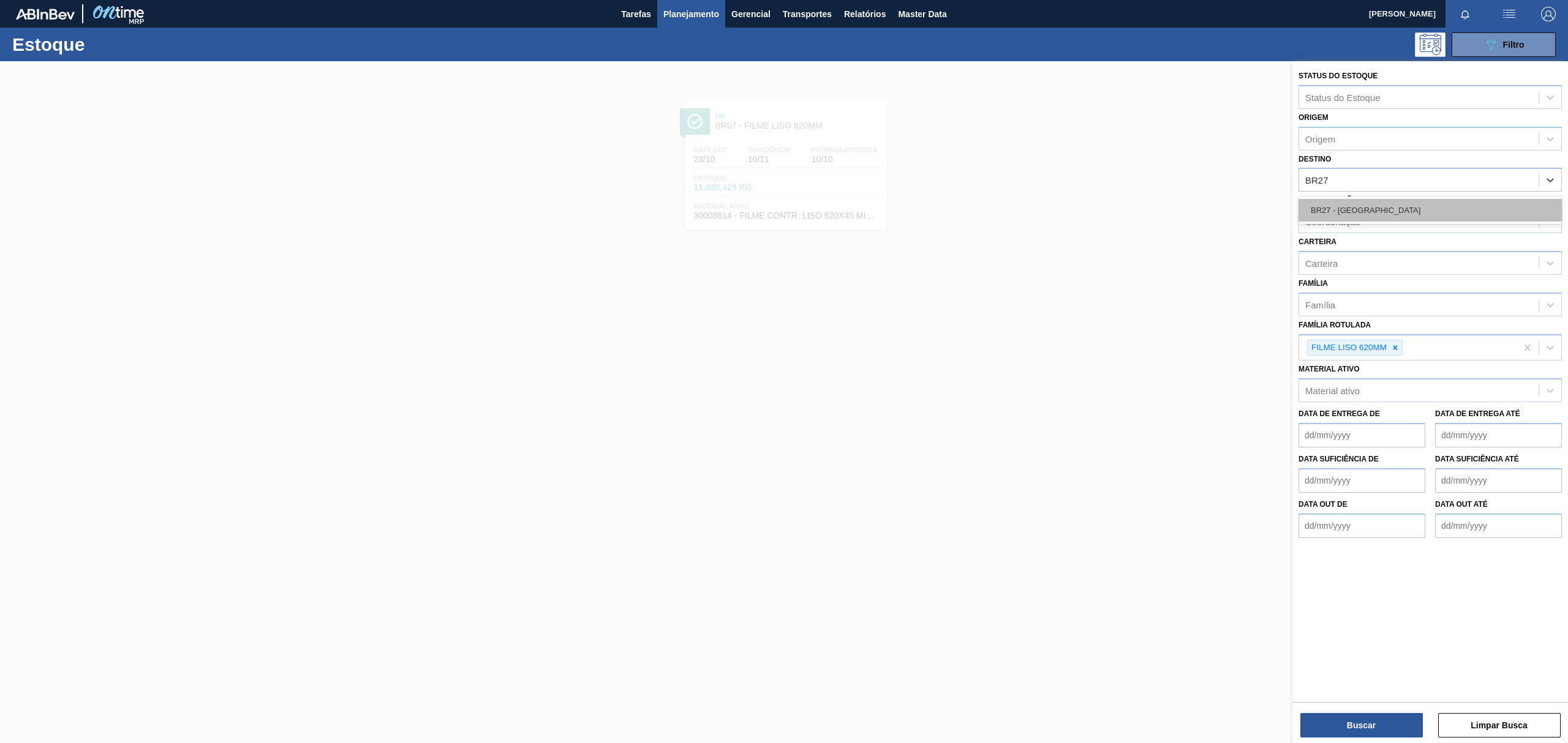
click at [1398, 204] on div "BR27 - [GEOGRAPHIC_DATA]" at bounding box center [1430, 210] width 263 height 23
click at [1394, 349] on icon at bounding box center [1395, 350] width 4 height 4
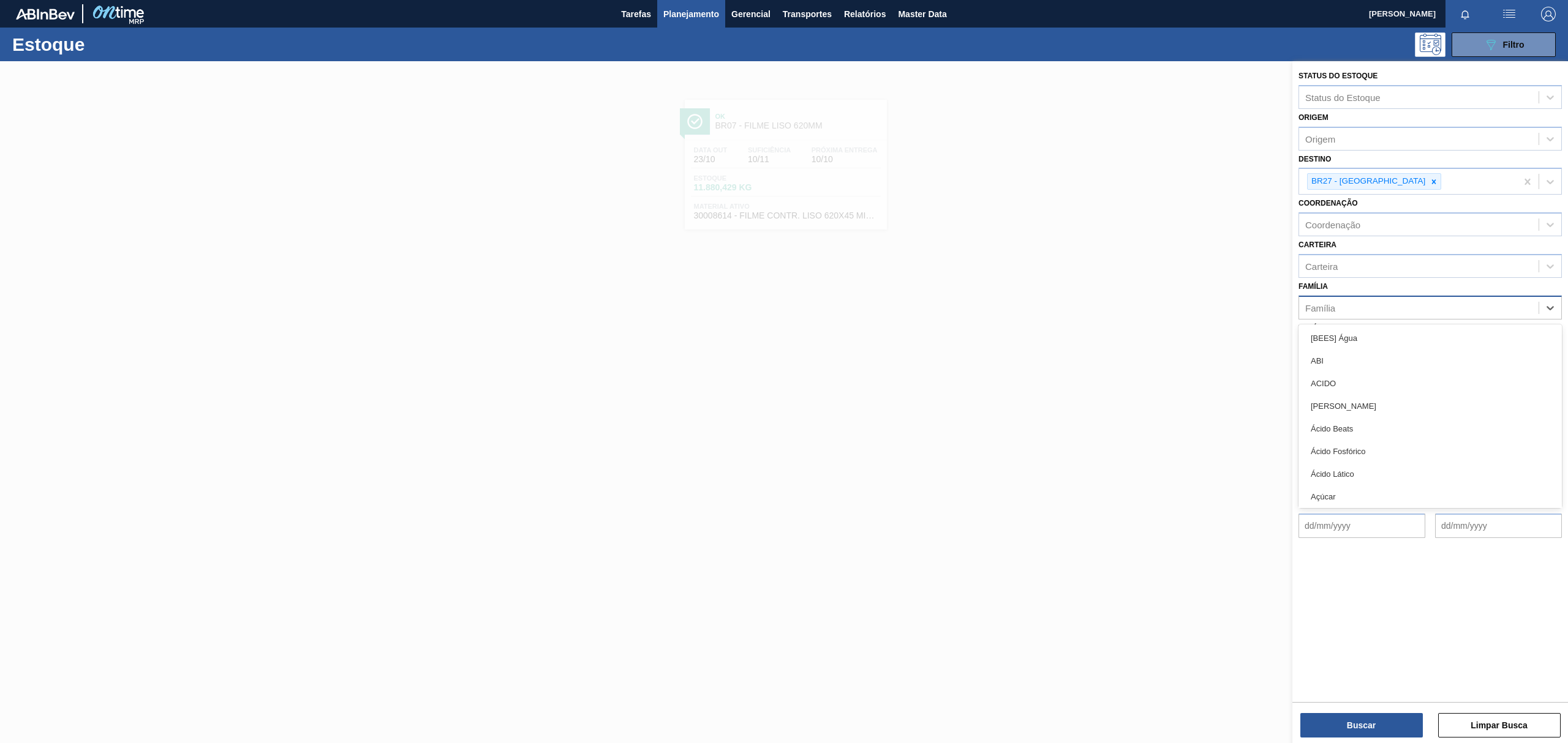
click at [1387, 306] on div "Família" at bounding box center [1418, 307] width 239 height 18
type input "LIS"
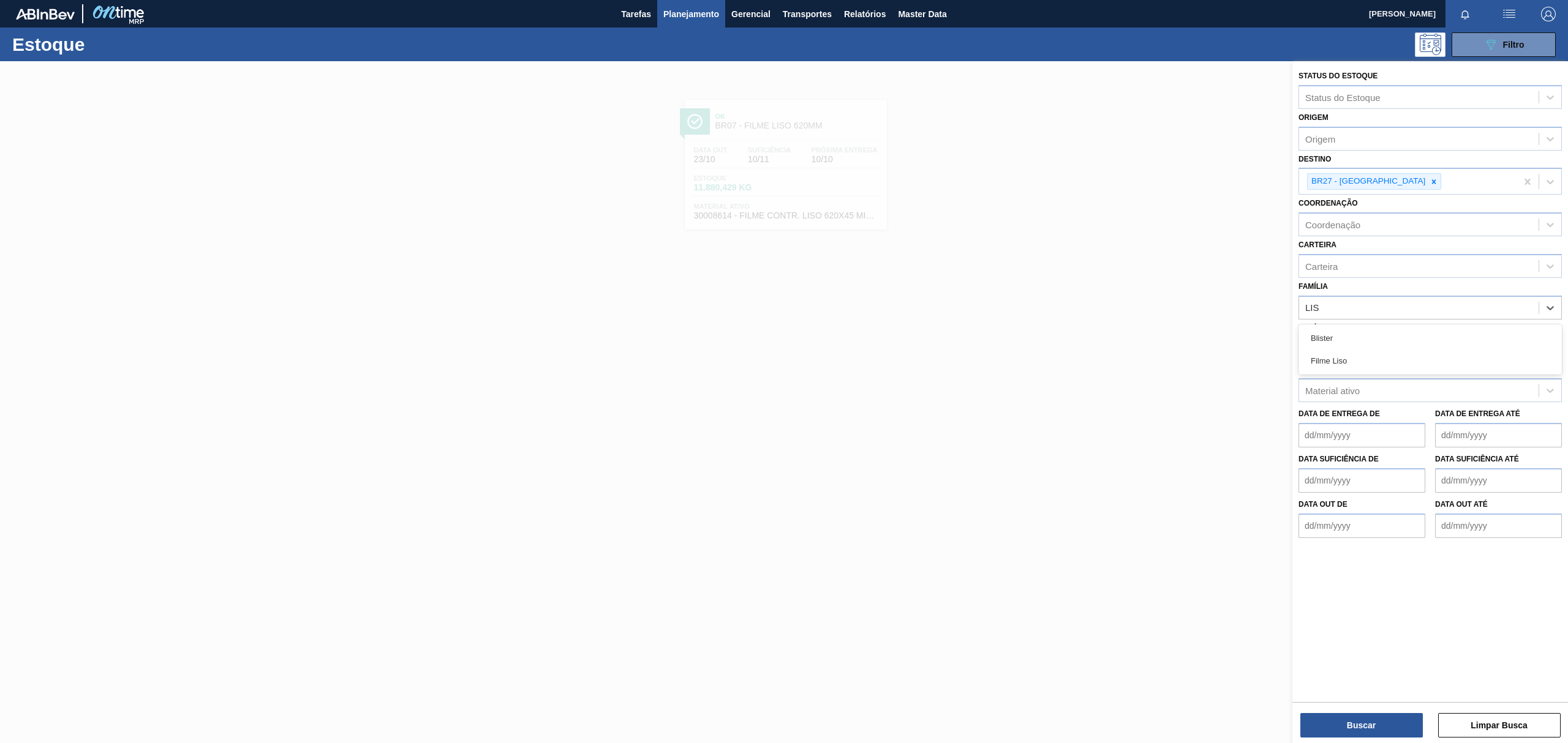
click at [1394, 358] on div "Filme Liso" at bounding box center [1430, 361] width 263 height 23
click at [1324, 728] on button "Buscar" at bounding box center [1361, 725] width 122 height 25
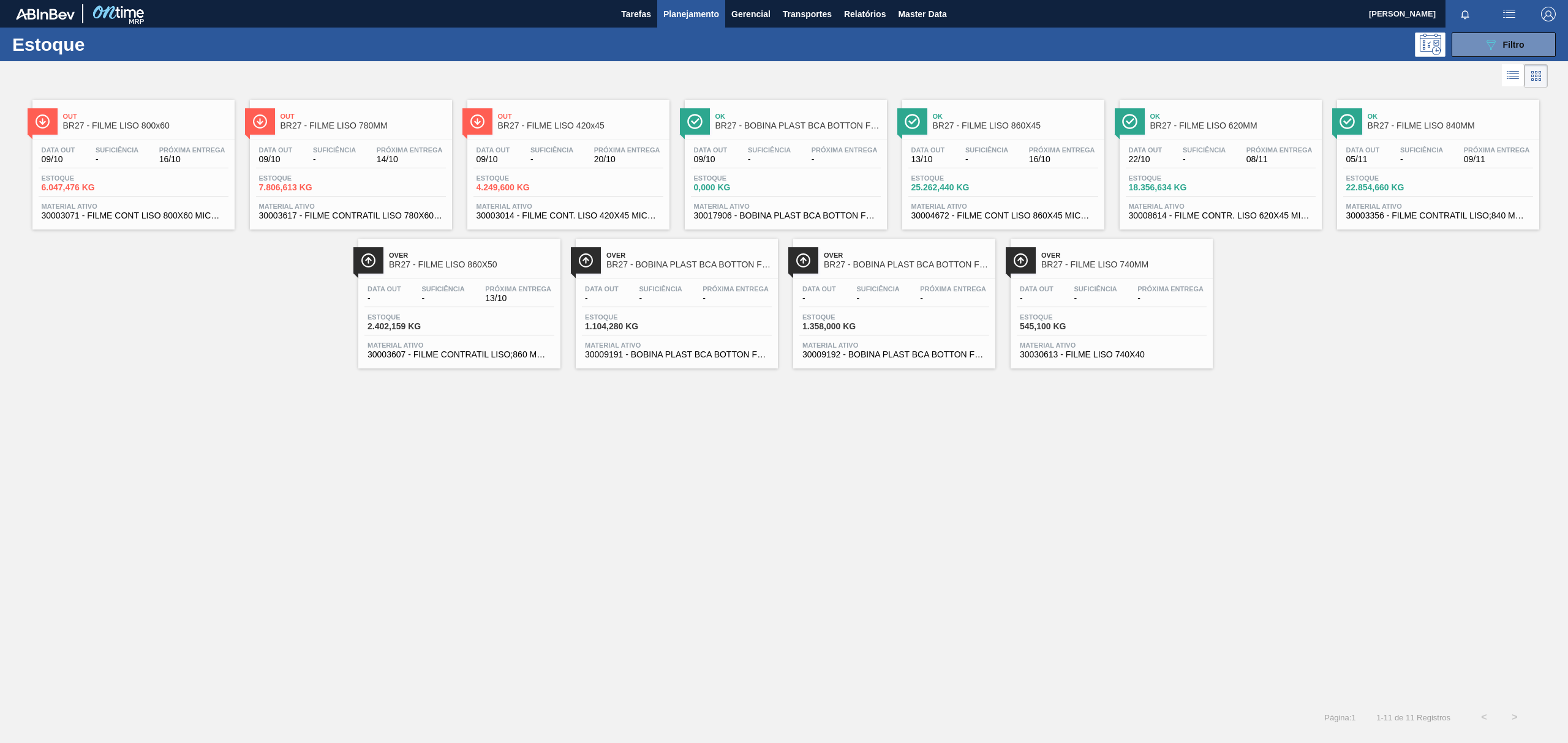
click at [837, 128] on span "BR27 - BOBINA PLAST BCA BOTTON FOIL 0,8MM" at bounding box center [798, 126] width 166 height 9
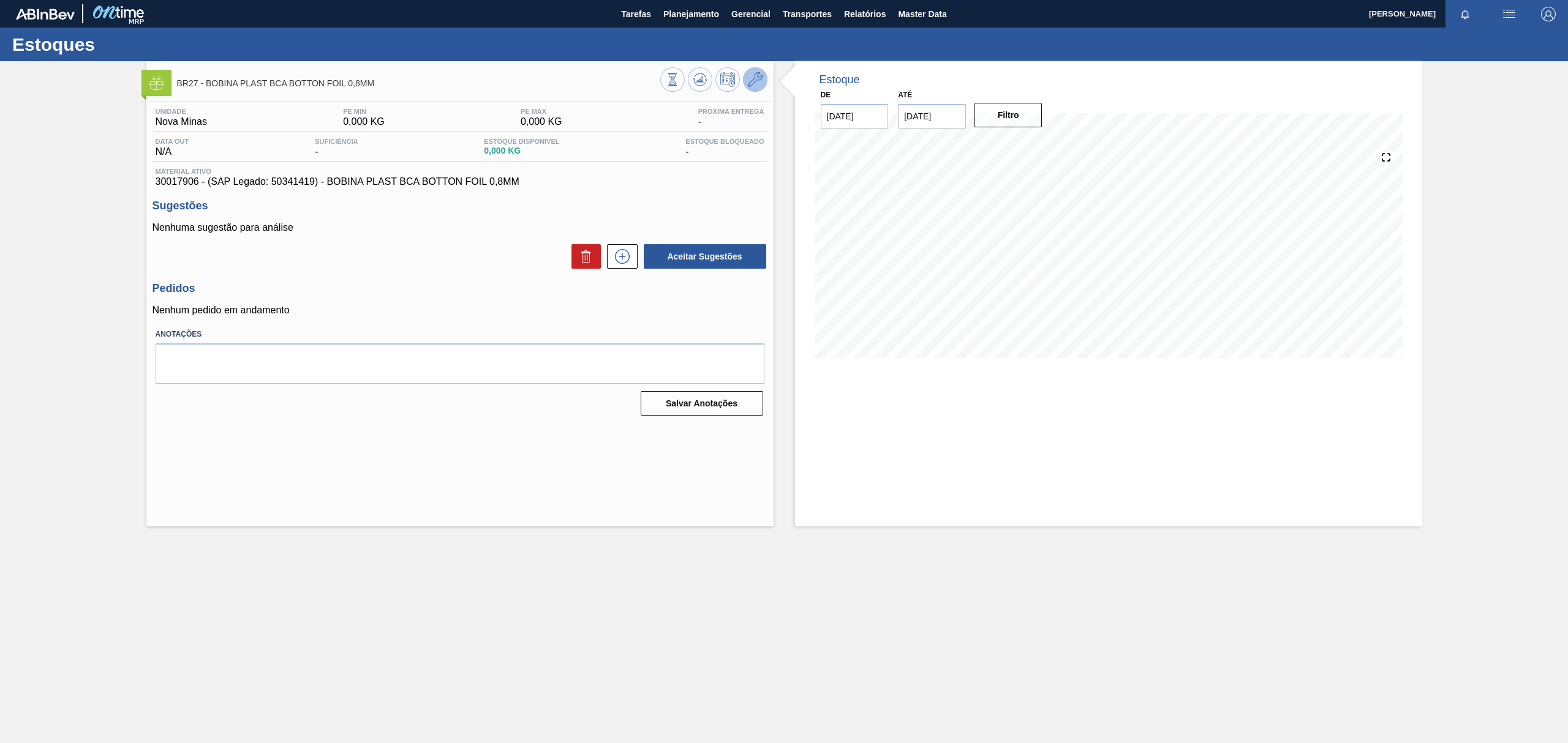
click at [757, 76] on icon at bounding box center [755, 80] width 15 height 15
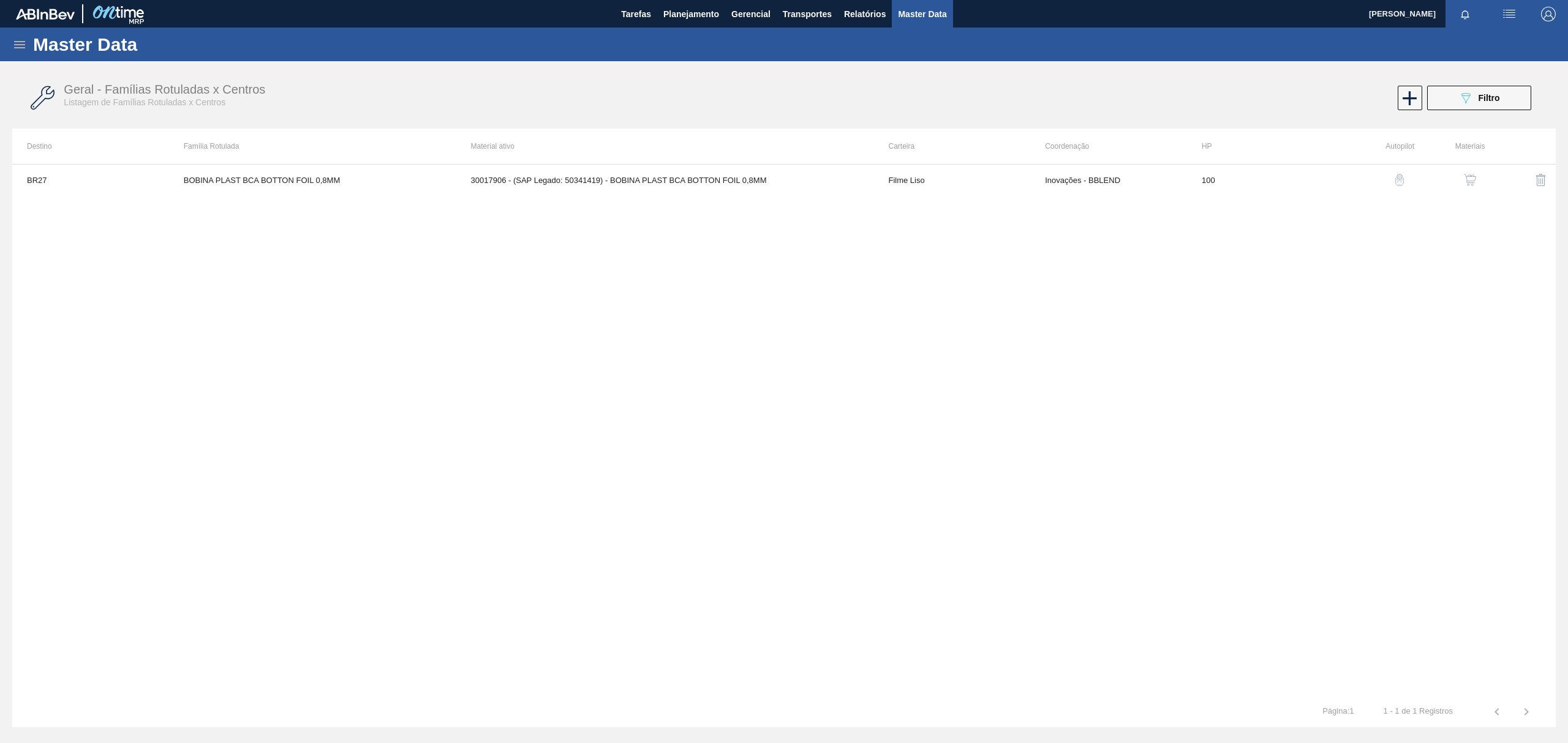
click at [1480, 172] on button "button" at bounding box center [1470, 180] width 29 height 29
click at [643, 167] on td "COEXPAN EMSUR - JUNDIAÍ (SP)" at bounding box center [712, 180] width 151 height 31
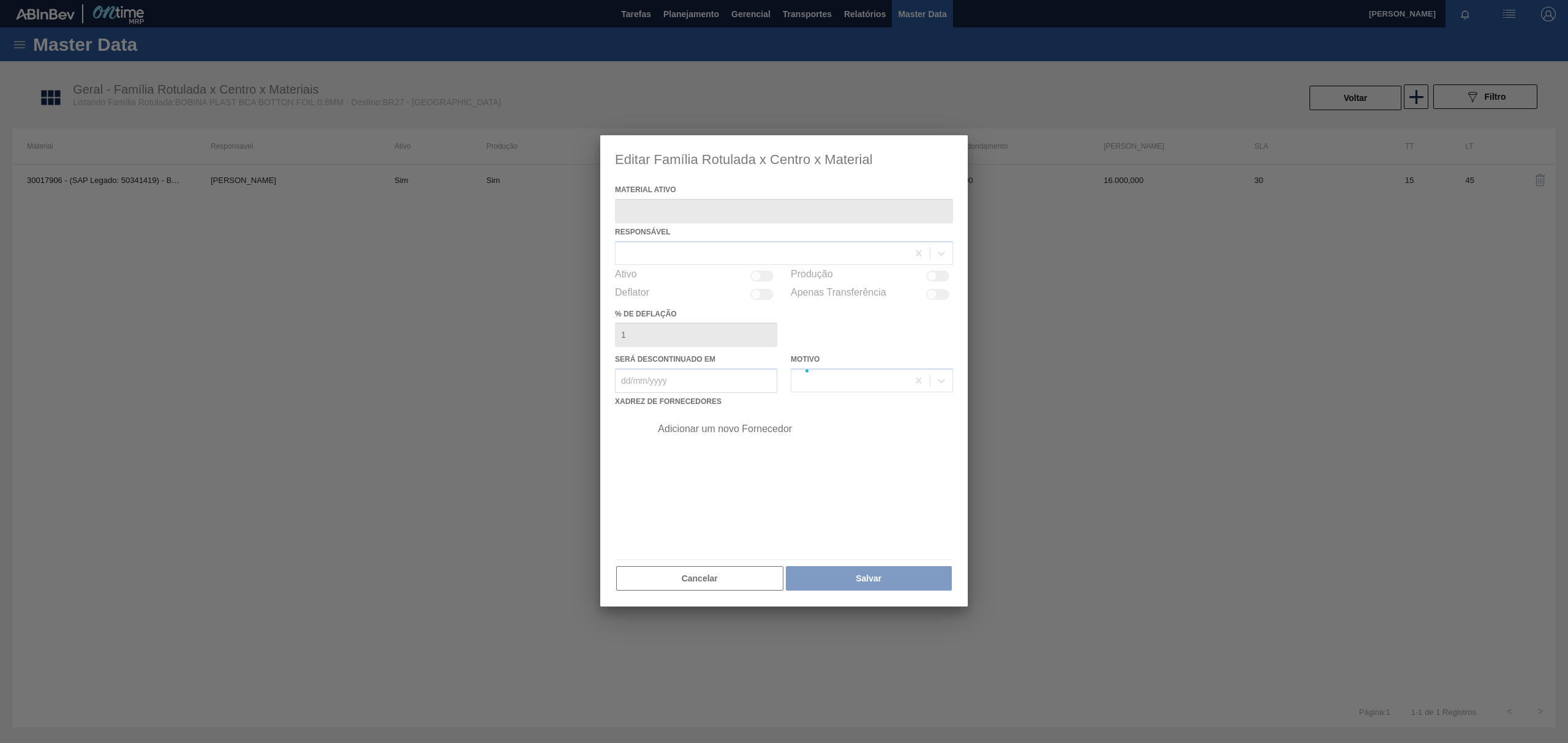
type ativo "30017906 - (SAP Legado: 50341419) - BOBINA PLAST BCA BOTTON FOIL 0,8MM"
checkbox input "true"
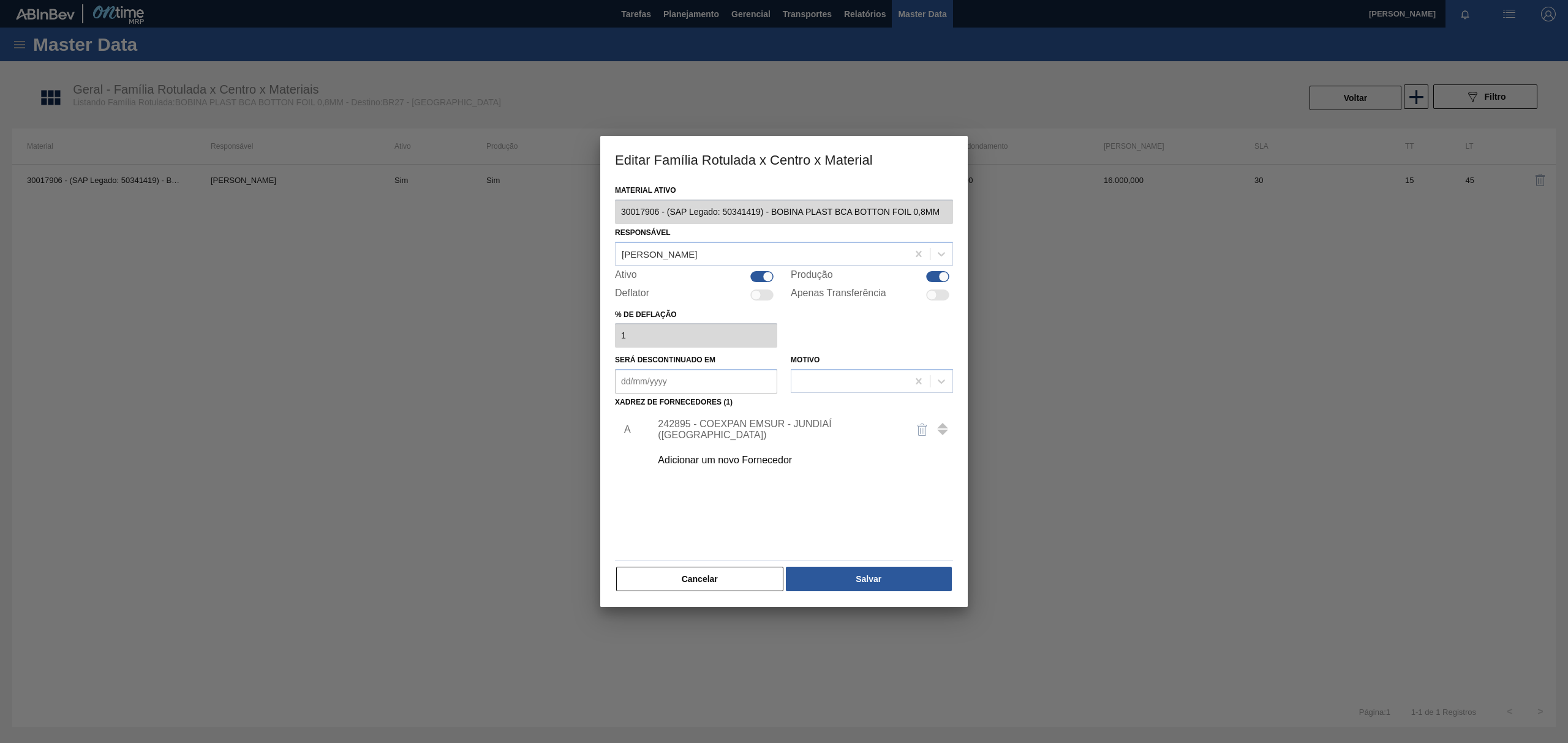
click at [936, 282] on div "Produção" at bounding box center [872, 276] width 162 height 15
click at [934, 278] on div at bounding box center [938, 276] width 23 height 11
checkbox input "false"
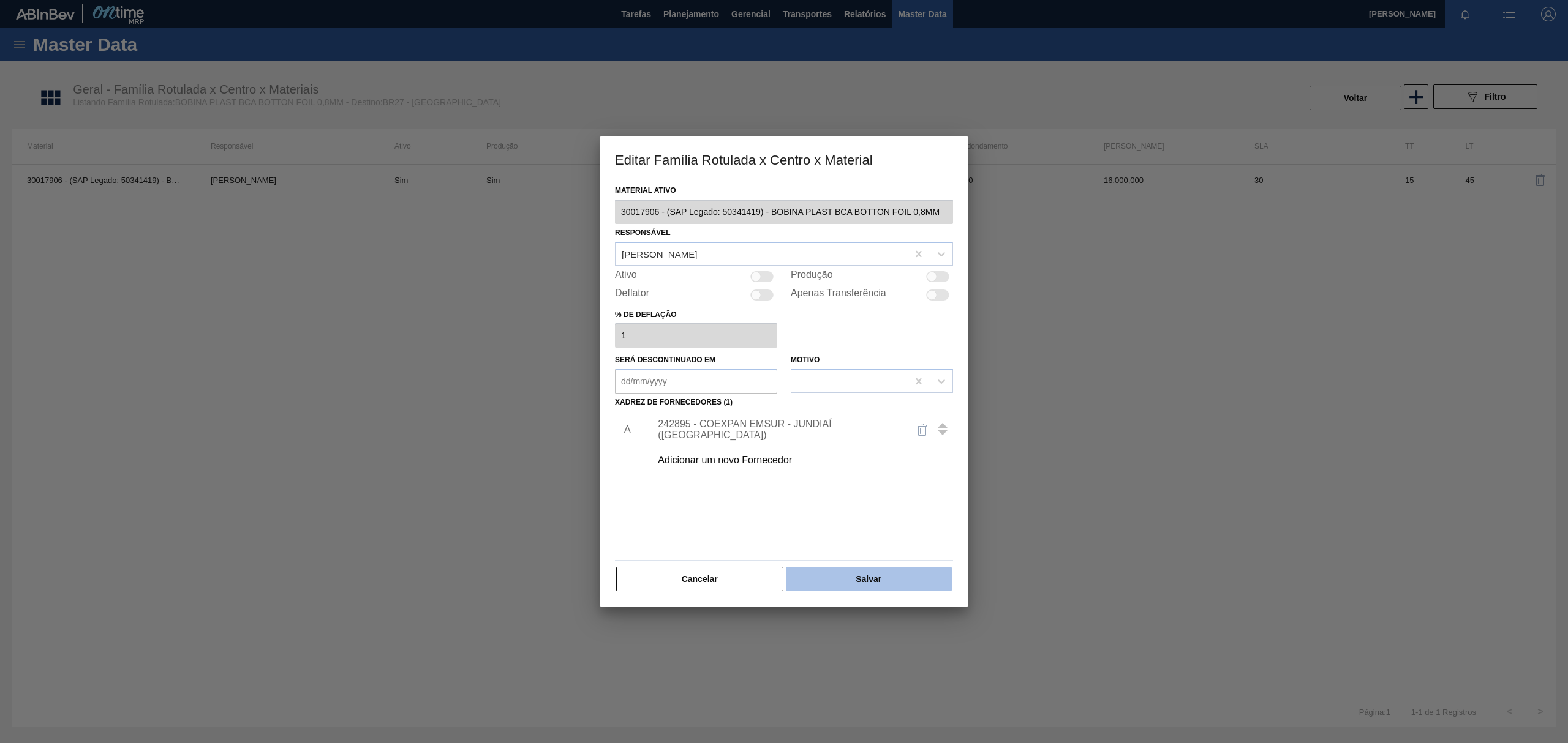
click at [871, 573] on button "Salvar" at bounding box center [869, 579] width 166 height 25
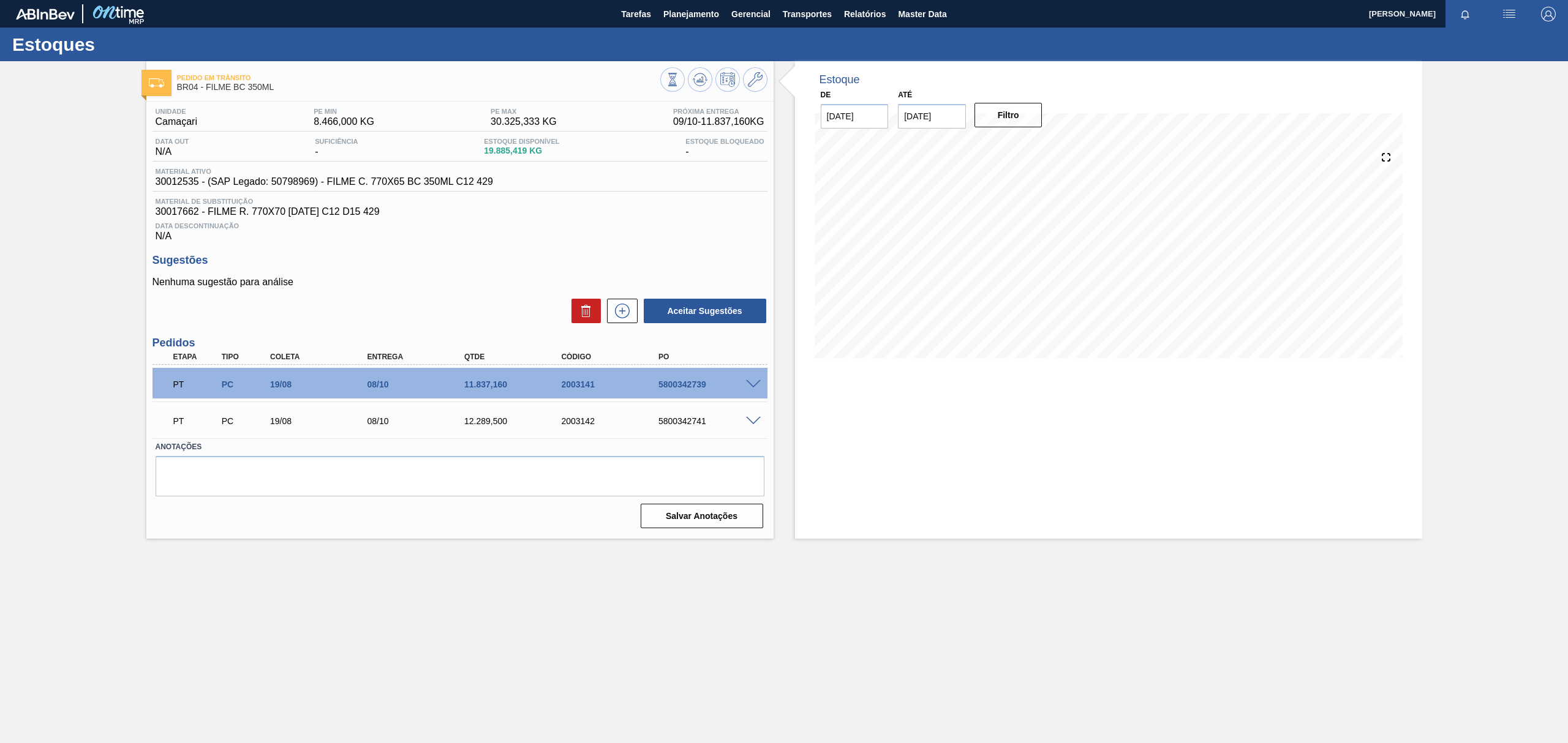
click at [758, 383] on span at bounding box center [753, 385] width 15 height 9
